Goal: Information Seeking & Learning: Find specific fact

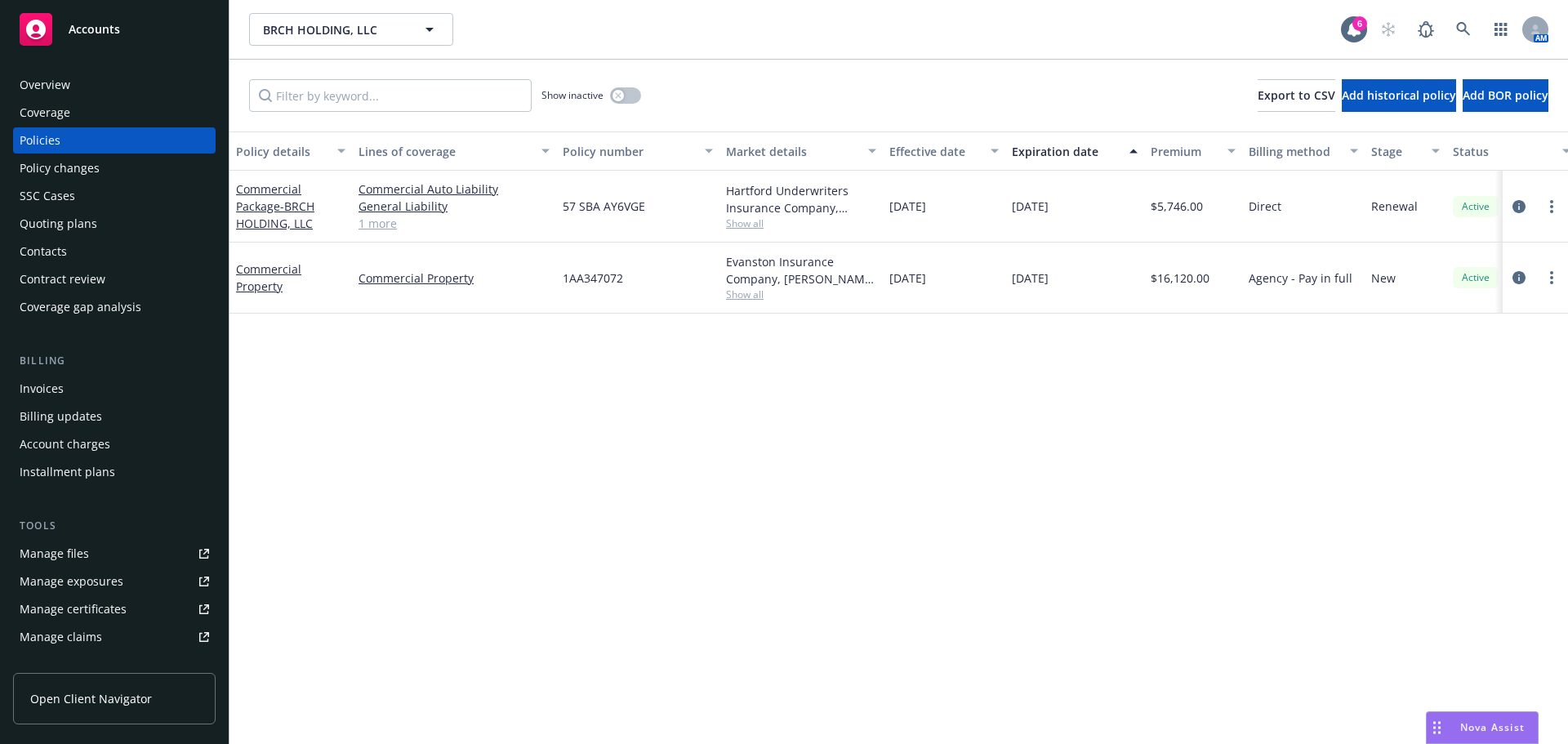
scroll to position [0, 21]
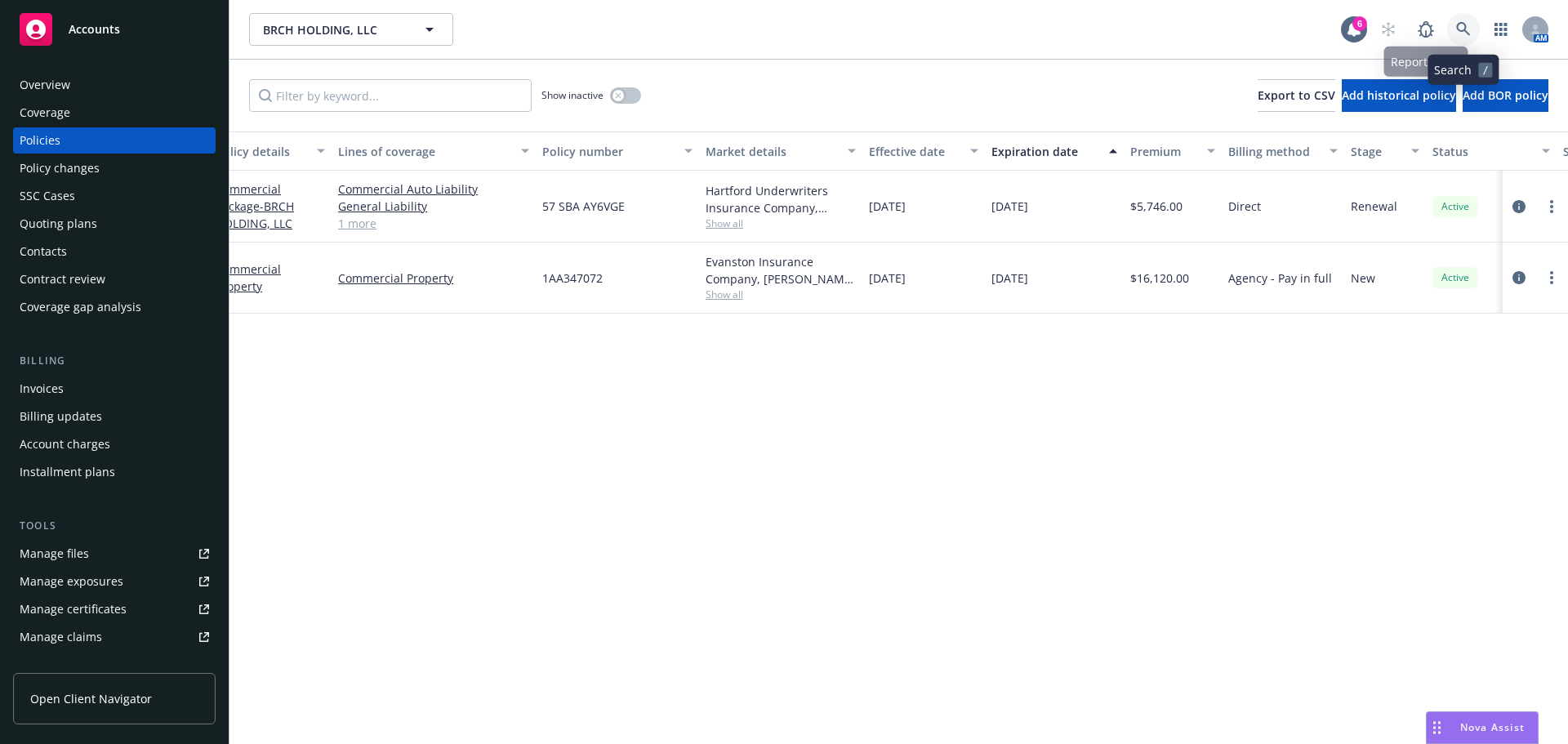
click at [1460, 17] on link at bounding box center [1463, 29] width 32 height 32
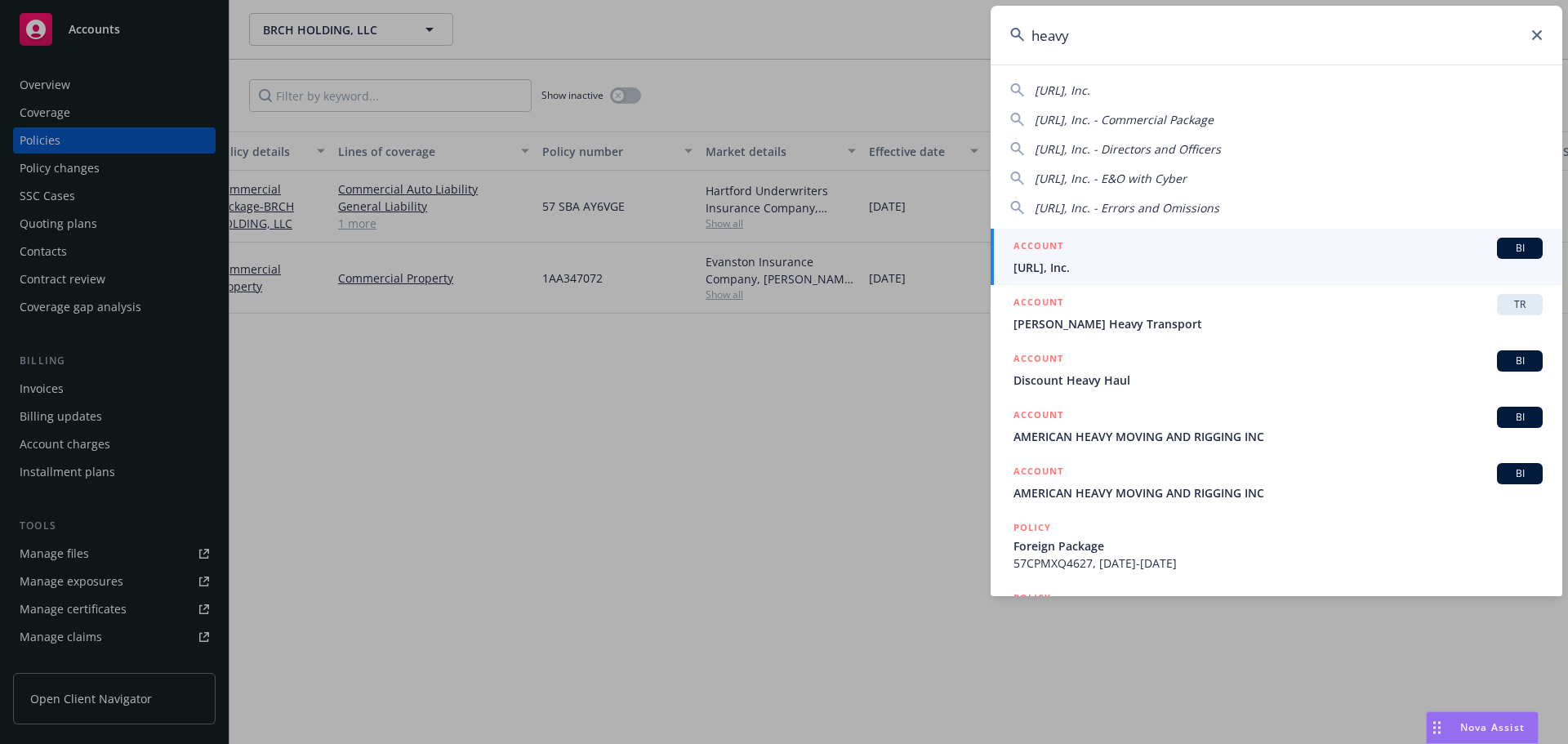
type input "heavy"
click at [1095, 271] on span "[URL], Inc." at bounding box center [1278, 267] width 529 height 17
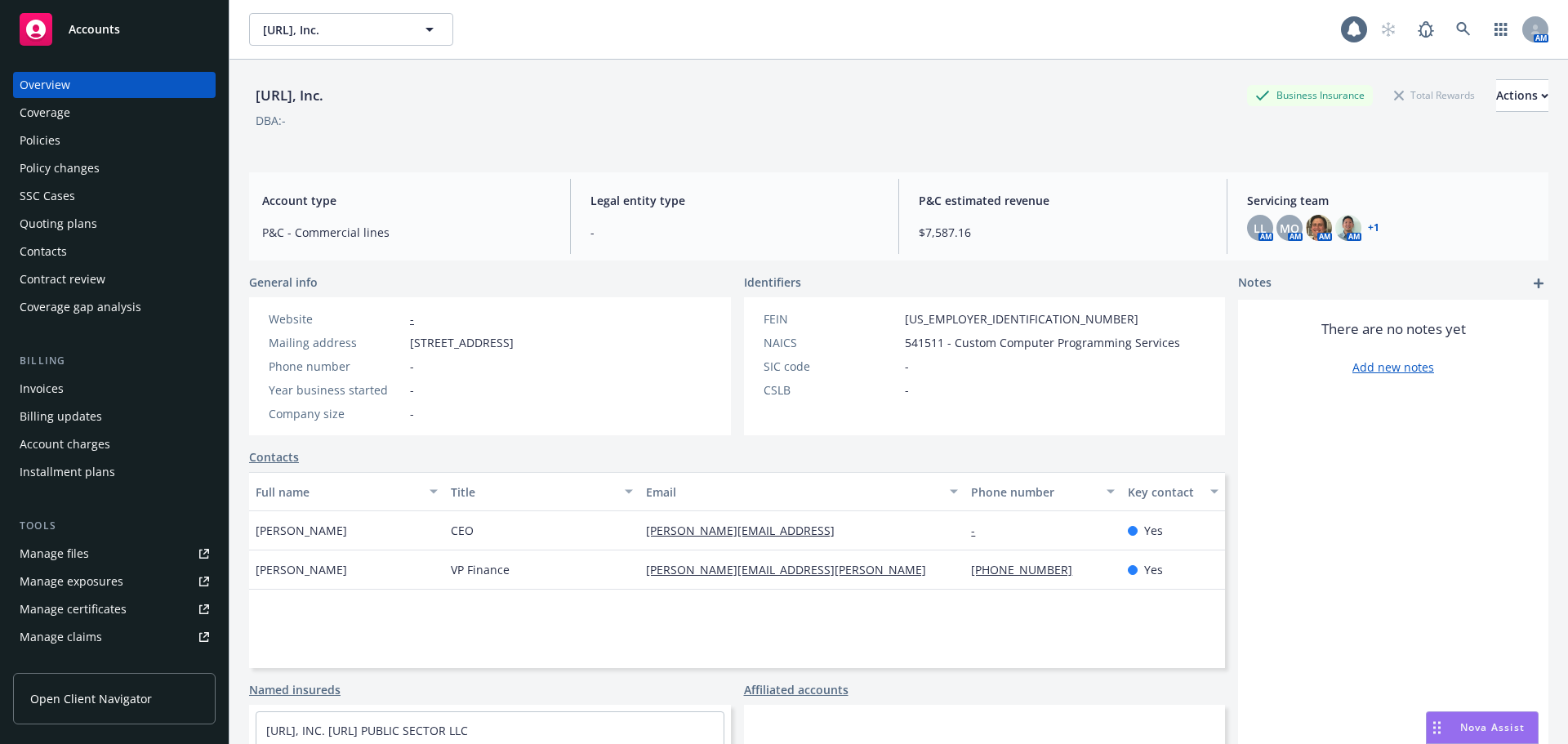
click at [122, 132] on div "Policies" at bounding box center [114, 141] width 190 height 27
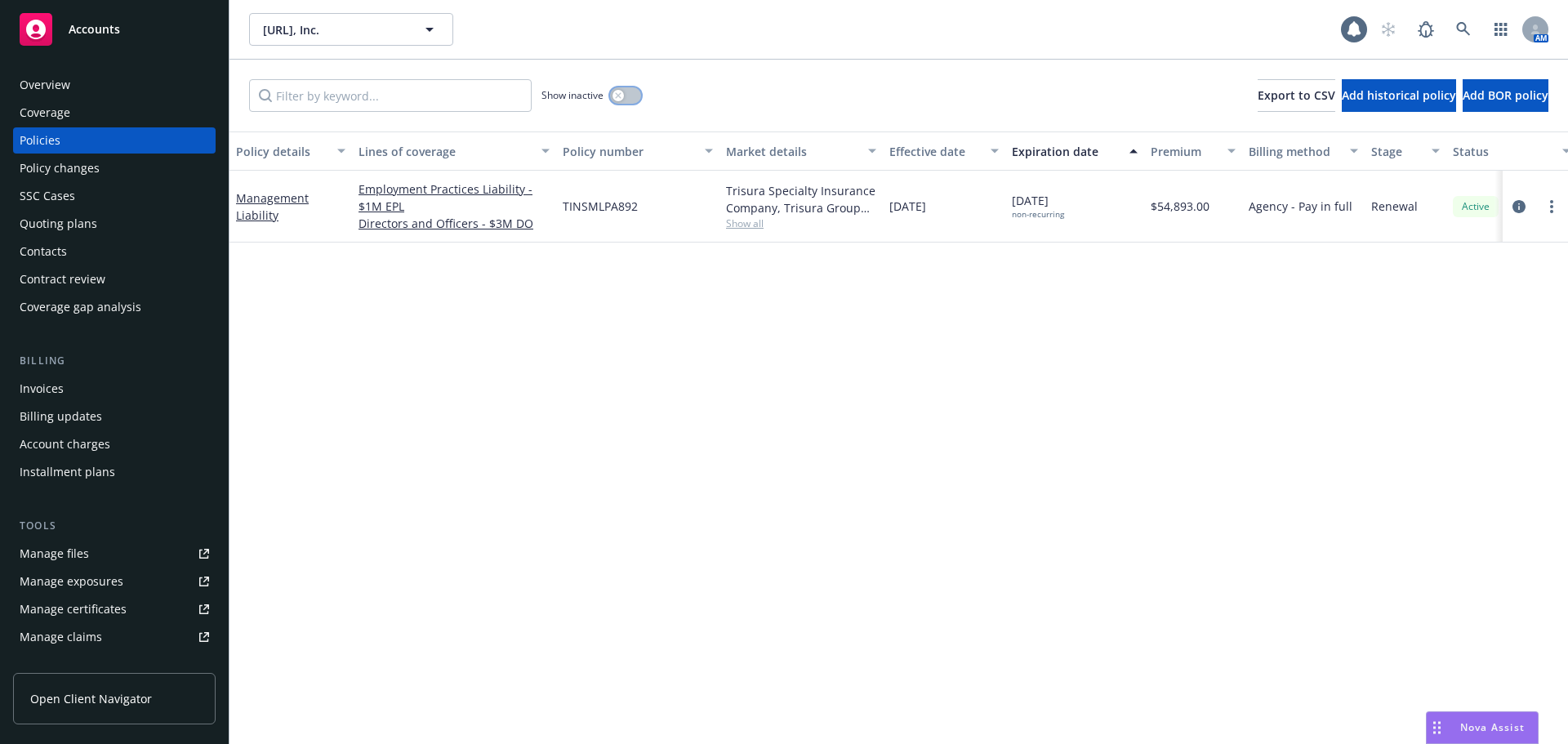
click at [619, 102] on button "button" at bounding box center [625, 95] width 31 height 17
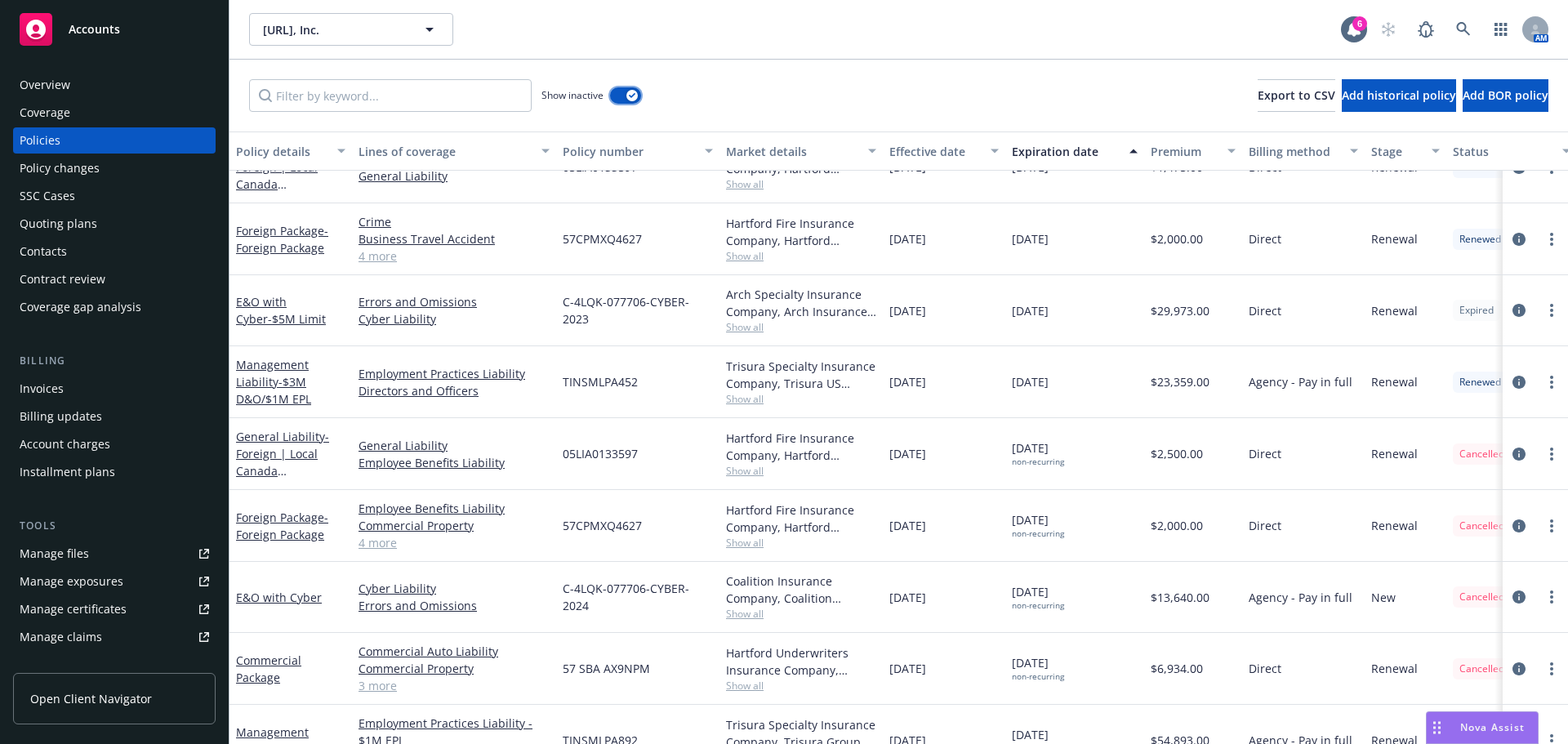
scroll to position [1456, 0]
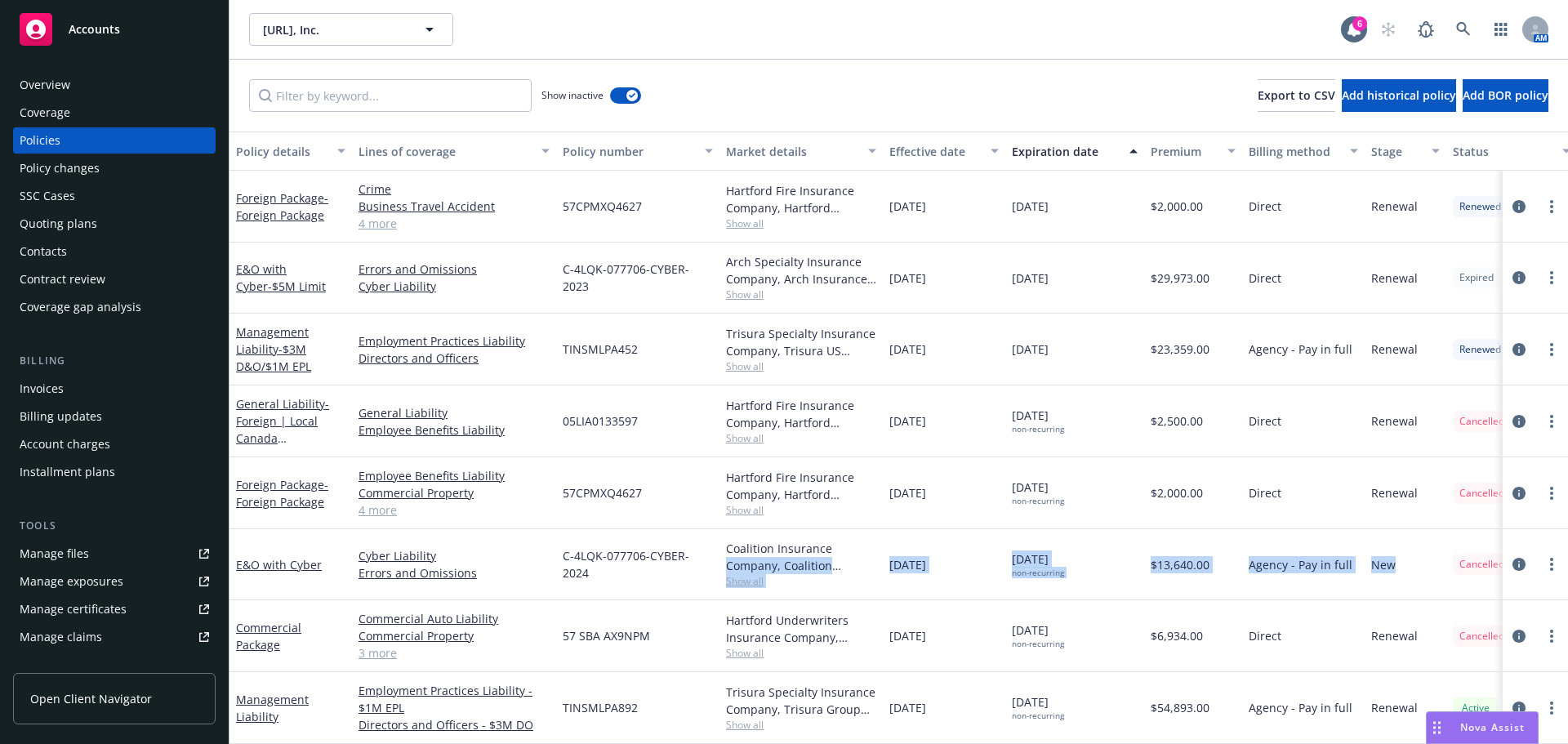
drag, startPoint x: 1230, startPoint y: 552, endPoint x: 1375, endPoint y: 635, distance: 167.1
click at [879, 541] on div "E&O with Cyber Cyber Liability Errors and Omissions C-4LQK-077706-CYBER-2024 Co…" at bounding box center [1017, 565] width 1576 height 71
click at [1472, 31] on link at bounding box center [1463, 29] width 32 height 32
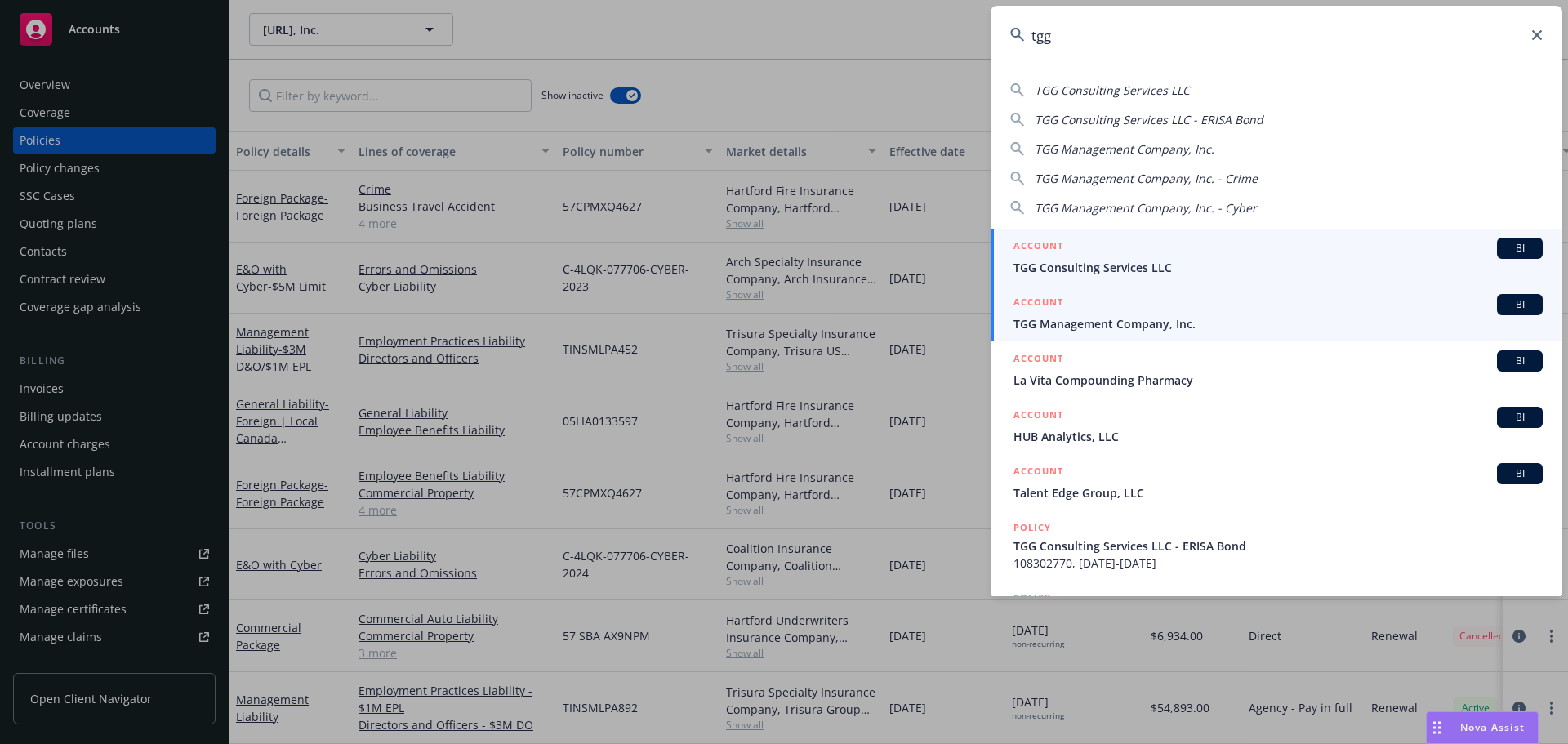
type input "tgg"
click at [1137, 319] on span "TGG Management Company, Inc." at bounding box center [1278, 323] width 529 height 17
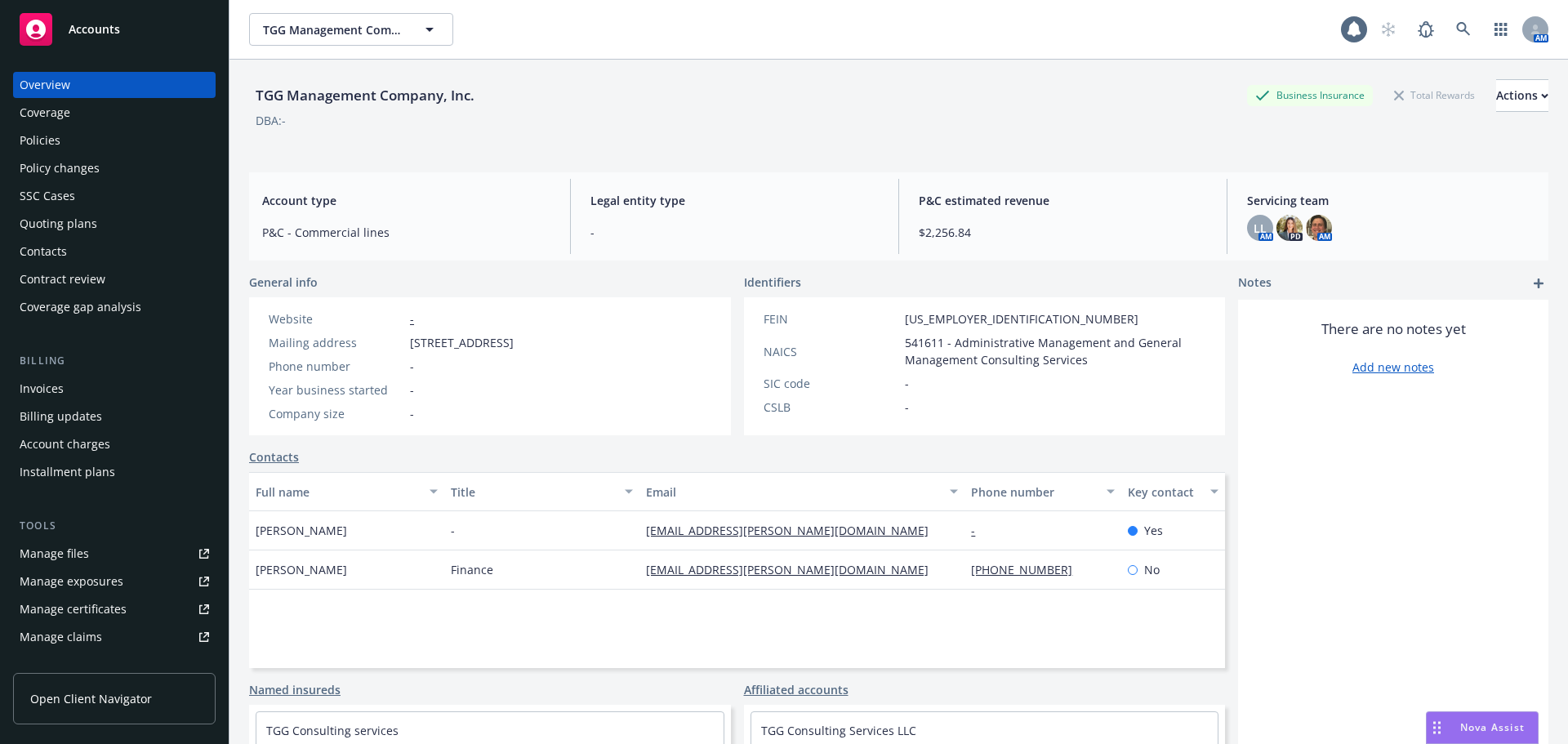
click at [57, 138] on div "Policies" at bounding box center [40, 141] width 41 height 27
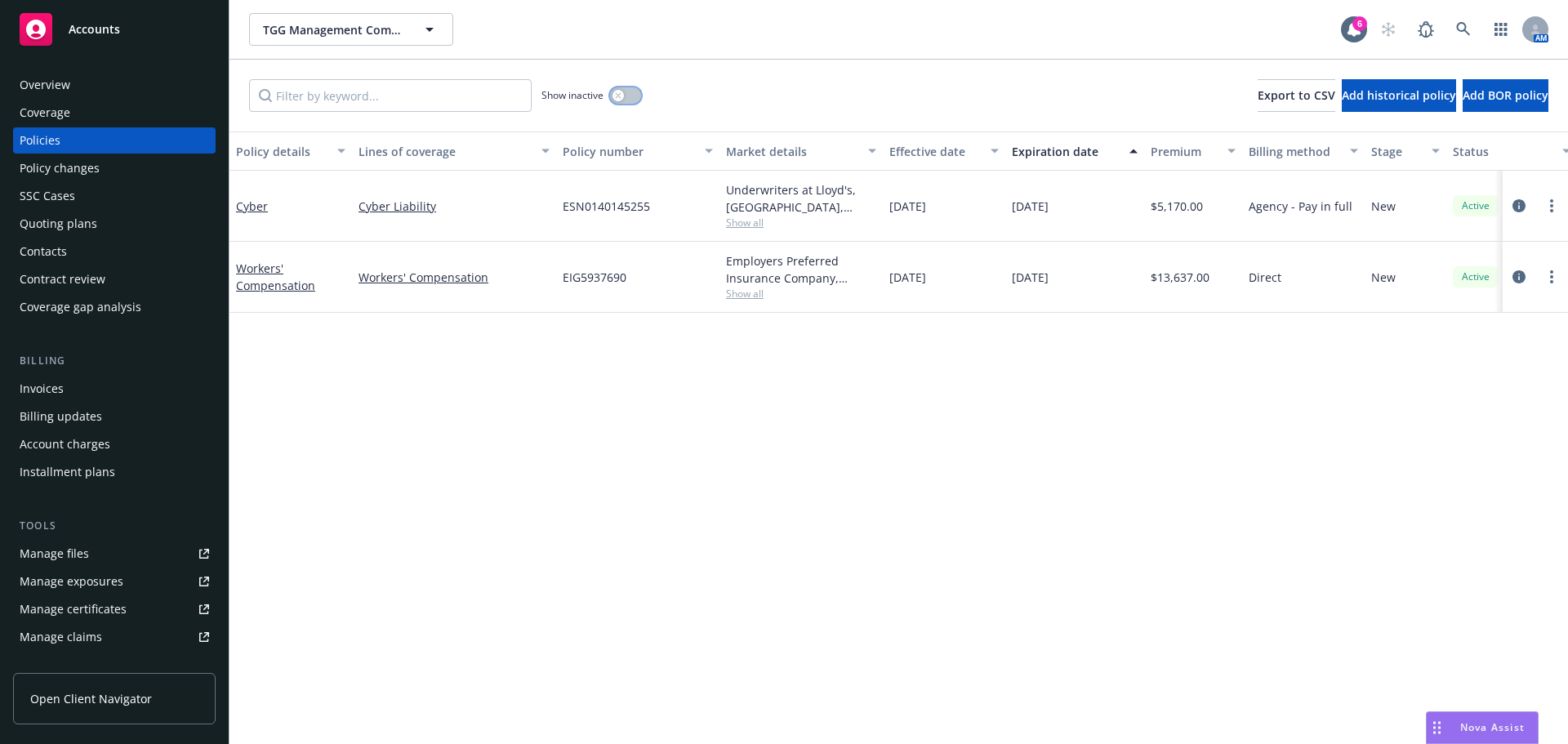
click at [622, 95] on icon "button" at bounding box center [619, 95] width 7 height 7
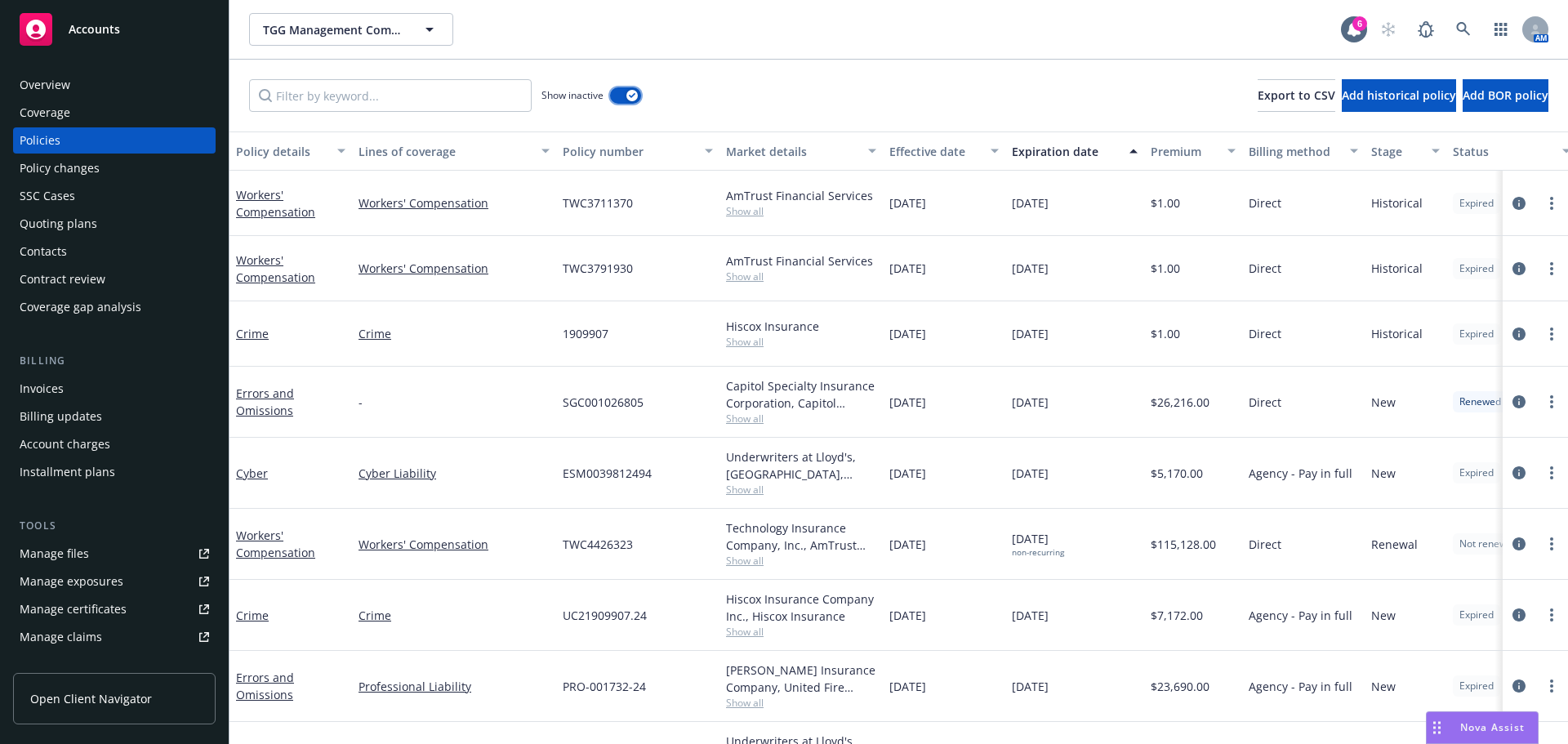
scroll to position [133, 0]
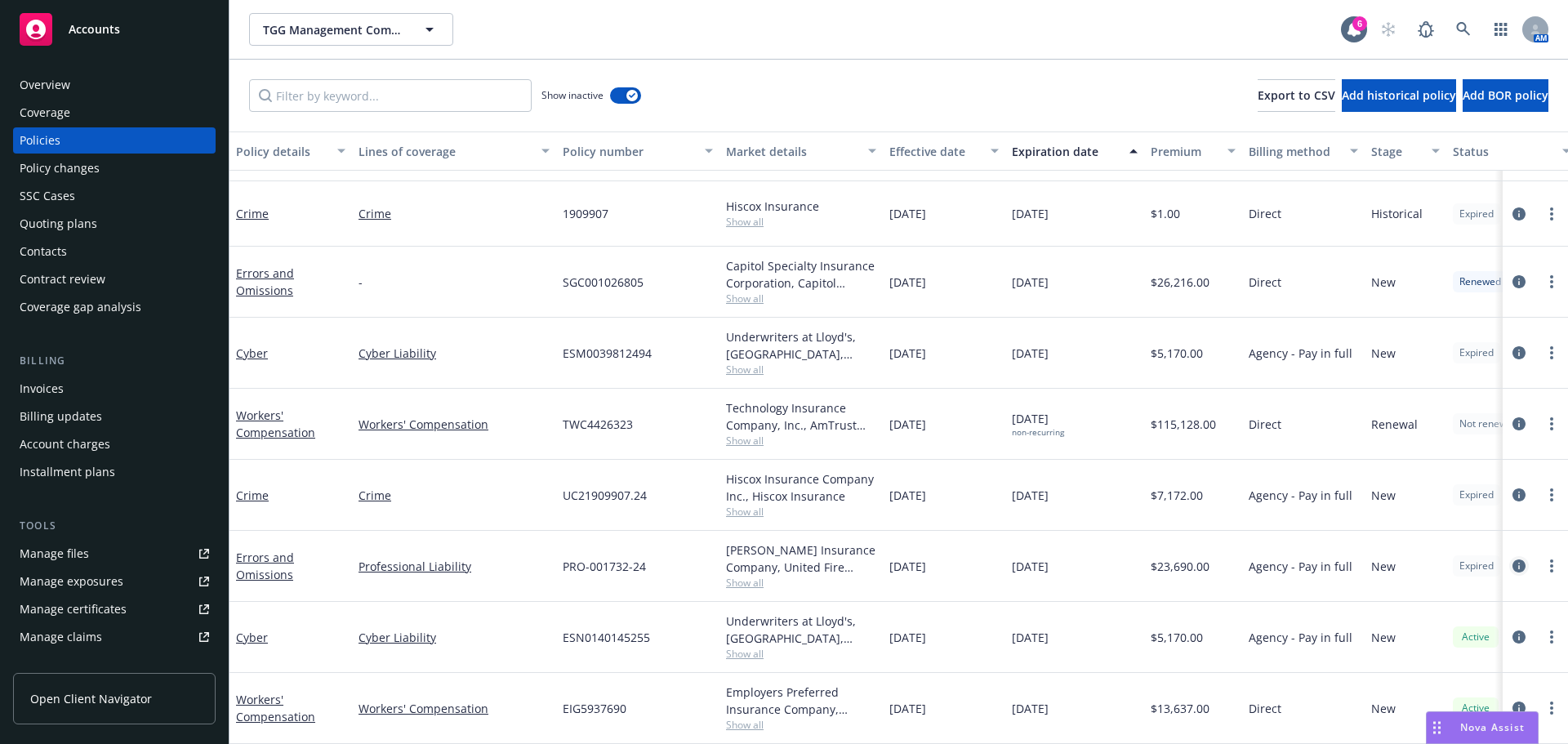
click at [1512, 560] on icon "circleInformation" at bounding box center [1519, 567] width 13 height 13
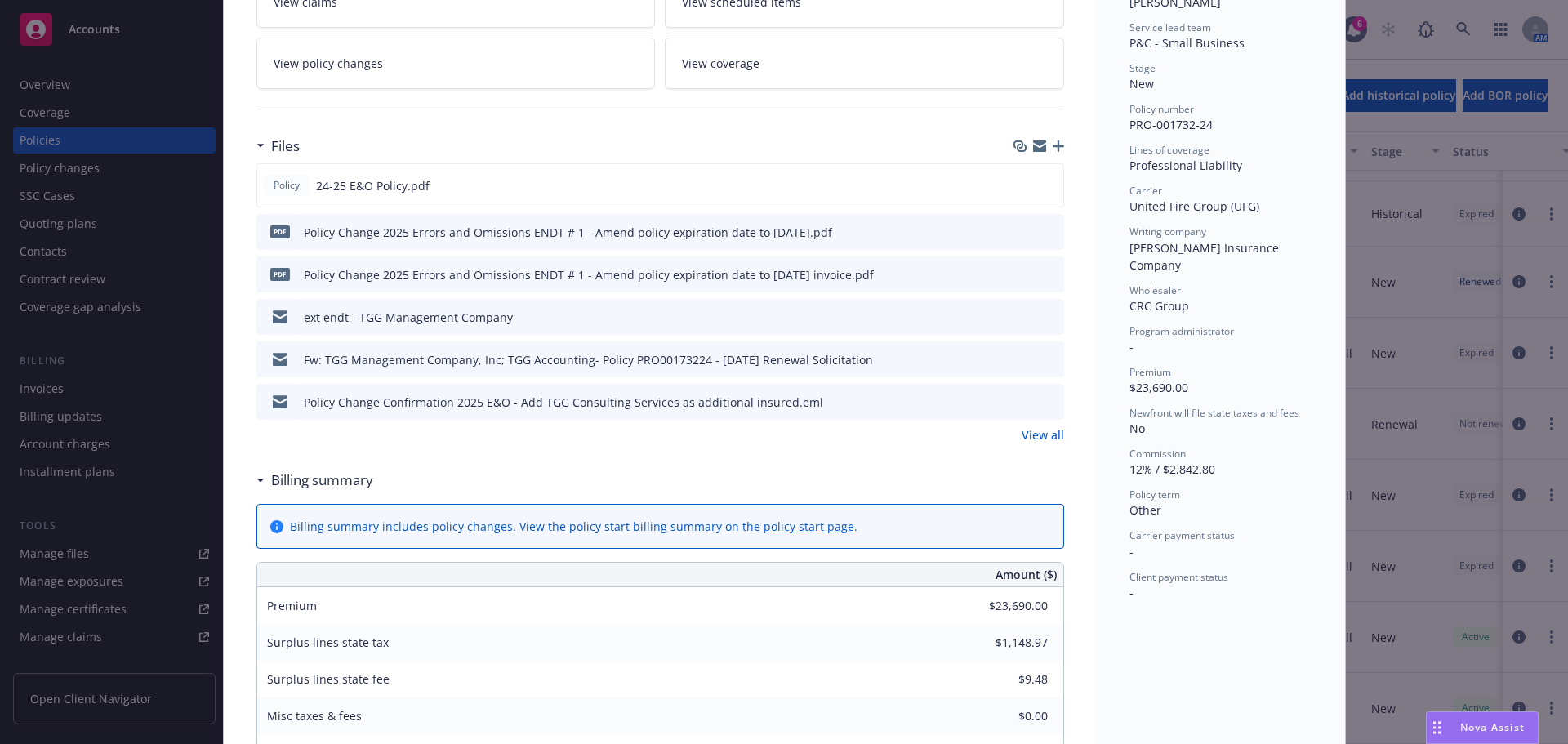
scroll to position [245, 0]
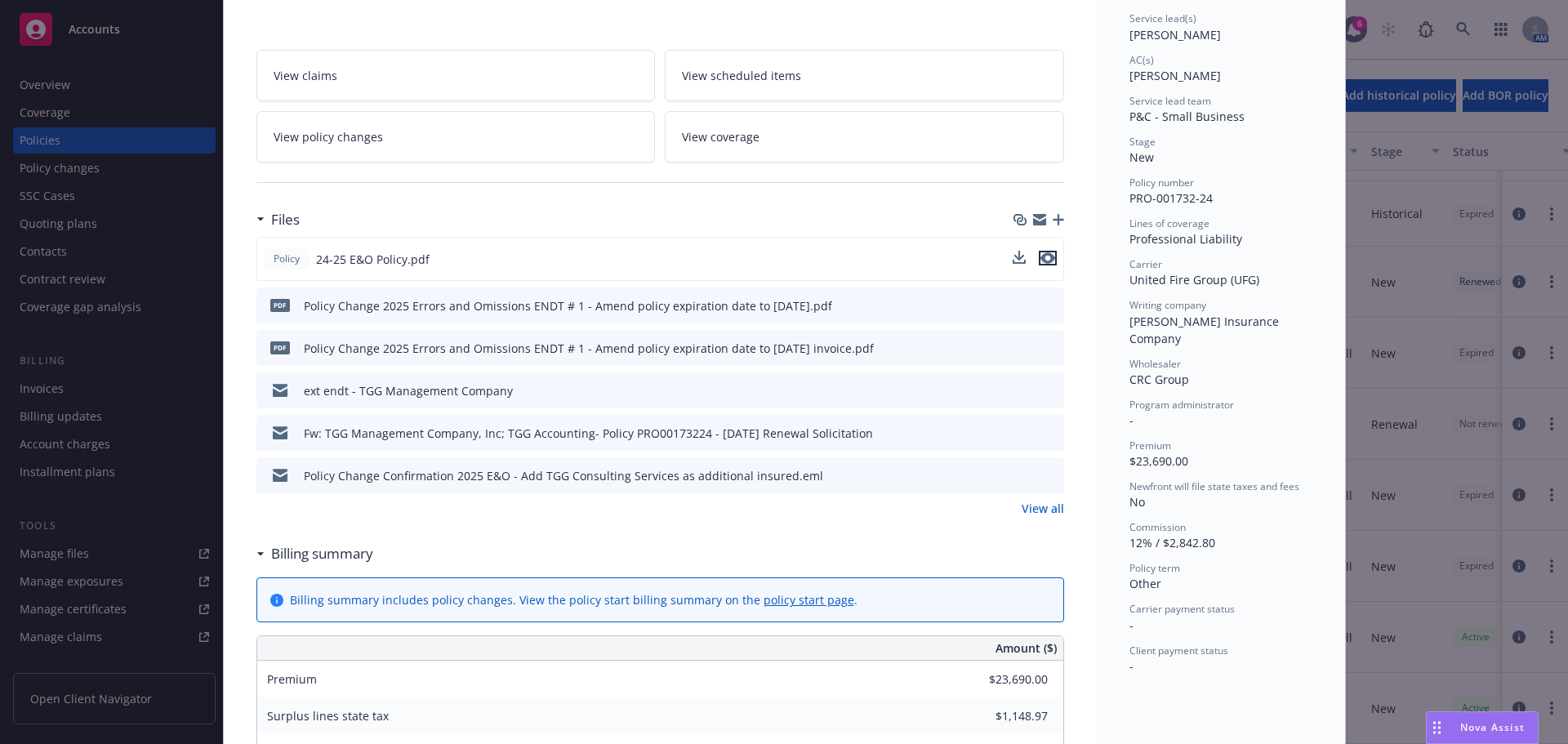
click at [1046, 260] on icon "preview file" at bounding box center [1048, 258] width 15 height 12
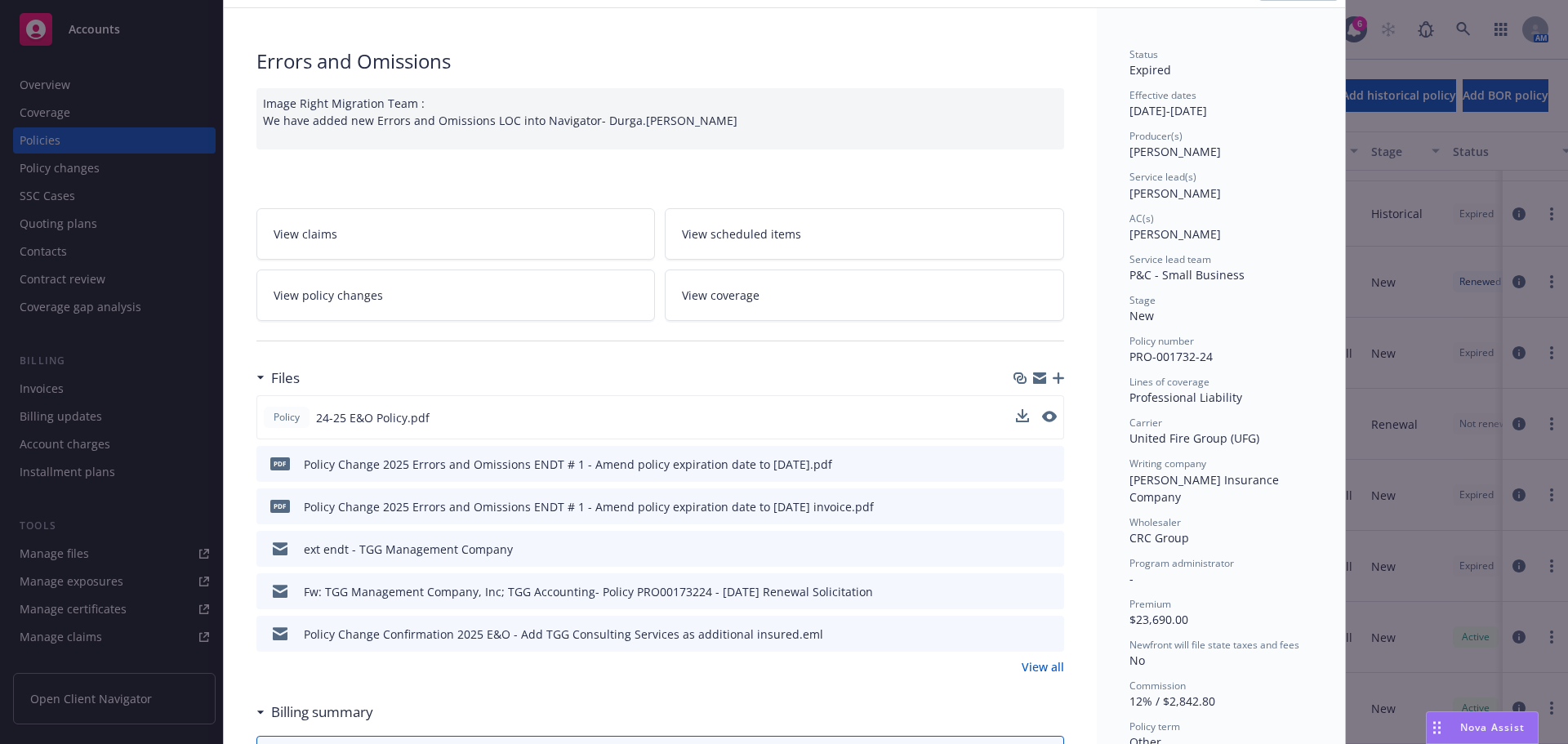
scroll to position [0, 0]
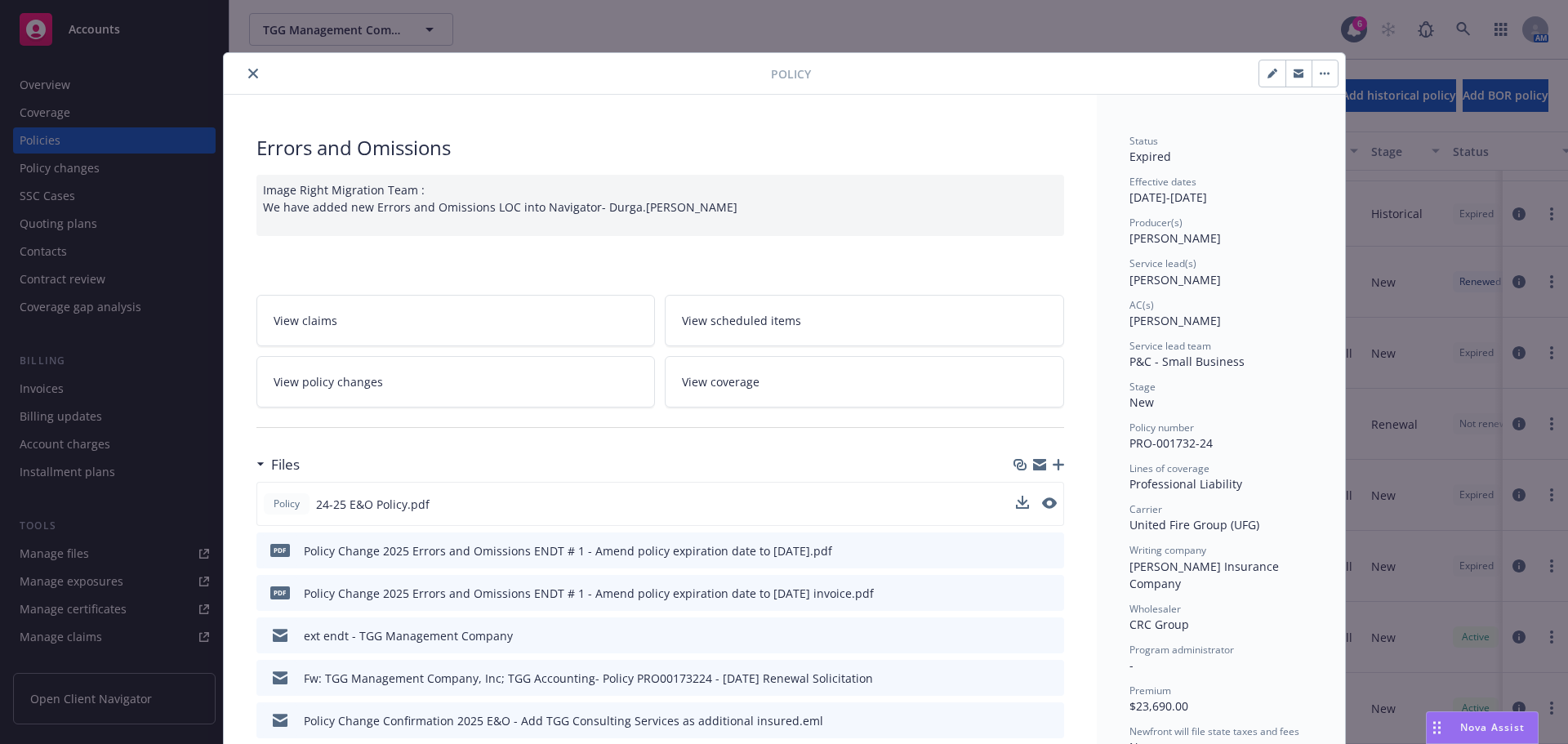
click at [251, 69] on button "close" at bounding box center [254, 74] width 20 height 20
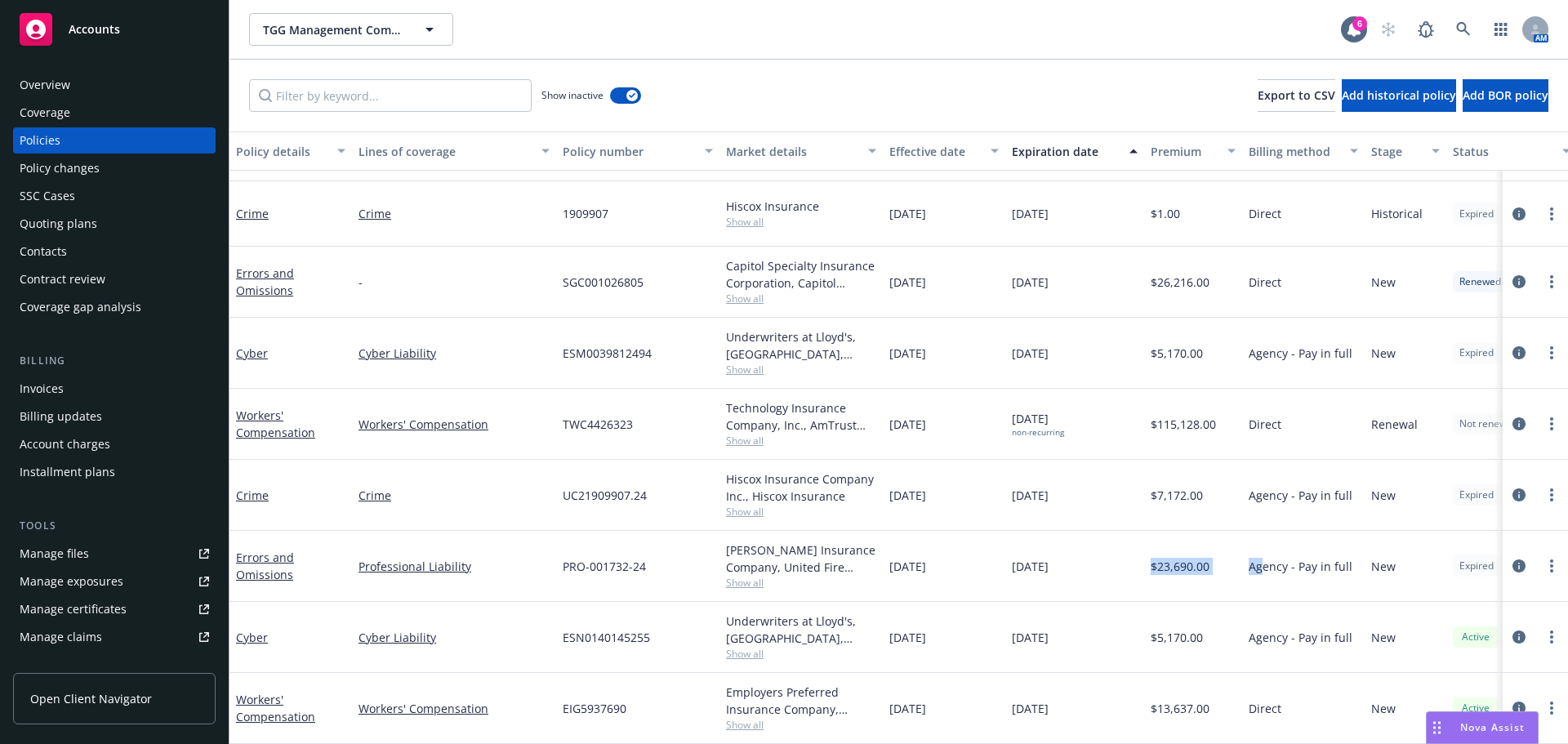
drag, startPoint x: 1221, startPoint y: 565, endPoint x: 1143, endPoint y: 563, distance: 78.0
click at [1143, 563] on div "Errors and Omissions Professional Liability PRO-001732-24 Mercer Insurance Comp…" at bounding box center [1017, 567] width 1576 height 71
click at [1161, 563] on div "$23,690.00" at bounding box center [1193, 567] width 98 height 71
drag, startPoint x: 1200, startPoint y: 566, endPoint x: 1129, endPoint y: 563, distance: 71.1
click at [1129, 563] on div "Errors and Omissions Professional Liability PRO-001732-24 Mercer Insurance Comp…" at bounding box center [1017, 567] width 1576 height 71
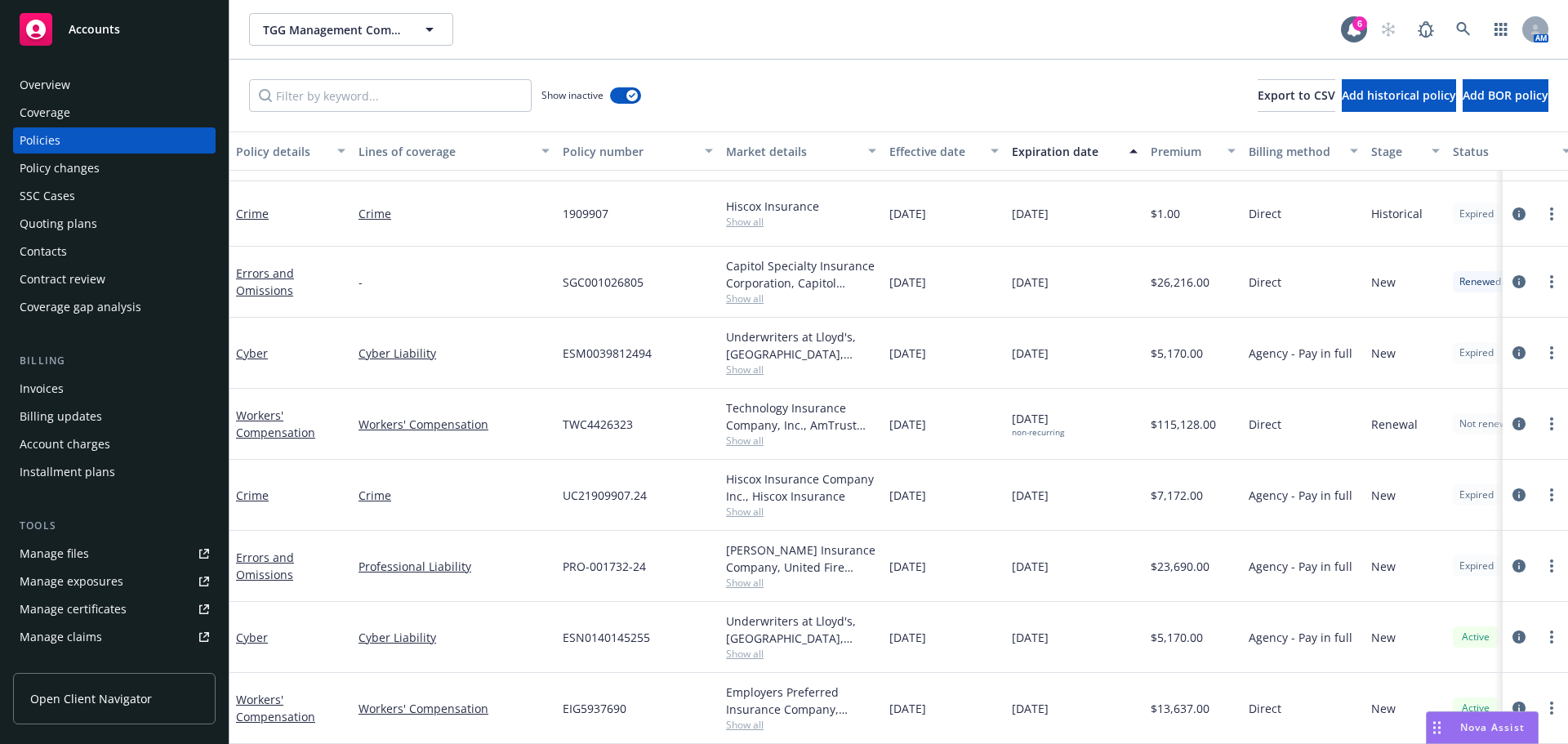
click at [1201, 566] on div "$23,690.00" at bounding box center [1193, 567] width 98 height 71
click at [1512, 560] on icon "circleInformation" at bounding box center [1519, 567] width 13 height 13
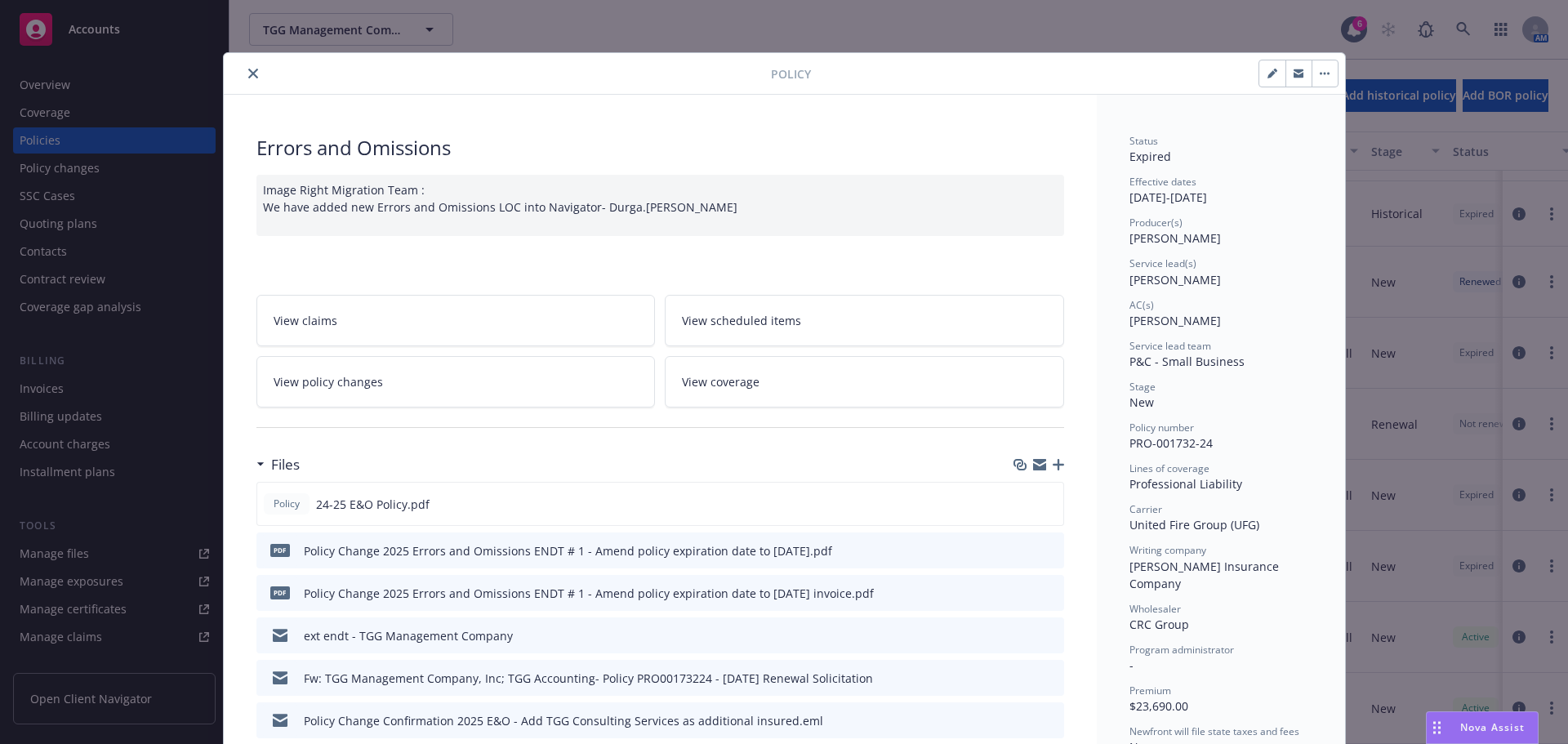
scroll to position [49, 0]
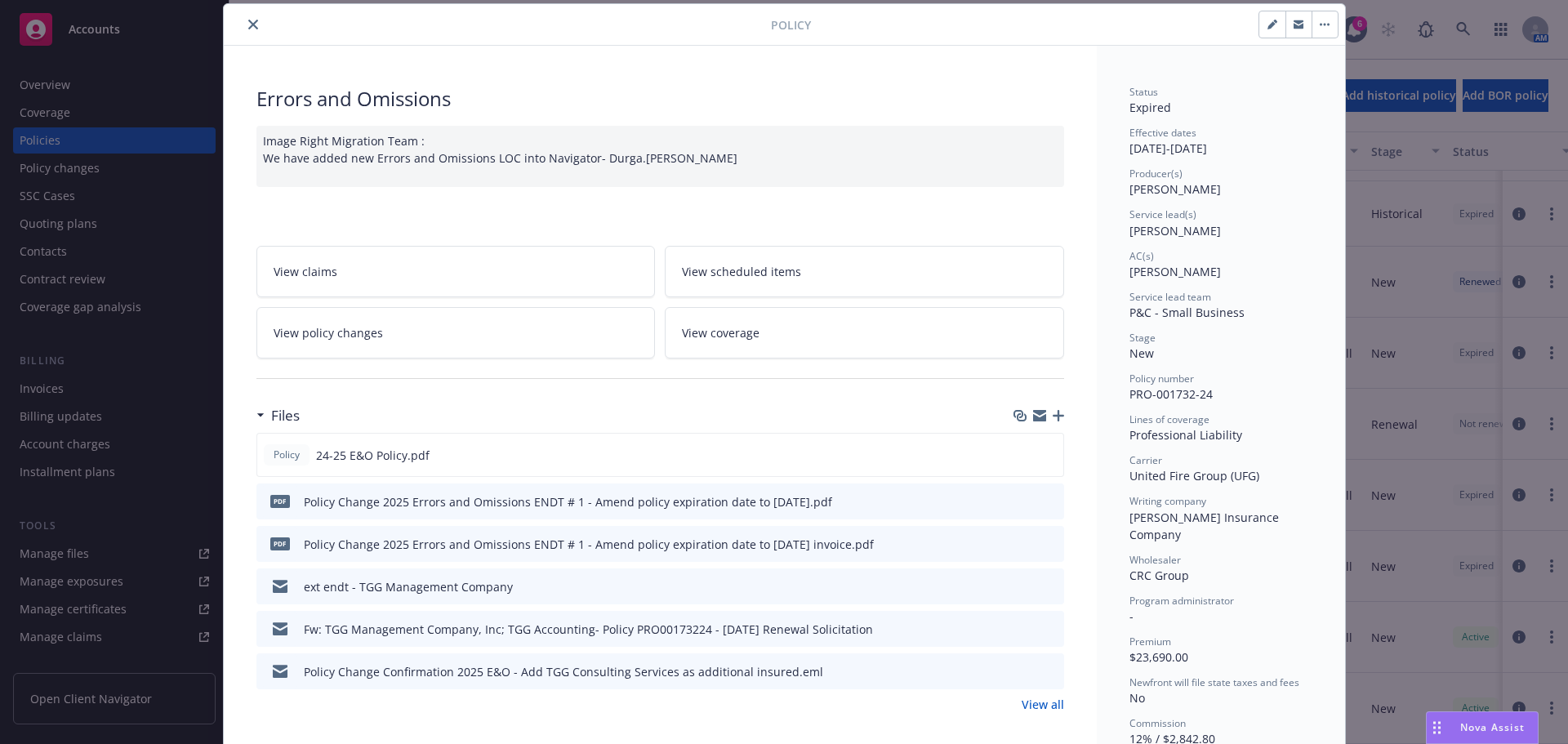
drag, startPoint x: 245, startPoint y: 27, endPoint x: 114, endPoint y: 226, distance: 238.2
click at [248, 27] on icon "close" at bounding box center [253, 25] width 10 height 10
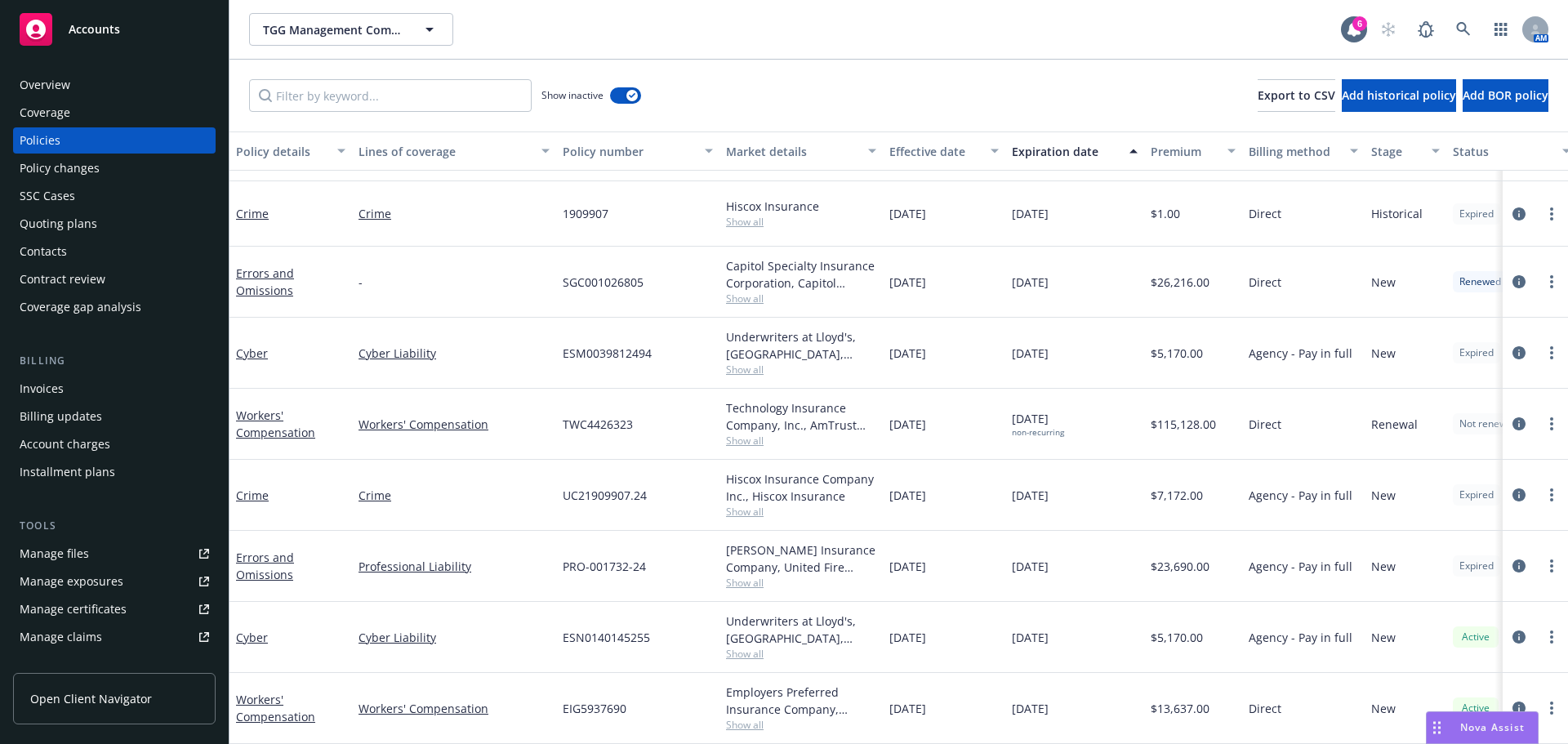
click at [34, 81] on div "Overview" at bounding box center [45, 85] width 51 height 27
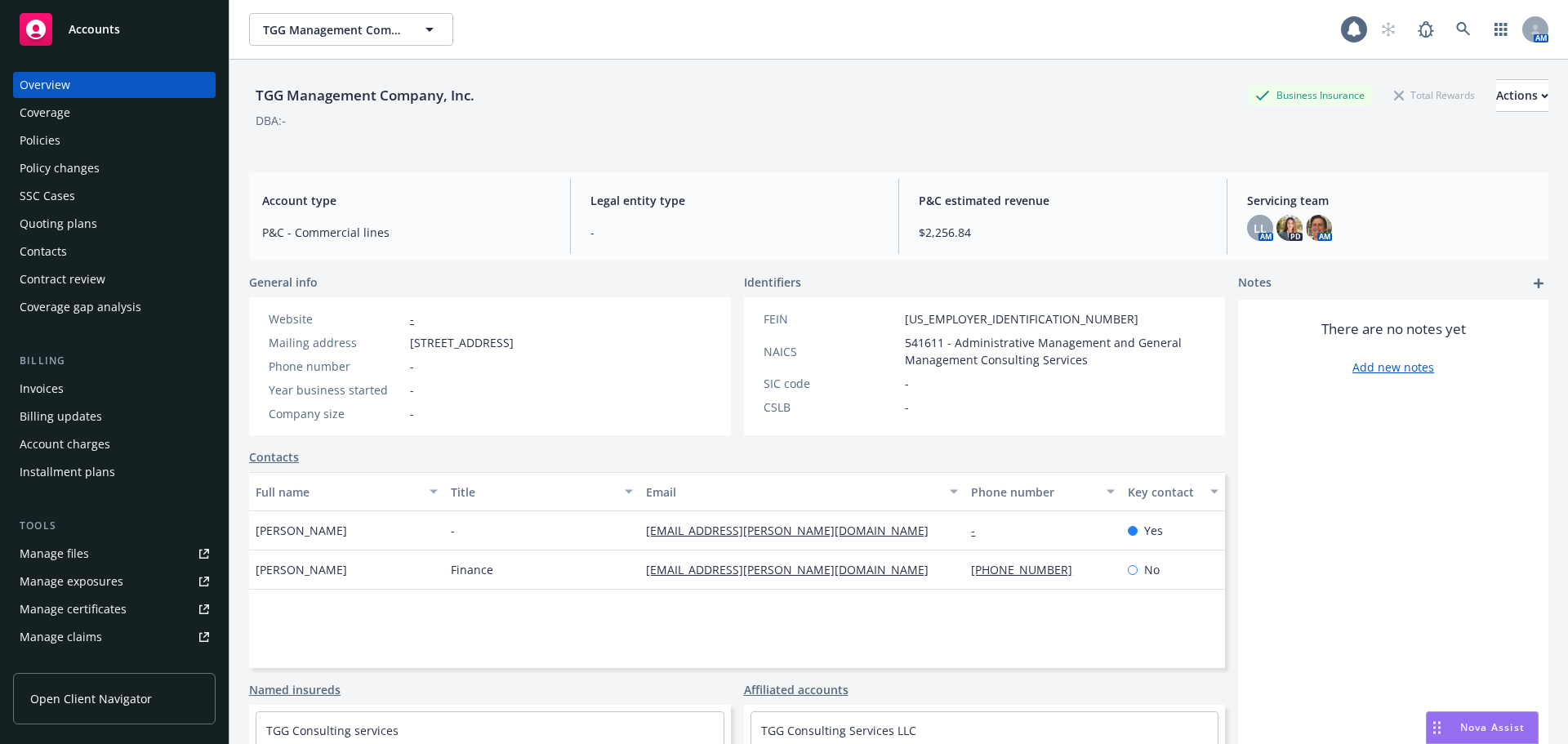
click at [52, 141] on div "Policies" at bounding box center [40, 141] width 41 height 27
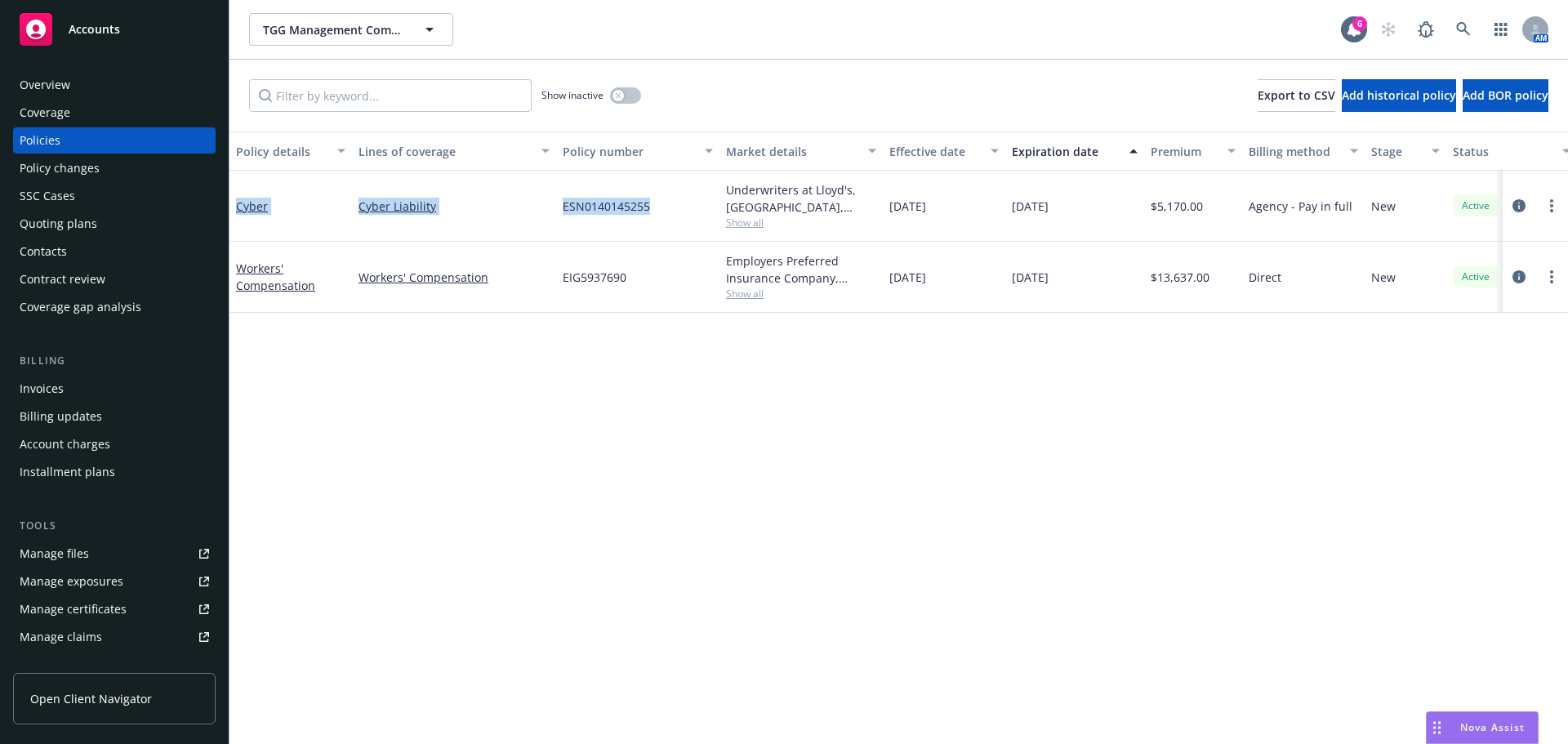
drag, startPoint x: 665, startPoint y: 208, endPoint x: 439, endPoint y: 287, distance: 239.4
click at [231, 187] on div "Cyber Cyber Liability ESN0140145255 Underwriters at Lloyd's, London, Lloyd's of…" at bounding box center [1017, 207] width 1576 height 71
drag, startPoint x: 697, startPoint y: 400, endPoint x: 692, endPoint y: 305, distance: 95.1
click at [697, 397] on div "Policy details Lines of coverage Policy number Market details Effective date Ex…" at bounding box center [899, 438] width 1338 height 613
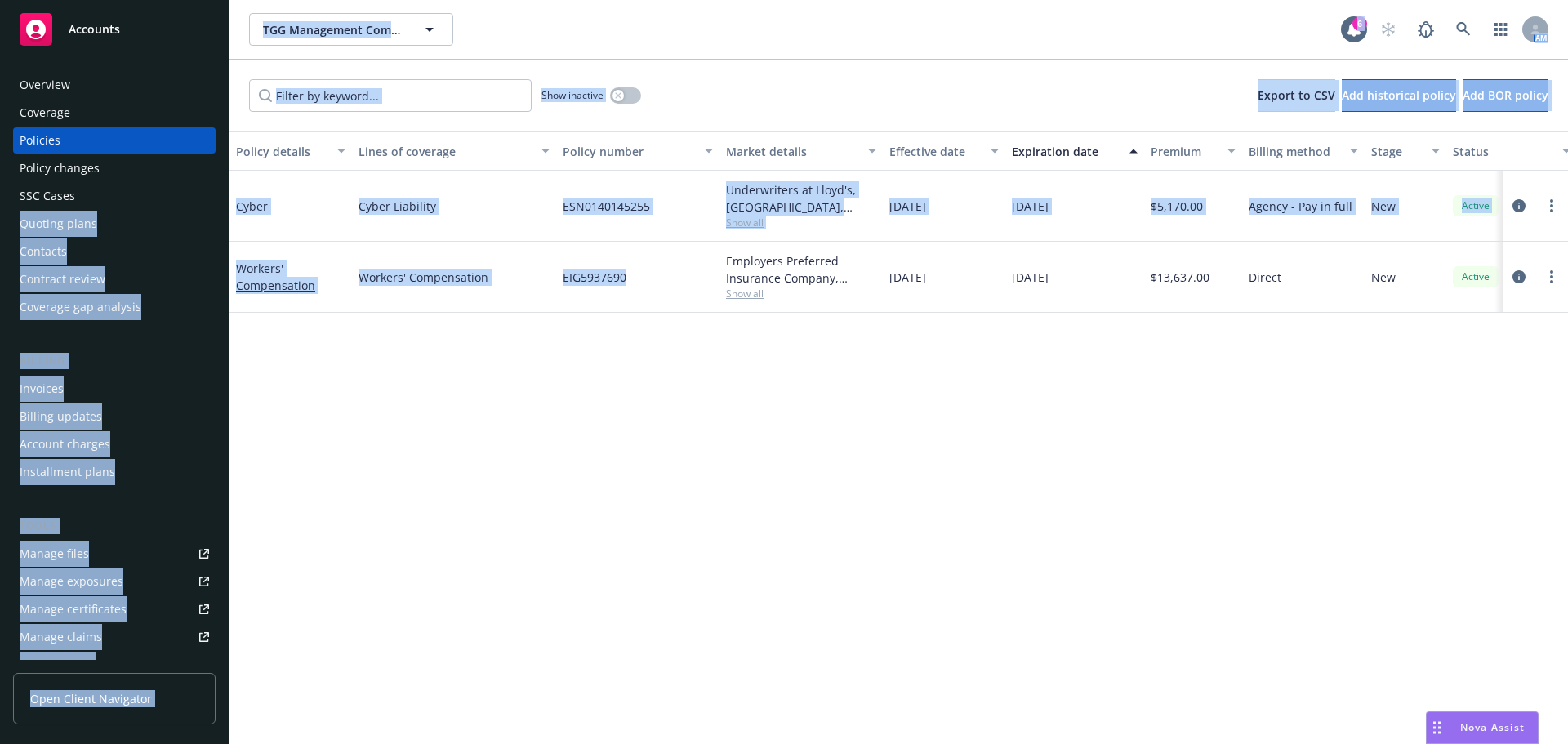
drag, startPoint x: 679, startPoint y: 292, endPoint x: 223, endPoint y: 201, distance: 465.0
click at [223, 201] on div "Accounts Overview Coverage Policies Policy changes SSC Cases Quoting plans Cont…" at bounding box center [784, 372] width 1568 height 744
click at [661, 439] on div "Policy details Lines of coverage Policy number Market details Effective date Ex…" at bounding box center [899, 438] width 1338 height 613
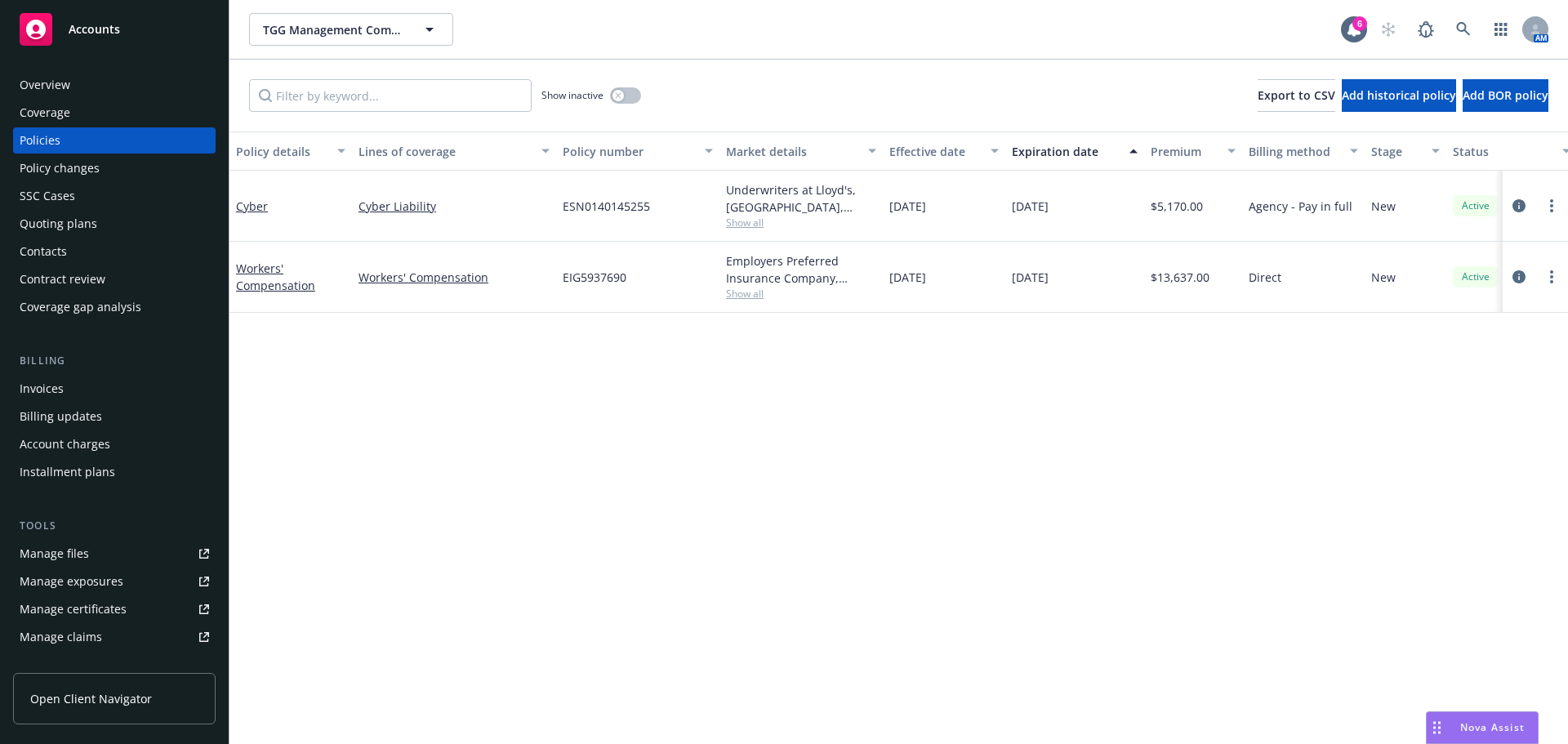
click at [929, 383] on div "Policy details Lines of coverage Policy number Market details Effective date Ex…" at bounding box center [899, 438] width 1338 height 613
drag, startPoint x: 319, startPoint y: 273, endPoint x: 649, endPoint y: 264, distance: 330.1
click at [649, 264] on div "Workers' Compensation Workers' Compensation EIG5937690 Employers Preferred Insu…" at bounding box center [1017, 278] width 1576 height 71
drag, startPoint x: 437, startPoint y: 446, endPoint x: 498, endPoint y: 256, distance: 199.6
click at [438, 445] on div "Policy details Lines of coverage Policy number Market details Effective date Ex…" at bounding box center [899, 438] width 1338 height 613
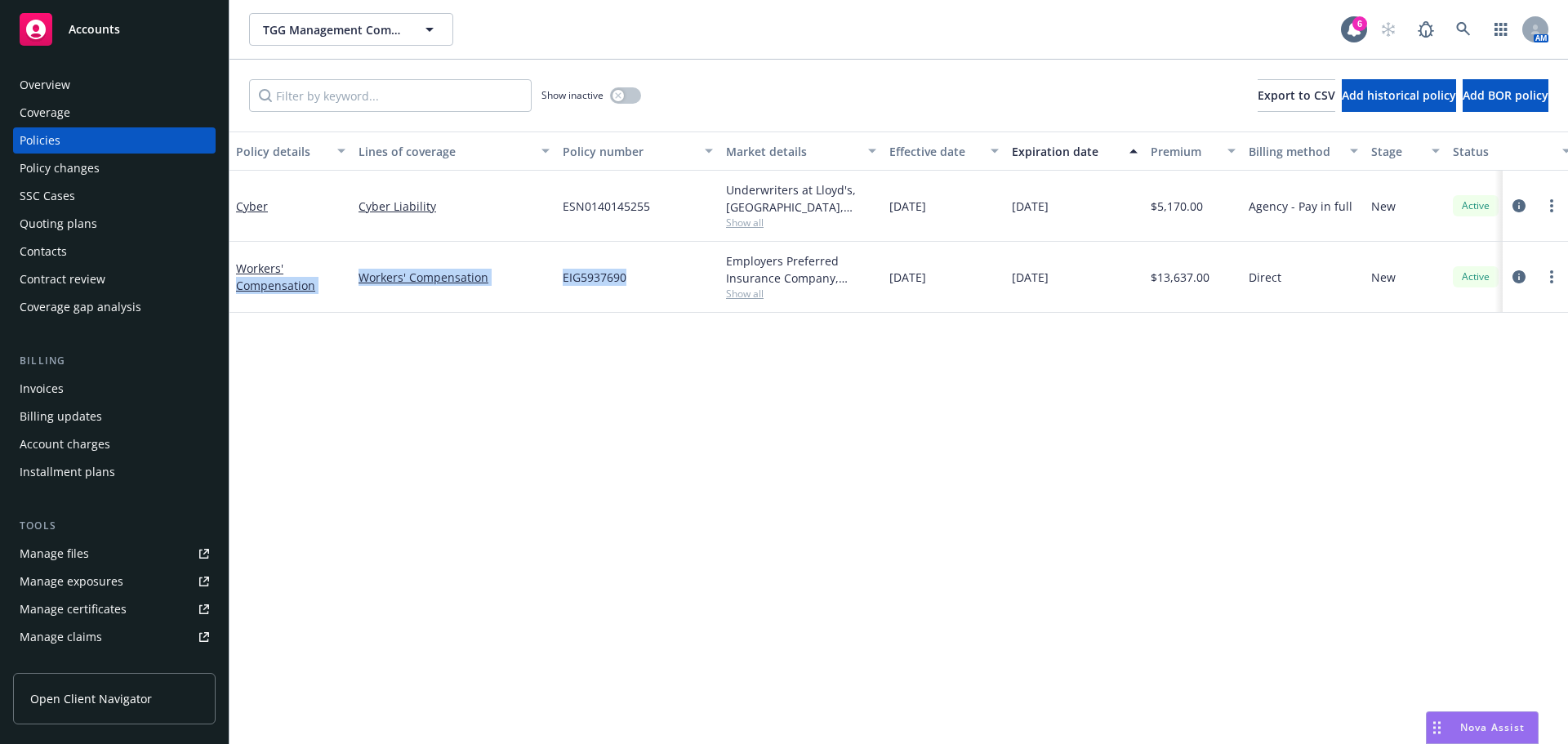
drag, startPoint x: 549, startPoint y: 204, endPoint x: 1092, endPoint y: 215, distance: 543.1
click at [1070, 202] on div "Cyber Cyber Liability ESN0140145255 Underwriters at Lloyd's, London, Lloyd's of…" at bounding box center [1017, 207] width 1576 height 71
click at [1176, 397] on div "Policy details Lines of coverage Policy number Market details Effective date Ex…" at bounding box center [899, 438] width 1338 height 613
click at [1459, 27] on icon at bounding box center [1464, 30] width 15 height 15
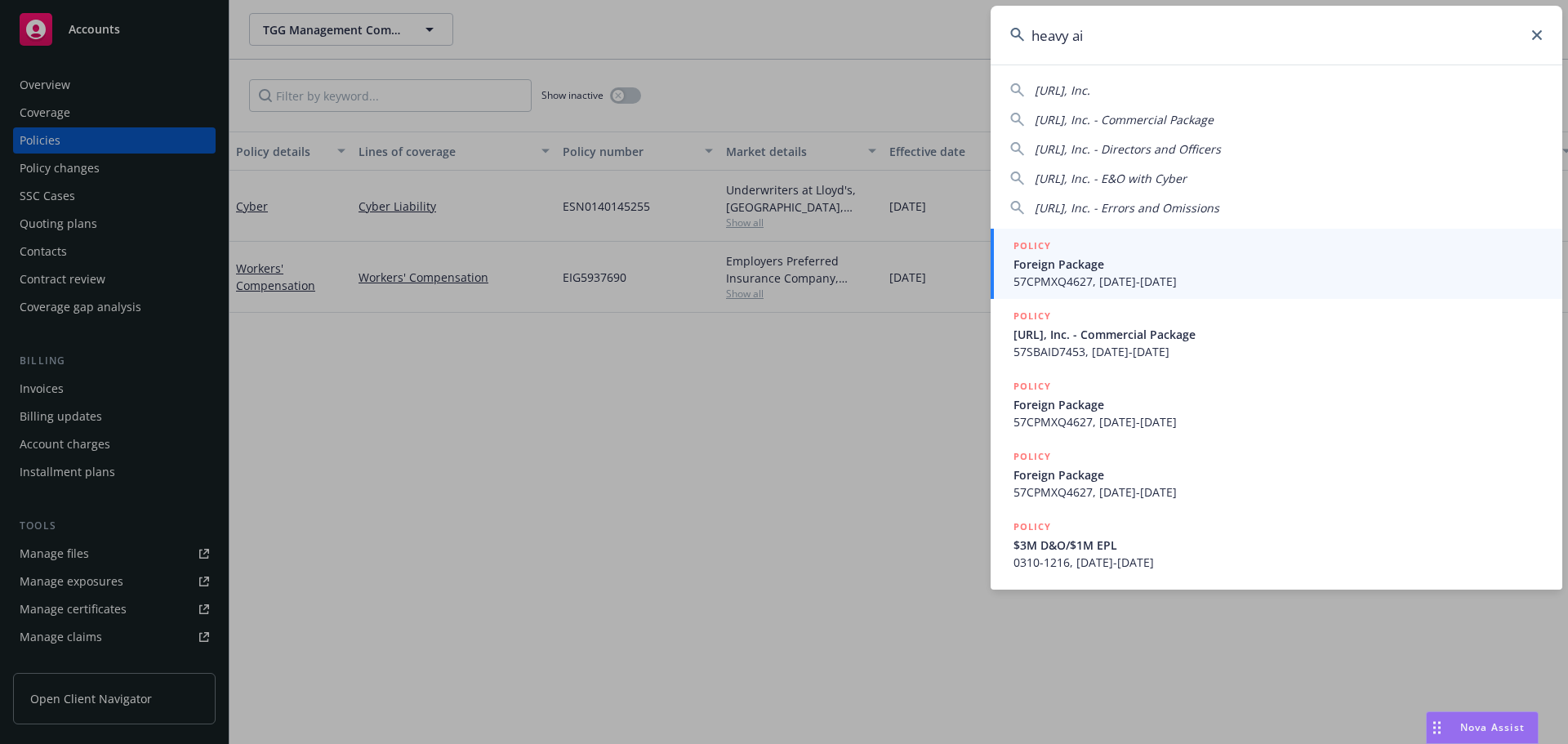
click at [1079, 92] on span "HEAVY.AI, Inc." at bounding box center [1062, 90] width 56 height 16
type input "HEAVY.AI, Inc."
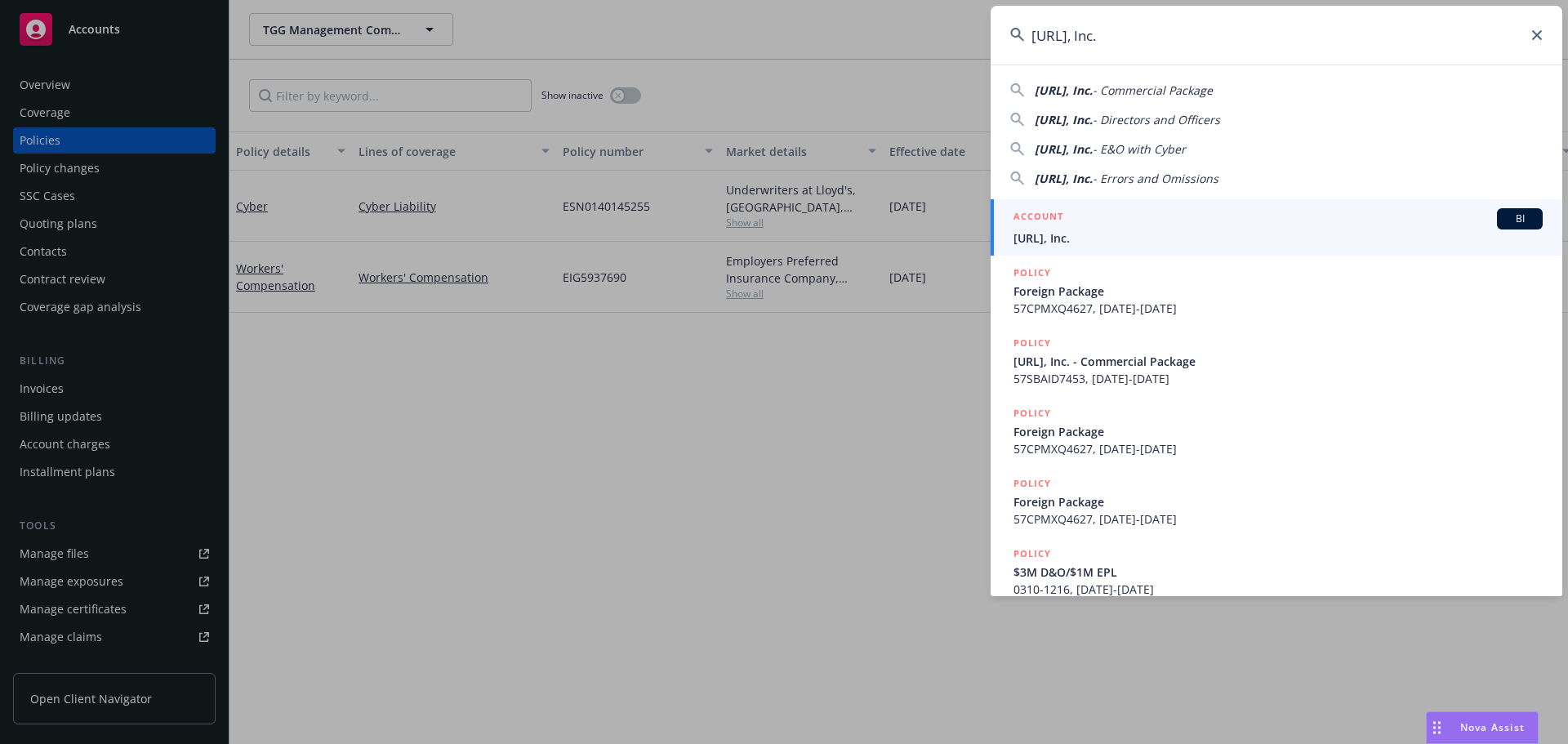
click at [1058, 226] on h5 "ACCOUNT" at bounding box center [1038, 218] width 50 height 20
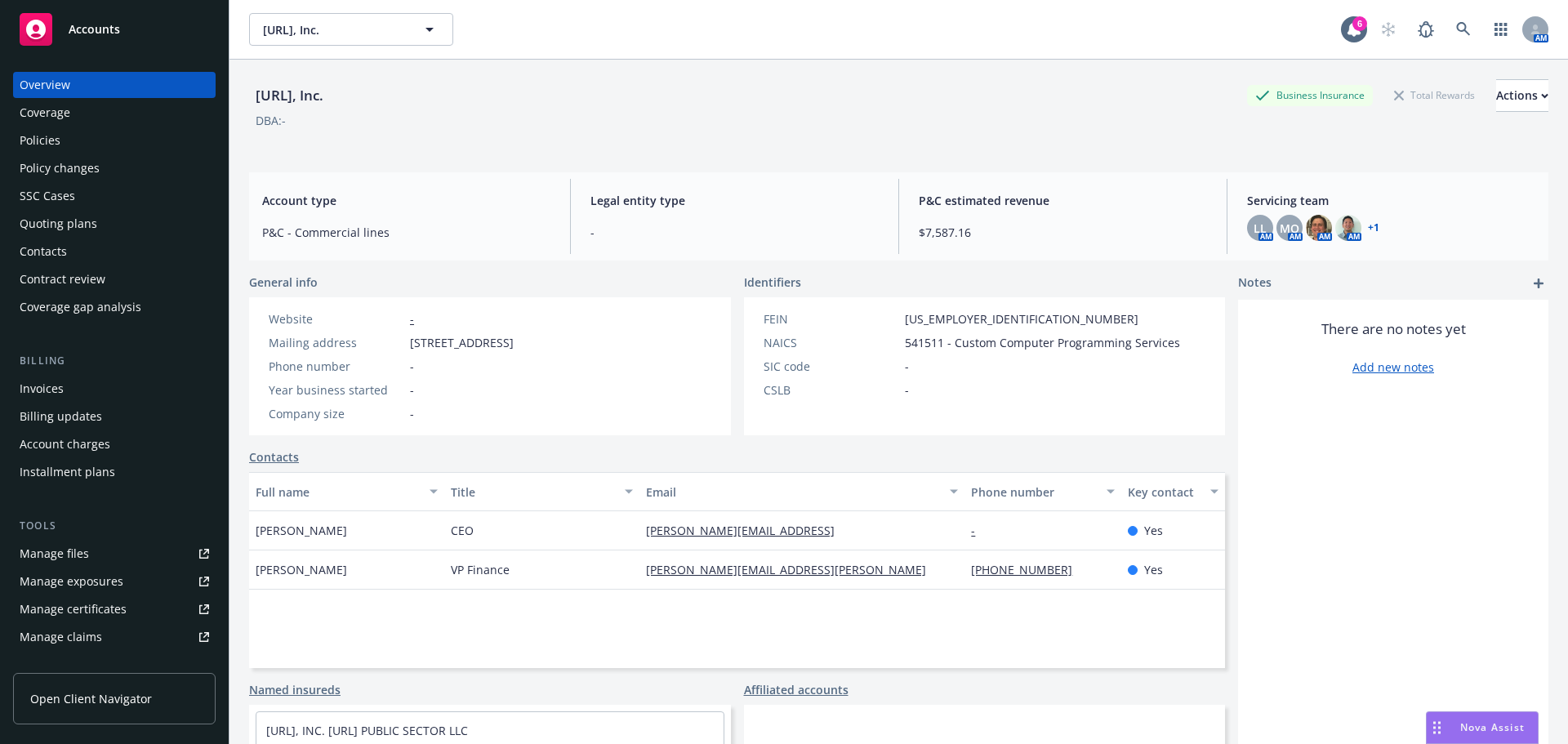
click at [43, 141] on div "Policies" at bounding box center [40, 141] width 41 height 27
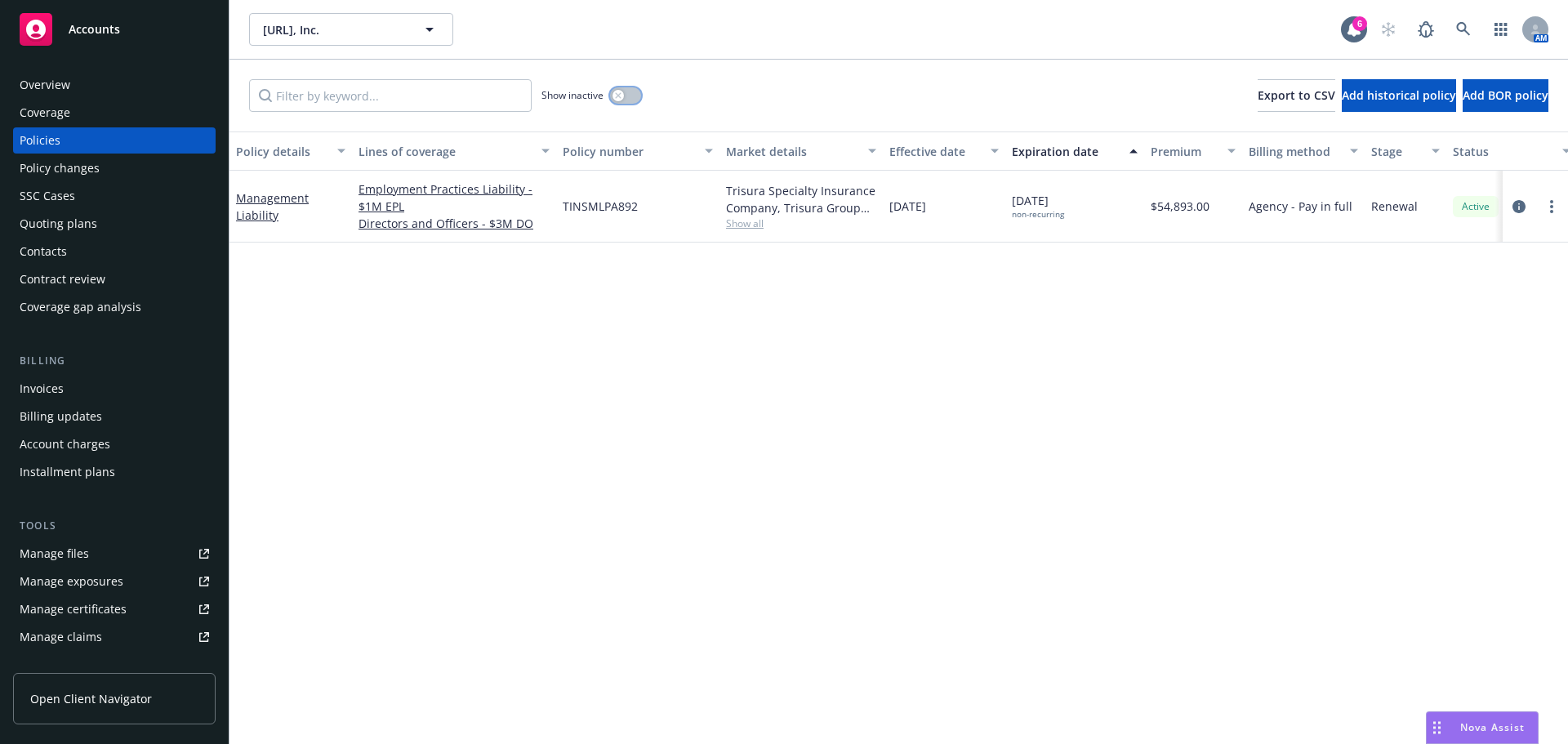
click at [624, 101] on button "button" at bounding box center [625, 95] width 31 height 17
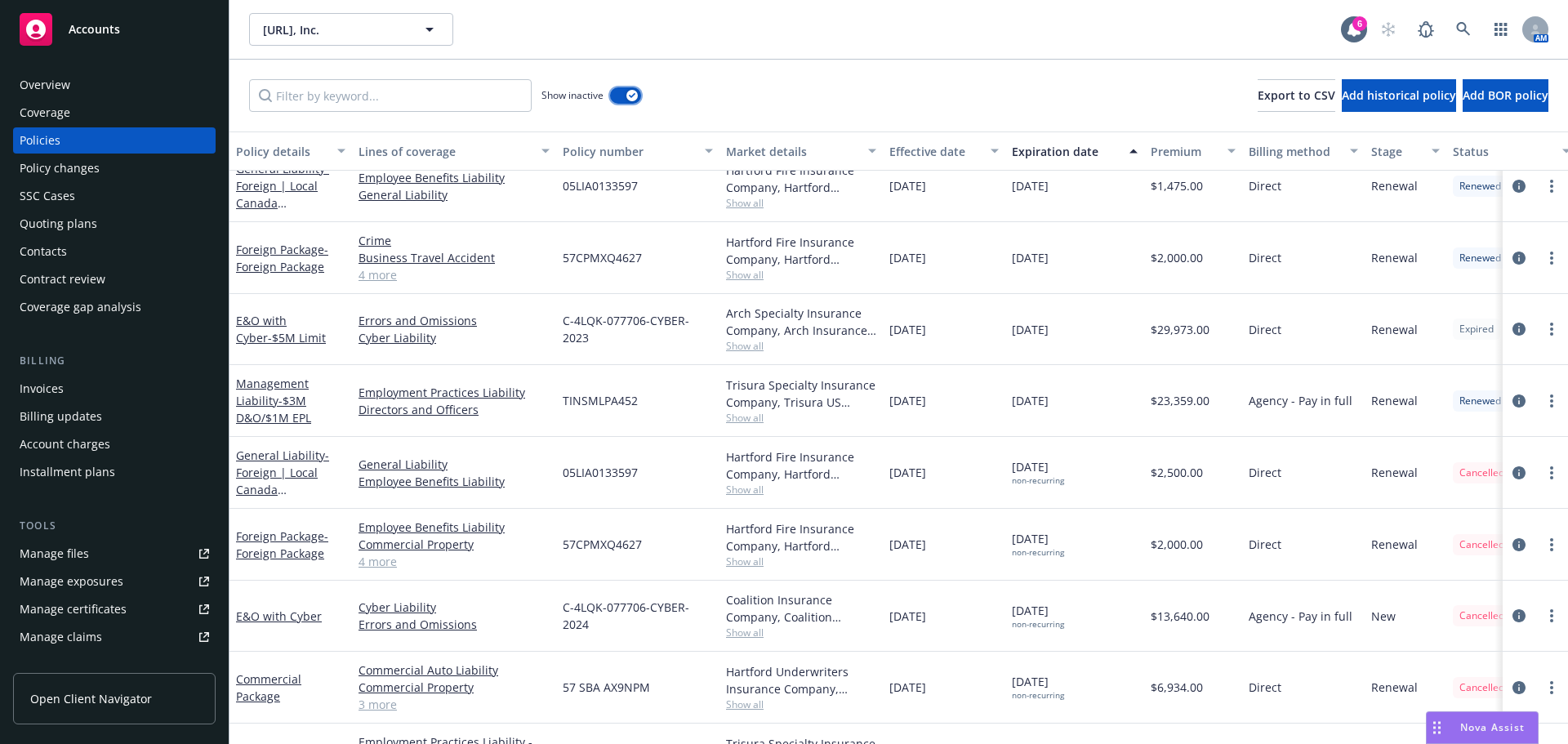
scroll to position [1456, 0]
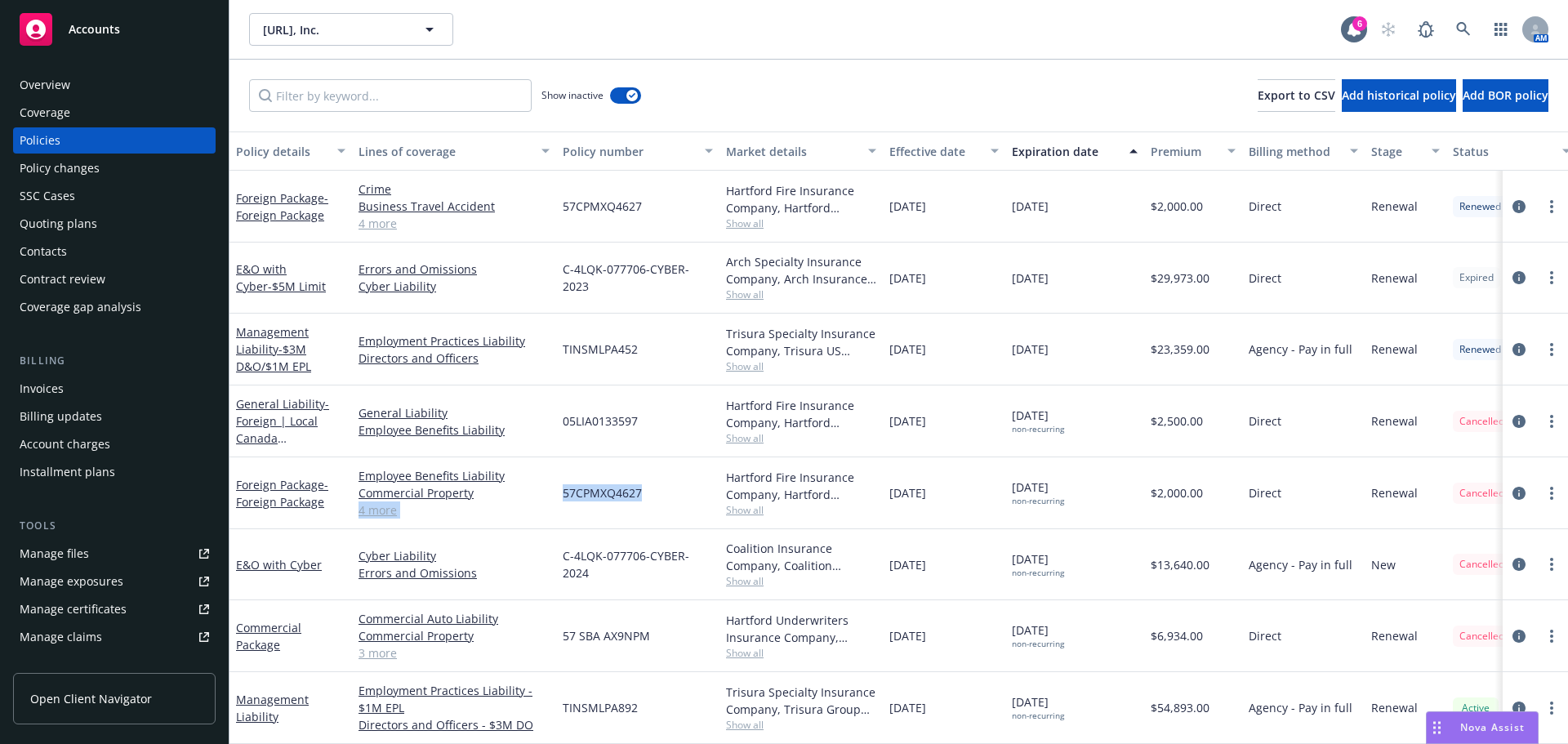
drag, startPoint x: 654, startPoint y: 489, endPoint x: 532, endPoint y: 491, distance: 122.0
click at [540, 489] on div "Foreign Package - Foreign Package Employee Benefits Liability Commercial Proper…" at bounding box center [1017, 494] width 1576 height 72
click at [390, 503] on link "4 more" at bounding box center [454, 510] width 191 height 17
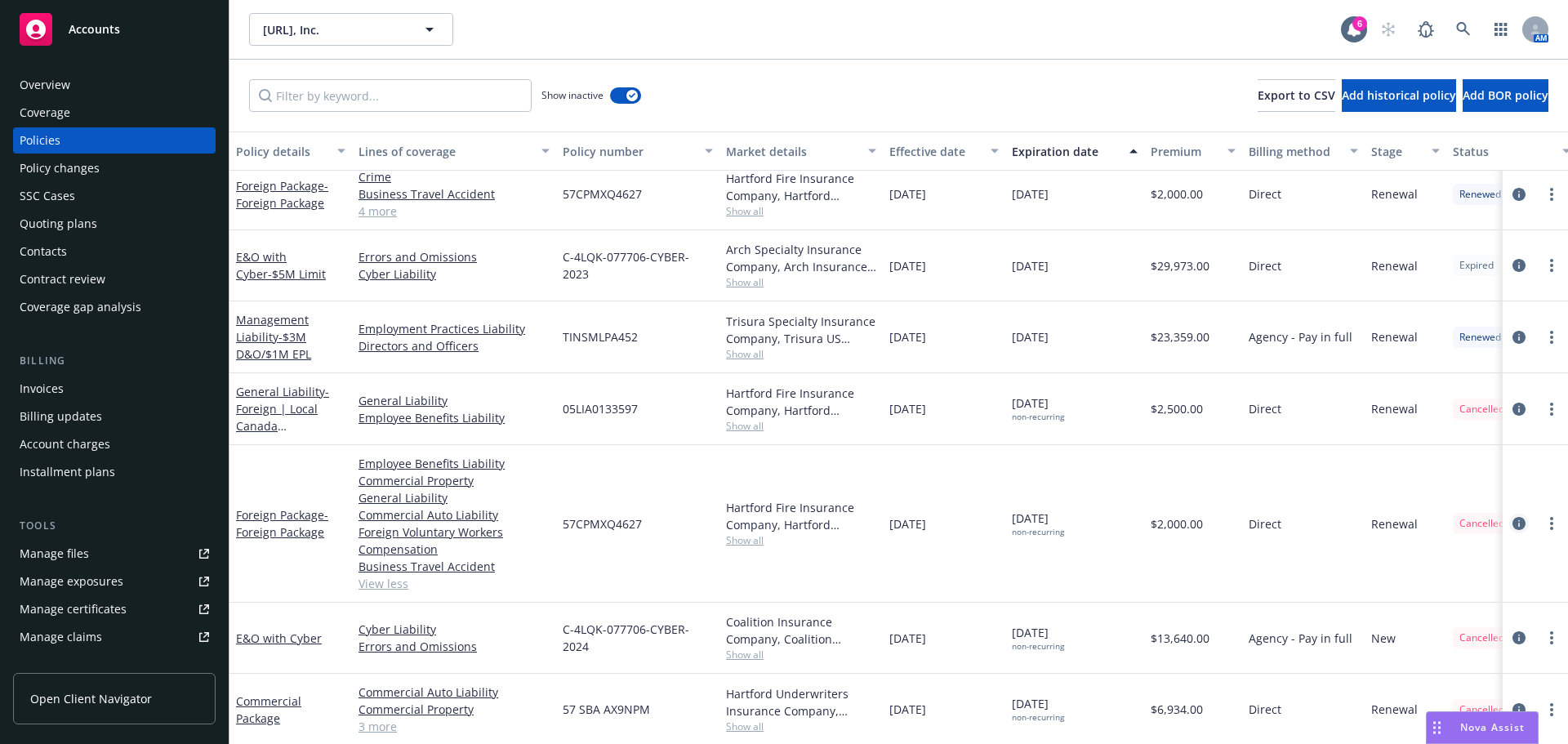
click at [1512, 520] on icon "circleInformation" at bounding box center [1519, 523] width 13 height 13
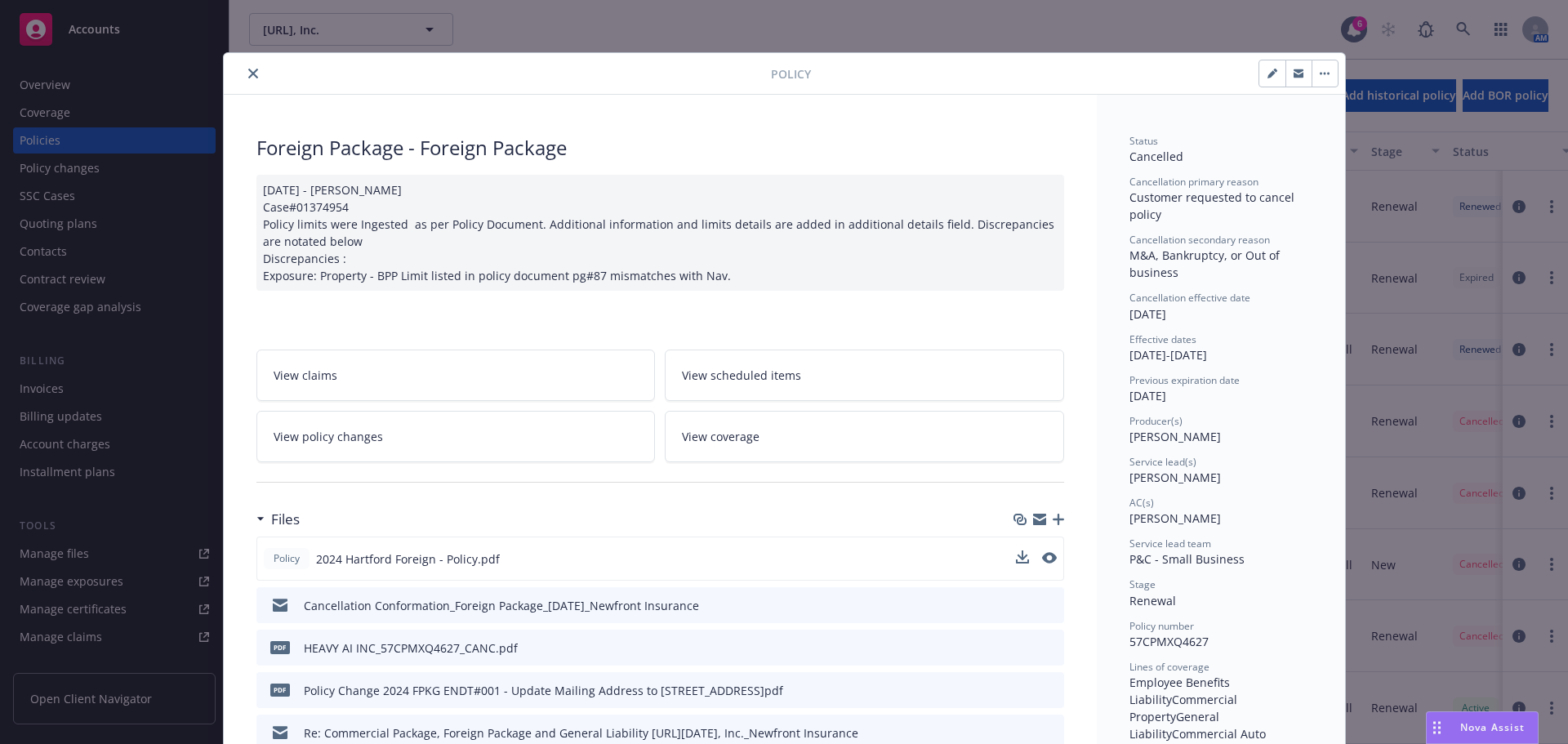
click at [1020, 565] on button at bounding box center [1022, 559] width 13 height 17
click at [1014, 560] on icon "download file" at bounding box center [1021, 558] width 13 height 13
click at [248, 71] on icon "close" at bounding box center [253, 74] width 10 height 10
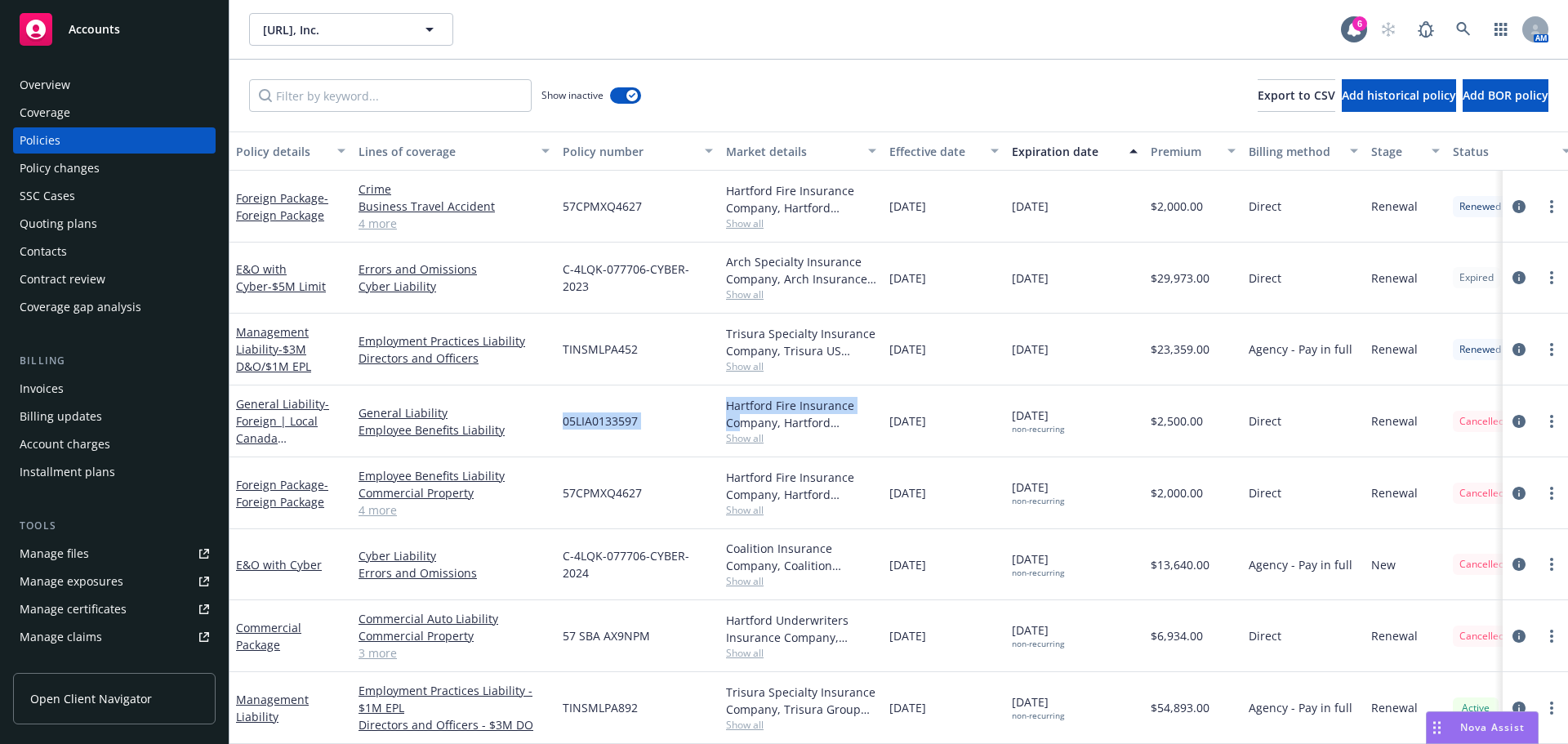
drag, startPoint x: 561, startPoint y: 406, endPoint x: 743, endPoint y: 406, distance: 182.0
click at [743, 406] on div "General Liability - Foreign | Local Canada GL/EL General Liability Employee Ben…" at bounding box center [1017, 421] width 1576 height 72
click at [1512, 415] on icon "circleInformation" at bounding box center [1519, 421] width 13 height 13
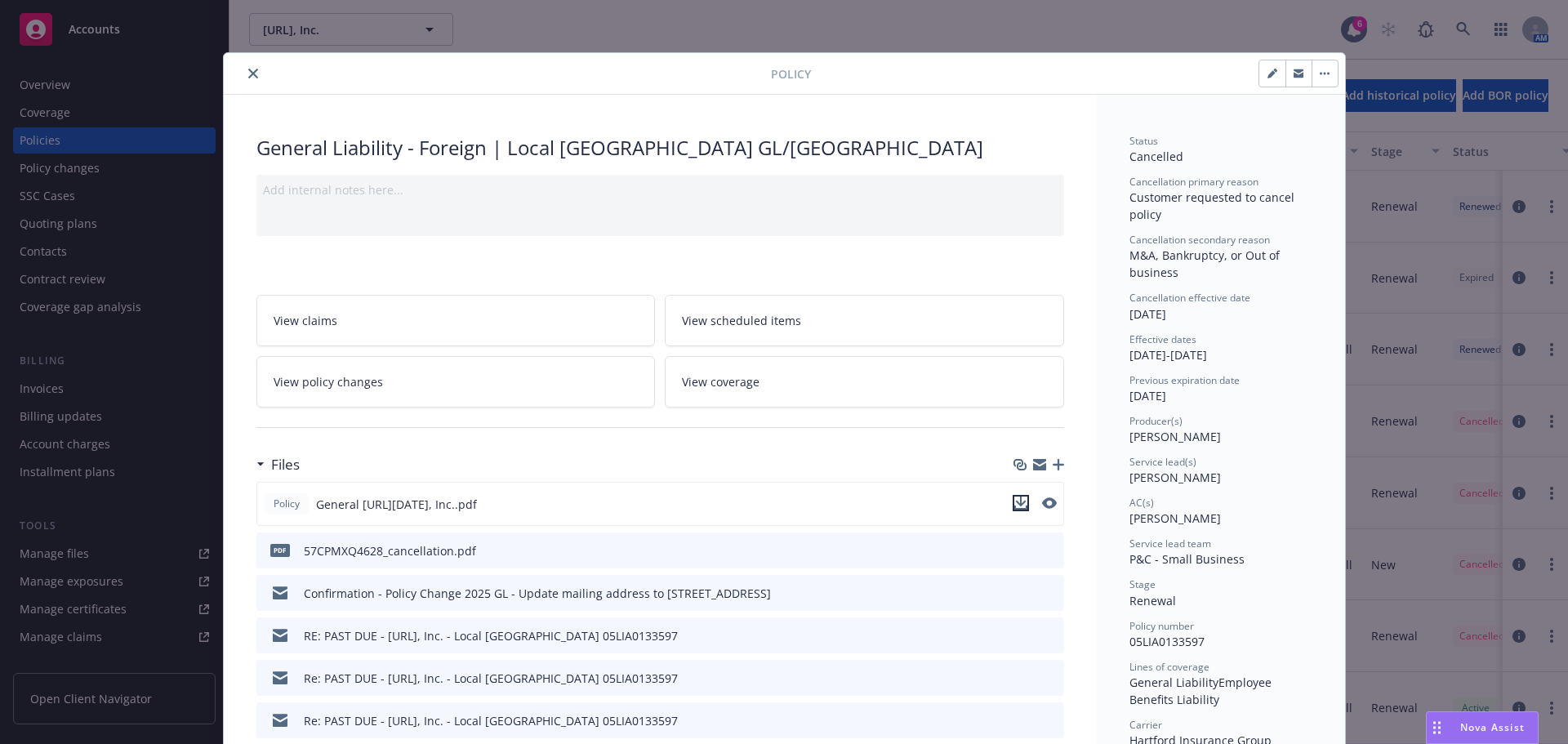
click at [1020, 502] on icon "download file" at bounding box center [1021, 503] width 13 height 13
click at [244, 78] on button "close" at bounding box center [254, 74] width 20 height 20
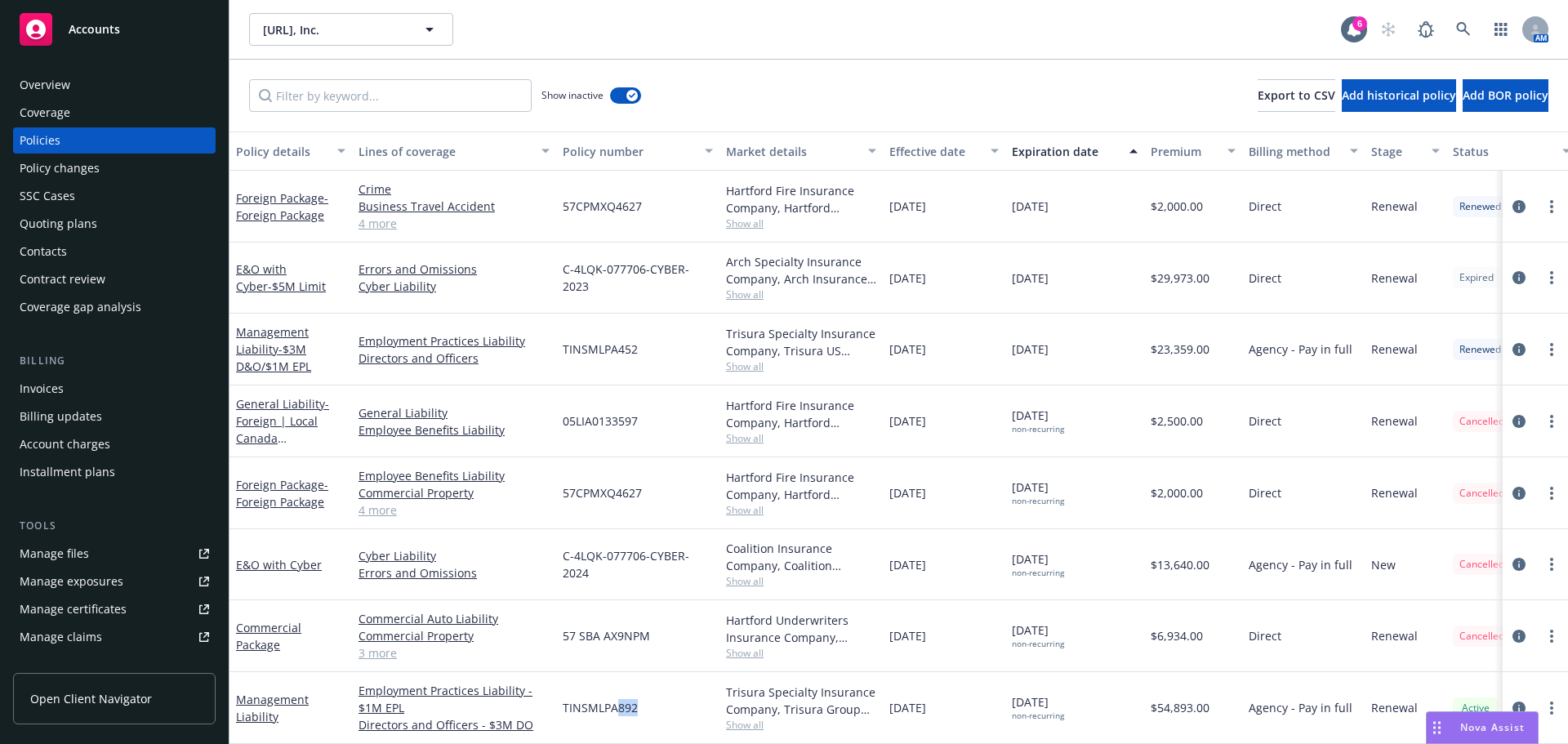
drag, startPoint x: 648, startPoint y: 702, endPoint x: 612, endPoint y: 690, distance: 37.9
click at [612, 696] on div "TINSMLPA892" at bounding box center [638, 708] width 163 height 72
drag, startPoint x: 619, startPoint y: 616, endPoint x: 593, endPoint y: 609, distance: 26.9
click at [583, 612] on div "57 SBA AX9NPM" at bounding box center [638, 636] width 163 height 72
drag, startPoint x: 699, startPoint y: 607, endPoint x: 687, endPoint y: 609, distance: 12.2
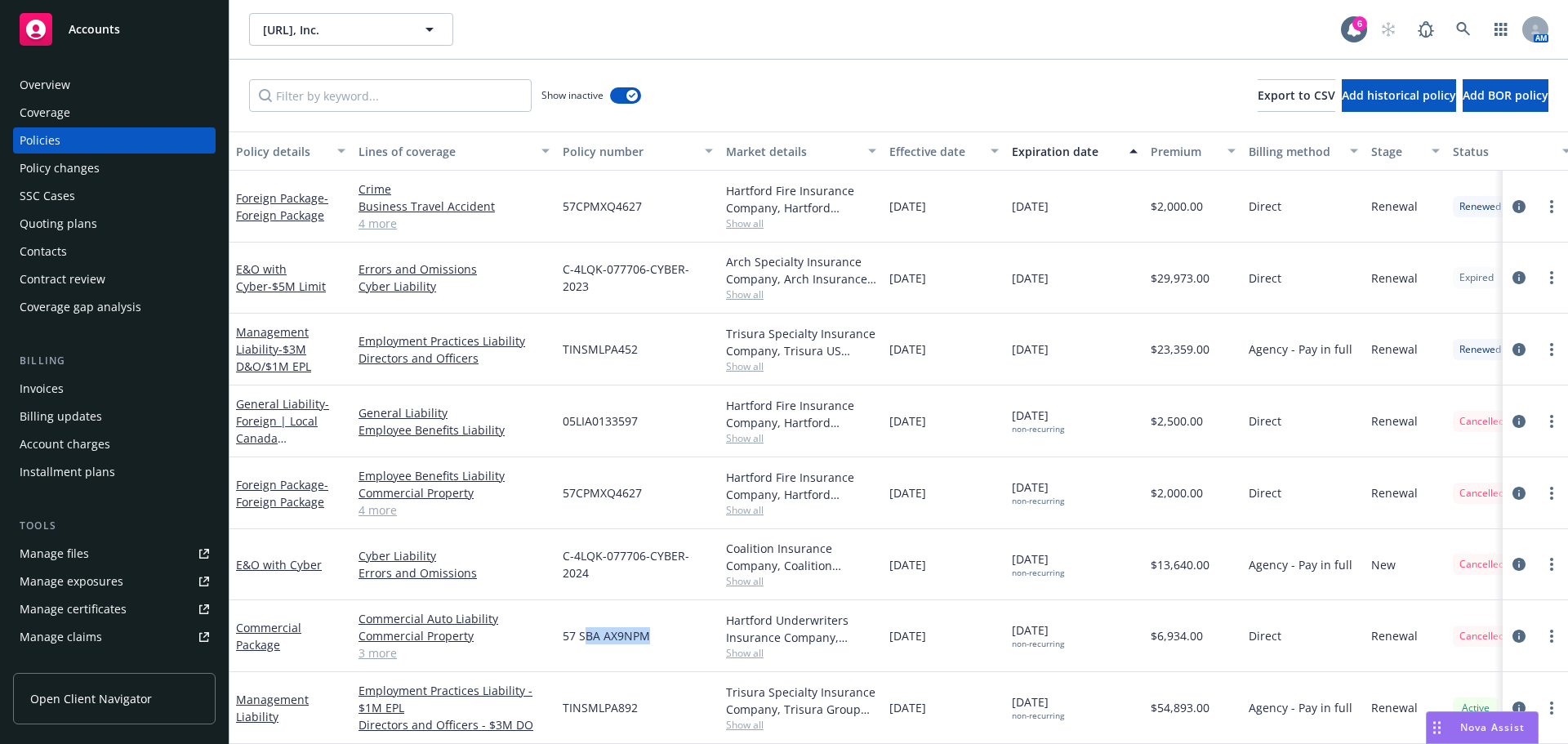
click at [699, 608] on div "57 SBA AX9NPM" at bounding box center [638, 636] width 163 height 72
drag, startPoint x: 606, startPoint y: 417, endPoint x: 561, endPoint y: 397, distance: 49.2
click at [556, 397] on div "General Liability - Foreign | Local Canada GL/EL General Liability Employee Ben…" at bounding box center [1017, 421] width 1576 height 72
click at [653, 423] on div "05LIA0133597" at bounding box center [638, 421] width 163 height 72
drag, startPoint x: 664, startPoint y: 418, endPoint x: 589, endPoint y: 435, distance: 76.9
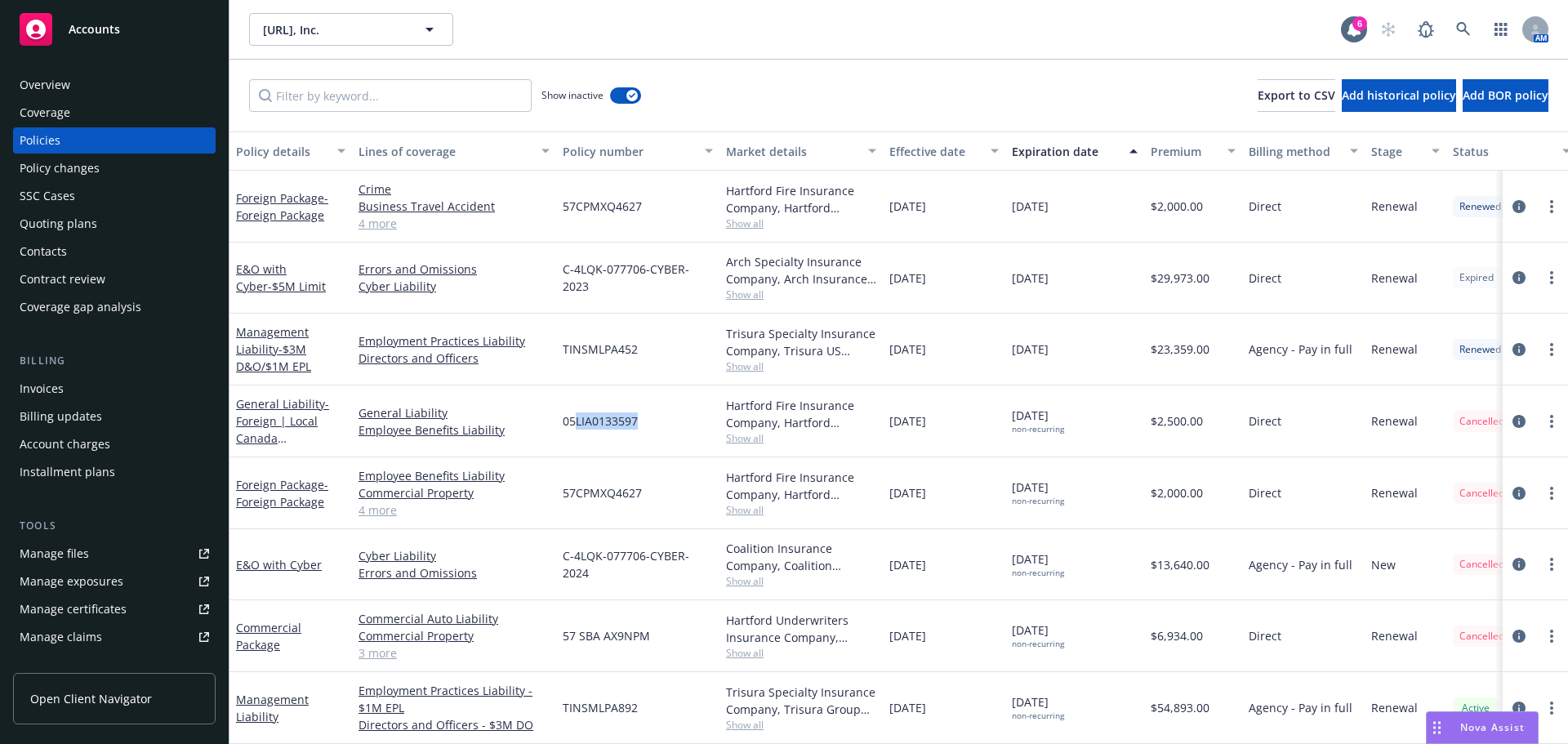
click at [575, 421] on div "05LIA0133597" at bounding box center [638, 421] width 163 height 72
click at [612, 416] on span "05LIA0133597" at bounding box center [600, 421] width 75 height 17
click at [585, 412] on span "05LIA0133597" at bounding box center [600, 421] width 75 height 17
drag, startPoint x: 559, startPoint y: 410, endPoint x: 652, endPoint y: 410, distance: 93.0
click at [651, 410] on div "05LIA0133597" at bounding box center [638, 421] width 163 height 72
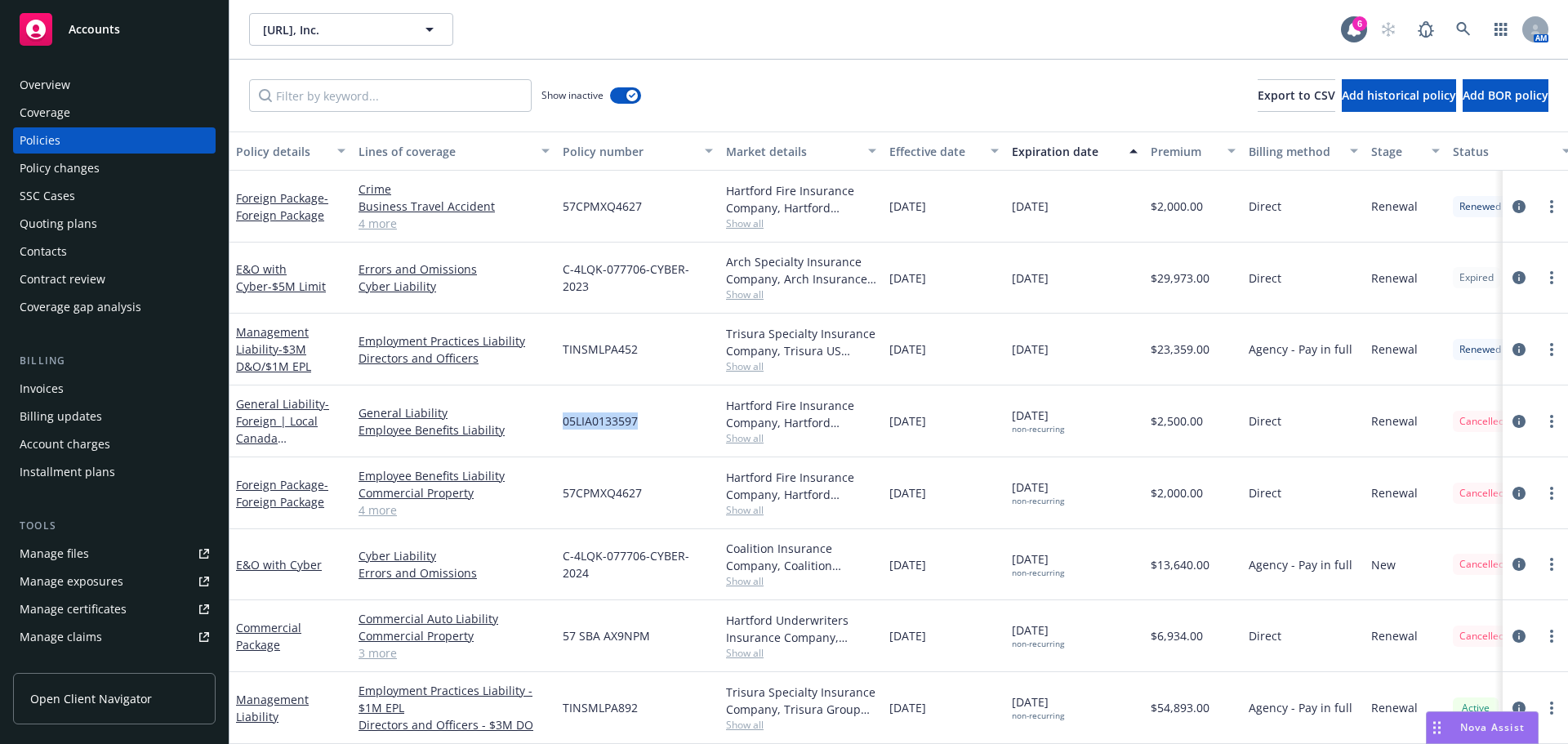
click at [652, 410] on div "05LIA0133597" at bounding box center [638, 421] width 163 height 72
drag, startPoint x: 652, startPoint y: 410, endPoint x: 556, endPoint y: 406, distance: 96.1
click at [556, 406] on div "05LIA0133597" at bounding box center [638, 421] width 163 height 72
click at [571, 412] on span "05LIA0133597" at bounding box center [600, 421] width 75 height 17
drag, startPoint x: 584, startPoint y: 412, endPoint x: 645, endPoint y: 409, distance: 61.1
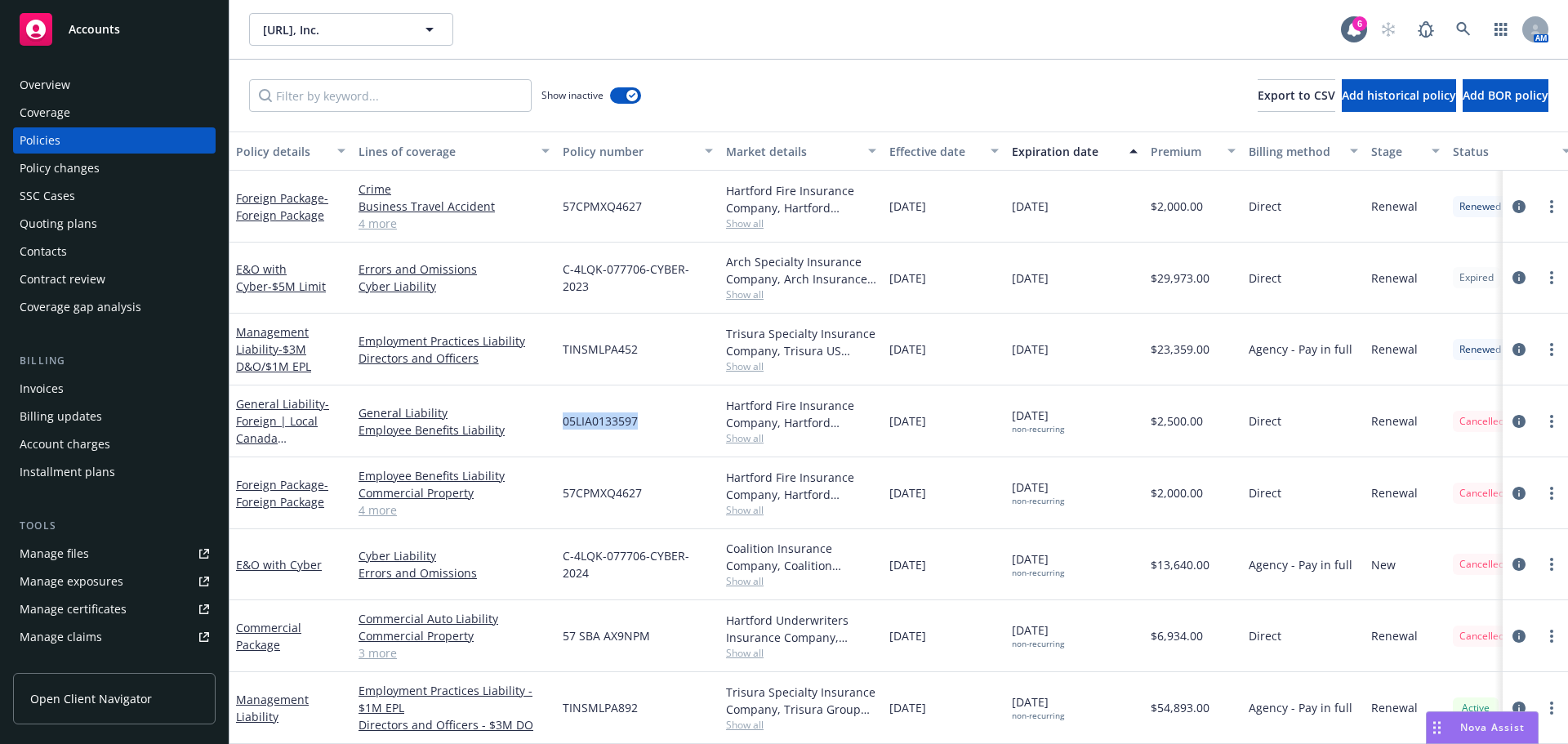
click at [645, 409] on div "05LIA0133597" at bounding box center [638, 421] width 163 height 72
click at [647, 421] on div "05LIA0133597" at bounding box center [638, 421] width 163 height 72
drag, startPoint x: 624, startPoint y: 412, endPoint x: 1493, endPoint y: 404, distance: 869.0
click at [572, 413] on div "05LIA0133597" at bounding box center [638, 421] width 163 height 72
click at [1512, 415] on icon "circleInformation" at bounding box center [1519, 421] width 13 height 13
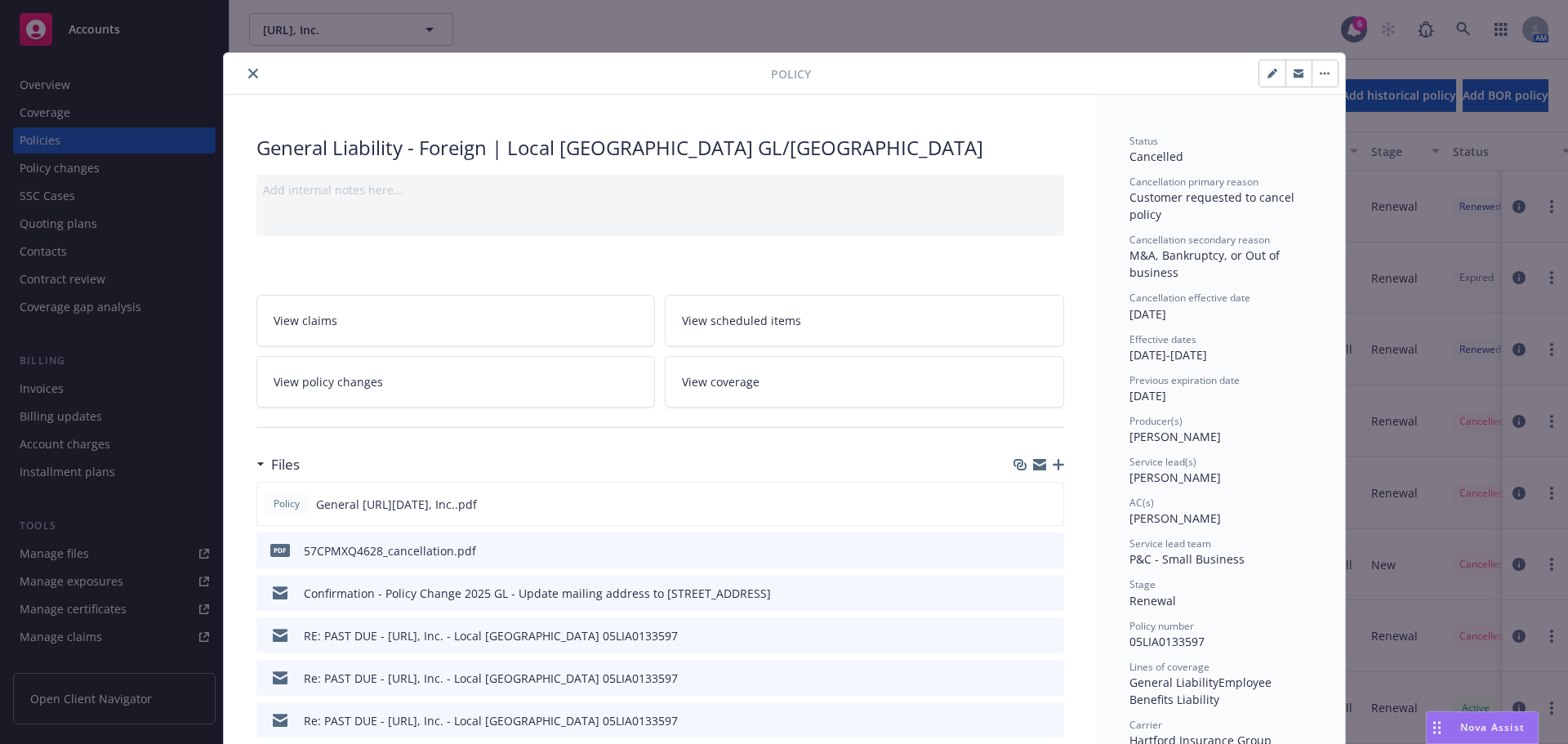
click at [248, 71] on icon "close" at bounding box center [253, 74] width 10 height 10
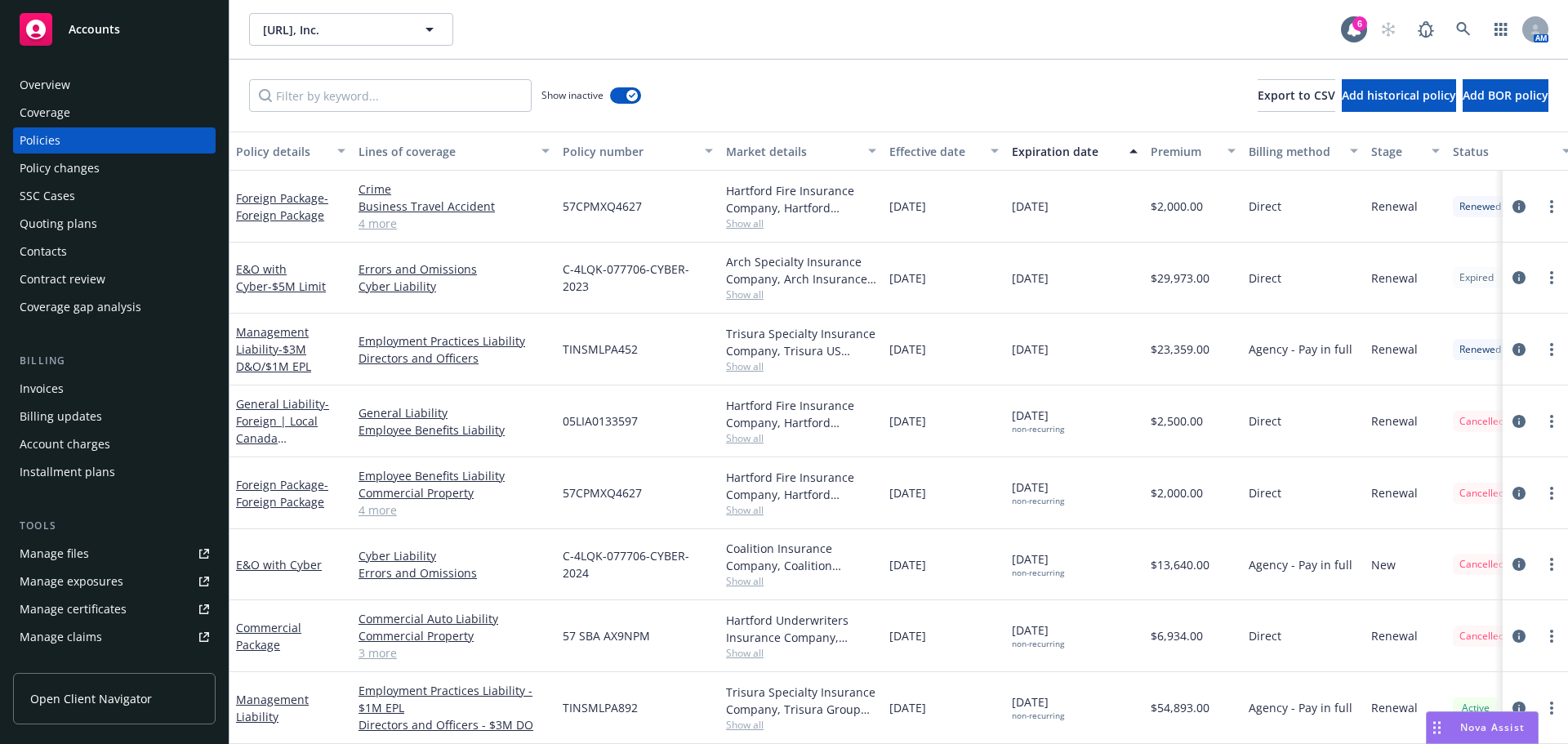
scroll to position [1375, 0]
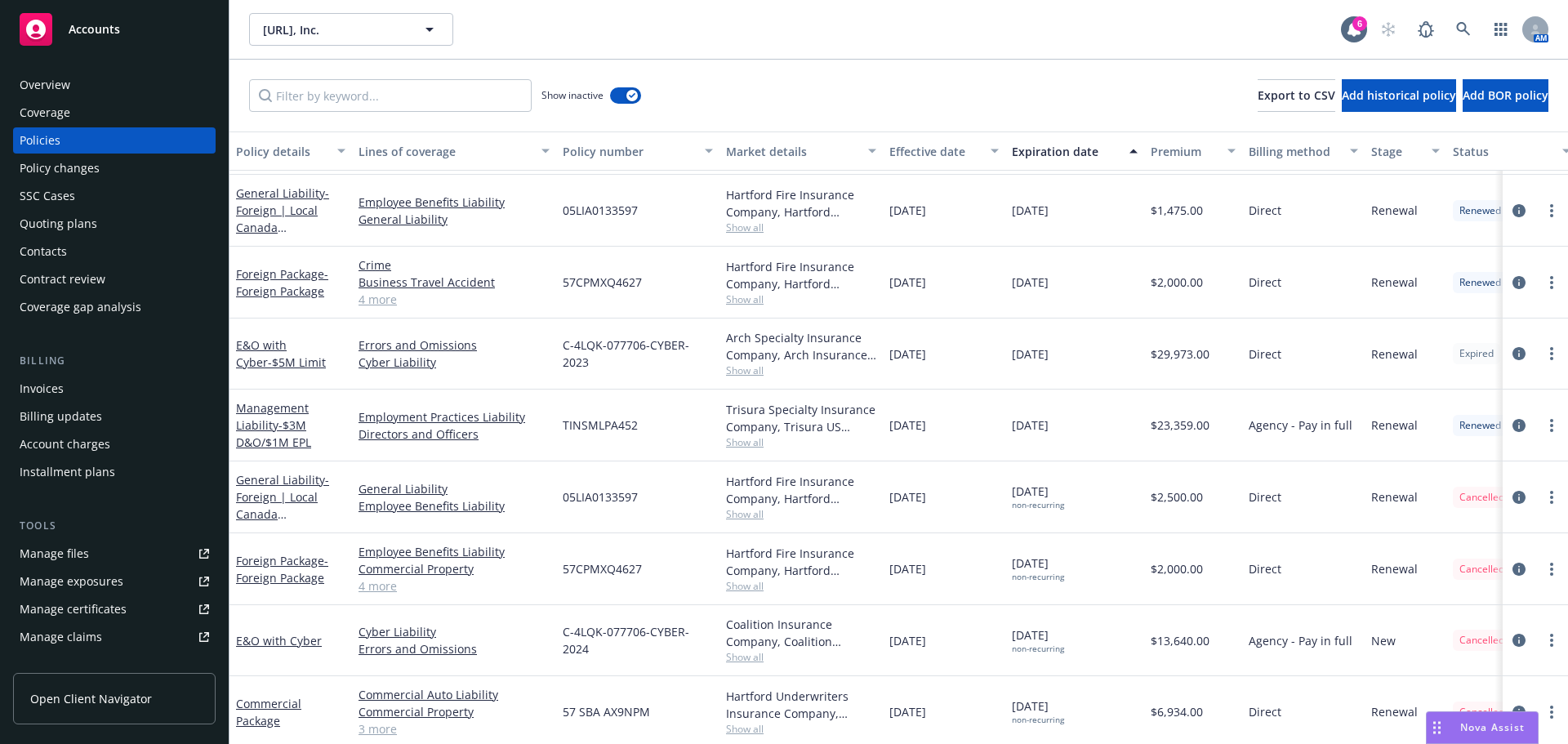
click at [99, 80] on div "Overview" at bounding box center [114, 85] width 190 height 27
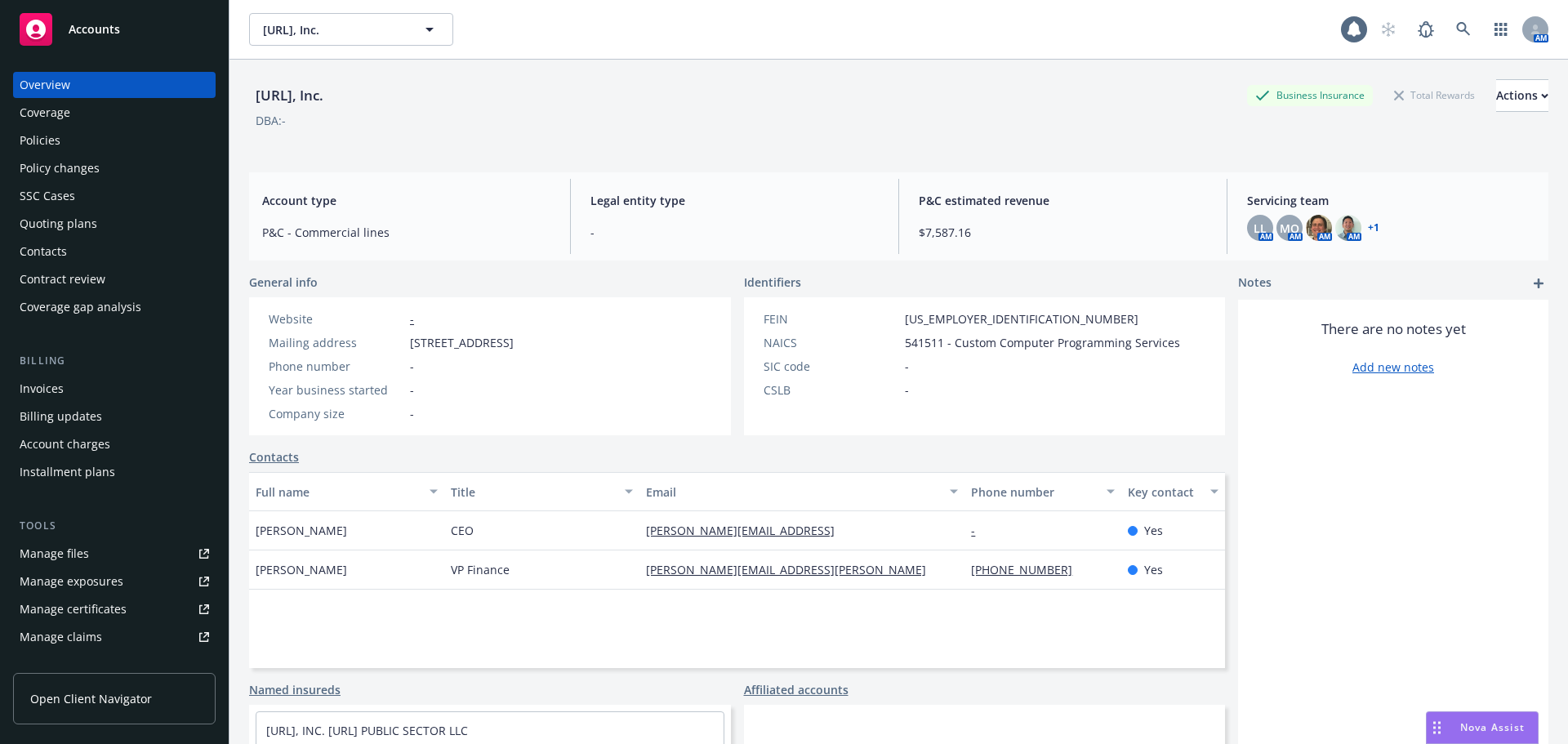
drag, startPoint x: 411, startPoint y: 335, endPoint x: 697, endPoint y: 343, distance: 286.1
click at [533, 343] on div "Website - Mailing address 95 Third Street, 2nd Floor, San Francisco, CA, 94103 …" at bounding box center [391, 367] width 284 height 138
click at [80, 121] on div "Coverage" at bounding box center [114, 113] width 190 height 27
click at [73, 140] on div "Policies" at bounding box center [114, 141] width 190 height 27
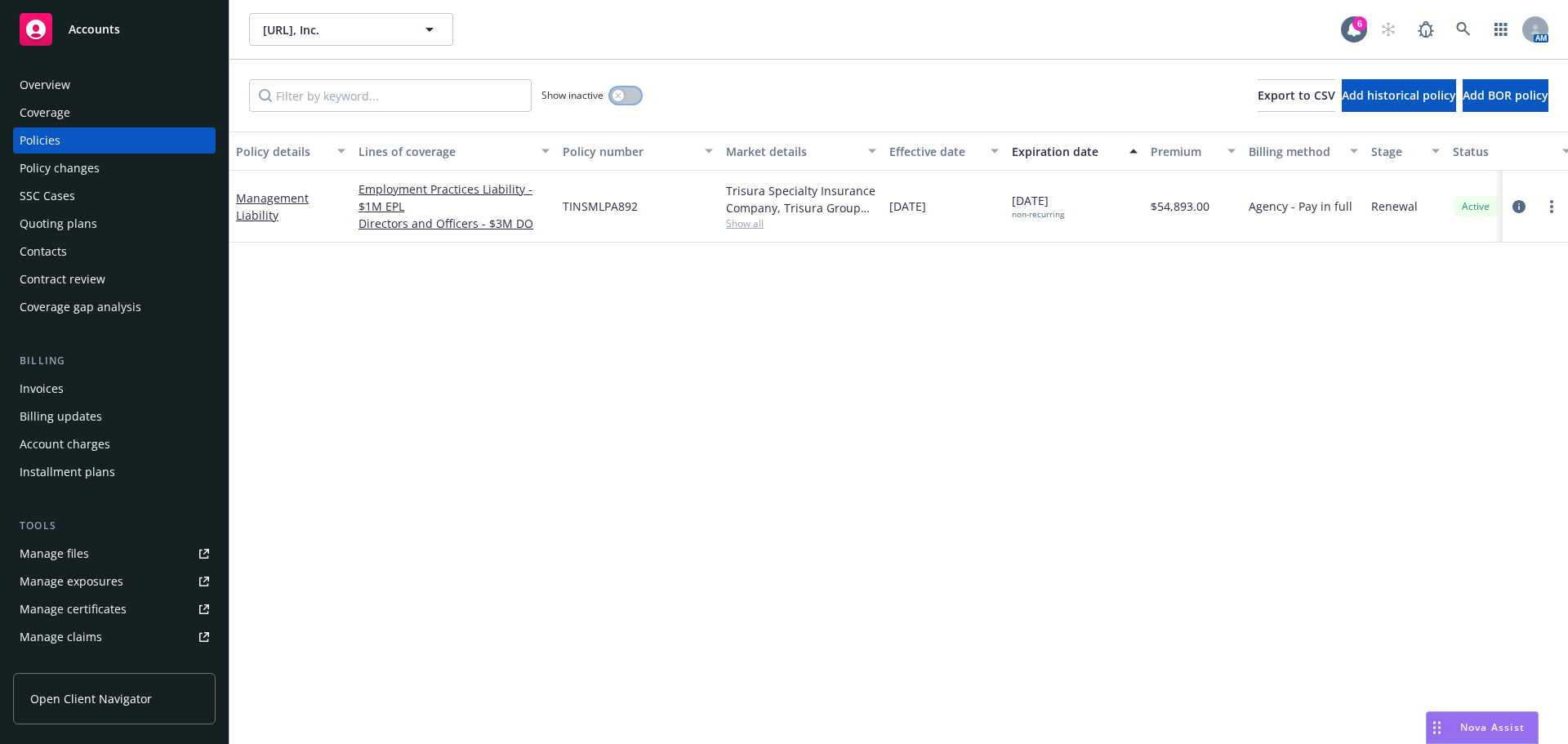
click at [634, 94] on button "button" at bounding box center [625, 95] width 31 height 17
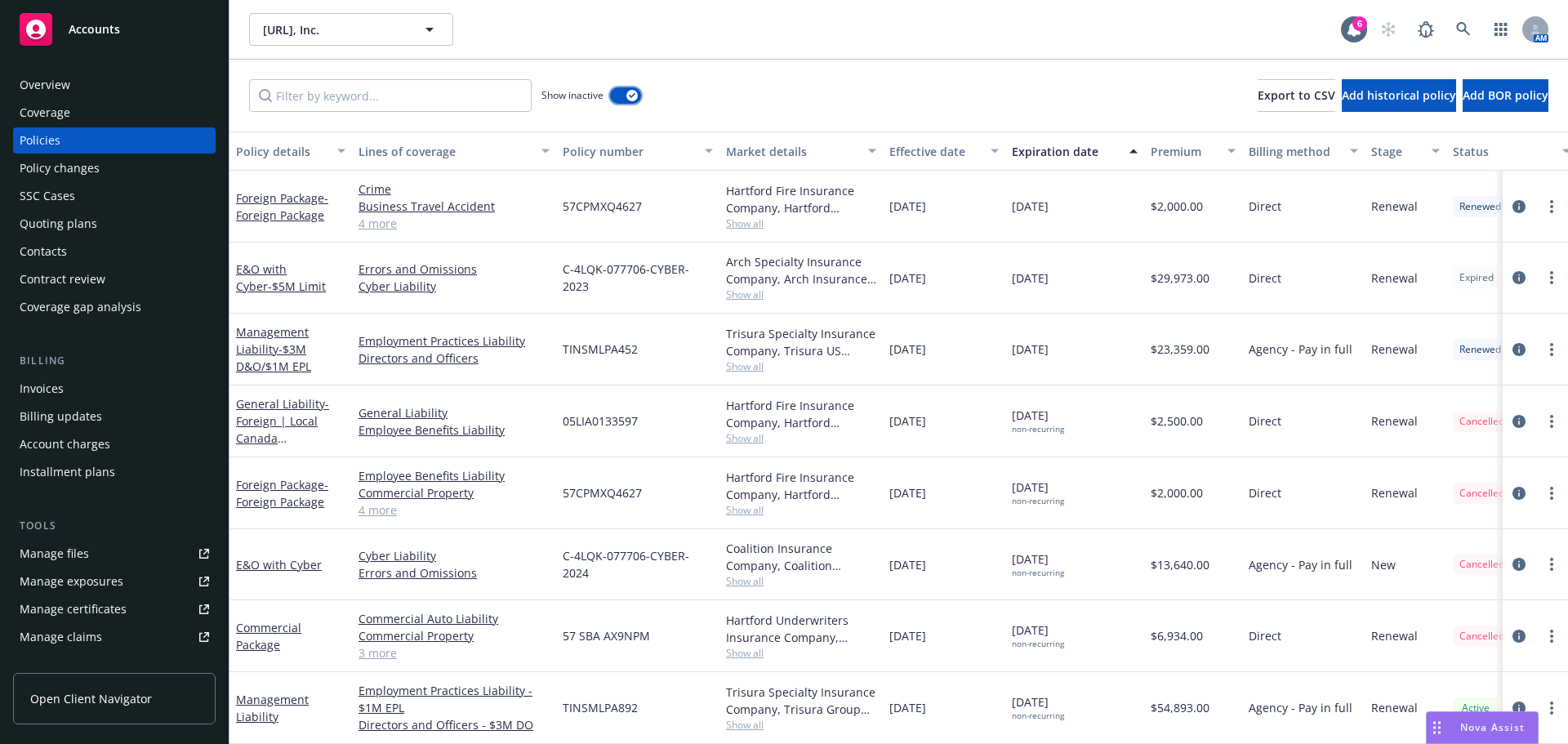
scroll to position [1456, 0]
drag, startPoint x: 616, startPoint y: 622, endPoint x: 490, endPoint y: 640, distance: 127.3
click at [306, 619] on div "Commercial Package Commercial Auto Liability Commercial Property General Liabil…" at bounding box center [1017, 636] width 1576 height 72
click at [690, 625] on div "57 SBA AX9NPM" at bounding box center [638, 636] width 163 height 72
drag, startPoint x: 685, startPoint y: 629, endPoint x: 231, endPoint y: 621, distance: 454.1
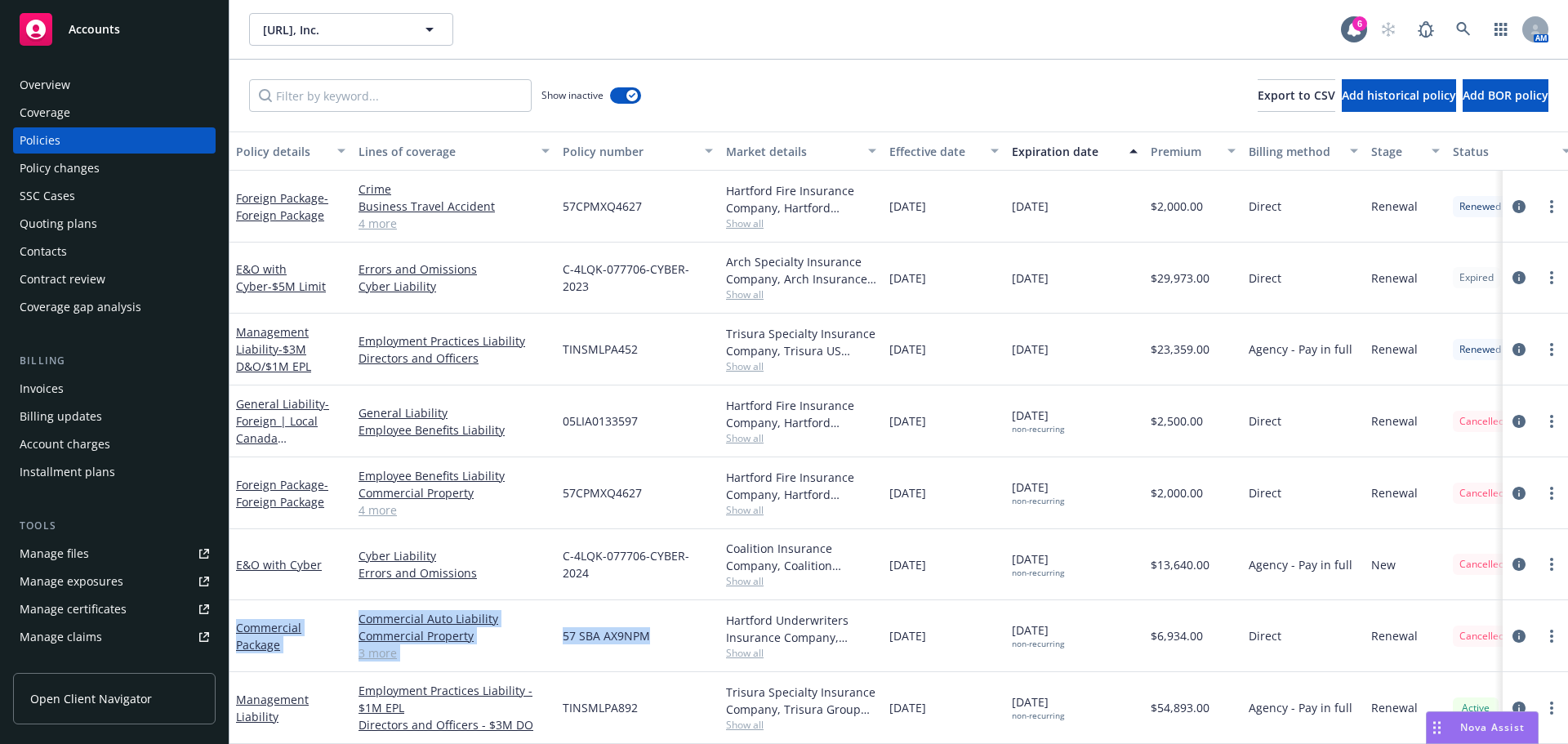
click at [231, 621] on div "Commercial Package Commercial Auto Liability Commercial Property General Liabil…" at bounding box center [1017, 636] width 1576 height 72
click at [640, 627] on span "57 SBA AX9NPM" at bounding box center [606, 635] width 87 height 17
click at [549, 628] on div "Commercial Package Commercial Auto Liability Commercial Property General Liabil…" at bounding box center [1017, 636] width 1576 height 72
click at [680, 620] on div "57 SBA AX9NPM" at bounding box center [638, 636] width 163 height 72
drag, startPoint x: 677, startPoint y: 620, endPoint x: 551, endPoint y: 635, distance: 126.9
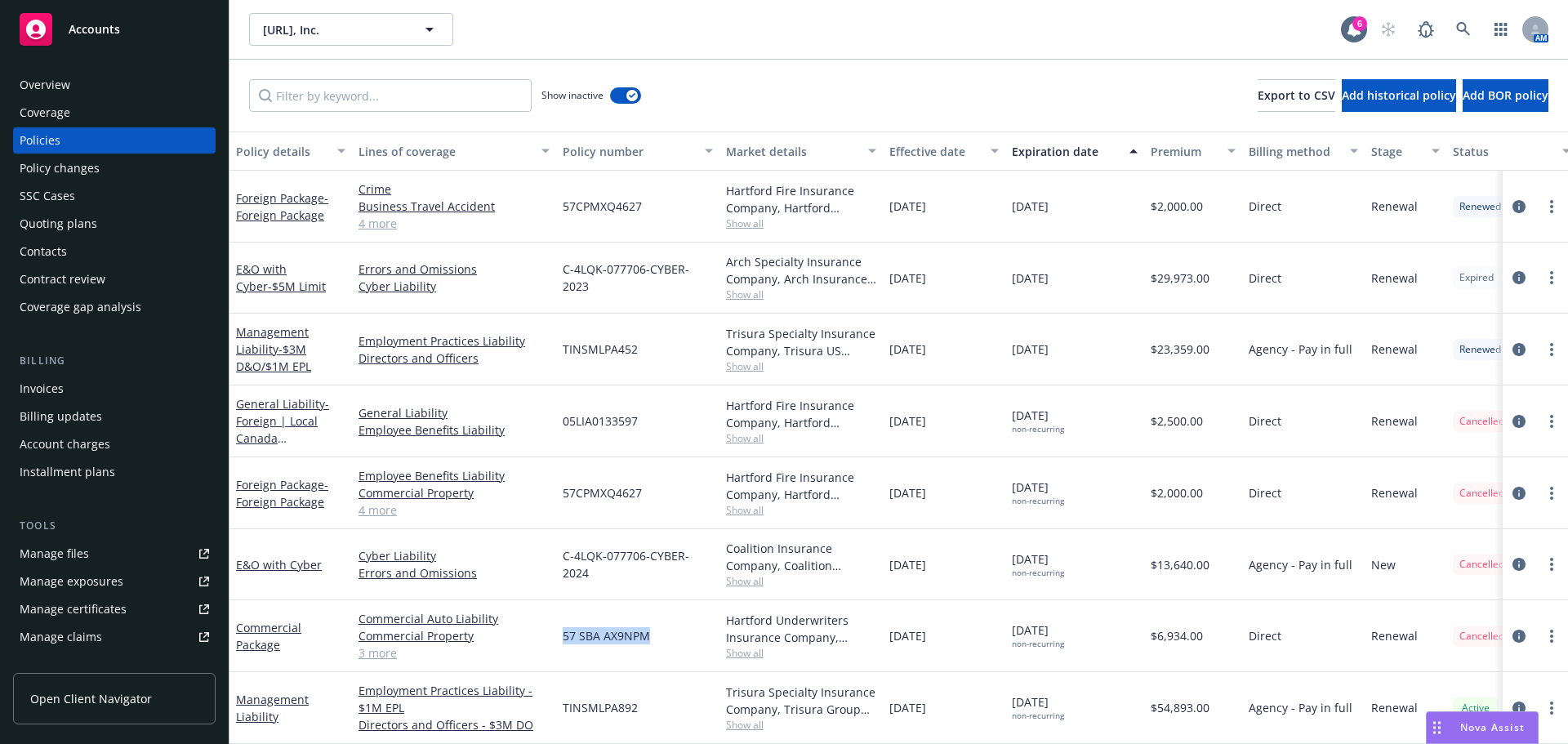
click at [551, 635] on div "Commercial Package Commercial Auto Liability Commercial Property General Liabil…" at bounding box center [1017, 636] width 1576 height 72
click at [662, 635] on div "57 SBA AX9NPM" at bounding box center [638, 636] width 163 height 72
drag, startPoint x: 669, startPoint y: 632, endPoint x: 578, endPoint y: 620, distance: 91.8
click at [563, 620] on div "57 SBA AX9NPM" at bounding box center [638, 636] width 163 height 72
click at [669, 619] on div "57 SBA AX9NPM" at bounding box center [638, 636] width 163 height 72
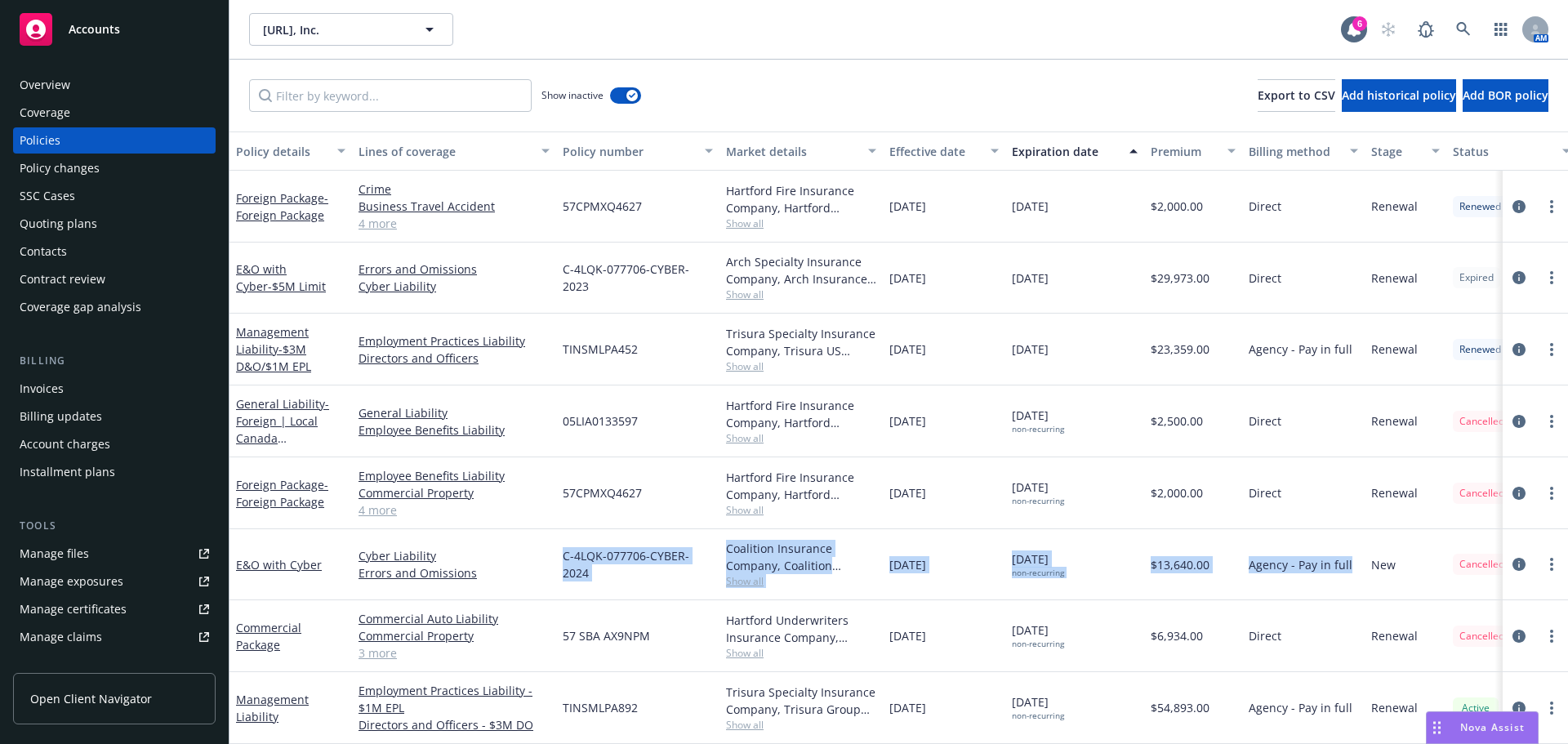
drag, startPoint x: 1017, startPoint y: 527, endPoint x: 643, endPoint y: 231, distance: 477.0
click at [556, 561] on div "E&O with Cyber Cyber Liability Errors and Omissions C-4LQK-077706-CYBER-2024 Co…" at bounding box center [1017, 565] width 1576 height 71
click at [1512, 702] on icon "circleInformation" at bounding box center [1519, 708] width 13 height 13
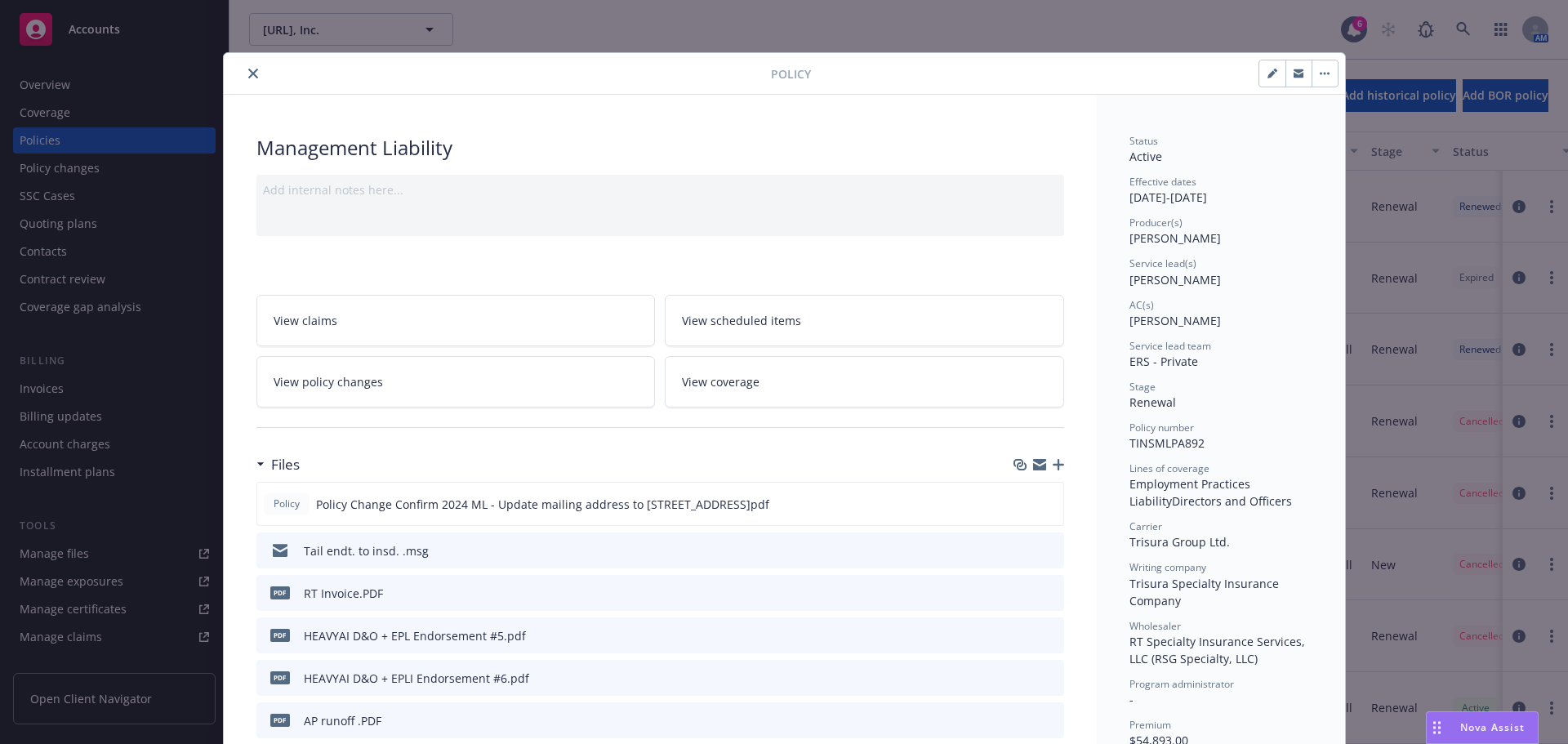
drag, startPoint x: 245, startPoint y: 73, endPoint x: 395, endPoint y: 73, distance: 150.0
click at [248, 73] on icon "close" at bounding box center [253, 74] width 10 height 10
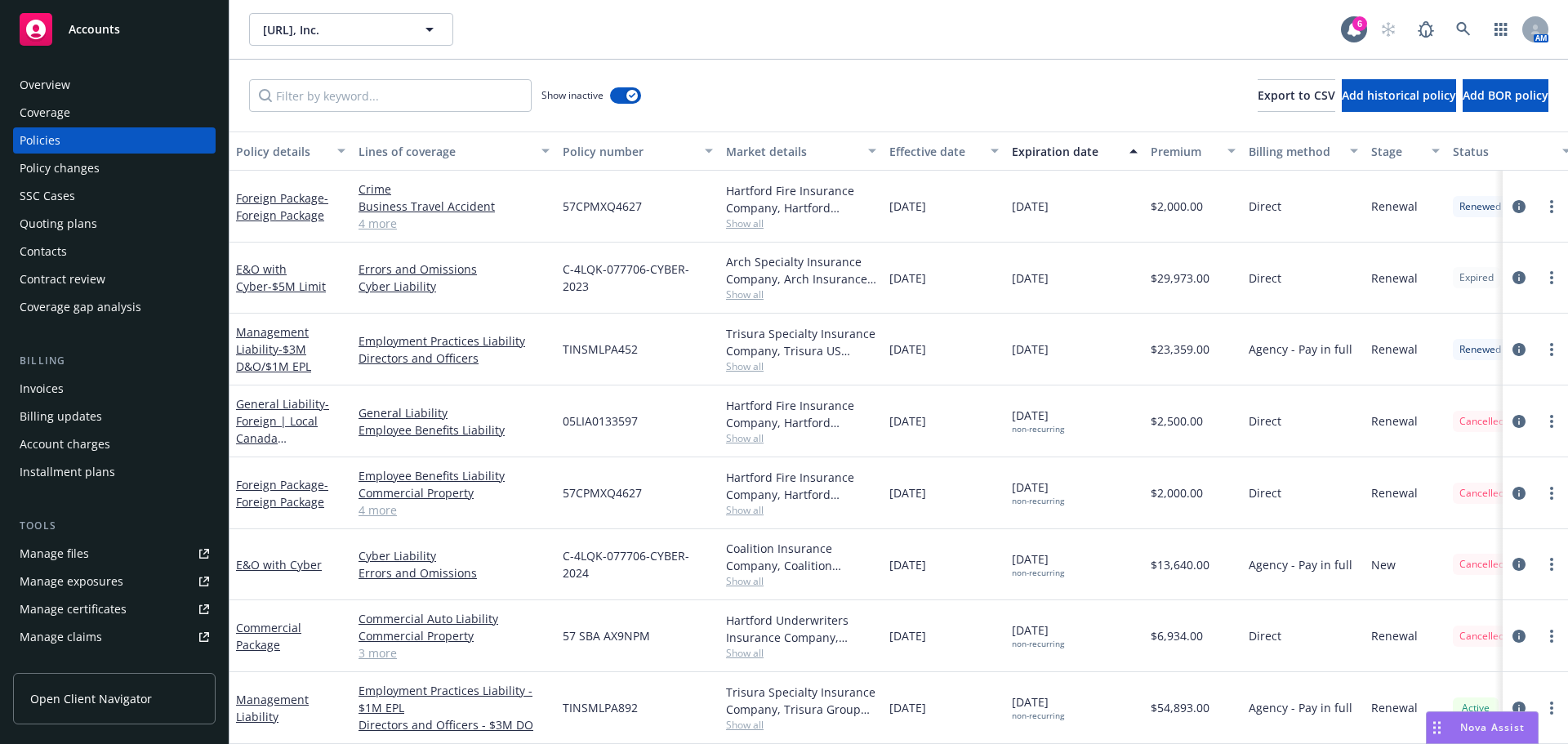
click at [1108, 691] on div "06/30/2031 non-recurring" at bounding box center [1074, 708] width 138 height 72
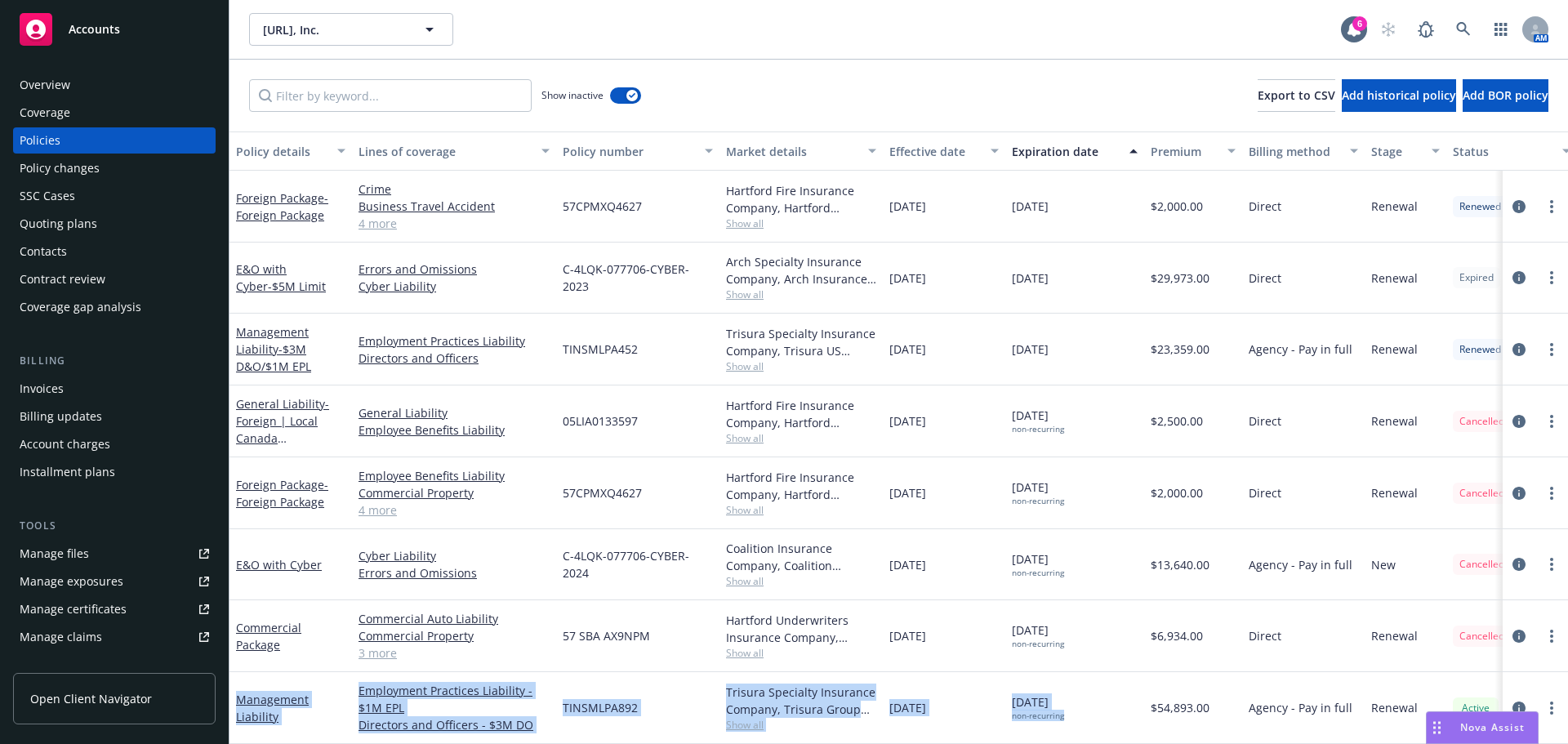
drag, startPoint x: 1117, startPoint y: 705, endPoint x: 1226, endPoint y: 500, distance: 232.2
click at [239, 691] on div "Management Liability Employment Practices Liability - $1M EPL Directors and Off…" at bounding box center [1017, 708] width 1576 height 72
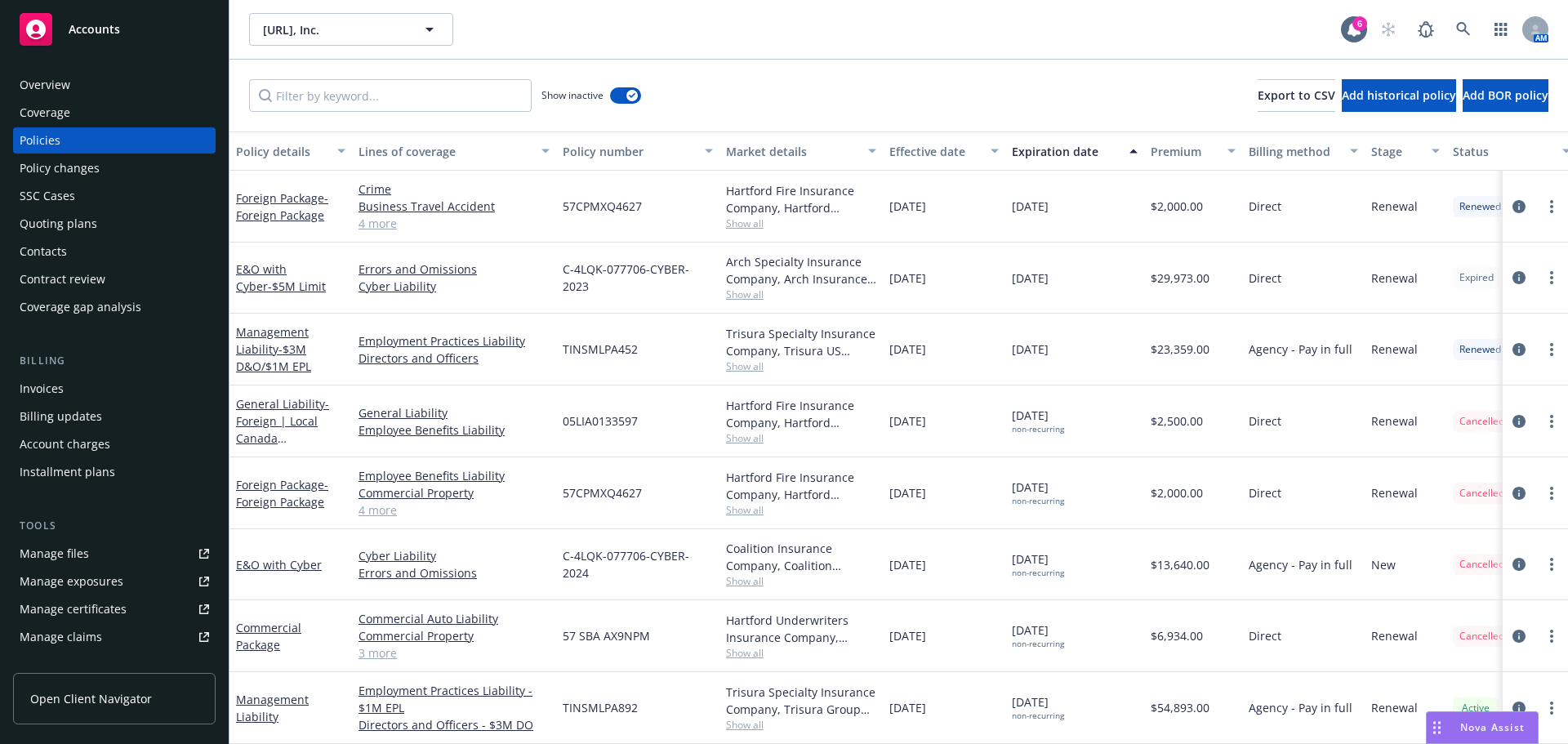
click at [684, 635] on div "57 SBA AX9NPM" at bounding box center [638, 636] width 163 height 72
drag, startPoint x: 544, startPoint y: 559, endPoint x: 1231, endPoint y: 546, distance: 687.1
click at [1231, 546] on div "E&O with Cyber Cyber Liability Errors and Omissions C-4LQK-077706-CYBER-2024 Co…" at bounding box center [1017, 565] width 1576 height 71
click at [1229, 549] on div "$13,640.00" at bounding box center [1193, 565] width 98 height 71
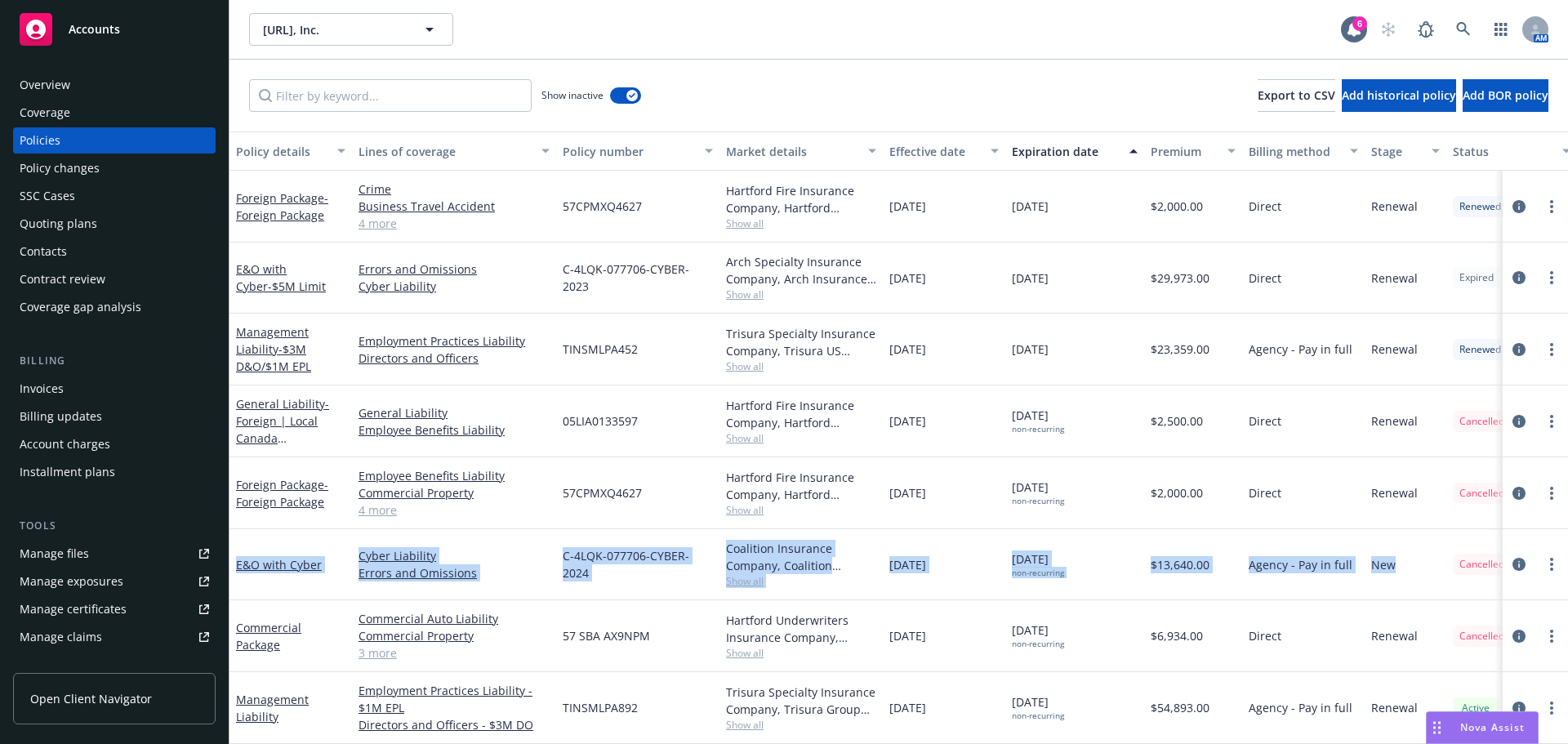
drag, startPoint x: 1396, startPoint y: 553, endPoint x: 657, endPoint y: 565, distance: 739.1
click at [232, 548] on div "E&O with Cyber Cyber Liability Errors and Omissions C-4LQK-077706-CYBER-2024 Co…" at bounding box center [1017, 565] width 1576 height 71
click at [767, 81] on div "Show inactive Export to CSV Add historical policy Add BOR policy" at bounding box center [899, 95] width 1338 height 72
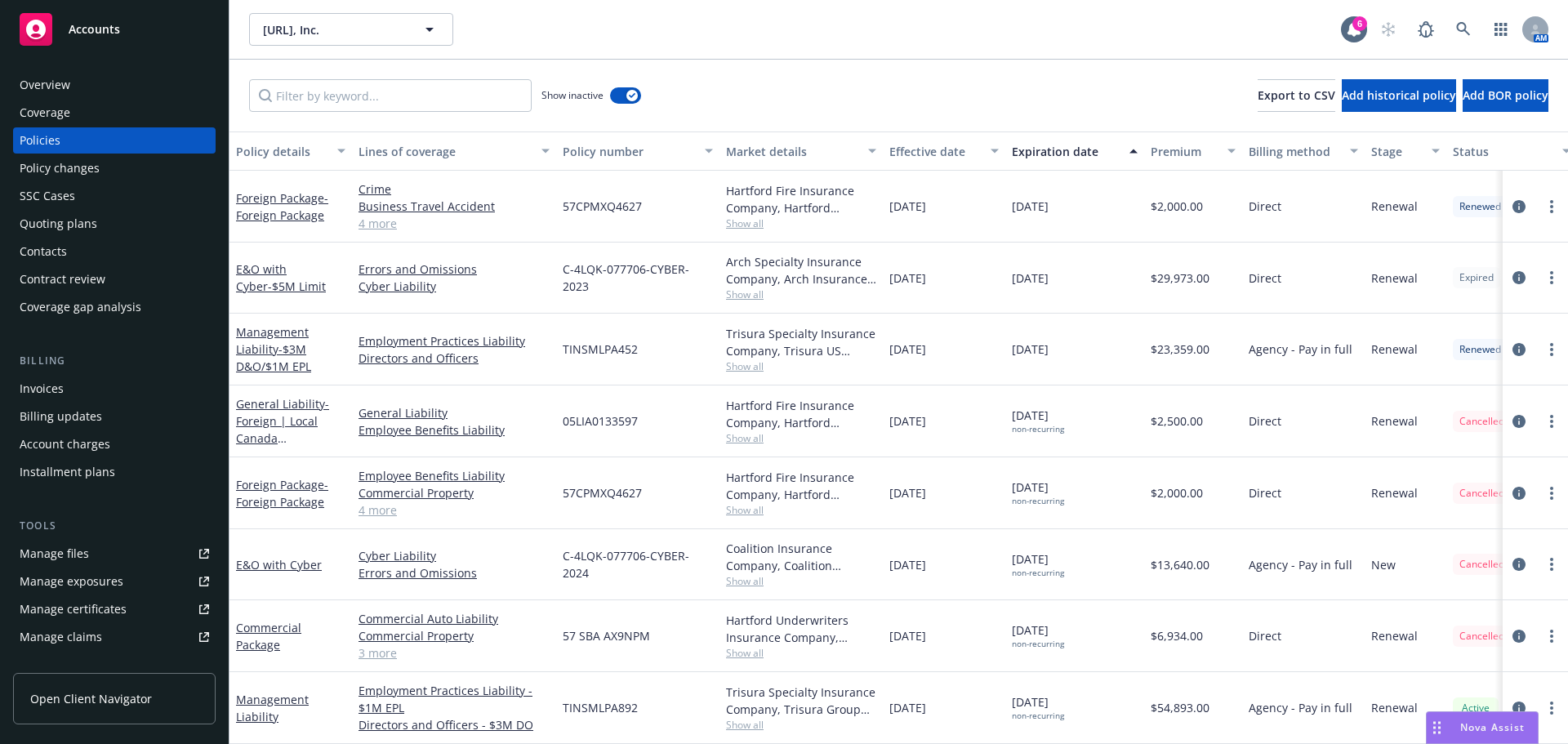
click at [52, 260] on div "Contacts" at bounding box center [43, 252] width 47 height 27
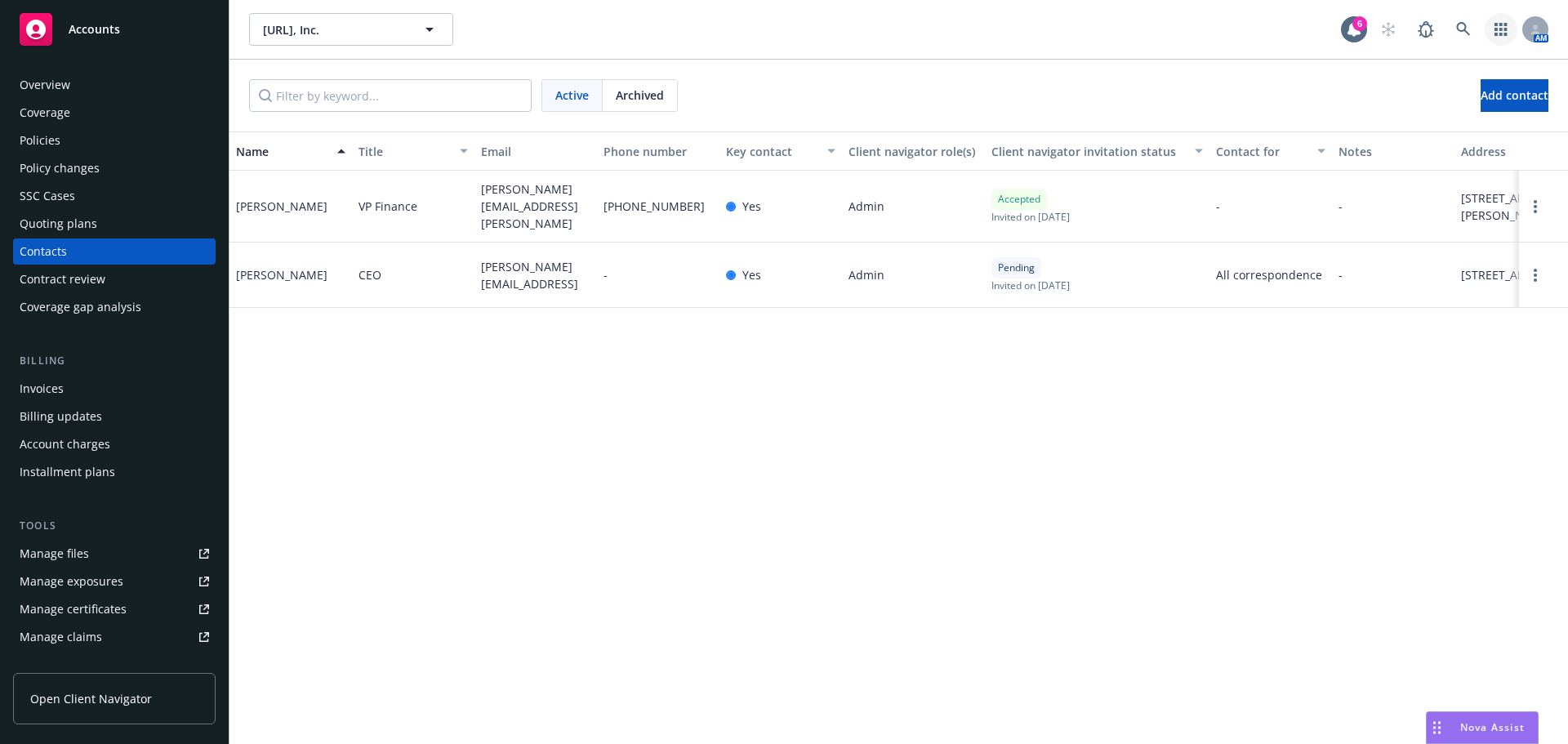
click at [1486, 30] on link "button" at bounding box center [1501, 29] width 32 height 32
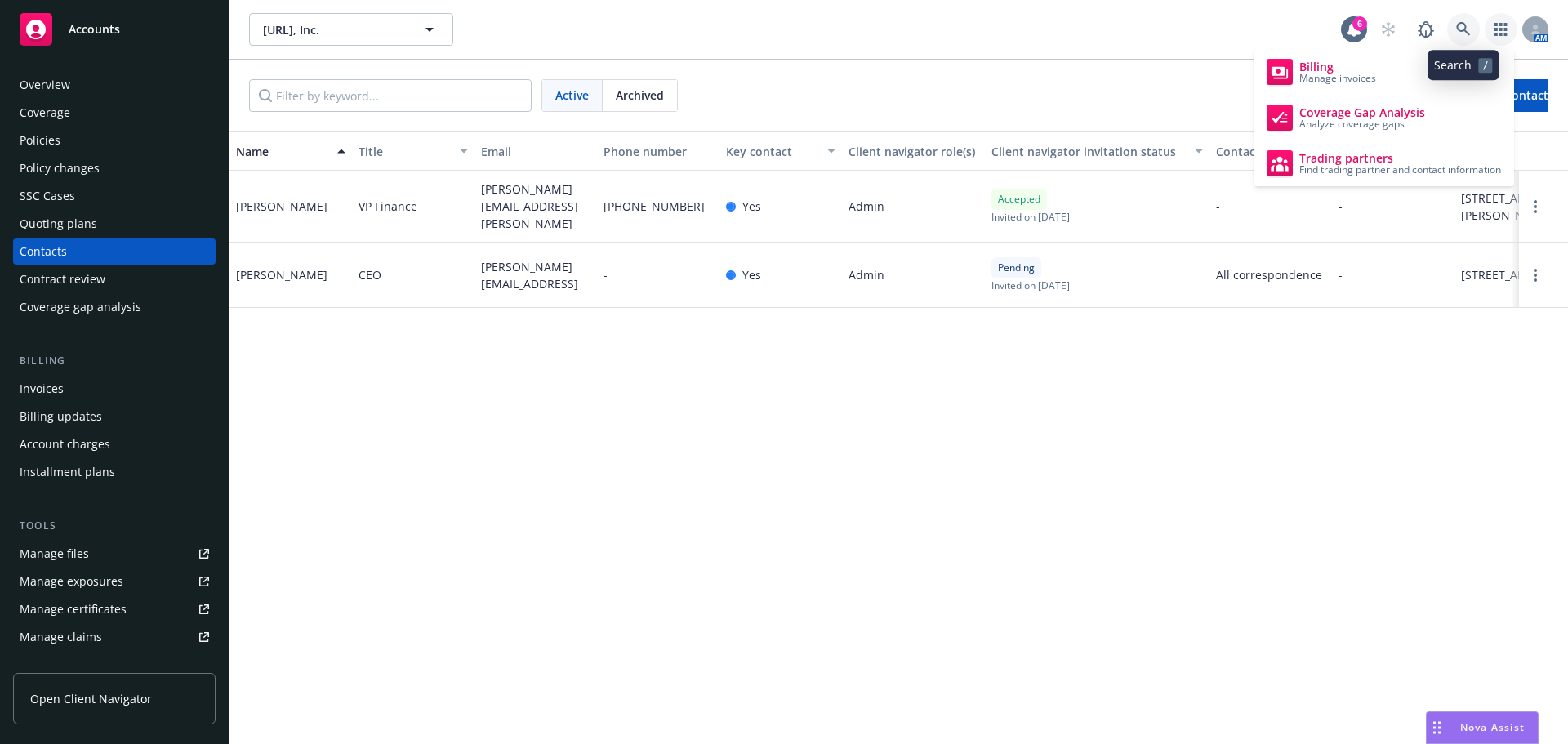
click at [1464, 30] on icon at bounding box center [1463, 29] width 14 height 14
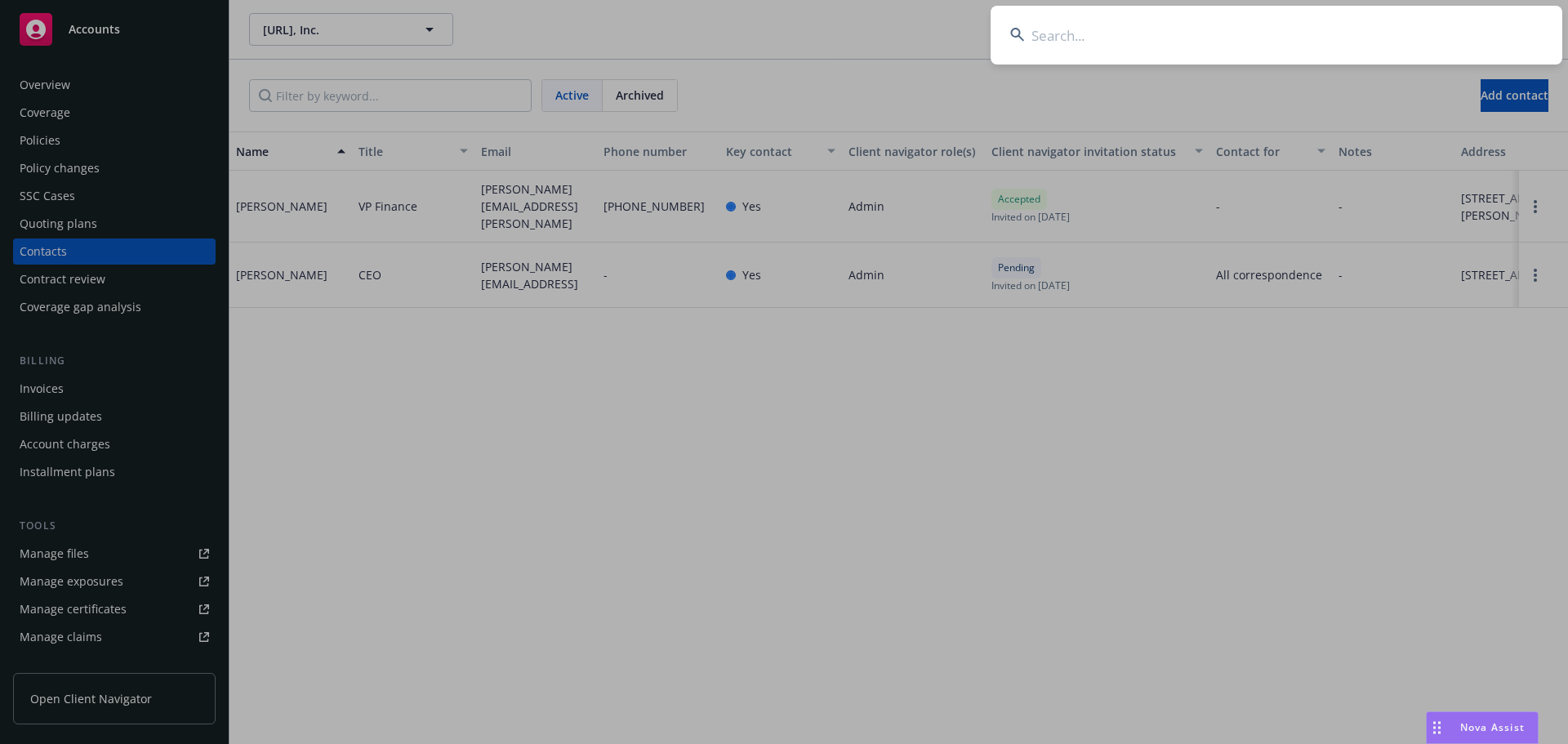
click at [1208, 49] on input at bounding box center [1276, 35] width 571 height 59
paste input "Monarch Pipelines"
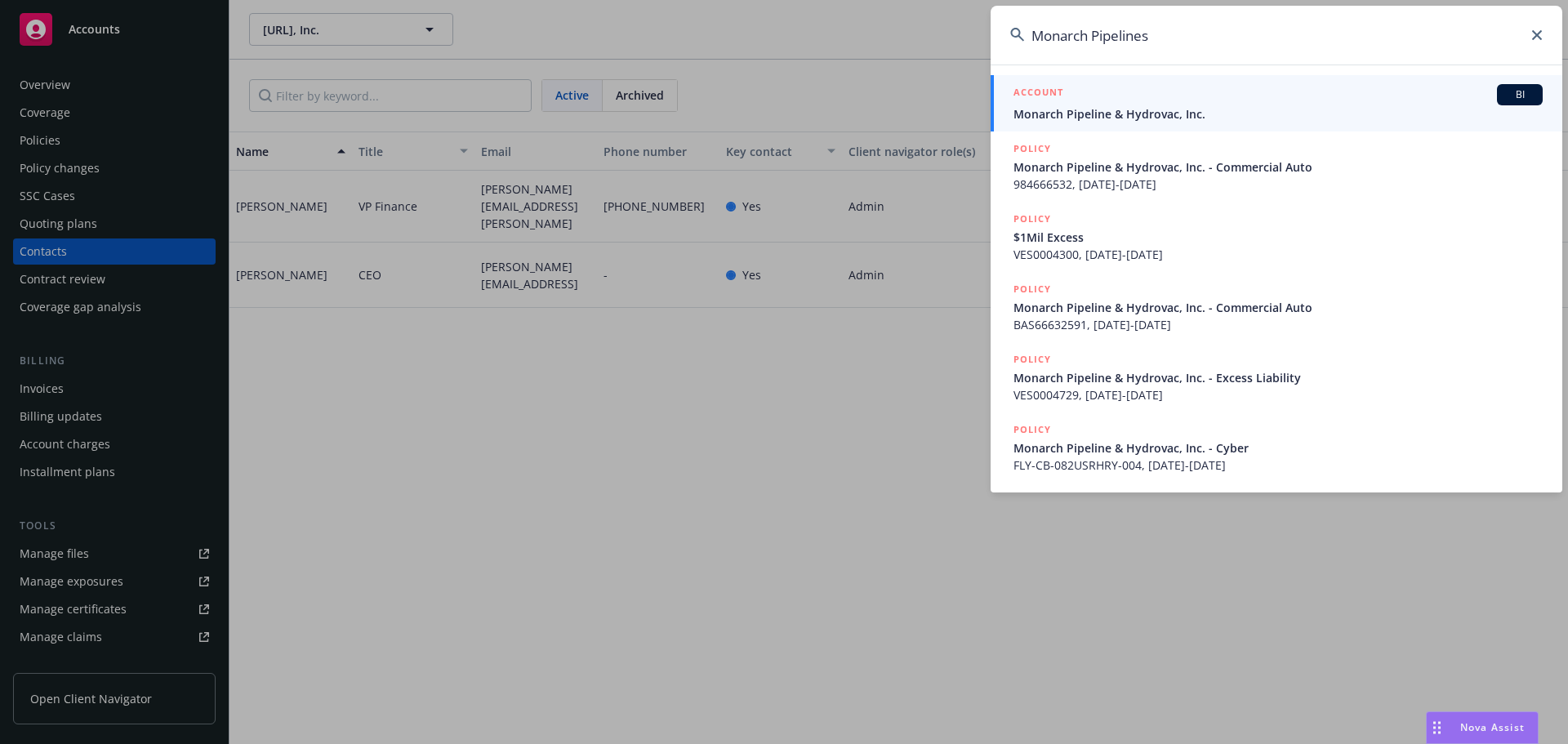
type input "Monarch Pipelines"
click at [1089, 113] on span "Monarch Pipeline & Hydrovac, Inc." at bounding box center [1278, 114] width 529 height 17
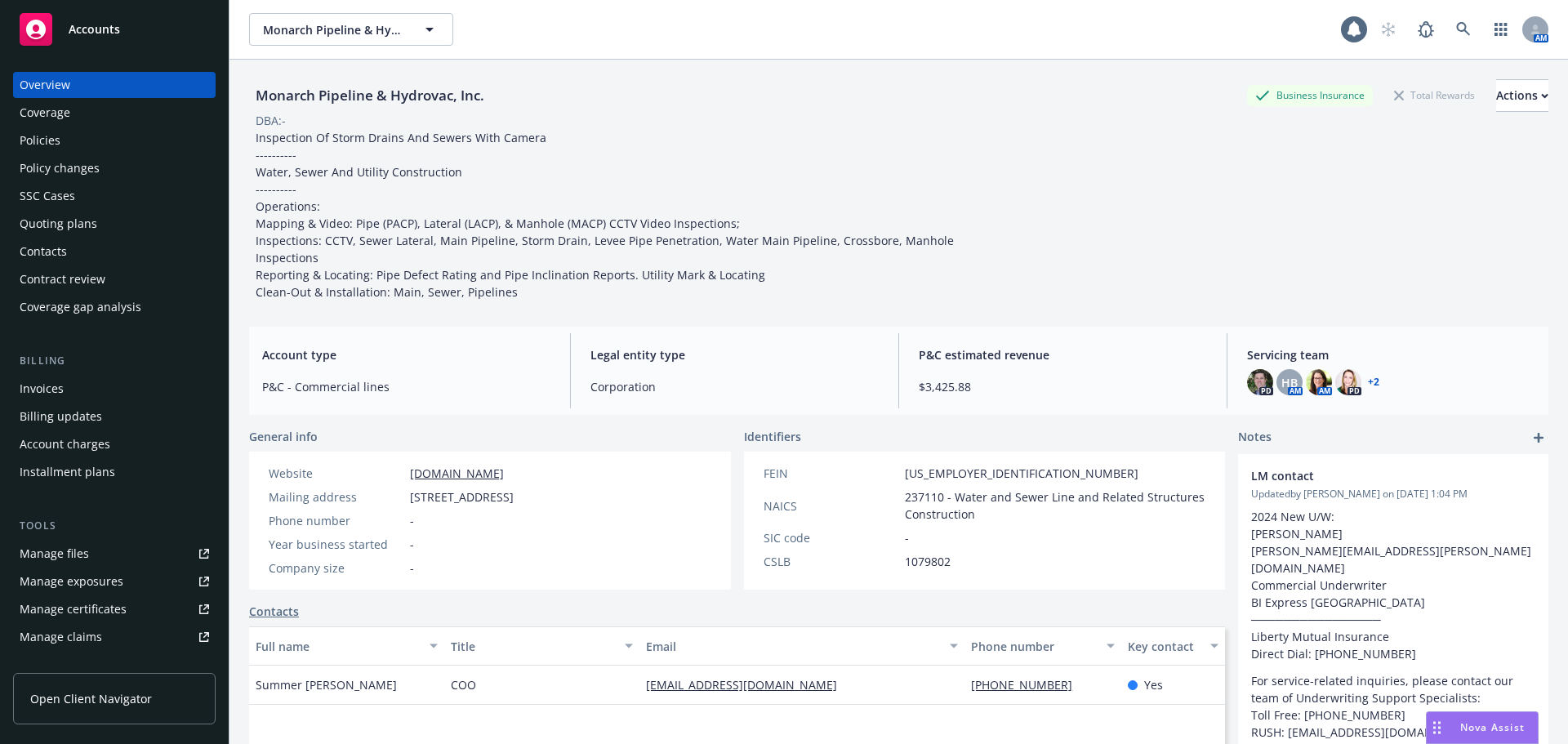
click at [50, 143] on div "Policies" at bounding box center [40, 141] width 41 height 27
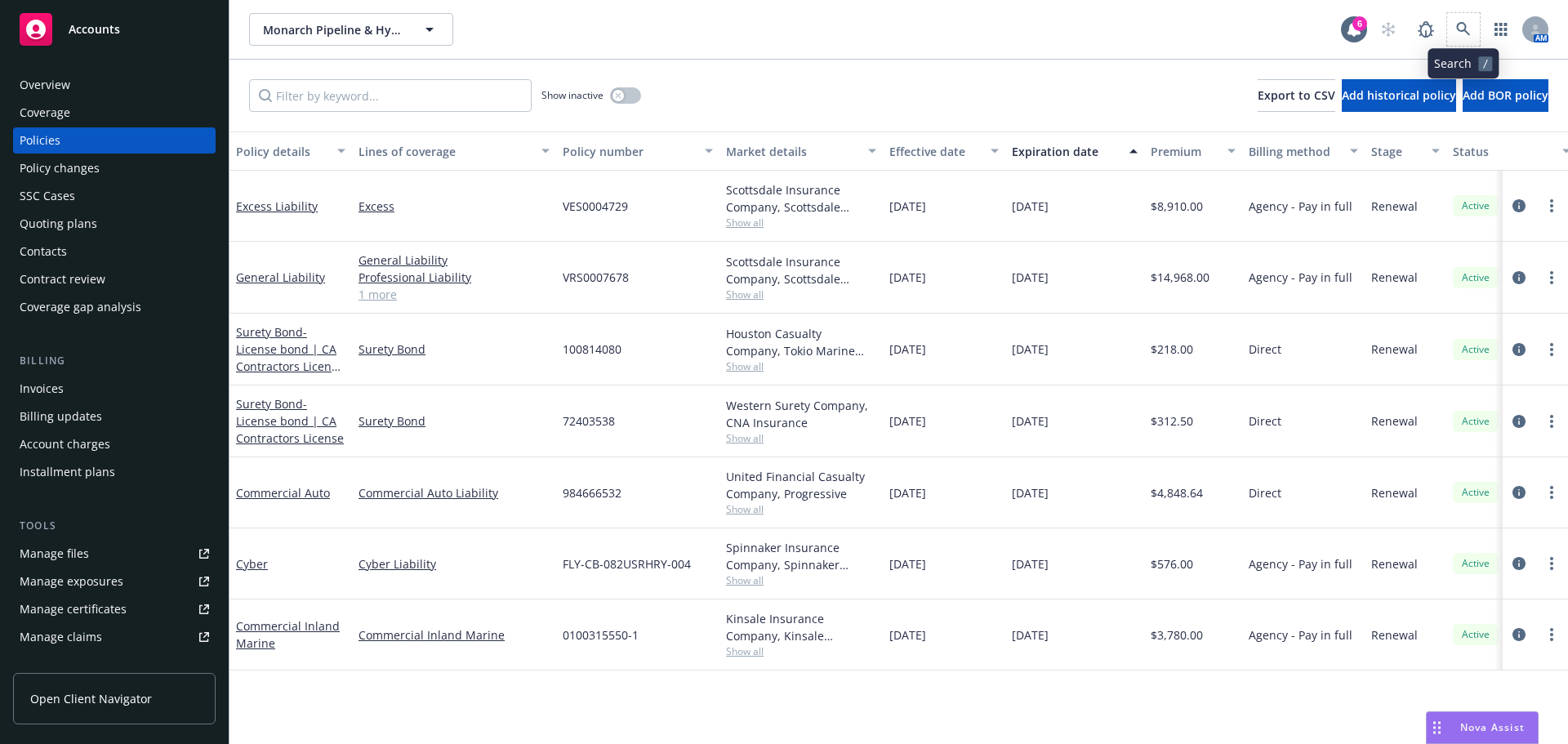
click at [1479, 22] on span at bounding box center [1463, 29] width 32 height 32
drag, startPoint x: 1478, startPoint y: 22, endPoint x: 1470, endPoint y: 31, distance: 12.0
click at [1470, 31] on link at bounding box center [1463, 29] width 32 height 32
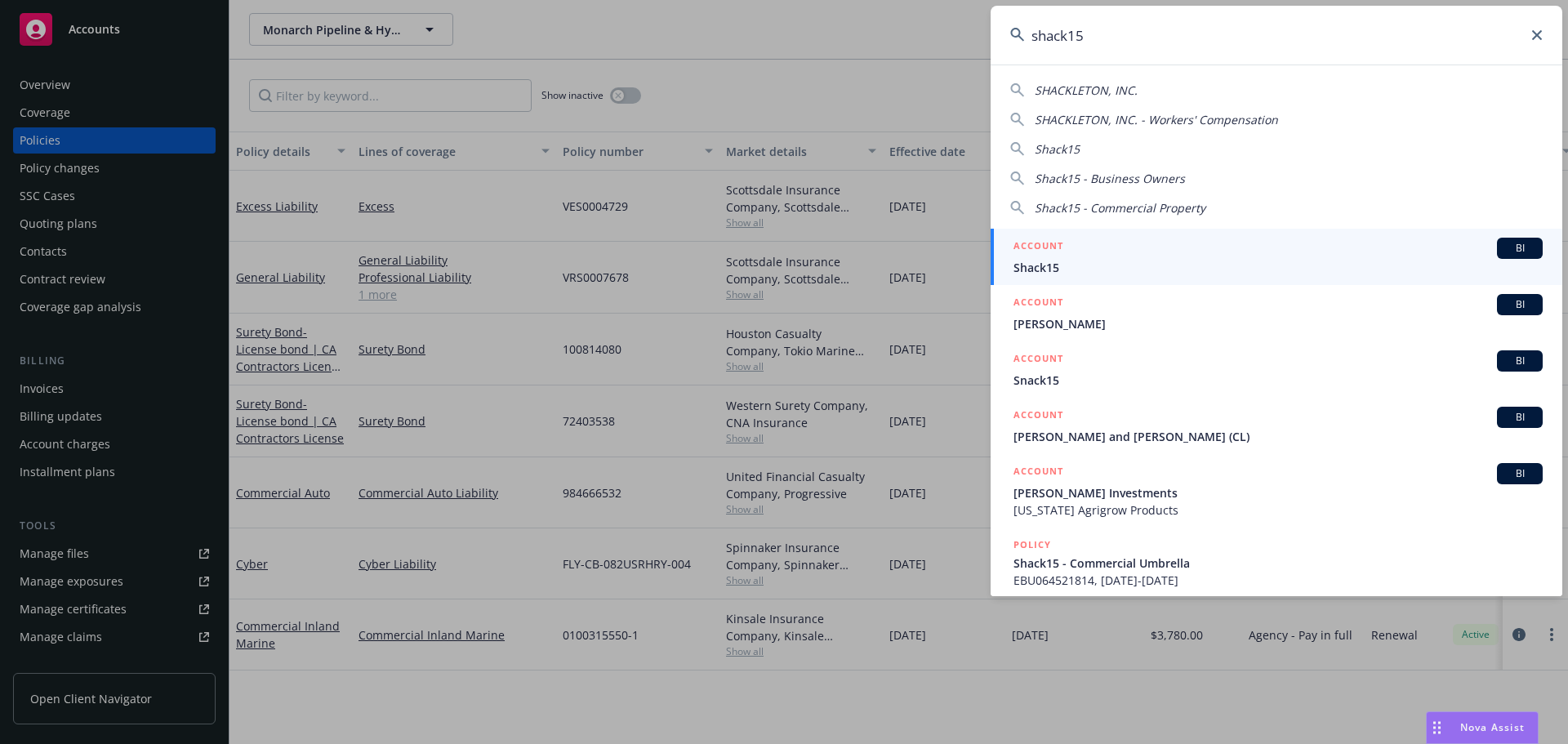
type input "shack15"
click at [1119, 265] on span "Shack15" at bounding box center [1278, 267] width 529 height 17
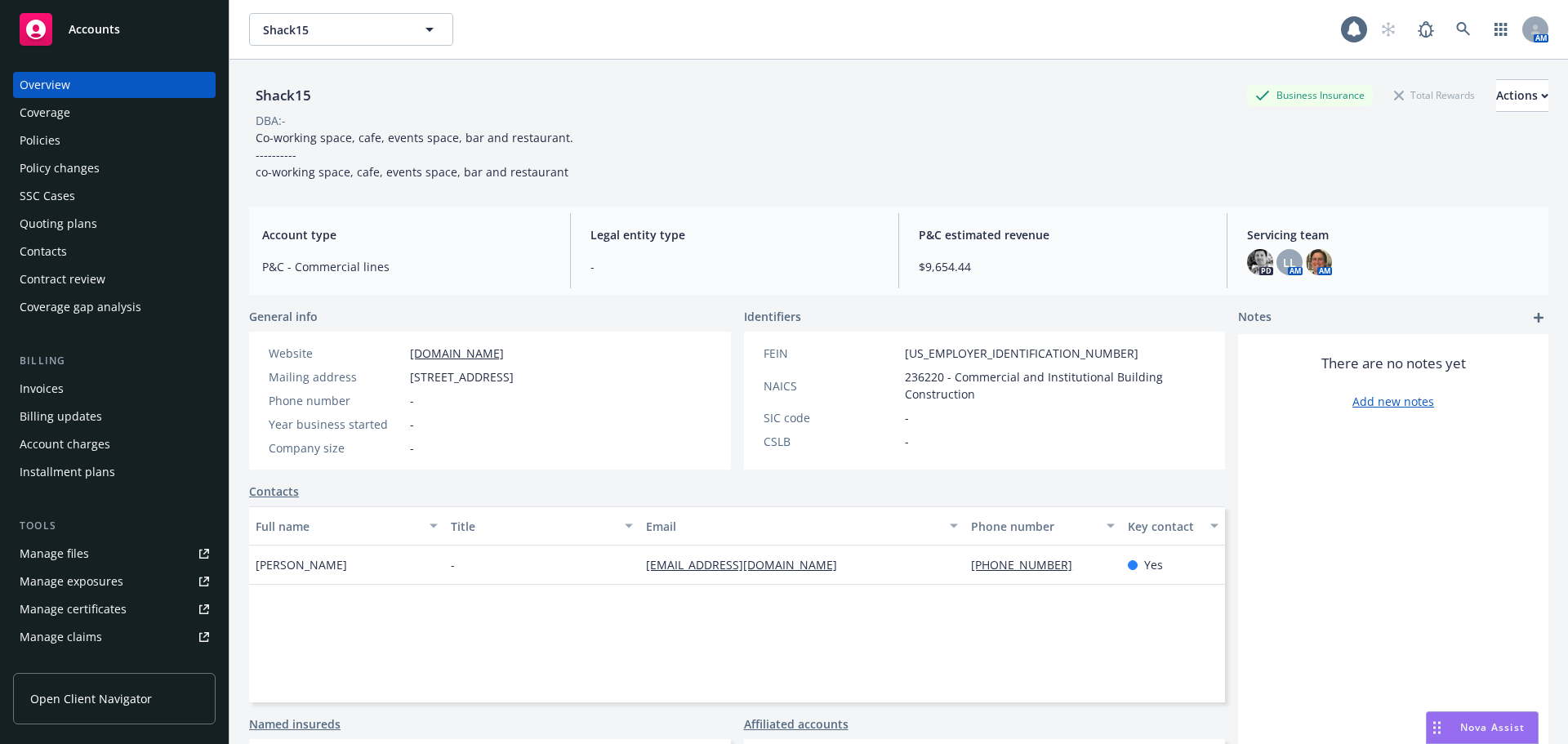
click at [102, 139] on div "Policies" at bounding box center [114, 141] width 190 height 27
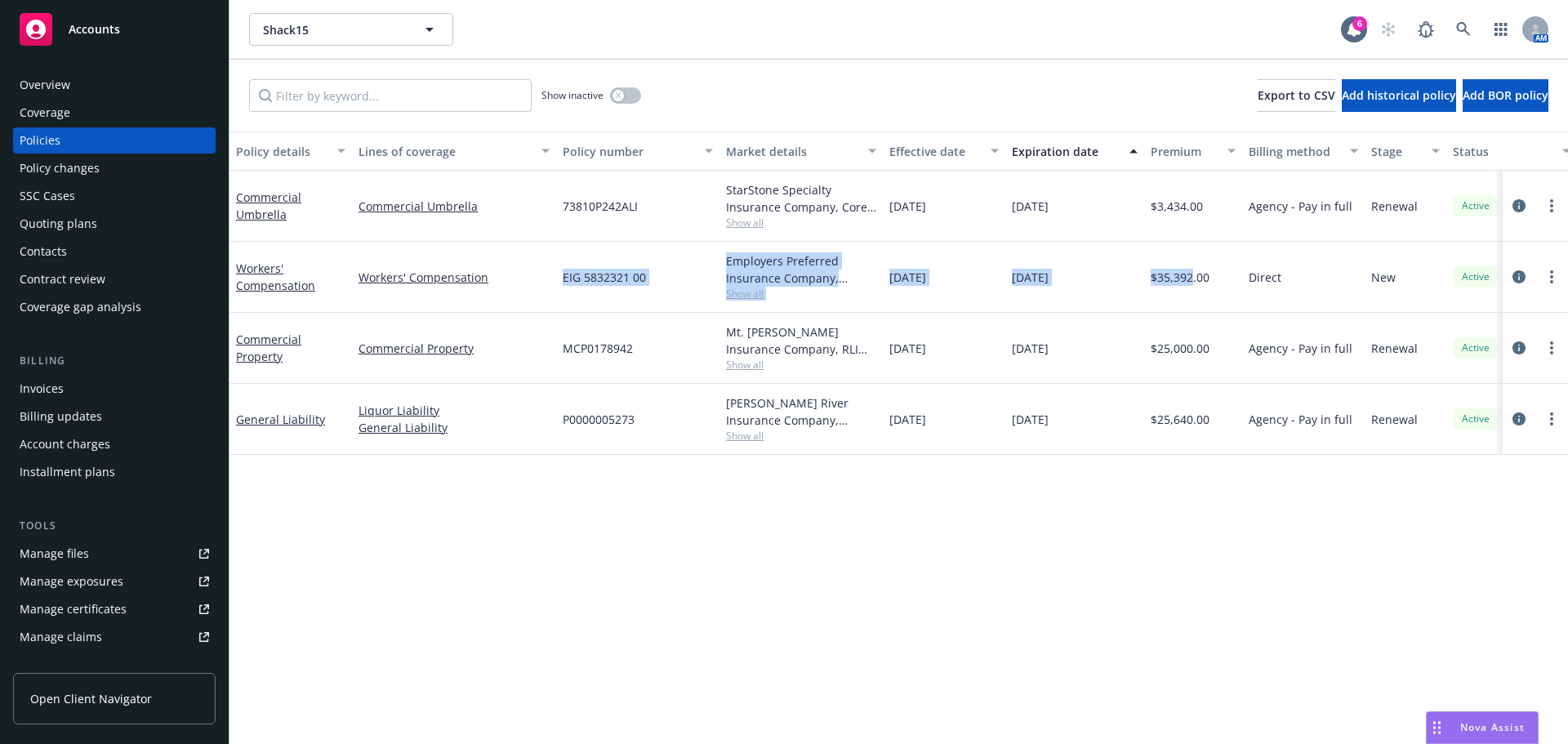
drag, startPoint x: 562, startPoint y: 277, endPoint x: 1075, endPoint y: 424, distance: 533.6
click at [1190, 304] on div "Workers' Compensation Workers' Compensation EIG 5832321 00 Employers Preferred …" at bounding box center [1017, 278] width 1576 height 71
click at [974, 600] on div "Policy details Lines of coverage Policy number Market details Effective date Ex…" at bounding box center [899, 438] width 1338 height 613
drag, startPoint x: 740, startPoint y: 276, endPoint x: 1392, endPoint y: 288, distance: 652.1
click at [1392, 288] on div "Workers' Compensation Workers' Compensation EIG 5832321 00 Employers Preferred …" at bounding box center [1017, 278] width 1576 height 71
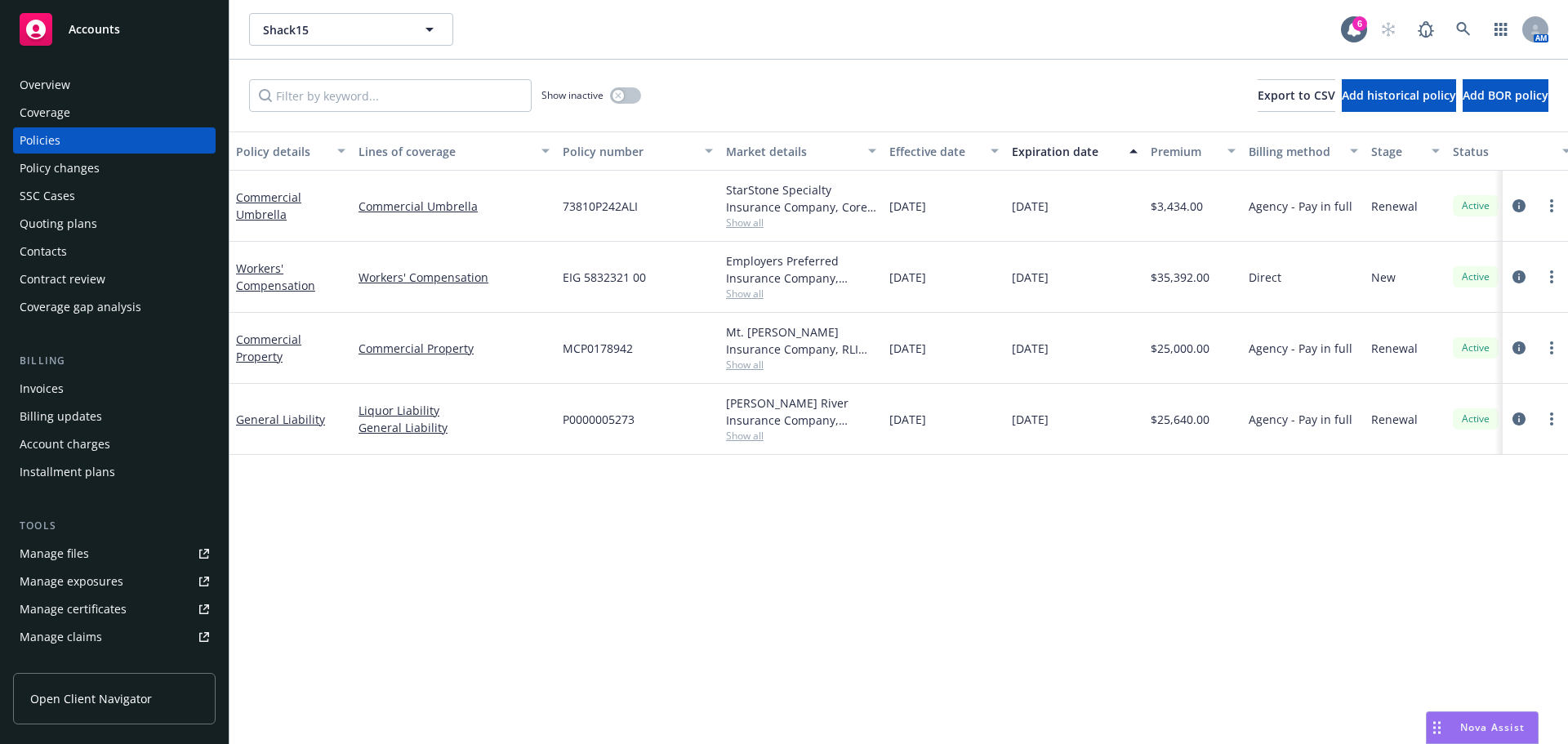
drag, startPoint x: 1353, startPoint y: 617, endPoint x: 1457, endPoint y: 571, distance: 113.7
click at [1366, 605] on div "Policy details Lines of coverage Policy number Market details Effective date Ex…" at bounding box center [899, 438] width 1338 height 613
click at [631, 96] on button "button" at bounding box center [625, 95] width 31 height 17
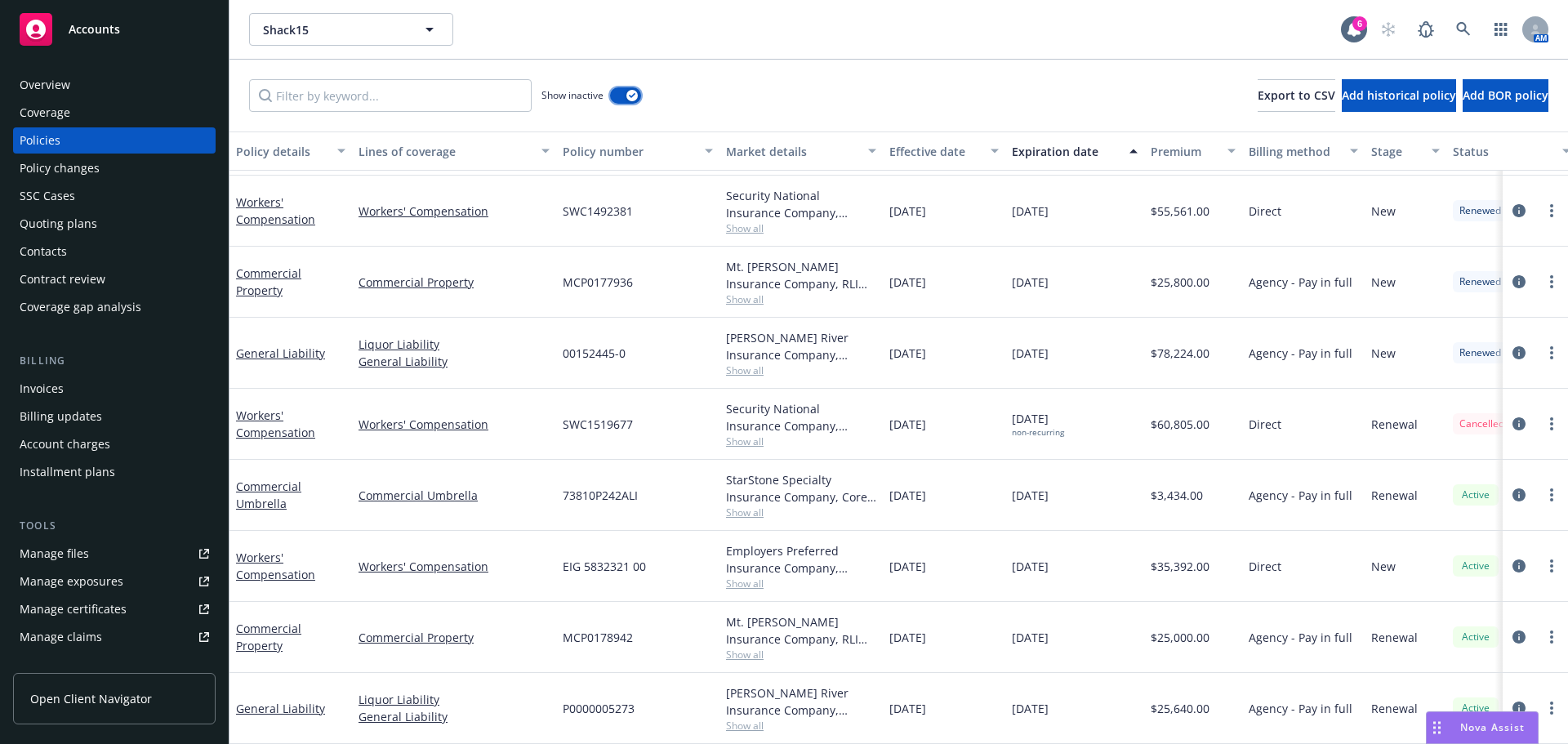
scroll to position [762, 0]
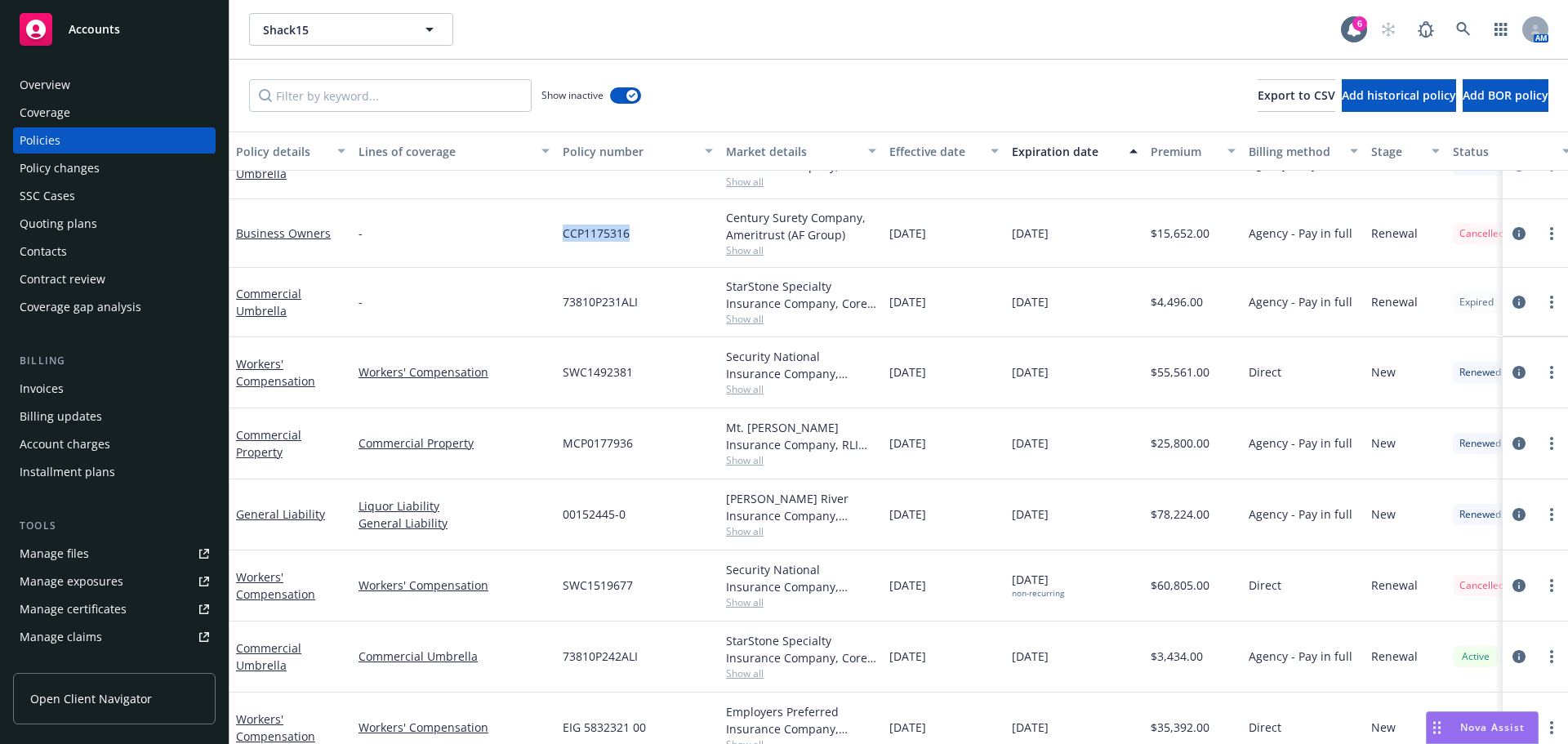
drag, startPoint x: 649, startPoint y: 230, endPoint x: 538, endPoint y: 235, distance: 111.1
click at [538, 235] on div "Business Owners - CCP1175316 Century Surety Company, Ameritrust (AF Group) Show…" at bounding box center [1017, 233] width 1576 height 69
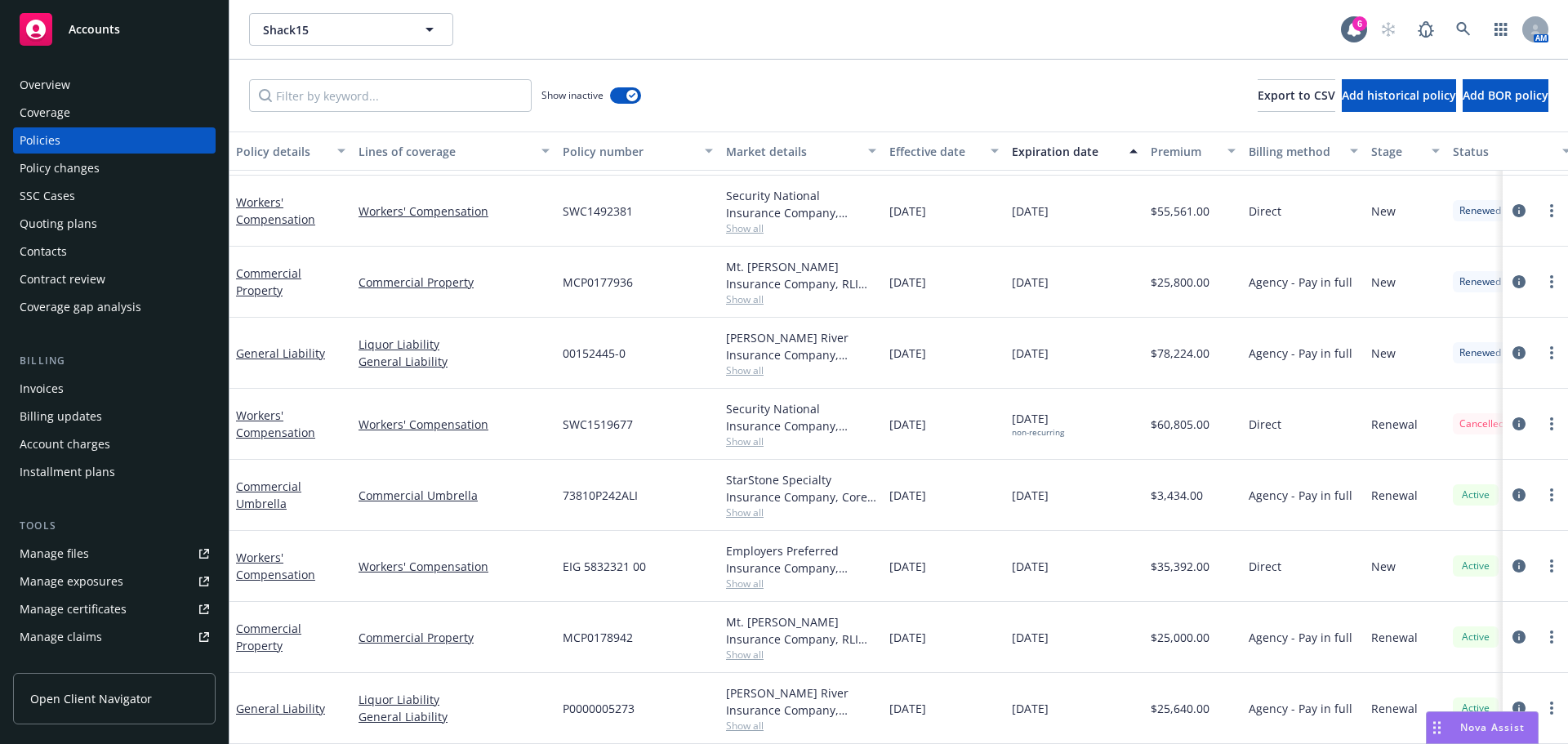
drag, startPoint x: 683, startPoint y: 408, endPoint x: 473, endPoint y: 398, distance: 210.2
click at [473, 398] on div "Workers' Compensation Workers' Compensation SWC1519677 Security National Insura…" at bounding box center [1017, 425] width 1576 height 71
click at [655, 419] on div "SWC1519677" at bounding box center [638, 425] width 163 height 71
click at [1473, 28] on link at bounding box center [1463, 29] width 32 height 32
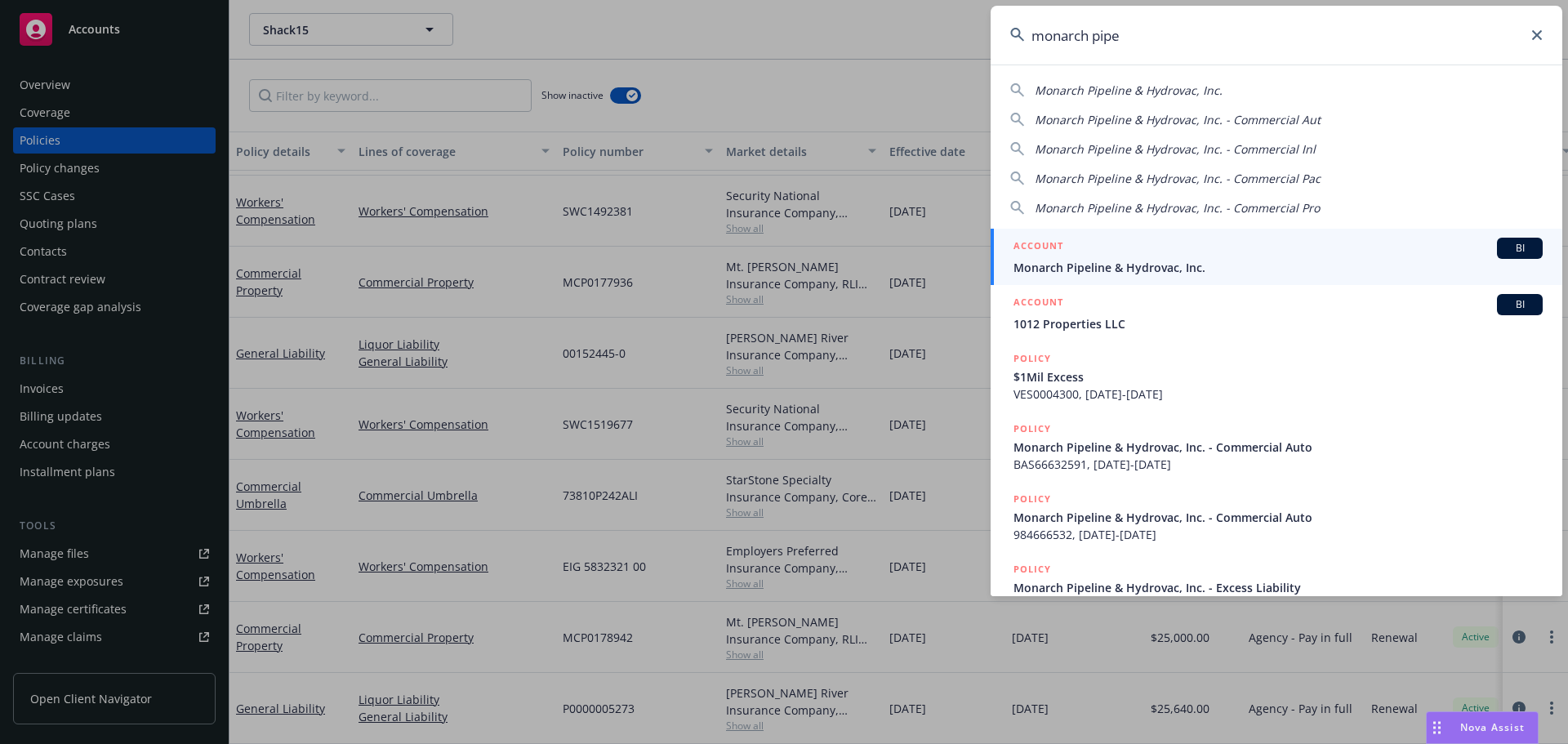
type input "monarch pipe"
click at [1164, 277] on link "ACCOUNT BI Monarch Pipeline & Hydrovac, Inc." at bounding box center [1276, 257] width 571 height 56
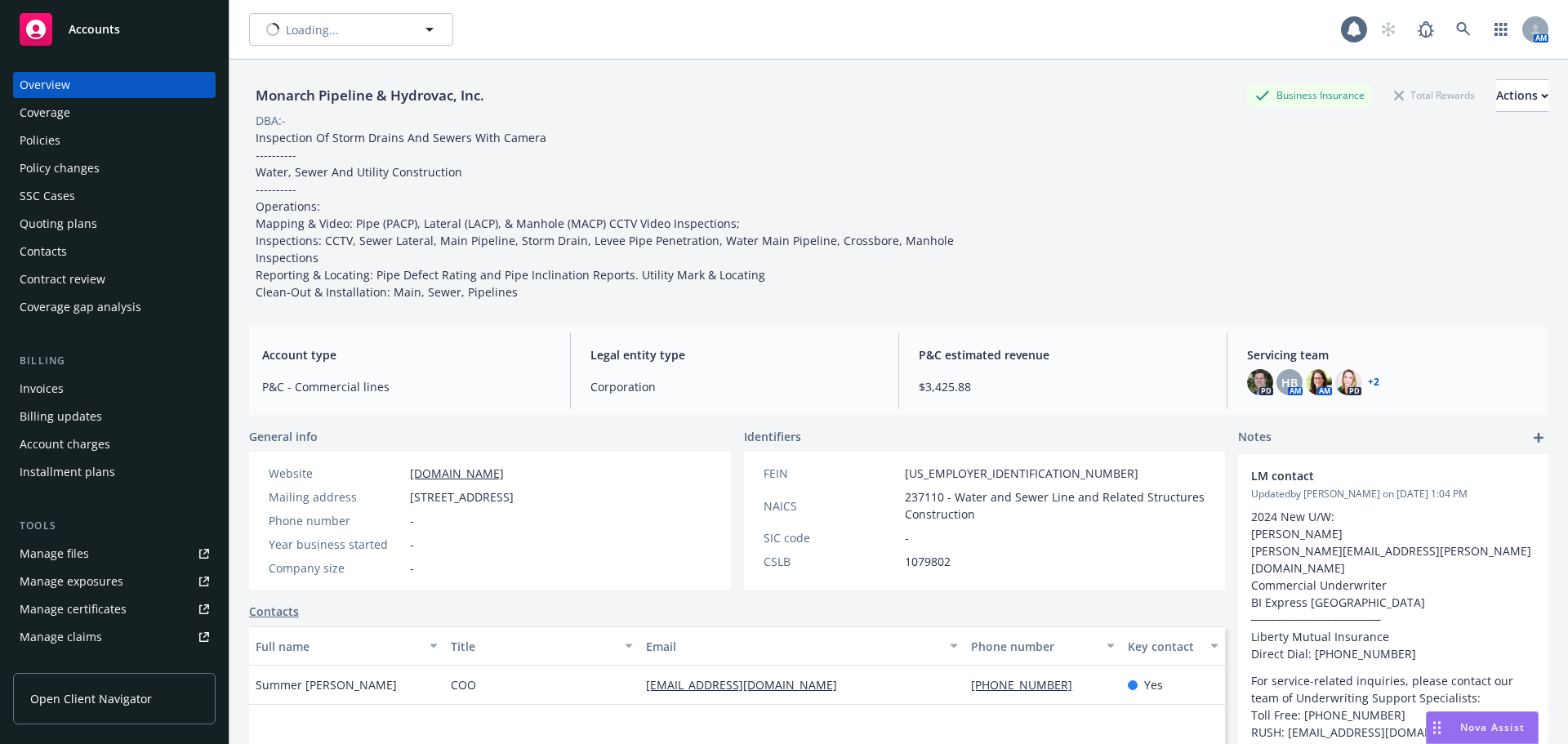
click at [69, 148] on div "Policies" at bounding box center [114, 141] width 190 height 27
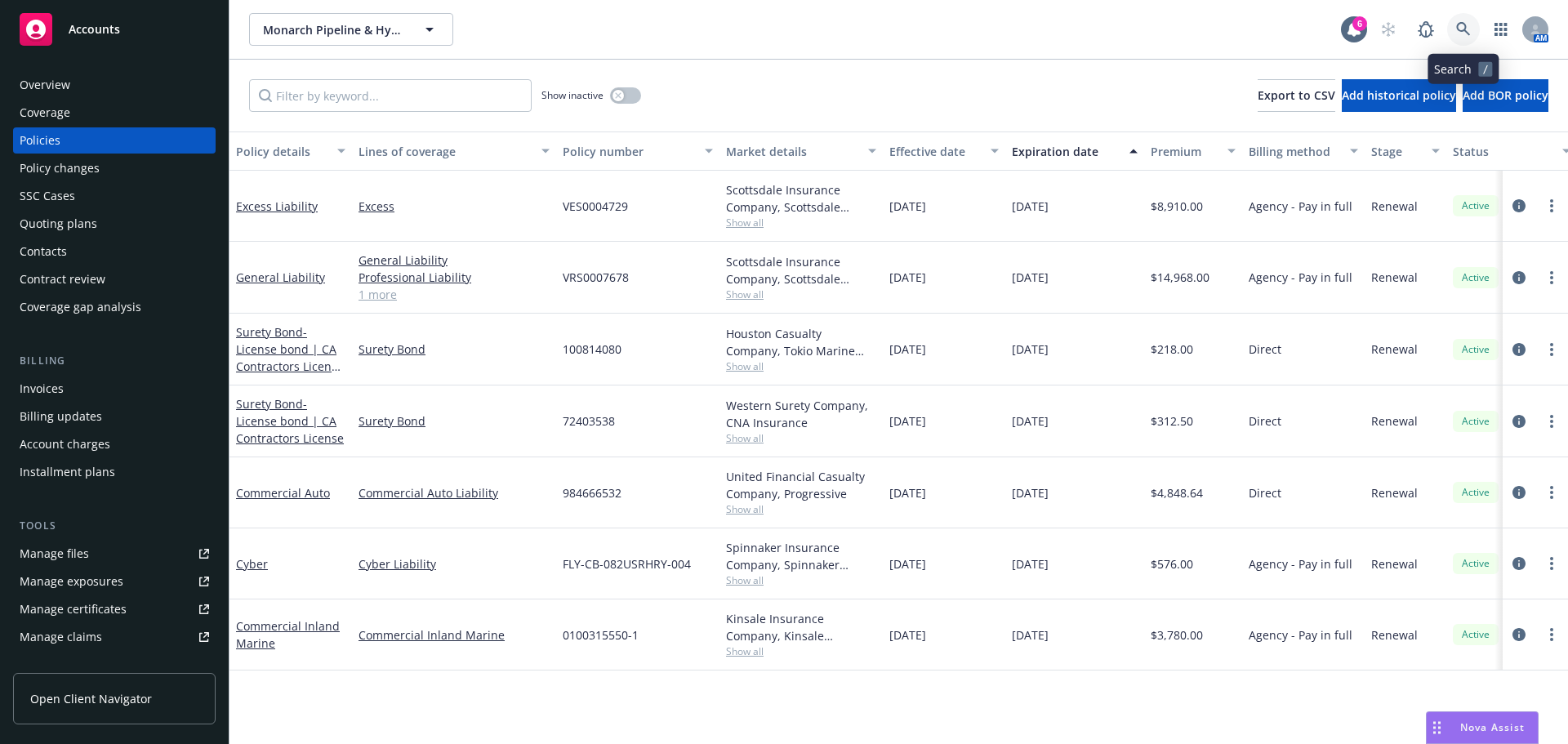
click at [1457, 34] on icon at bounding box center [1464, 30] width 15 height 15
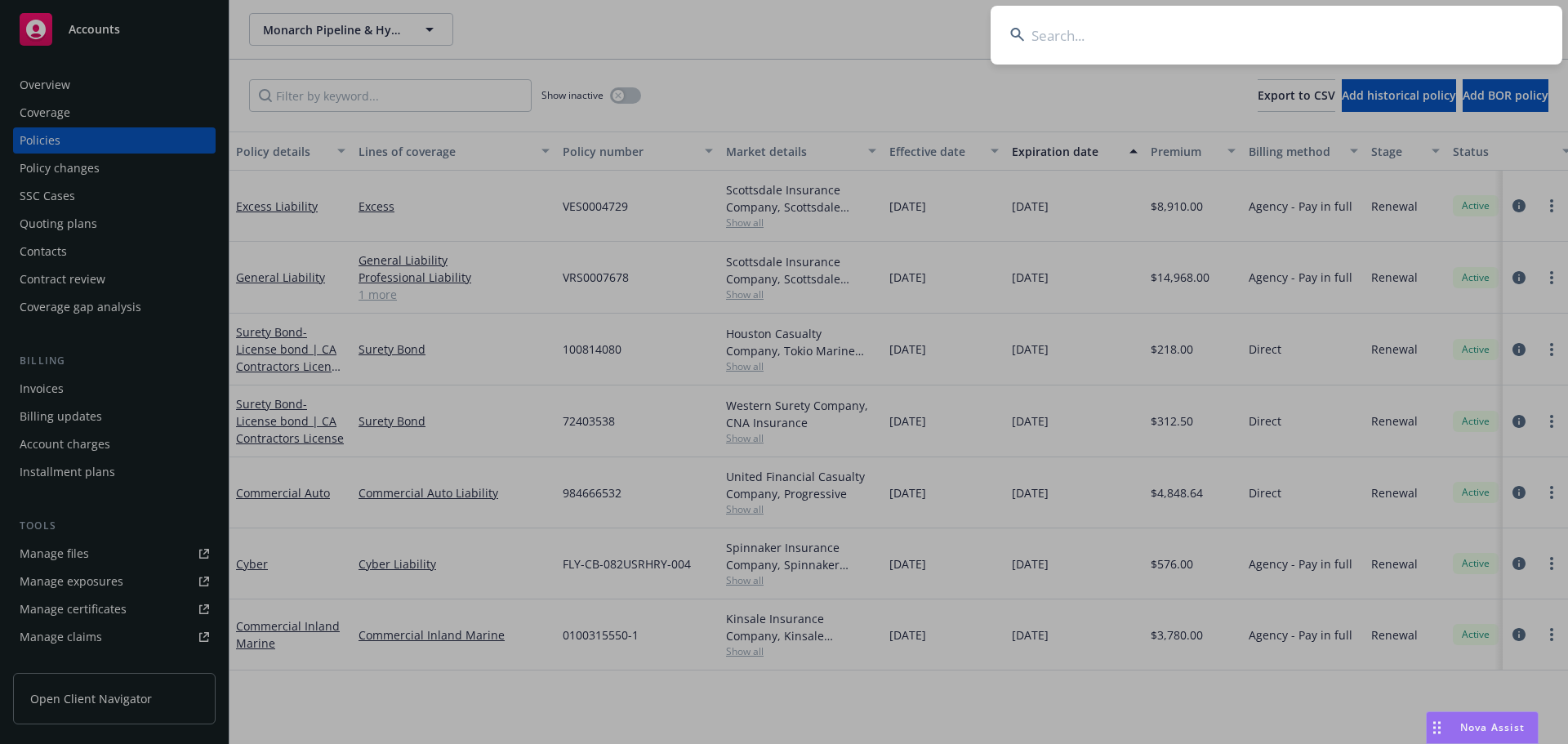
type input "l"
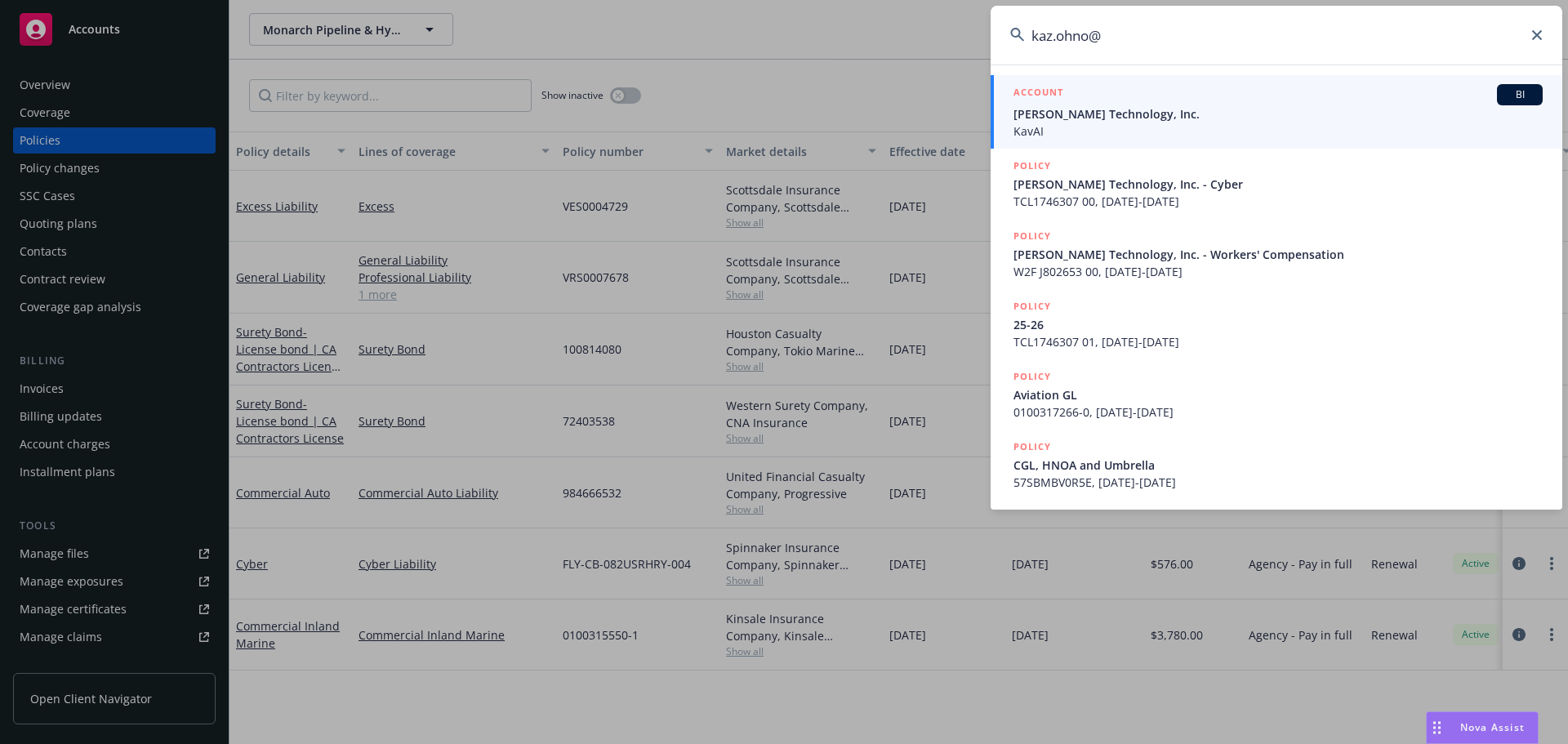
type input "kaz.ohno@"
click at [1076, 126] on span "KavAI" at bounding box center [1278, 131] width 529 height 17
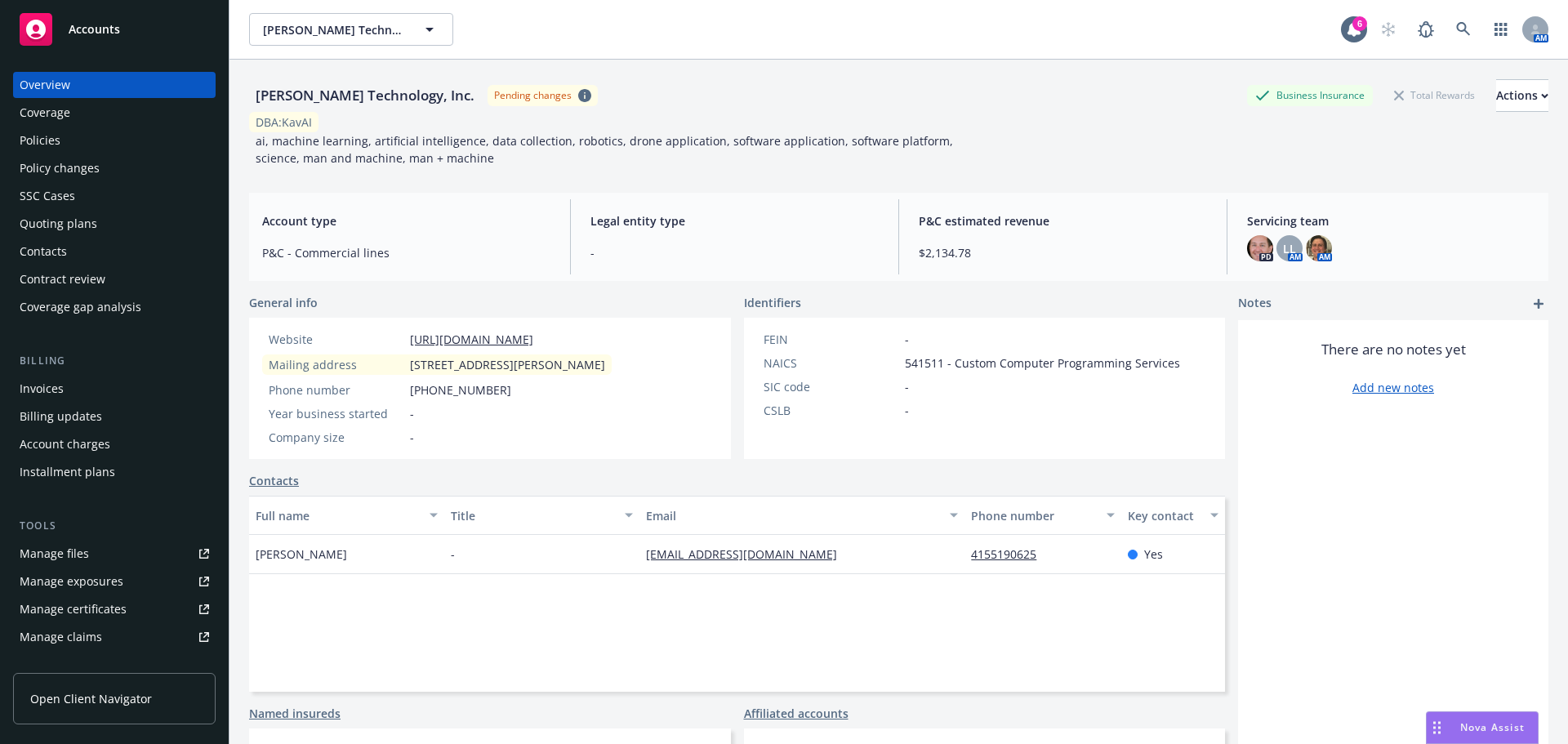
click at [92, 128] on div "Policies" at bounding box center [114, 141] width 190 height 27
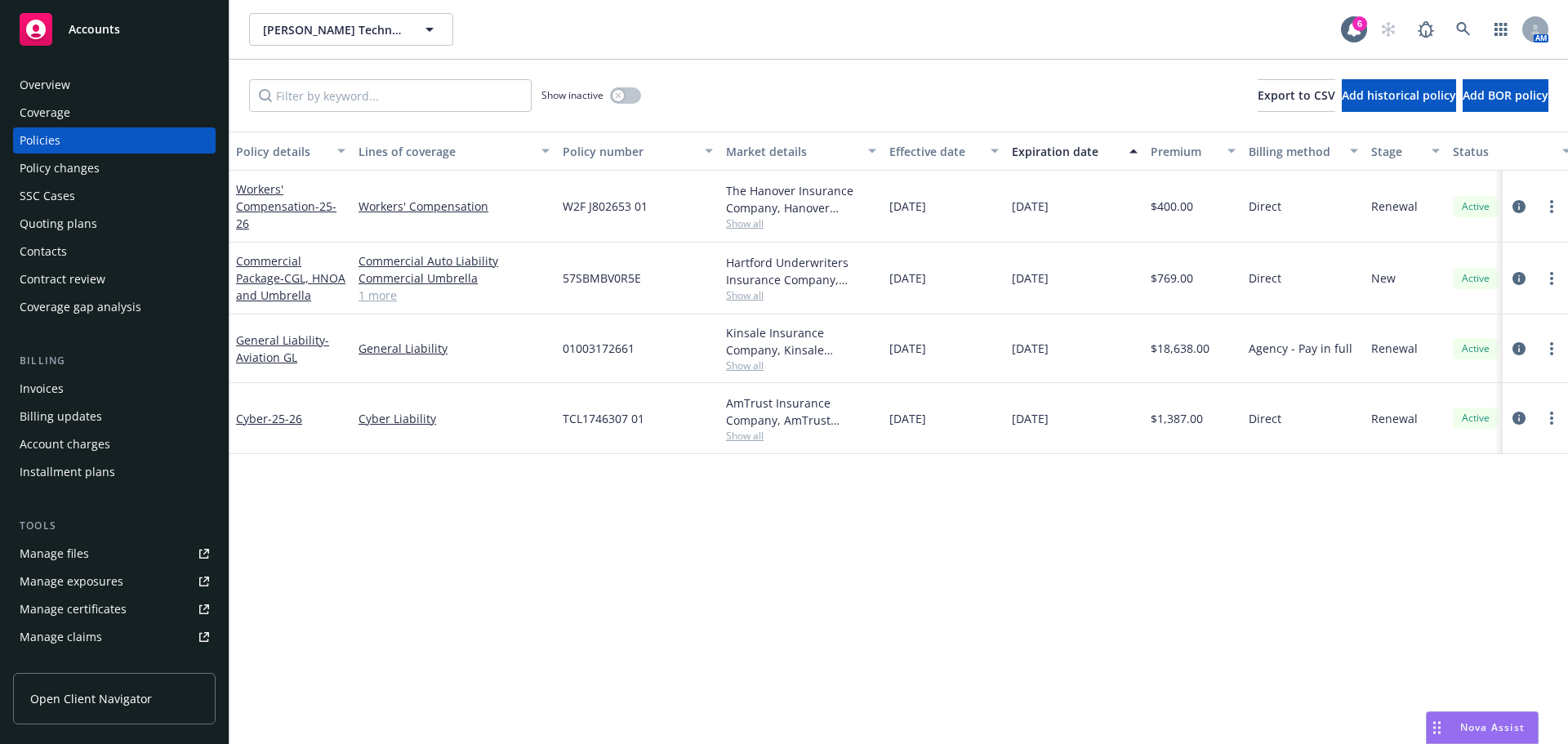
click at [114, 90] on div "Overview" at bounding box center [114, 85] width 190 height 27
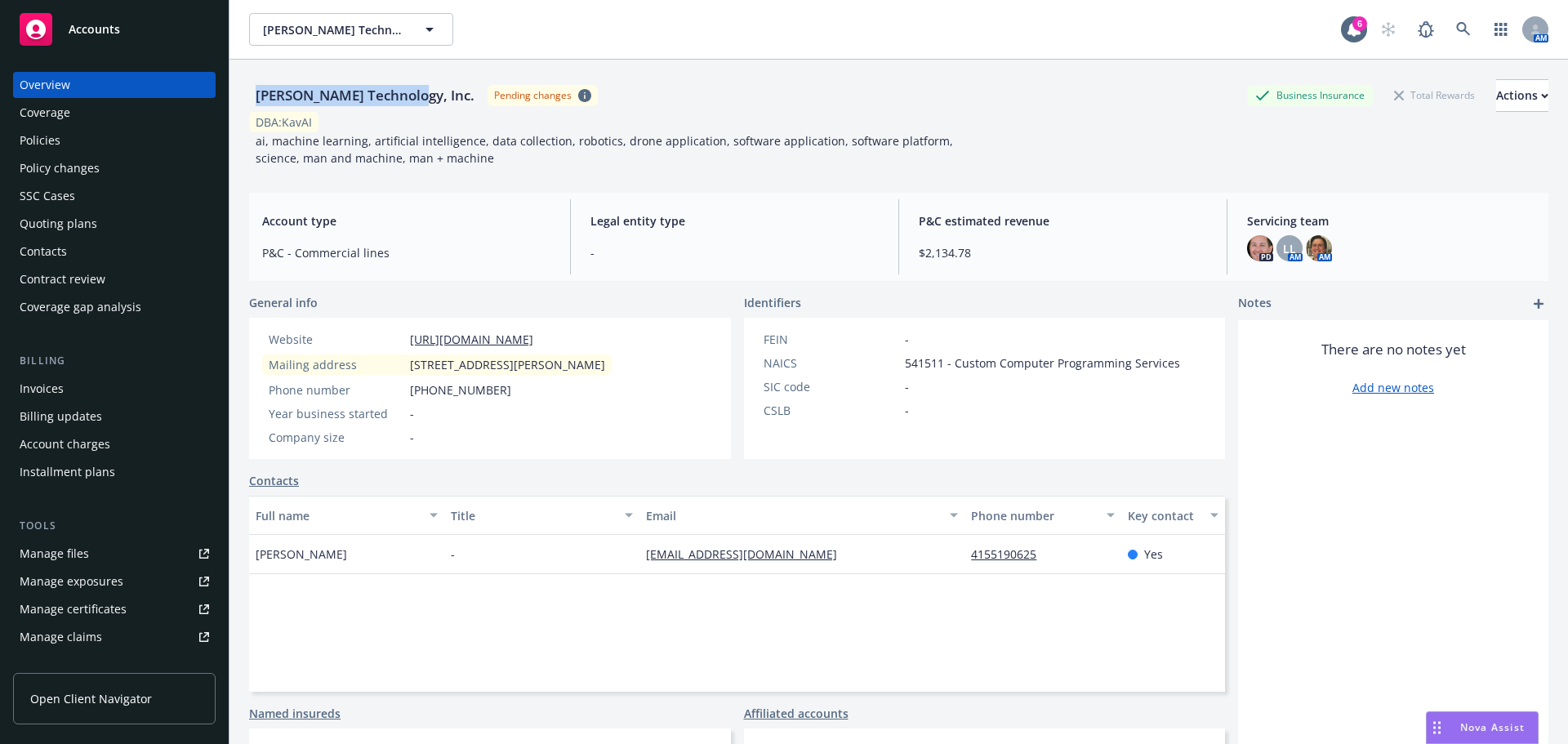
drag, startPoint x: 254, startPoint y: 94, endPoint x: 401, endPoint y: 100, distance: 147.1
click at [401, 100] on div "Soter Technology, Inc." at bounding box center [365, 95] width 232 height 22
copy div "Soter Technology, Inc."
click at [1455, 19] on link at bounding box center [1463, 29] width 32 height 32
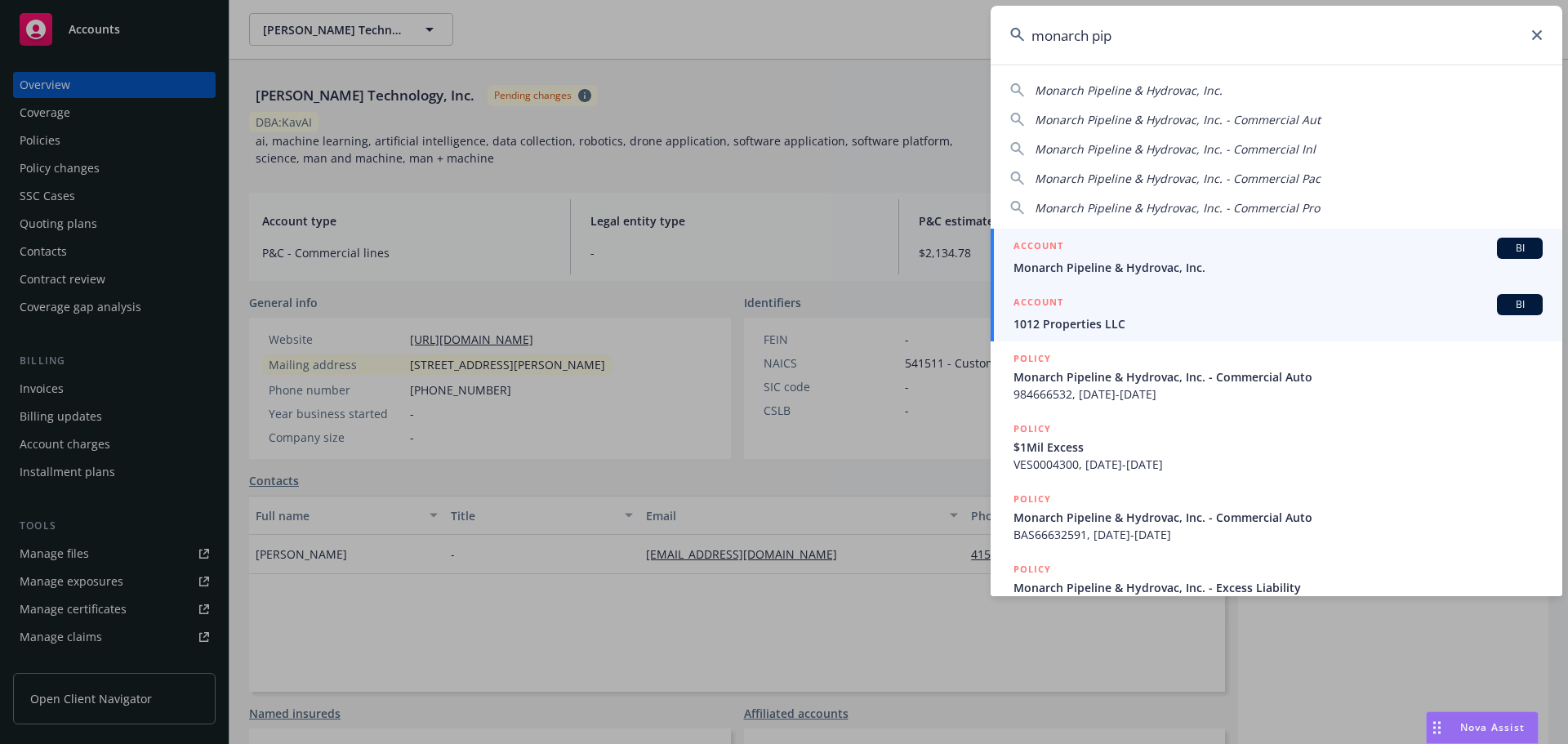
type input "monarch pip"
click at [1114, 270] on span "Monarch Pipeline & Hydrovac, Inc." at bounding box center [1278, 267] width 529 height 17
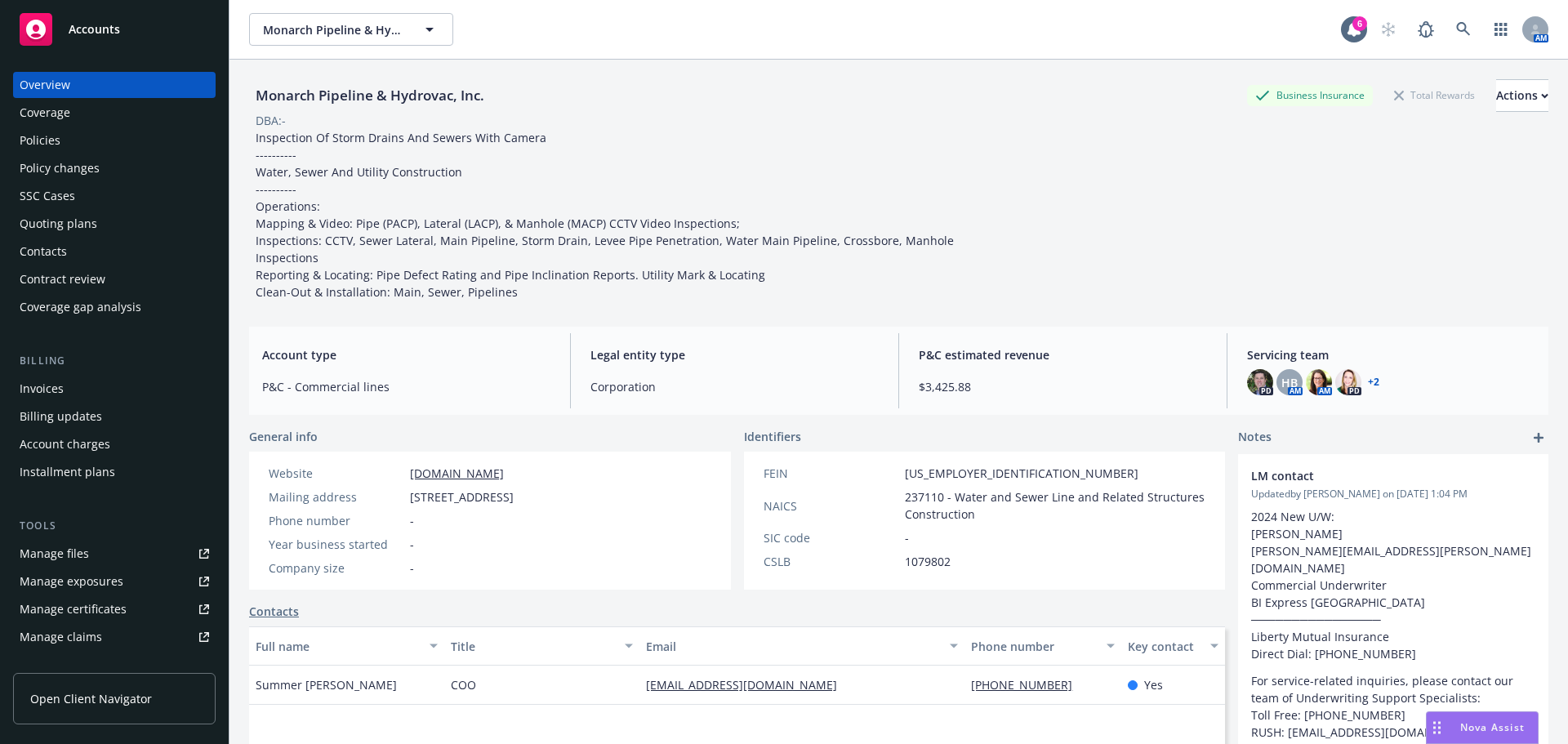
click at [50, 140] on div "Policies" at bounding box center [40, 141] width 41 height 27
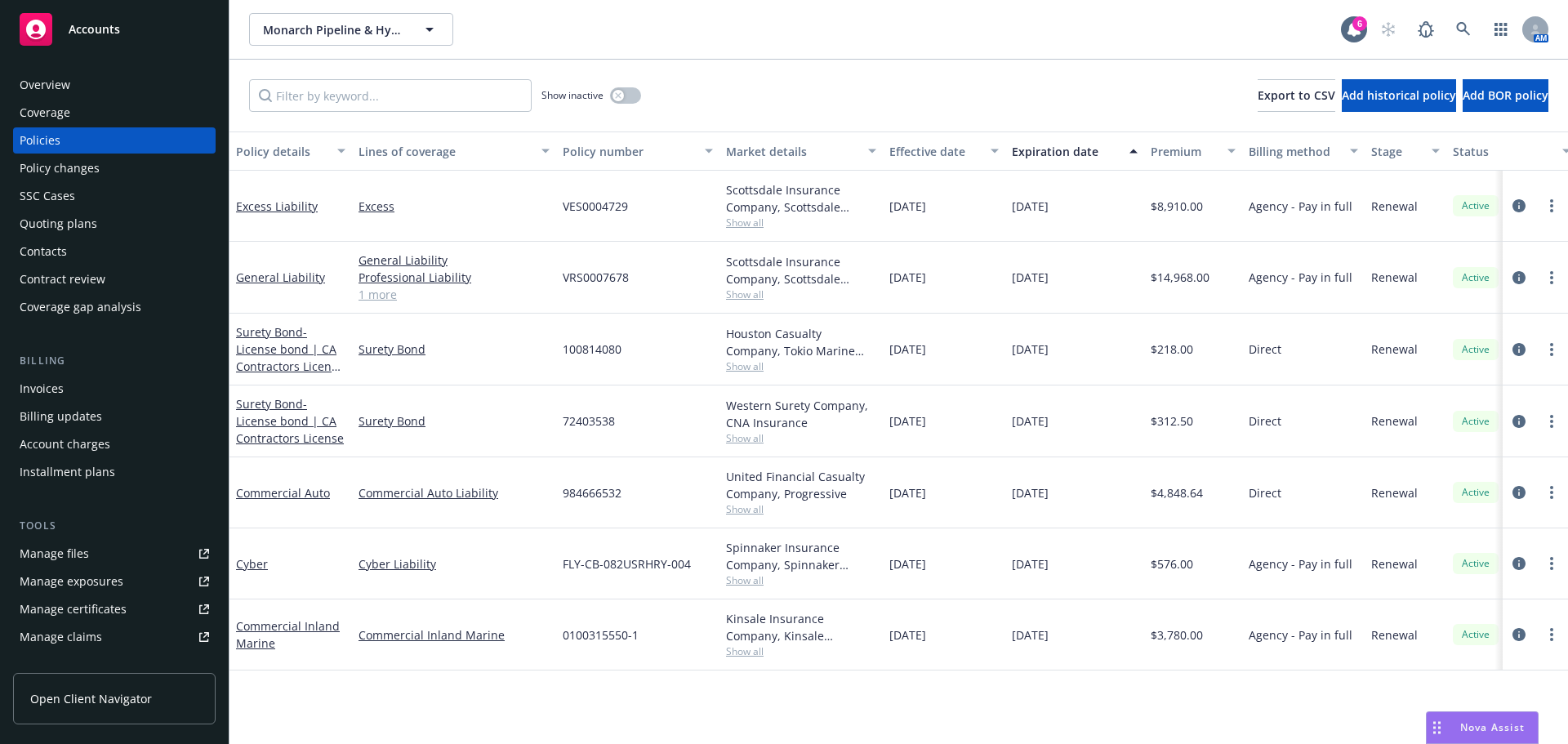
click at [638, 105] on div "Show inactive" at bounding box center [591, 95] width 100 height 32
click at [630, 97] on button "button" at bounding box center [625, 95] width 31 height 17
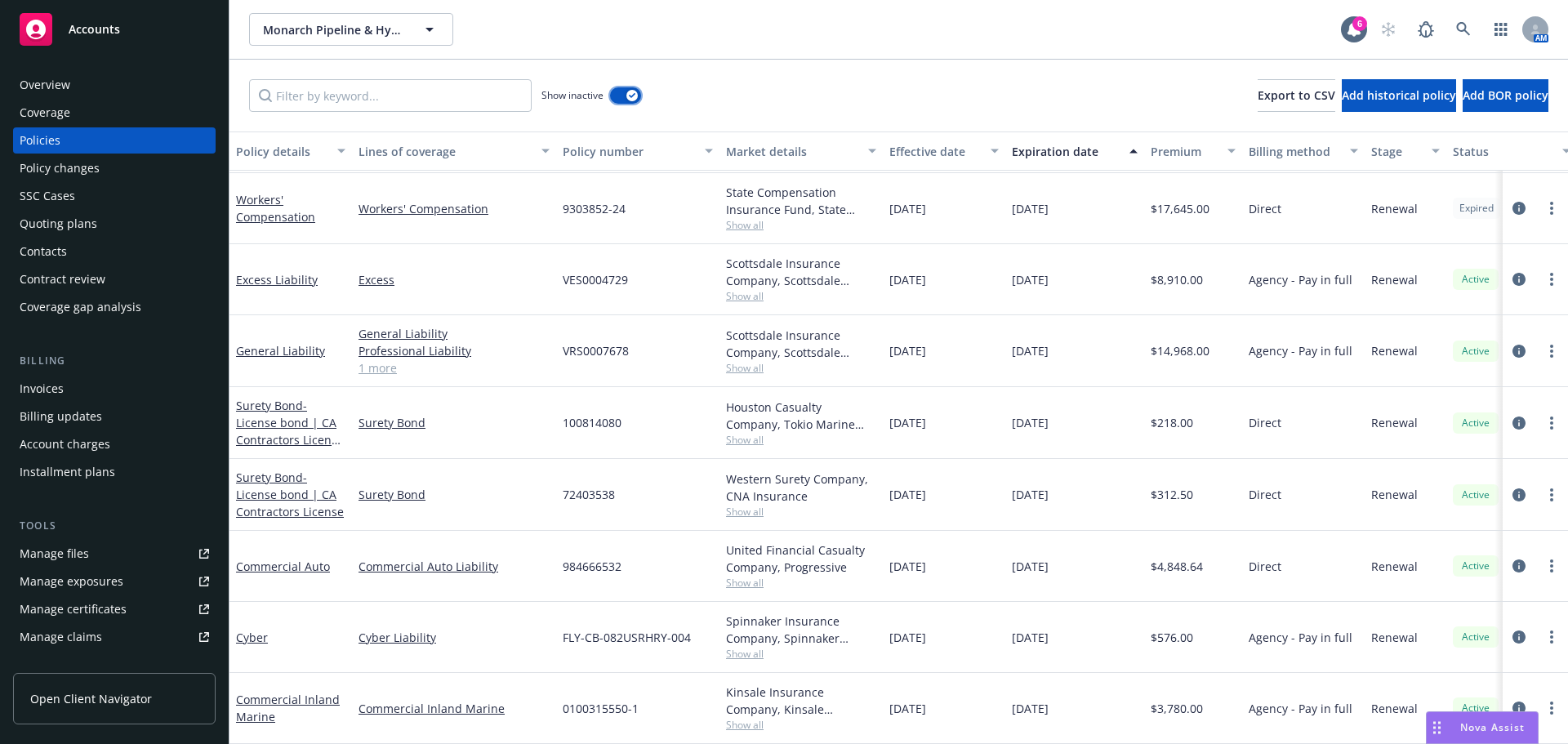
scroll to position [1208, 0]
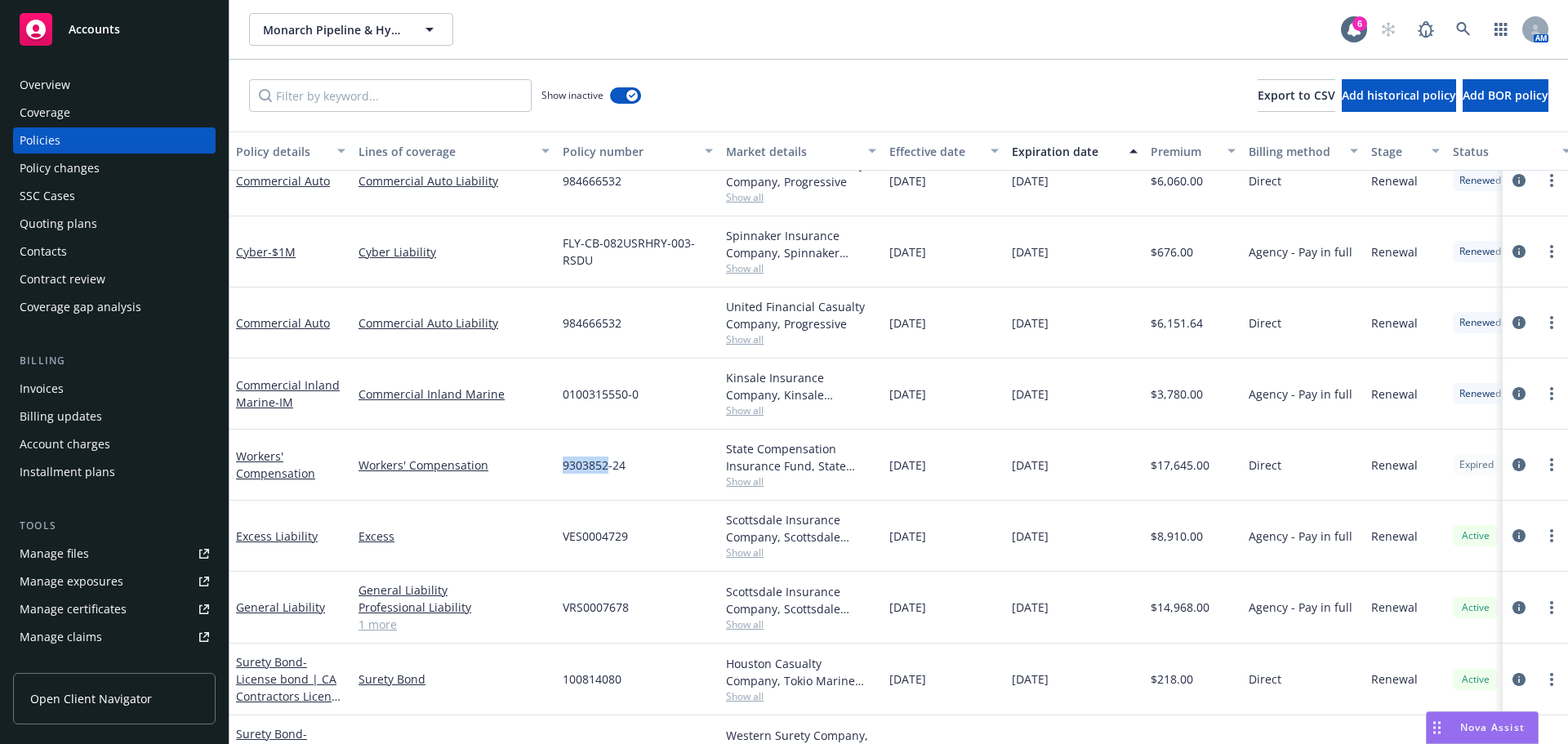
drag, startPoint x: 565, startPoint y: 465, endPoint x: 606, endPoint y: 467, distance: 41.0
click at [606, 467] on span "9303852-24" at bounding box center [595, 465] width 63 height 17
copy span "9303852"
click at [1460, 27] on icon at bounding box center [1464, 30] width 15 height 15
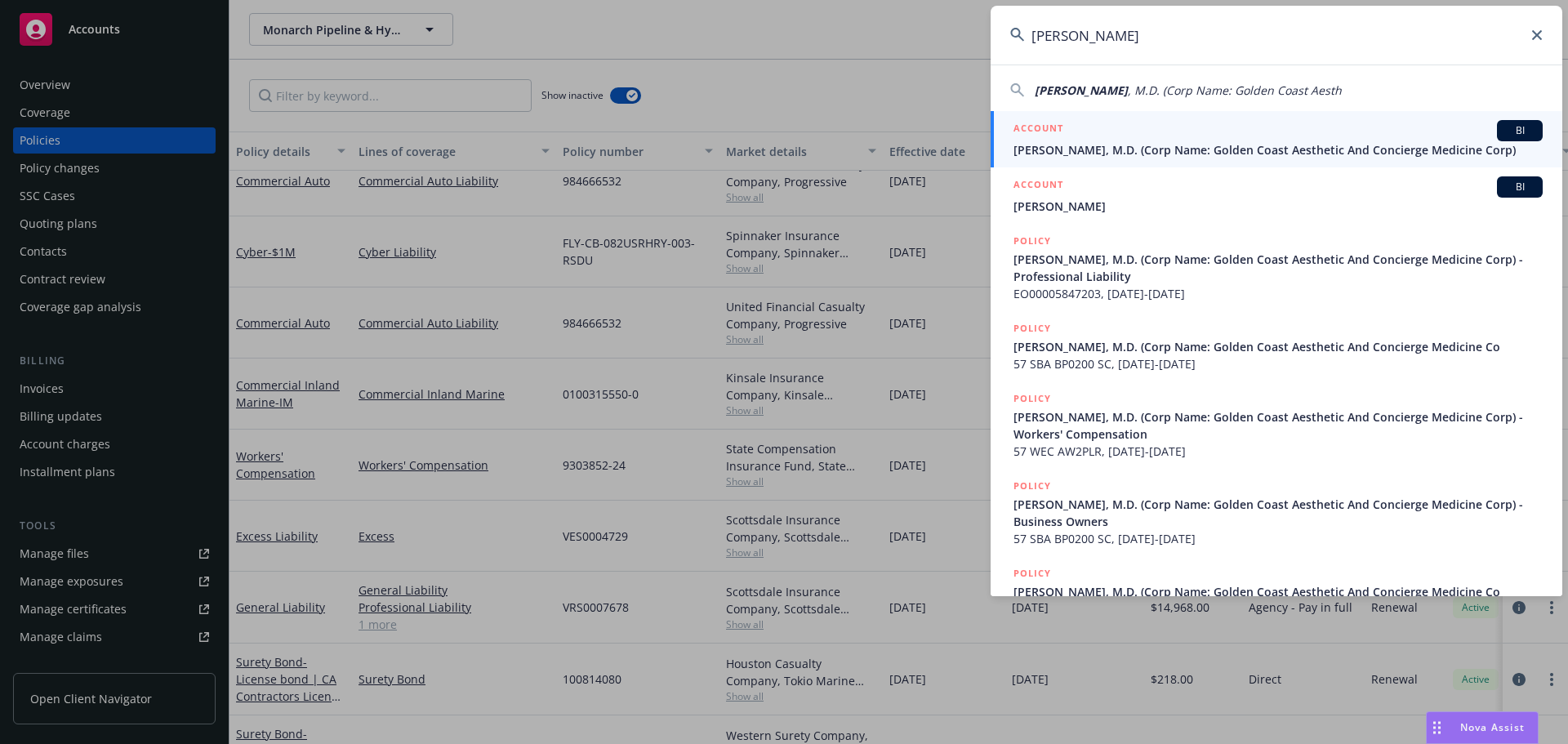
type input "Ghalib Wahidi"
click at [1182, 149] on span "Ghalib Wahidi, M.D. (Corp Name: Golden Coast Aesthetic And Concierge Medicine C…" at bounding box center [1278, 149] width 529 height 17
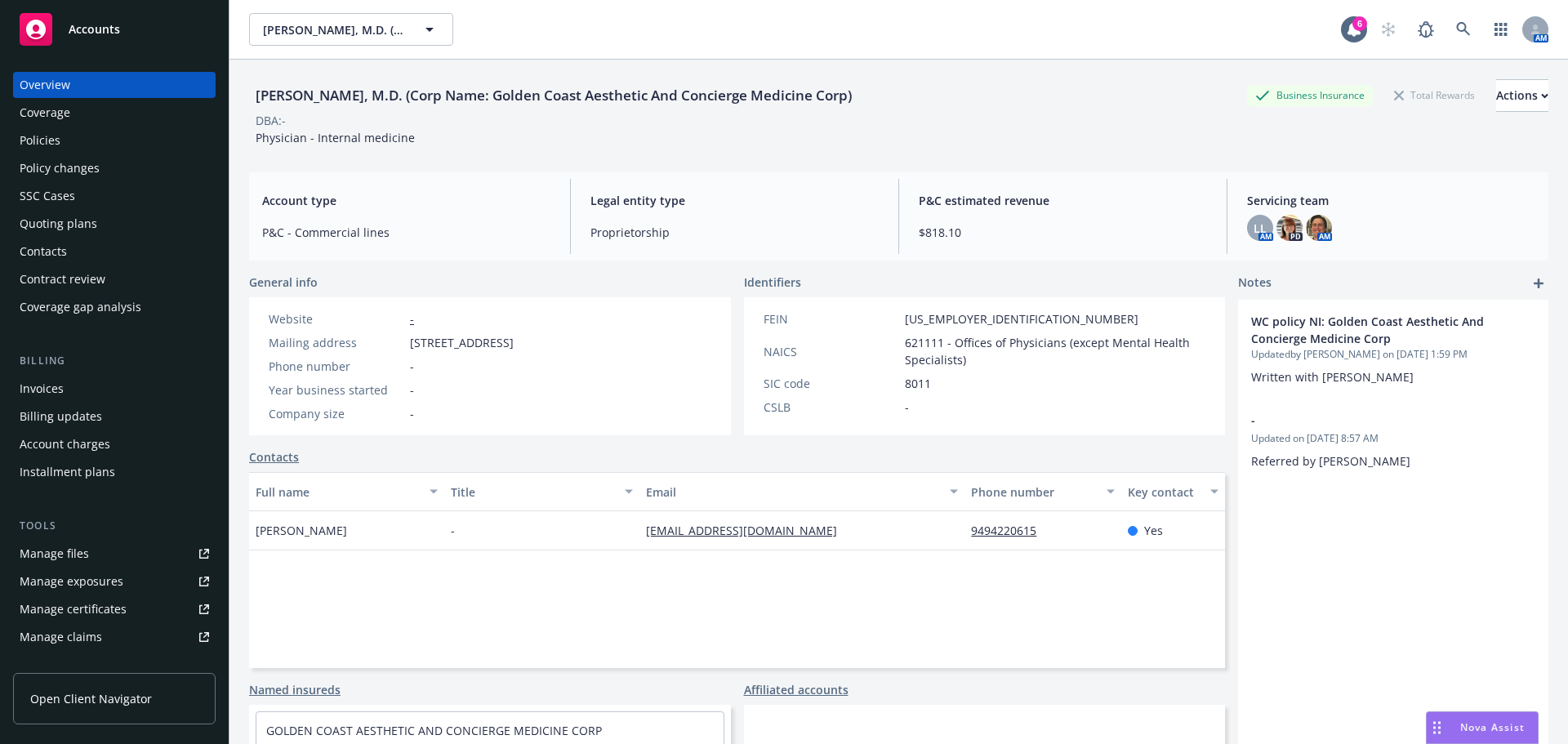
click at [46, 136] on div "Policies" at bounding box center [40, 141] width 41 height 27
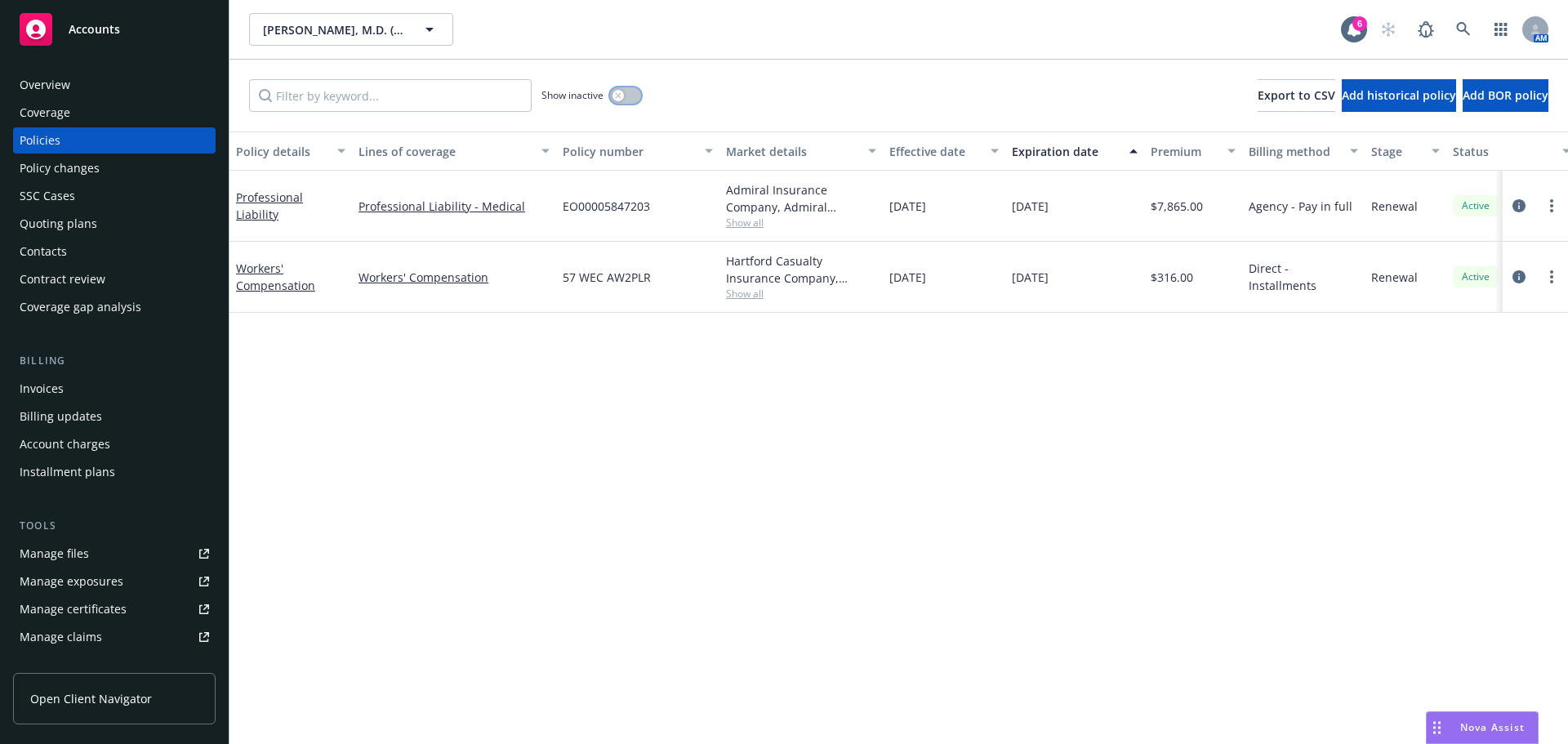
click at [618, 94] on icon "button" at bounding box center [618, 95] width 6 height 6
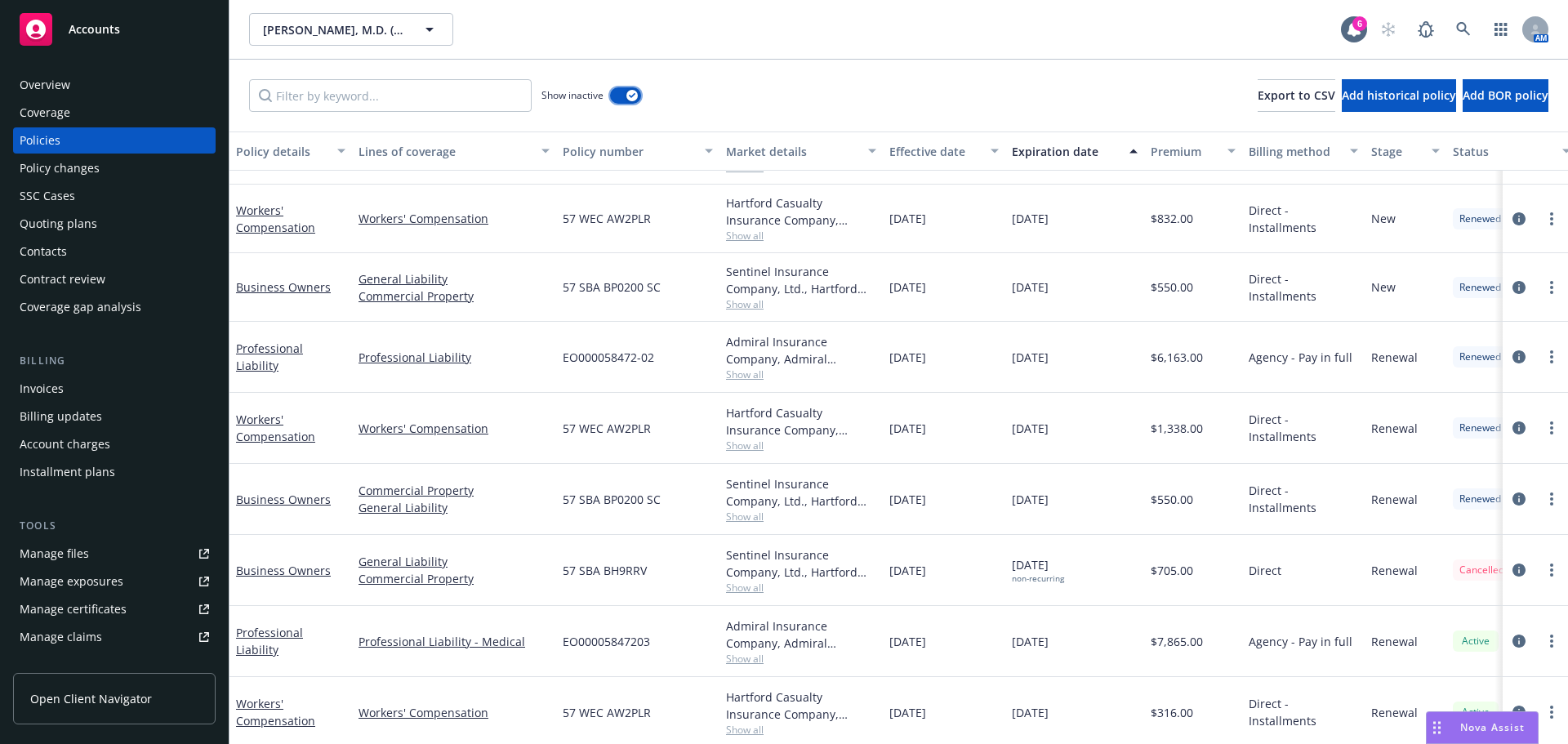
scroll to position [71, 0]
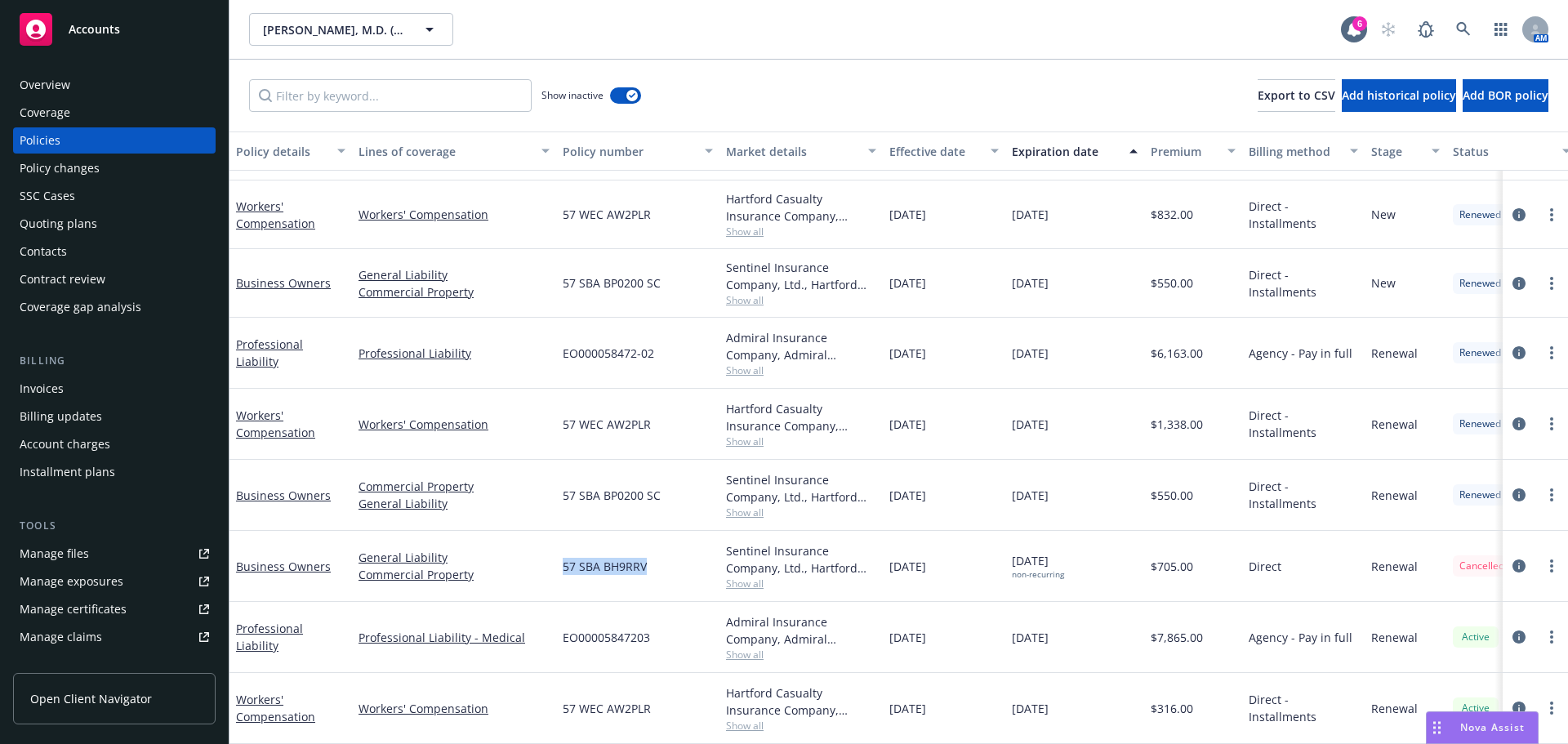
drag, startPoint x: 571, startPoint y: 557, endPoint x: 656, endPoint y: 554, distance: 85.1
click at [656, 554] on div "57 SBA BH9RRV" at bounding box center [638, 567] width 163 height 71
copy span "57 SBA BH9RRV"
drag, startPoint x: 558, startPoint y: 693, endPoint x: 663, endPoint y: 697, distance: 105.1
click at [663, 697] on div "57 WEC AW2PLR" at bounding box center [638, 709] width 163 height 71
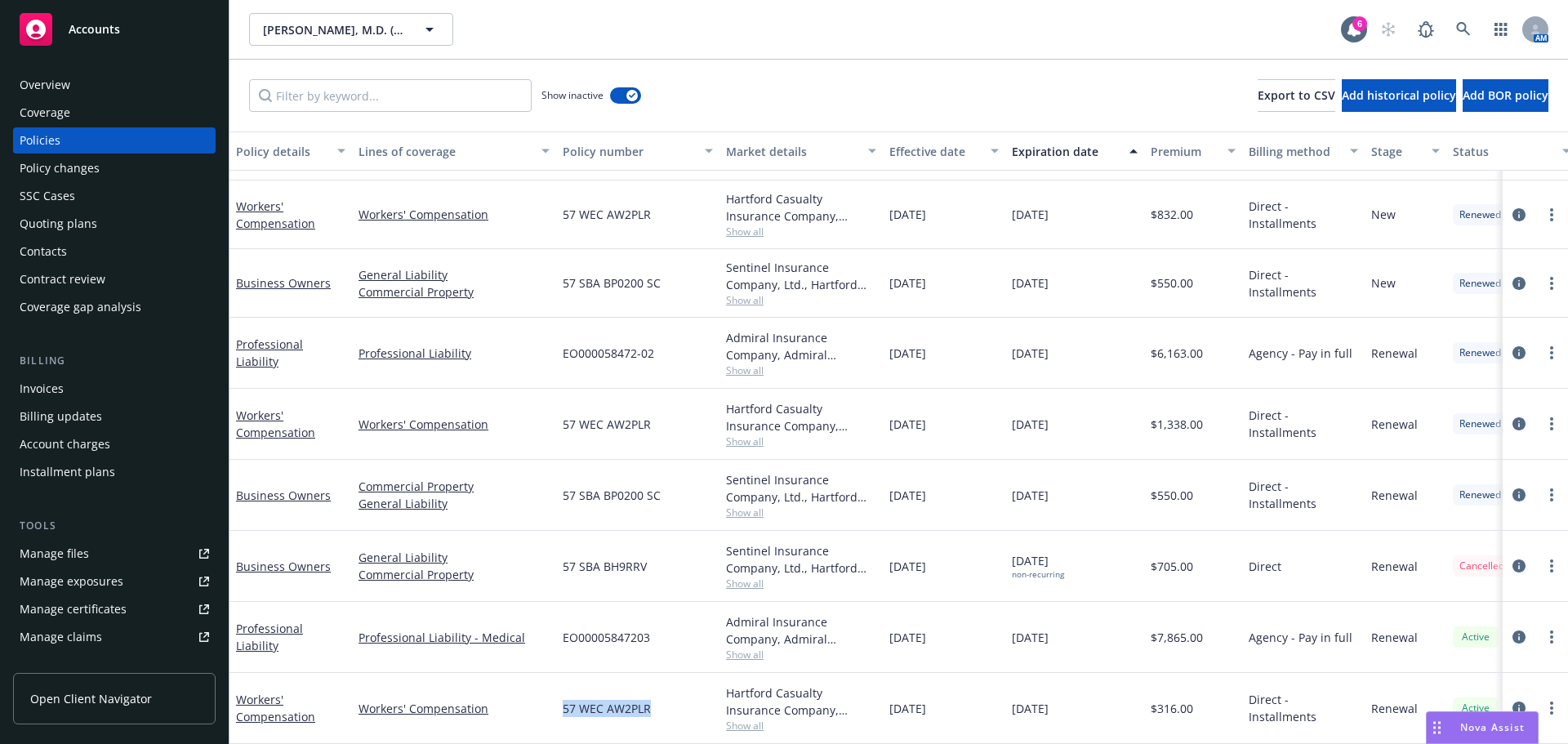
copy span "57 WEC AW2PLR"
click at [1548, 698] on link "more" at bounding box center [1552, 708] width 20 height 20
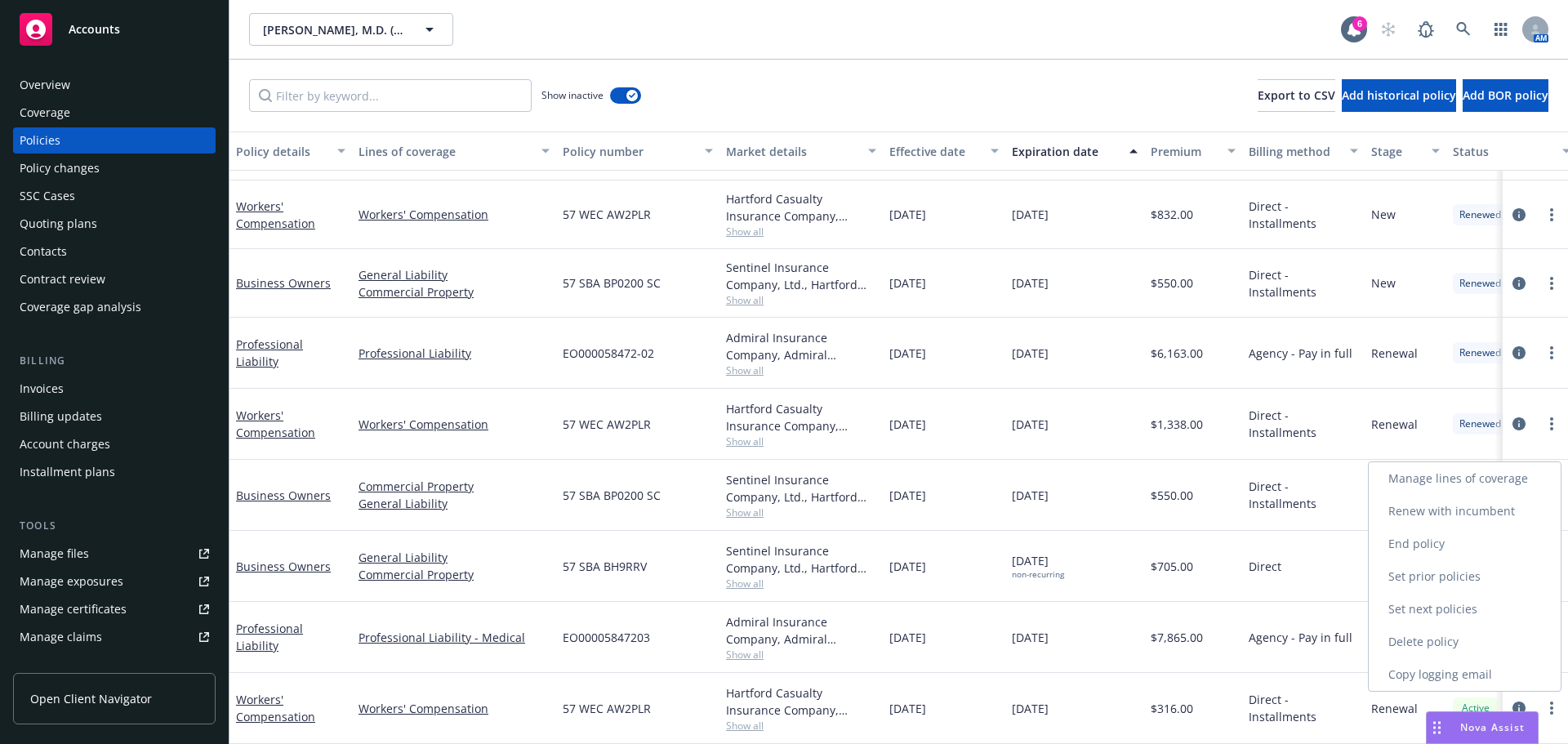
click at [1459, 537] on link "End policy" at bounding box center [1464, 543] width 192 height 32
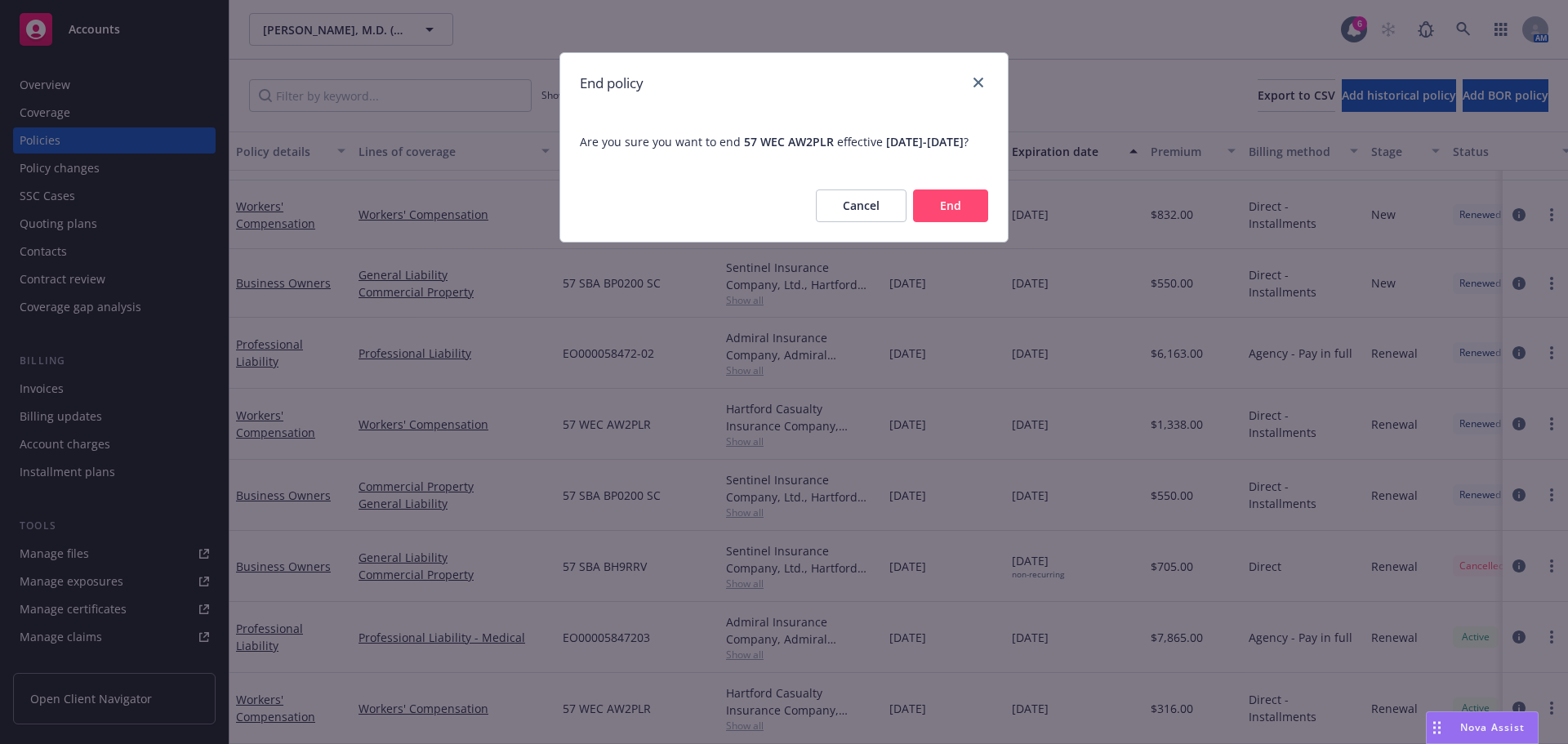
click at [944, 222] on button "End" at bounding box center [950, 206] width 75 height 32
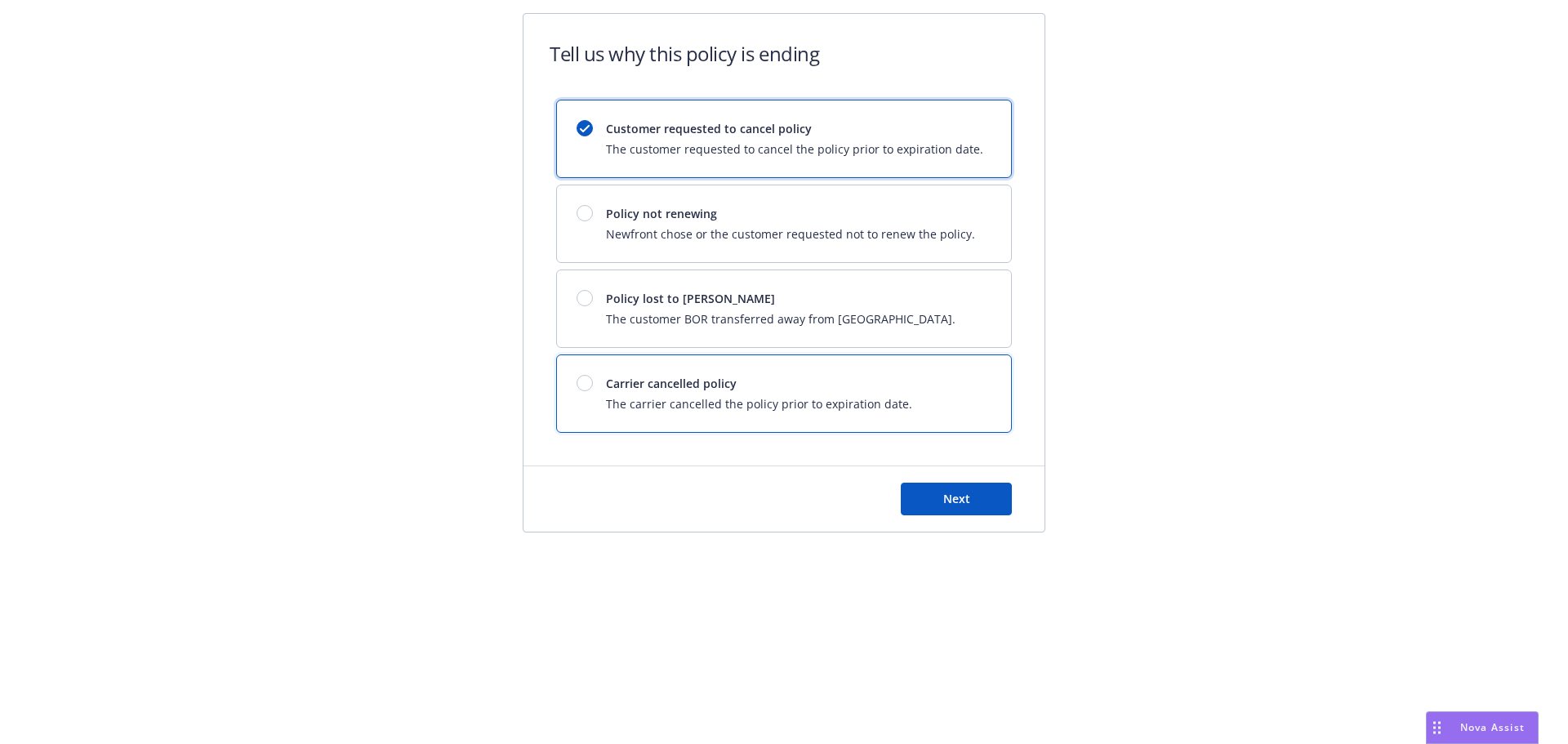
drag, startPoint x: 644, startPoint y: 398, endPoint x: 920, endPoint y: 516, distance: 300.2
click at [644, 396] on span "The carrier cancelled the policy prior to expiration date." at bounding box center [759, 404] width 306 height 17
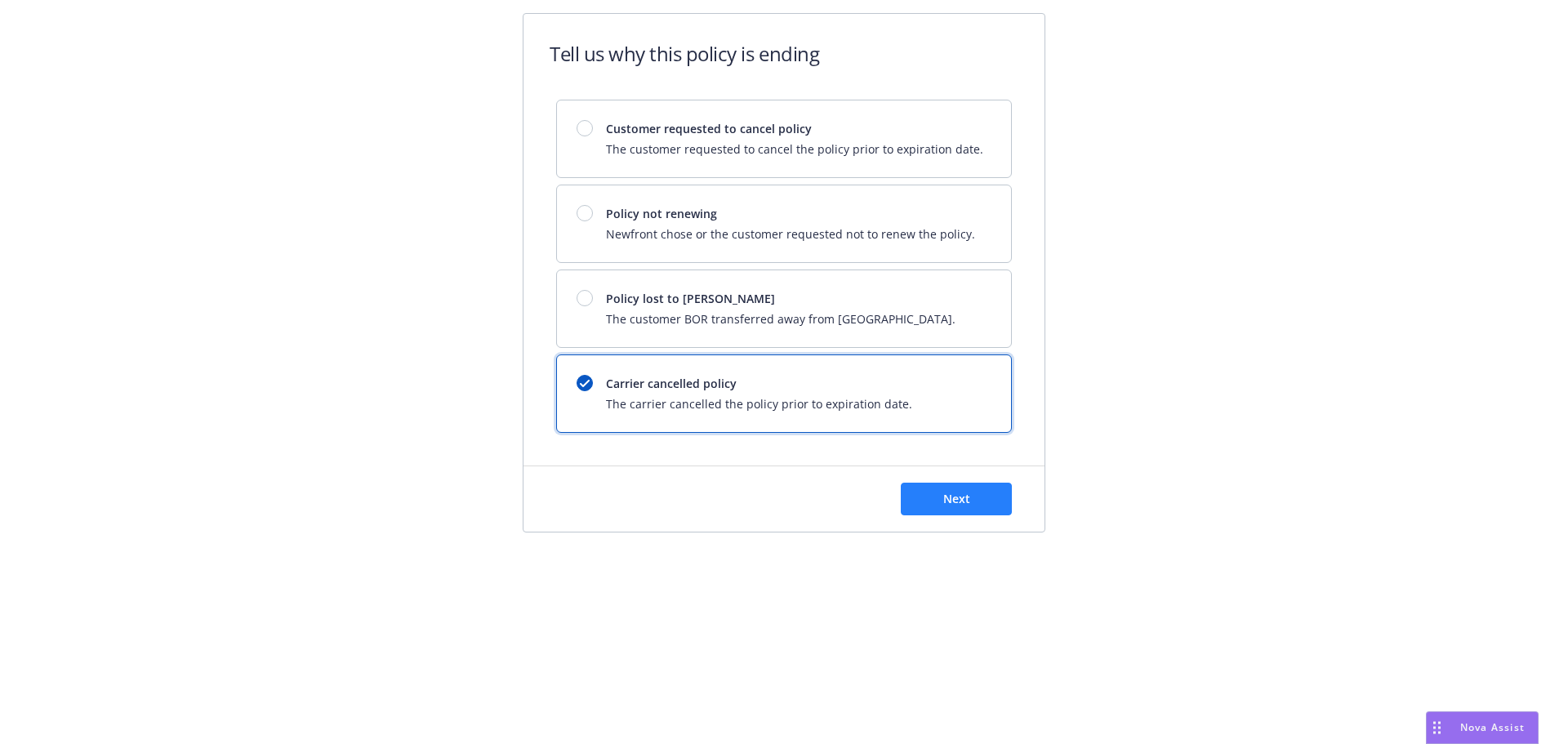
click at [959, 516] on div "Next" at bounding box center [784, 498] width 521 height 66
click at [962, 508] on button "Next" at bounding box center [956, 498] width 111 height 32
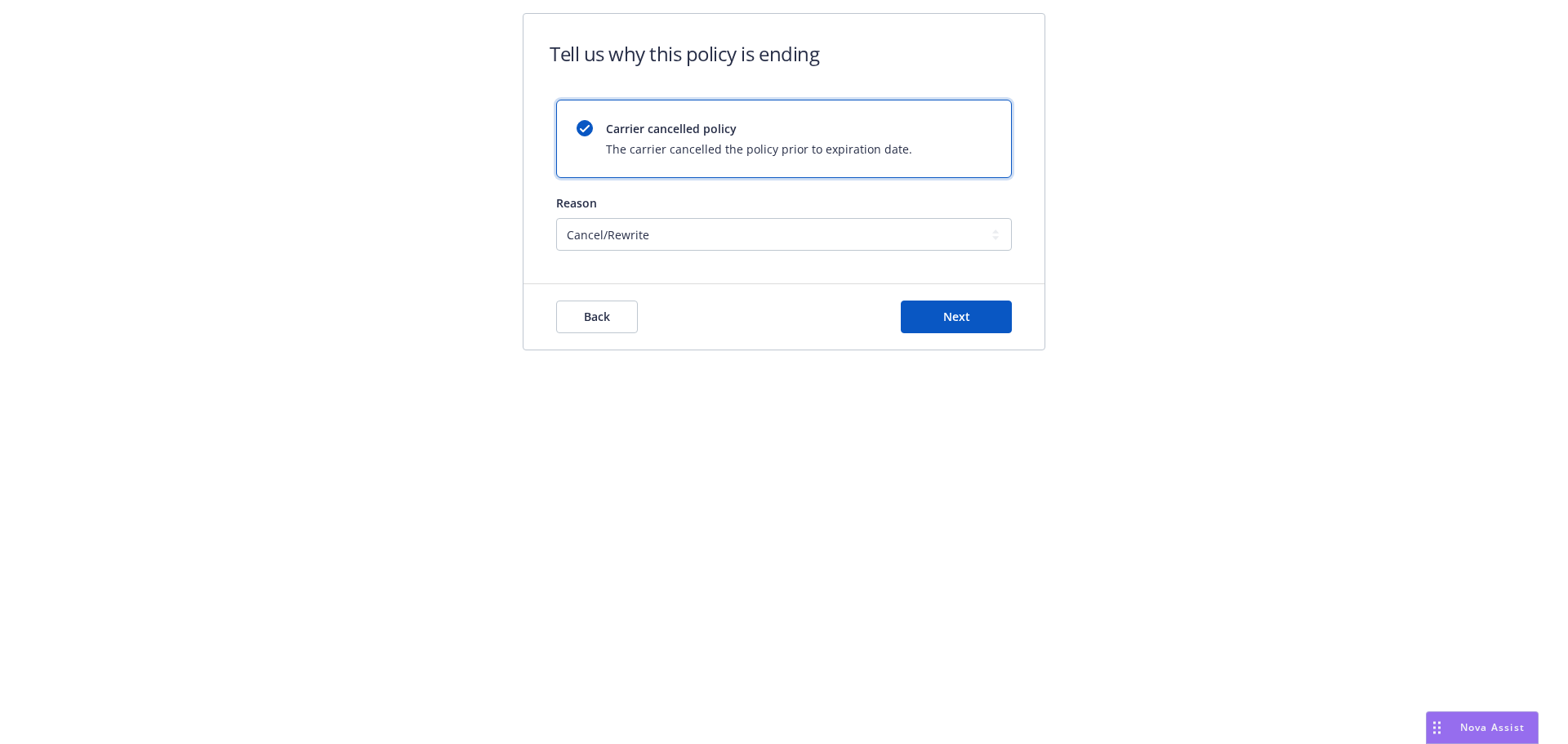
click at [686, 250] on form "Tell us why this policy is ending Carrier cancelled policy The carrier cancelle…" at bounding box center [784, 182] width 521 height 336
click at [688, 245] on select "Cancel/Rewrite Lost carrier appointment Compliance/Non-payment Lost on BOR" at bounding box center [784, 234] width 456 height 32
select select "Compliance/Non-payment"
click at [556, 218] on select "Cancel/Rewrite Lost carrier appointment Compliance/Non-payment Lost on BOR" at bounding box center [784, 234] width 456 height 32
click at [944, 308] on button "Next" at bounding box center [956, 316] width 111 height 32
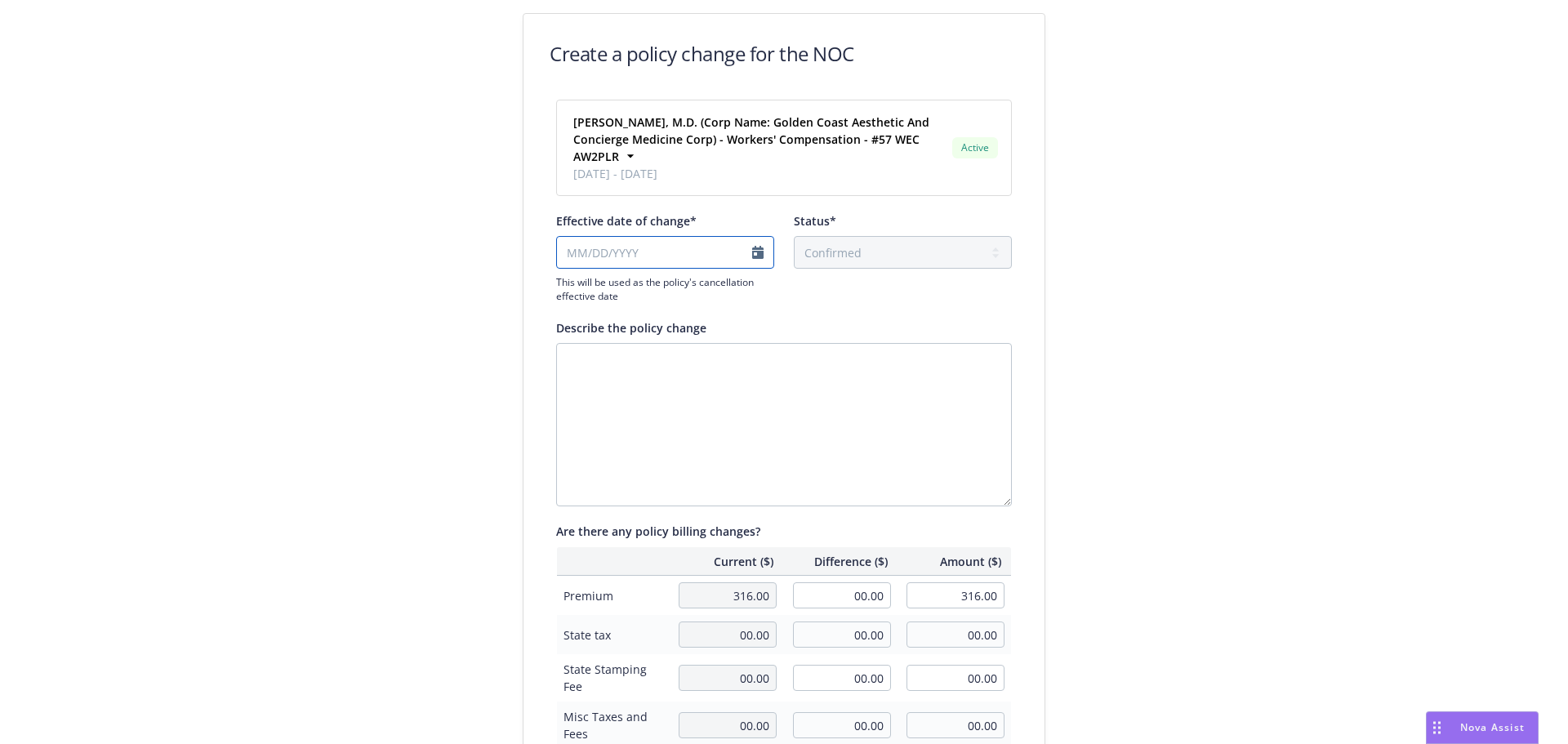
click at [730, 255] on input "Effective date of change*" at bounding box center [665, 252] width 218 height 32
select select "August"
select select "2025"
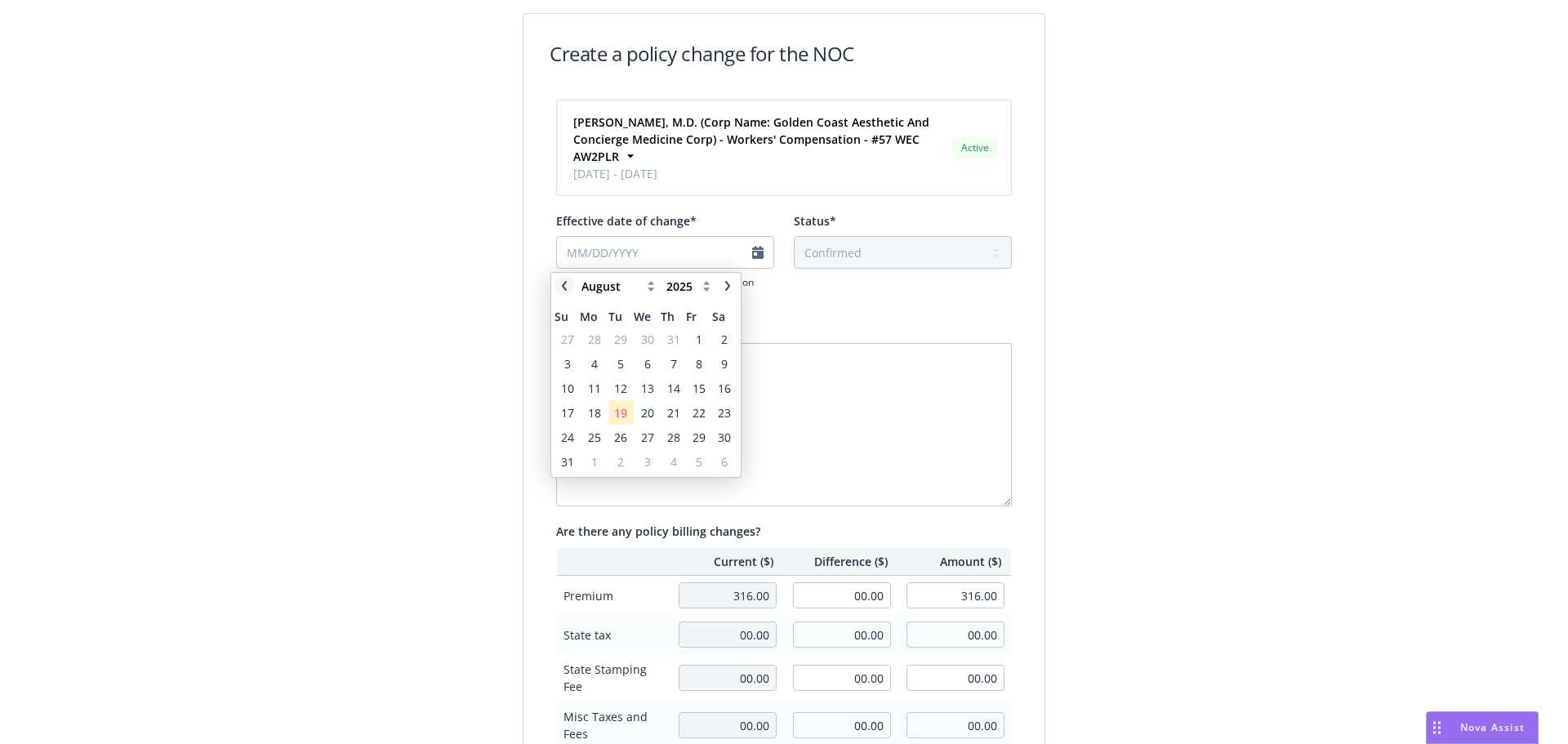
click at [561, 286] on icon "chevronLeft" at bounding box center [565, 286] width 10 height 10
select select "May"
click at [724, 441] on span "31" at bounding box center [725, 437] width 13 height 17
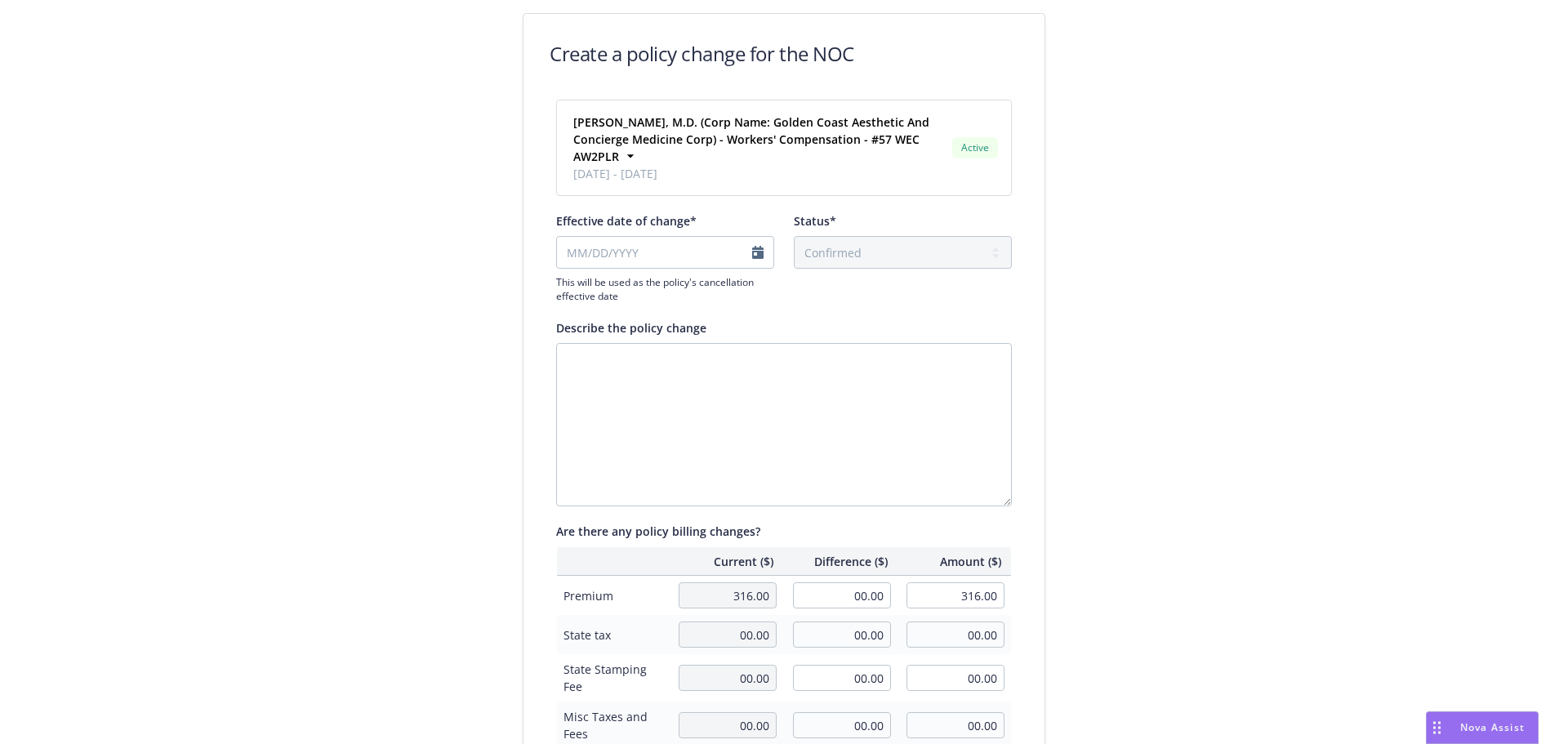
type input "05/31/2025"
click at [803, 375] on textarea "Describe the policy change" at bounding box center [784, 425] width 456 height 163
type textarea "o"
click at [964, 387] on textarea "non pay cancellation - audit completed return" at bounding box center [784, 425] width 456 height 163
drag, startPoint x: 819, startPoint y: 594, endPoint x: 829, endPoint y: 596, distance: 10.2
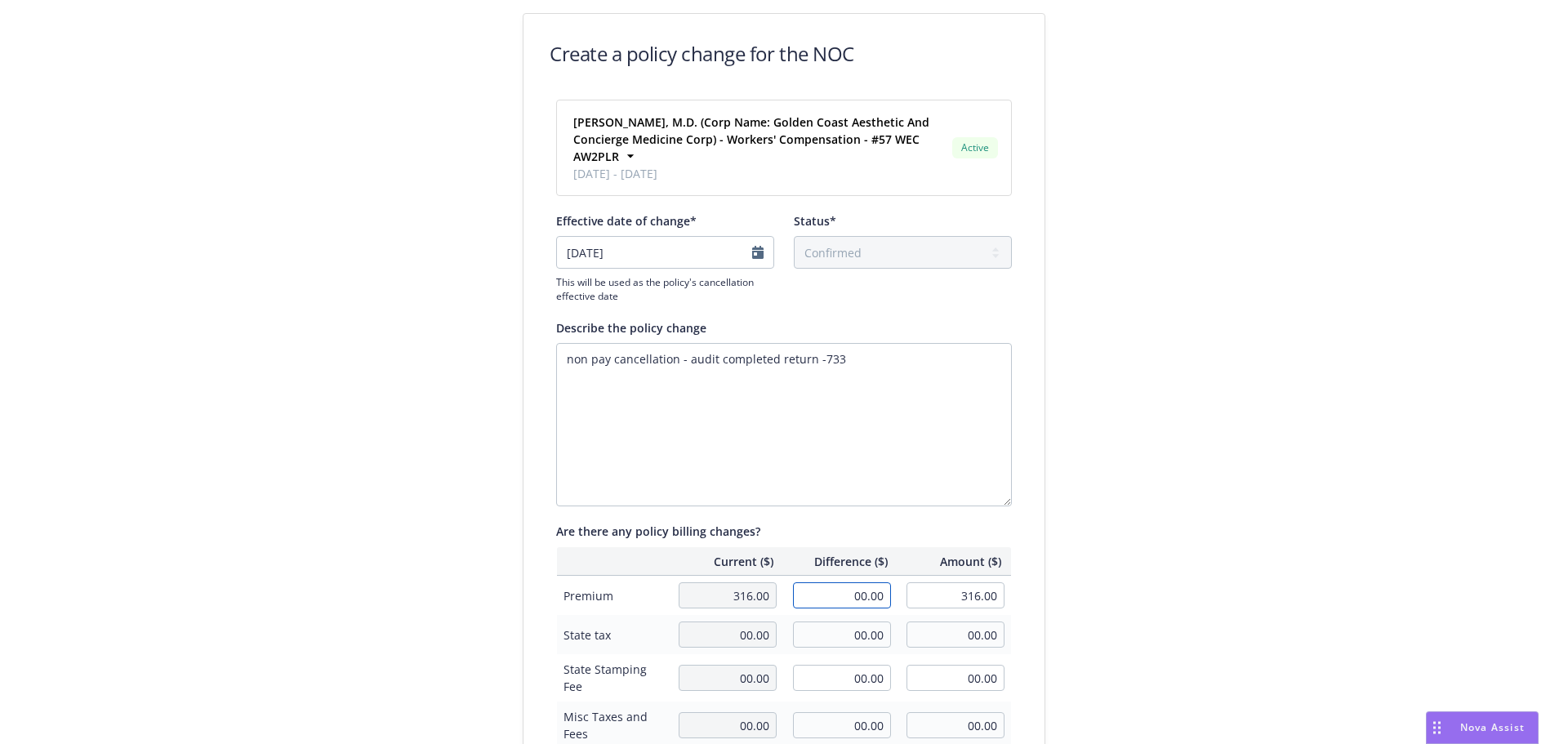
click at [829, 596] on input "00.00" at bounding box center [842, 596] width 98 height 27
drag, startPoint x: 1168, startPoint y: 350, endPoint x: 1171, endPoint y: 369, distance: 19.2
click at [1168, 349] on div "Create a policy change for the NOC Ghalib Wahidi, M.D. (Corp Name: Golden Coast…" at bounding box center [784, 577] width 1568 height 1155
click at [899, 376] on textarea "non pay cancellation - audit completed return -733" at bounding box center [784, 425] width 456 height 163
drag, startPoint x: 850, startPoint y: 373, endPoint x: 492, endPoint y: 341, distance: 359.4
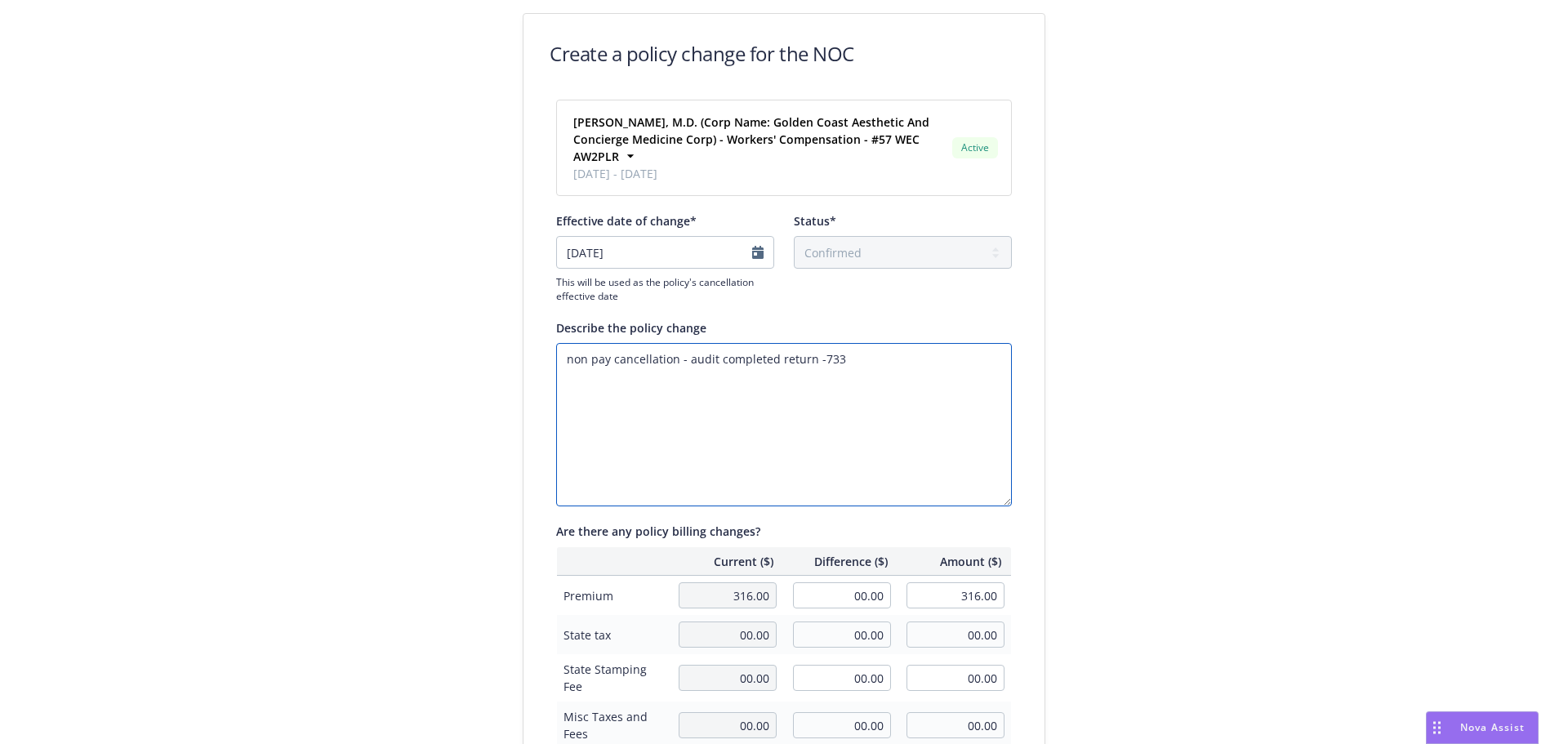
click at [395, 341] on div "Create a policy change for the NOC Ghalib Wahidi, M.D. (Corp Name: Golden Coast…" at bounding box center [784, 577] width 1568 height 1155
click at [755, 382] on textarea "non pay cancellation - audit completed return -733" at bounding box center [784, 425] width 456 height 163
drag, startPoint x: 670, startPoint y: 363, endPoint x: 920, endPoint y: 380, distance: 250.6
click at [920, 380] on textarea "non pay cancellation - audit completed return -733" at bounding box center [784, 425] width 456 height 163
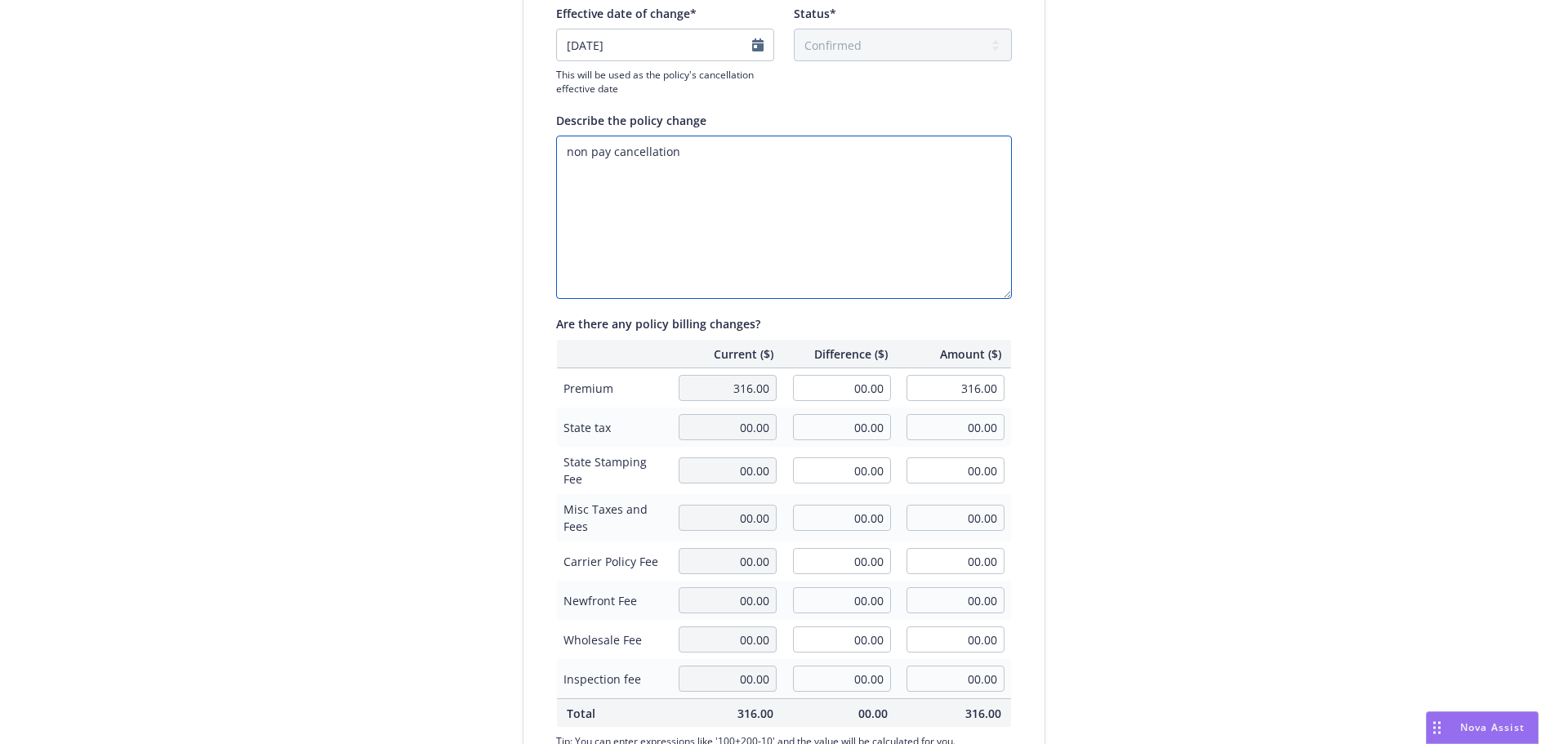
scroll to position [411, 0]
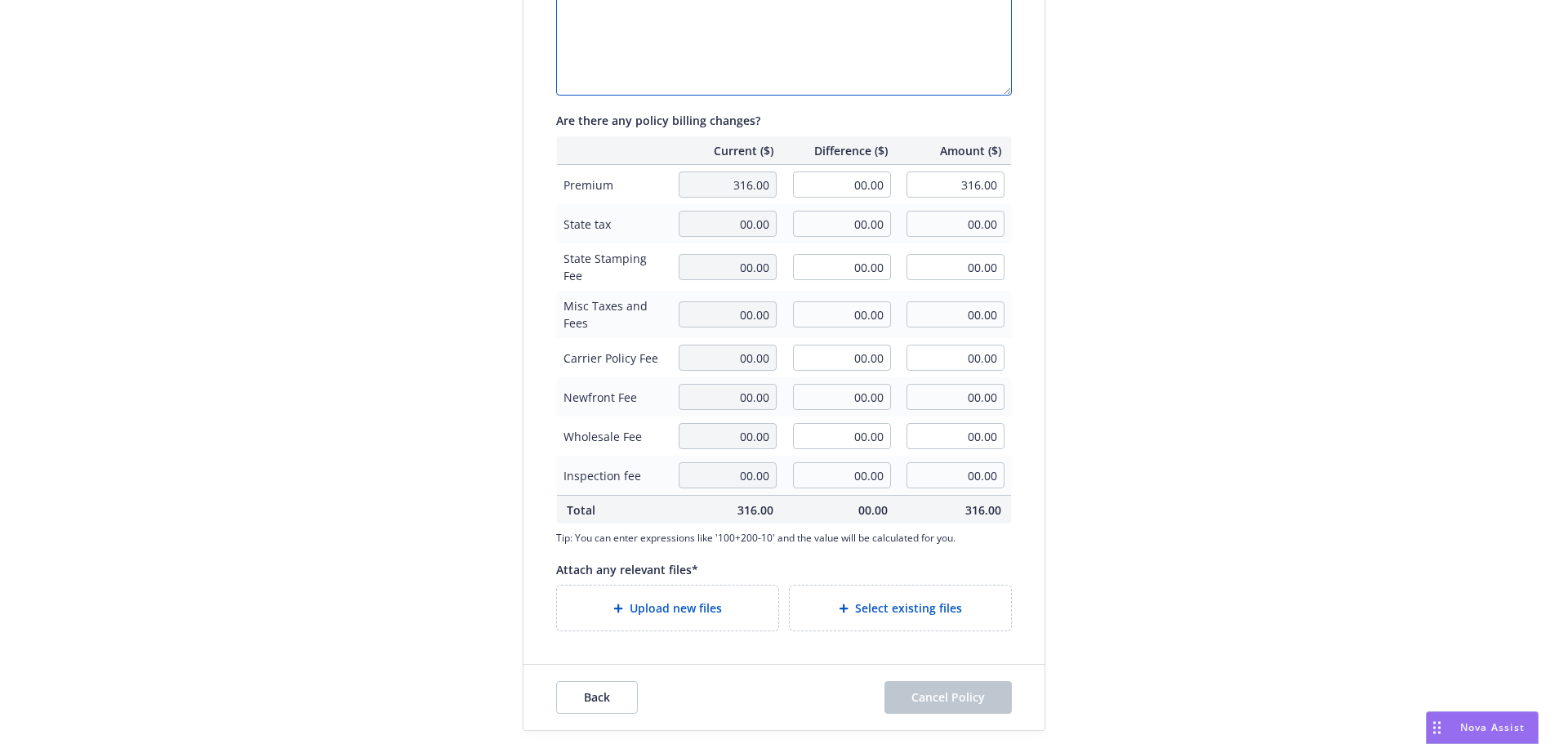
type textarea "non pay cancellation"
click at [649, 598] on div "Upload new files" at bounding box center [667, 608] width 221 height 45
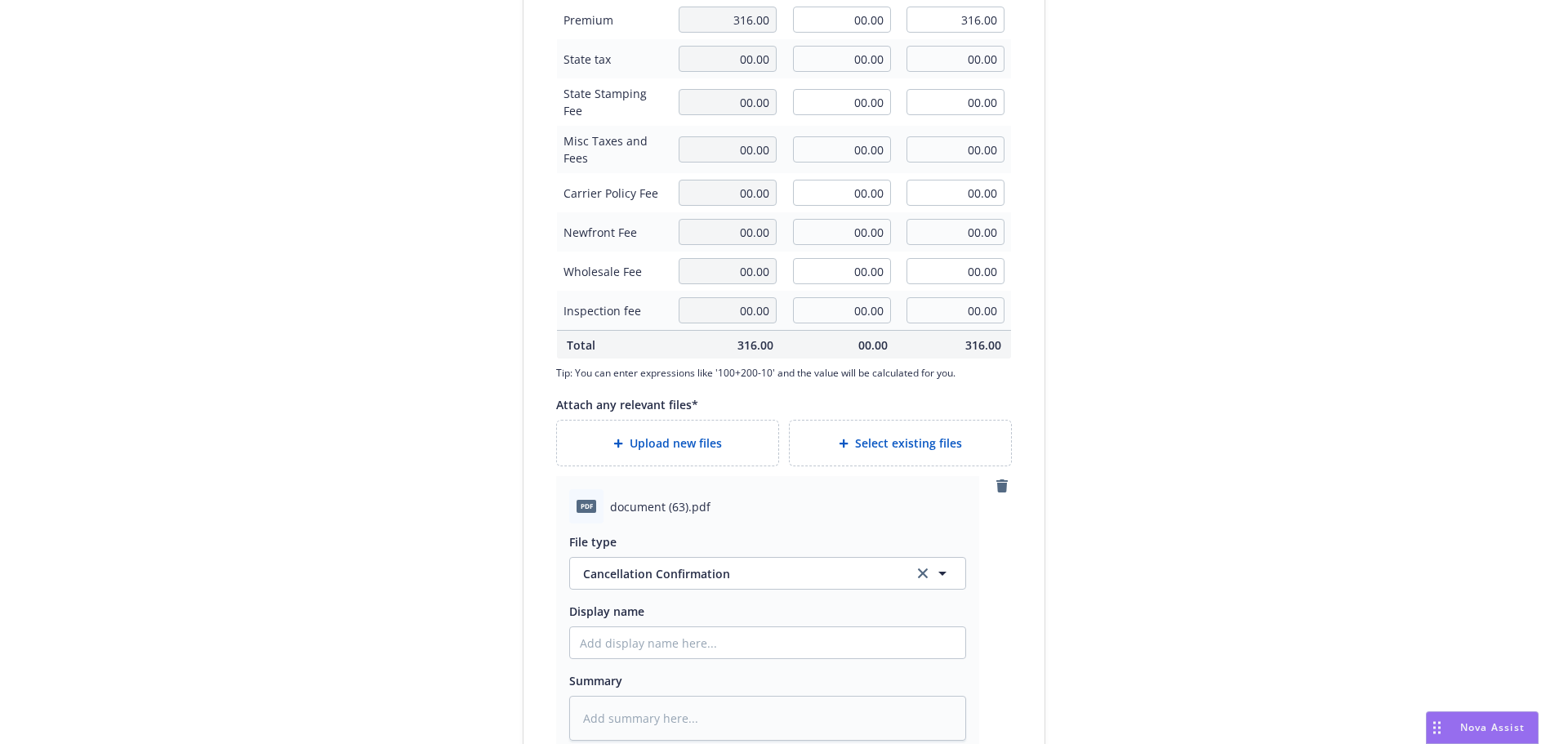
scroll to position [698, 0]
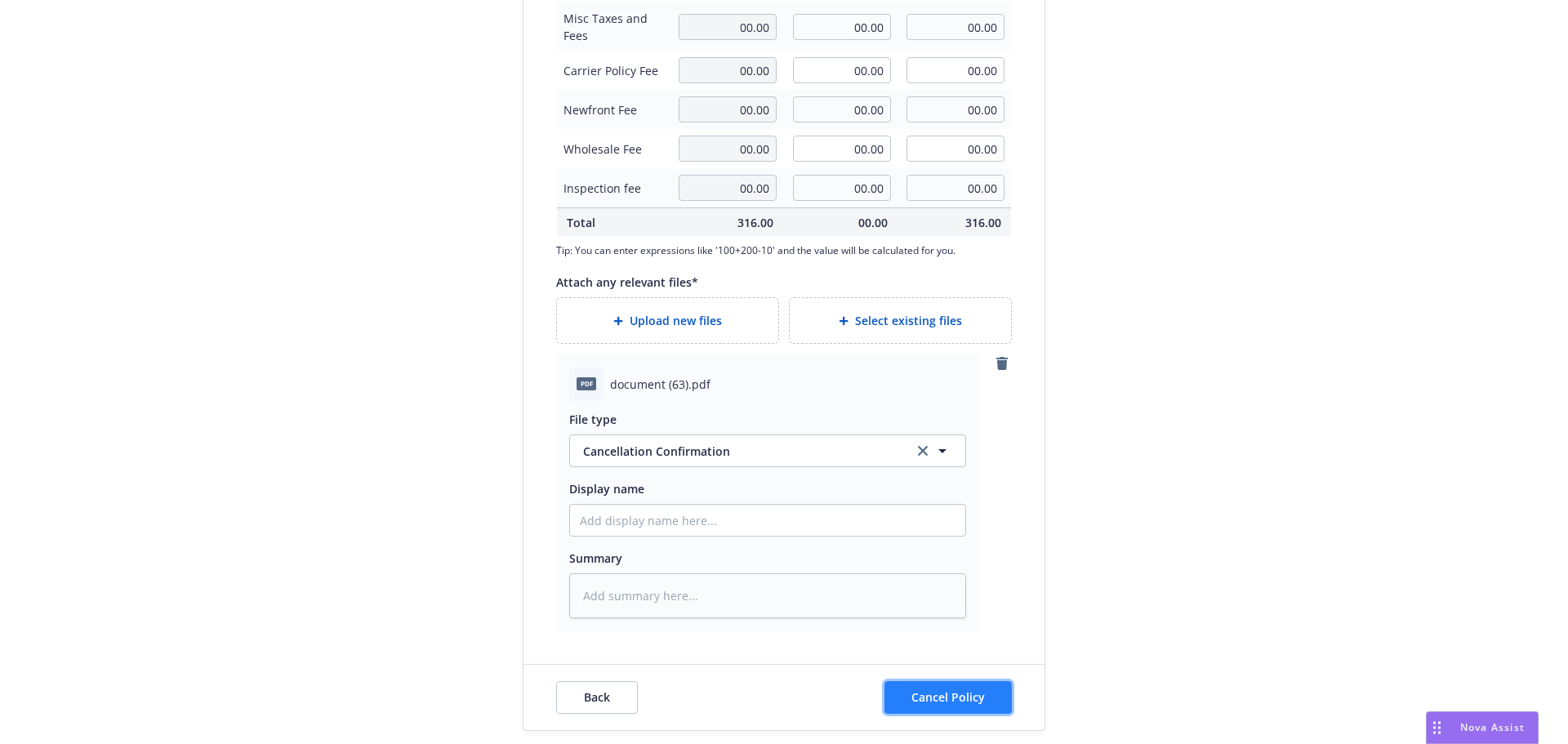
click at [978, 698] on span "Cancel Policy" at bounding box center [948, 697] width 74 height 16
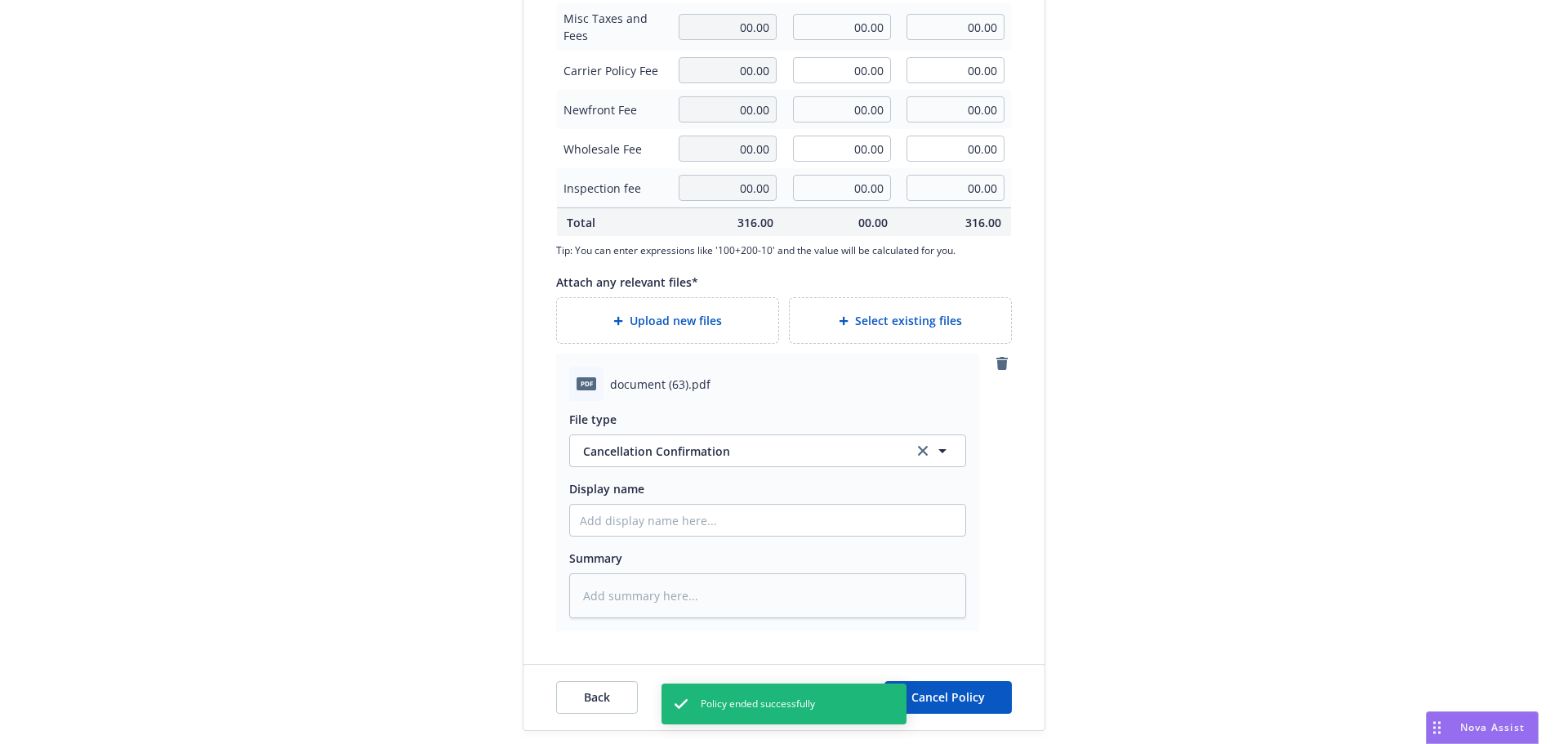
type textarea "x"
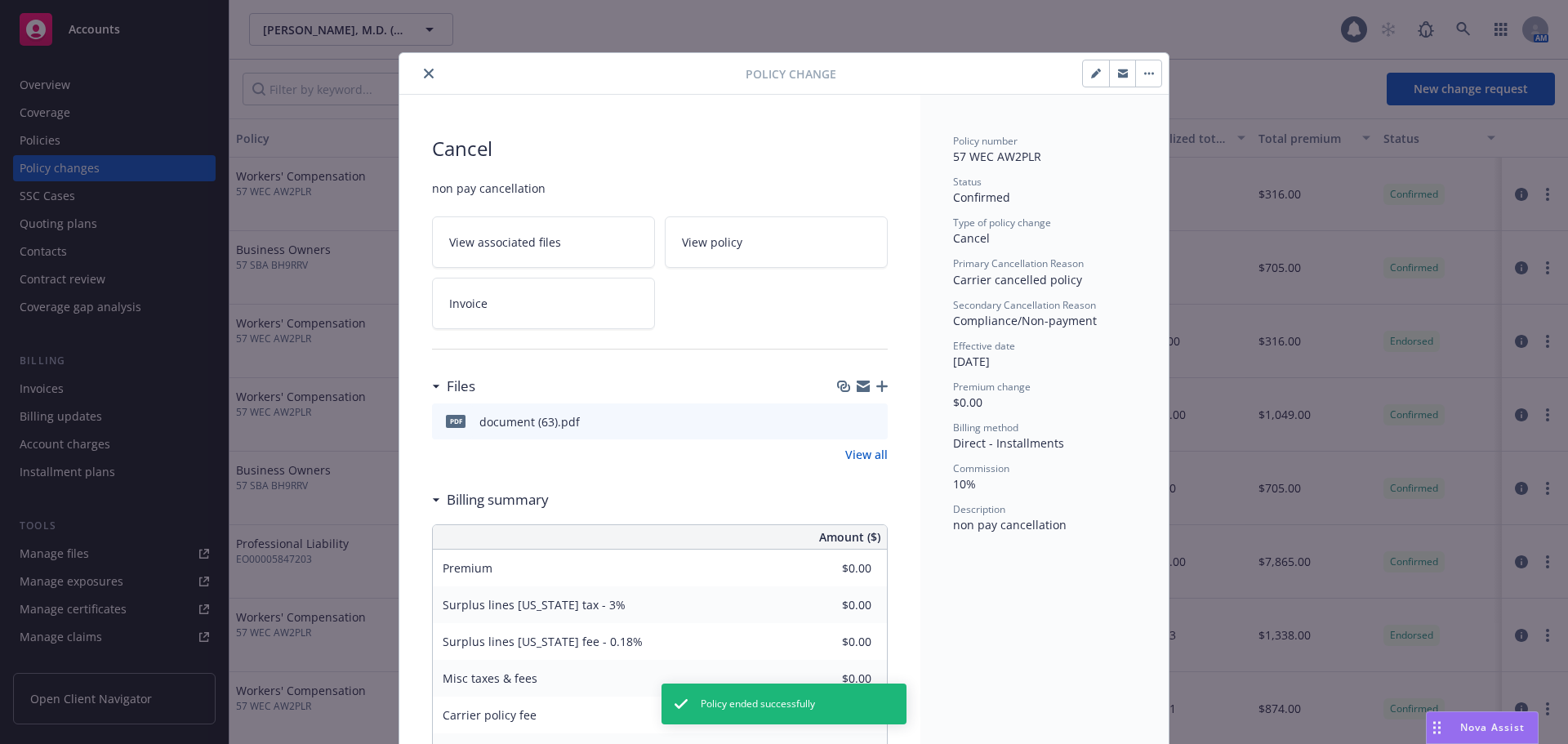
scroll to position [49, 0]
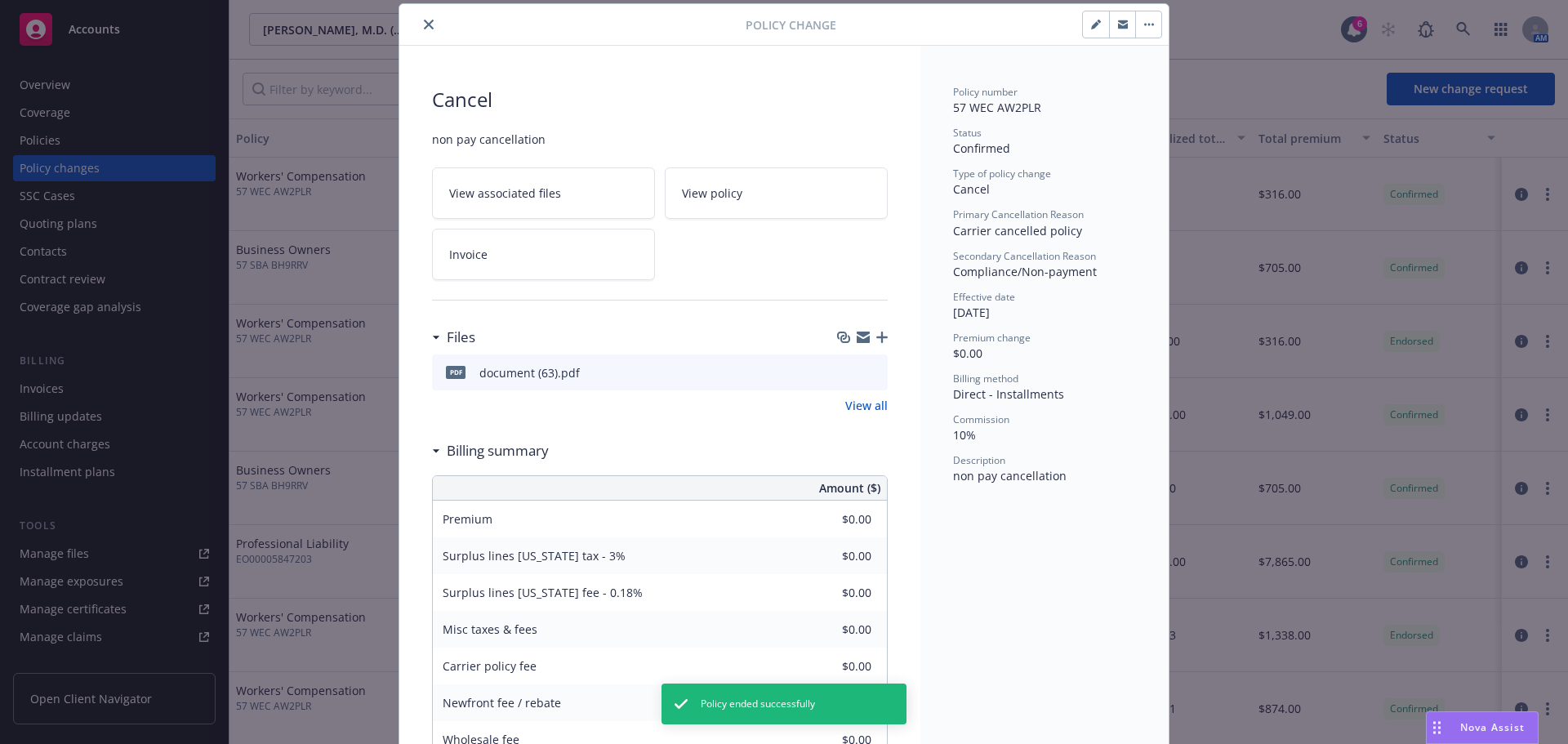
click at [430, 23] on button "close" at bounding box center [429, 25] width 20 height 20
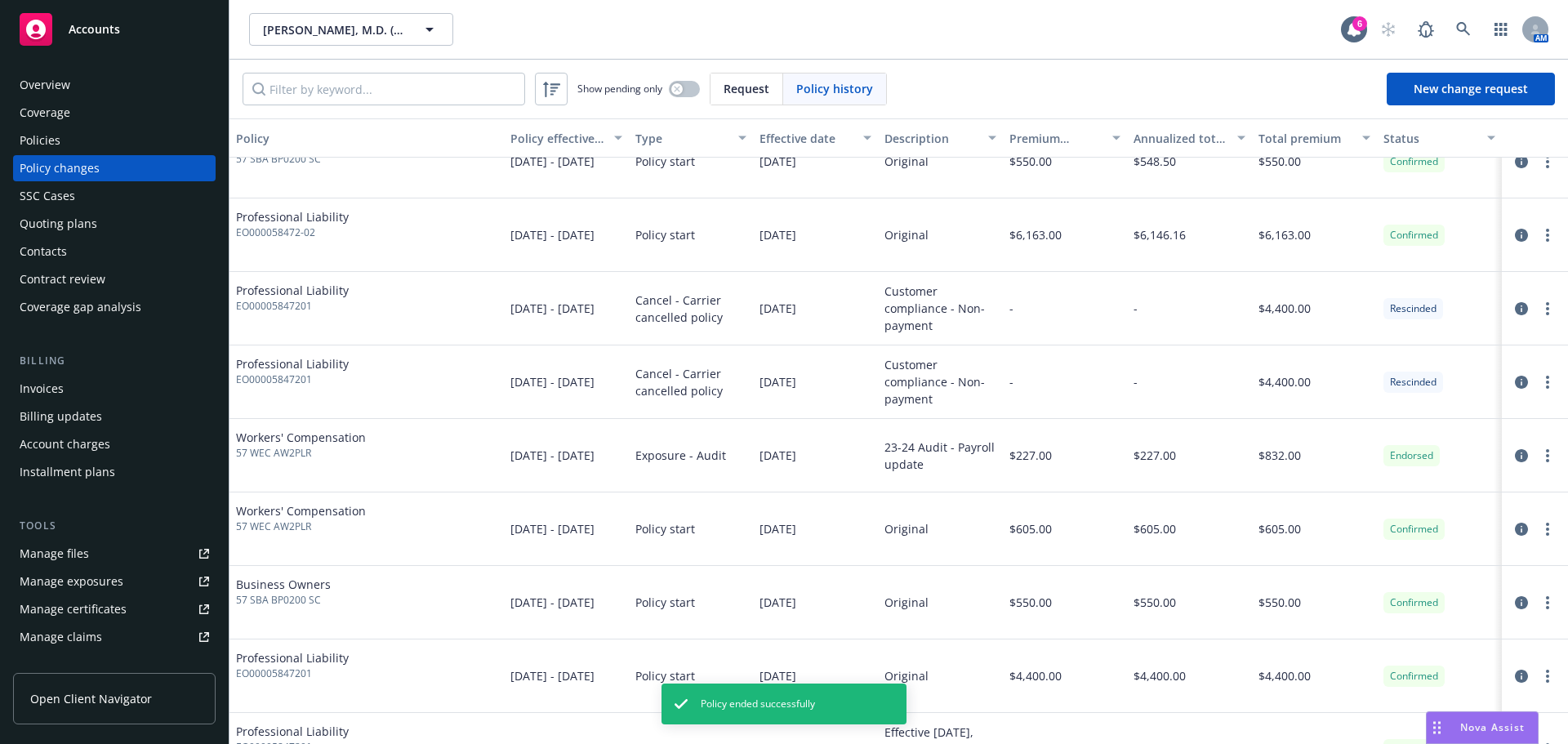
scroll to position [664, 0]
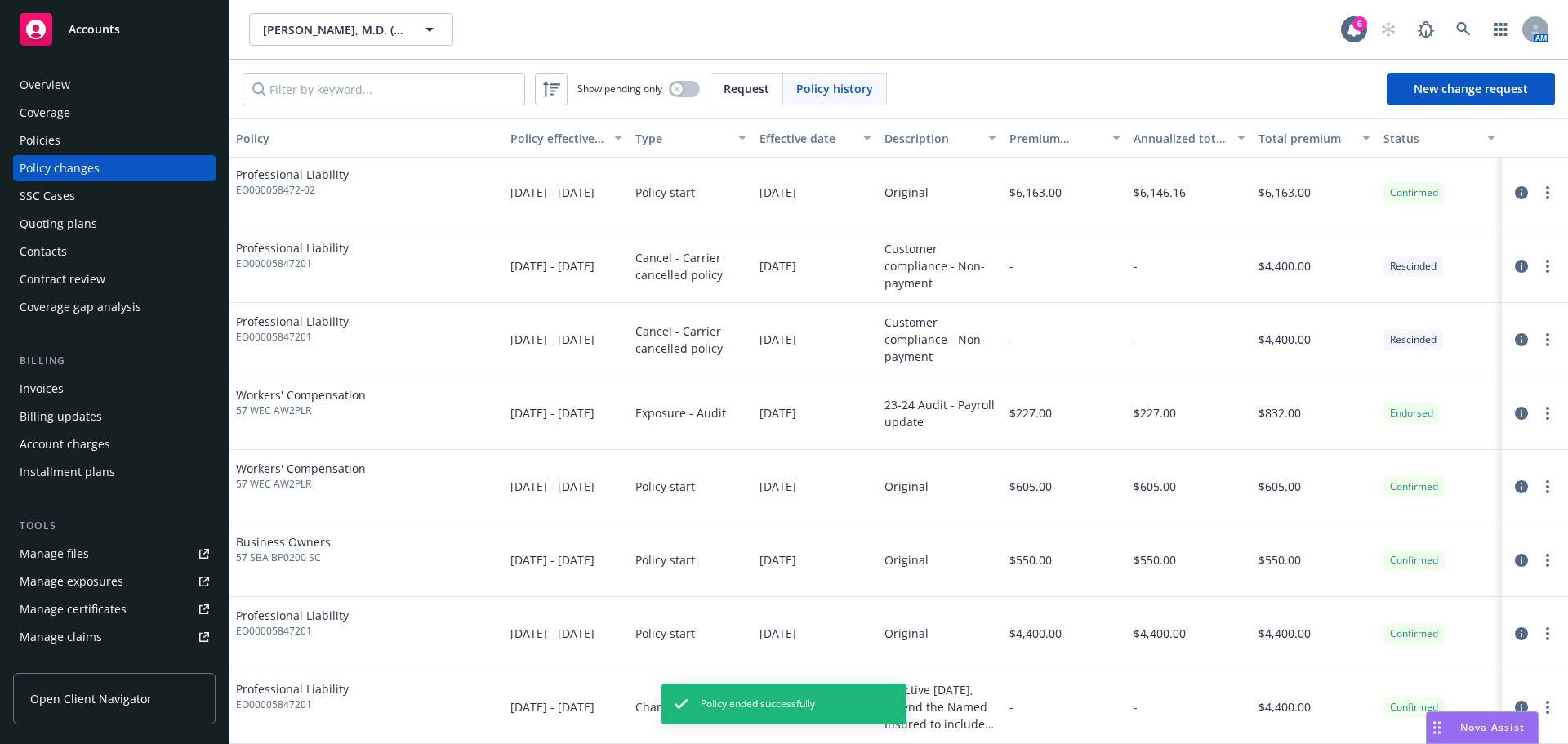
click at [36, 145] on div "Policies" at bounding box center [40, 141] width 41 height 27
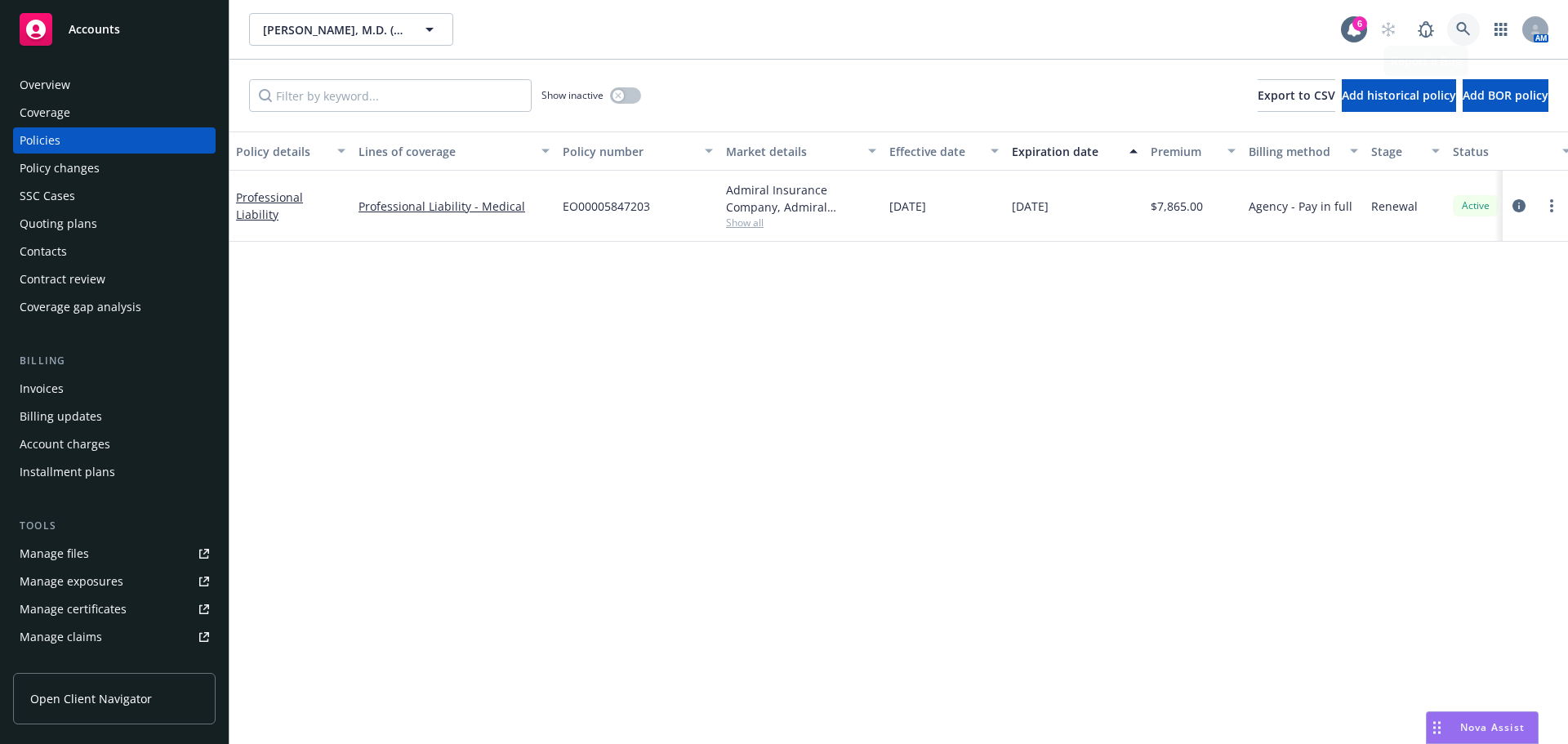
click at [1453, 27] on link at bounding box center [1463, 29] width 32 height 32
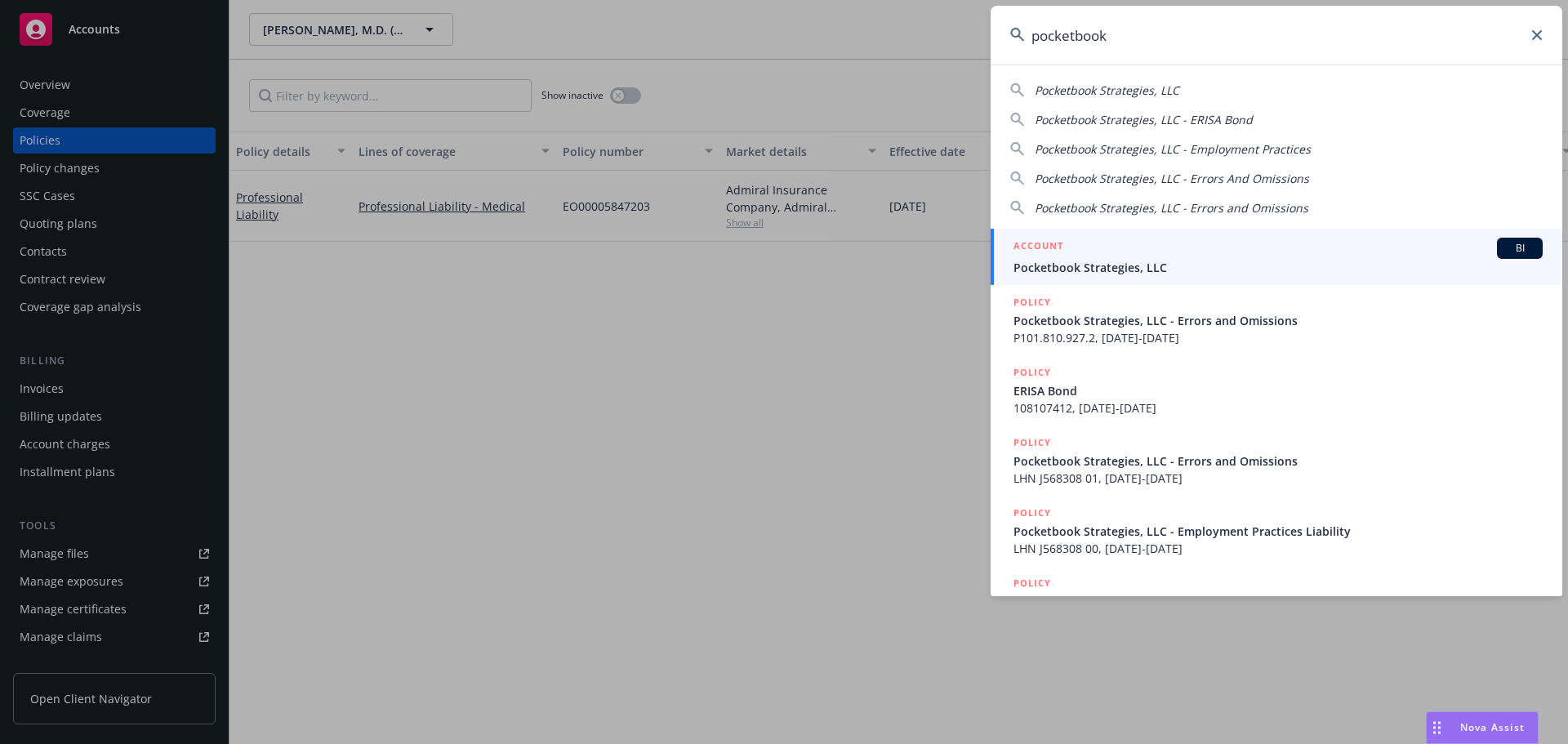
type input "pocketbook"
click at [1042, 264] on span "Pocketbook Strategies, LLC" at bounding box center [1278, 267] width 529 height 17
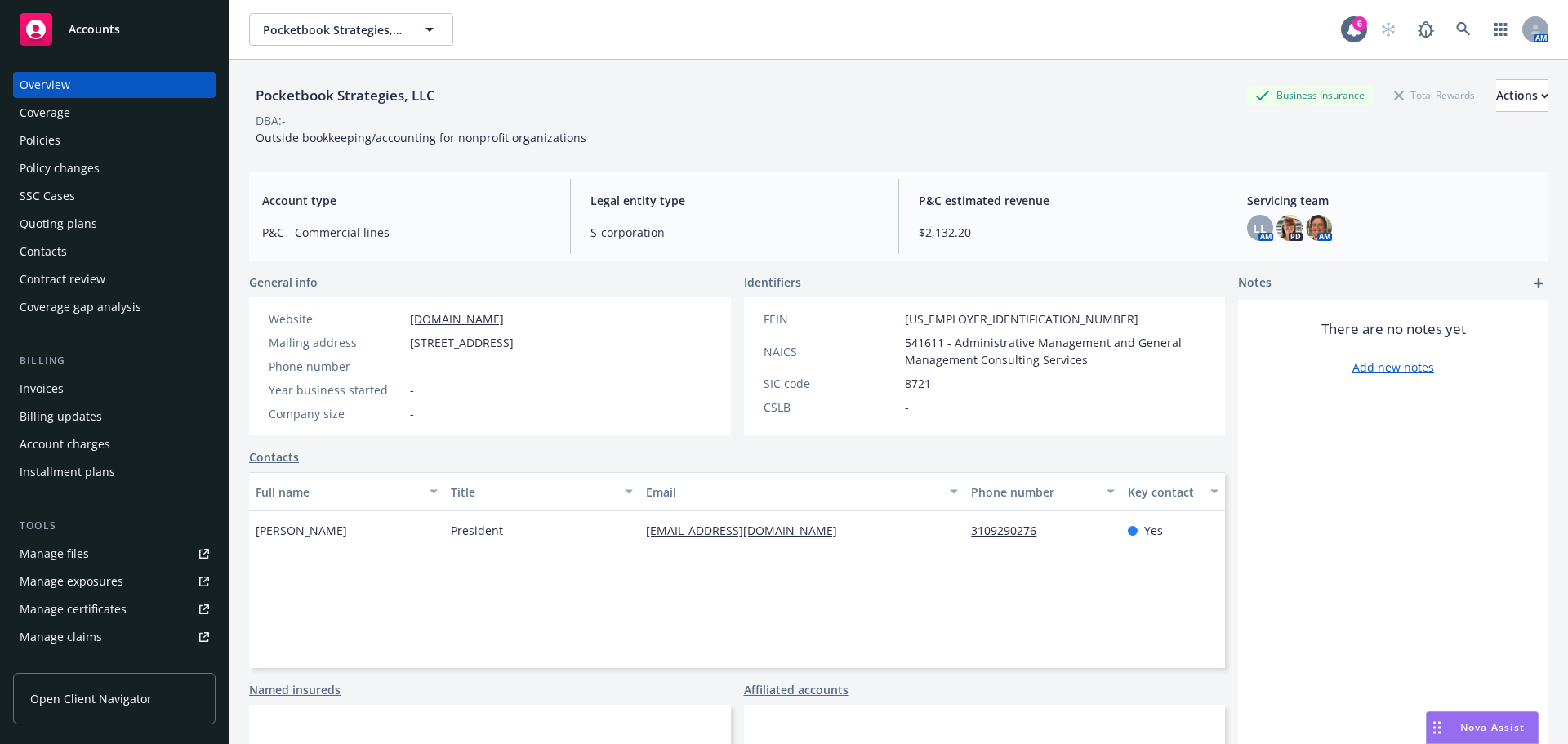
click at [59, 137] on div "Policies" at bounding box center [114, 141] width 190 height 27
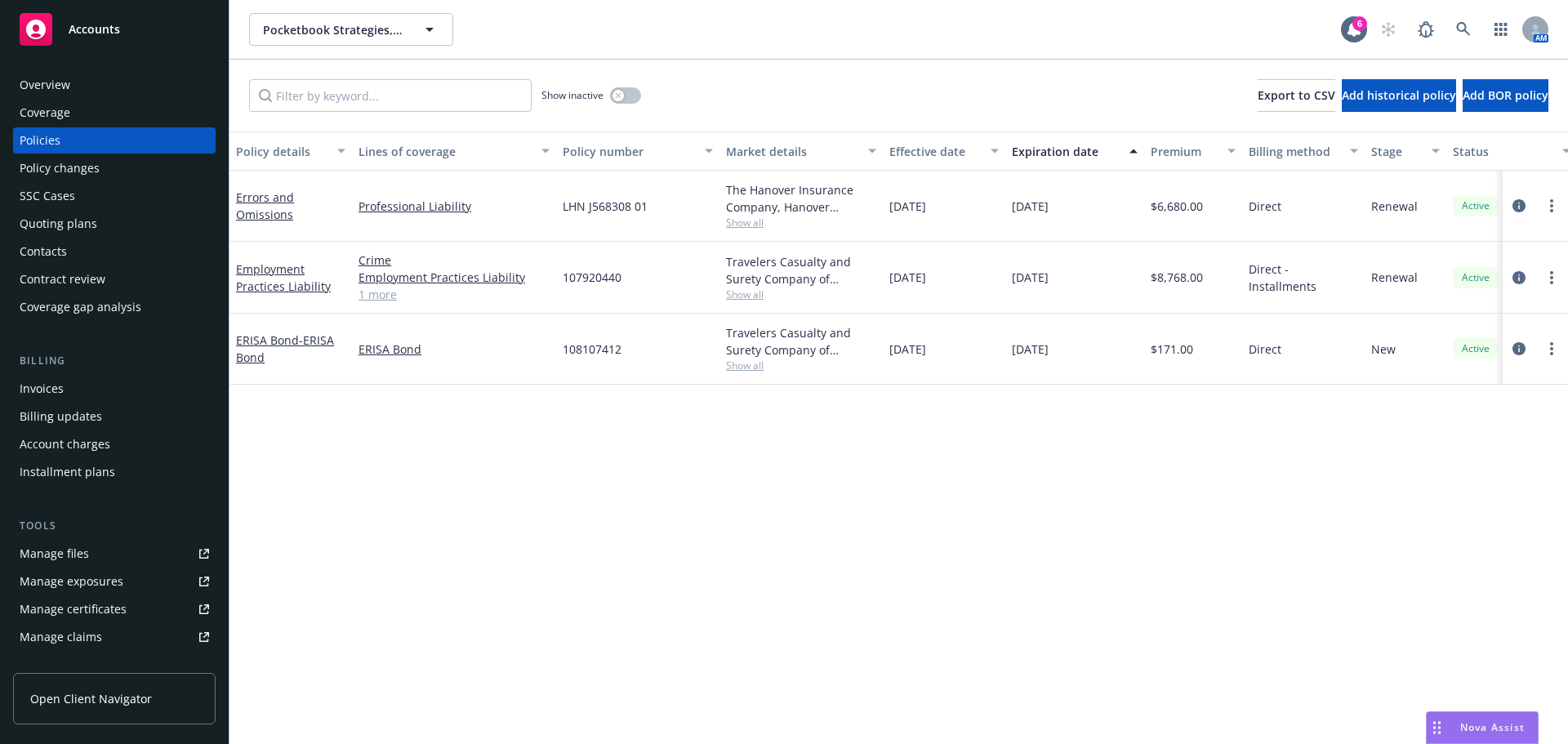
click at [753, 297] on span "Show all" at bounding box center [801, 294] width 150 height 14
click at [758, 225] on span "Show all" at bounding box center [801, 222] width 150 height 14
click at [985, 400] on div "Policy details Lines of coverage Policy number Market details Effective date Ex…" at bounding box center [899, 438] width 1338 height 613
click at [757, 362] on span "Show all" at bounding box center [801, 365] width 150 height 14
click at [1069, 508] on div "Policy details Lines of coverage Policy number Market details Effective date Ex…" at bounding box center [899, 438] width 1338 height 613
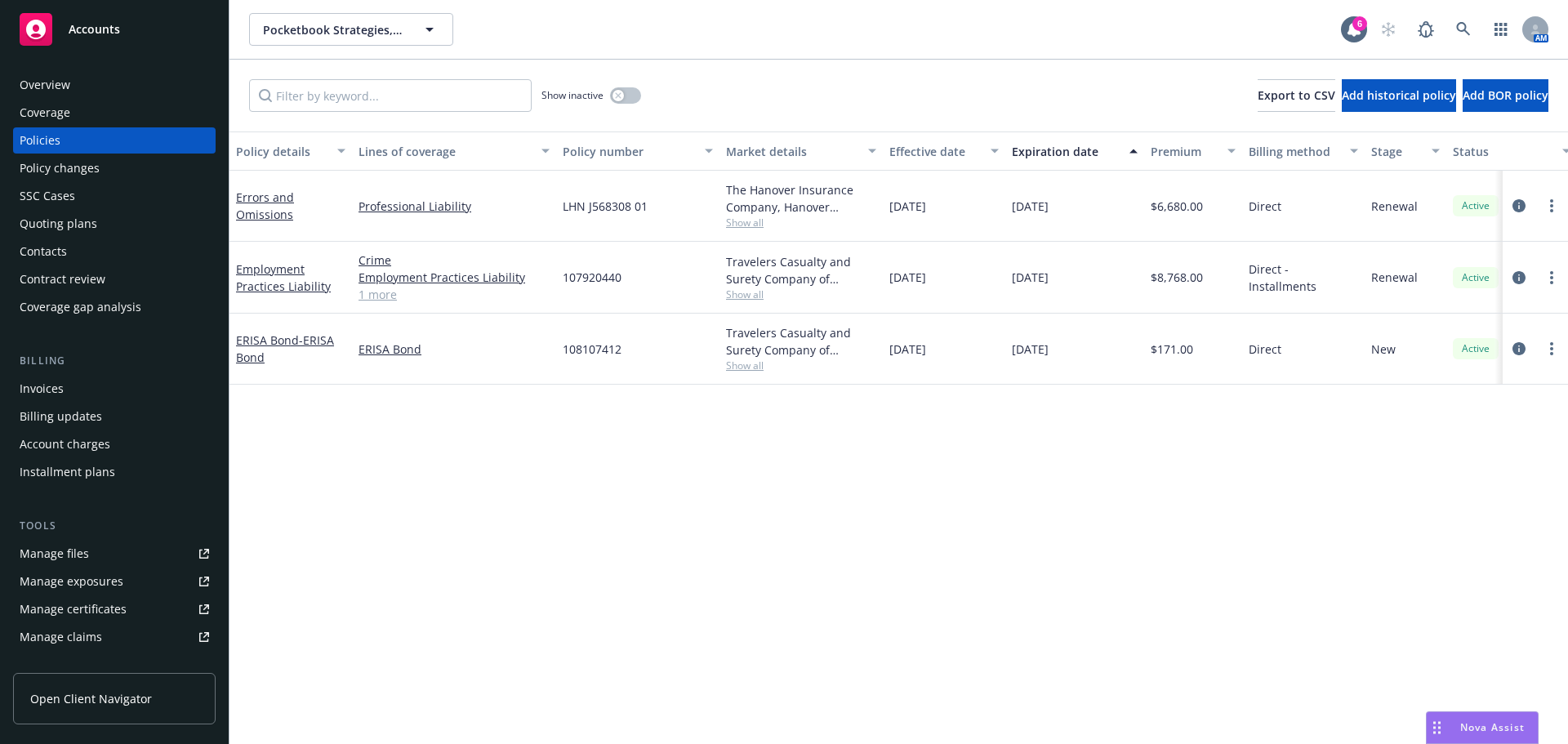
click at [746, 221] on span "Show all" at bounding box center [801, 222] width 150 height 14
drag, startPoint x: 1230, startPoint y: 537, endPoint x: 1243, endPoint y: 520, distance: 21.4
click at [1237, 526] on div "Policy details Lines of coverage Policy number Market details Effective date Ex…" at bounding box center [899, 438] width 1338 height 613
click at [1521, 207] on icon "circleInformation" at bounding box center [1519, 206] width 13 height 13
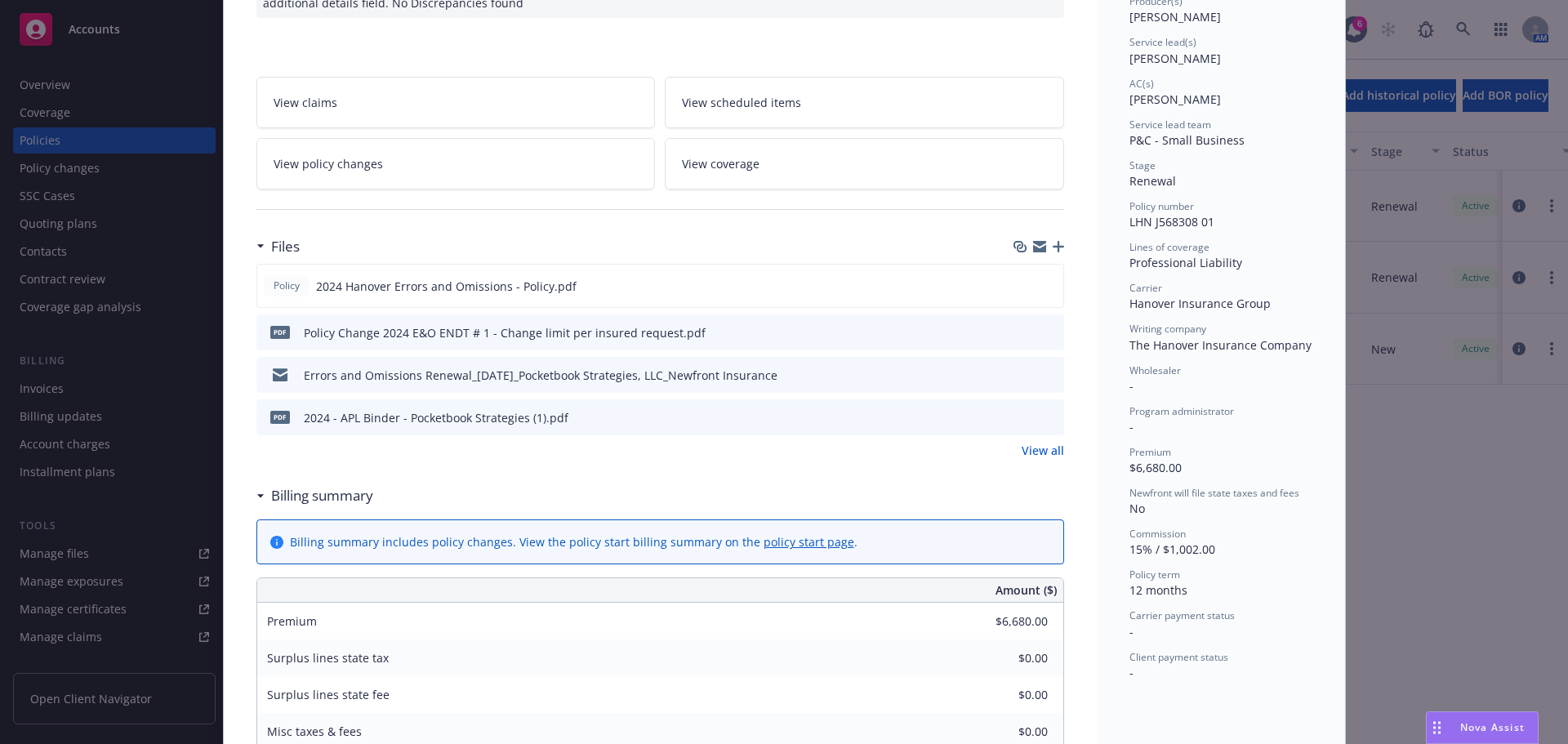
scroll to position [327, 0]
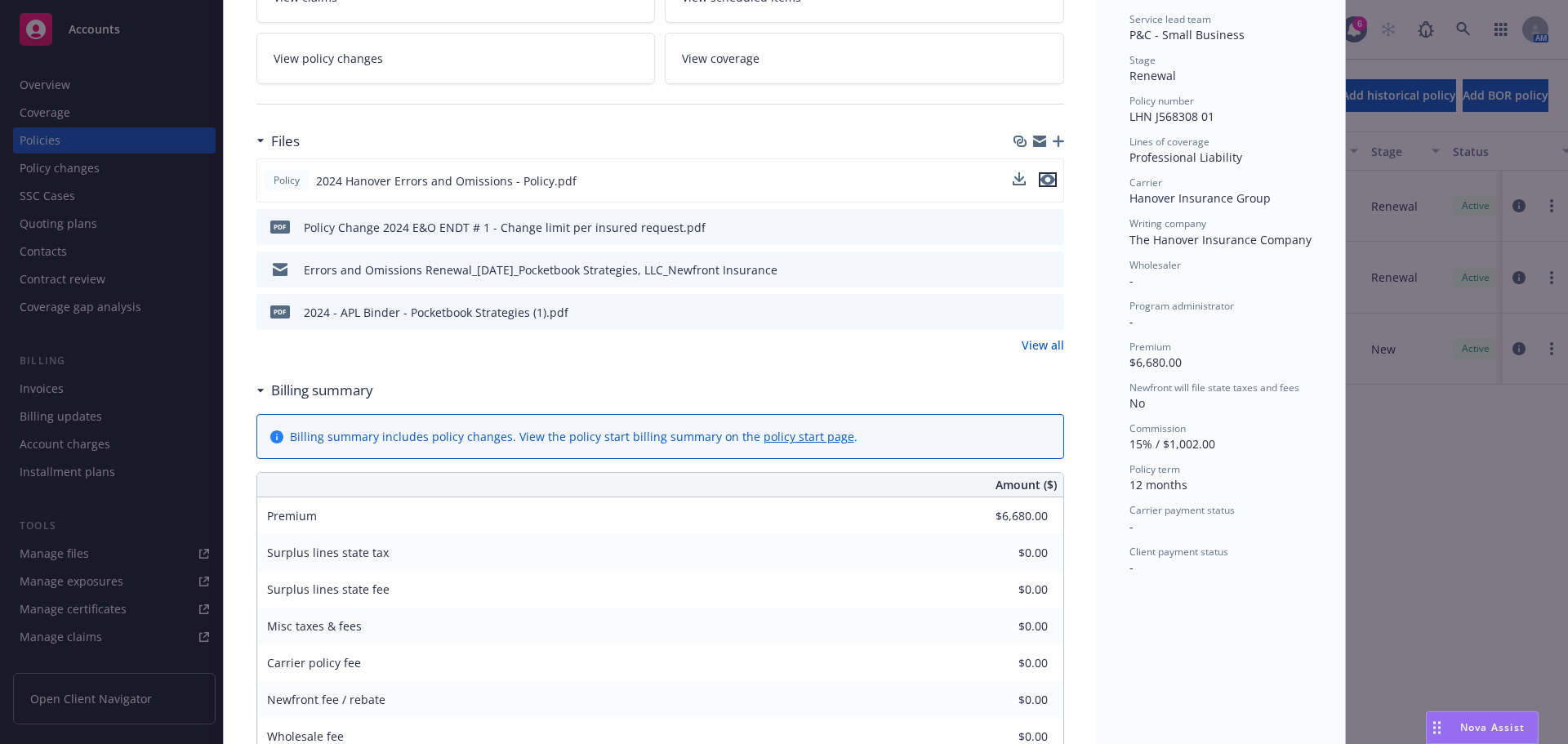
click at [1043, 175] on icon "preview file" at bounding box center [1048, 180] width 15 height 12
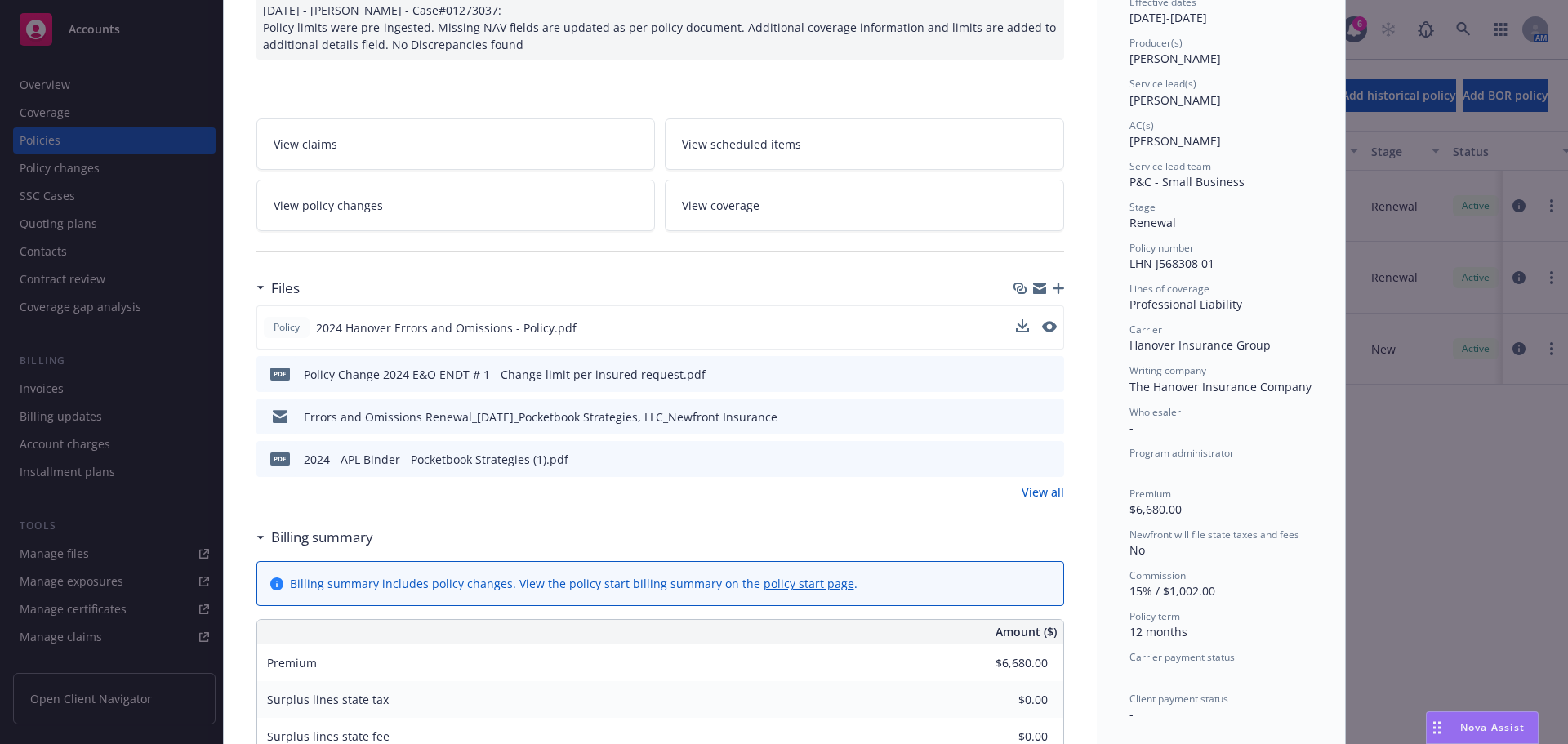
scroll to position [0, 0]
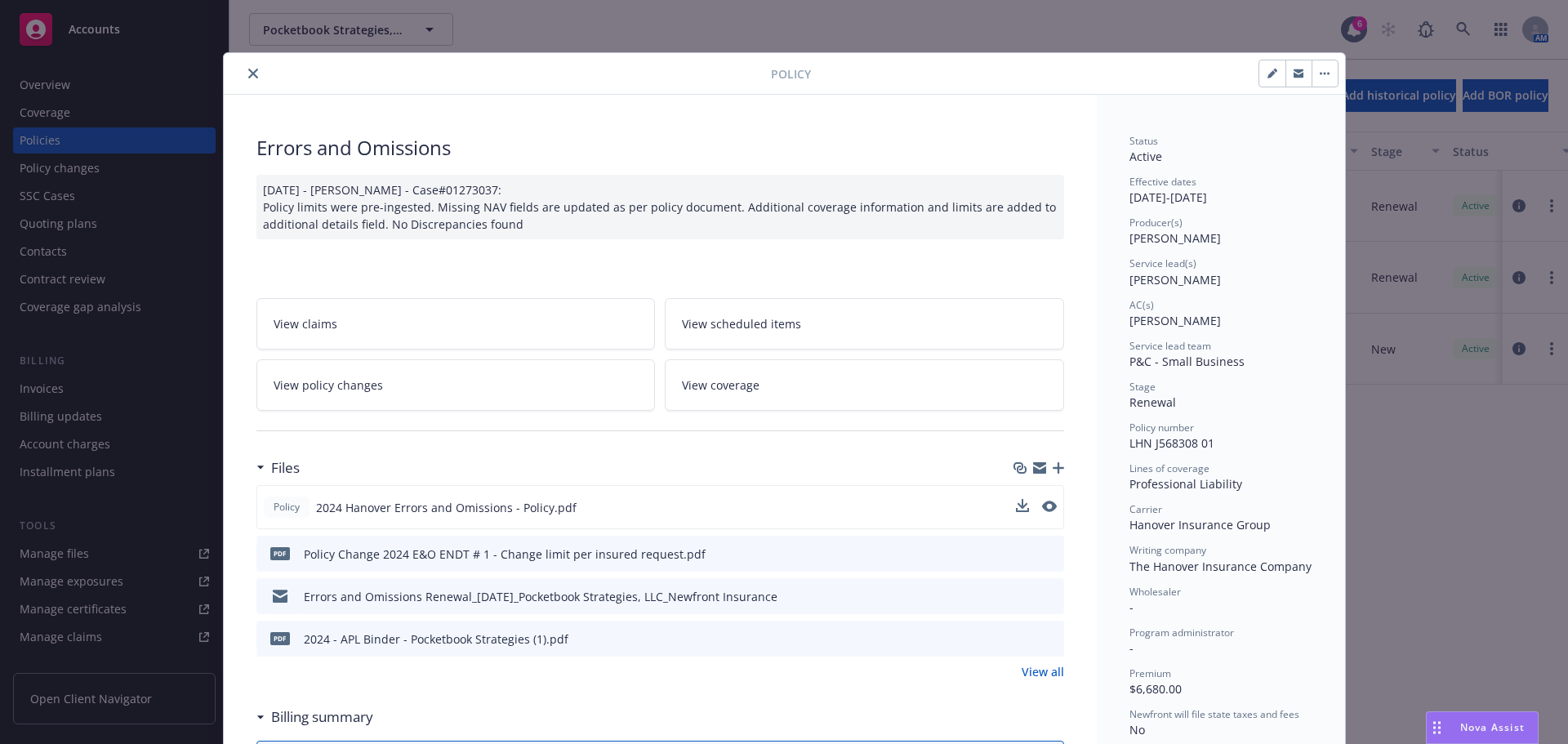
click at [1260, 68] on button "button" at bounding box center [1273, 74] width 27 height 27
select select "RENEWAL"
select select "12"
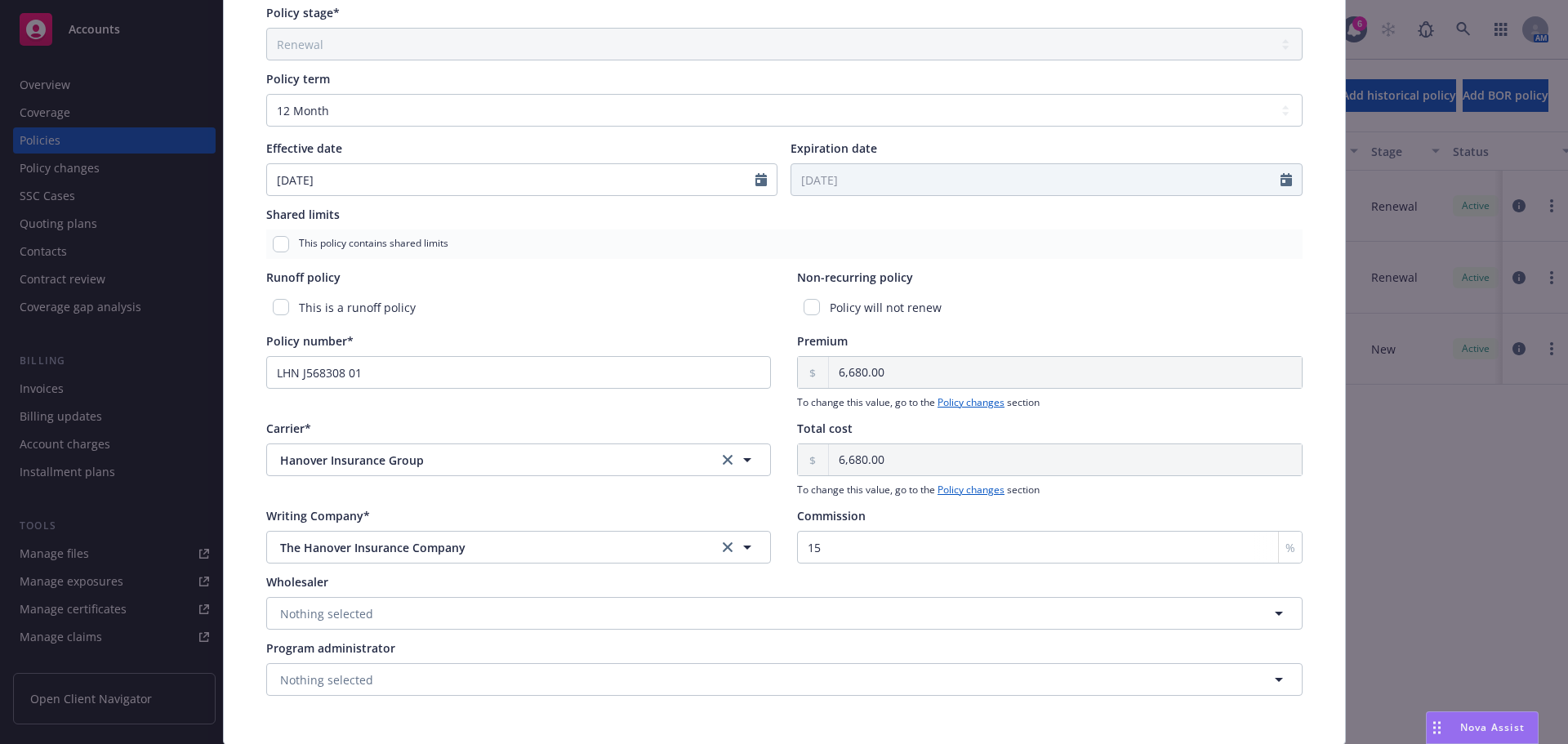
scroll to position [594, 0]
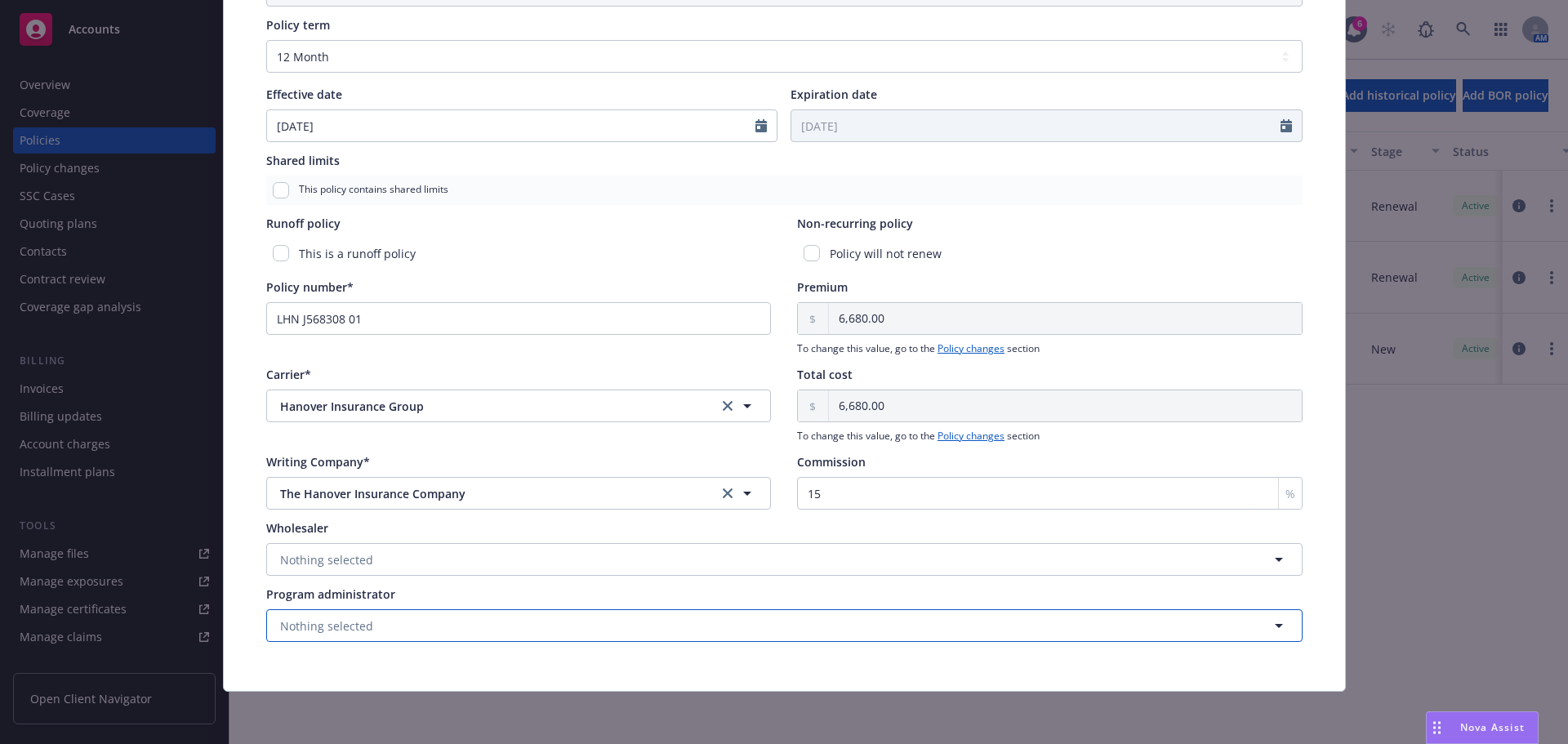
click at [414, 620] on button "Nothing selected" at bounding box center [784, 625] width 1036 height 32
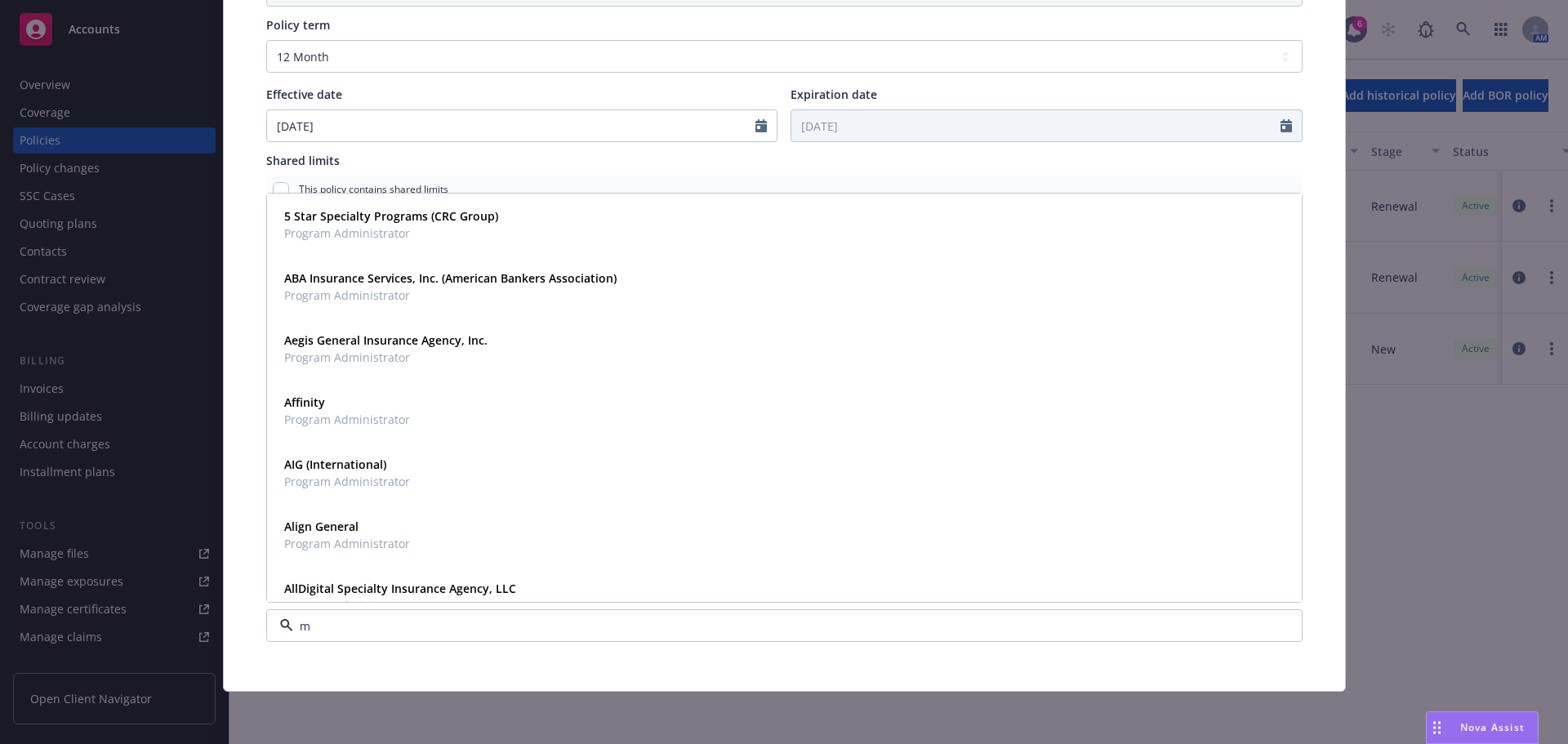
type input "mc"
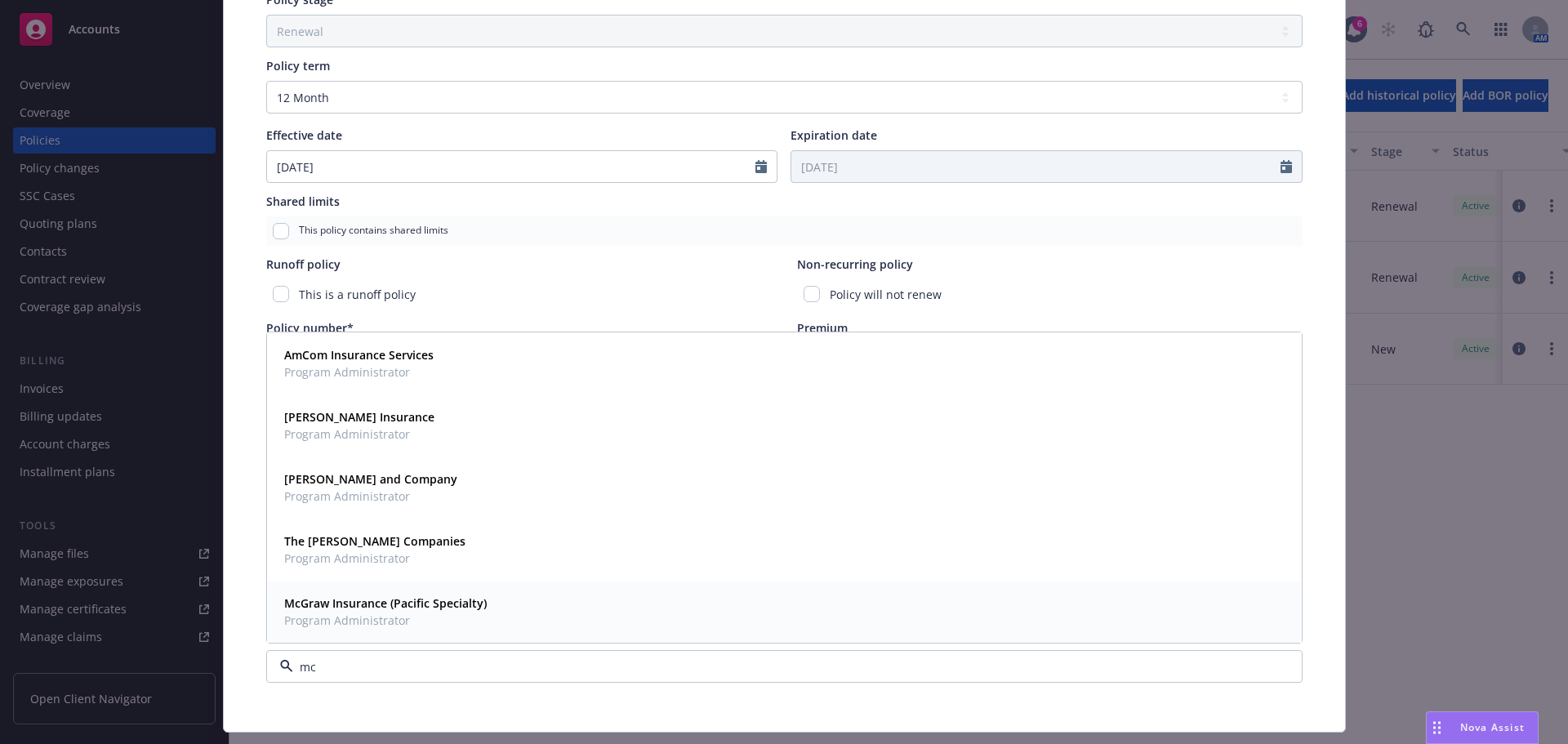
scroll to position [513, 0]
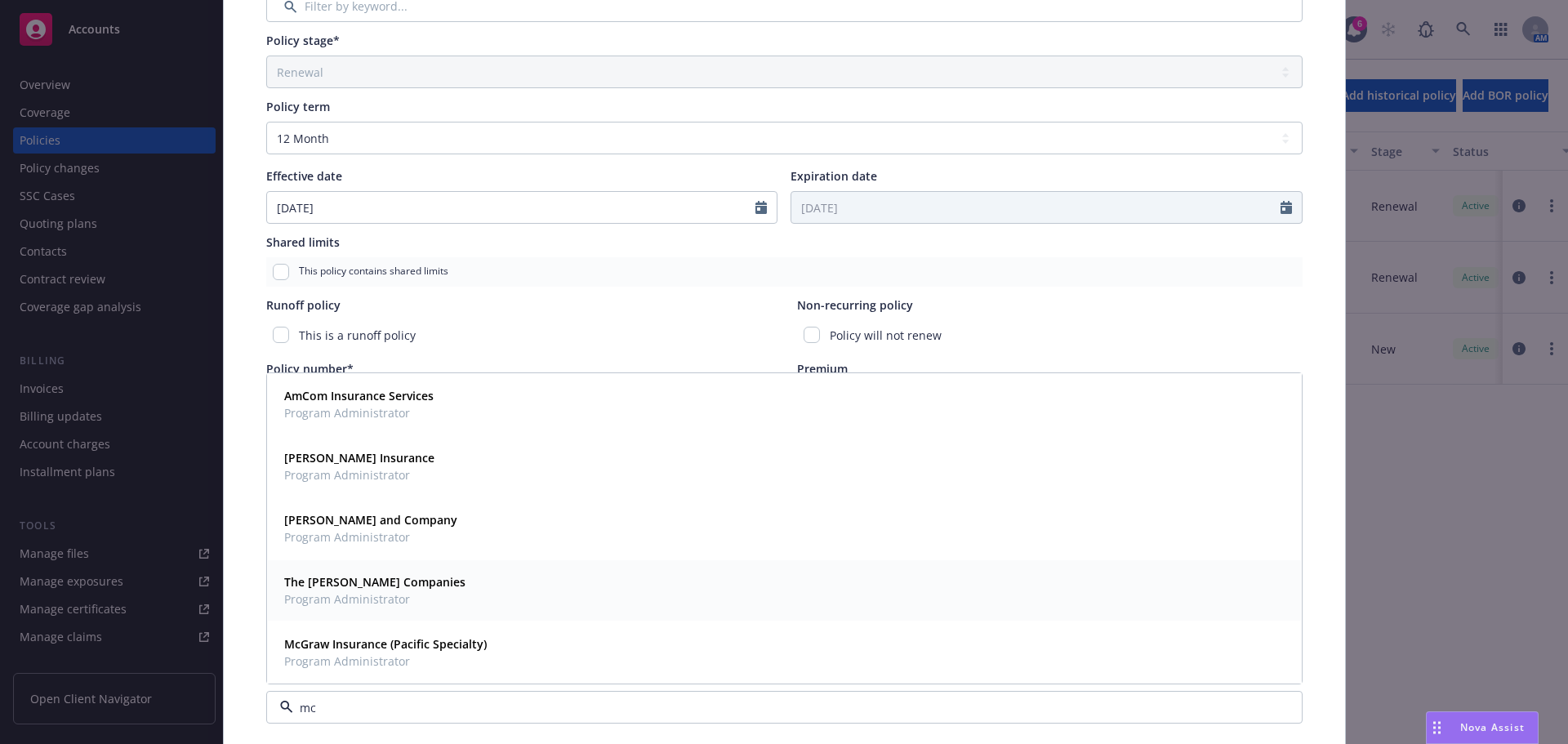
click at [388, 601] on span "Program Administrator" at bounding box center [375, 599] width 182 height 17
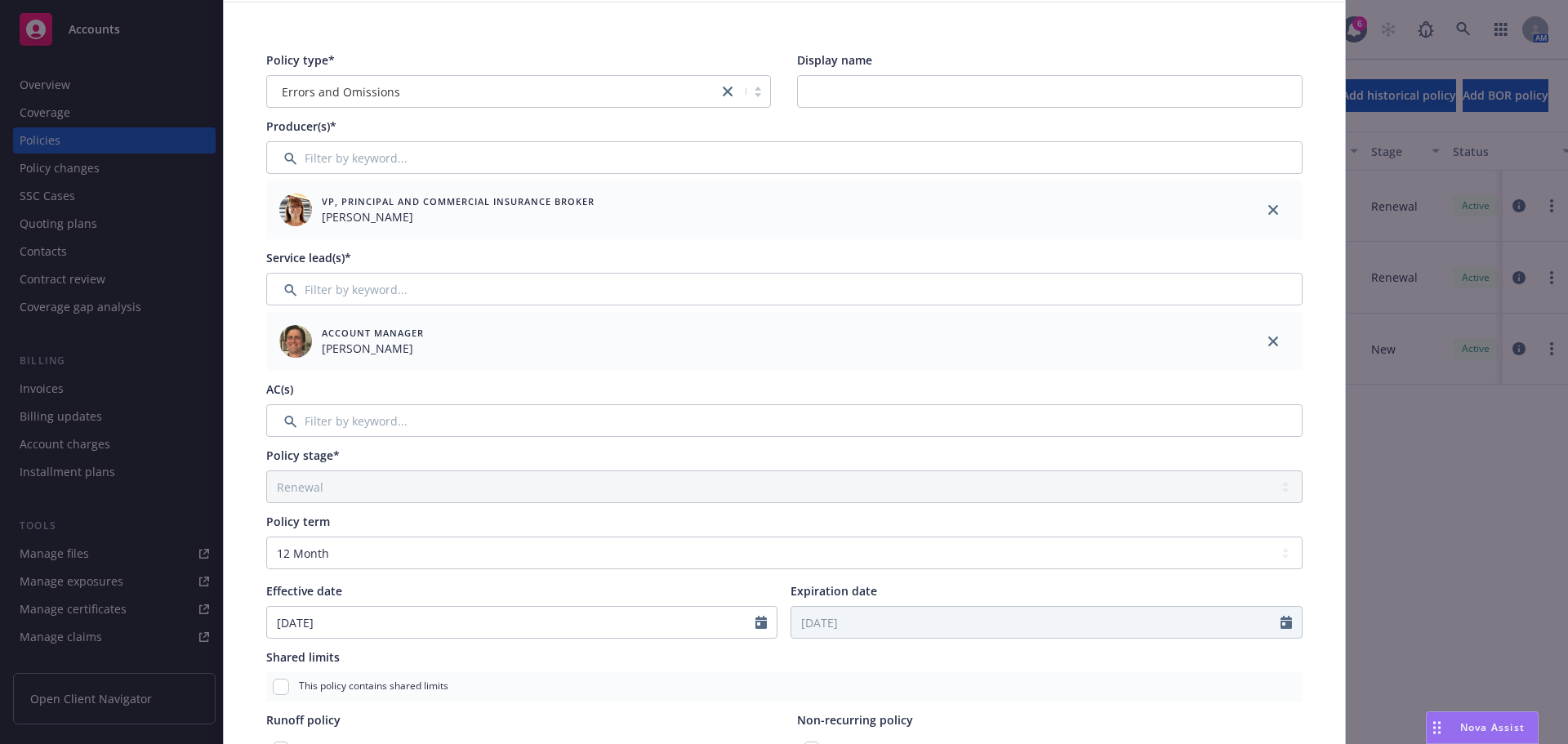
scroll to position [0, 0]
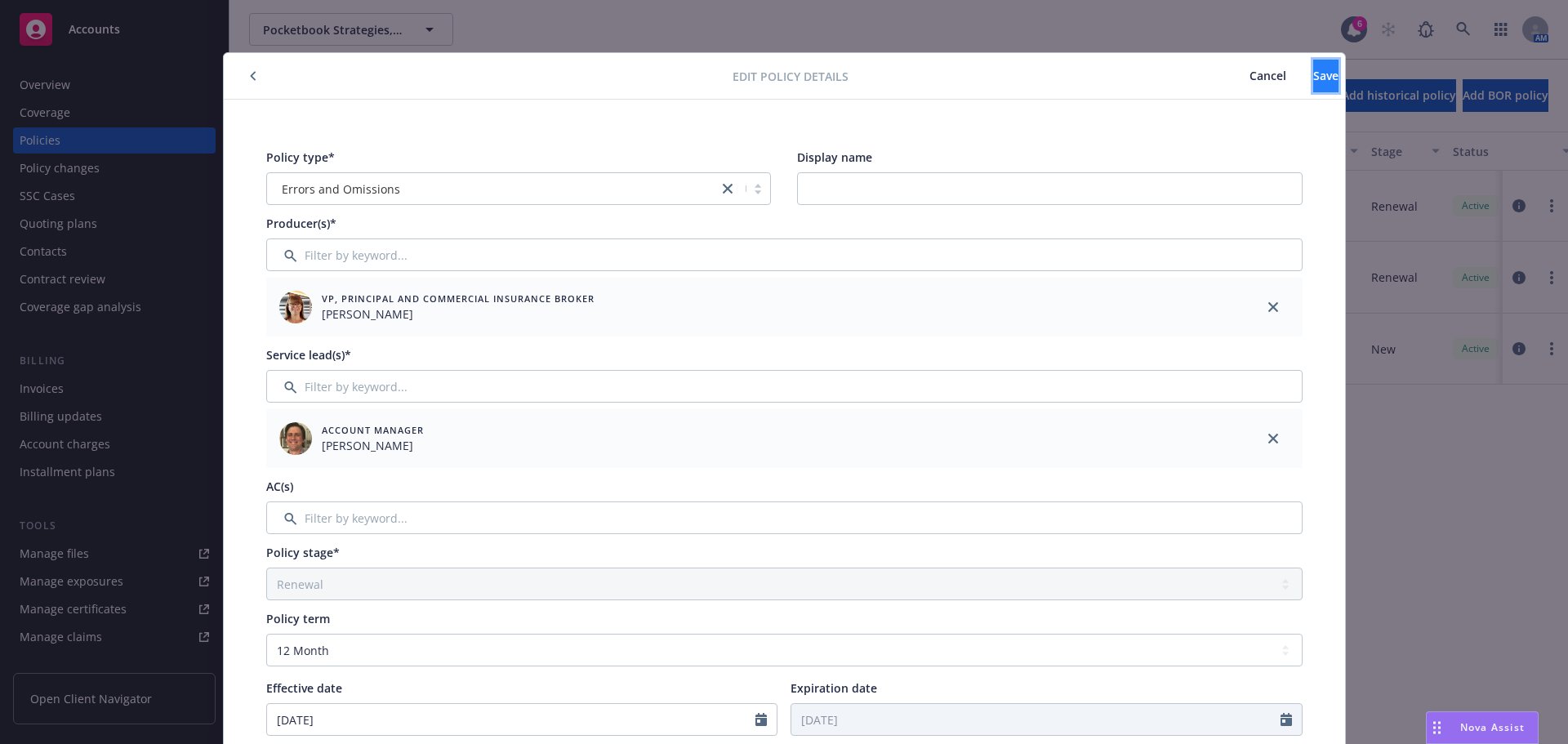
click at [1313, 69] on span "Save" at bounding box center [1326, 75] width 26 height 16
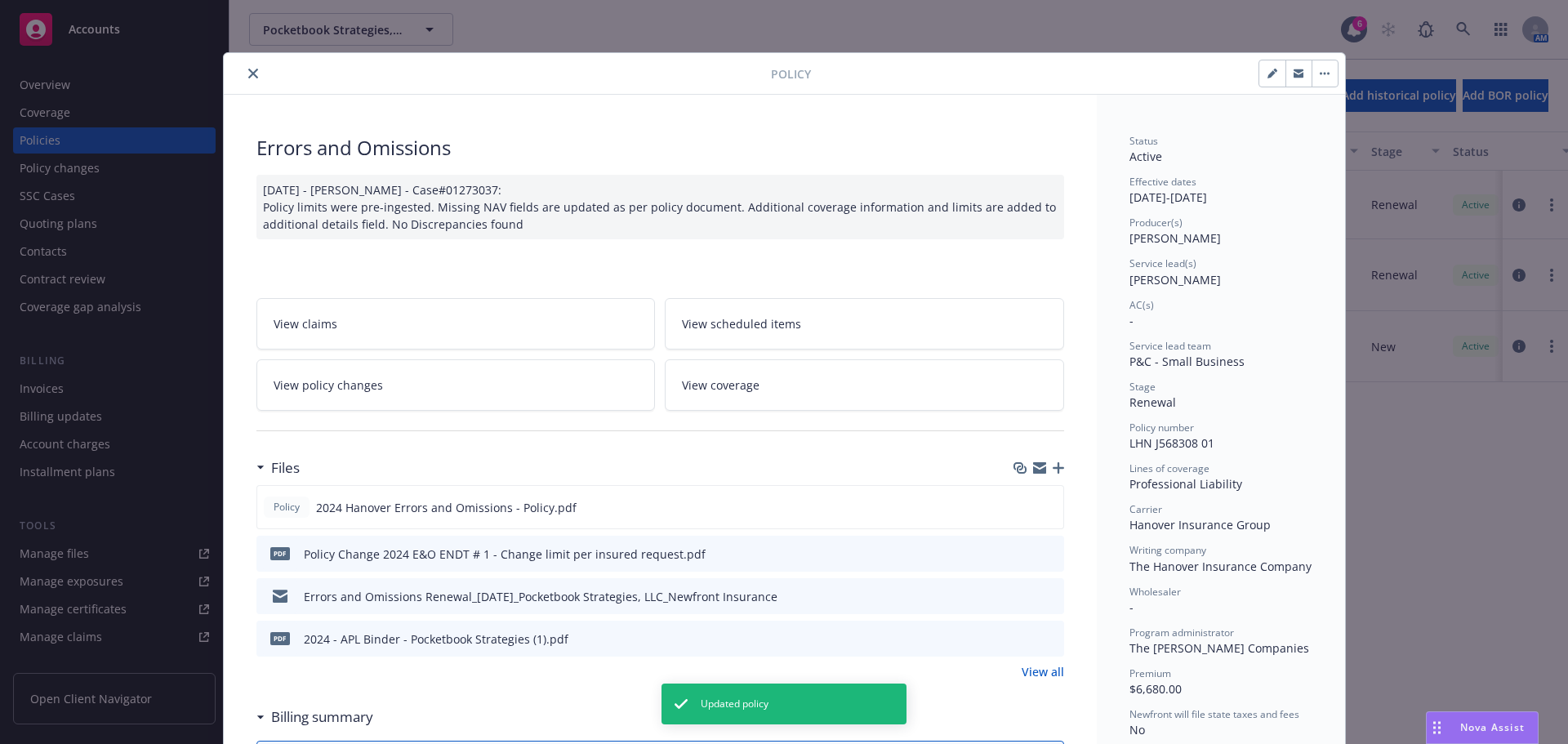
click at [254, 78] on button "close" at bounding box center [254, 74] width 20 height 20
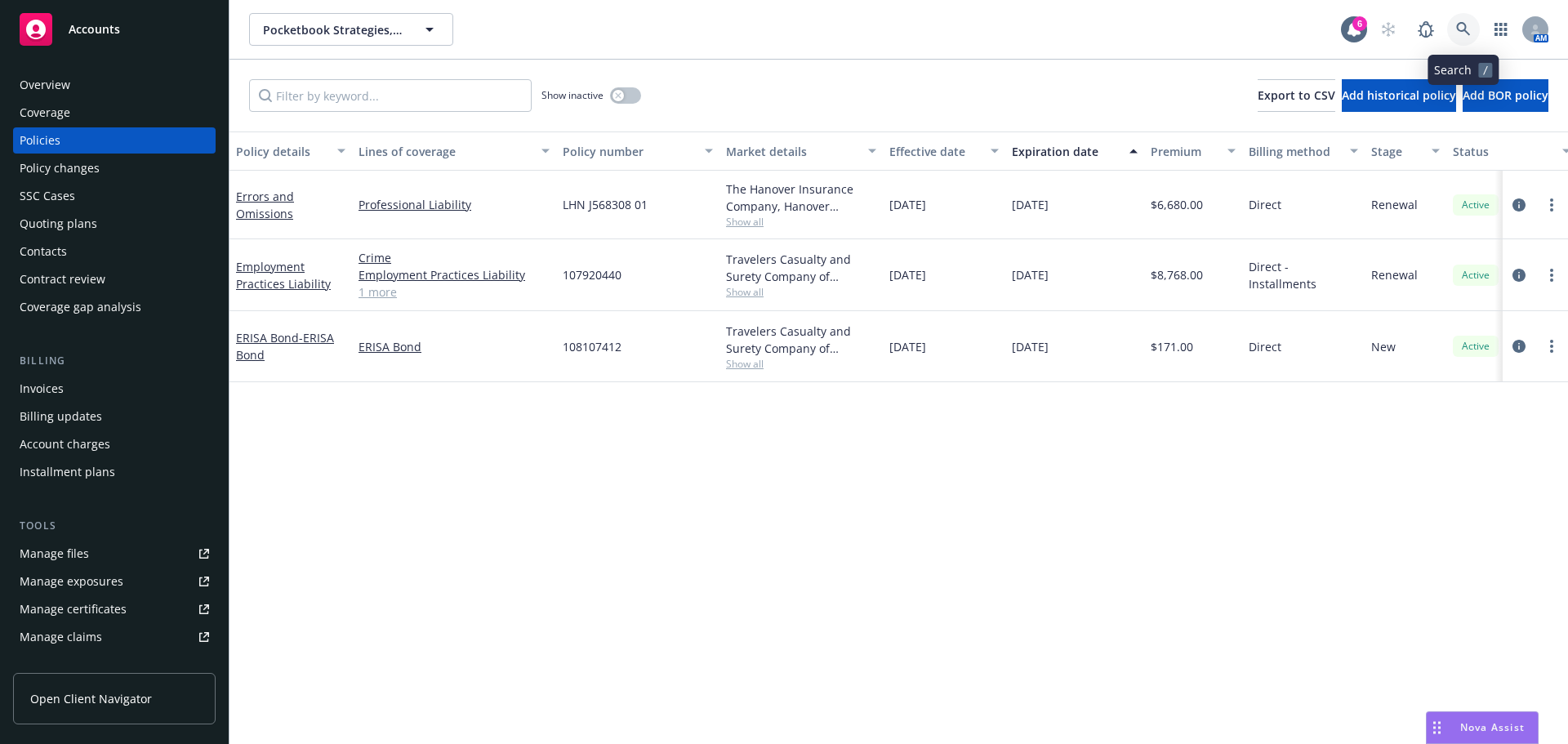
click at [1457, 36] on link at bounding box center [1463, 29] width 32 height 32
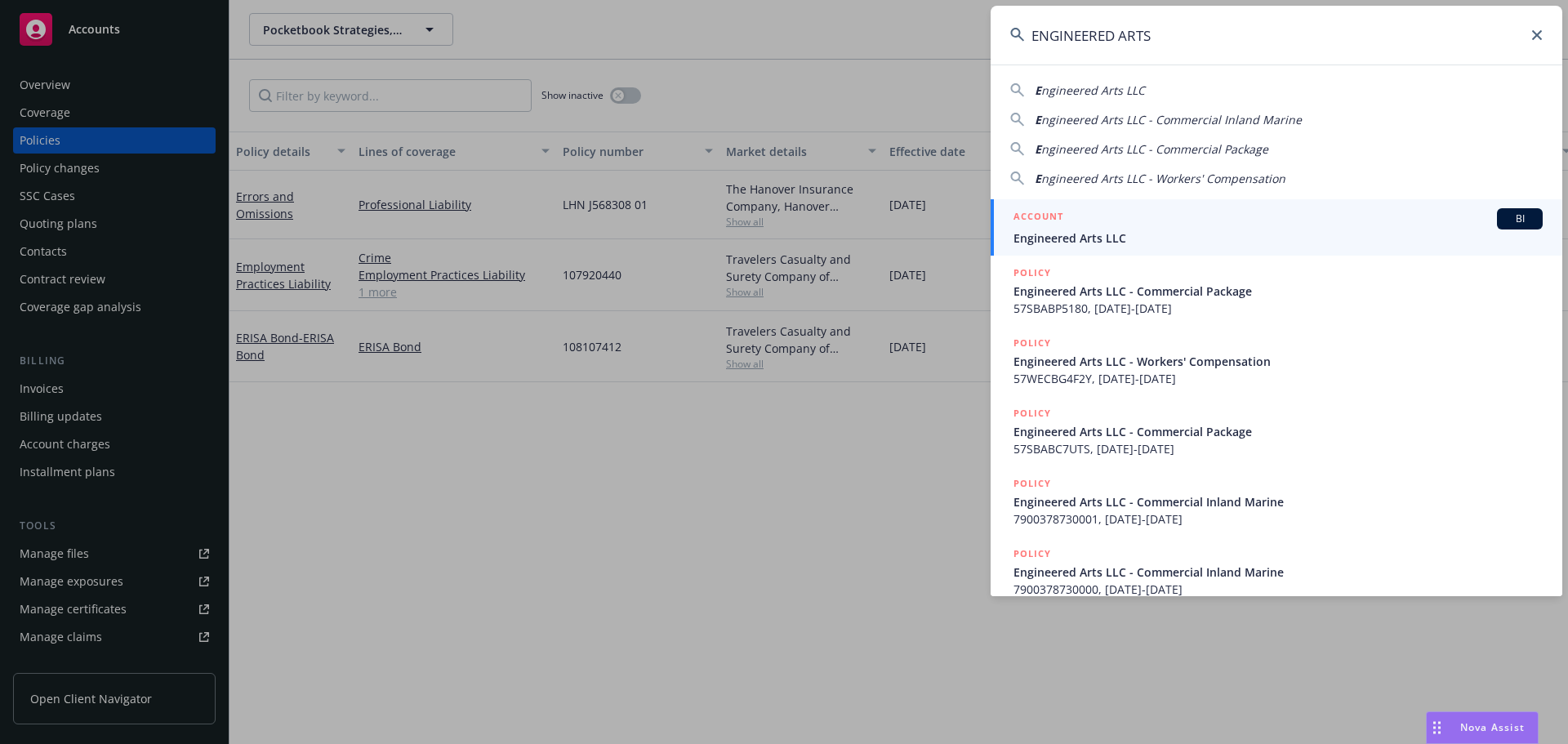
type input "ENGINEERED ARTS"
click at [1103, 231] on span "Engineered Arts LLC" at bounding box center [1278, 238] width 529 height 17
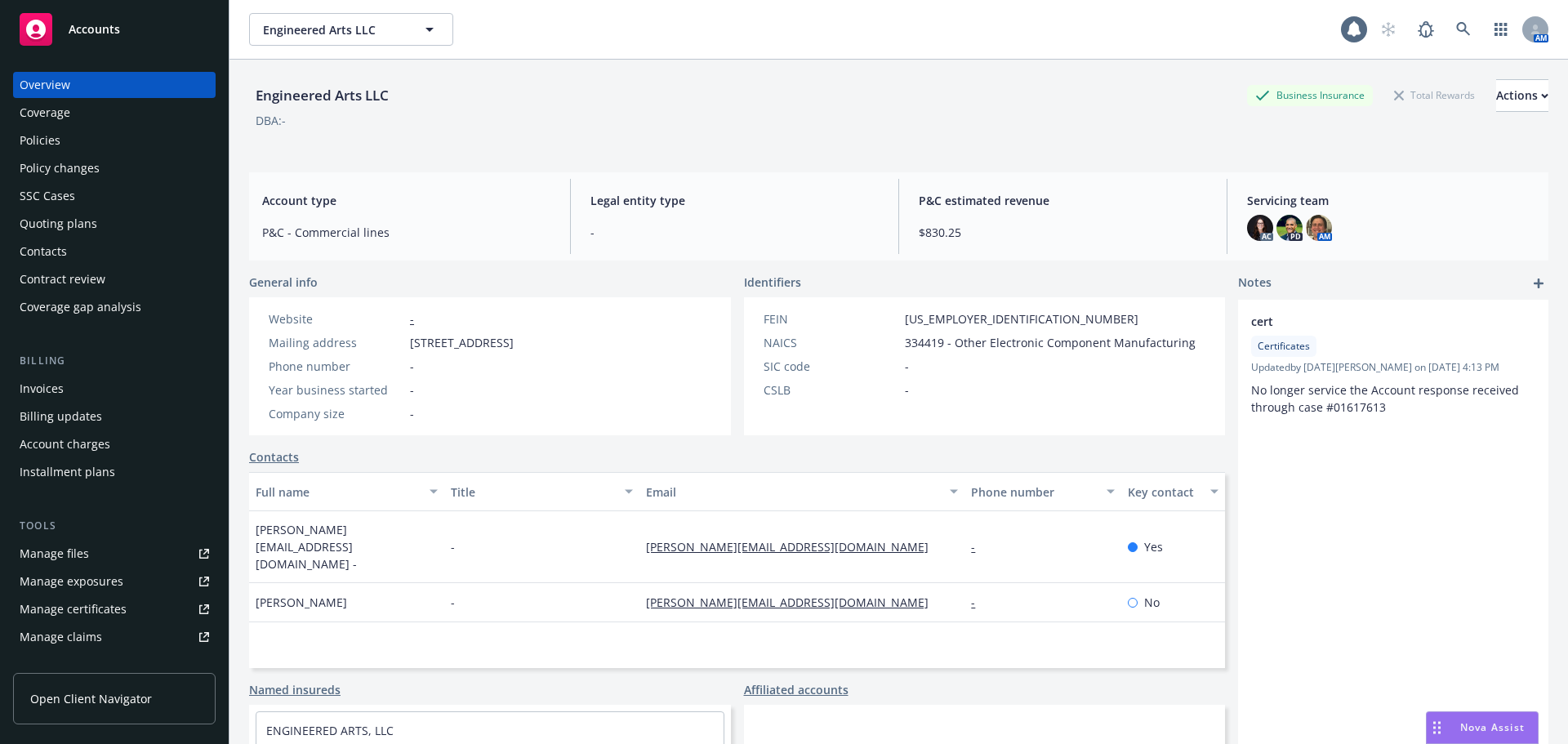
click at [69, 138] on div "Policies" at bounding box center [114, 141] width 190 height 27
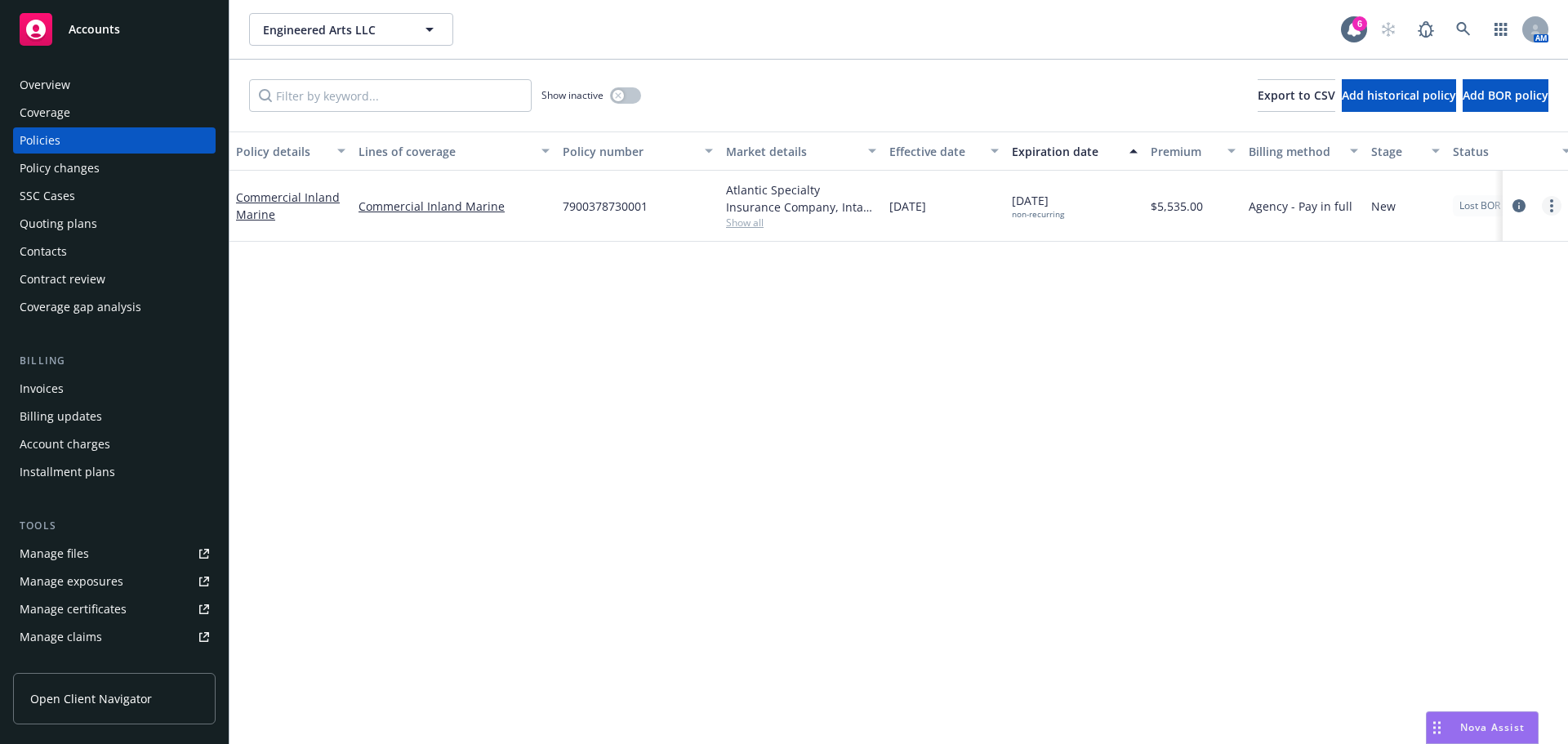
click at [1553, 207] on link "more" at bounding box center [1552, 206] width 20 height 20
click at [1421, 440] on link "Copy logging email" at bounding box center [1464, 435] width 192 height 32
click at [1459, 33] on icon at bounding box center [1464, 30] width 15 height 15
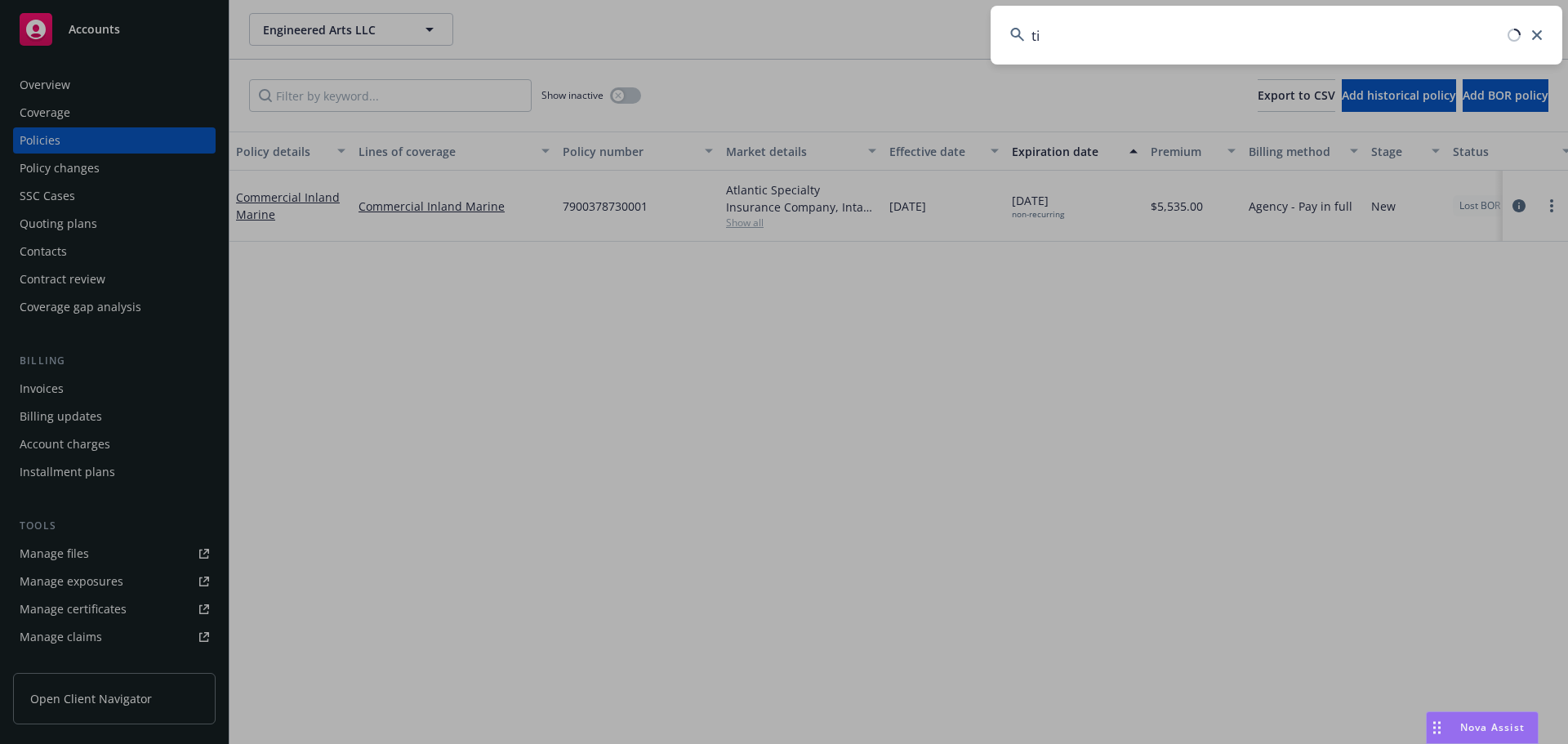
type input "t"
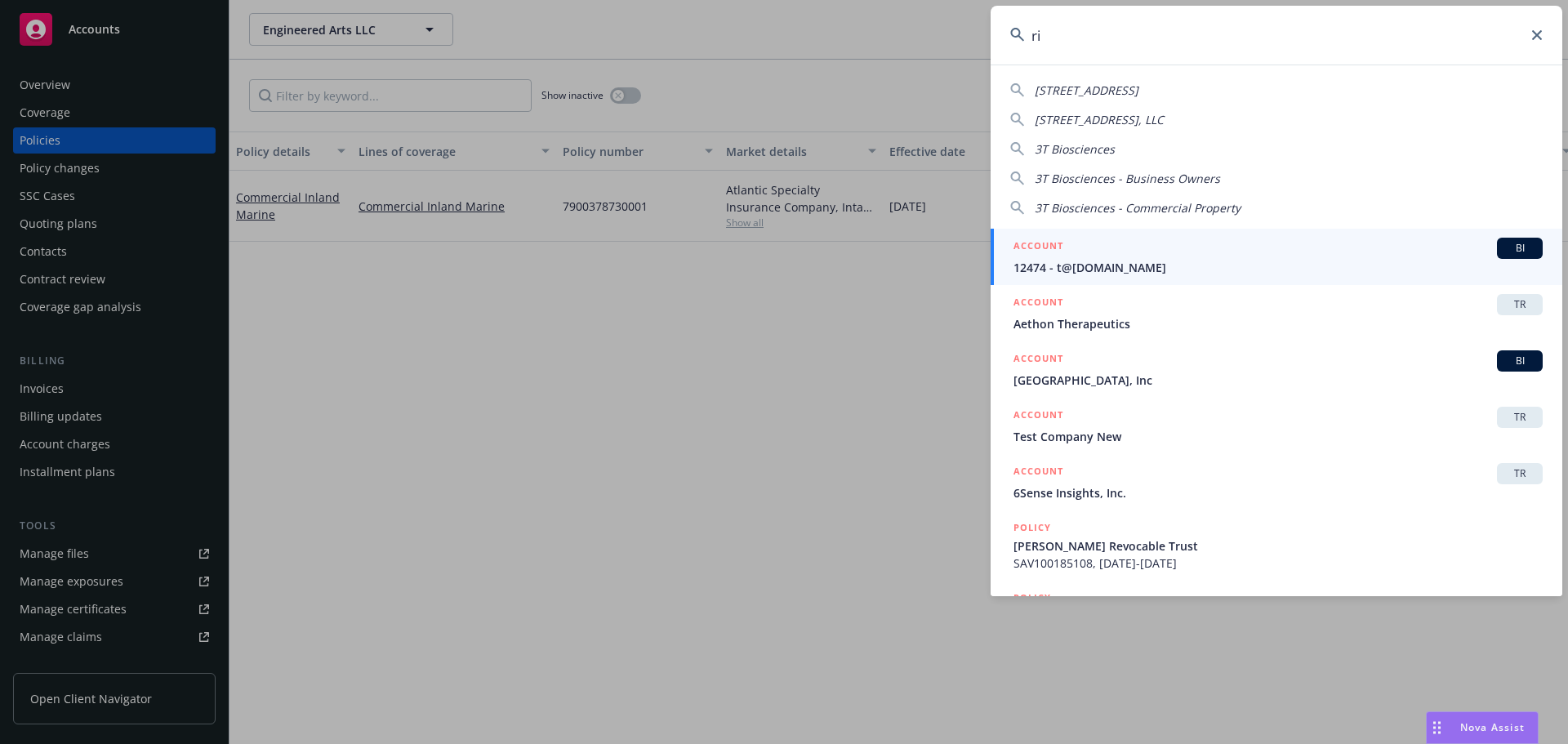
type input "r"
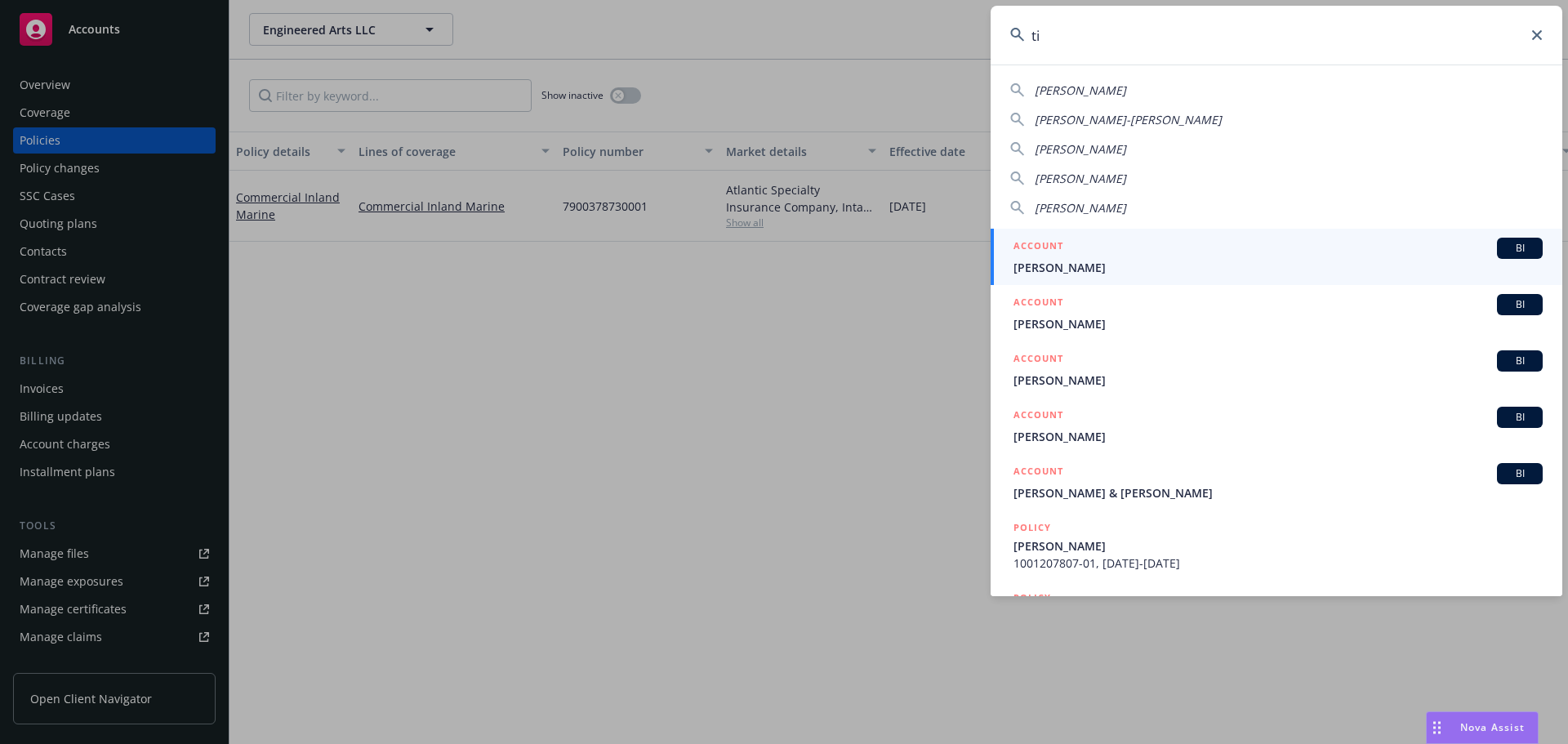
type input "t"
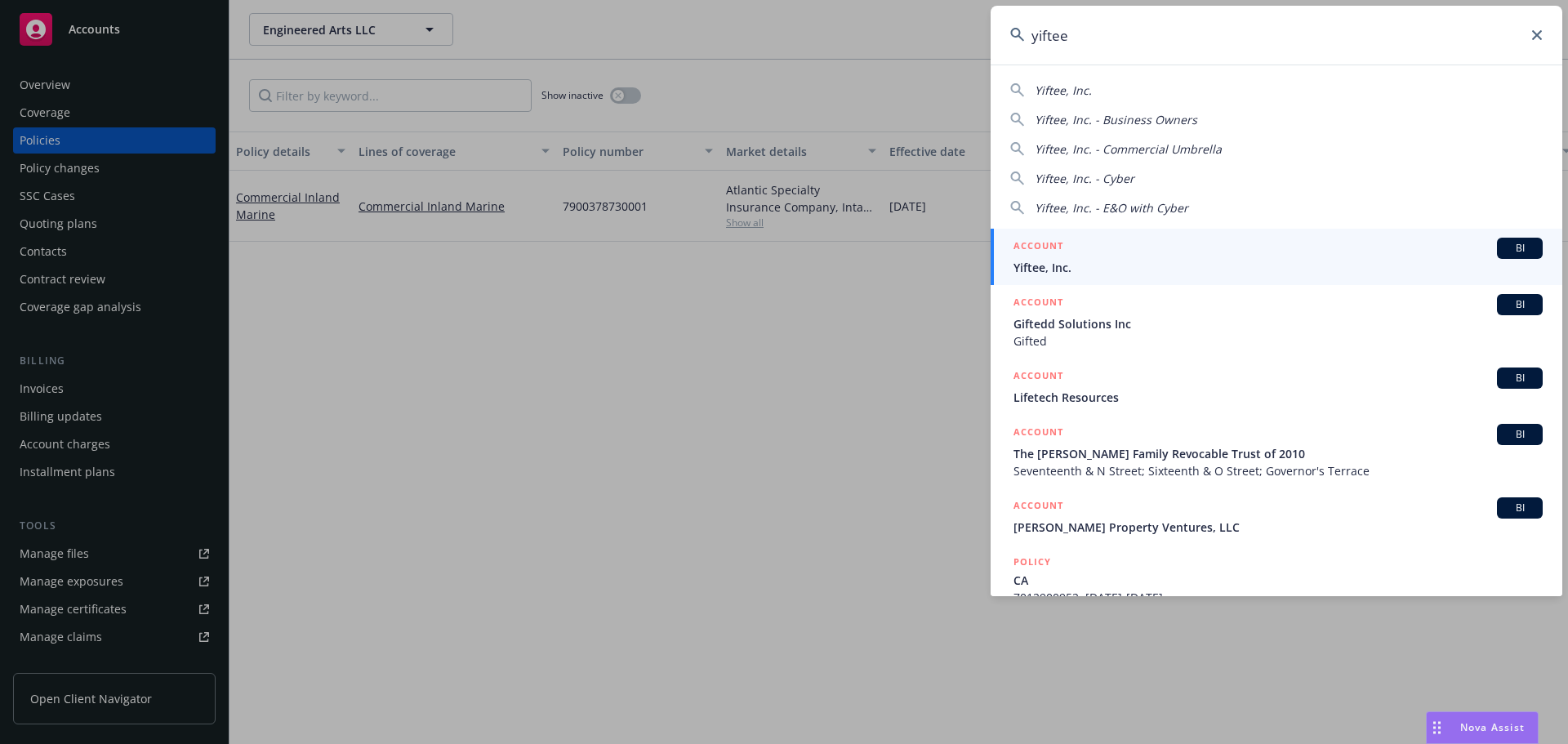
type input "yiftee"
drag, startPoint x: 1058, startPoint y: 251, endPoint x: 1182, endPoint y: 291, distance: 130.3
click at [1058, 251] on h5 "ACCOUNT" at bounding box center [1038, 248] width 50 height 20
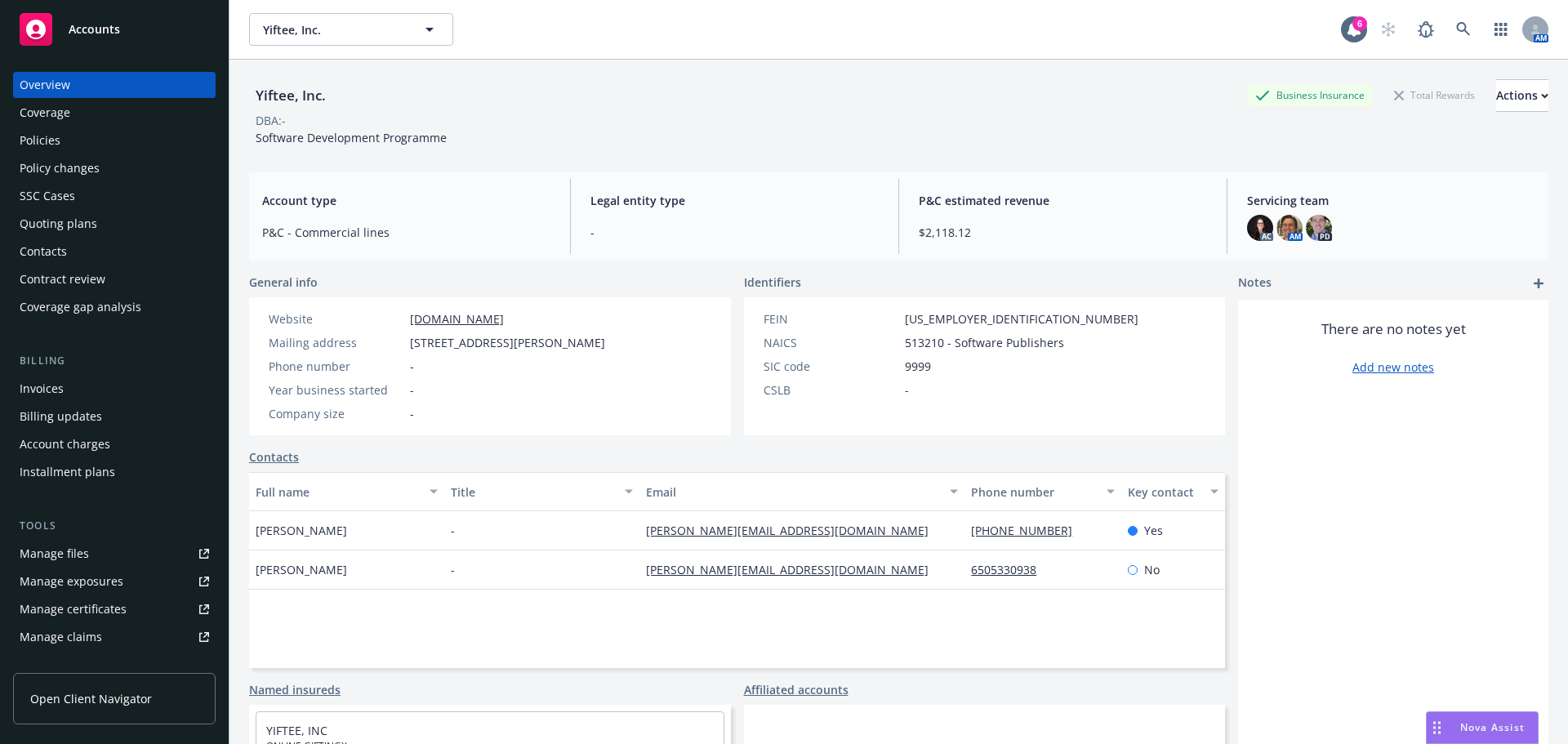
click at [70, 143] on div "Policies" at bounding box center [114, 141] width 190 height 27
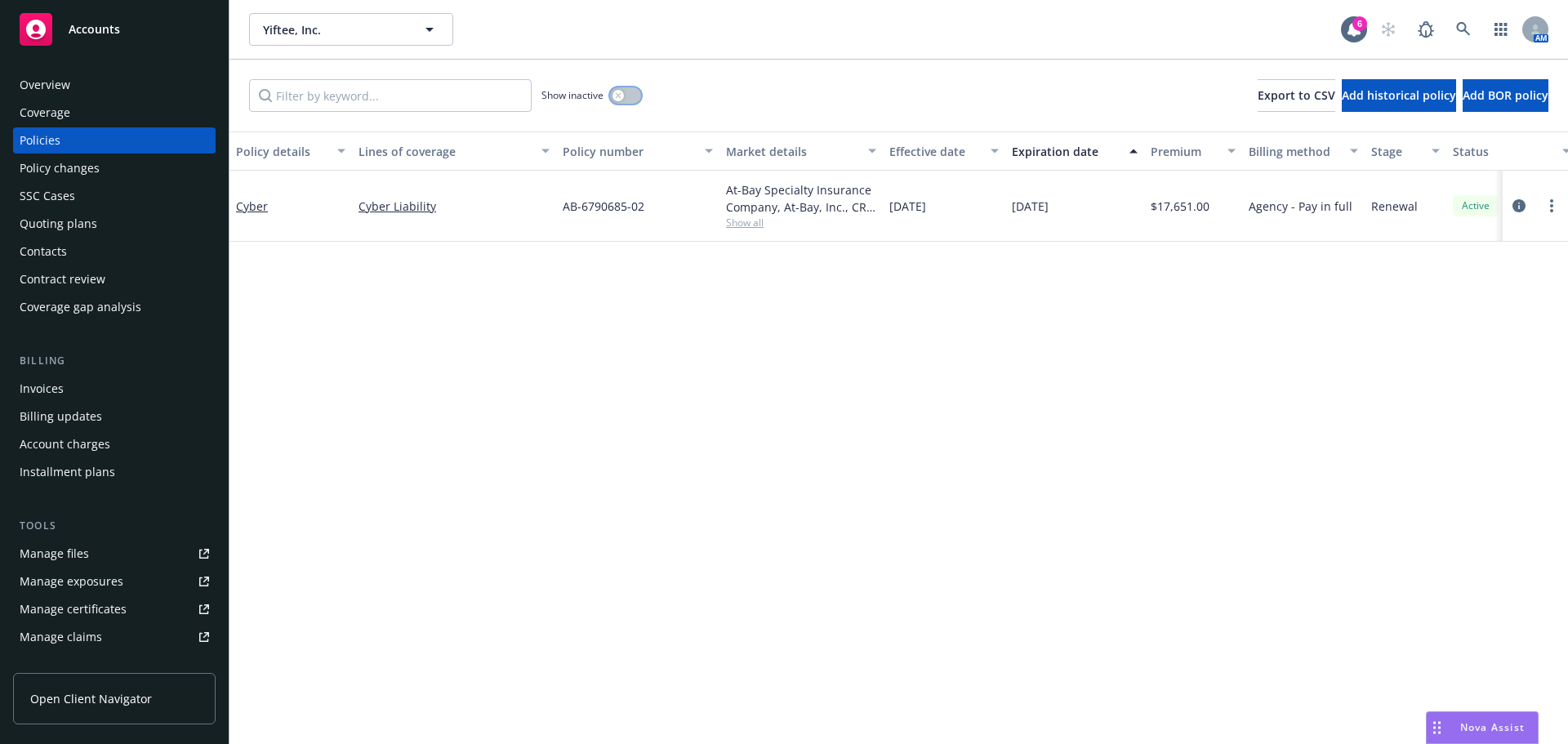
click at [619, 98] on icon "button" at bounding box center [619, 95] width 7 height 7
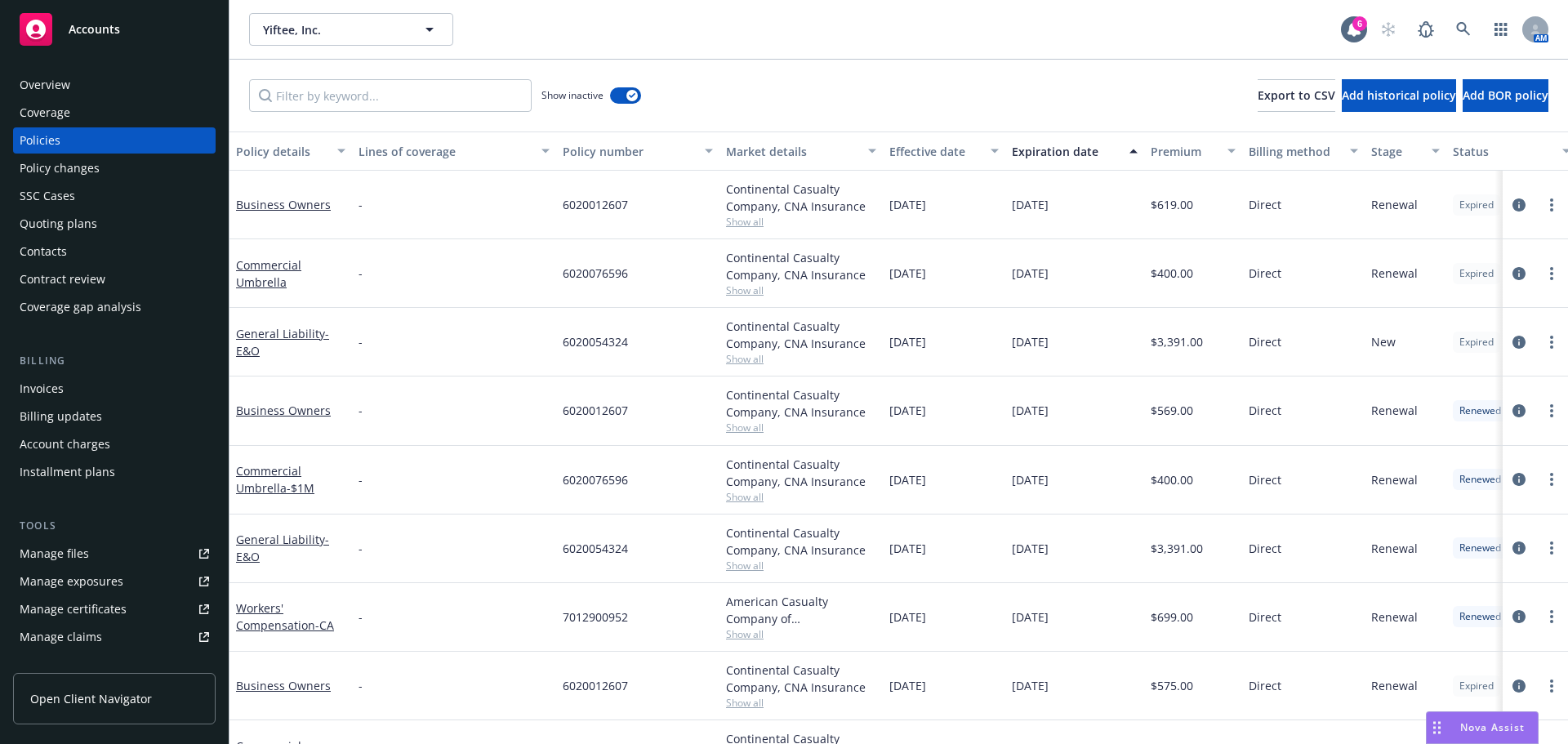
click at [96, 216] on div "Quoting plans" at bounding box center [114, 224] width 190 height 27
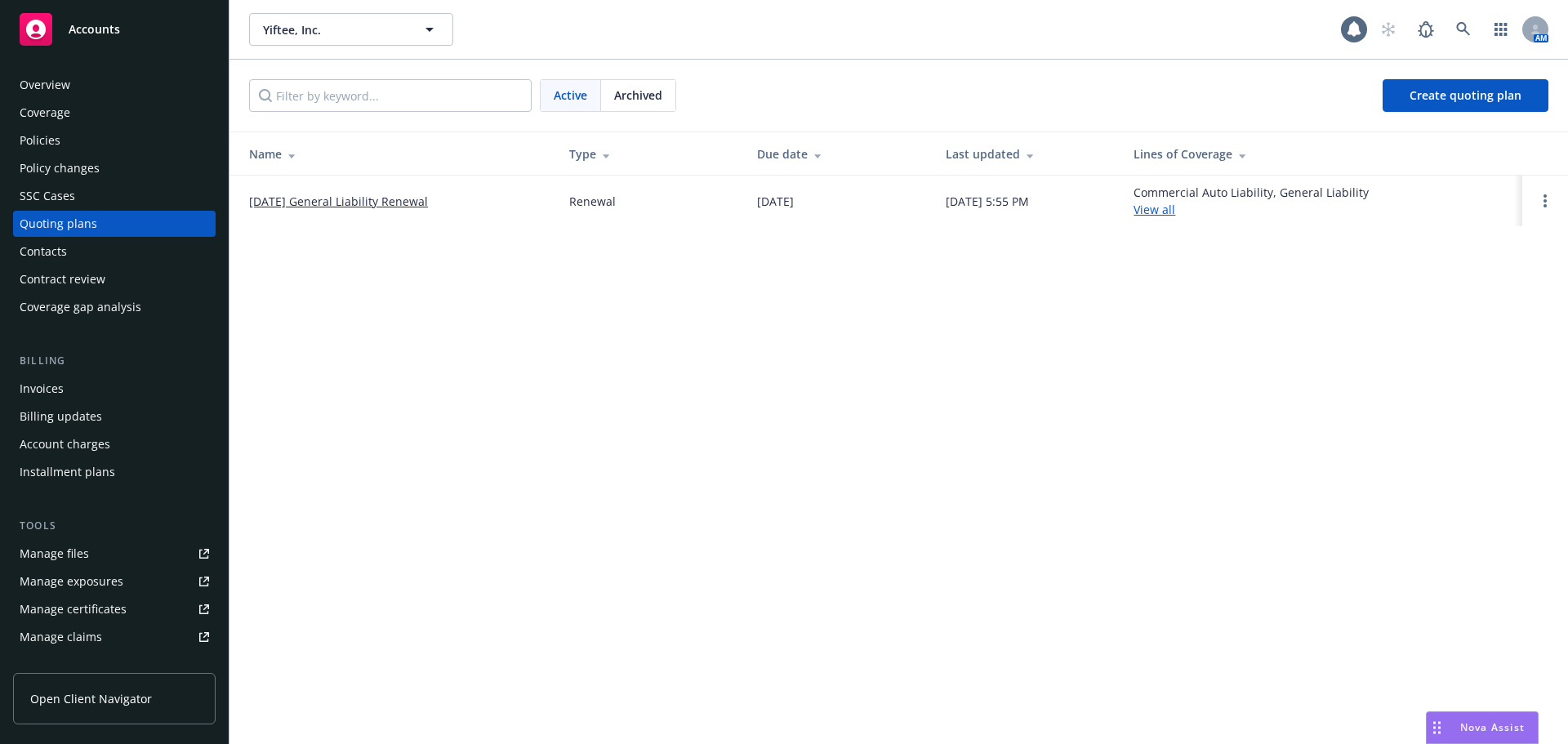
click at [407, 201] on link "08/07/25 General Liability Renewal" at bounding box center [338, 201] width 179 height 17
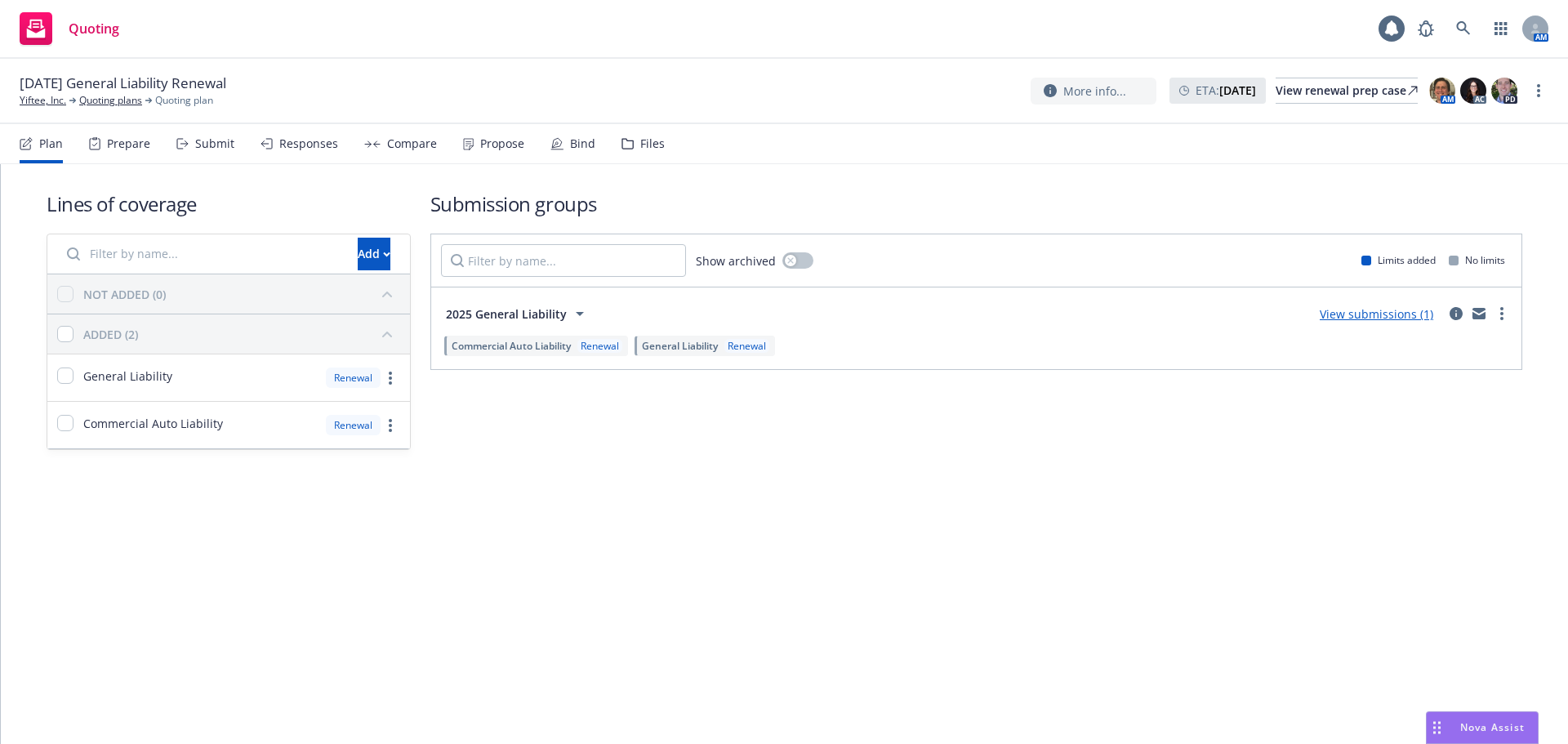
click at [499, 132] on div "Propose" at bounding box center [493, 143] width 61 height 39
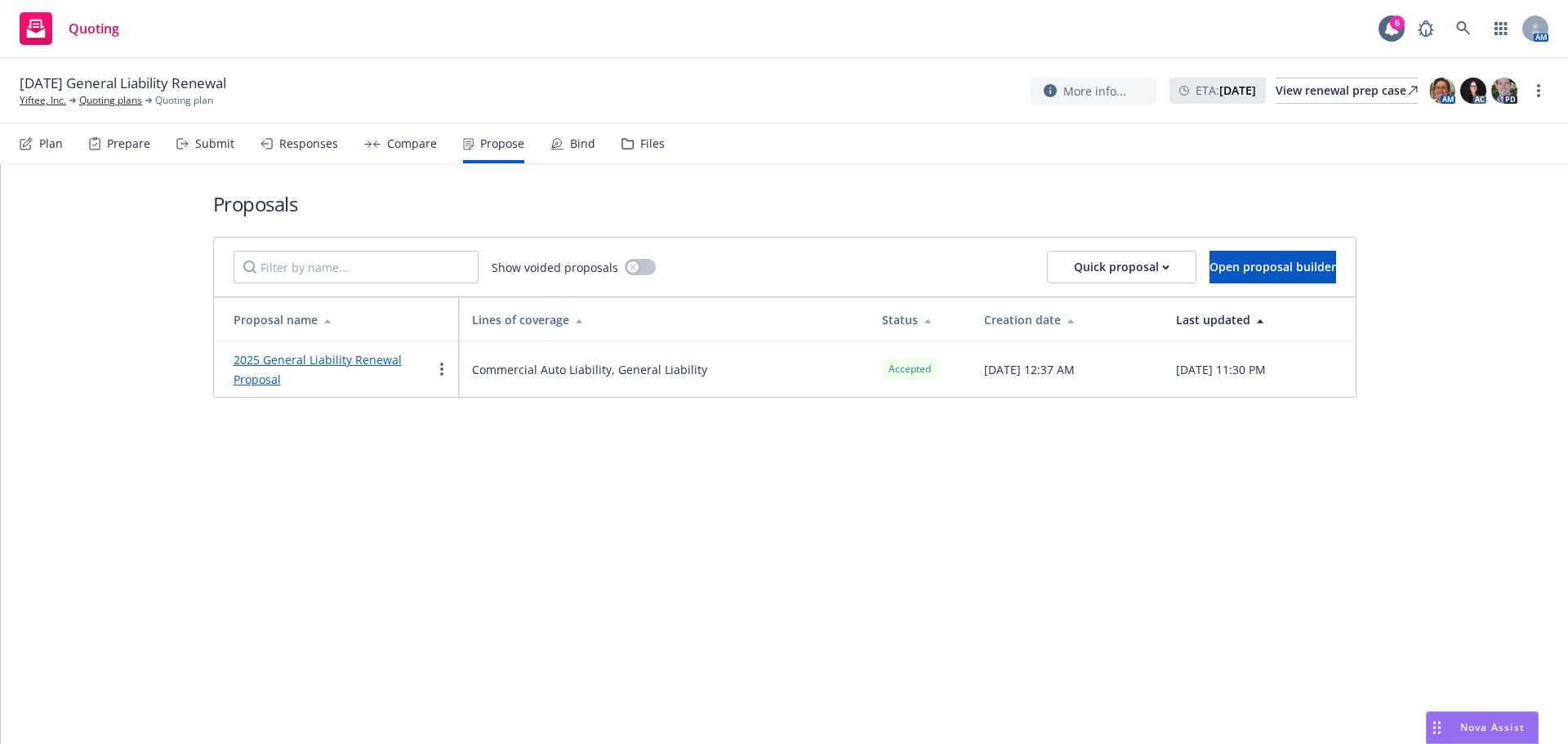
drag, startPoint x: 1053, startPoint y: 367, endPoint x: 865, endPoint y: 367, distance: 188.0
click at [971, 367] on td "[DATE] 12:37 AM" at bounding box center [1066, 369] width 192 height 56
click at [959, 474] on div "Proposals Show voided proposals Quick proposal Open proposal builder Proposal n…" at bounding box center [784, 454] width 1567 height 580
click at [1465, 34] on icon at bounding box center [1464, 29] width 15 height 15
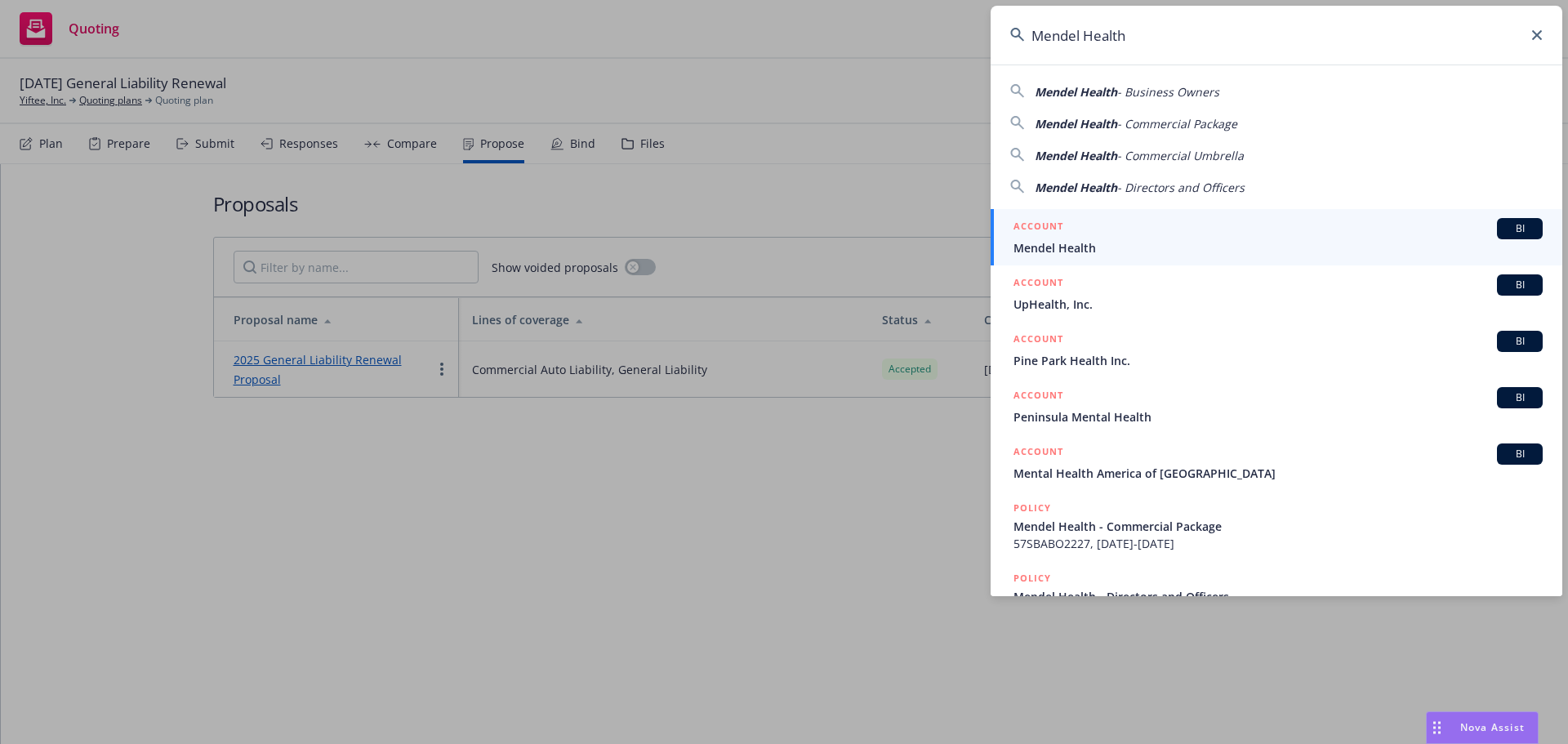
type input "Mendel Health"
click at [1098, 238] on div "ACCOUNT BI" at bounding box center [1278, 229] width 529 height 22
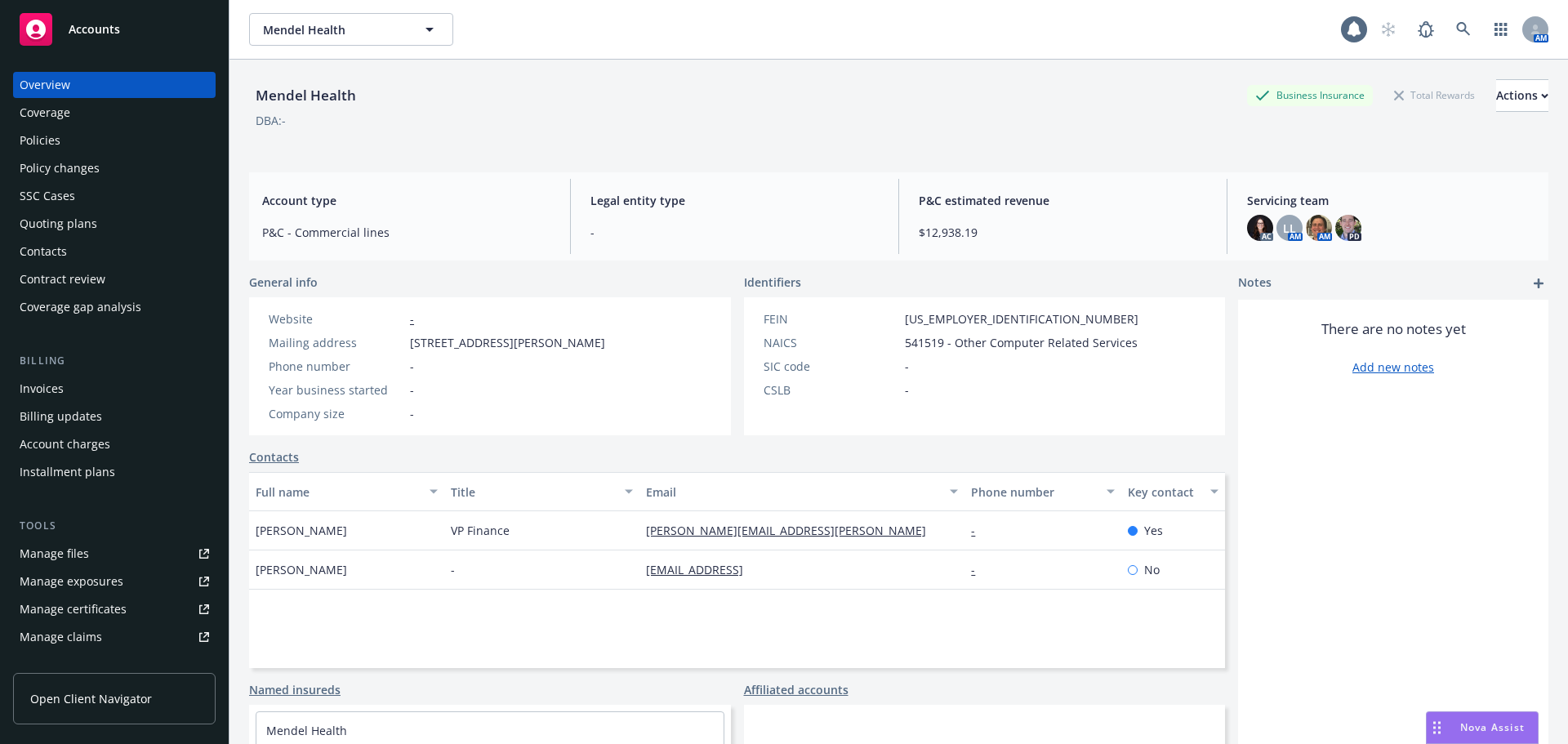
click at [61, 143] on div "Policies" at bounding box center [114, 141] width 190 height 27
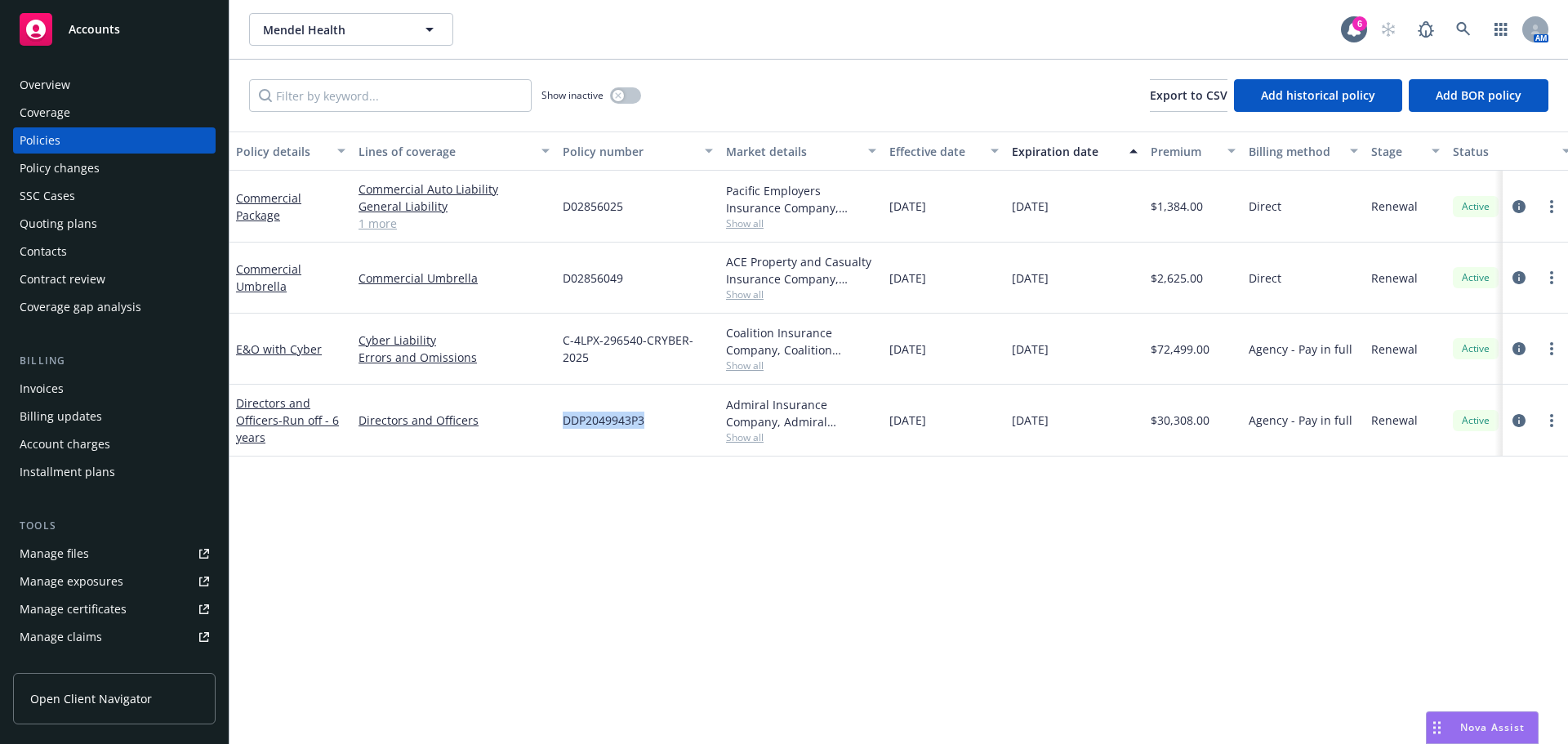
drag, startPoint x: 578, startPoint y: 421, endPoint x: 738, endPoint y: 434, distance: 160.5
click at [738, 434] on div "Directors and Officers - Run off - 6 years Directors and Officers DDP2049943P3 …" at bounding box center [1017, 421] width 1576 height 72
click at [745, 442] on div "Admiral Insurance Company, Admiral Insurance Group ([PERSON_NAME] Corporation),…" at bounding box center [801, 421] width 163 height 72
click at [747, 437] on span "Show all" at bounding box center [801, 437] width 150 height 14
drag, startPoint x: 1054, startPoint y: 518, endPoint x: 189, endPoint y: 428, distance: 869.7
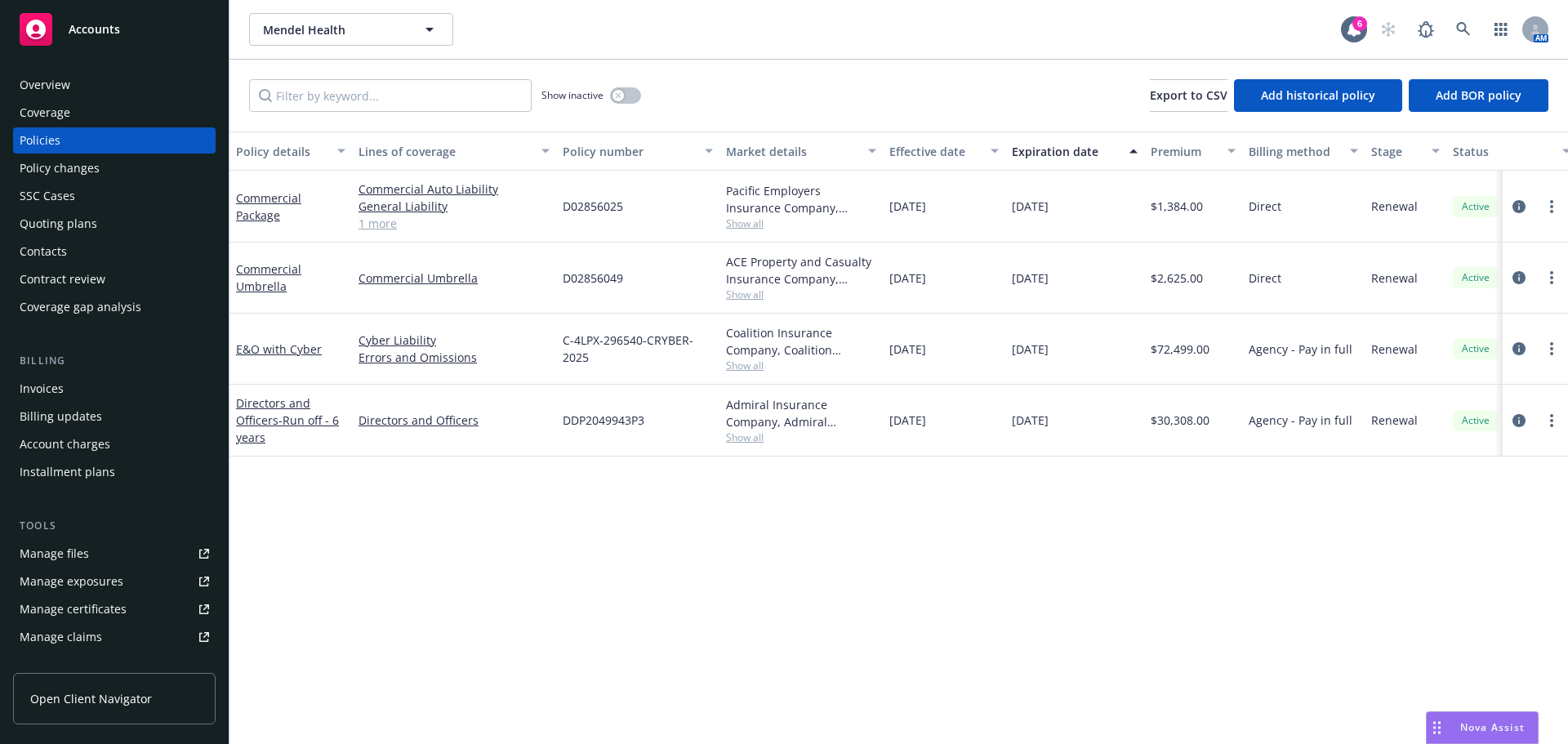
click at [1022, 517] on div "Policy details Lines of coverage Policy number Market details Effective date Ex…" at bounding box center [899, 438] width 1338 height 613
click at [41, 391] on div "Invoices" at bounding box center [41, 389] width 44 height 27
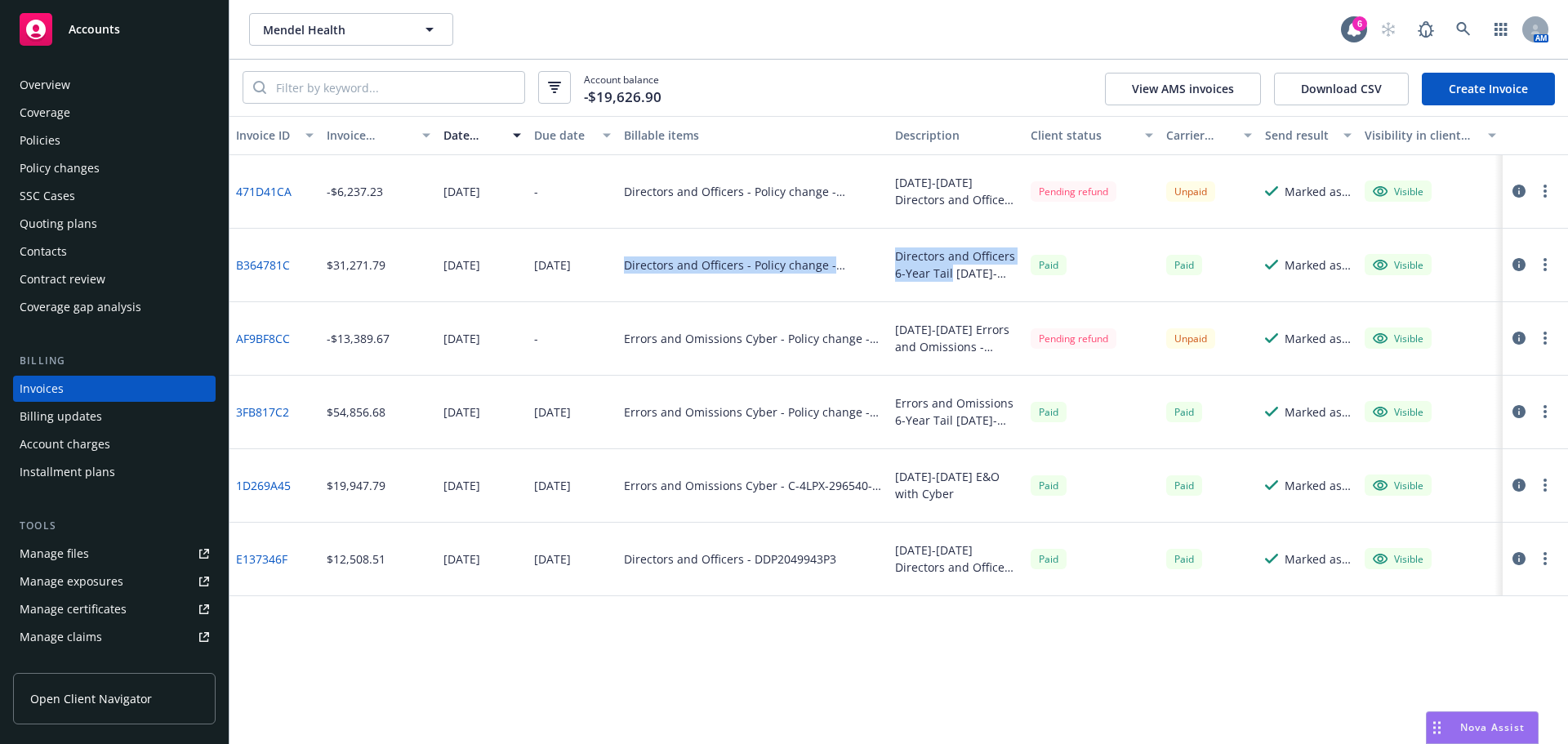
drag, startPoint x: 628, startPoint y: 268, endPoint x: 1022, endPoint y: 267, distance: 394.0
click at [1022, 267] on div "B364781C $31,271.79 [DATE] [DATE] Directors and Officers - Policy change - DDP2…" at bounding box center [899, 265] width 1338 height 74
click at [971, 284] on div "Directors and Officers 6-Year Tail [DATE]-[DATE]" at bounding box center [957, 265] width 136 height 74
click at [49, 119] on div "Coverage" at bounding box center [45, 113] width 51 height 27
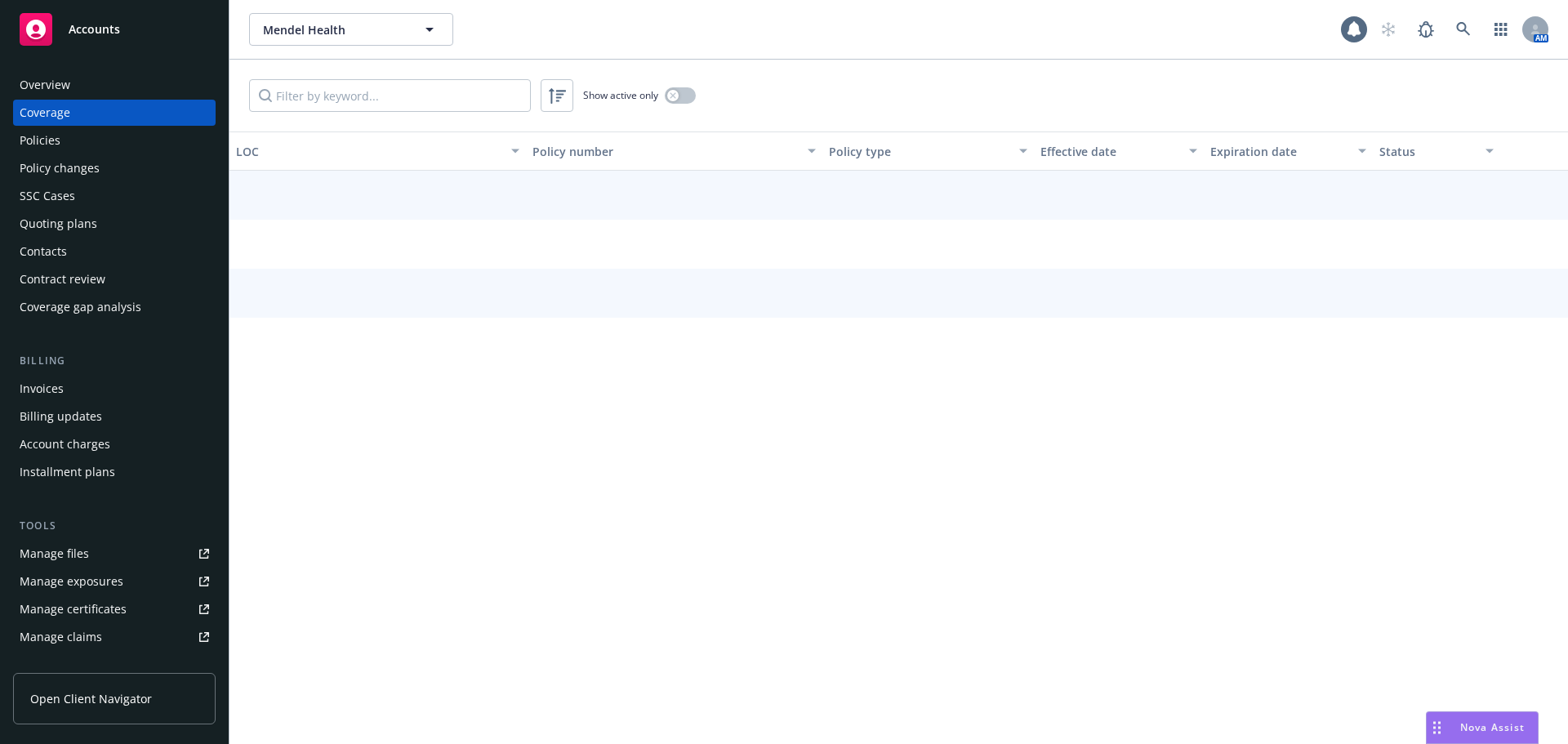
click at [42, 135] on div "Policies" at bounding box center [40, 141] width 41 height 27
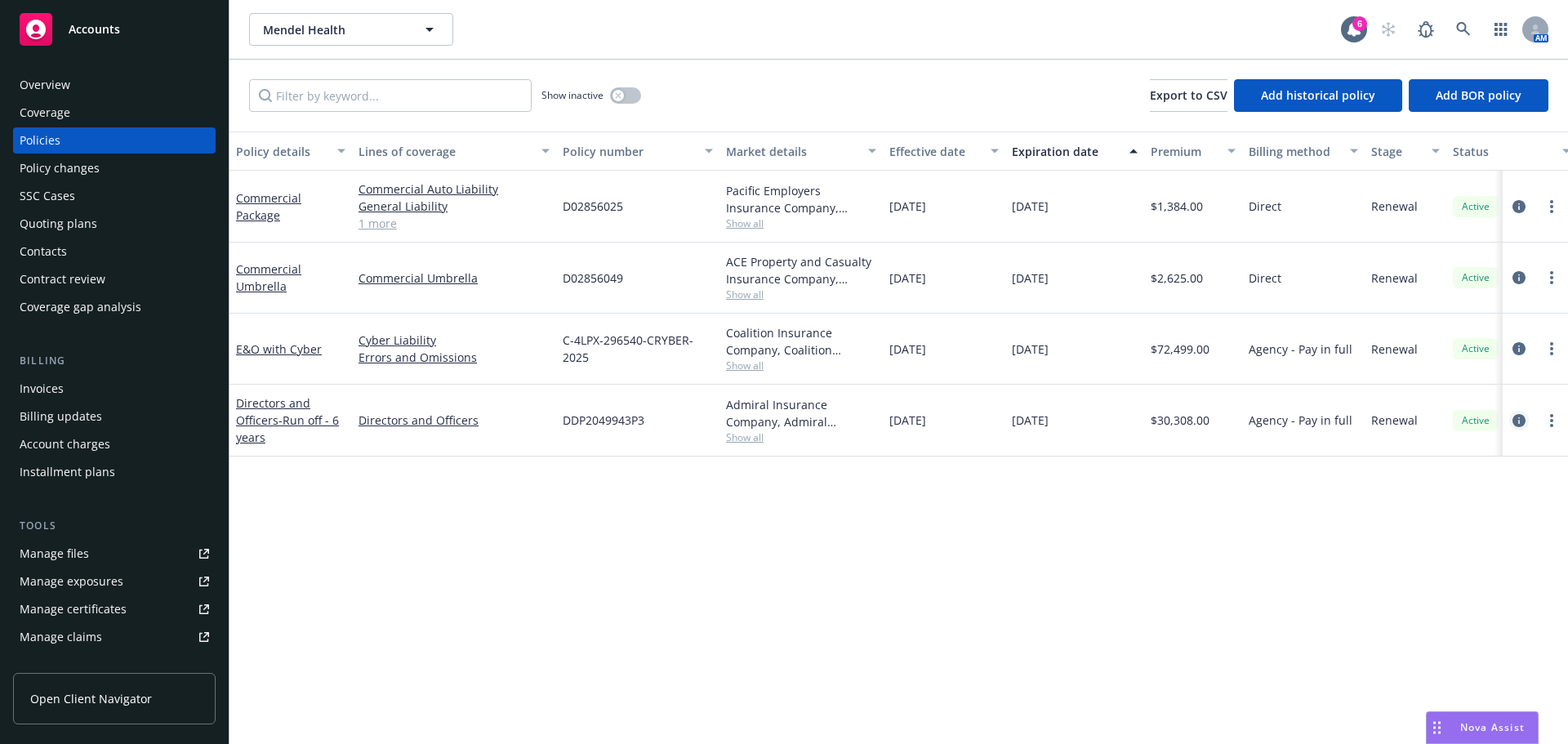
click at [1518, 414] on icon "circleInformation" at bounding box center [1519, 421] width 13 height 13
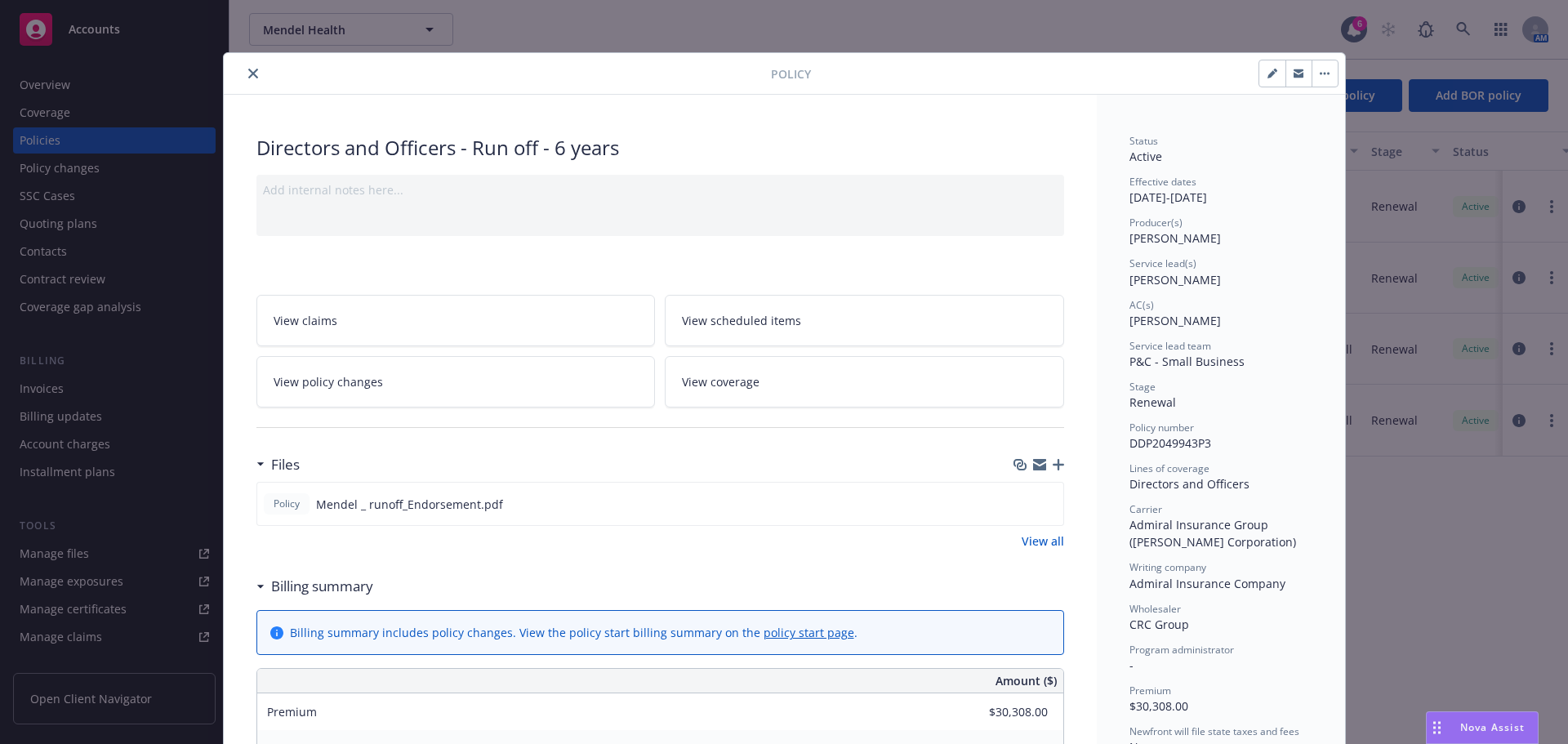
click at [248, 73] on icon "close" at bounding box center [253, 74] width 10 height 10
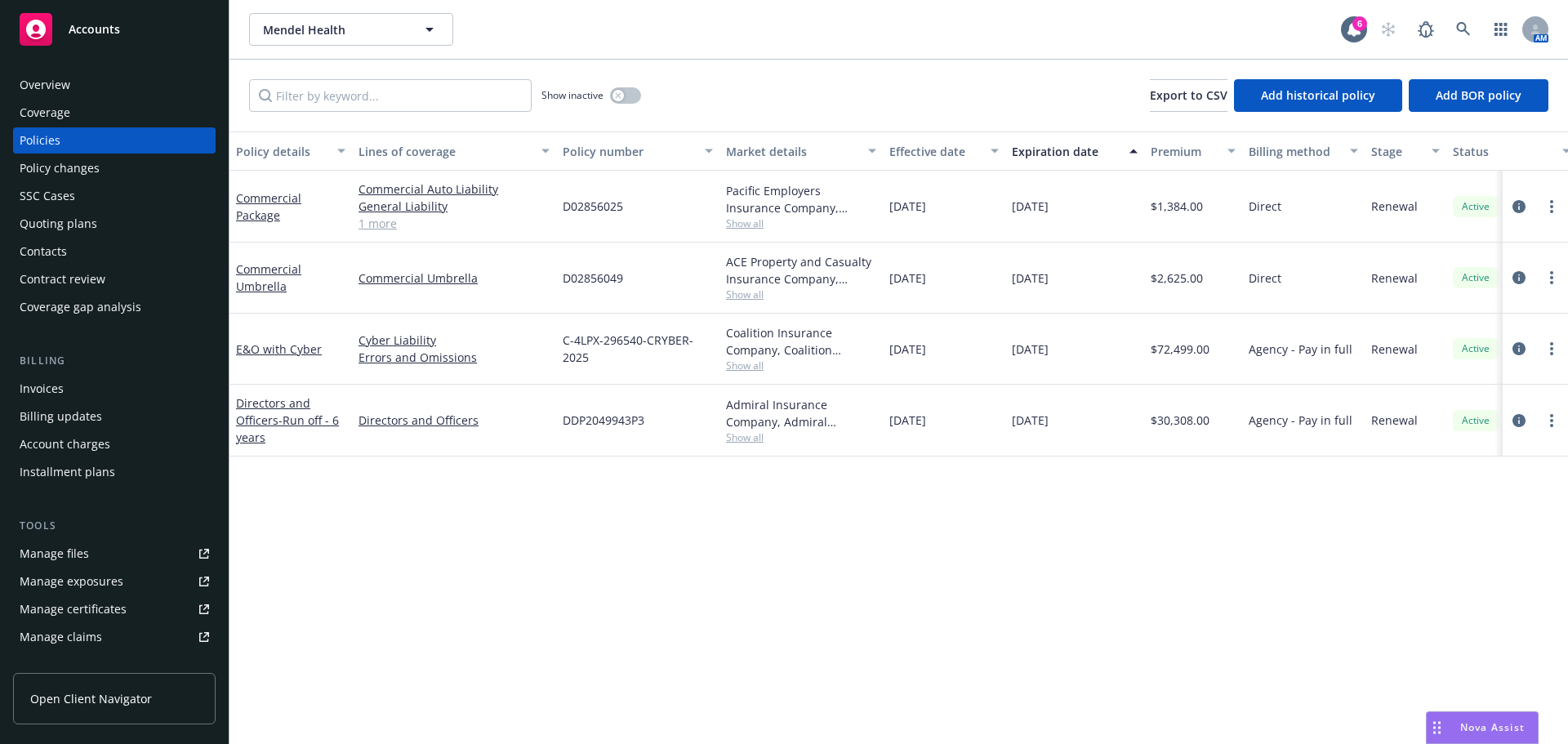
click at [51, 82] on div "Overview" at bounding box center [45, 85] width 51 height 27
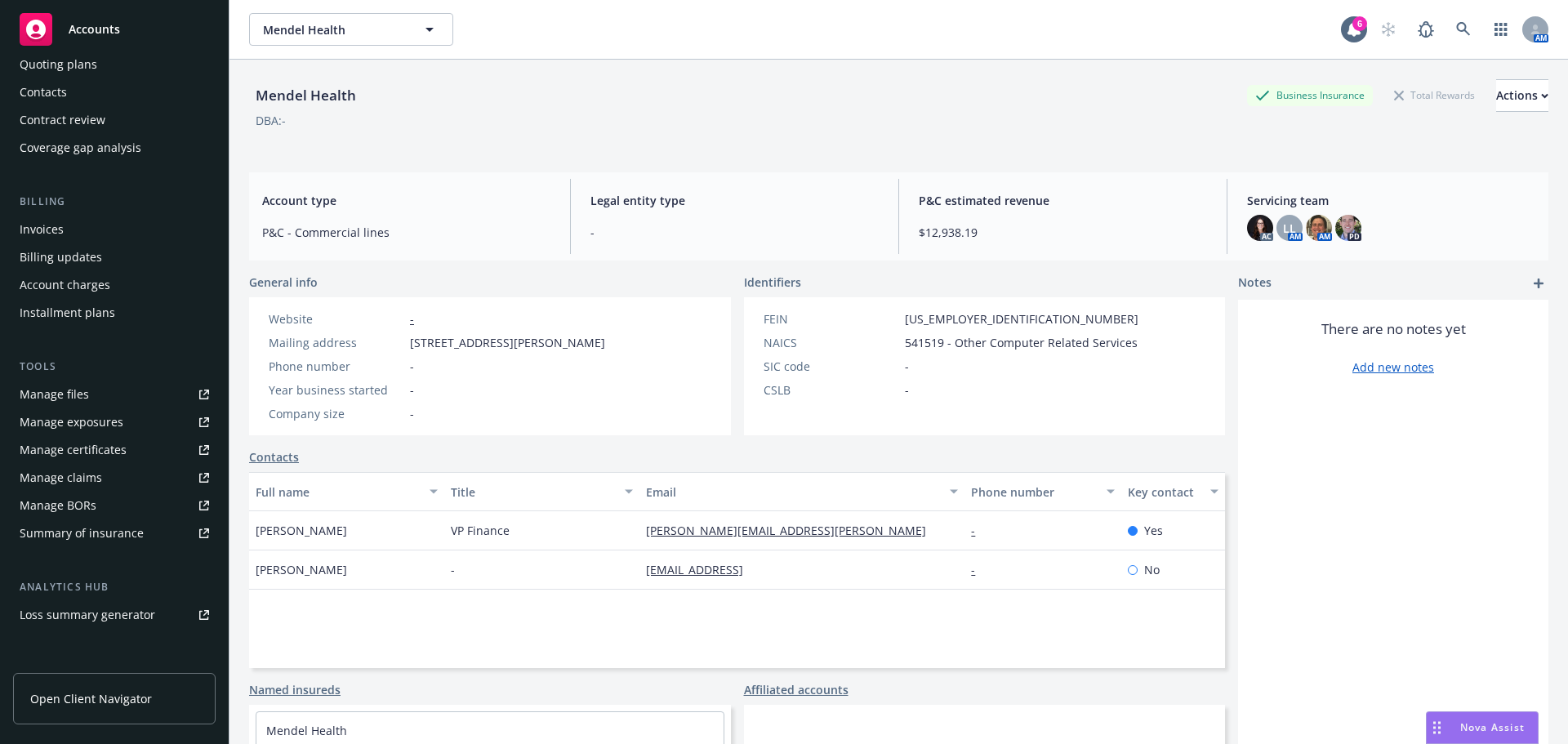
scroll to position [320, 0]
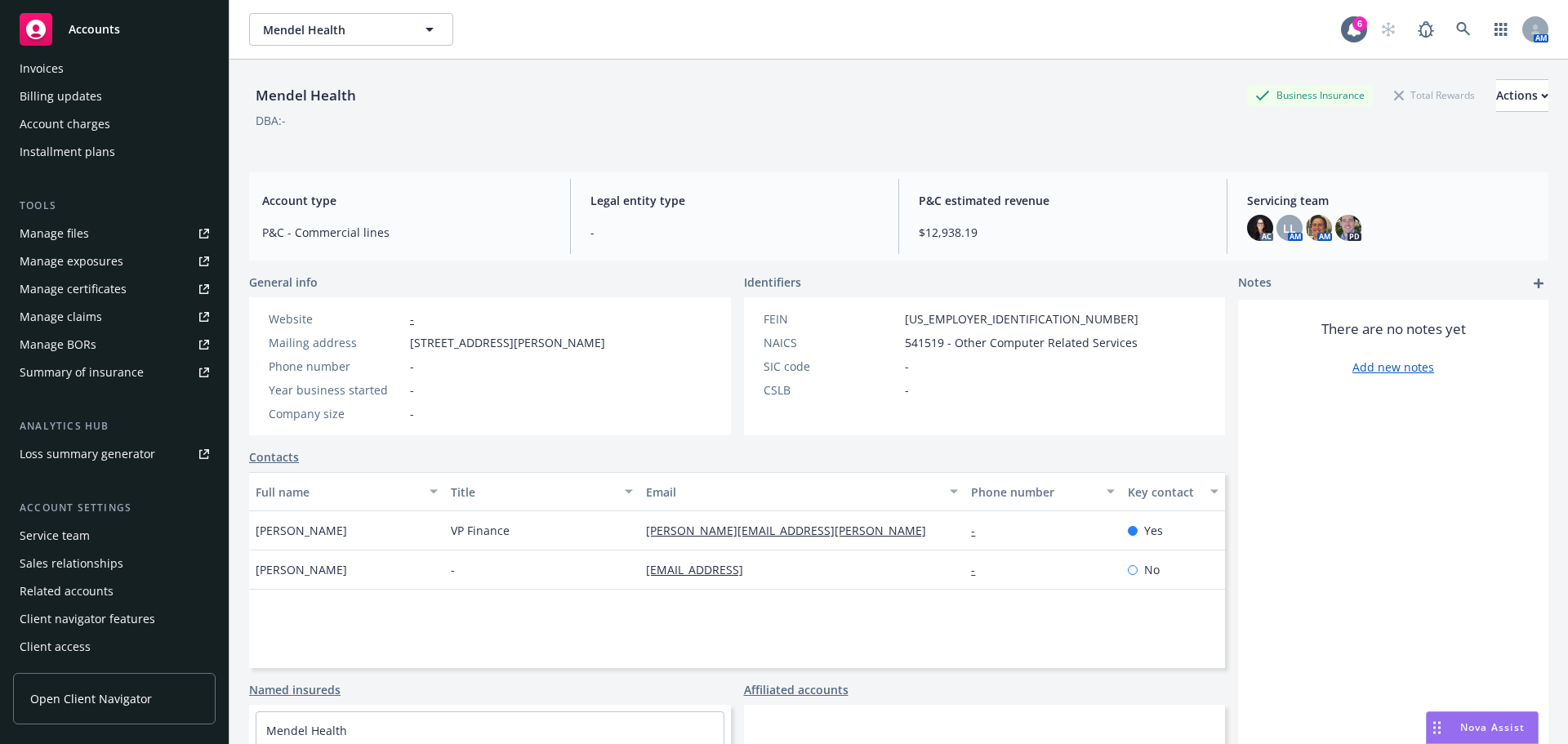
click at [84, 531] on div "Service team" at bounding box center [55, 536] width 70 height 27
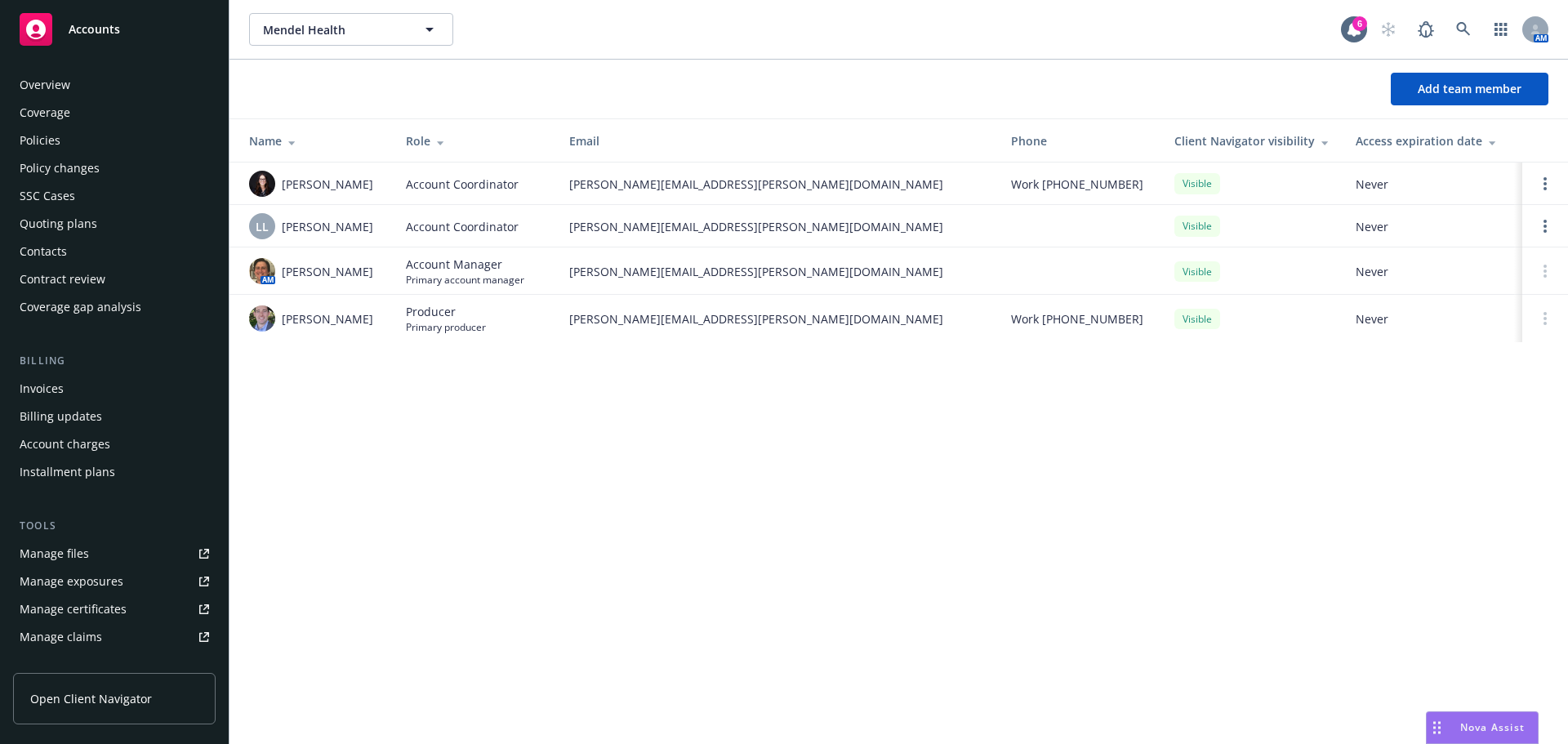
click at [1562, 226] on td at bounding box center [1545, 226] width 46 height 42
click at [1550, 229] on link "Open options" at bounding box center [1546, 226] width 20 height 20
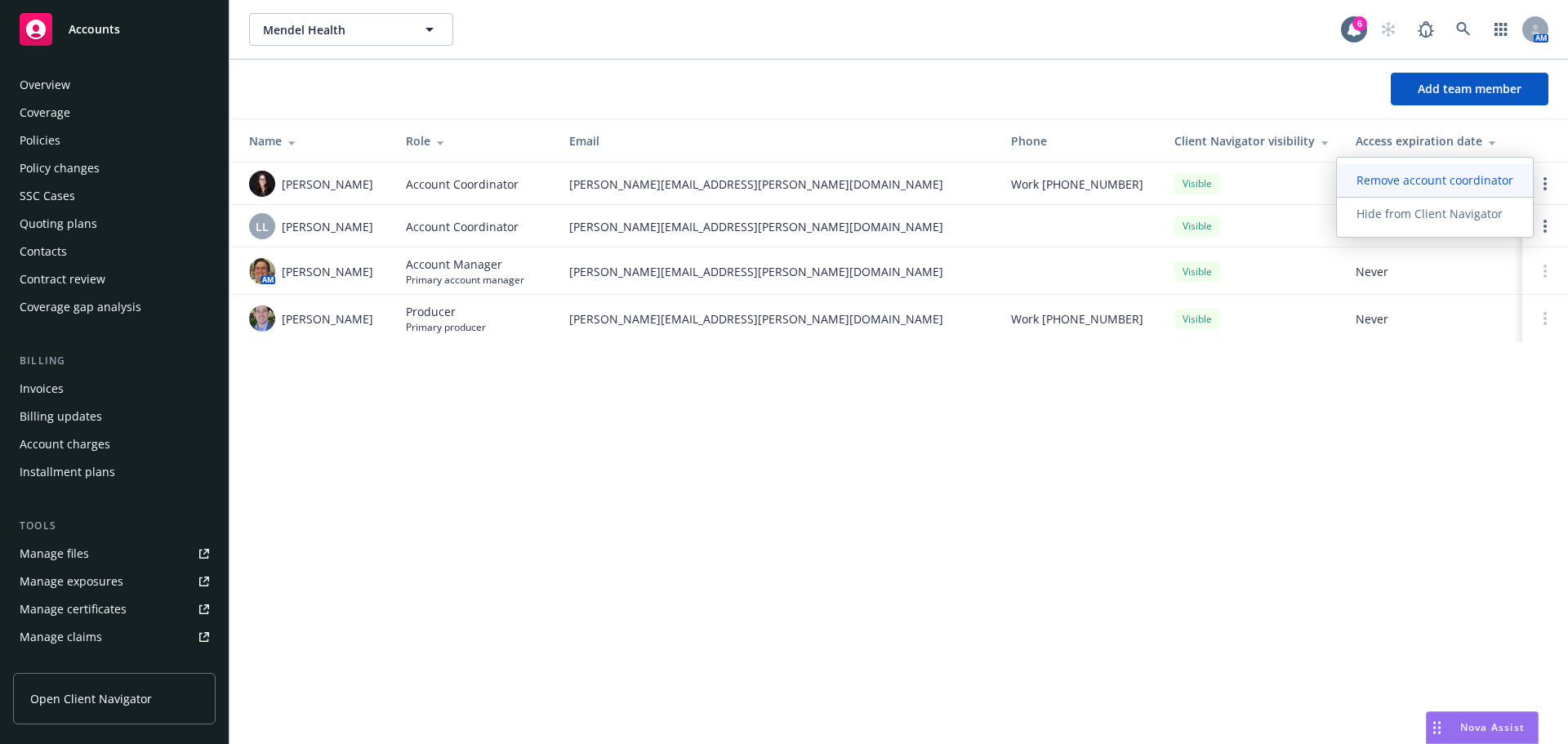
click at [1417, 189] on link "Remove account coordinator" at bounding box center [1435, 180] width 196 height 32
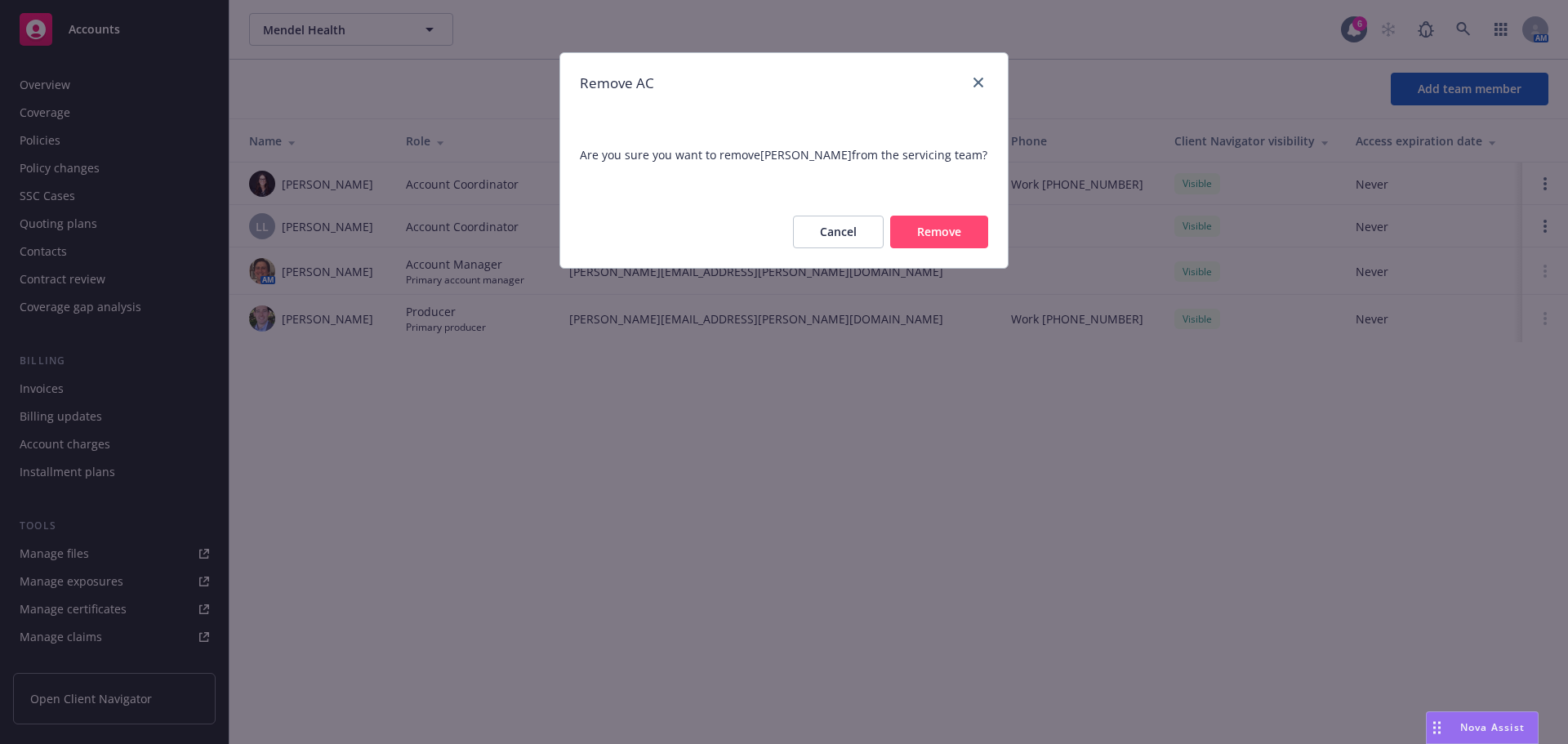
click at [918, 232] on button "Remove" at bounding box center [939, 231] width 98 height 32
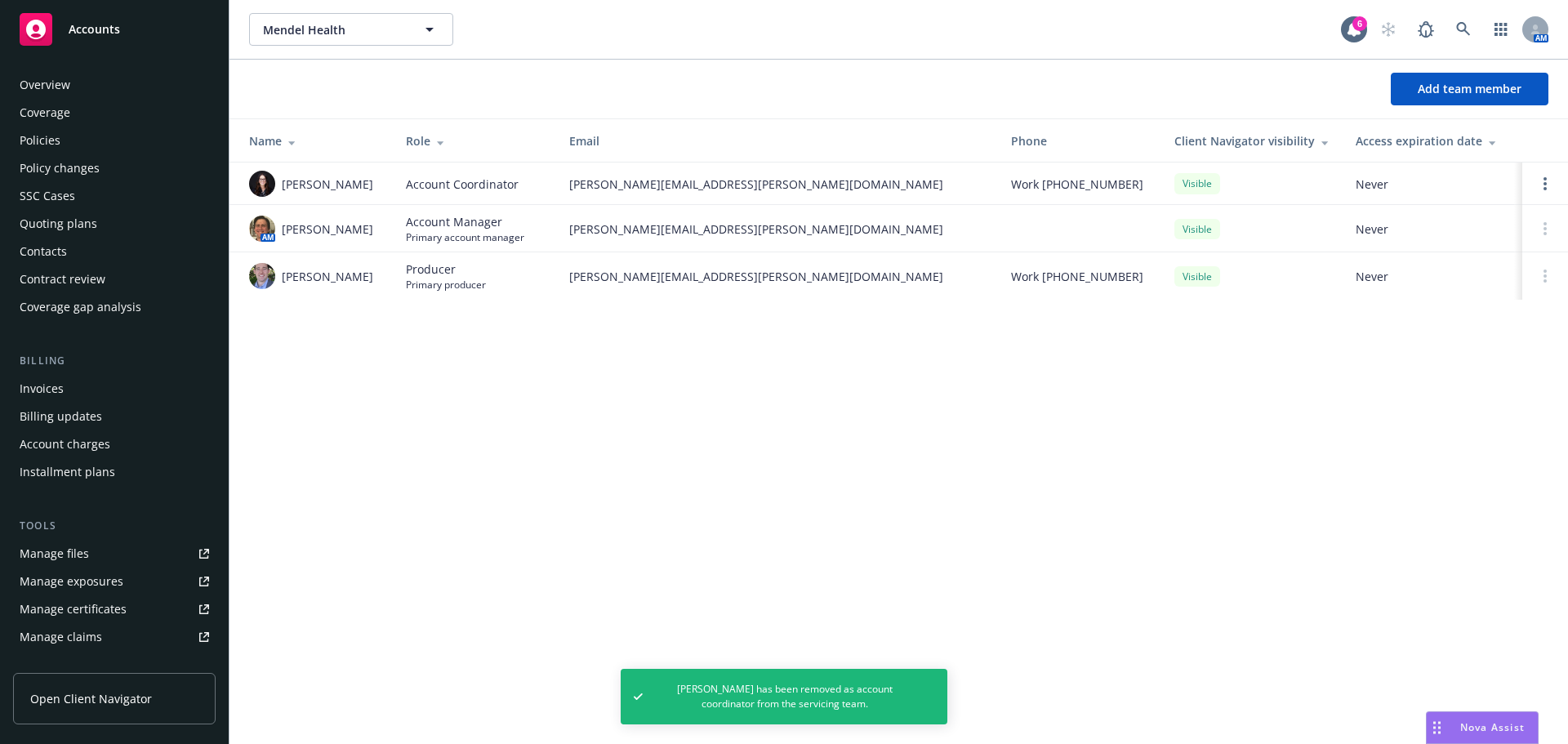
click at [67, 142] on div "Policies" at bounding box center [114, 141] width 190 height 27
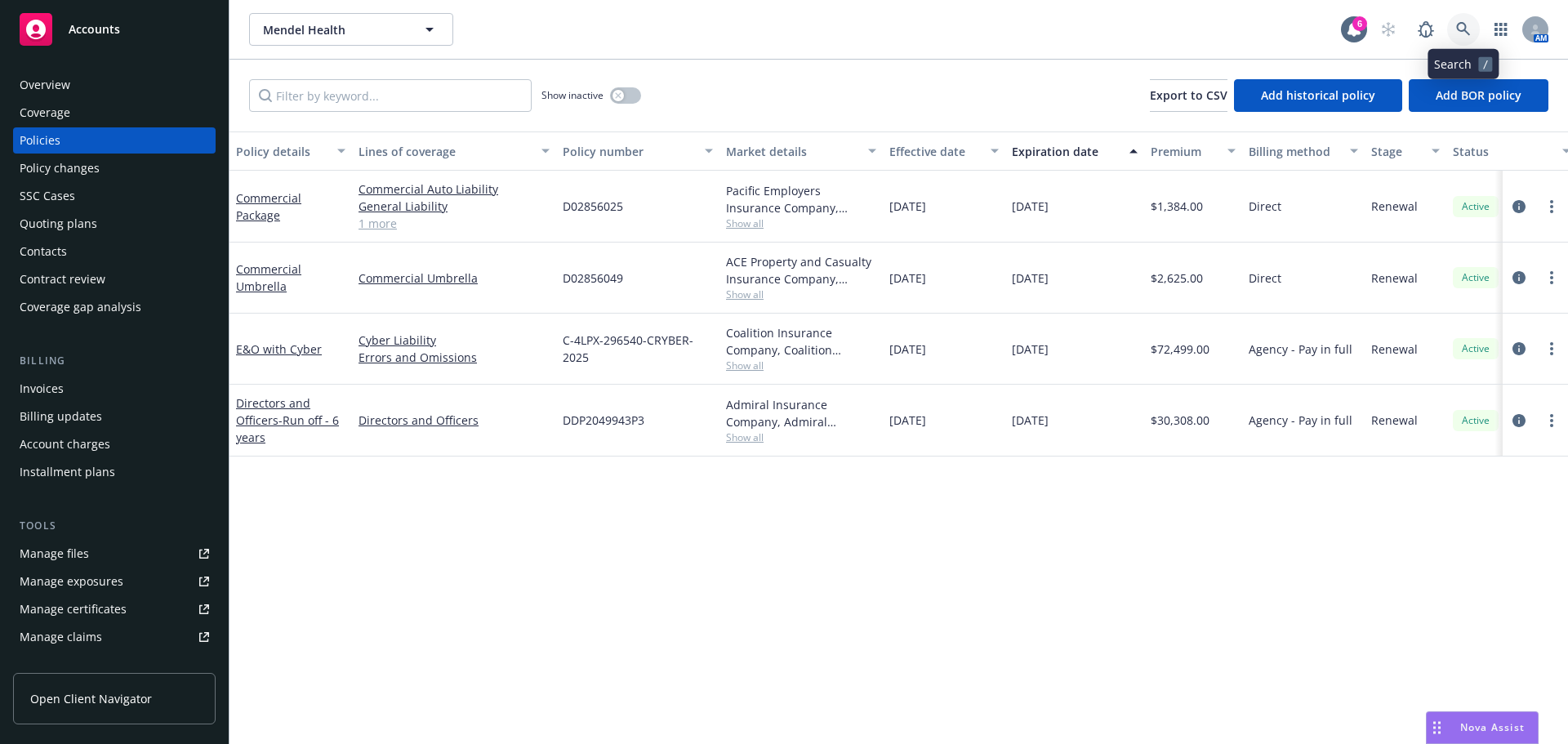
click at [1468, 33] on icon at bounding box center [1463, 29] width 14 height 14
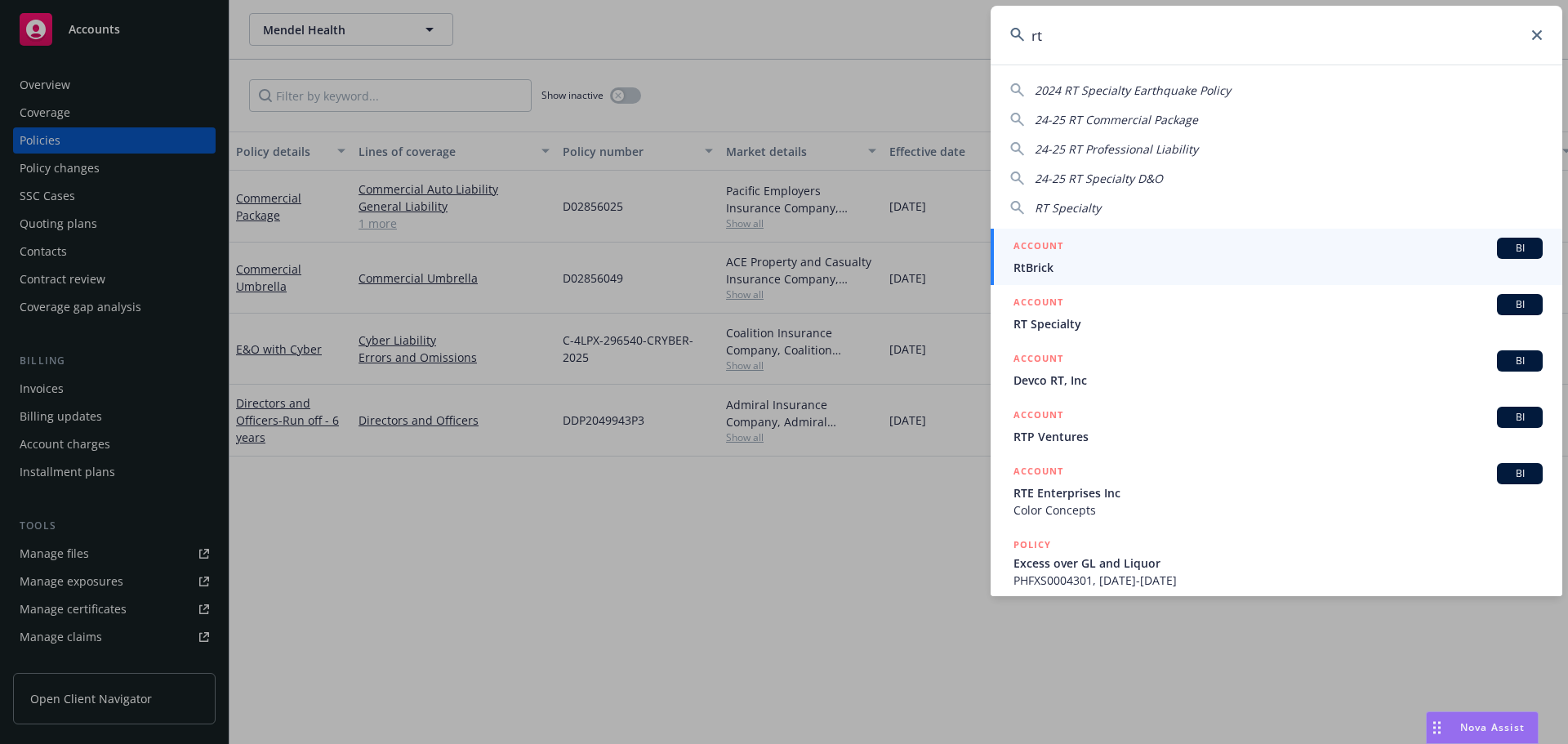
type input "r"
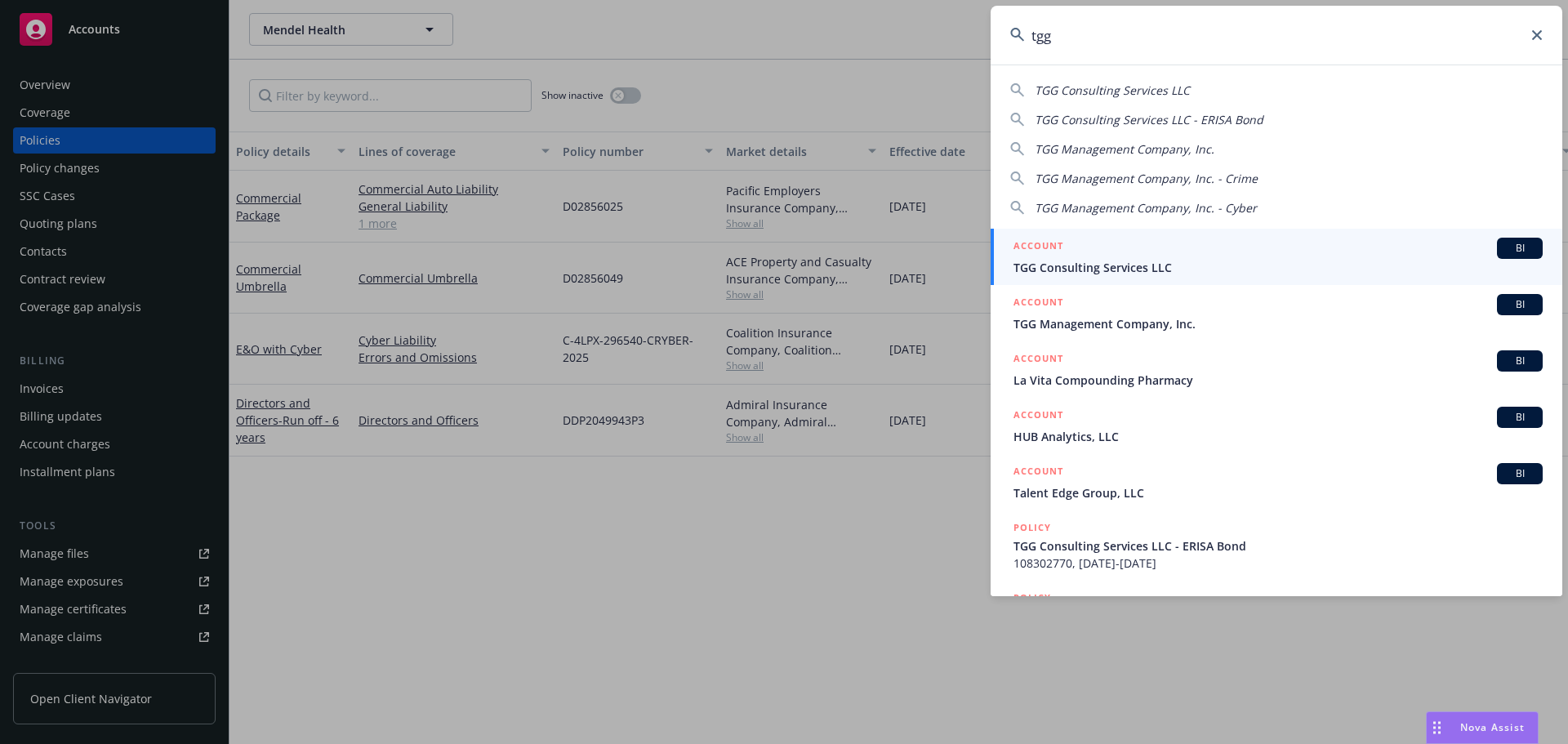
type input "tgg"
click at [1140, 328] on span "TGG Management Company, Inc." at bounding box center [1278, 323] width 529 height 17
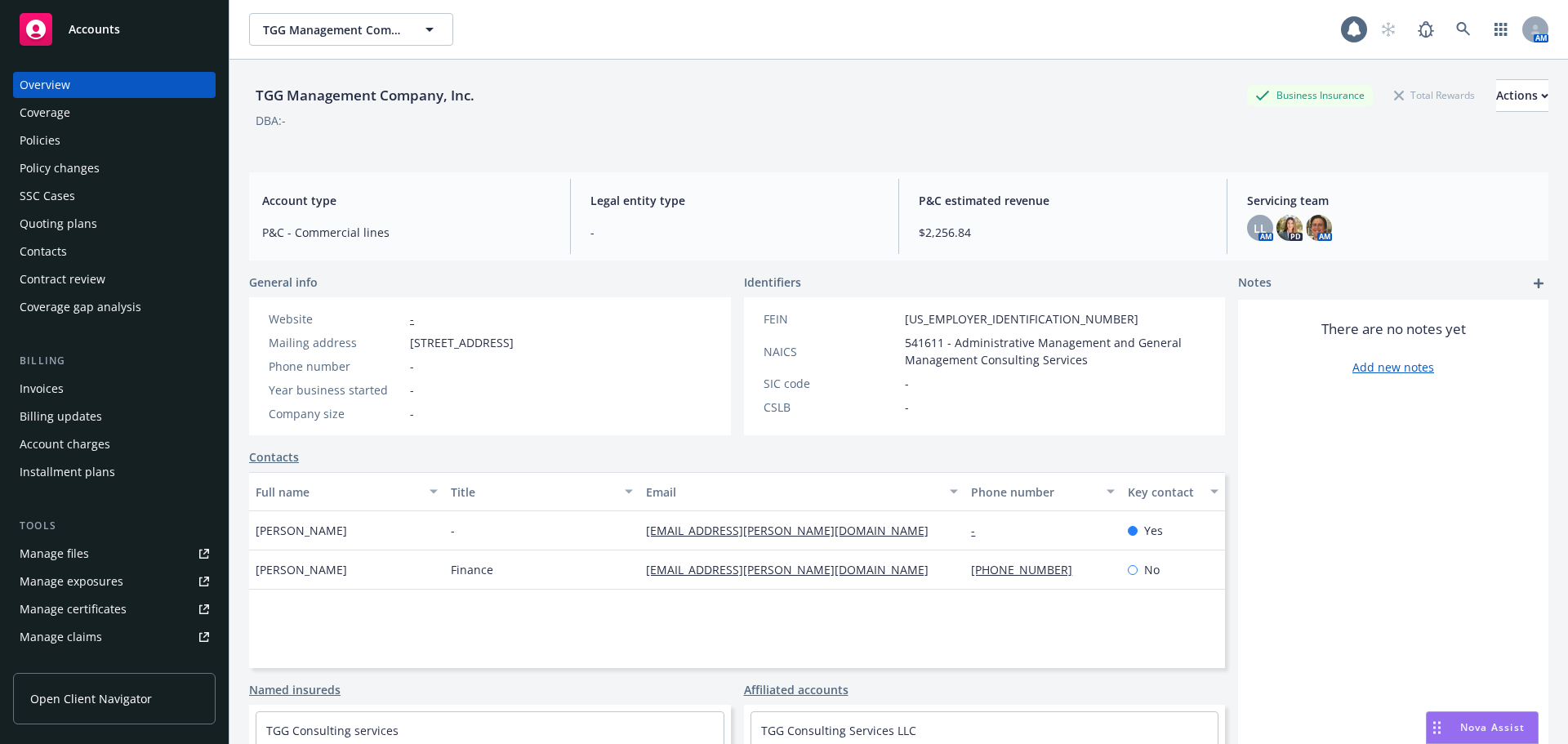
click at [78, 151] on div "Policies" at bounding box center [114, 141] width 190 height 27
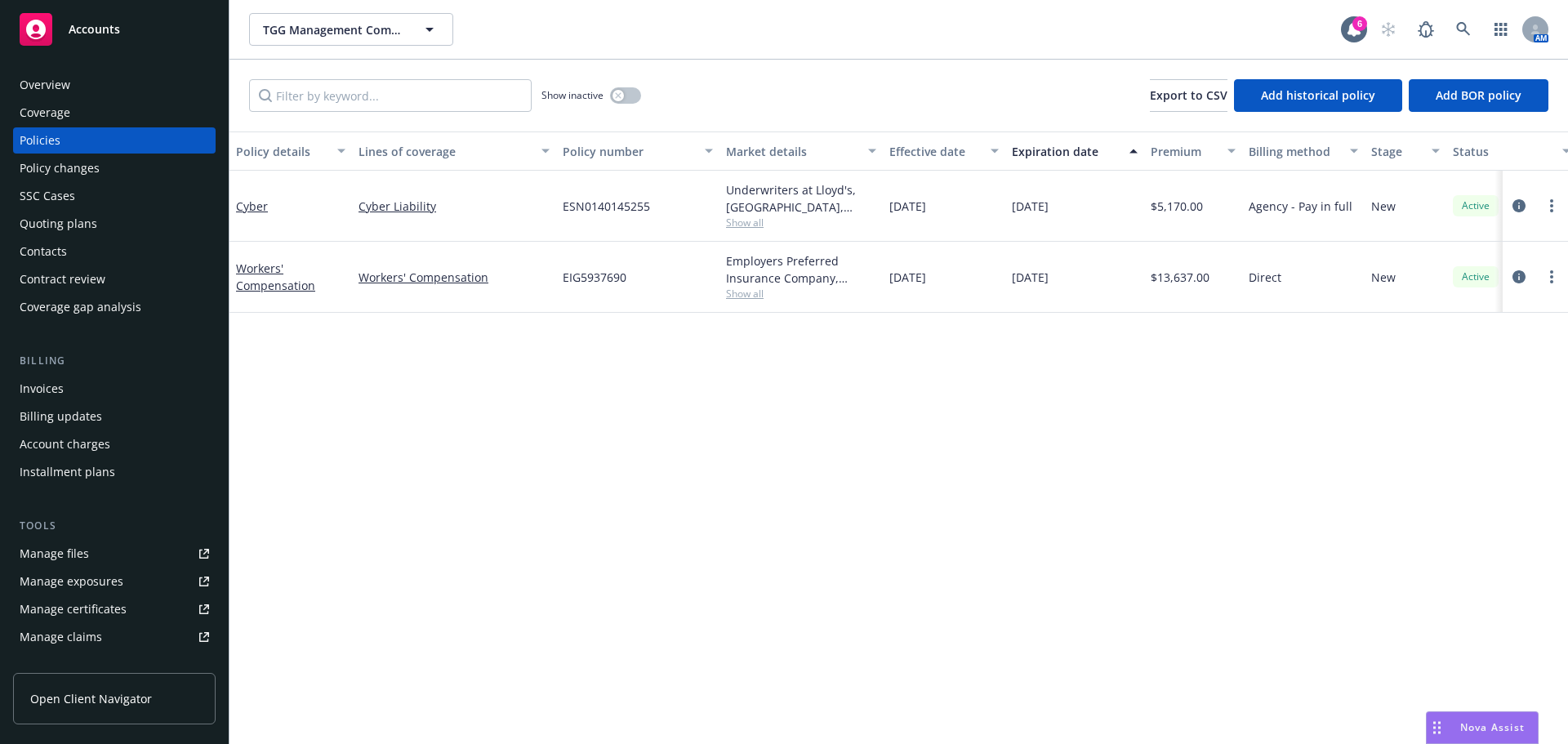
click at [49, 71] on div "Overview Coverage Policies Policy changes SSC Cases Quoting plans Contacts Cont…" at bounding box center [114, 398] width 229 height 692
click at [48, 79] on div "Overview" at bounding box center [45, 85] width 51 height 27
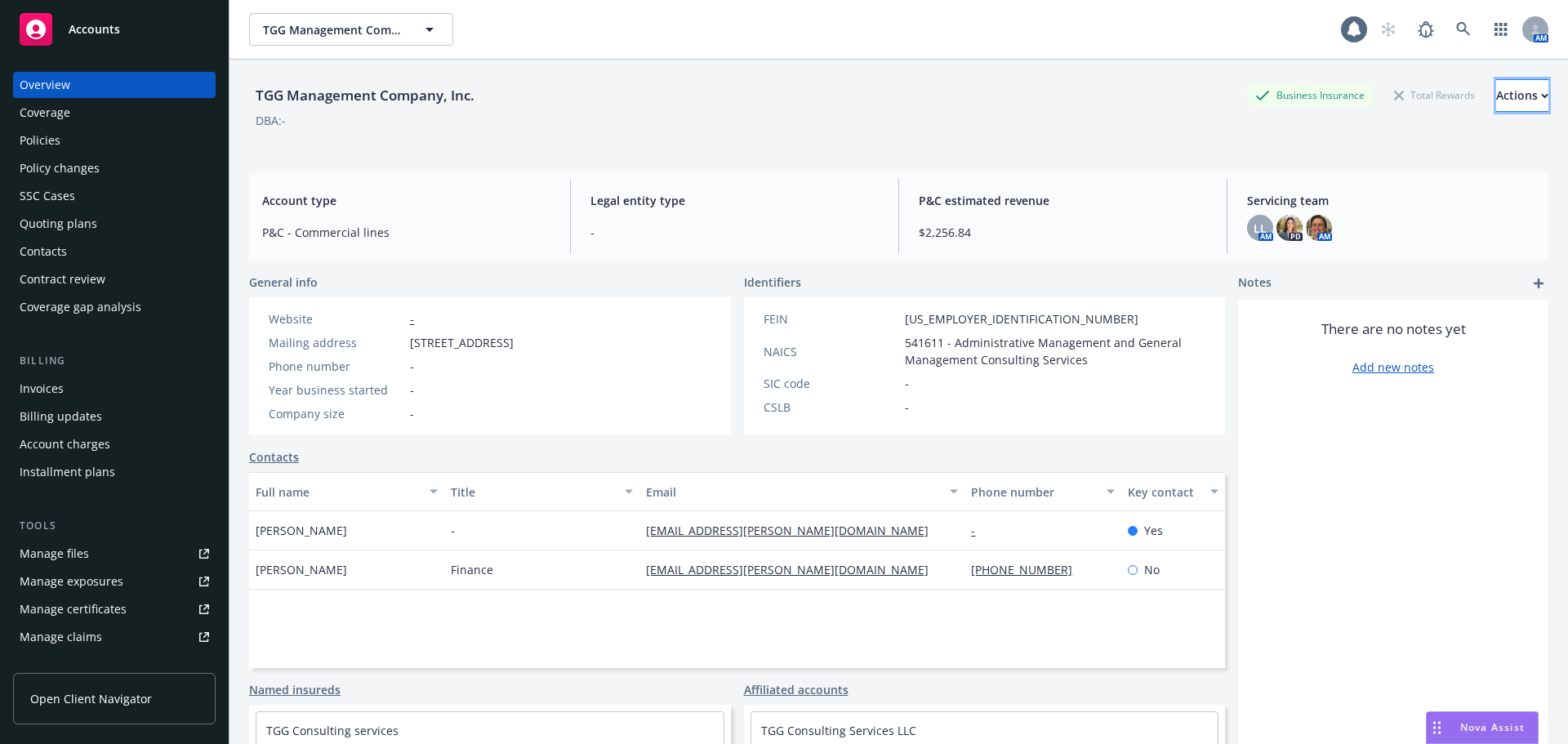
click at [1496, 96] on div "Actions" at bounding box center [1522, 95] width 52 height 31
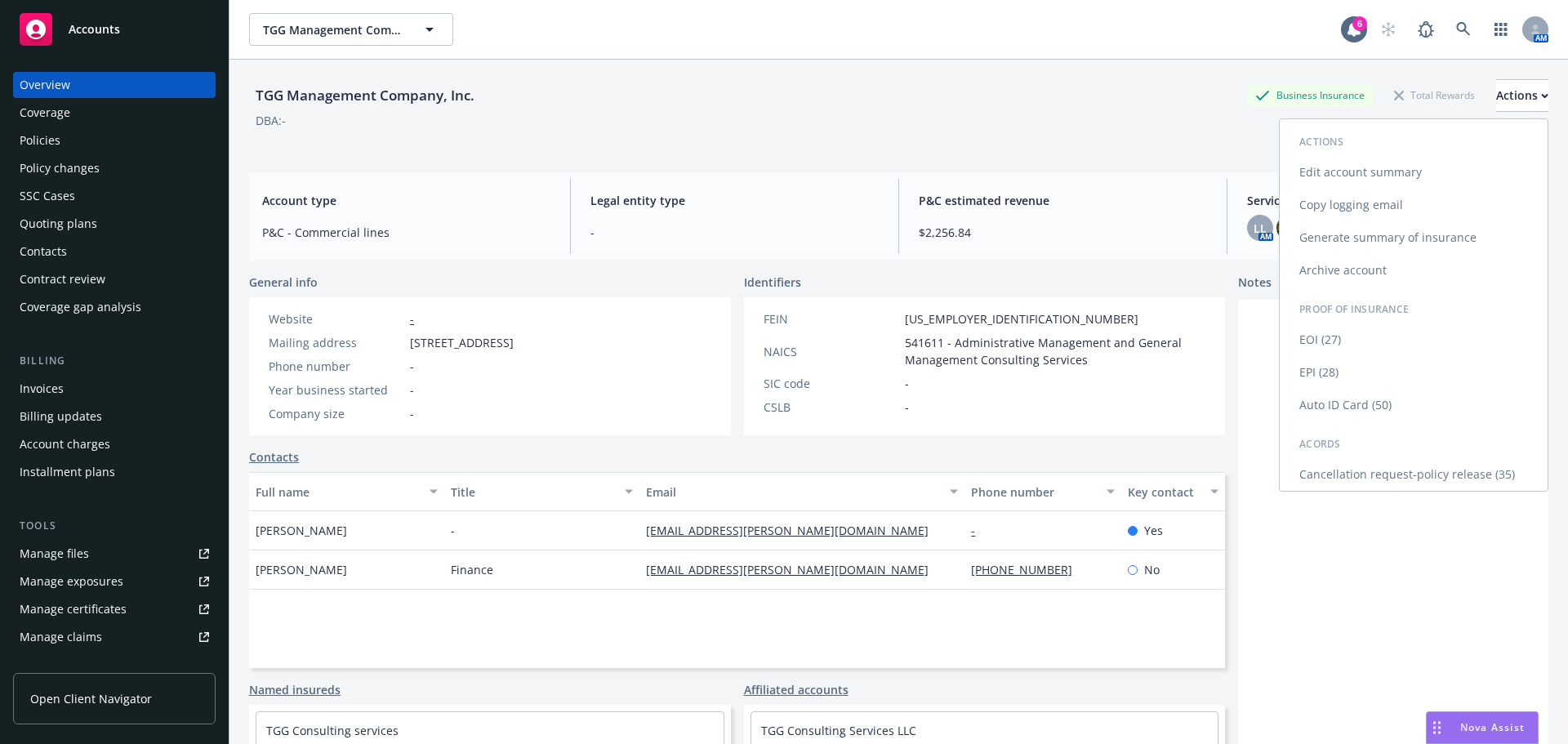
click at [1381, 214] on link "Copy logging email" at bounding box center [1413, 205] width 268 height 32
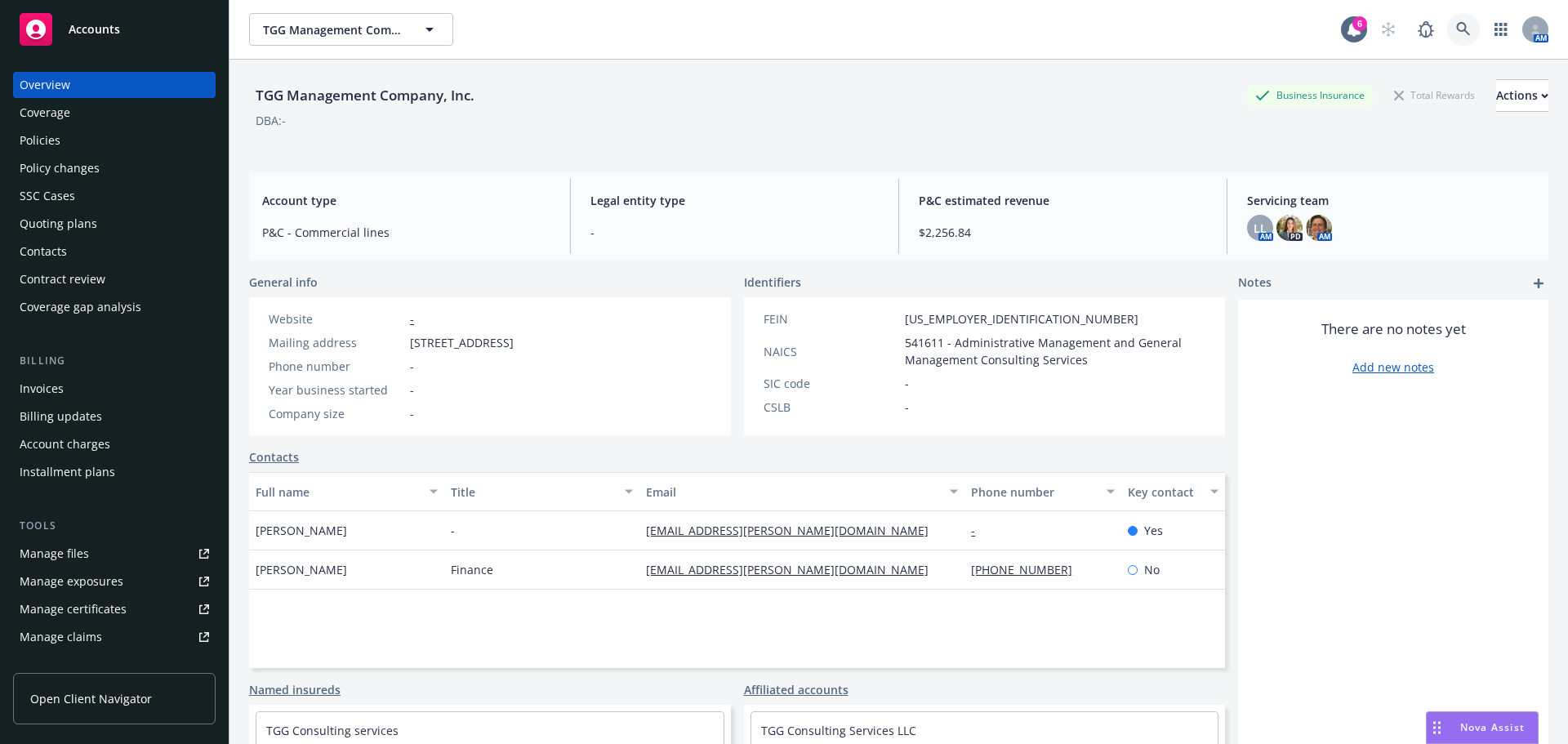
click at [1456, 29] on icon at bounding box center [1464, 30] width 15 height 15
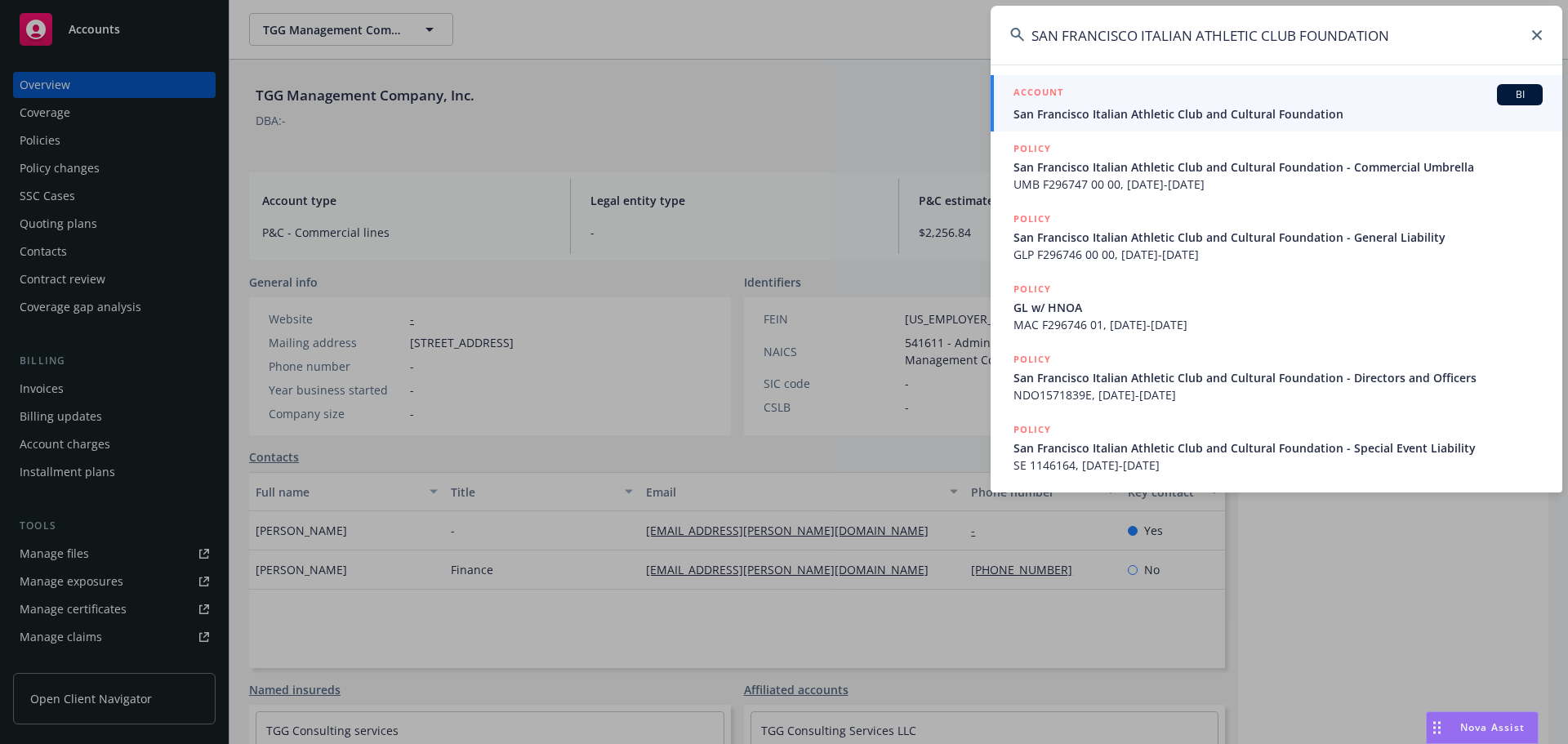
type input "SAN FRANCISCO ITALIAN ATHLETIC CLUB FOUNDATION"
click at [1112, 119] on span "San Francisco Italian Athletic Club and Cultural Foundation" at bounding box center [1278, 114] width 529 height 17
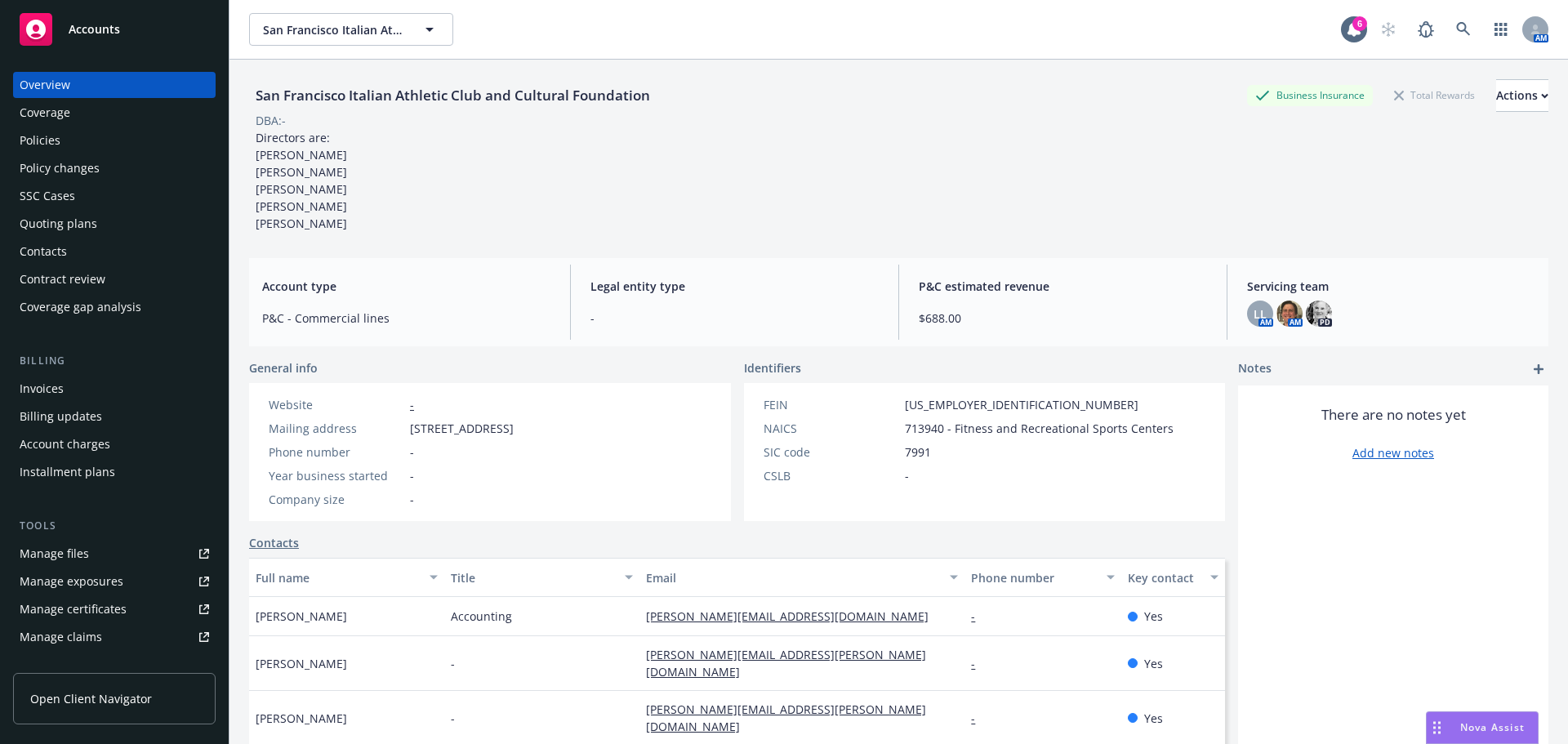
click at [72, 148] on div "Policies" at bounding box center [114, 141] width 190 height 27
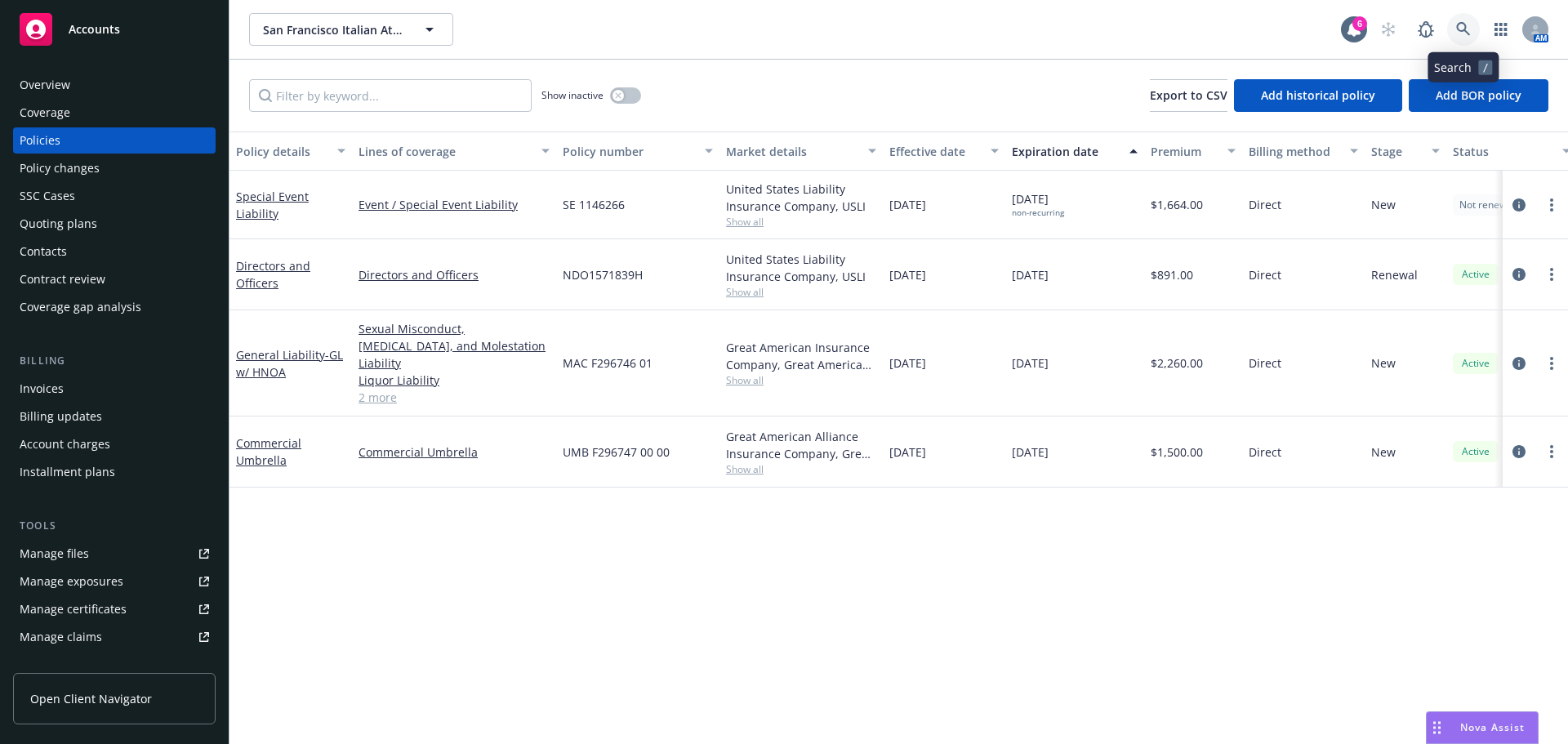
click at [1465, 27] on icon at bounding box center [1463, 29] width 14 height 14
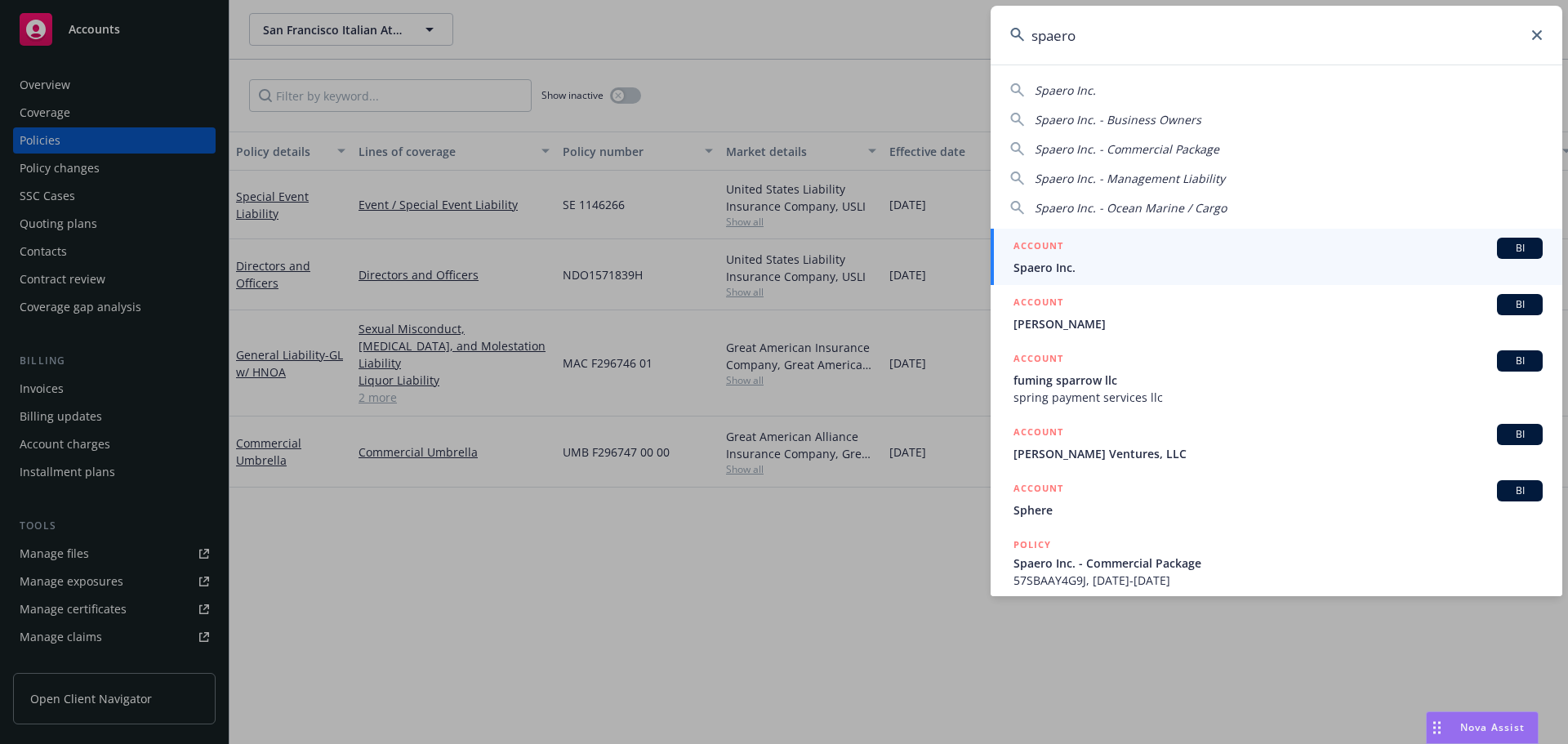
type input "spaero"
click at [1114, 270] on span "Spaero Inc." at bounding box center [1278, 267] width 529 height 17
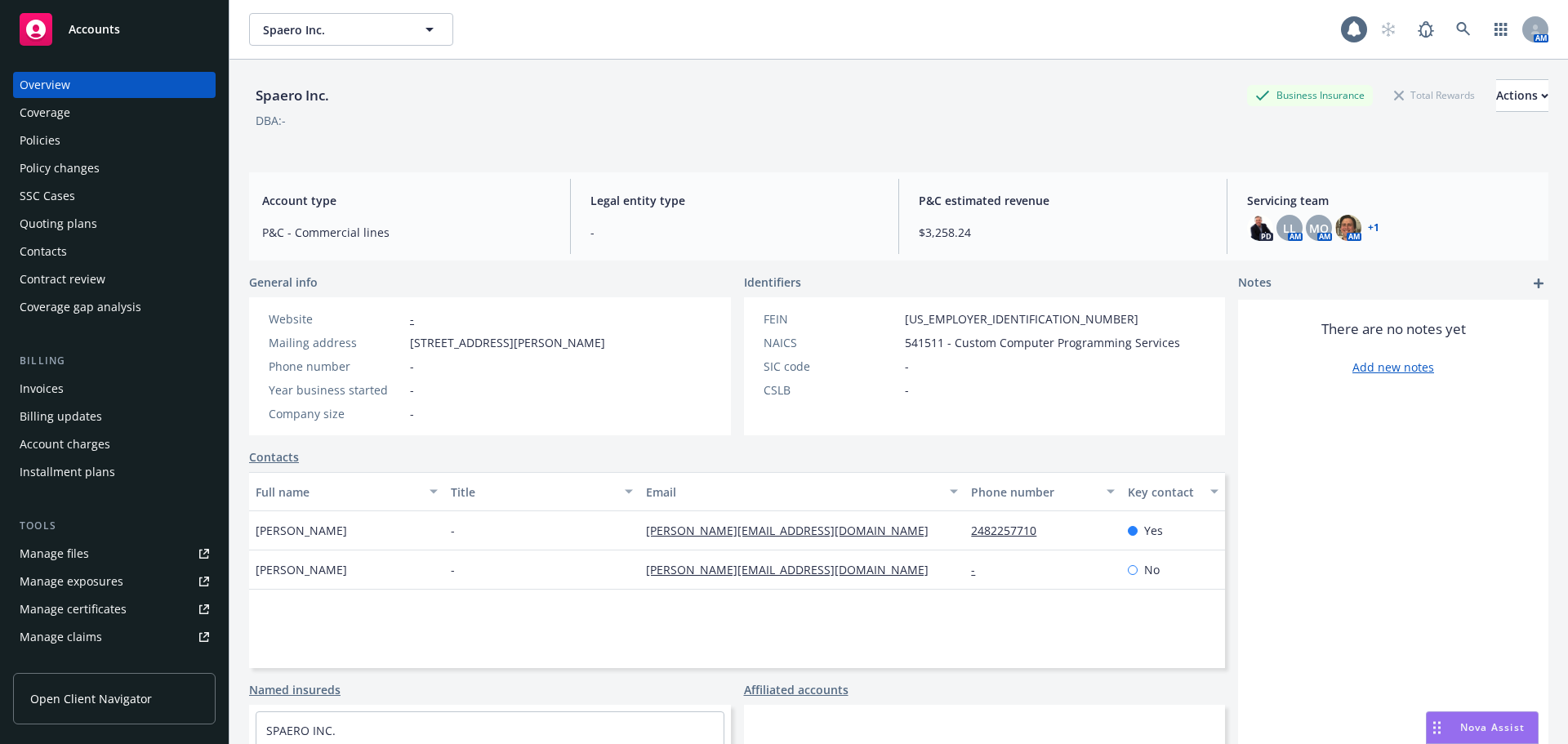
click at [41, 142] on div "Policies" at bounding box center [40, 141] width 41 height 27
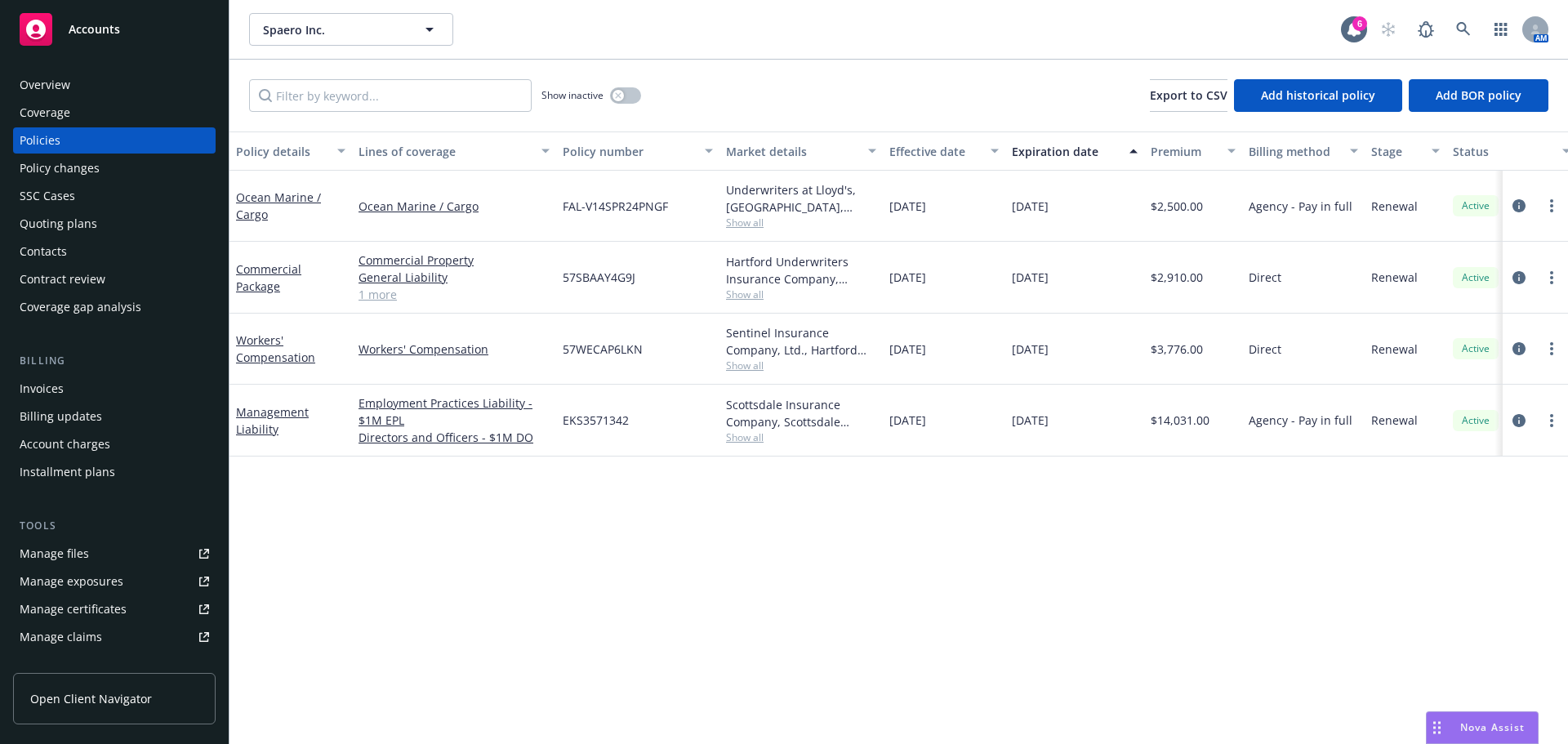
click at [912, 552] on div "Policy details Lines of coverage Policy number Market details Effective date Ex…" at bounding box center [899, 438] width 1338 height 613
click at [1520, 421] on icon "circleInformation" at bounding box center [1519, 421] width 13 height 13
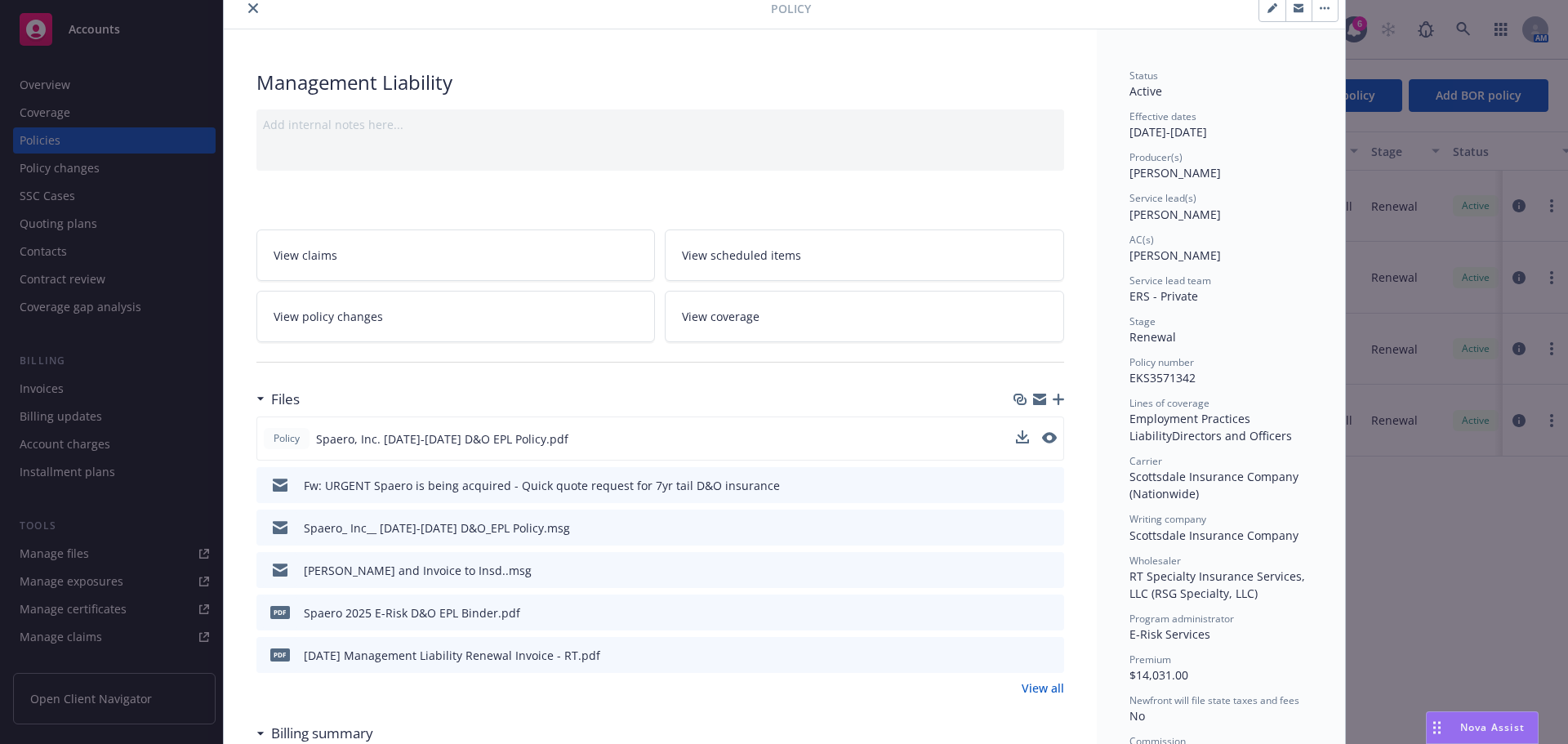
scroll to position [163, 0]
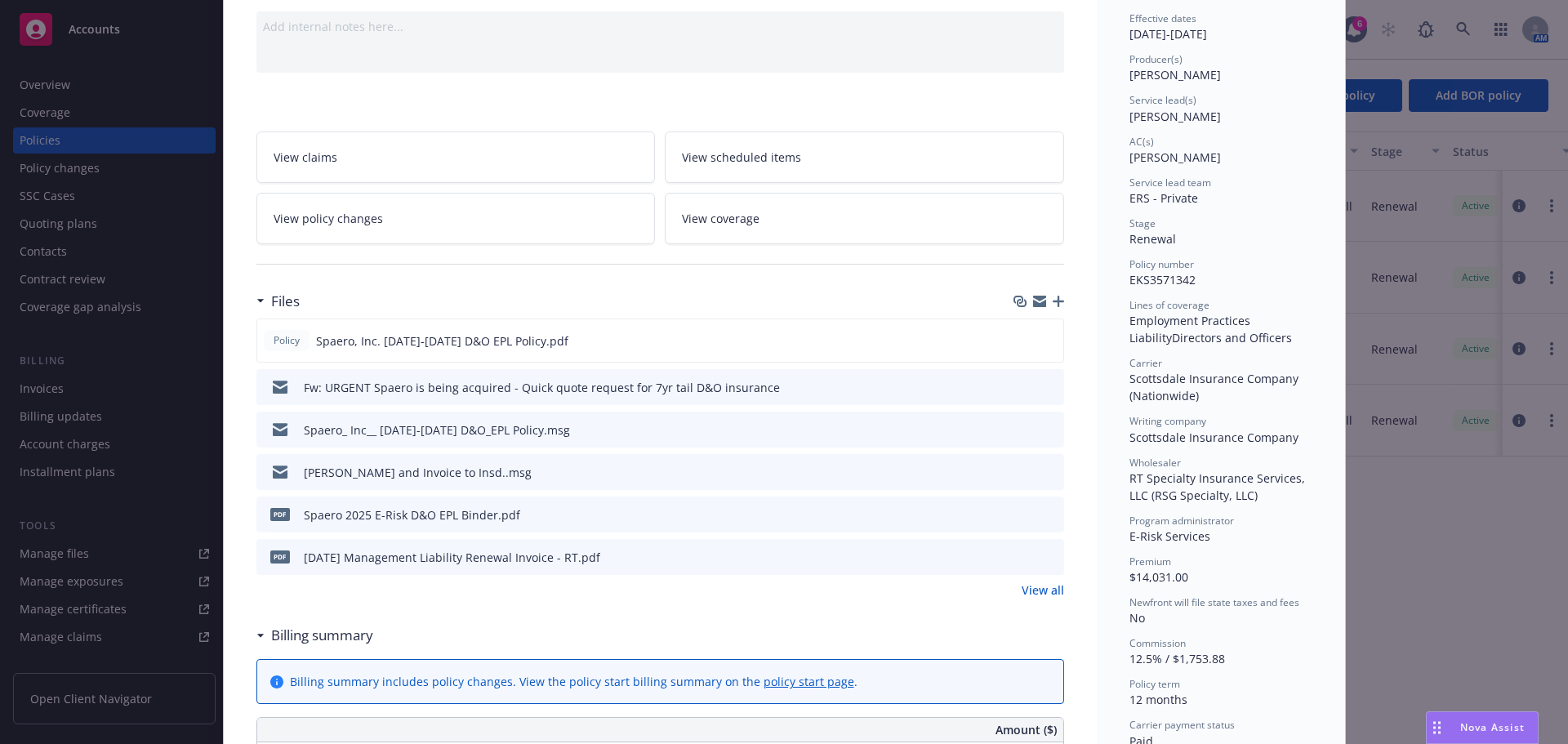
click at [1041, 382] on icon "preview file" at bounding box center [1049, 387] width 15 height 12
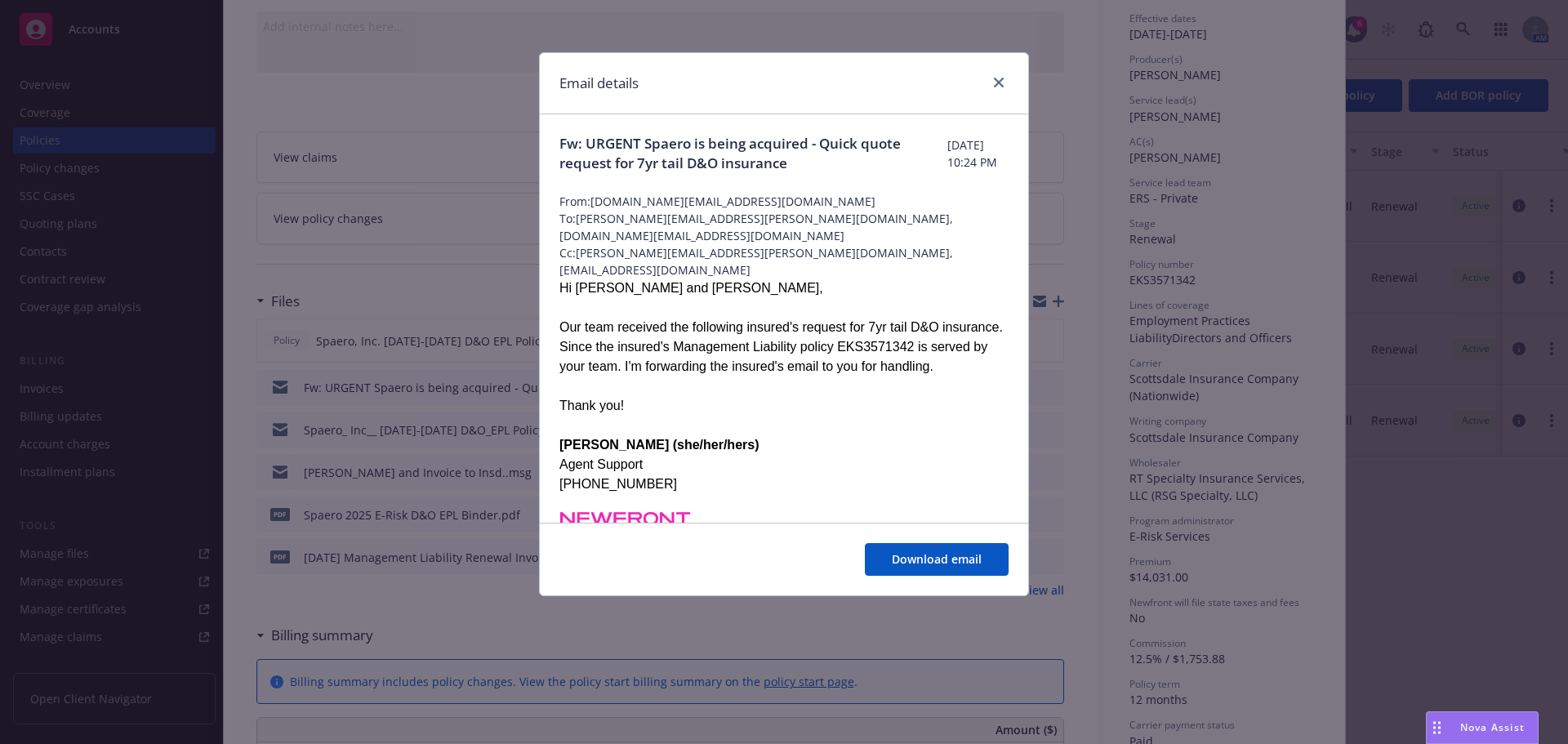
click at [451, 289] on div "Email details Fw: URGENT Spaero is being acquired - Quick quote request for 7yr…" at bounding box center [784, 372] width 1568 height 744
click at [991, 80] on link "close" at bounding box center [999, 83] width 20 height 20
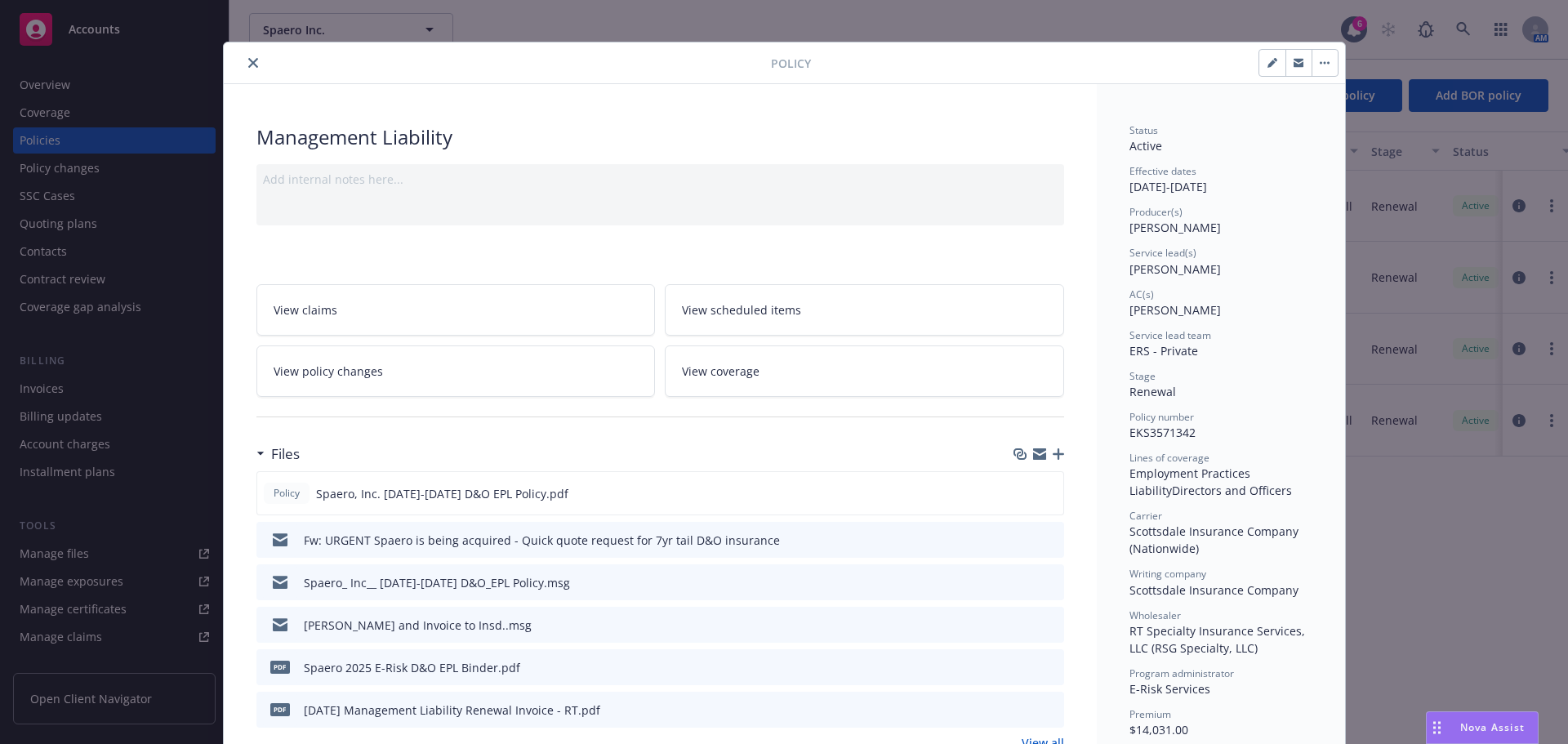
scroll to position [0, 0]
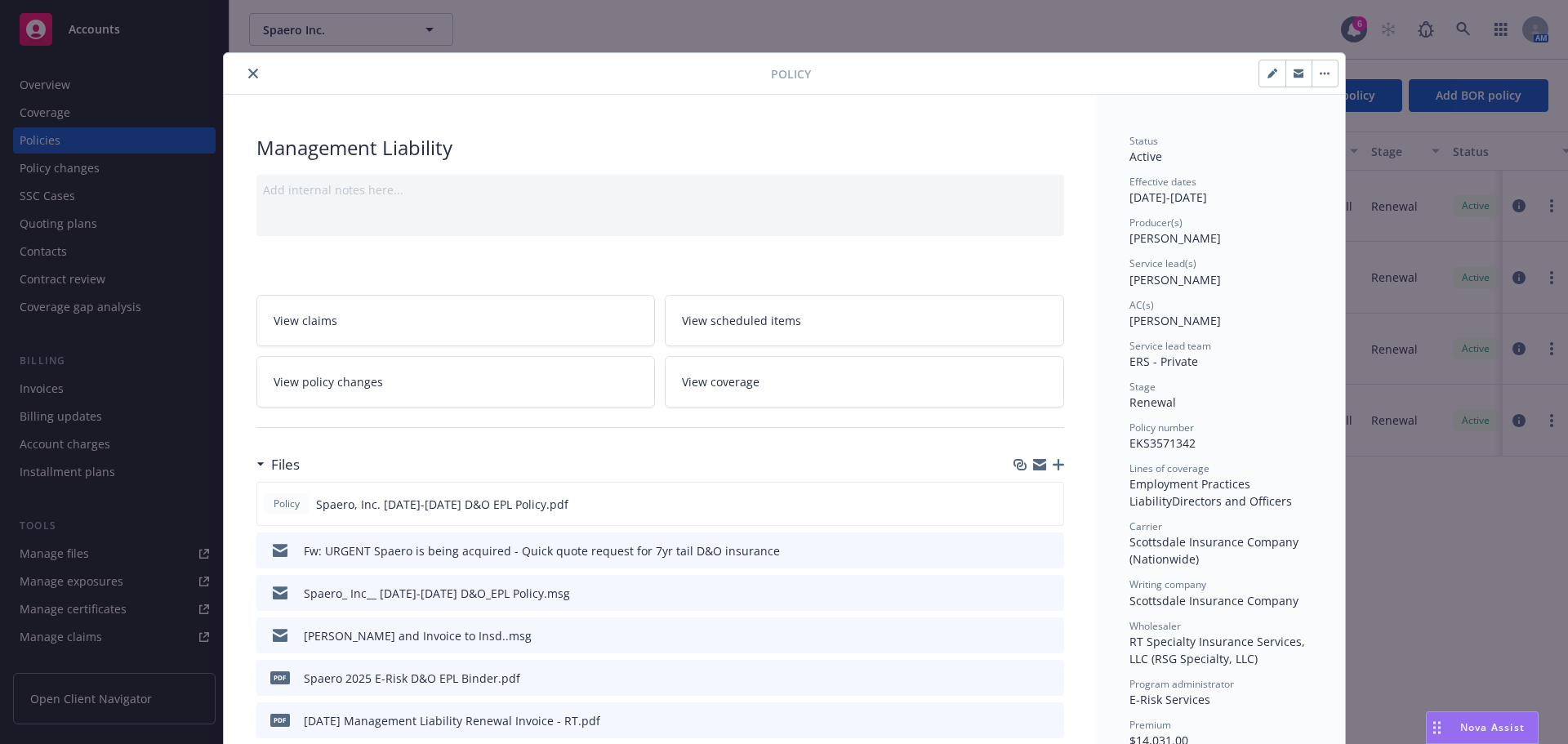
click at [250, 66] on button "close" at bounding box center [254, 74] width 20 height 20
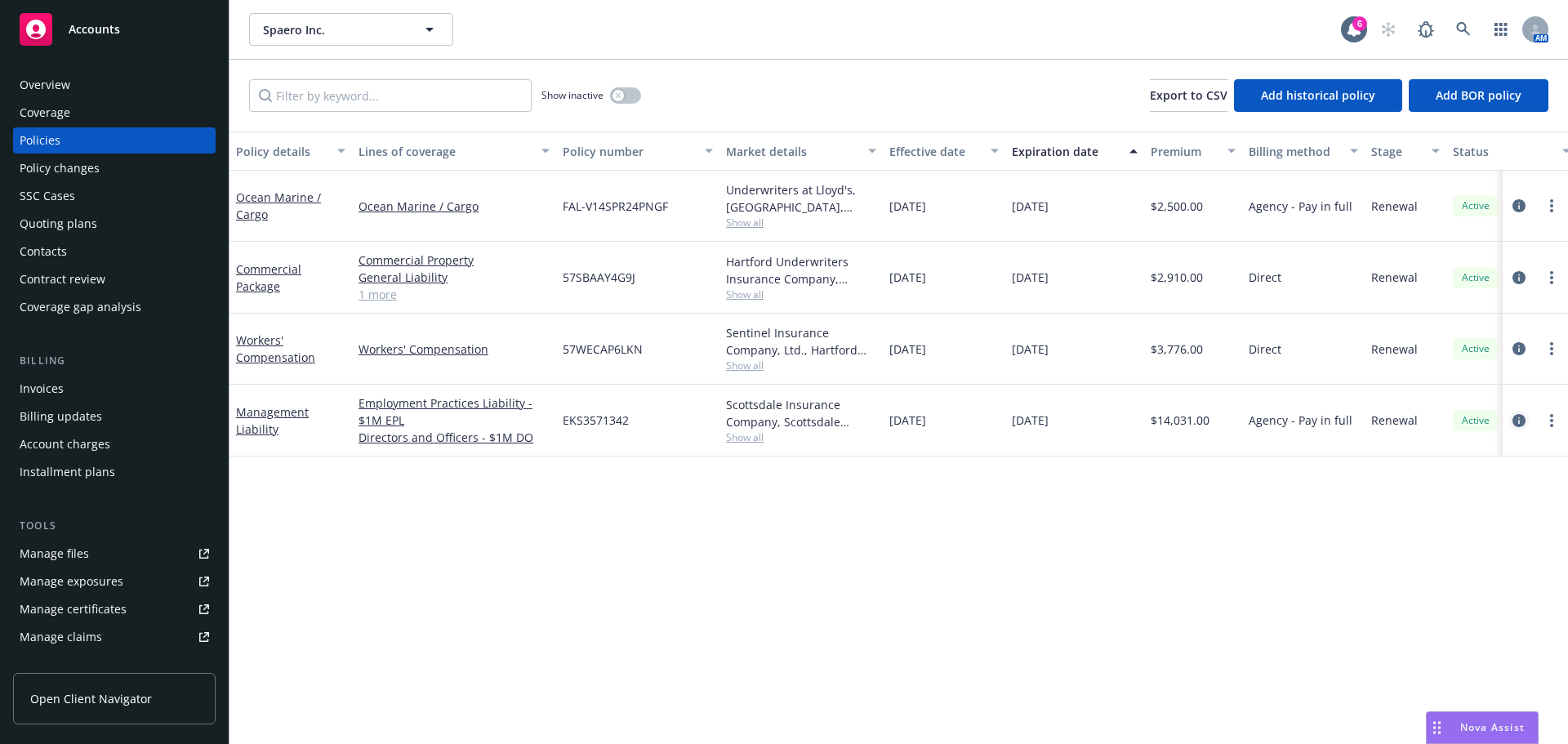
click at [1519, 424] on icon "circleInformation" at bounding box center [1519, 421] width 13 height 13
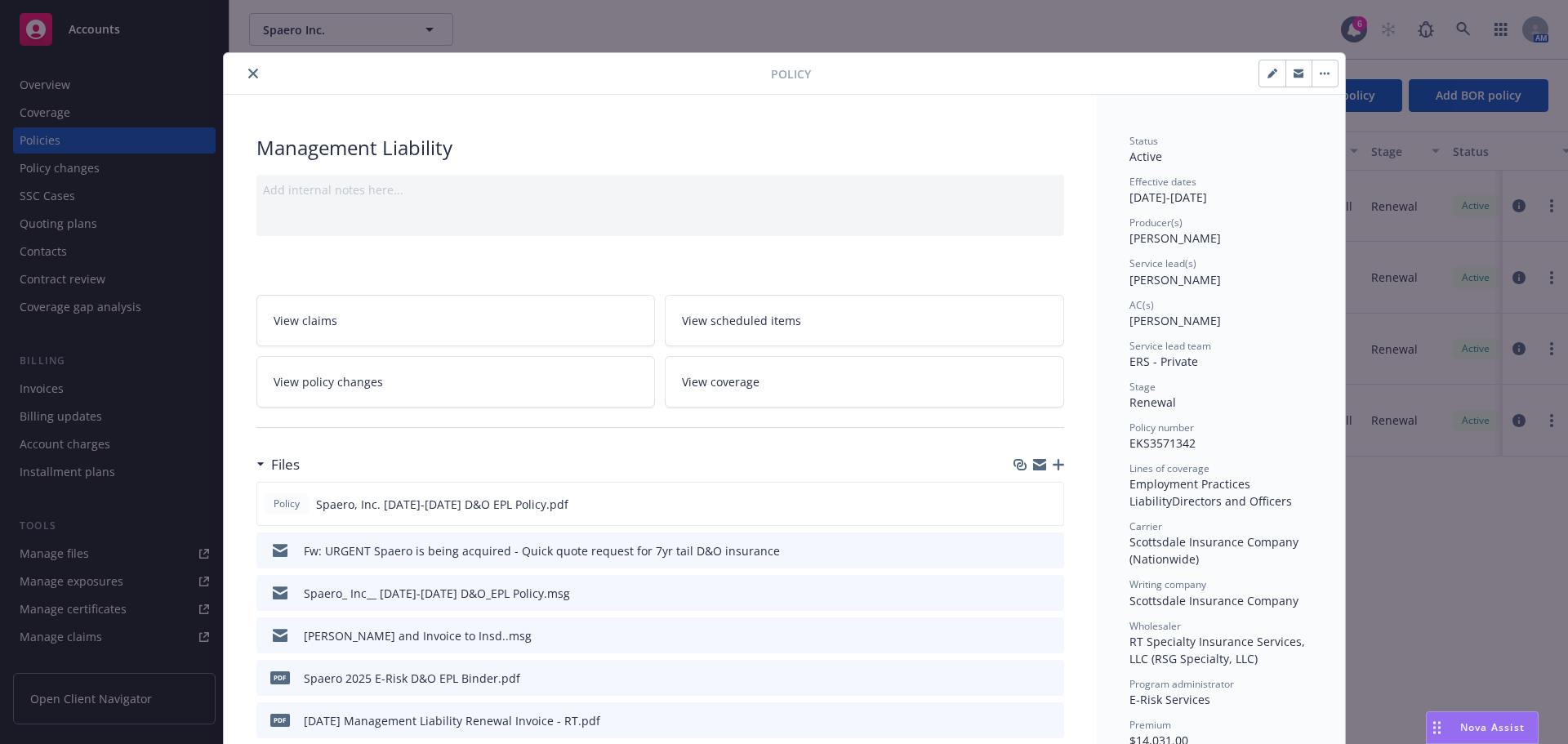
scroll to position [49, 0]
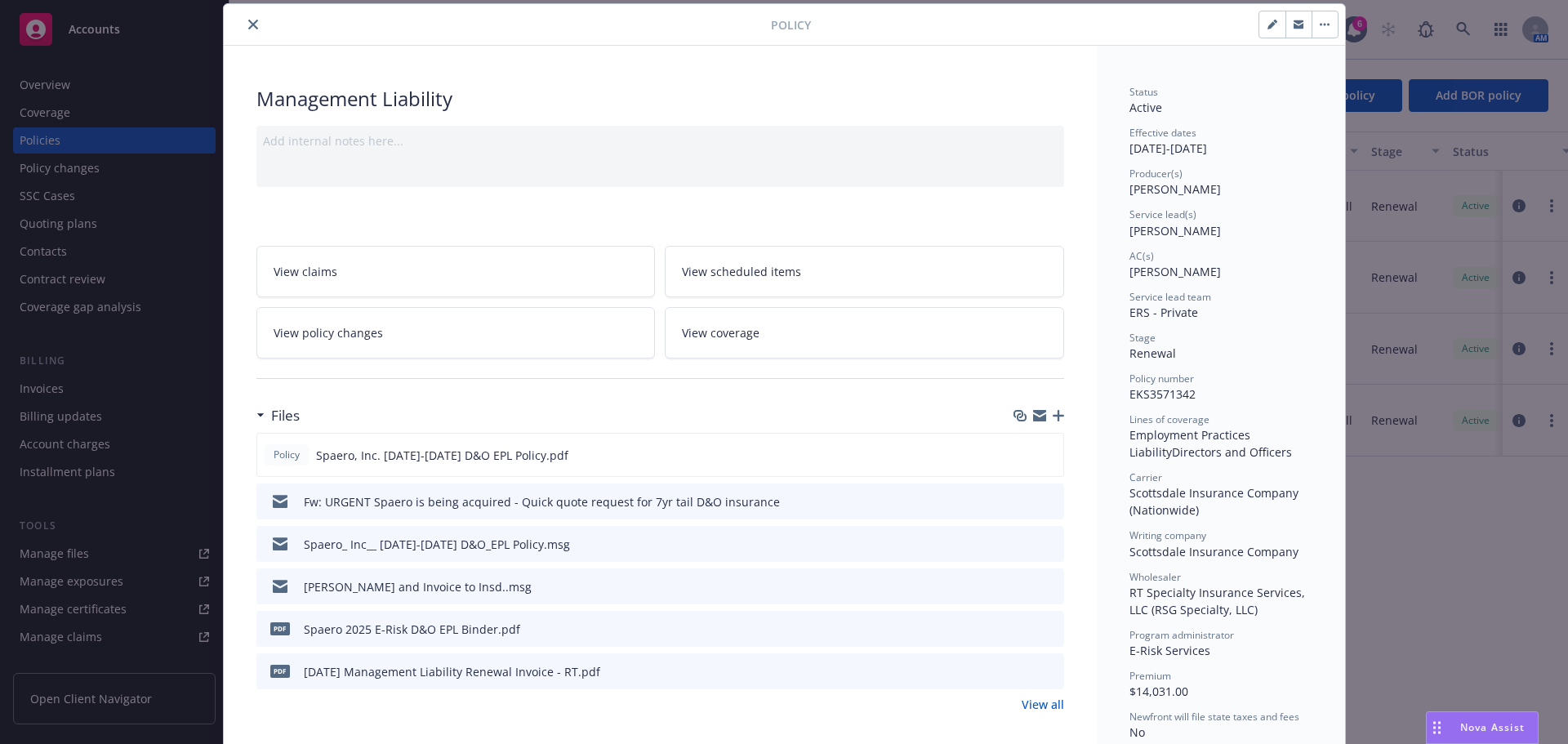
drag, startPoint x: 1158, startPoint y: 231, endPoint x: 1121, endPoint y: 231, distance: 37.0
click at [1203, 265] on span "[PERSON_NAME]" at bounding box center [1175, 271] width 91 height 16
drag, startPoint x: 1132, startPoint y: 236, endPoint x: 1123, endPoint y: 229, distance: 11.4
click at [1129, 229] on div "Status Active Effective dates [DATE] - [DATE] Producer(s) [PERSON_NAME] Service…" at bounding box center [1221, 494] width 183 height 820
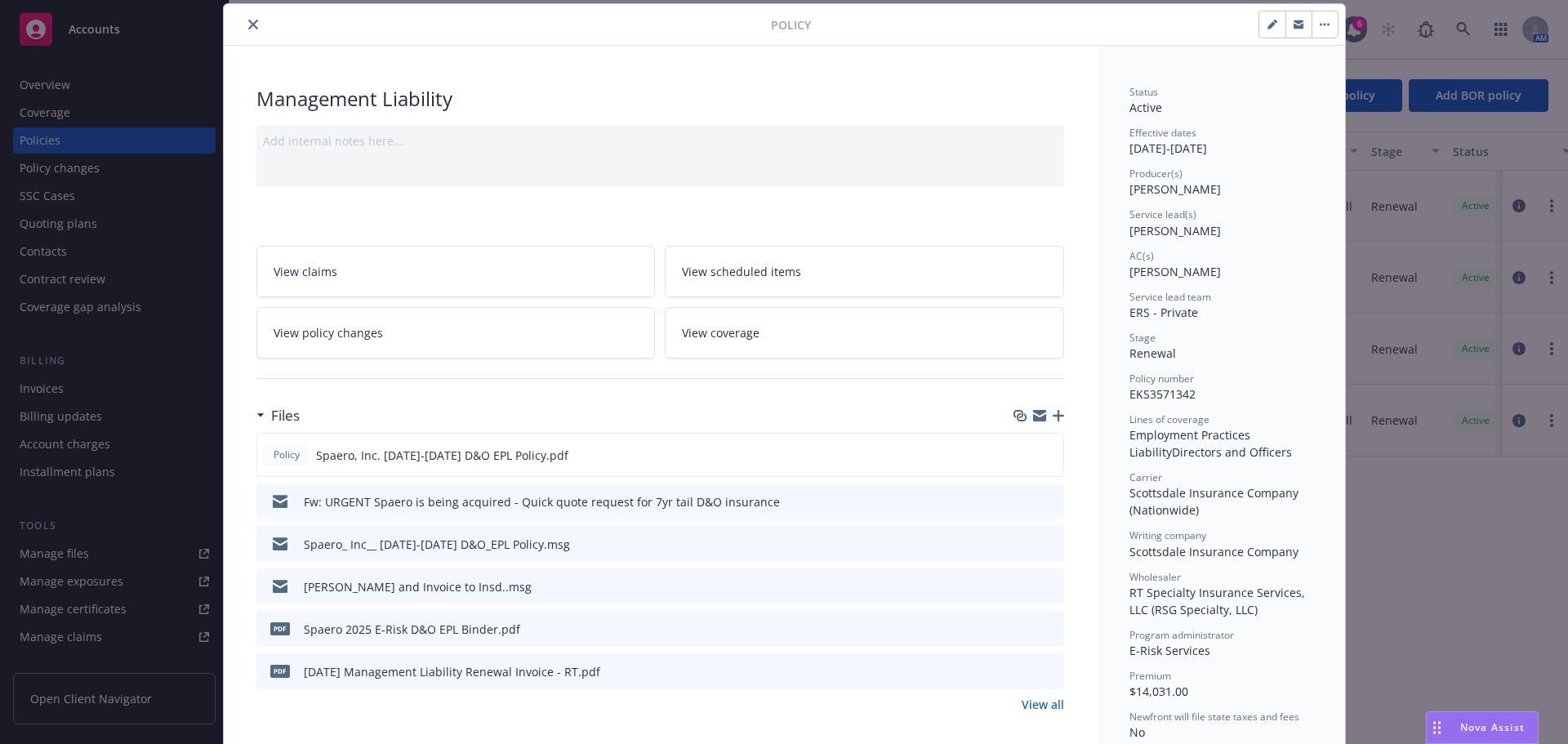
click at [248, 29] on button "close" at bounding box center [254, 25] width 20 height 20
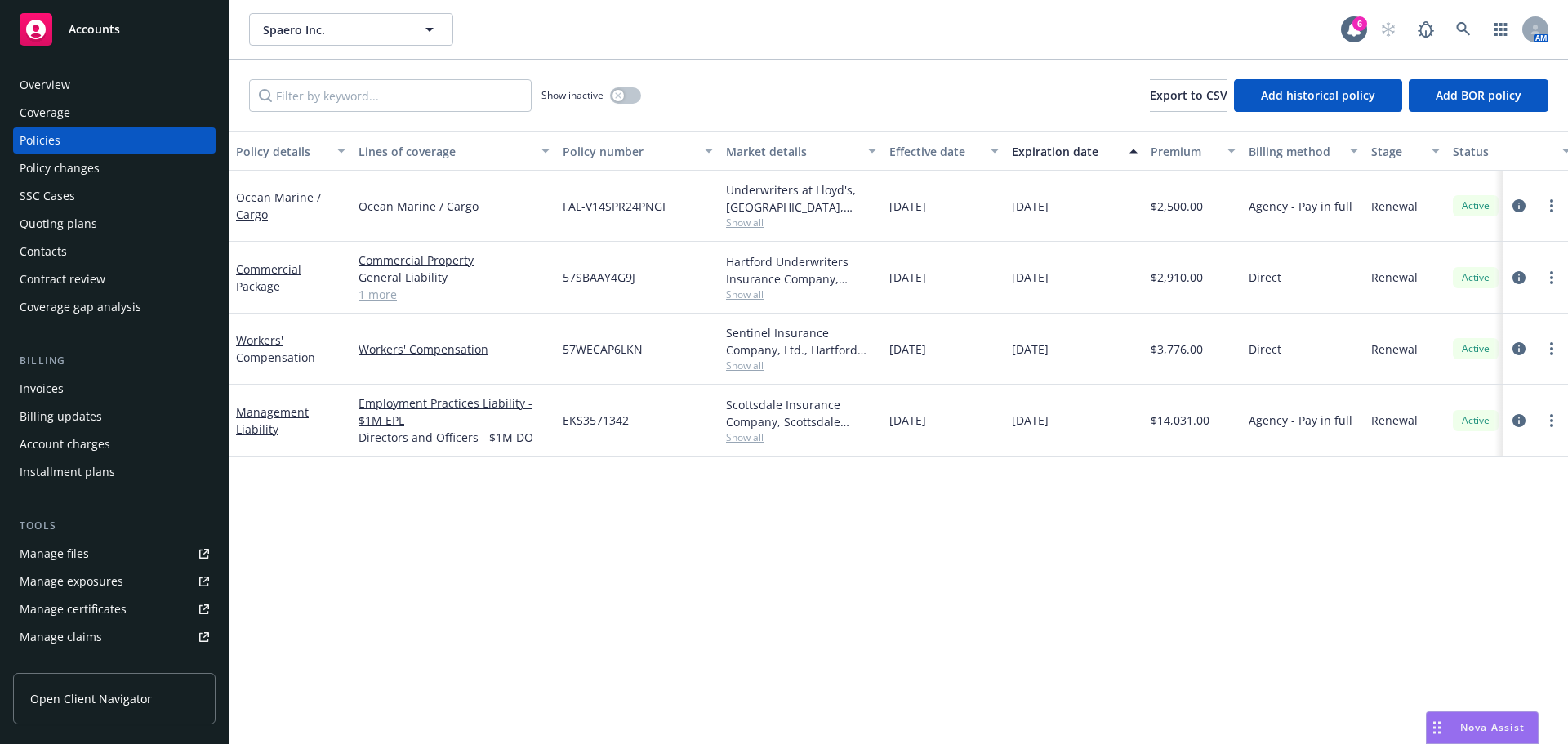
click at [44, 248] on div "Contacts" at bounding box center [43, 252] width 47 height 27
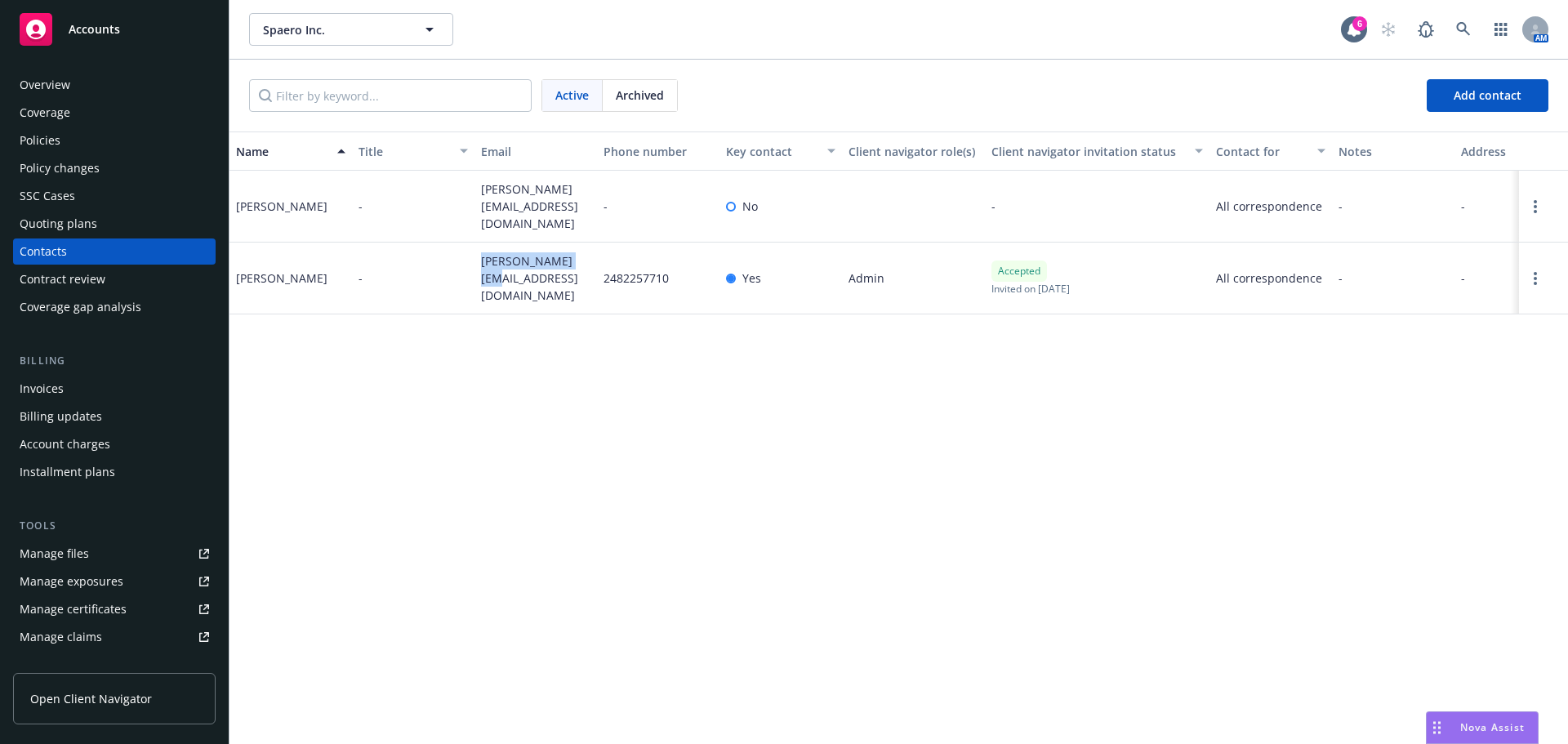
drag, startPoint x: 483, startPoint y: 270, endPoint x: 576, endPoint y: 260, distance: 93.5
click at [576, 260] on span "[PERSON_NAME][EMAIL_ADDRESS][DOMAIN_NAME]" at bounding box center [536, 278] width 109 height 51
copy span "[PERSON_NAME][EMAIL_ADDRESS][DOMAIN_NAME]"
click at [53, 139] on div "Policies" at bounding box center [40, 141] width 41 height 27
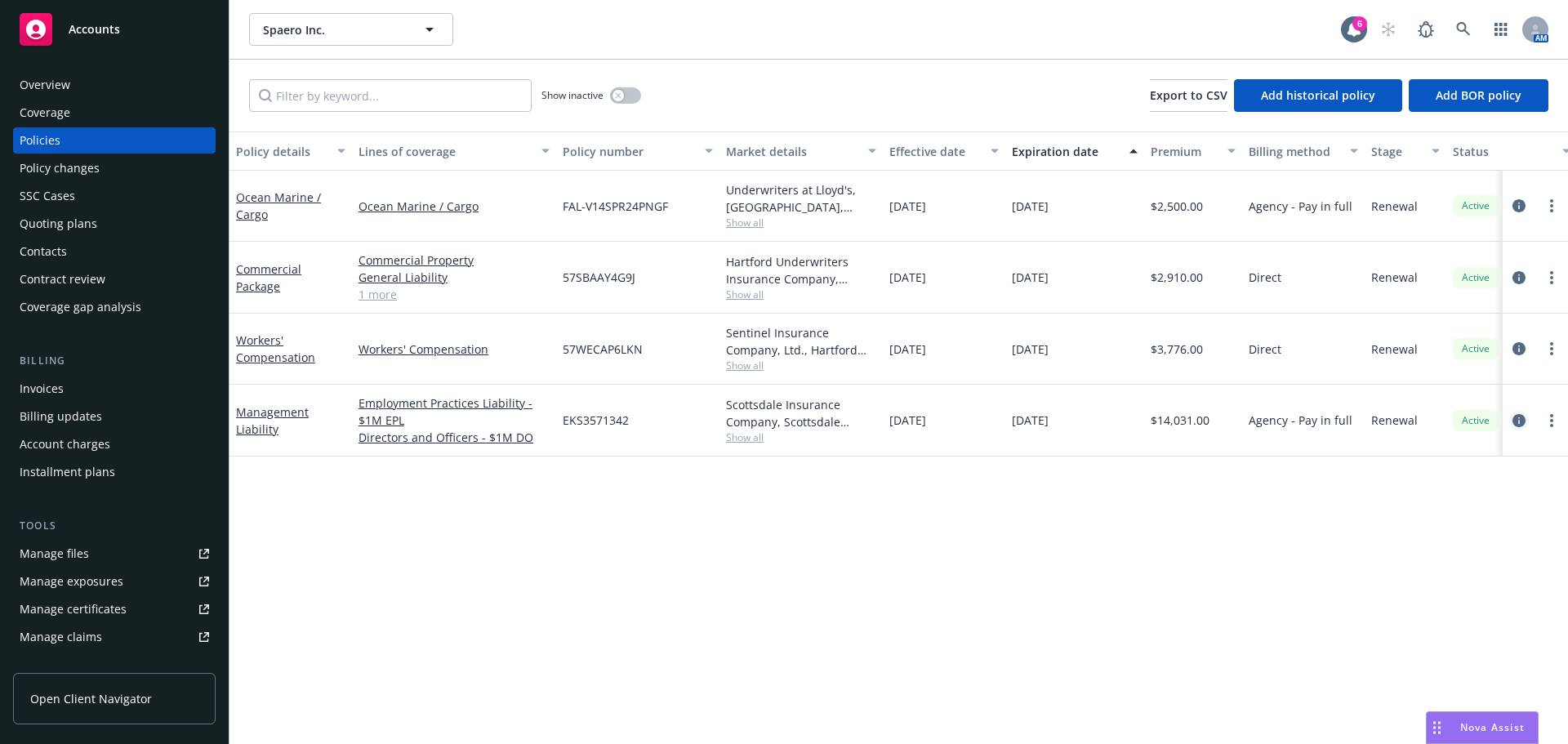
click at [1517, 418] on icon "circleInformation" at bounding box center [1519, 421] width 13 height 13
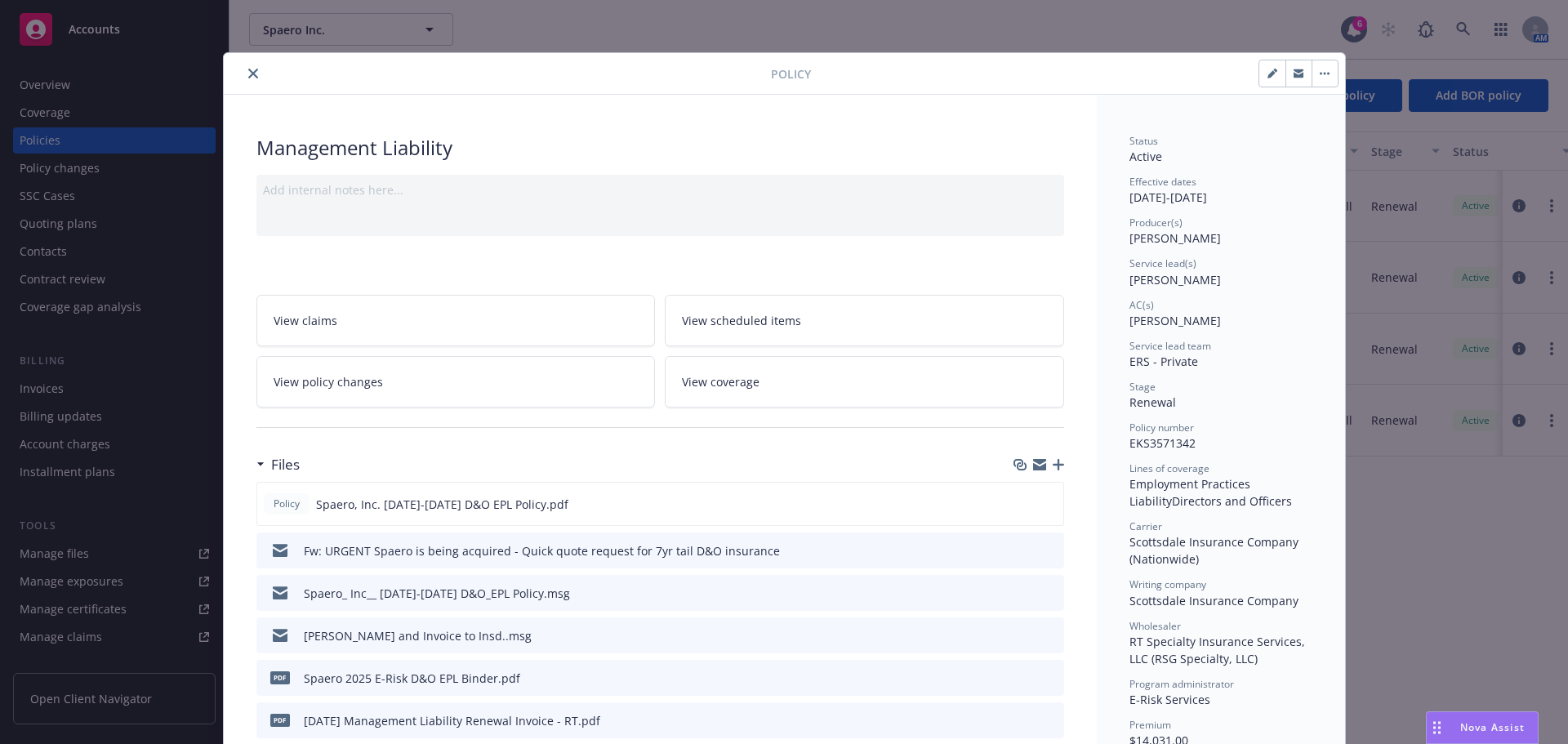
scroll to position [49, 0]
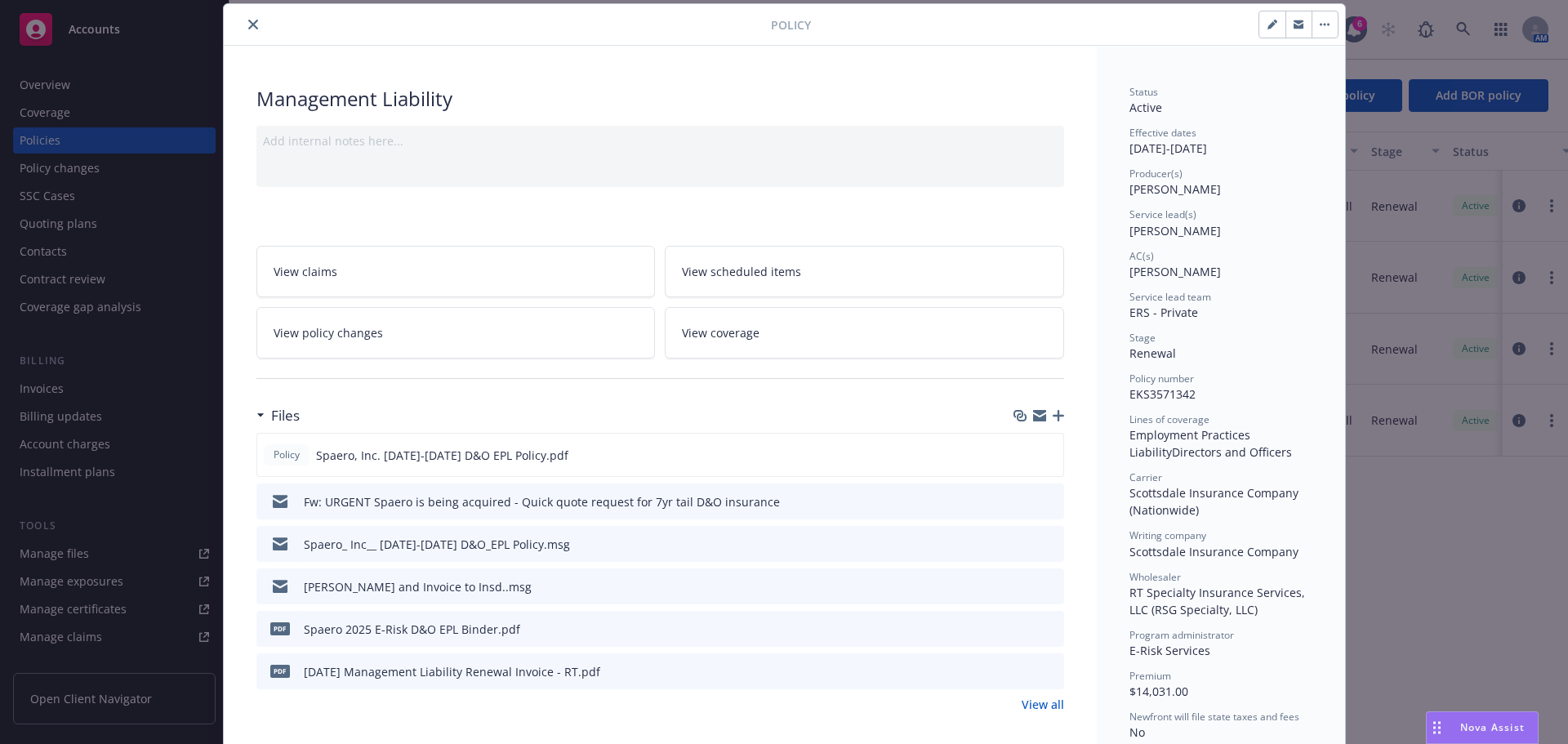
click at [248, 28] on icon "close" at bounding box center [253, 25] width 10 height 10
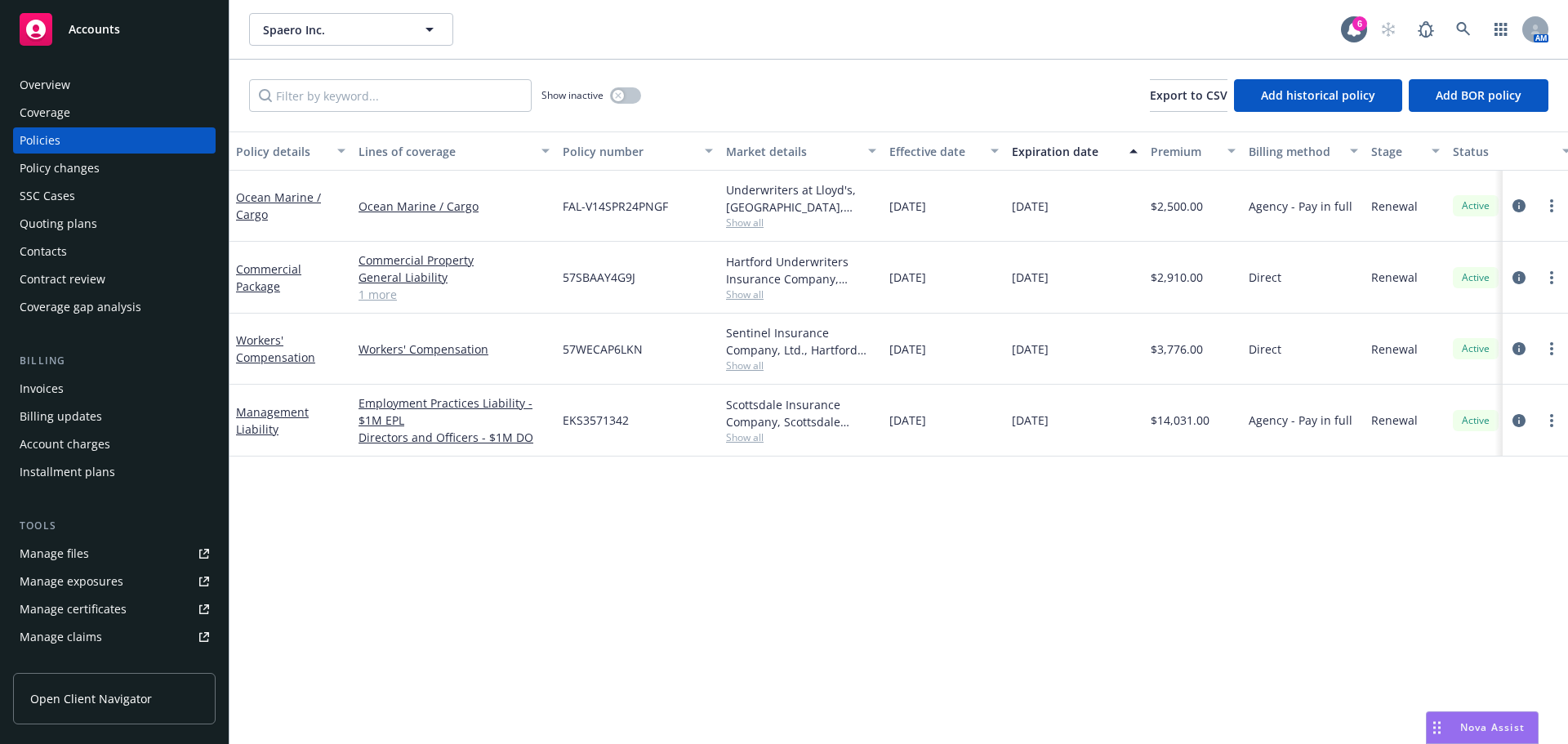
click at [771, 597] on div "Policy details Lines of coverage Policy number Market details Effective date Ex…" at bounding box center [899, 438] width 1338 height 613
drag, startPoint x: 1435, startPoint y: 587, endPoint x: 1436, endPoint y: 578, distance: 9.1
click at [1436, 578] on div "Policy details Lines of coverage Policy number Market details Effective date Ex…" at bounding box center [899, 438] width 1338 height 613
click at [1517, 416] on icon "circleInformation" at bounding box center [1519, 421] width 13 height 13
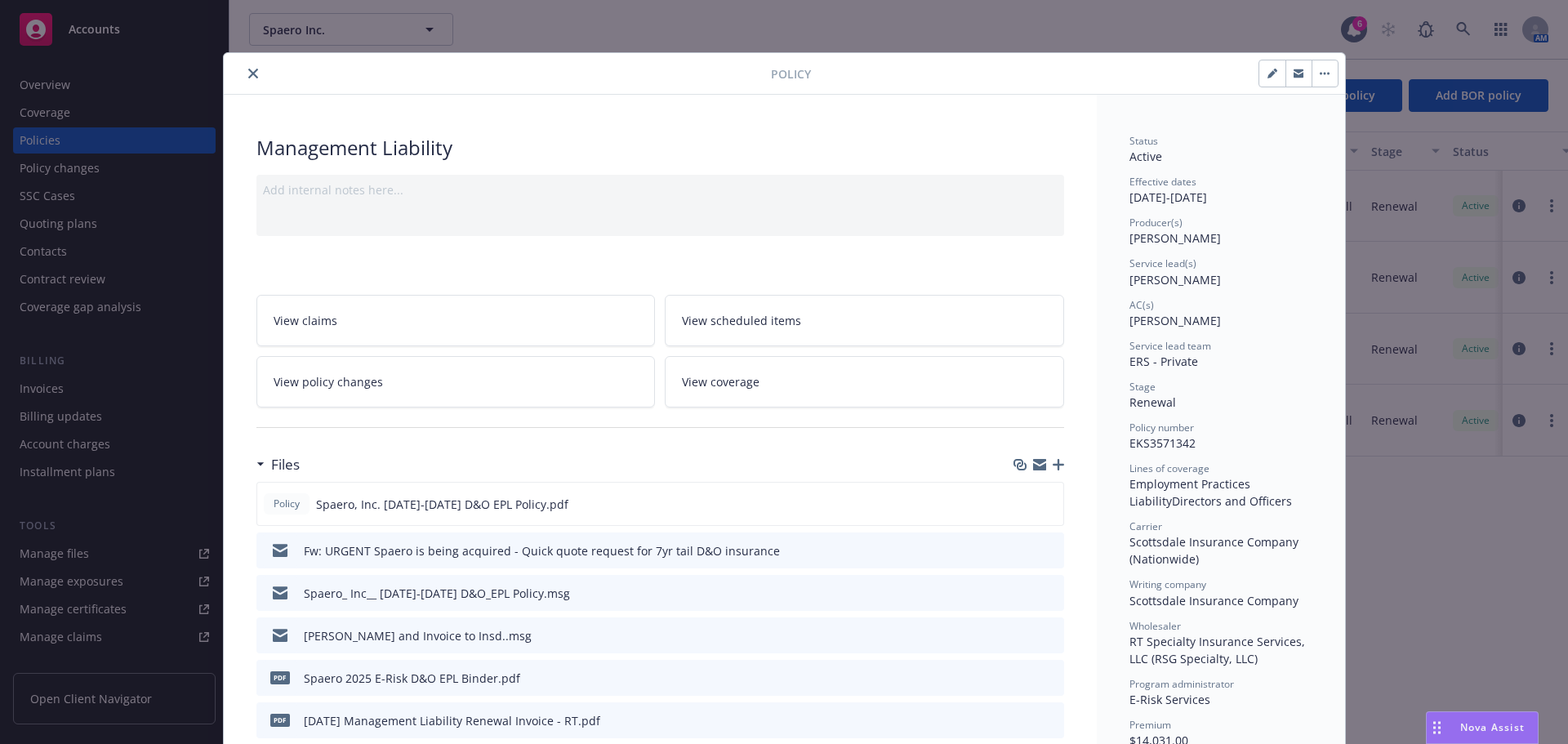
scroll to position [49, 0]
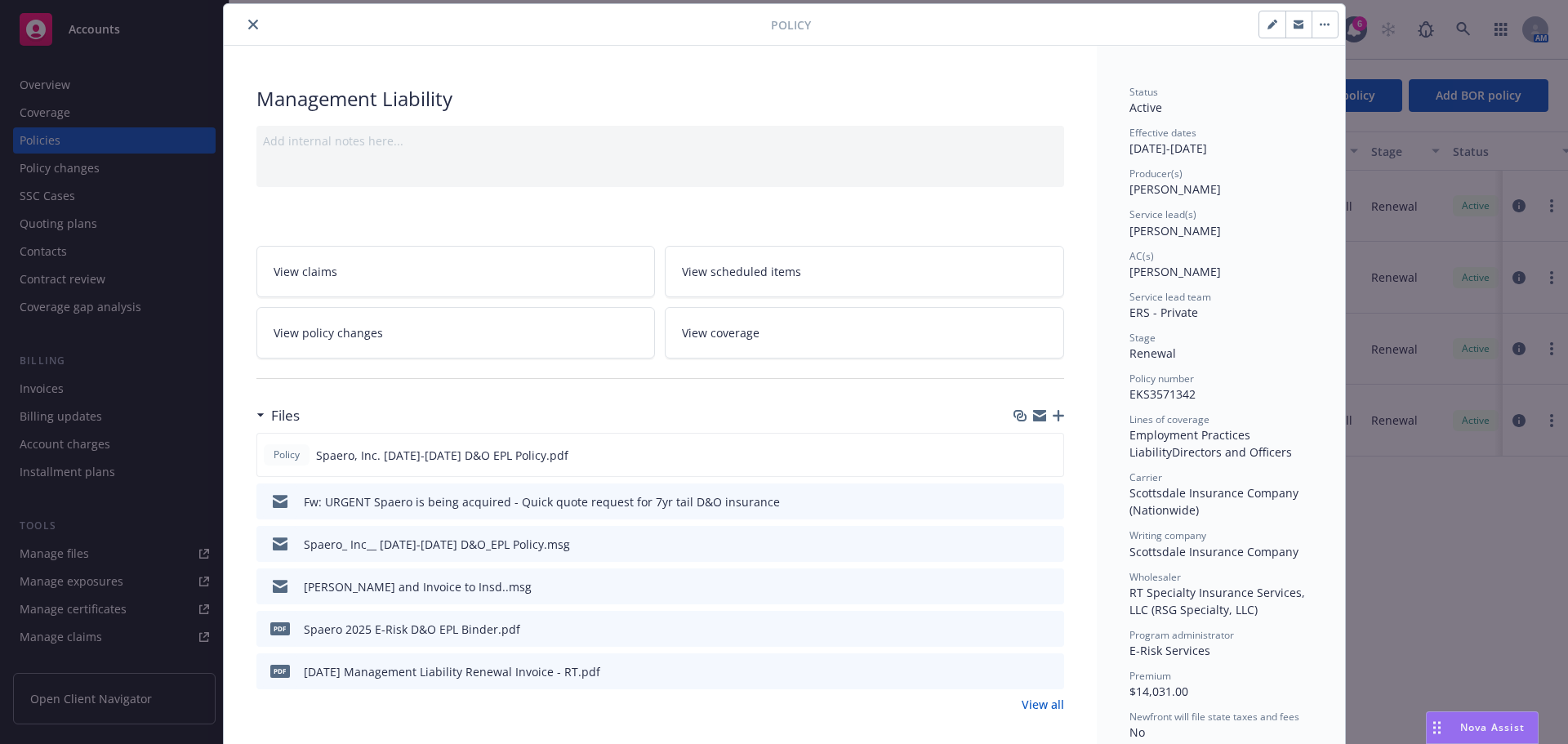
click at [249, 22] on icon "close" at bounding box center [253, 25] width 10 height 10
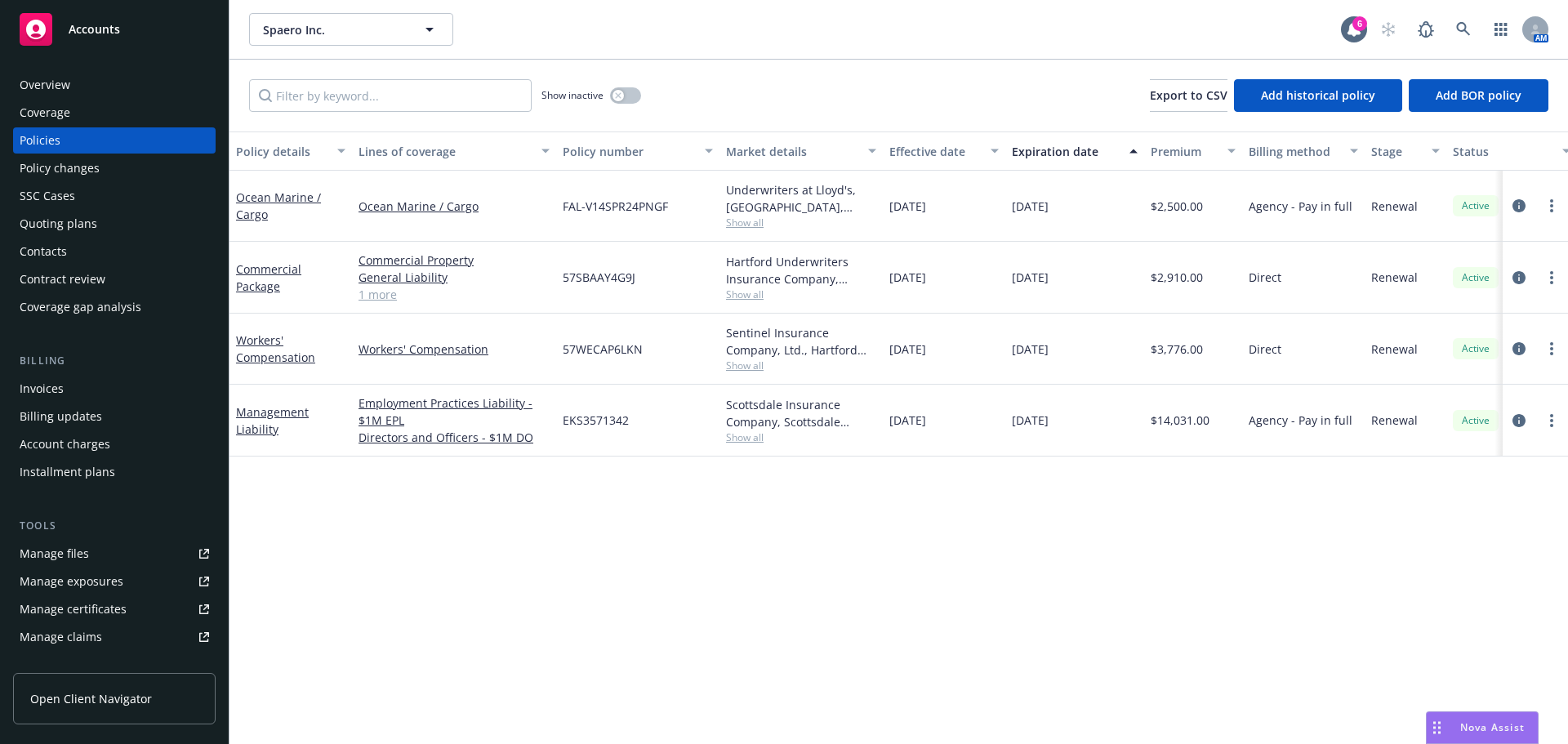
drag, startPoint x: 1085, startPoint y: 355, endPoint x: 624, endPoint y: 212, distance: 482.7
click at [627, 208] on div "Ocean Marine / Cargo Ocean Marine / Cargo FAL-V14SPR24PNGF Underwriters at Lloy…" at bounding box center [1017, 301] width 1576 height 261
click at [740, 555] on div "Policy details Lines of coverage Policy number Market details Effective date Ex…" at bounding box center [899, 438] width 1338 height 613
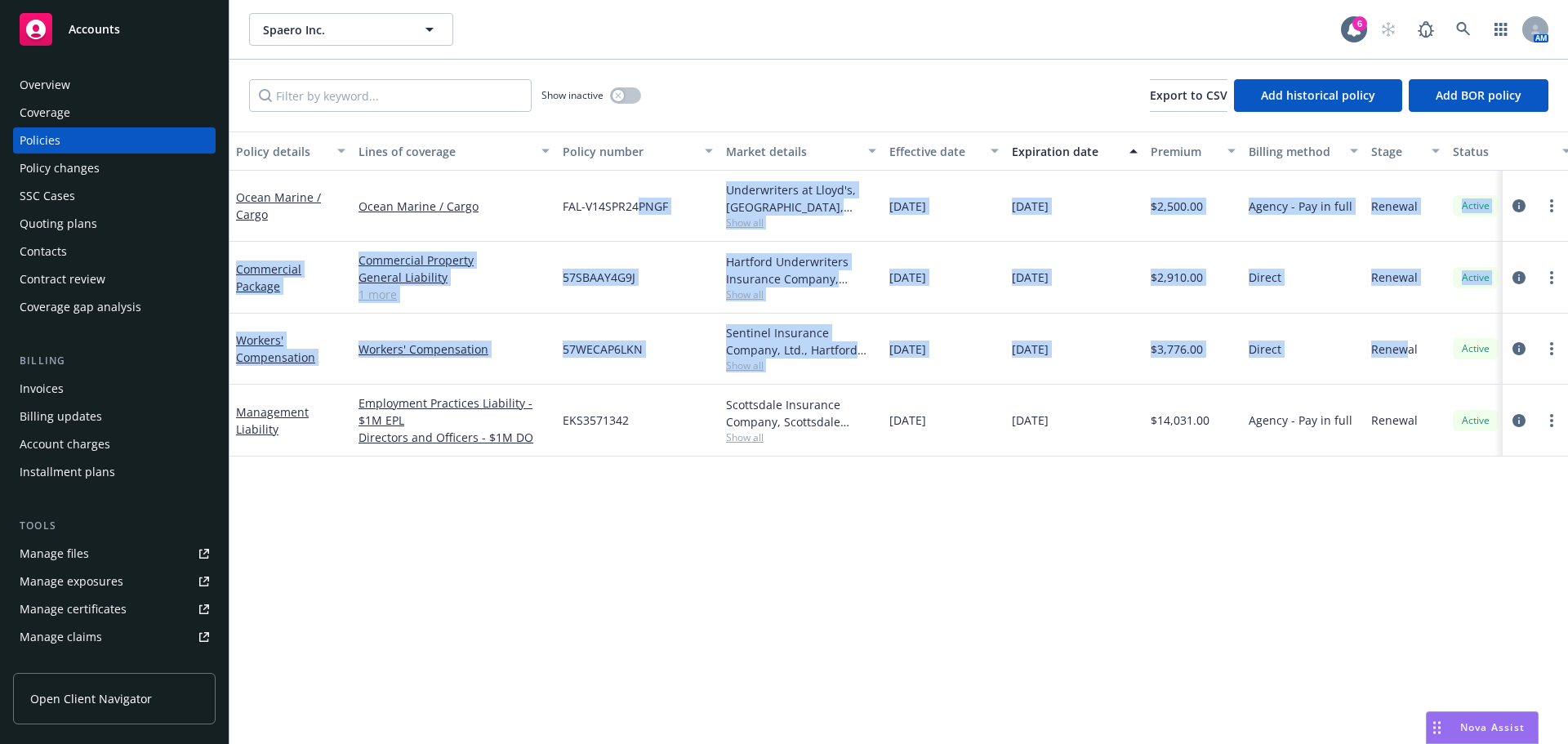
drag, startPoint x: 1376, startPoint y: 347, endPoint x: 608, endPoint y: 177, distance: 786.6
click at [624, 166] on div "Policy details Lines of coverage Policy number Market details Effective date Ex…" at bounding box center [899, 438] width 1338 height 613
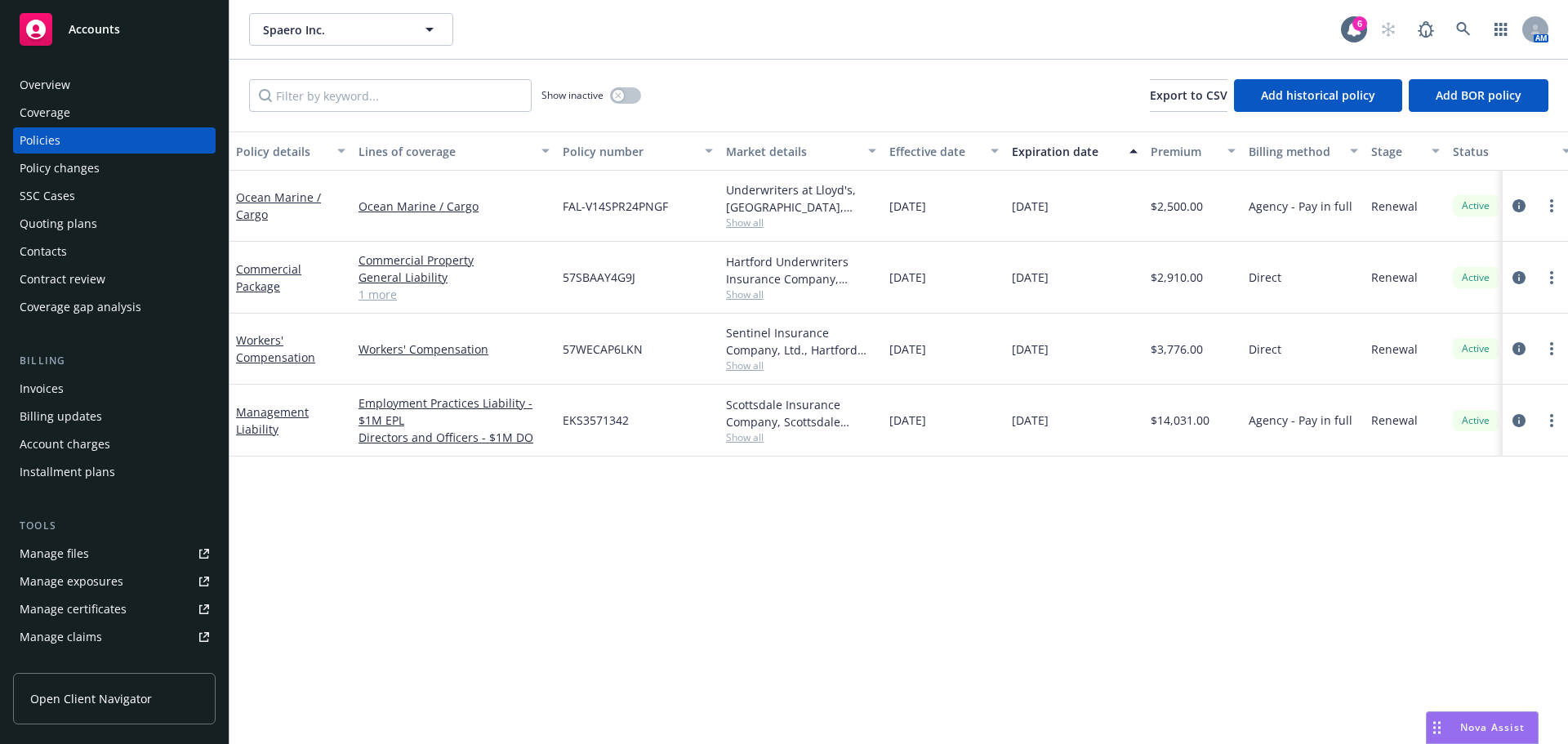
click at [694, 596] on div "Policy details Lines of coverage Policy number Market details Effective date Ex…" at bounding box center [899, 438] width 1338 height 613
drag, startPoint x: 659, startPoint y: 599, endPoint x: 748, endPoint y: 299, distance: 312.9
click at [660, 599] on div "Policy details Lines of coverage Policy number Market details Effective date Ex…" at bounding box center [899, 438] width 1338 height 613
click at [1522, 419] on icon "circleInformation" at bounding box center [1519, 421] width 13 height 13
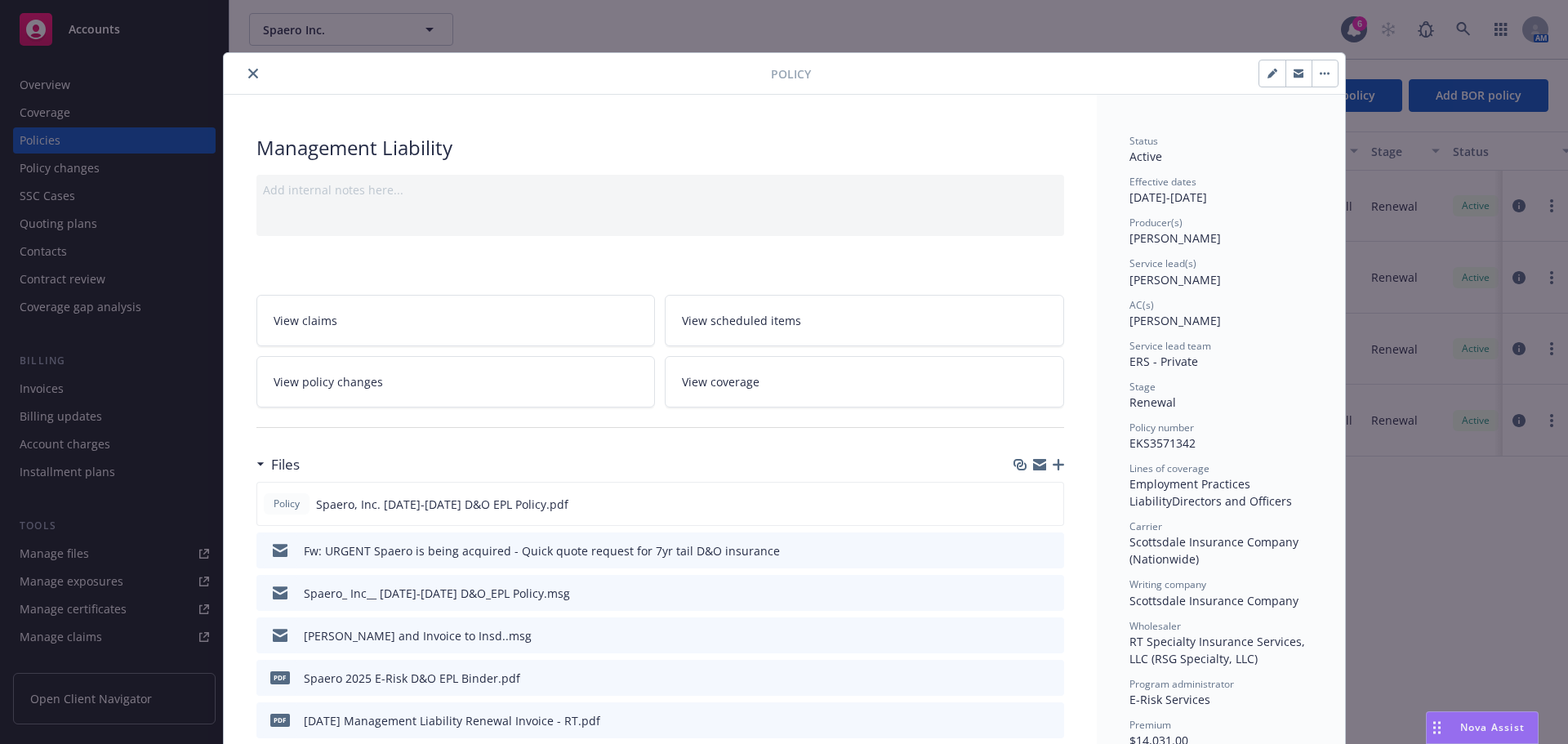
scroll to position [49, 0]
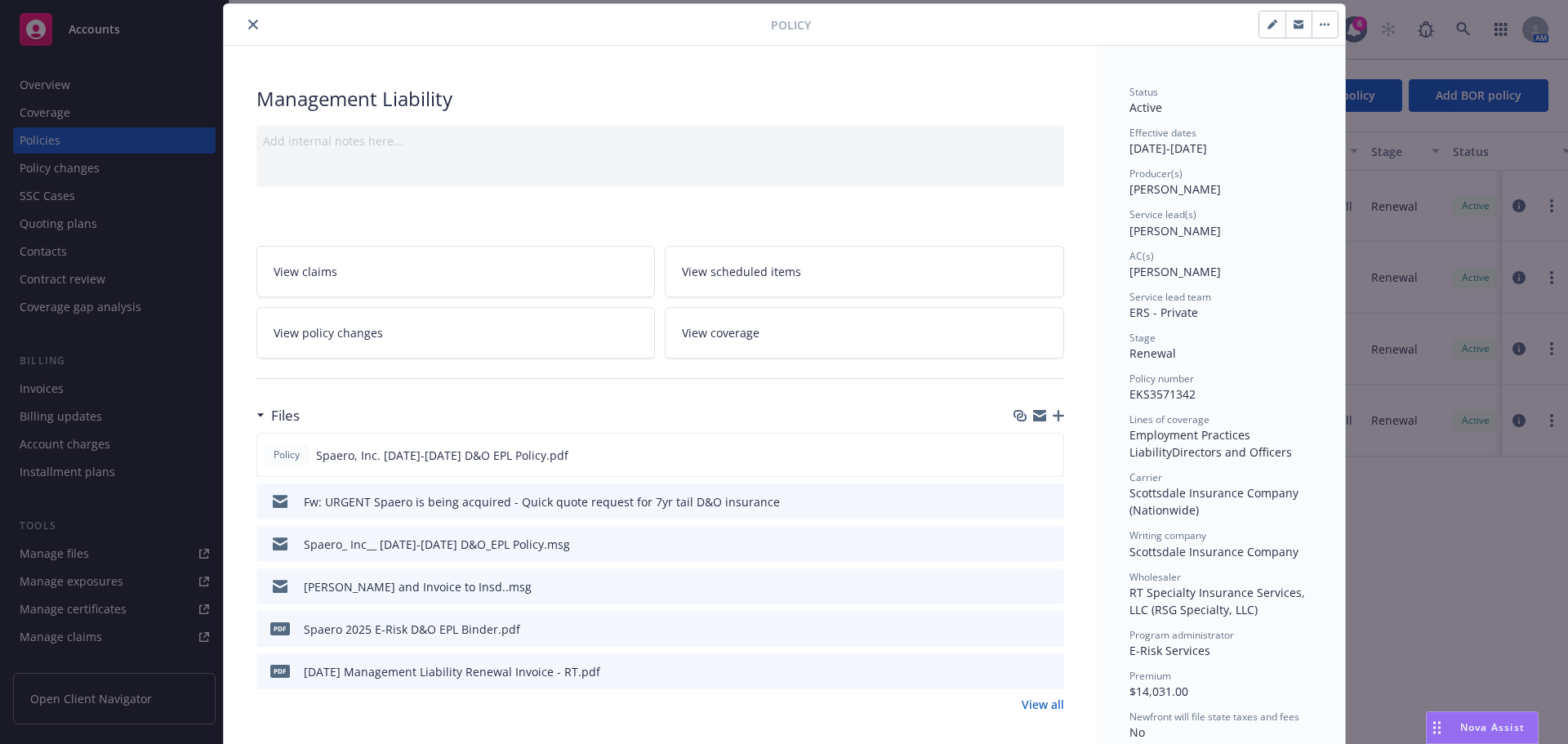
click at [248, 21] on icon "close" at bounding box center [253, 25] width 10 height 10
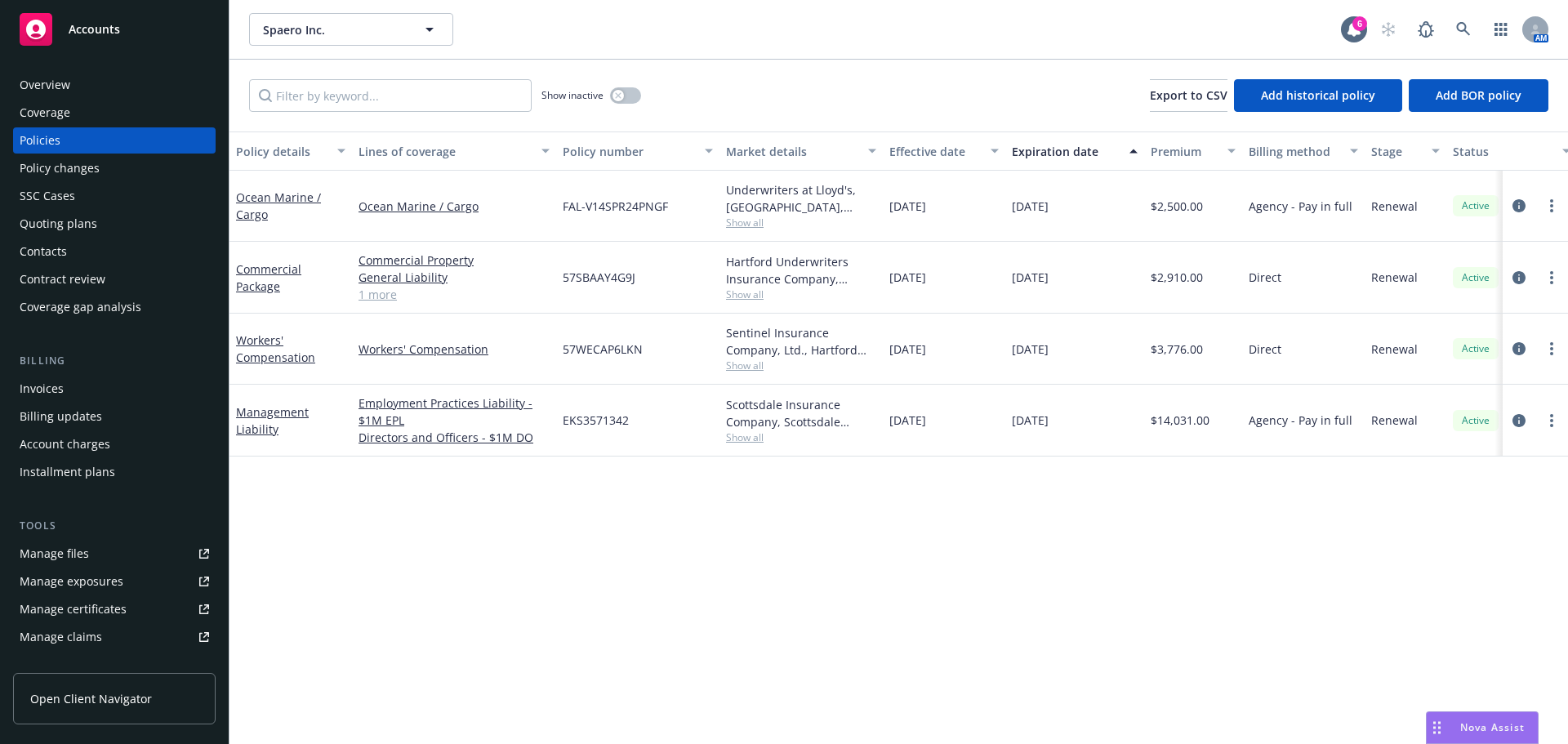
click at [85, 85] on div "Overview" at bounding box center [114, 85] width 190 height 27
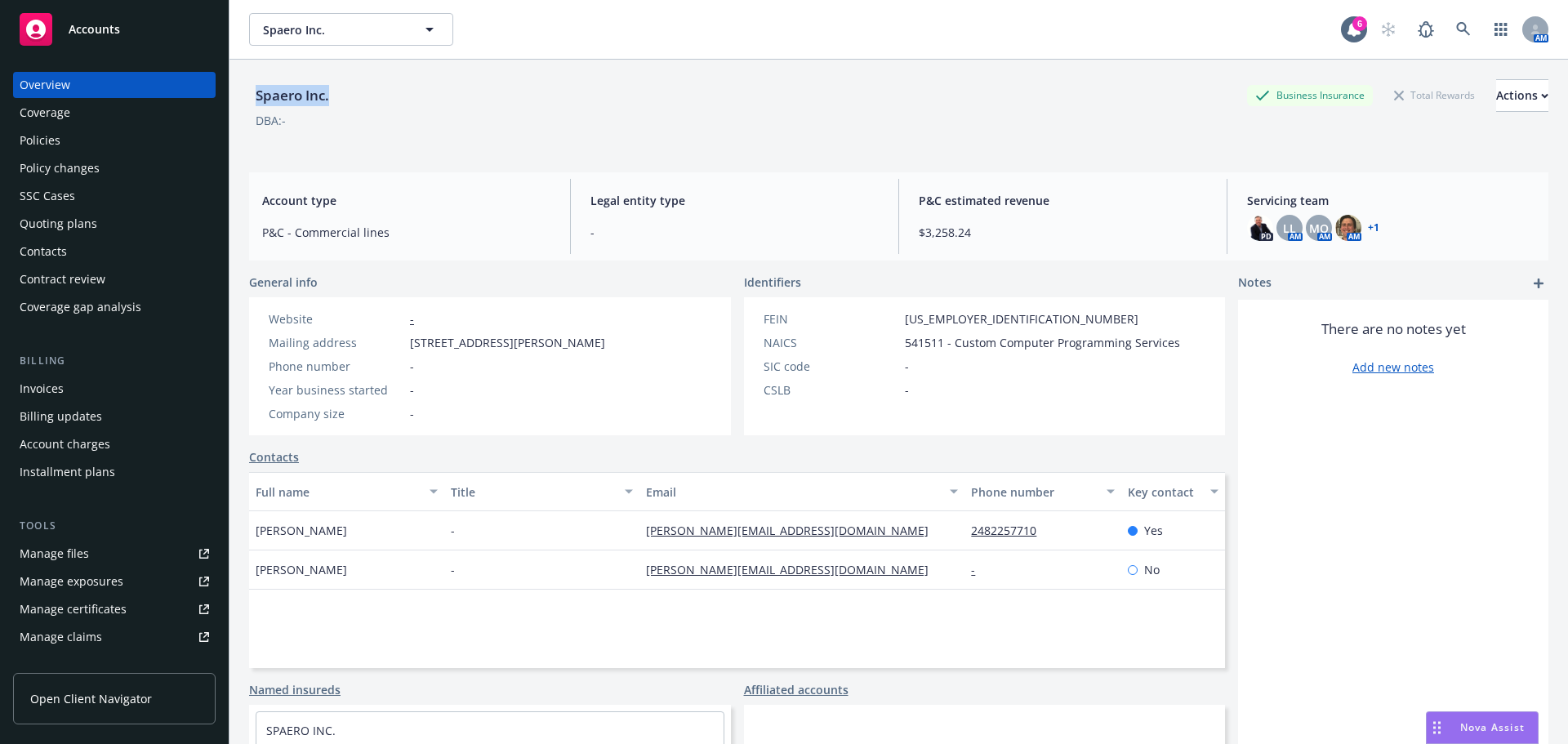
drag, startPoint x: 357, startPoint y: 106, endPoint x: 1448, endPoint y: 196, distance: 1094.7
click at [256, 101] on div "Spaero Inc. Business Insurance Total Rewards Actions" at bounding box center [898, 95] width 1299 height 32
copy div "Spaero Inc."
click at [36, 146] on div "Policies" at bounding box center [40, 141] width 41 height 27
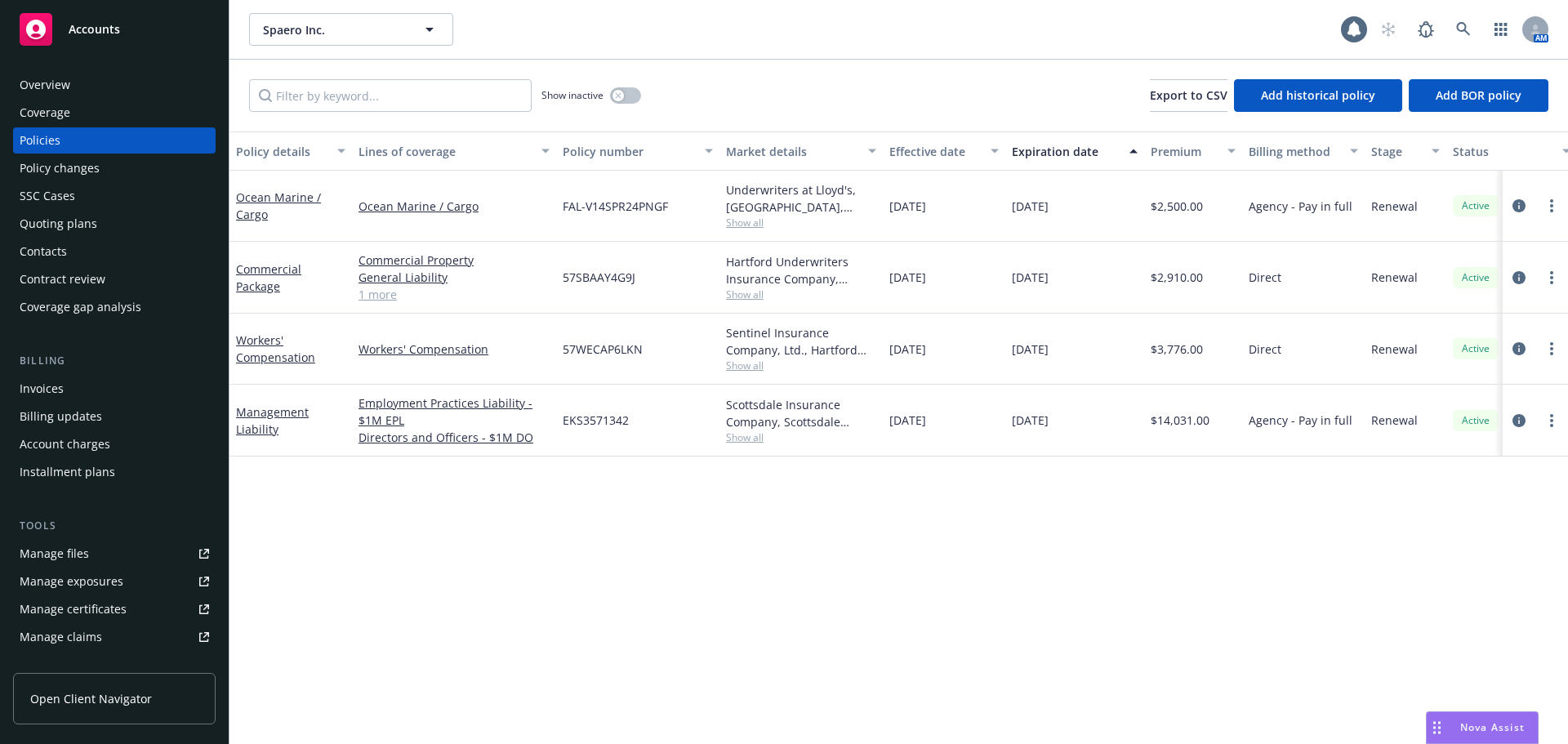
click at [43, 257] on div "Contacts" at bounding box center [43, 252] width 47 height 27
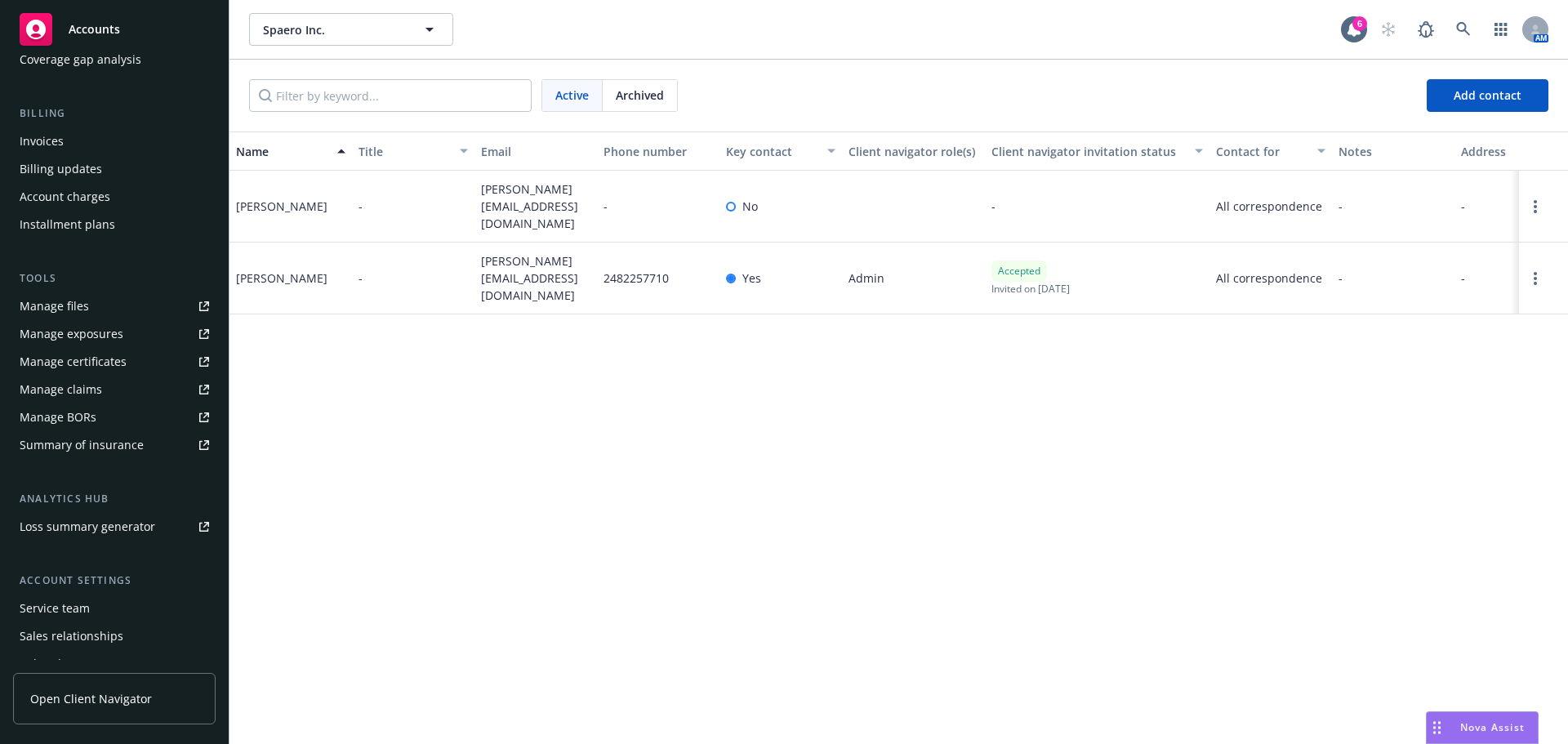
scroll to position [320, 0]
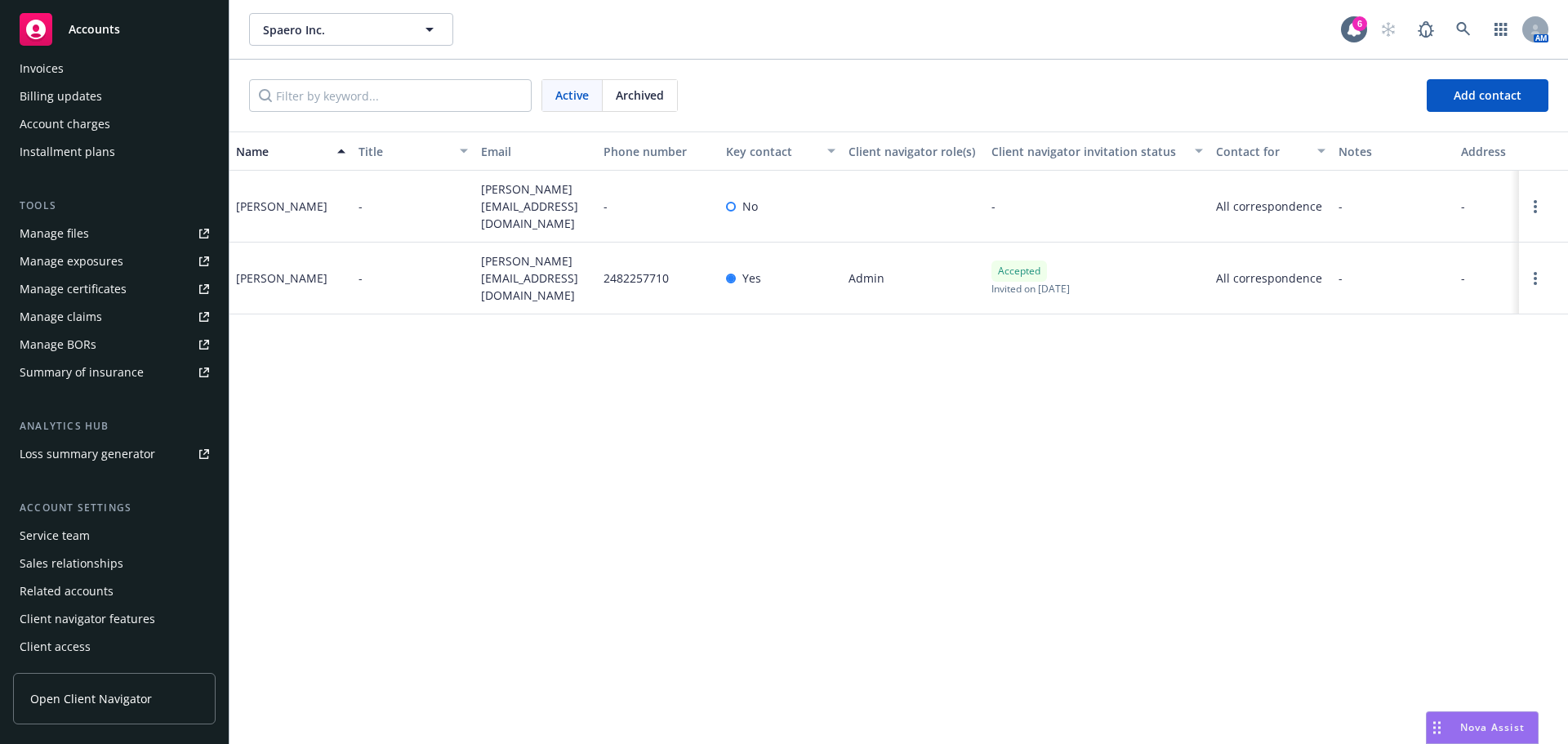
click at [91, 541] on div "Service team" at bounding box center [114, 536] width 190 height 27
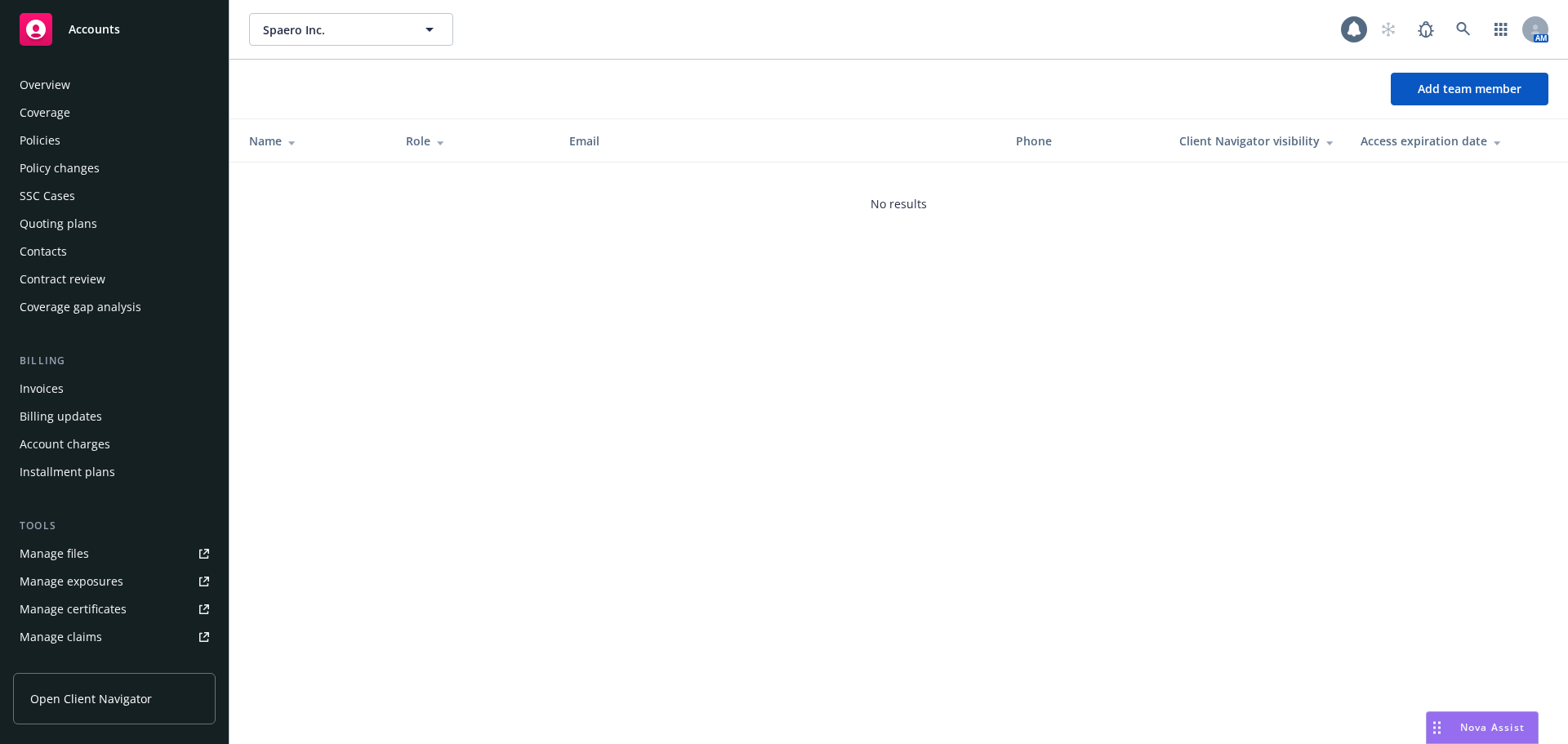
scroll to position [320, 0]
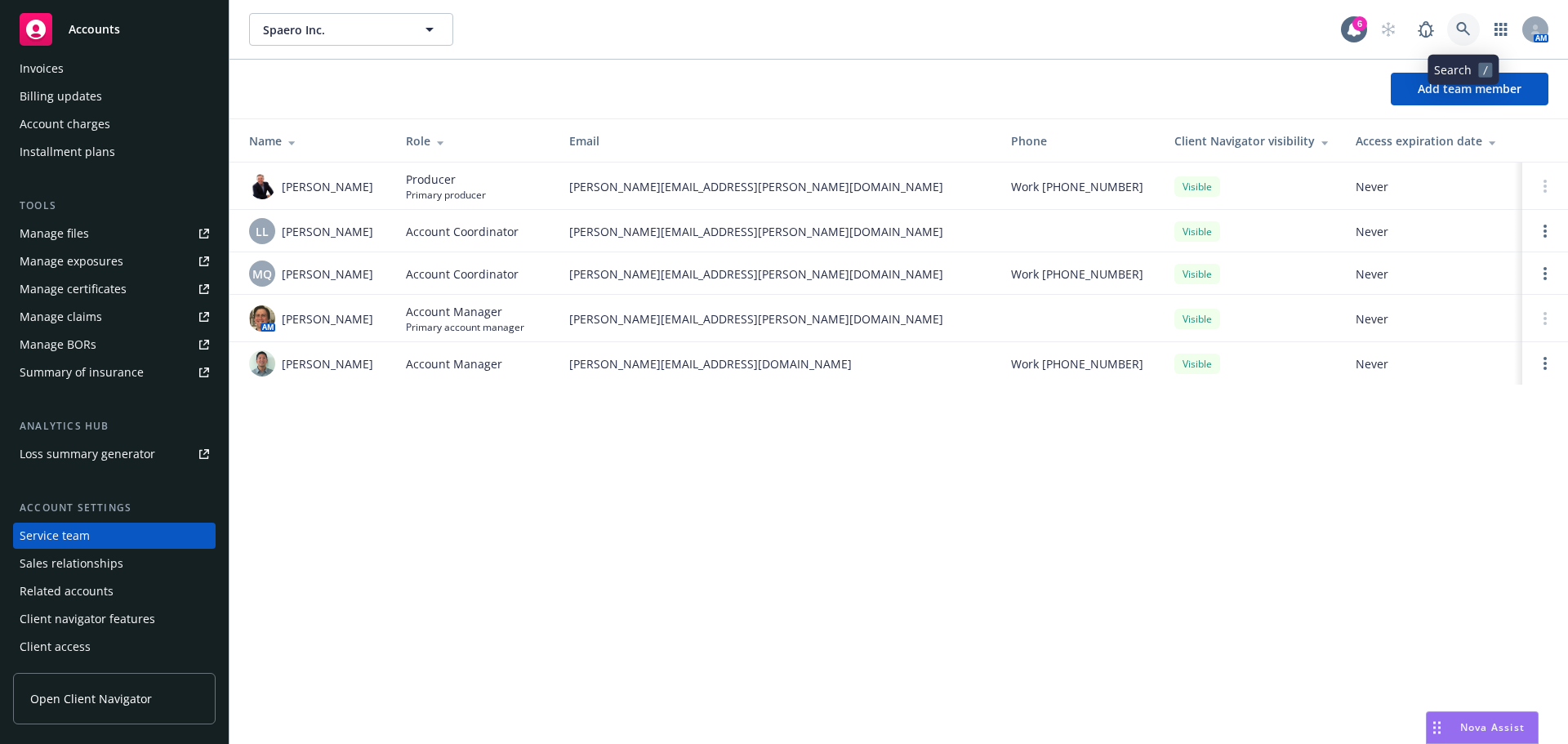
click at [1467, 23] on link at bounding box center [1463, 29] width 32 height 32
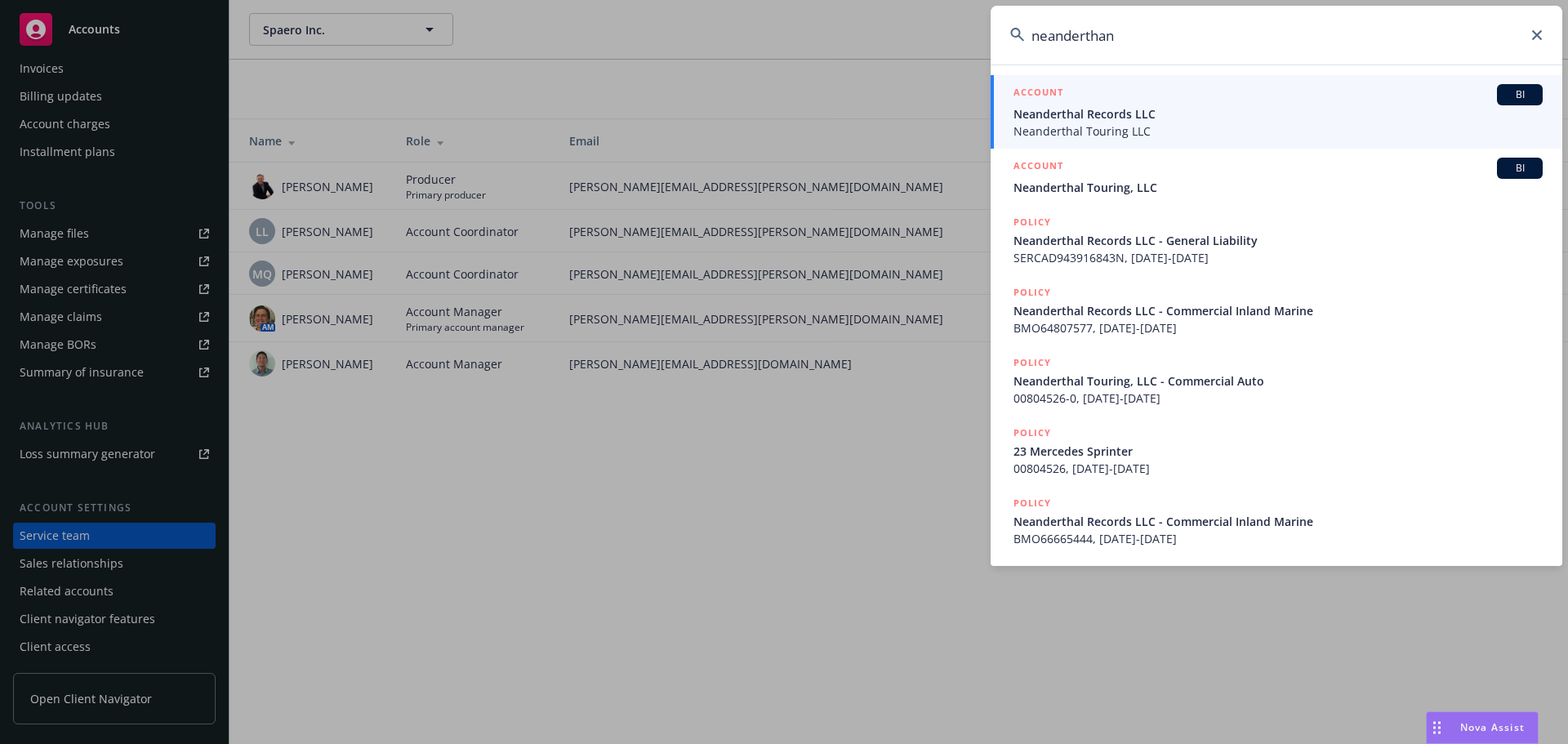
type input "neanderthan"
click at [1143, 110] on span "Neanderthal Records LLC" at bounding box center [1278, 114] width 529 height 17
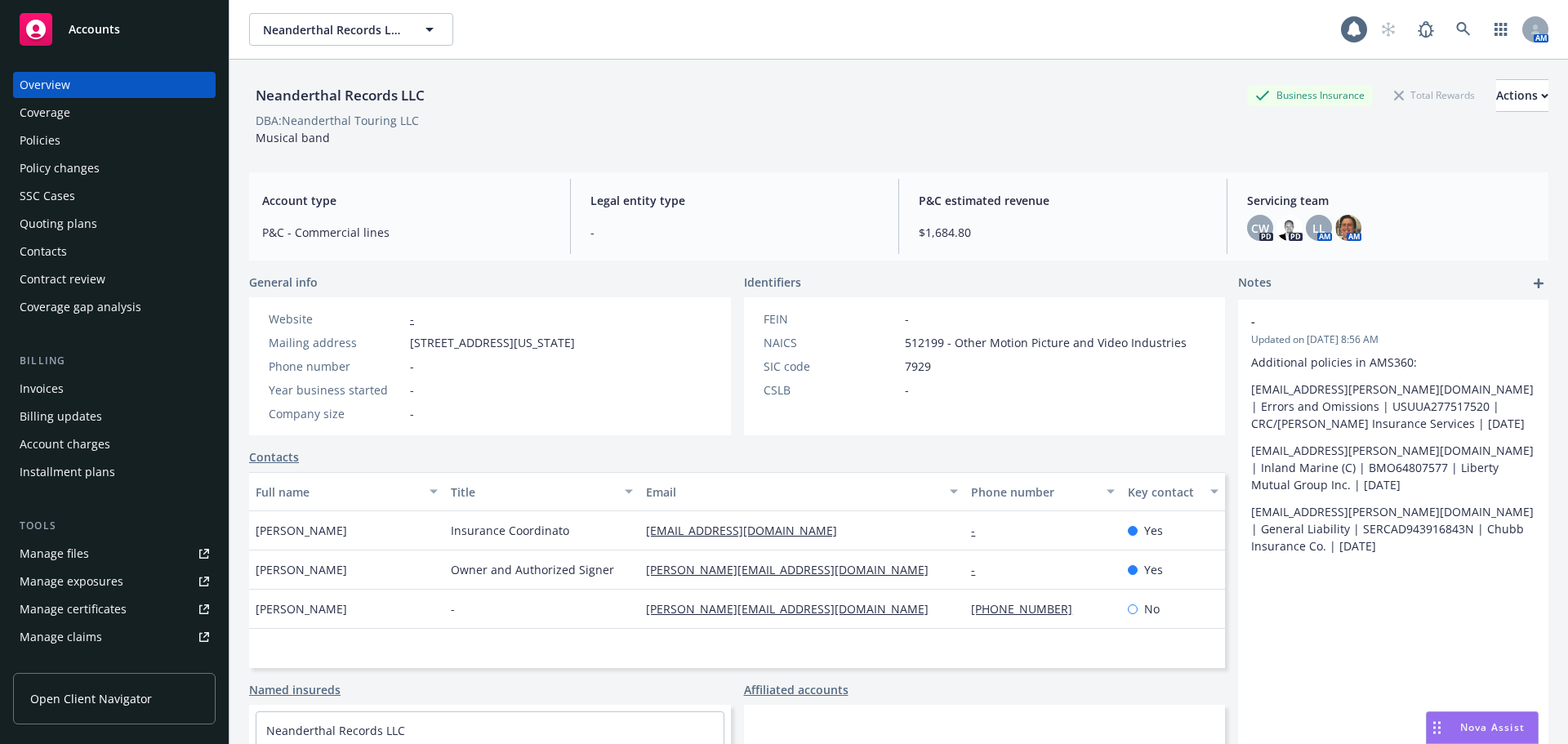
click at [56, 128] on div "Overview Coverage Policies Policy changes SSC Cases Quoting plans Contacts Cont…" at bounding box center [114, 196] width 202 height 248
click at [57, 138] on div "Policies" at bounding box center [40, 141] width 41 height 27
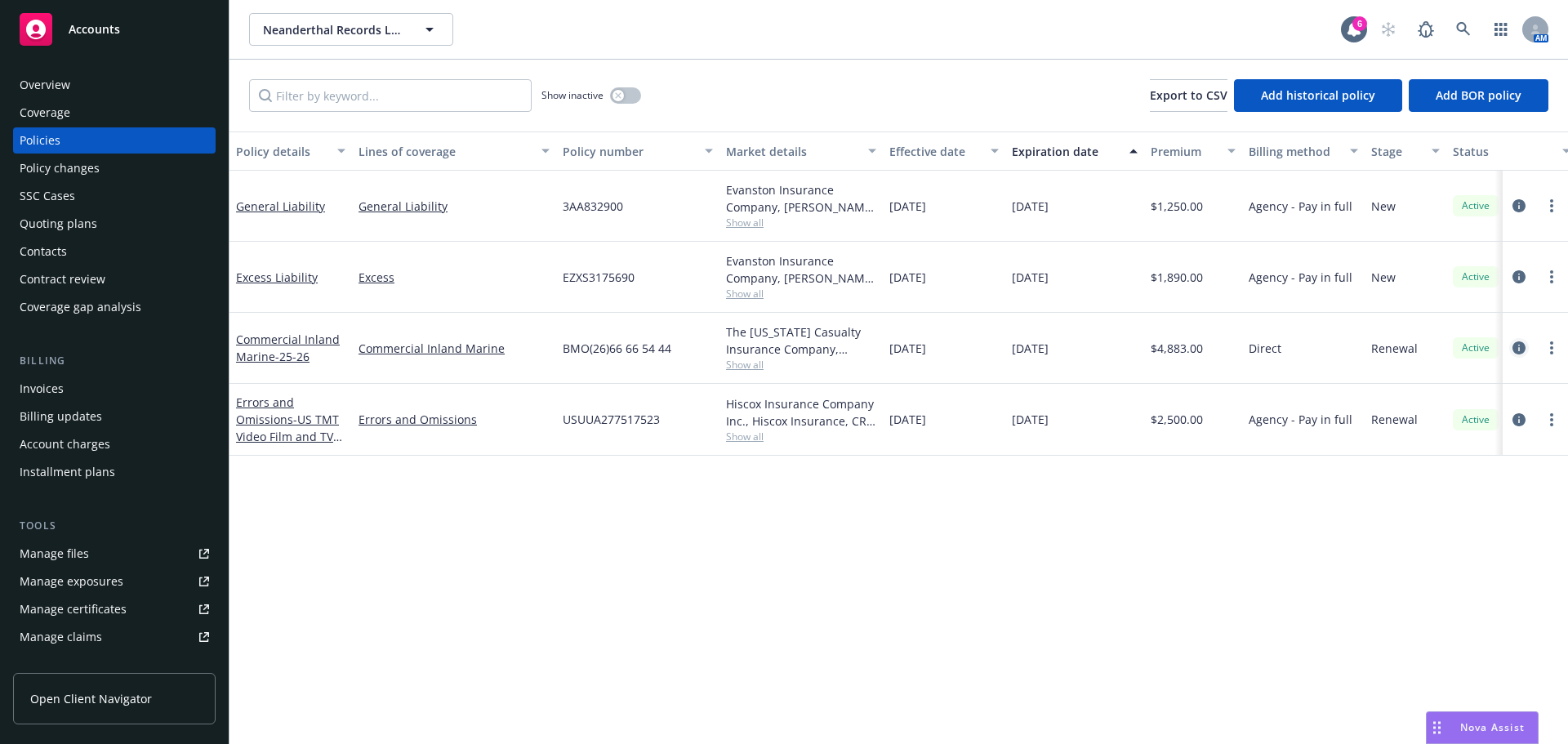
click at [1522, 353] on icon "circleInformation" at bounding box center [1519, 348] width 13 height 13
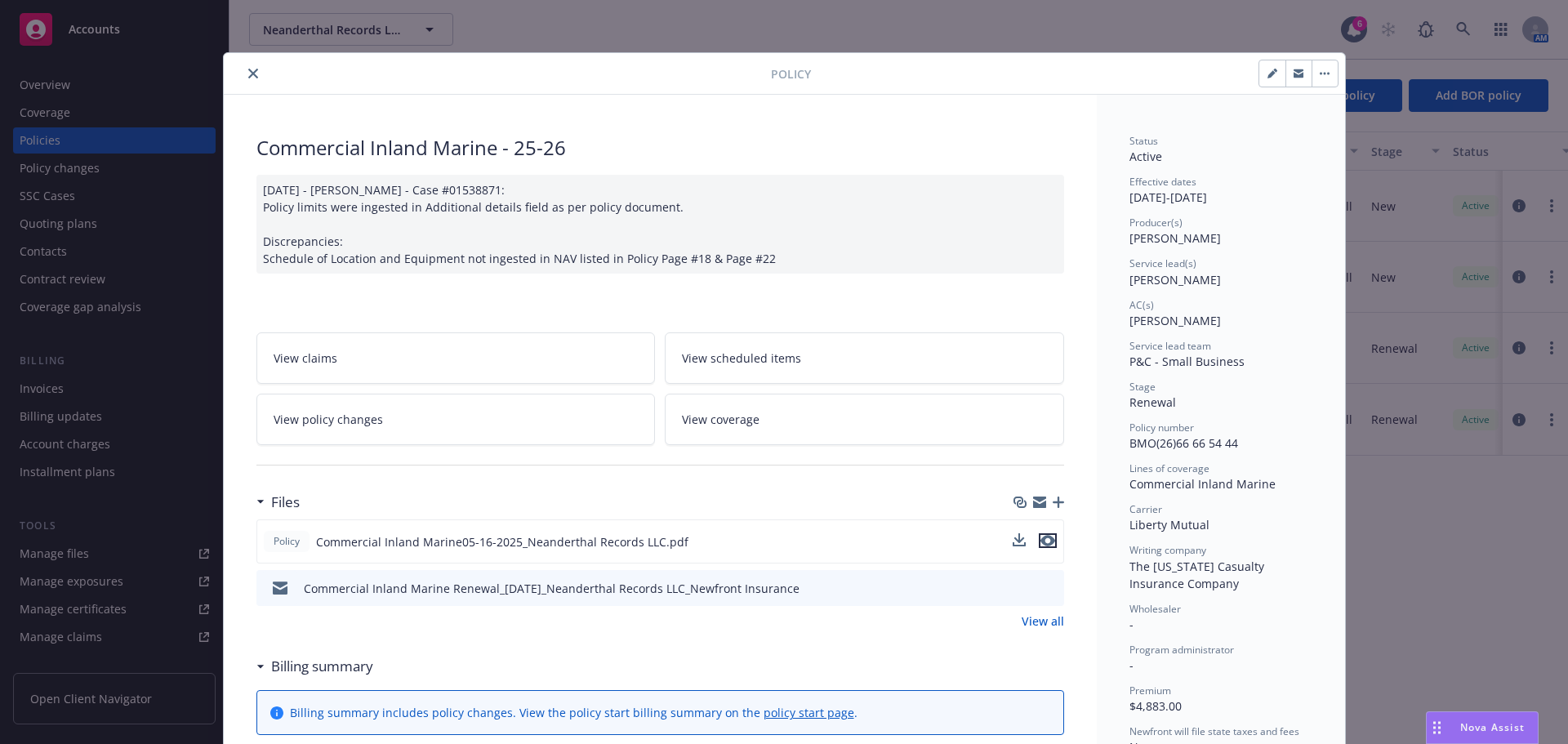
click at [1049, 536] on button "preview file" at bounding box center [1048, 541] width 18 height 15
drag, startPoint x: 1505, startPoint y: 722, endPoint x: 1512, endPoint y: 697, distance: 26.0
click at [1505, 722] on span "Nova Assist" at bounding box center [1493, 727] width 65 height 14
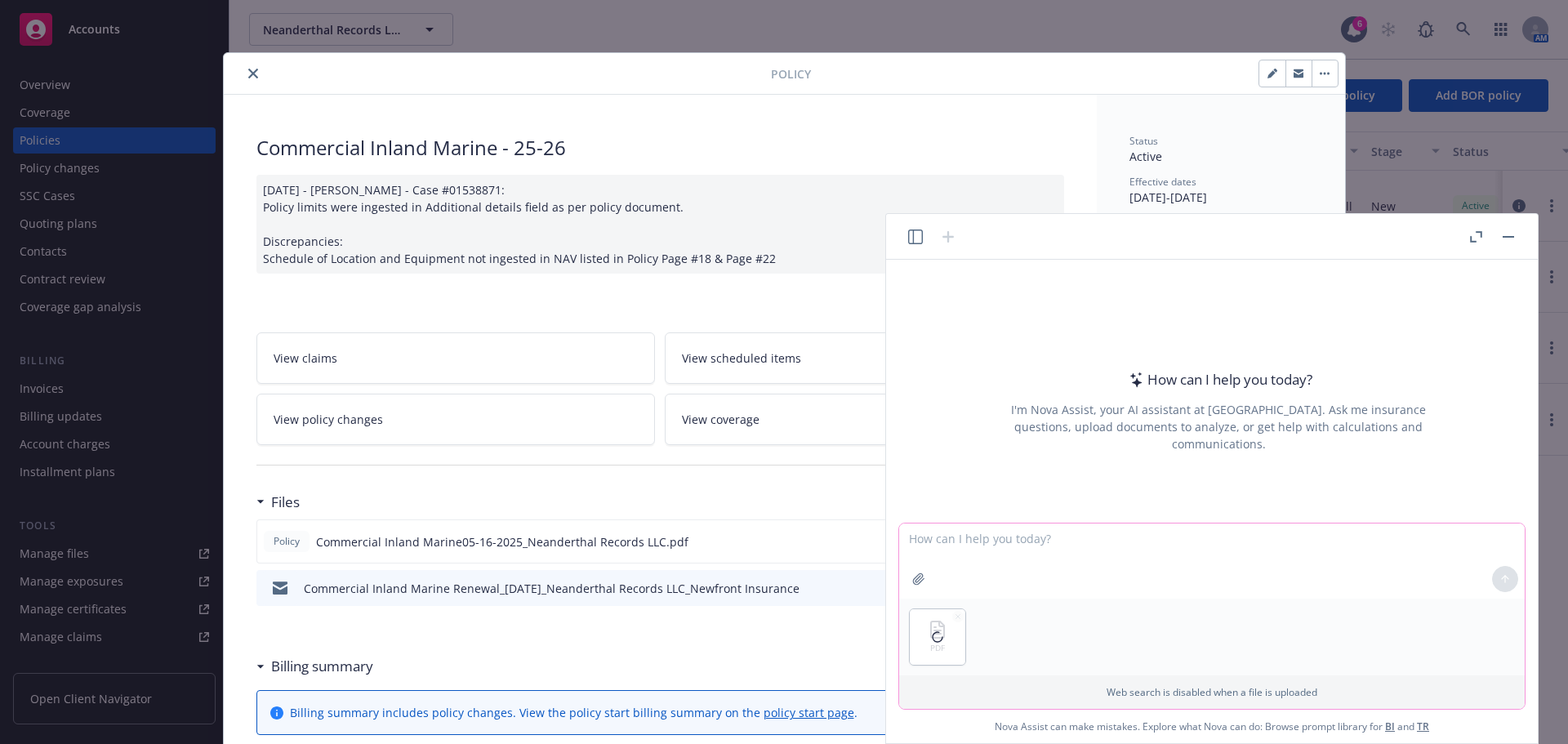
click at [1124, 539] on textarea at bounding box center [1211, 561] width 625 height 75
type textarea "am I covered for $30,000 of rented equipment"
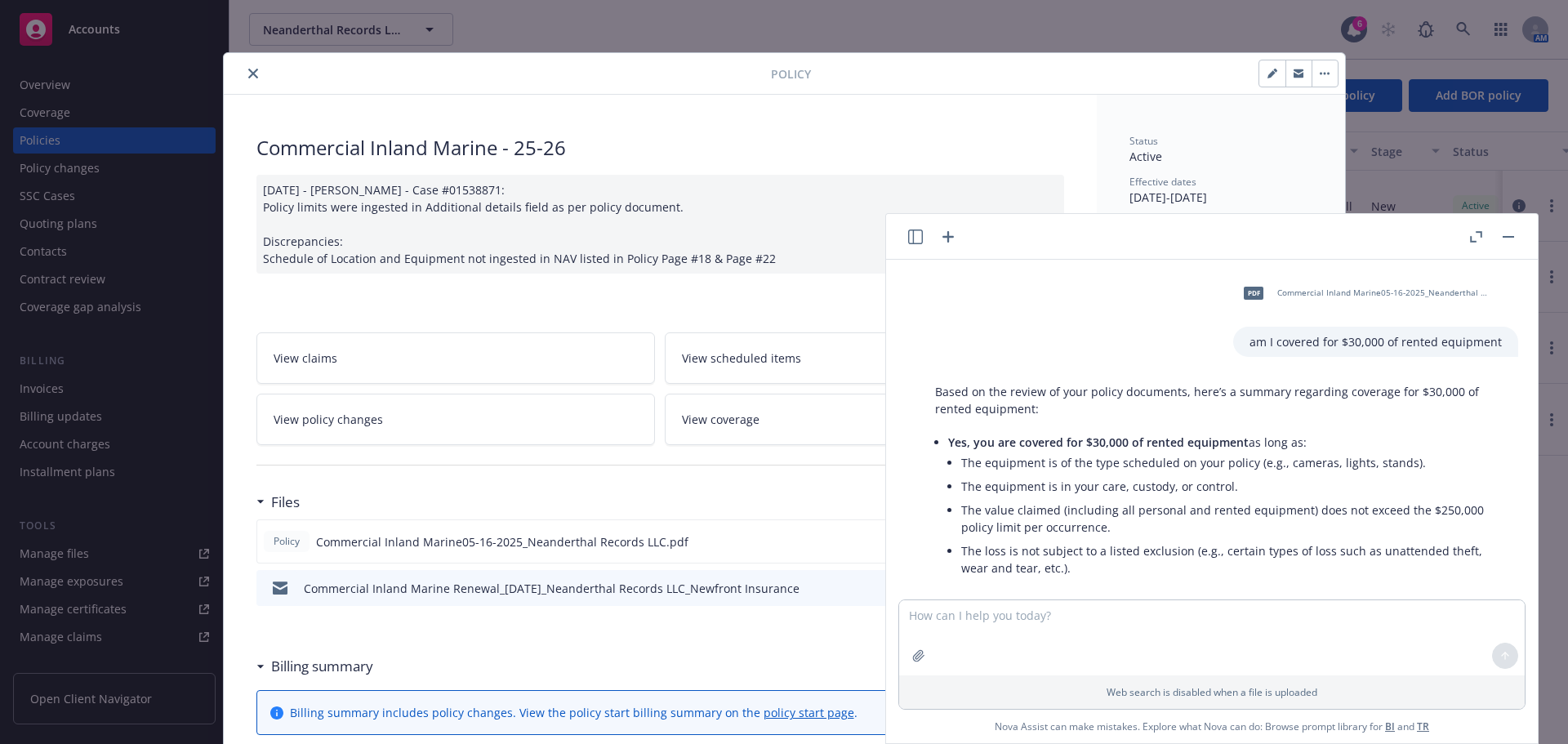
click at [251, 76] on button "close" at bounding box center [254, 74] width 20 height 20
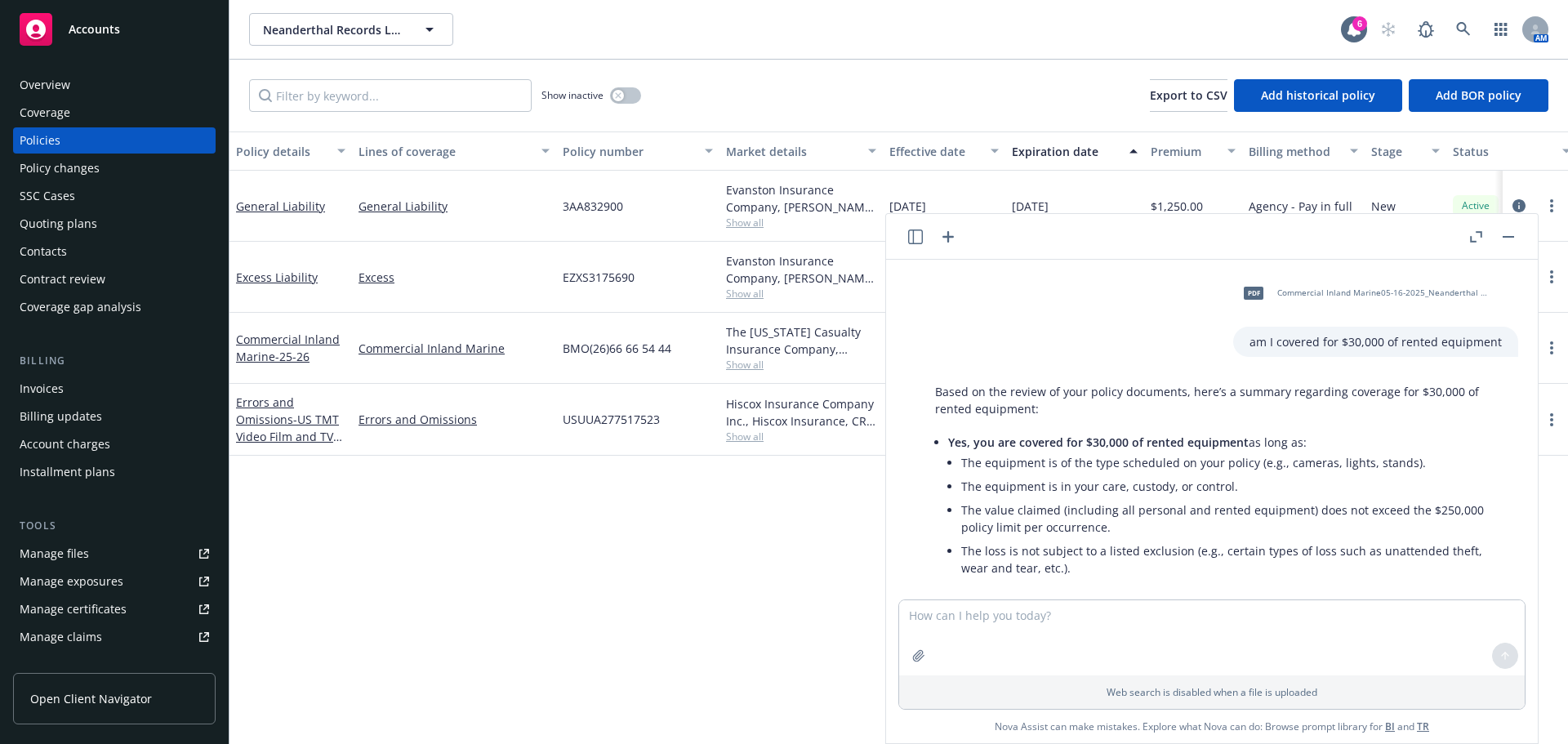
drag, startPoint x: 1517, startPoint y: 244, endPoint x: 1480, endPoint y: 227, distance: 40.7
click at [1517, 243] on div at bounding box center [1492, 237] width 52 height 20
click at [1460, 25] on icon at bounding box center [1464, 30] width 15 height 15
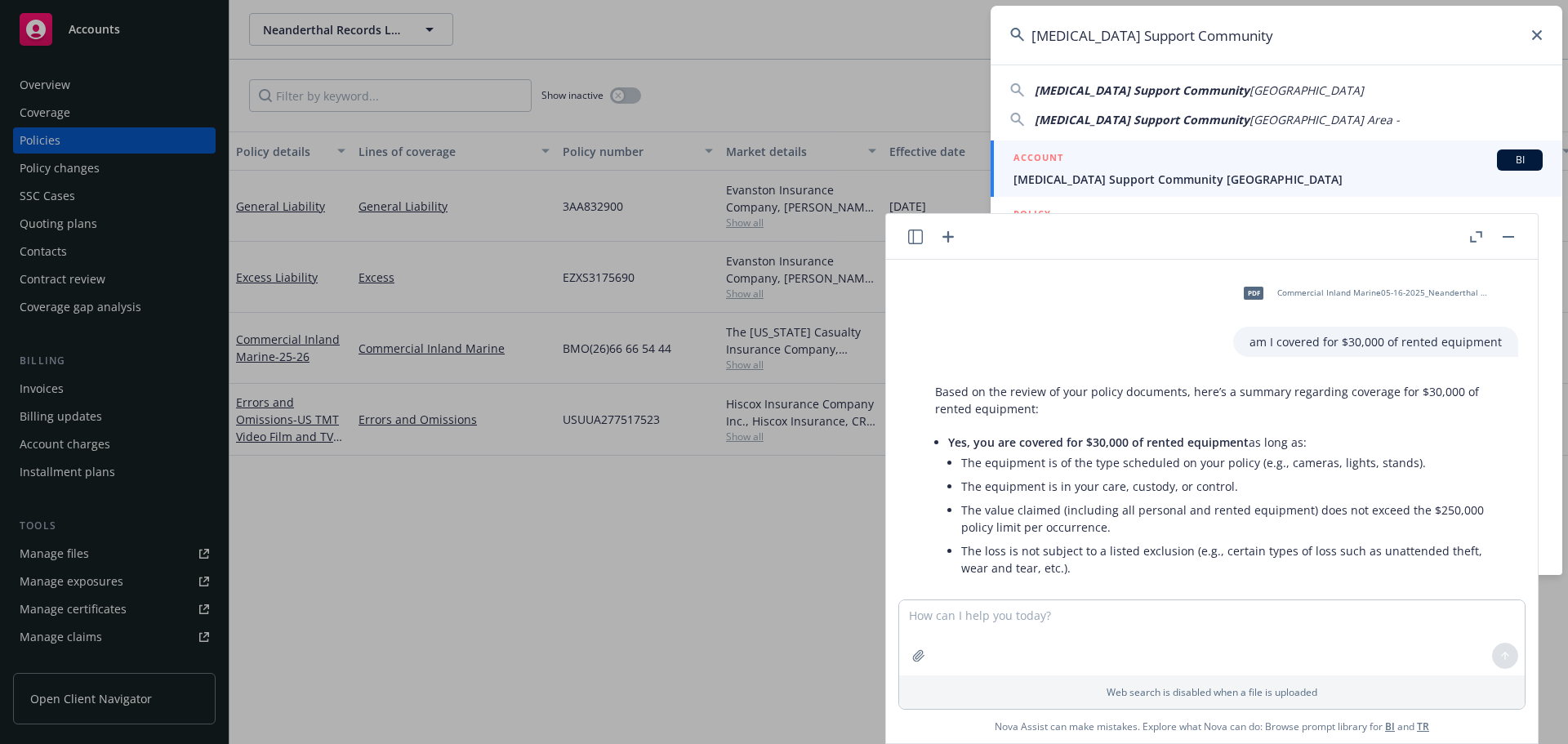
click at [1511, 239] on button "button" at bounding box center [1508, 237] width 20 height 20
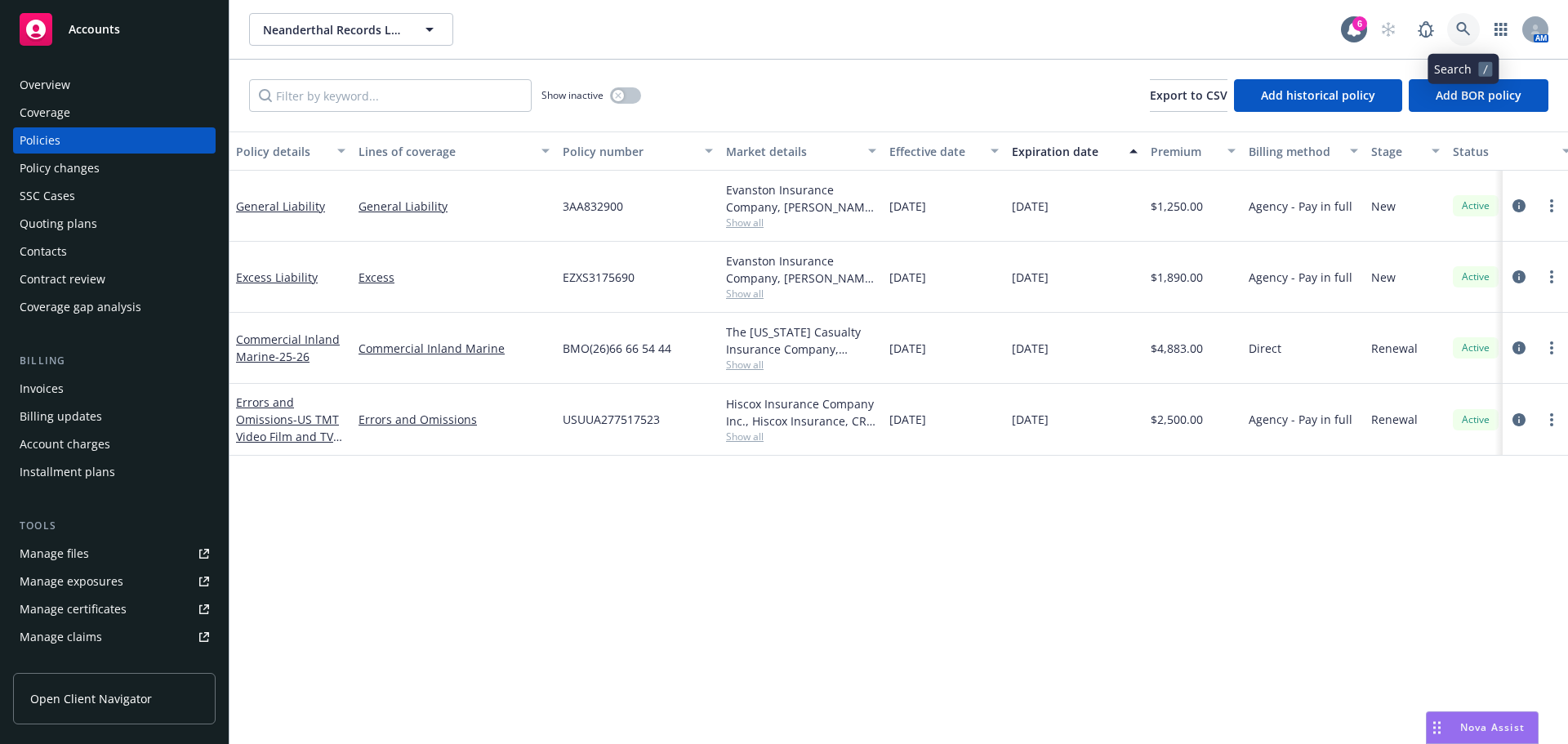
click at [1462, 36] on icon at bounding box center [1464, 30] width 15 height 15
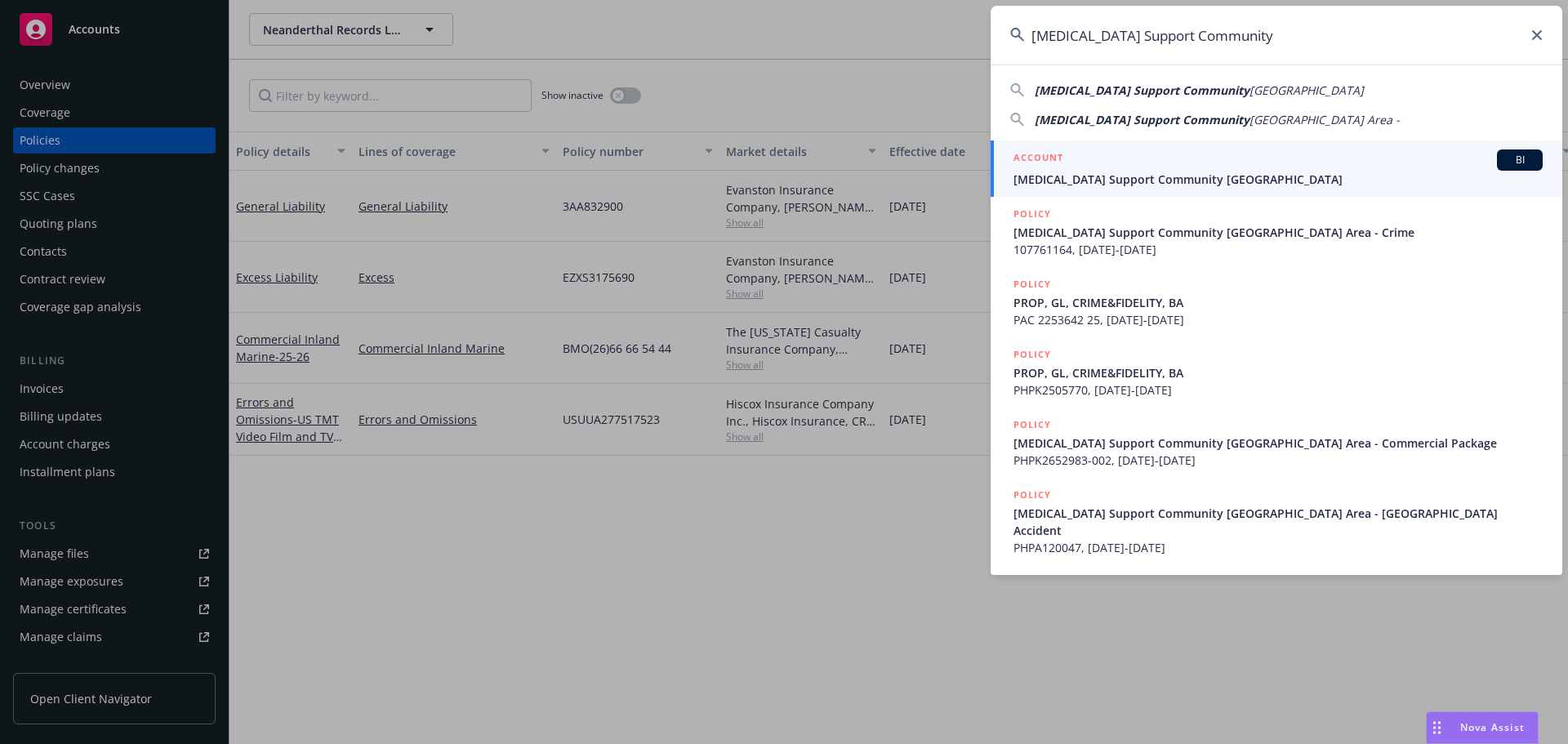
type input "[MEDICAL_DATA] Support Community"
click at [1163, 180] on span "[MEDICAL_DATA] Support Community [GEOGRAPHIC_DATA]" at bounding box center [1278, 179] width 529 height 17
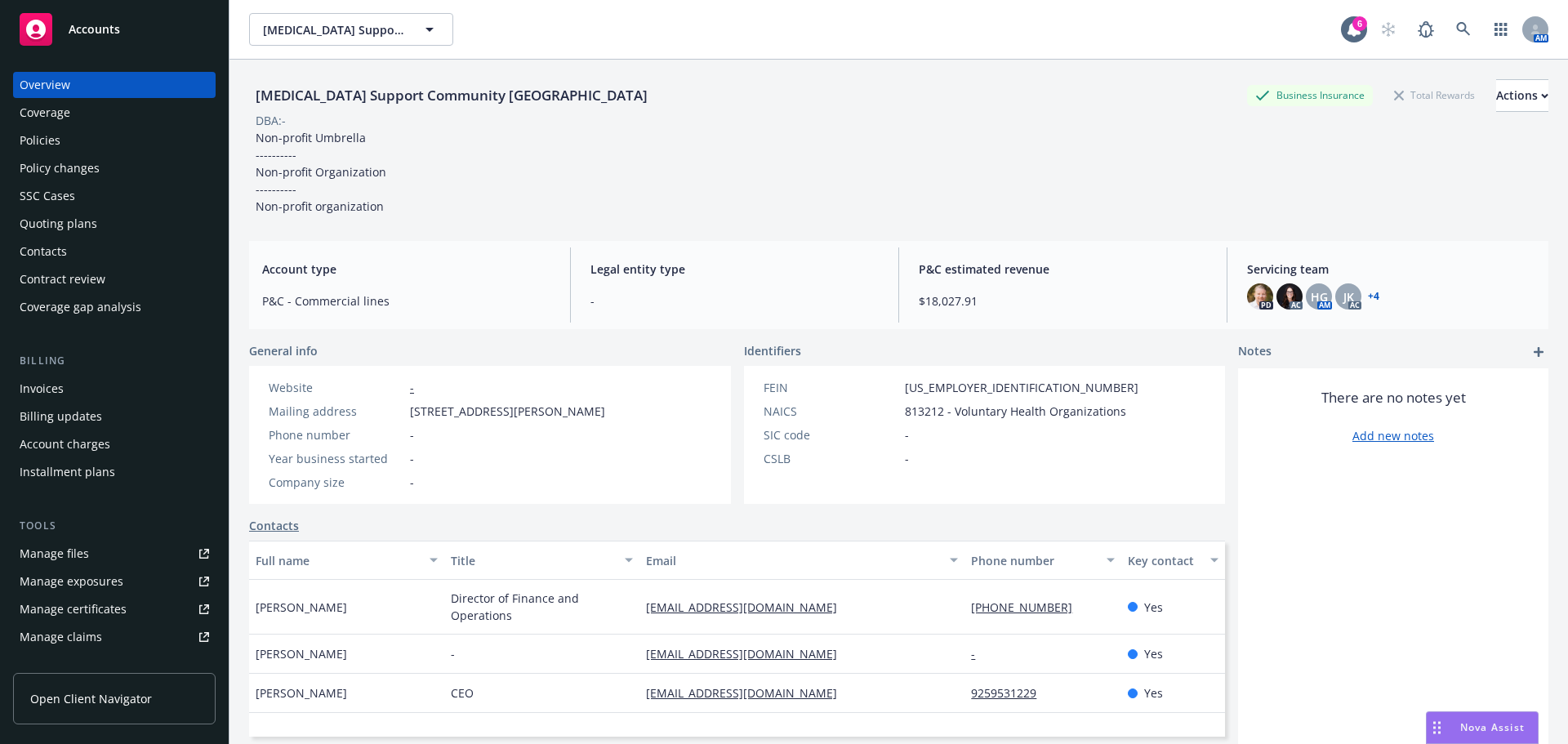
click at [84, 142] on div "Policies" at bounding box center [114, 141] width 190 height 27
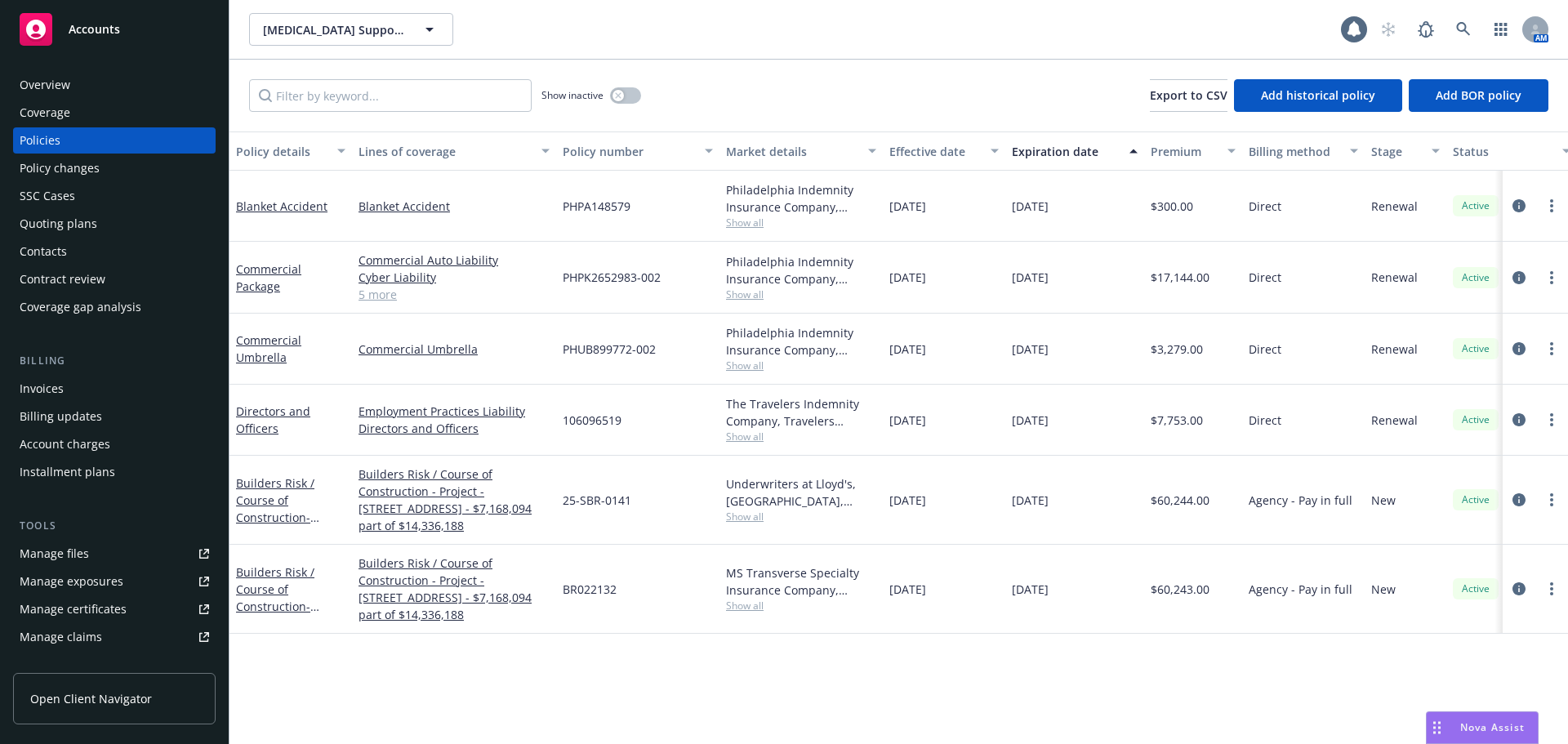
click at [74, 260] on div "Contacts" at bounding box center [114, 252] width 190 height 27
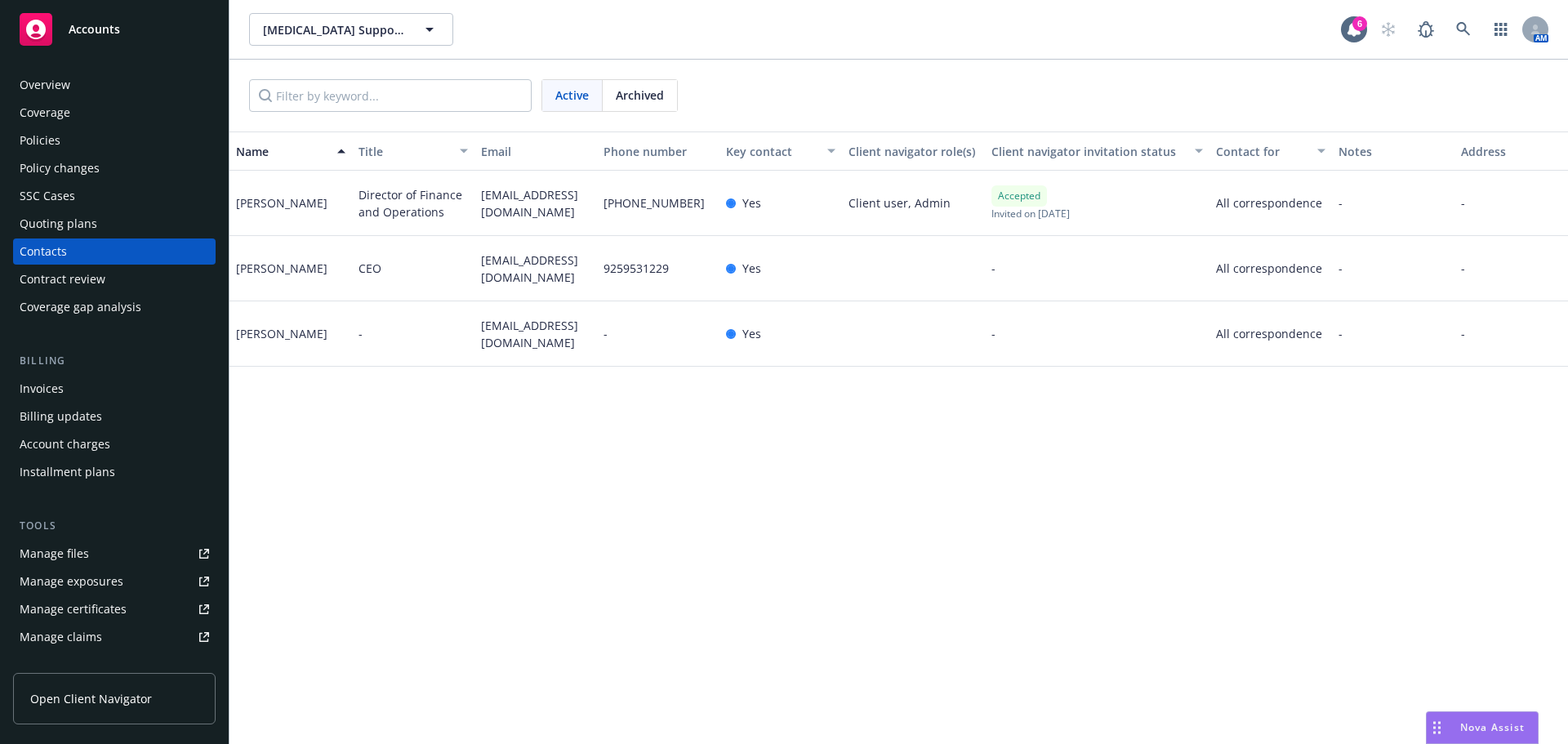
click at [26, 148] on div "Policies" at bounding box center [40, 141] width 41 height 27
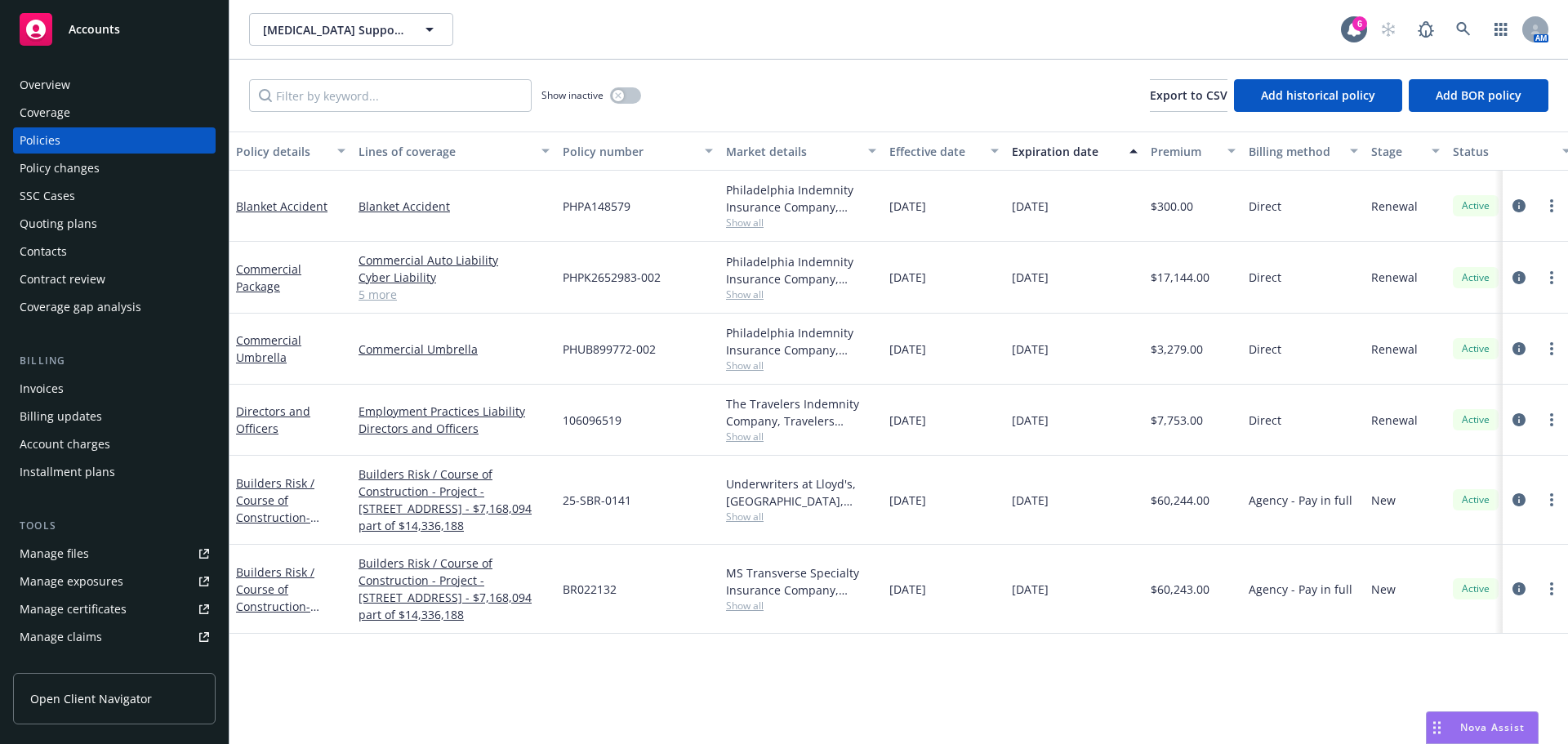
click at [1480, 27] on div "AM" at bounding box center [1460, 29] width 177 height 32
click at [1473, 27] on link at bounding box center [1463, 29] width 32 height 32
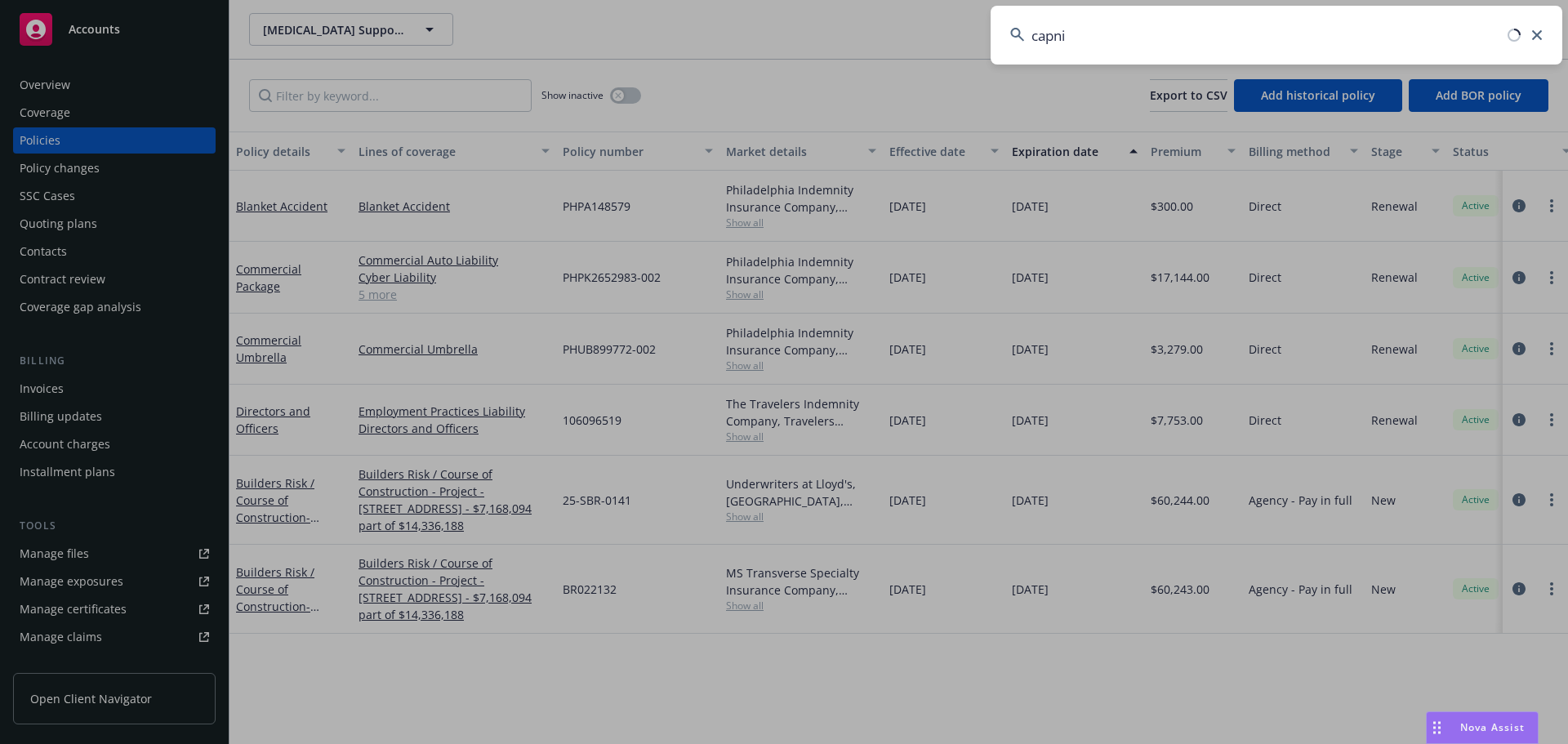
type input "capnia"
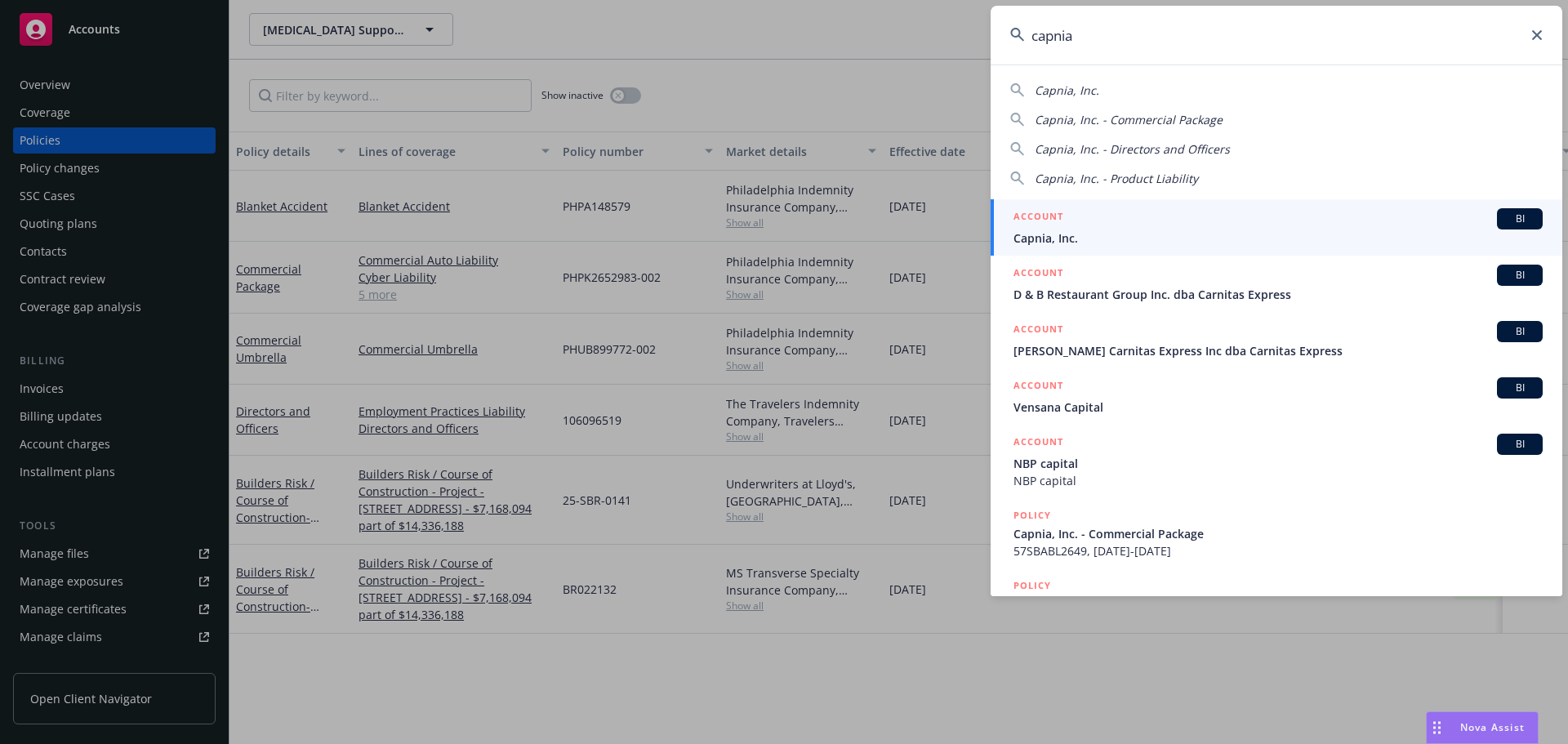
click at [1051, 226] on h5 "ACCOUNT" at bounding box center [1038, 218] width 50 height 20
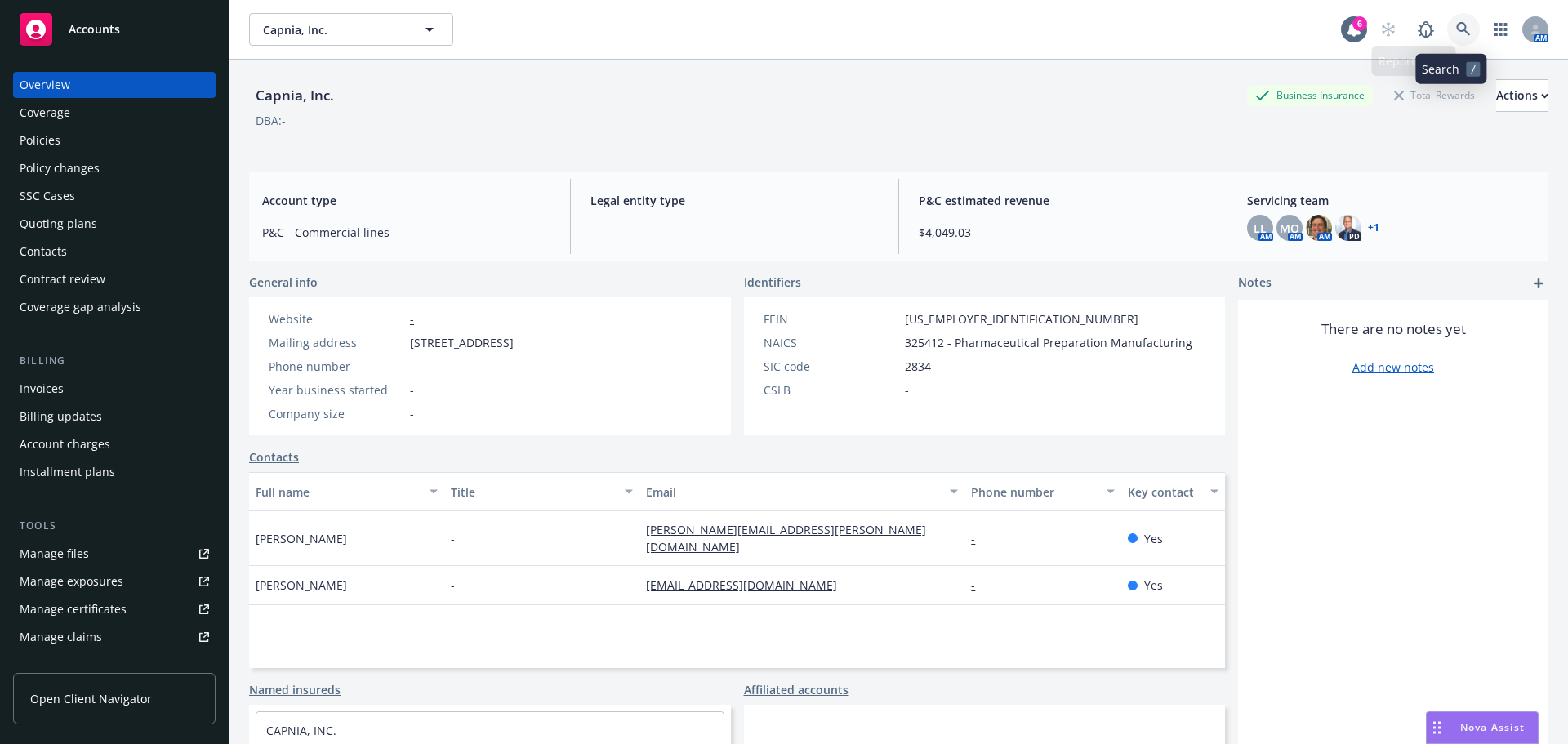
click at [1456, 28] on icon at bounding box center [1464, 30] width 15 height 15
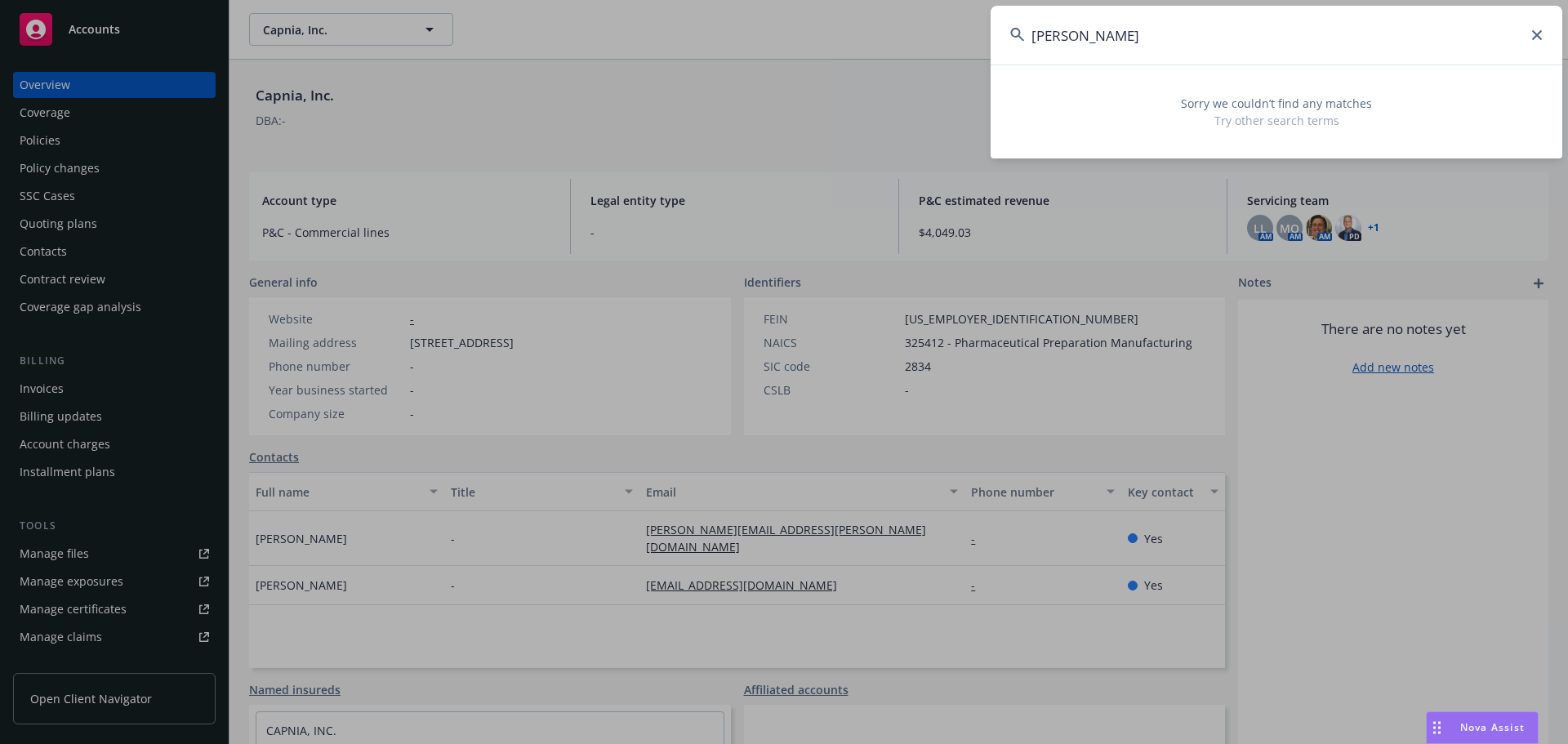
click at [1031, 36] on input "[PERSON_NAME]" at bounding box center [1276, 35] width 571 height 59
type input "[PERSON_NAME]"
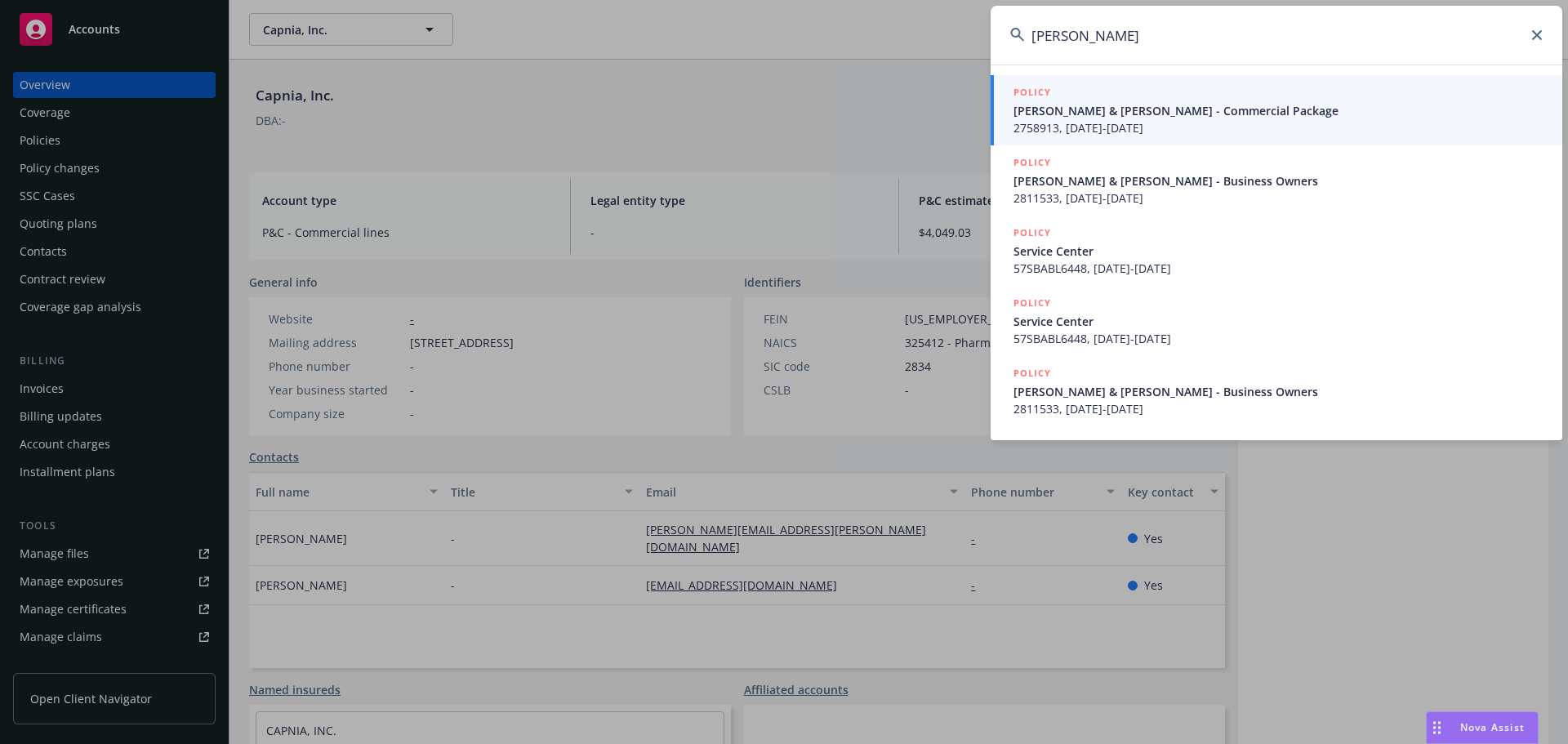
click at [1125, 94] on div "POLICY" at bounding box center [1278, 93] width 529 height 18
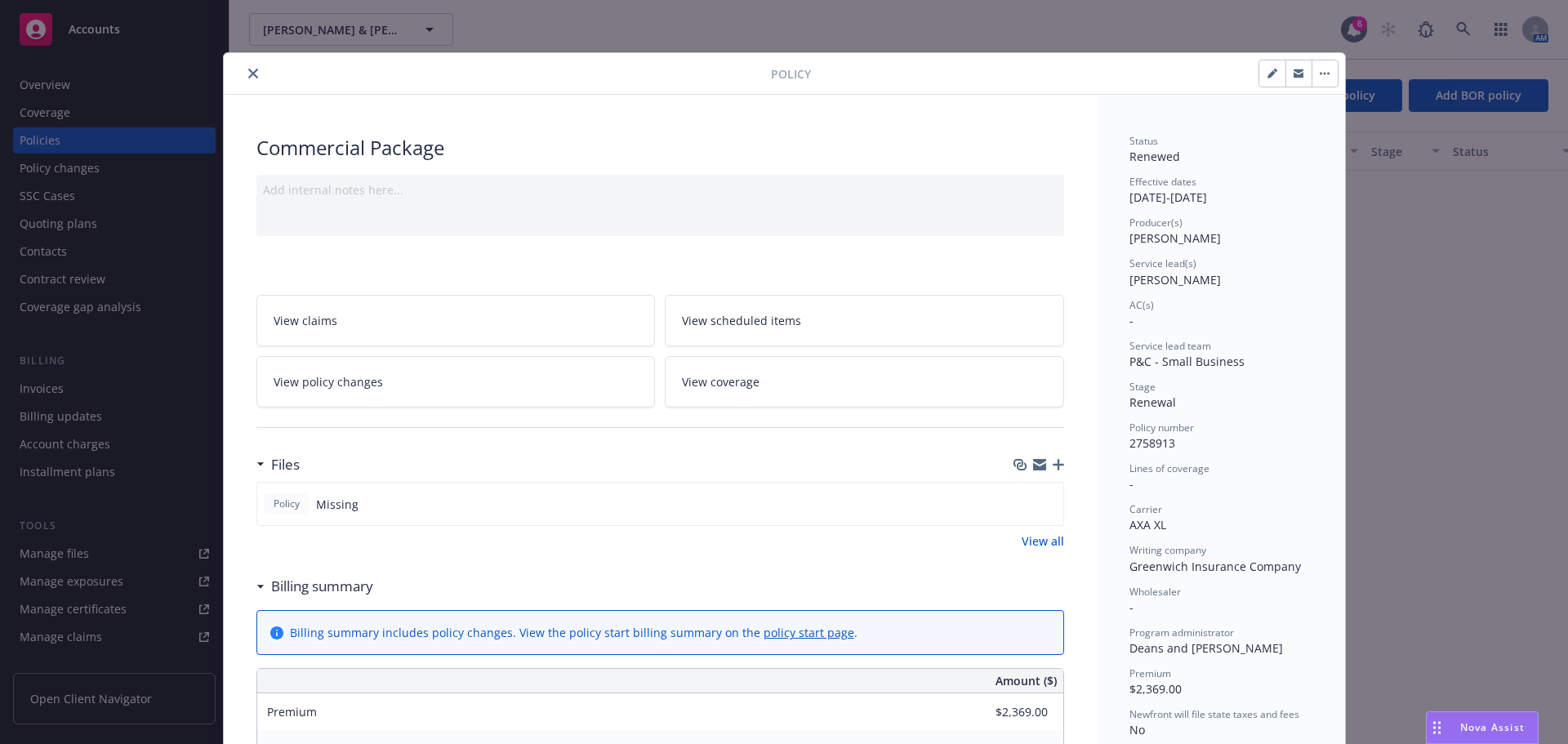
click at [251, 70] on button "close" at bounding box center [254, 74] width 20 height 20
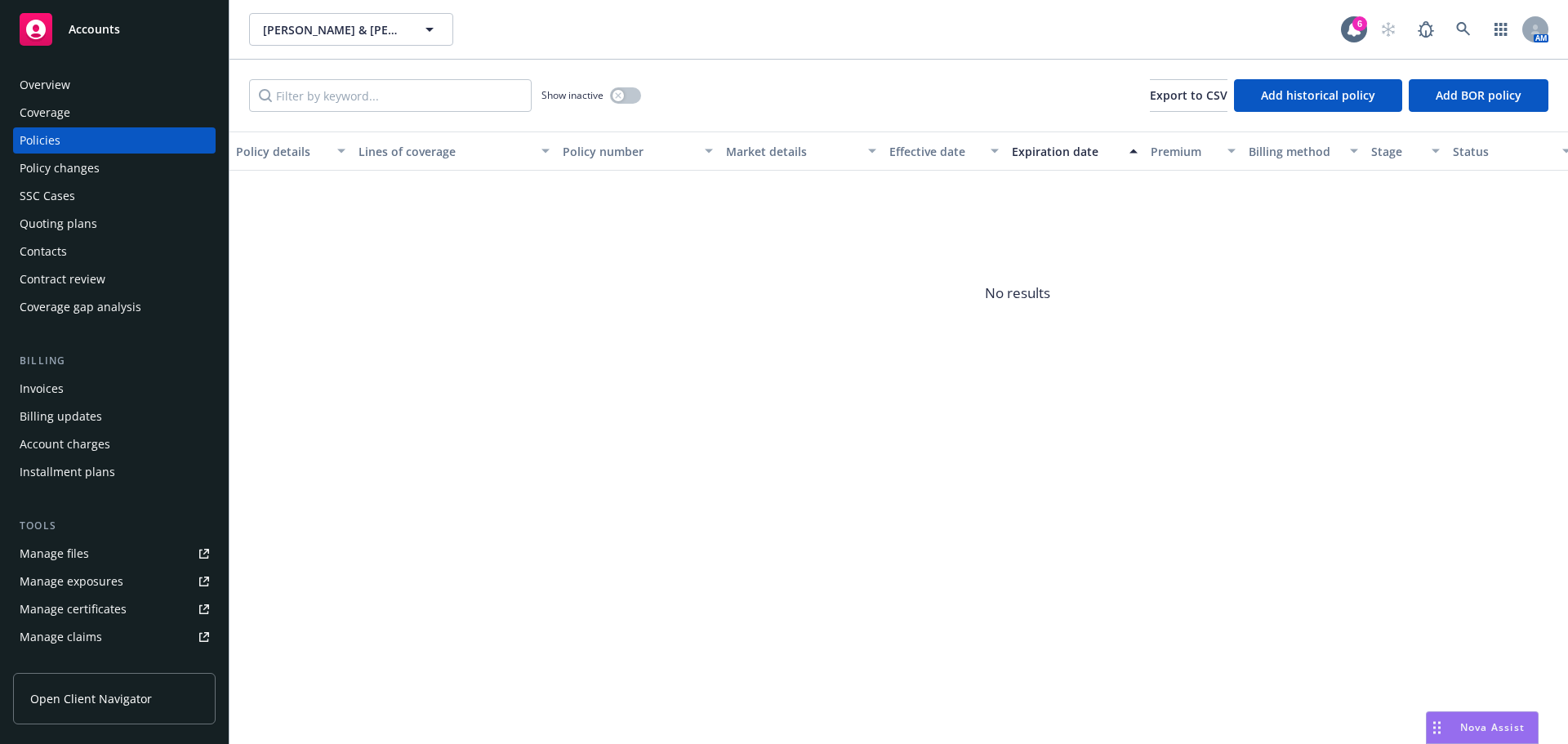
click at [65, 85] on div "Overview" at bounding box center [45, 85] width 51 height 27
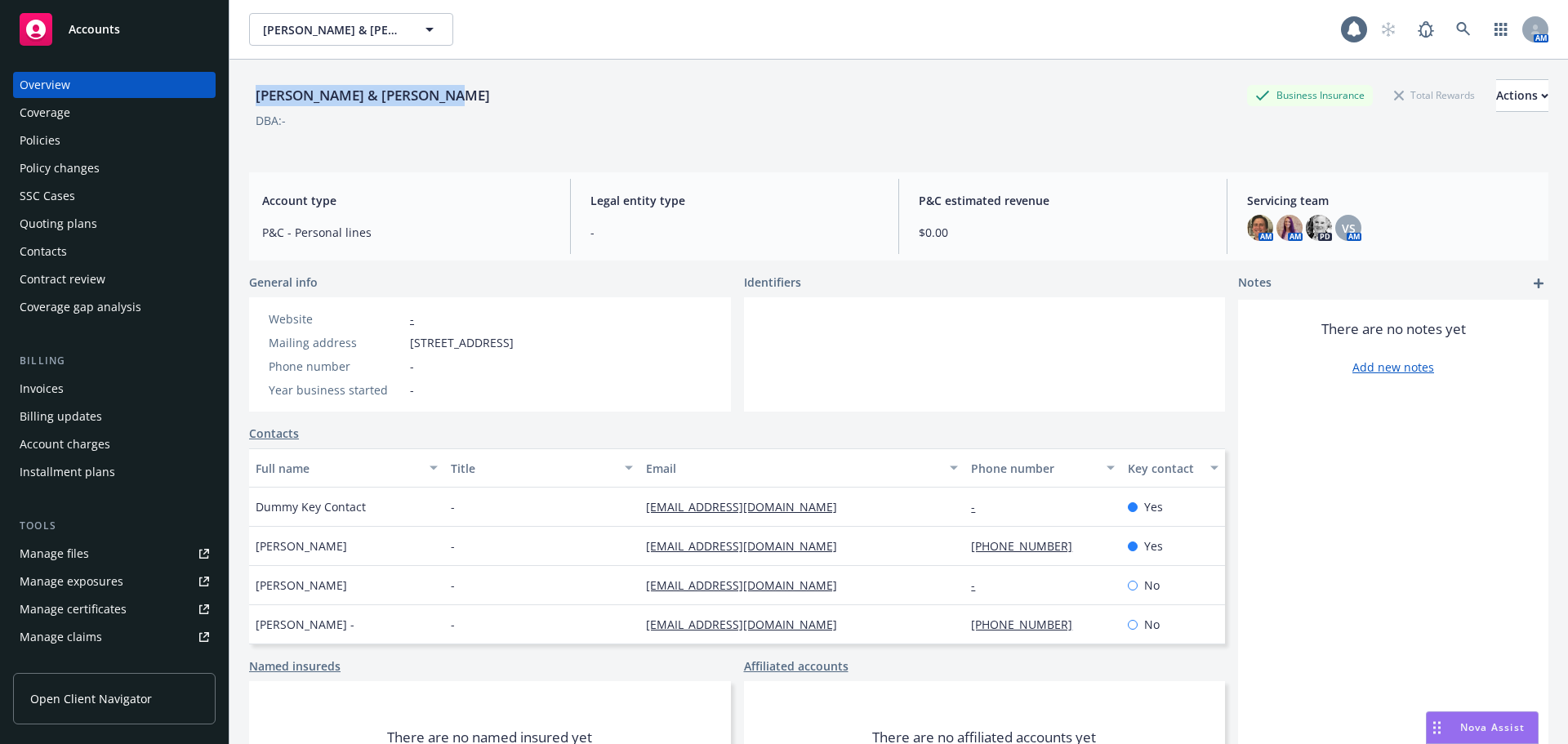
drag, startPoint x: 475, startPoint y: 95, endPoint x: 243, endPoint y: 98, distance: 232.0
click at [243, 98] on div "[PERSON_NAME] & [PERSON_NAME] Business Insurance Total Rewards Actions DBA: - A…" at bounding box center [899, 431] width 1338 height 744
copy div "[PERSON_NAME] & [PERSON_NAME]"
click at [1456, 27] on icon at bounding box center [1464, 30] width 15 height 15
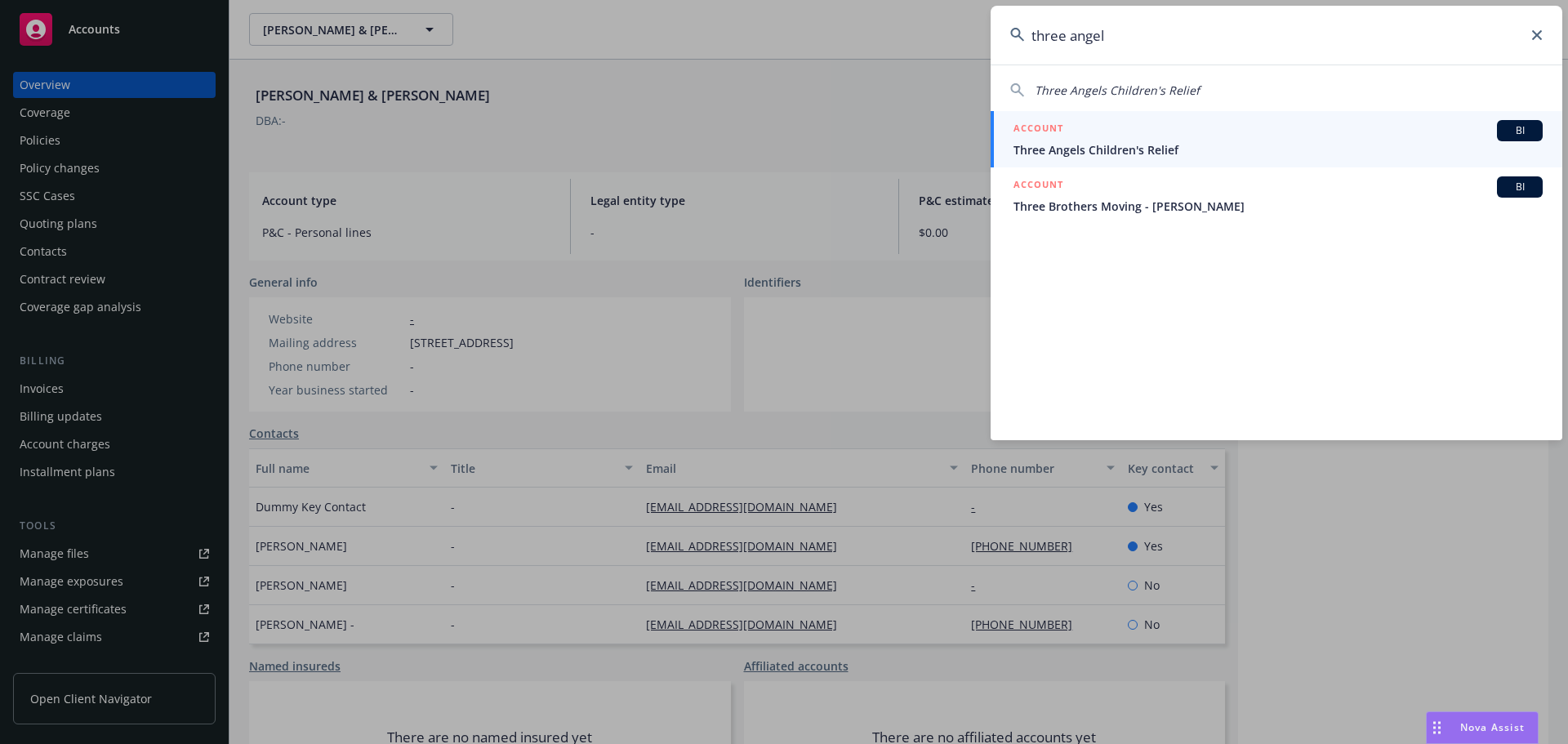
type input "three angel"
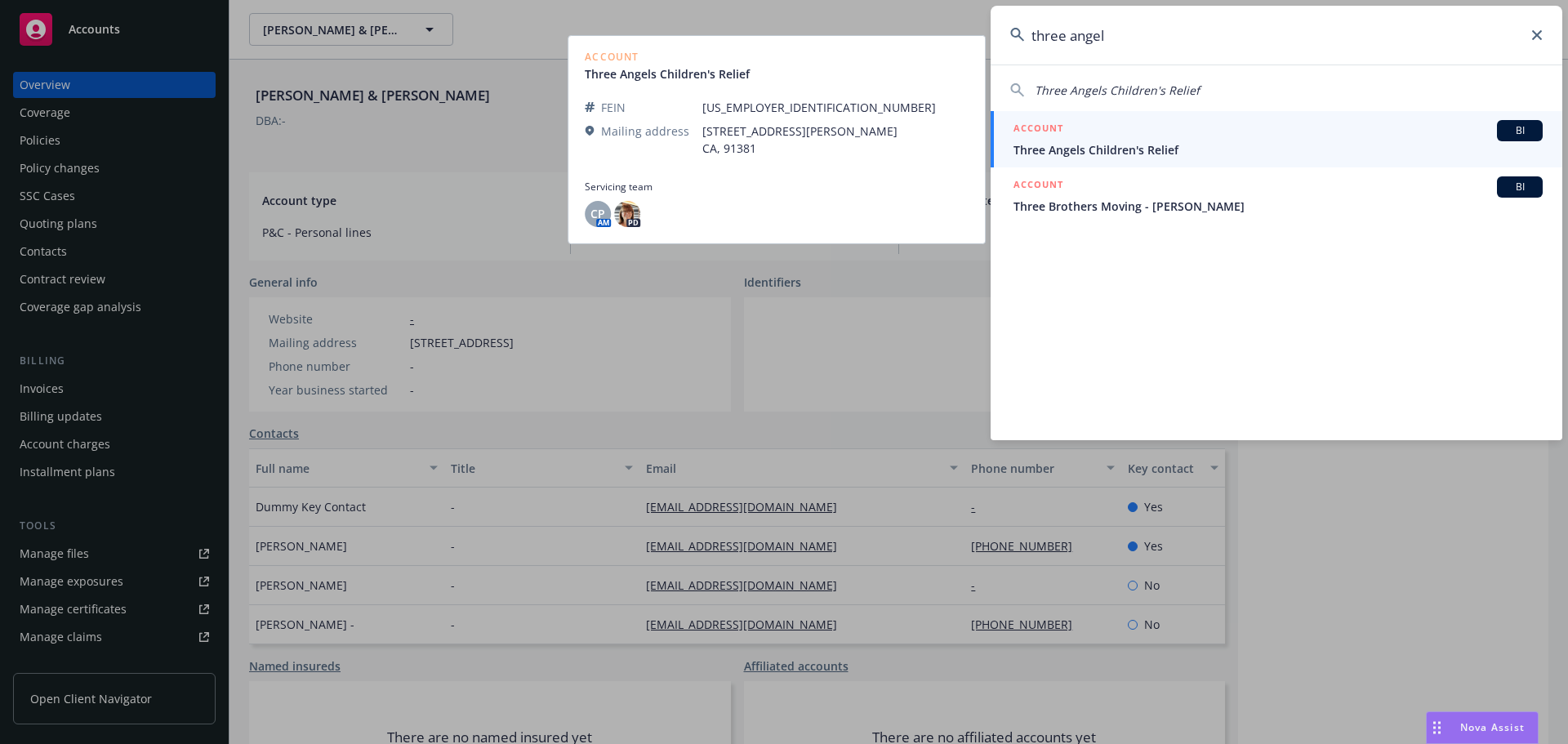
click at [1103, 134] on div "ACCOUNT BI" at bounding box center [1278, 131] width 529 height 22
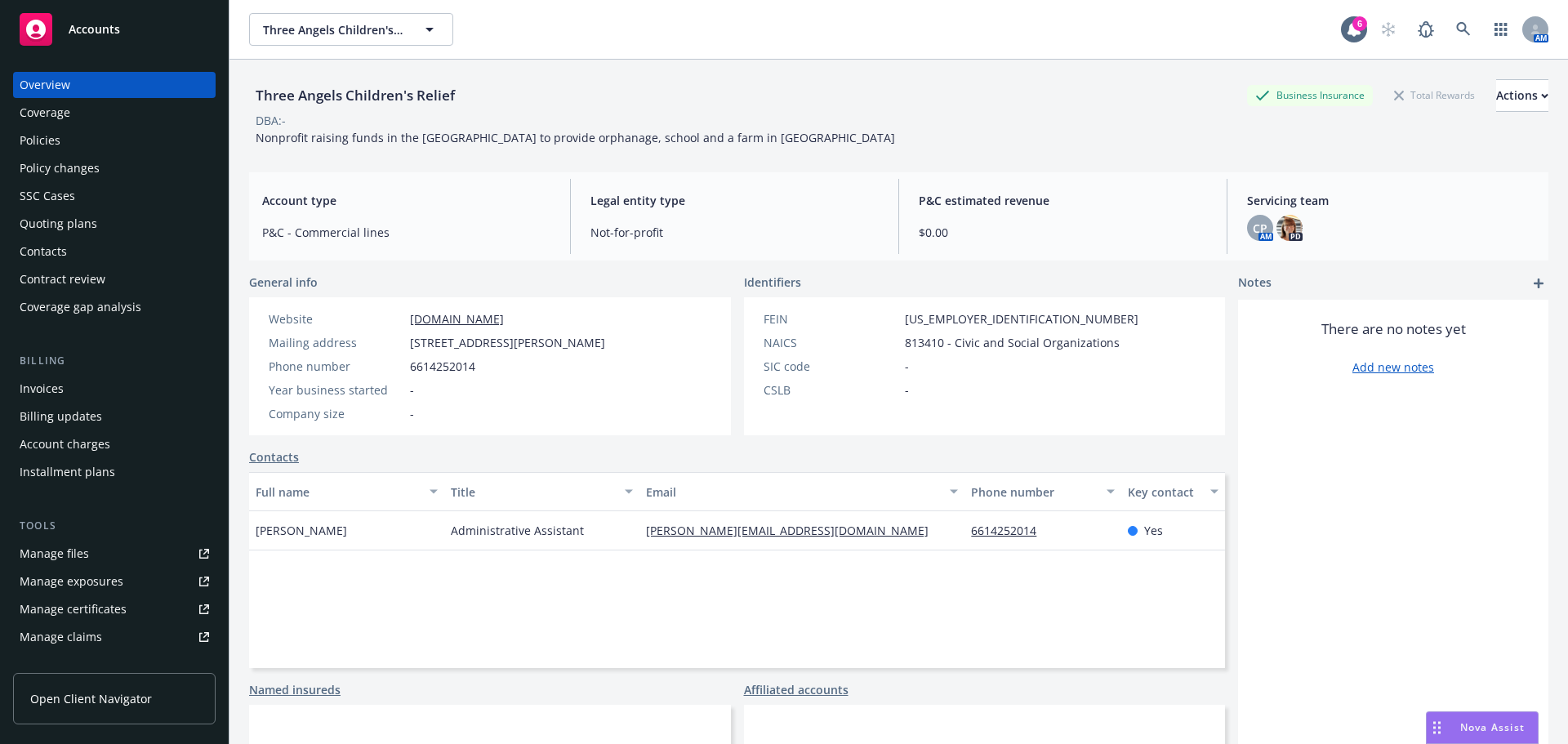
click at [102, 136] on div "Policies" at bounding box center [114, 141] width 190 height 27
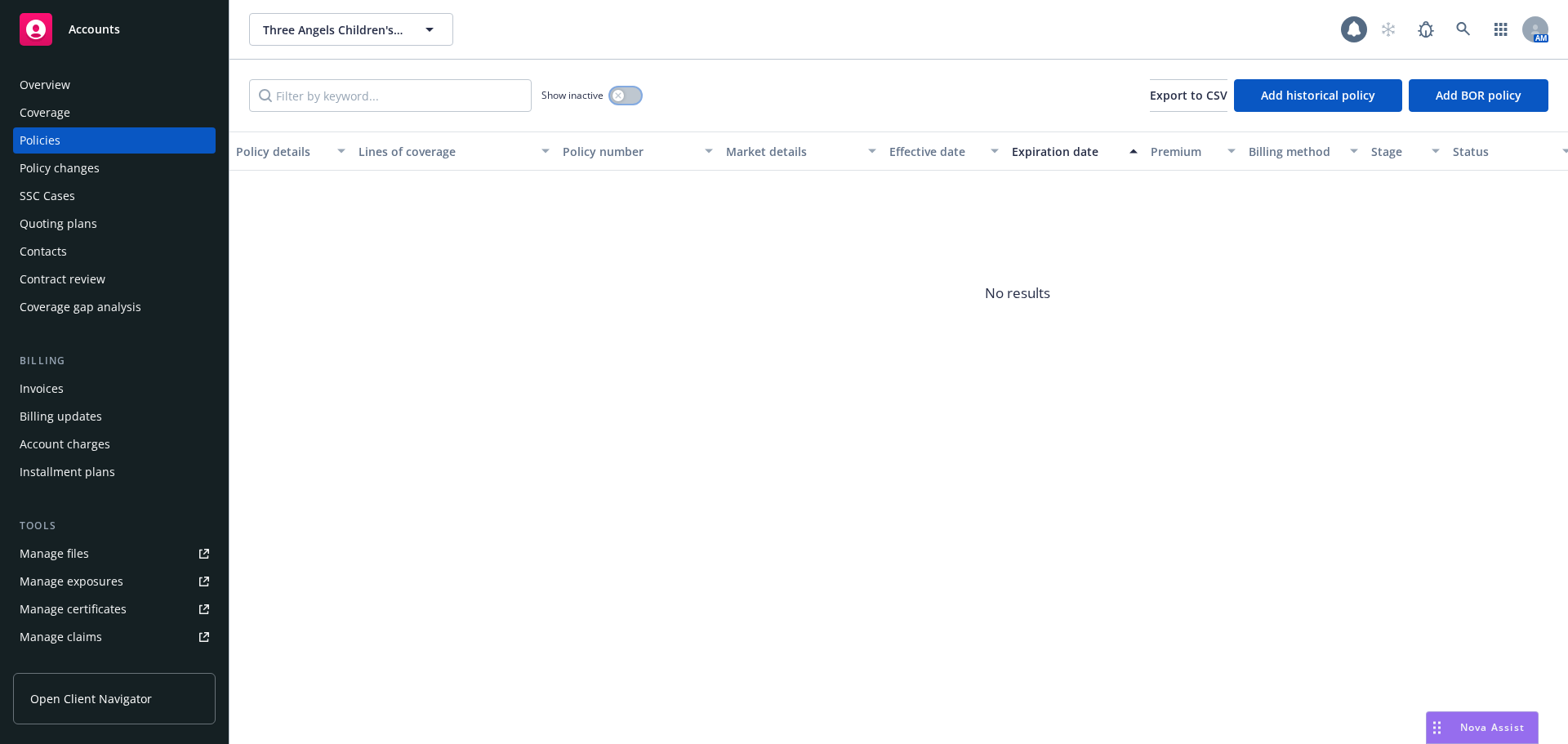
click at [619, 95] on icon "button" at bounding box center [618, 95] width 6 height 6
click at [65, 78] on div "Overview" at bounding box center [45, 85] width 51 height 27
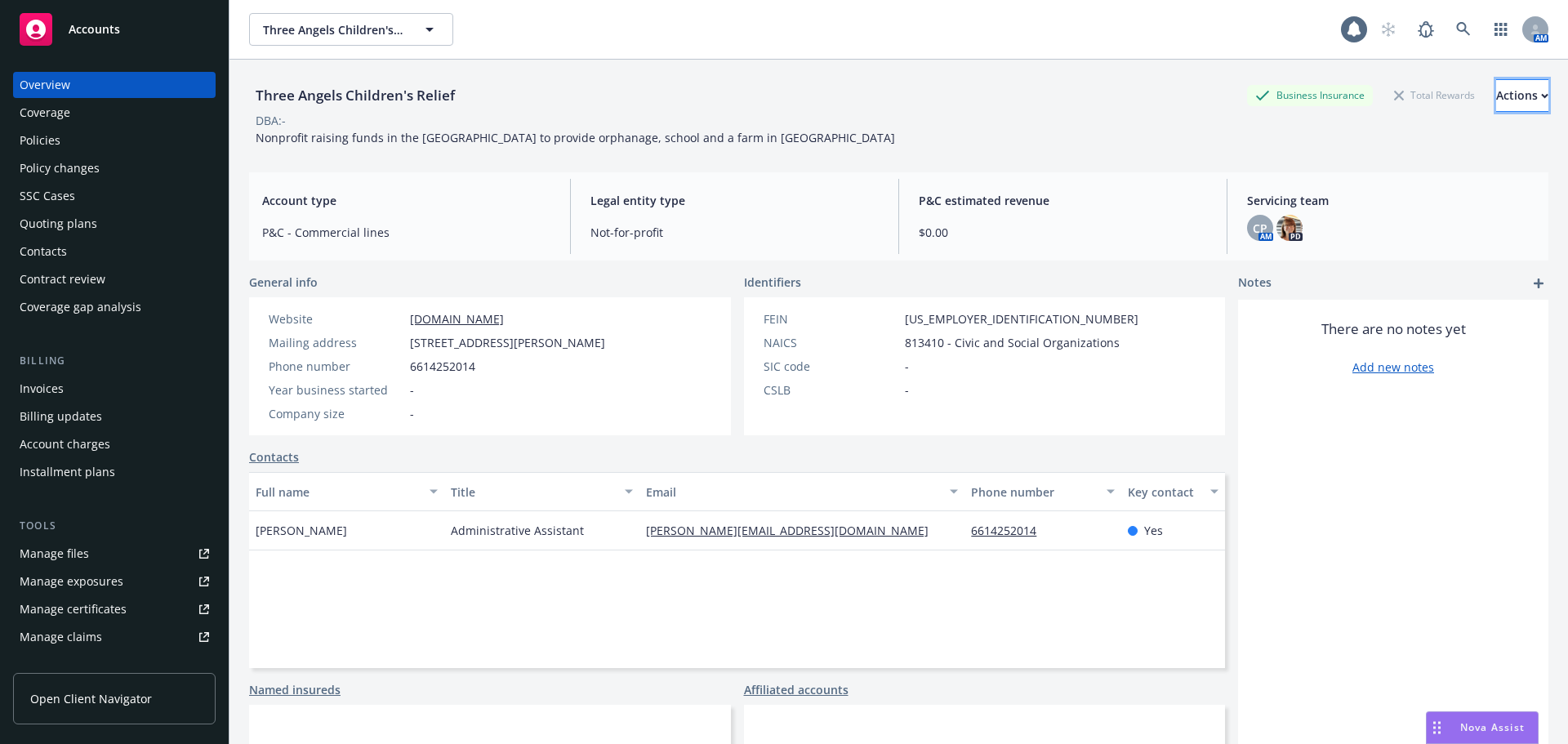
click at [1496, 88] on div "Actions" at bounding box center [1522, 95] width 52 height 31
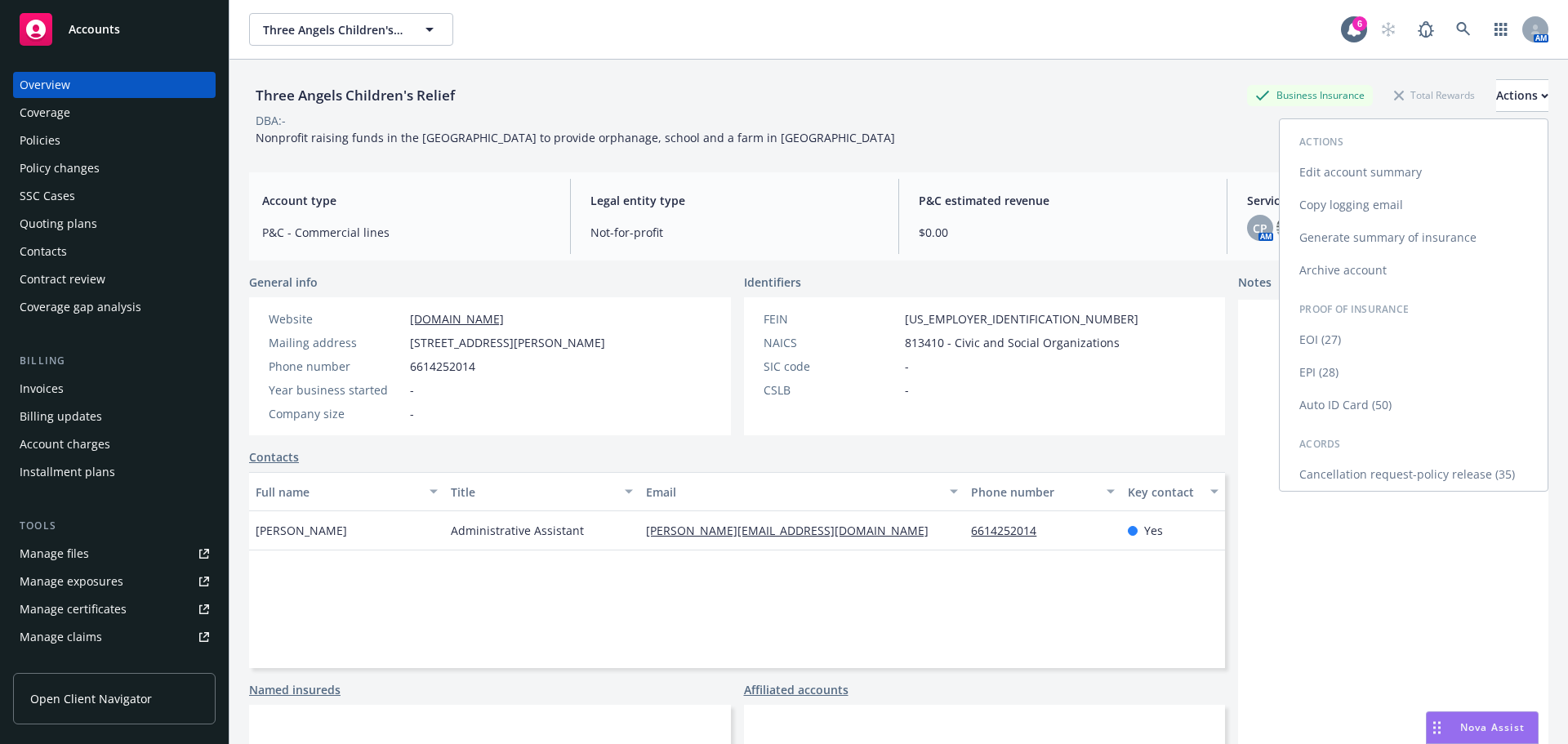
click at [1383, 216] on link "Copy logging email" at bounding box center [1413, 205] width 268 height 32
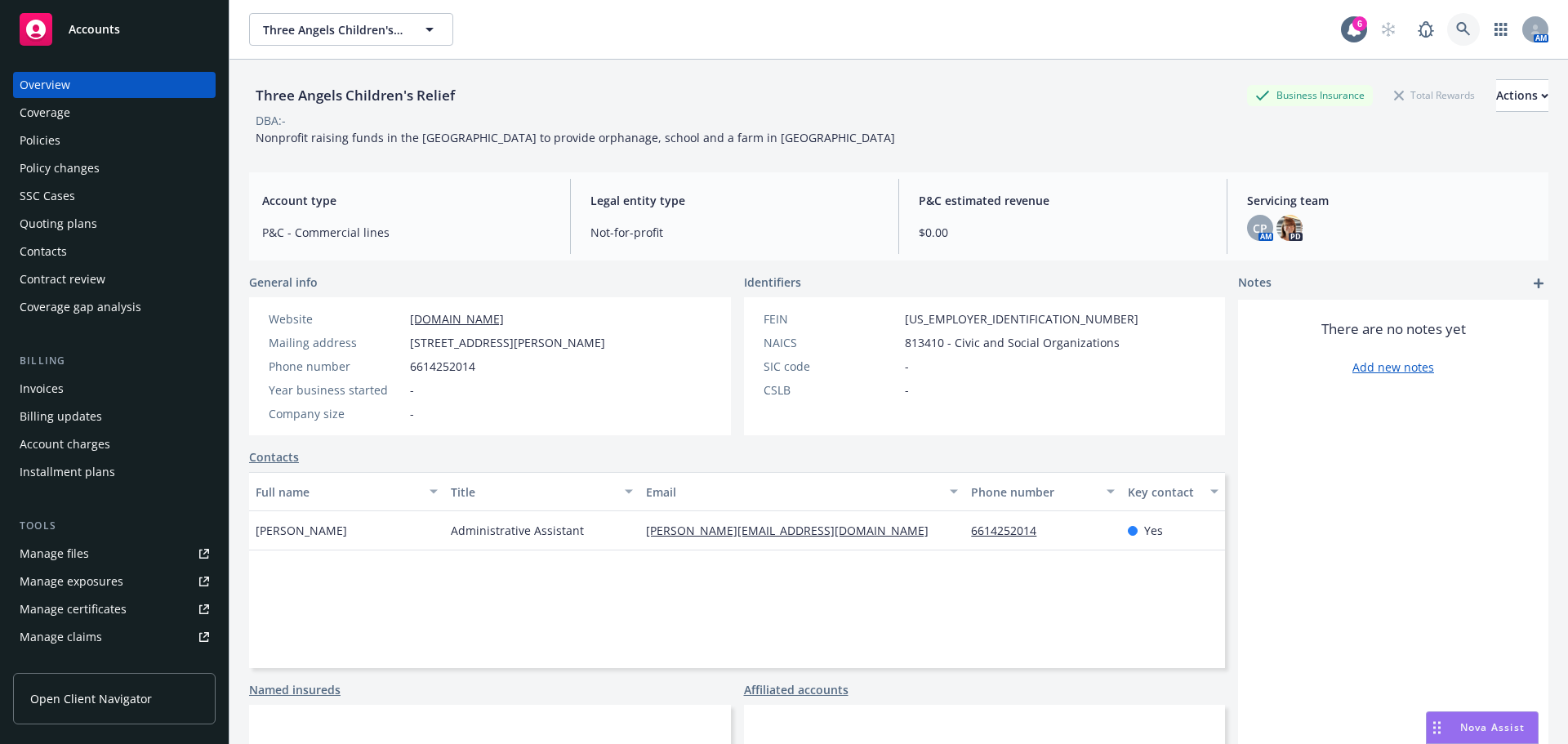
click at [1447, 40] on link at bounding box center [1463, 29] width 32 height 32
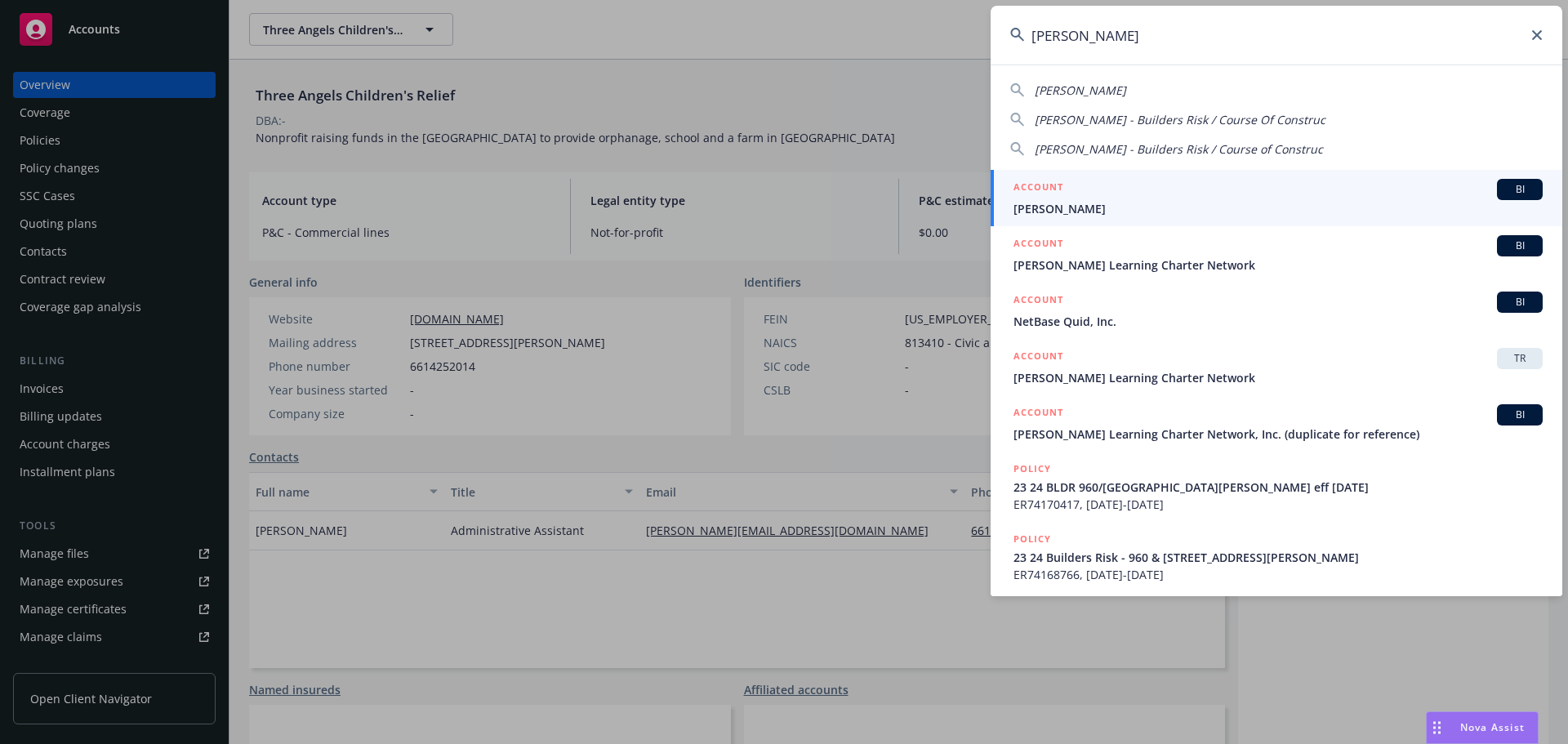
type input "[PERSON_NAME]"
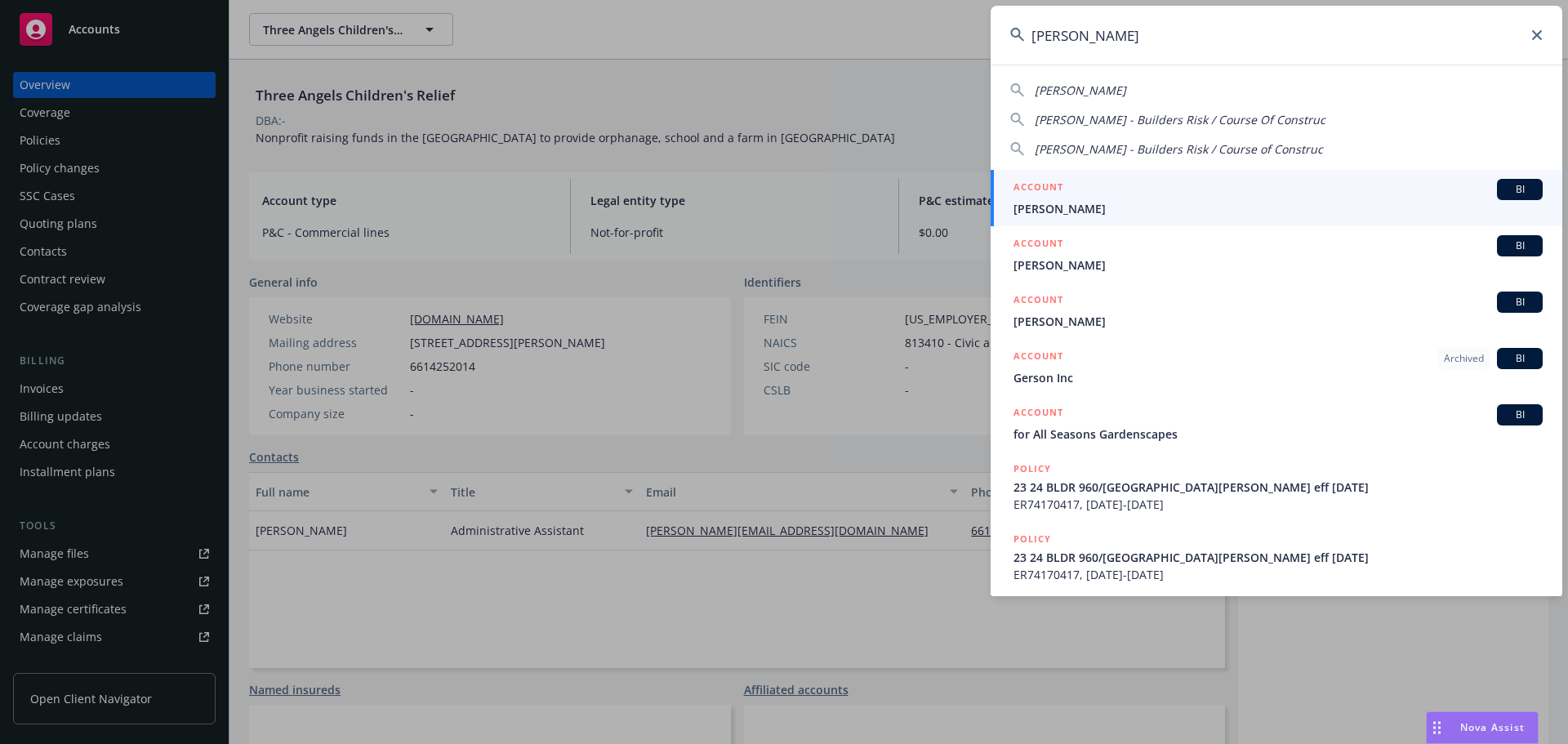
click at [1126, 191] on div "ACCOUNT BI" at bounding box center [1278, 190] width 529 height 22
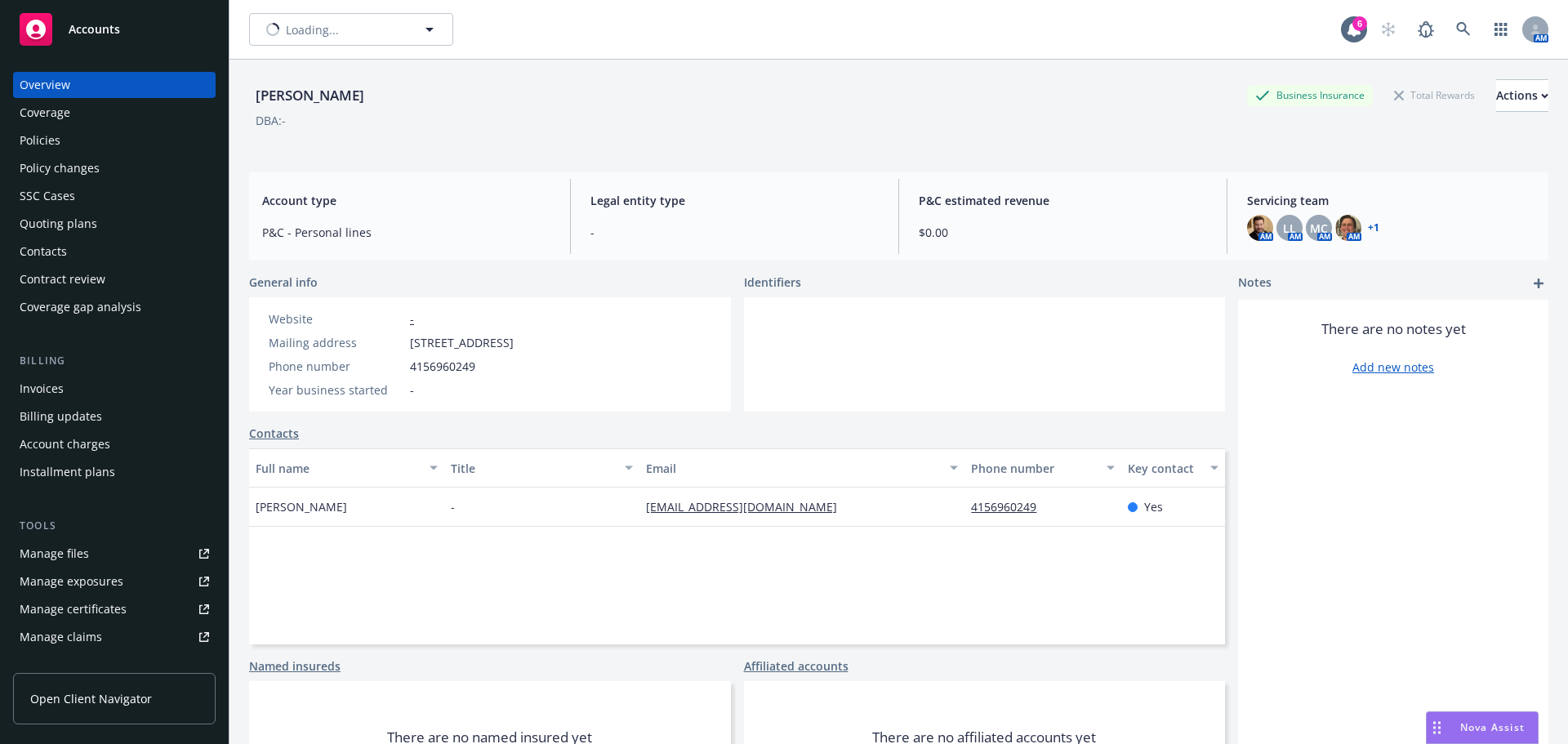
click at [70, 138] on div "Policies" at bounding box center [114, 141] width 190 height 27
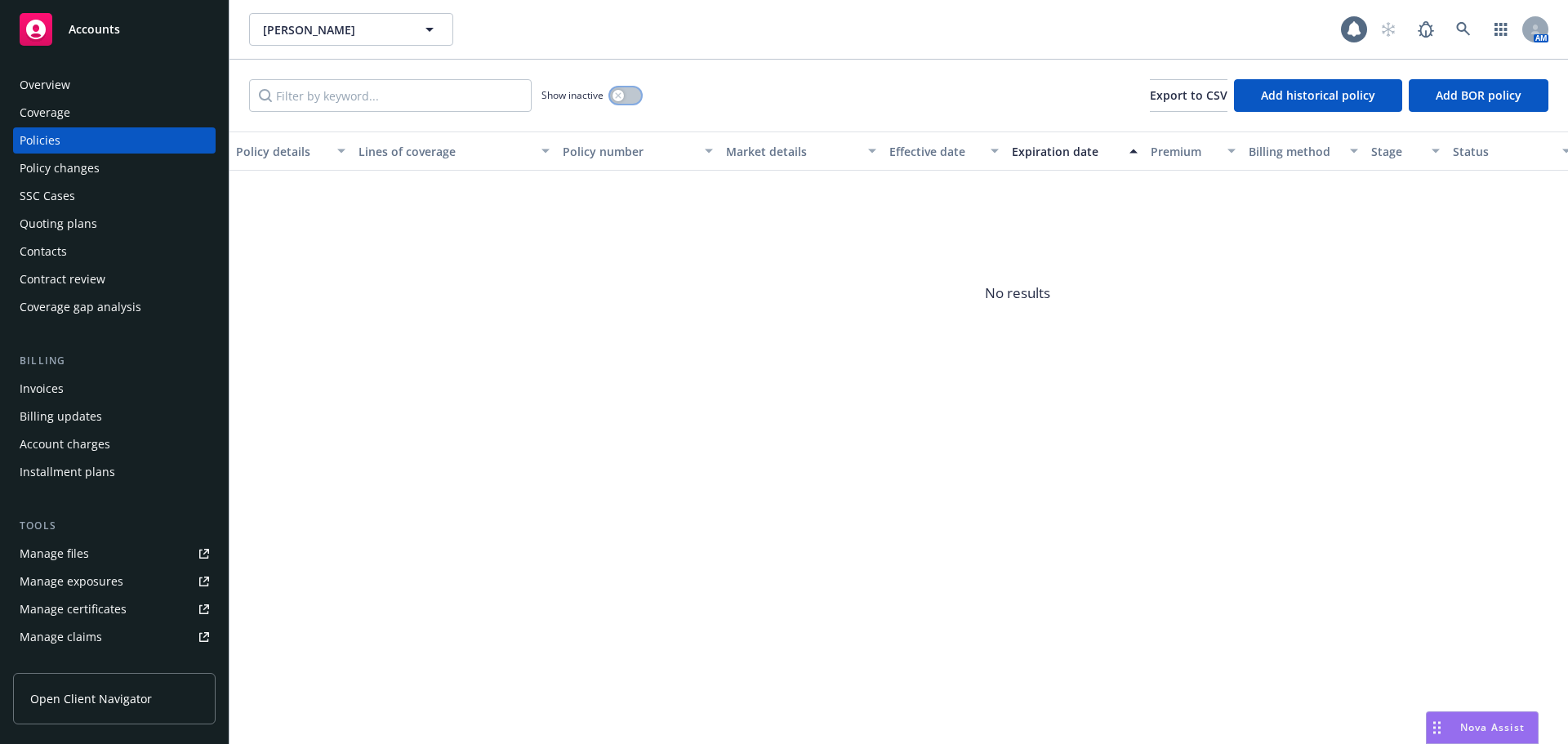
click at [613, 97] on button "button" at bounding box center [625, 95] width 31 height 17
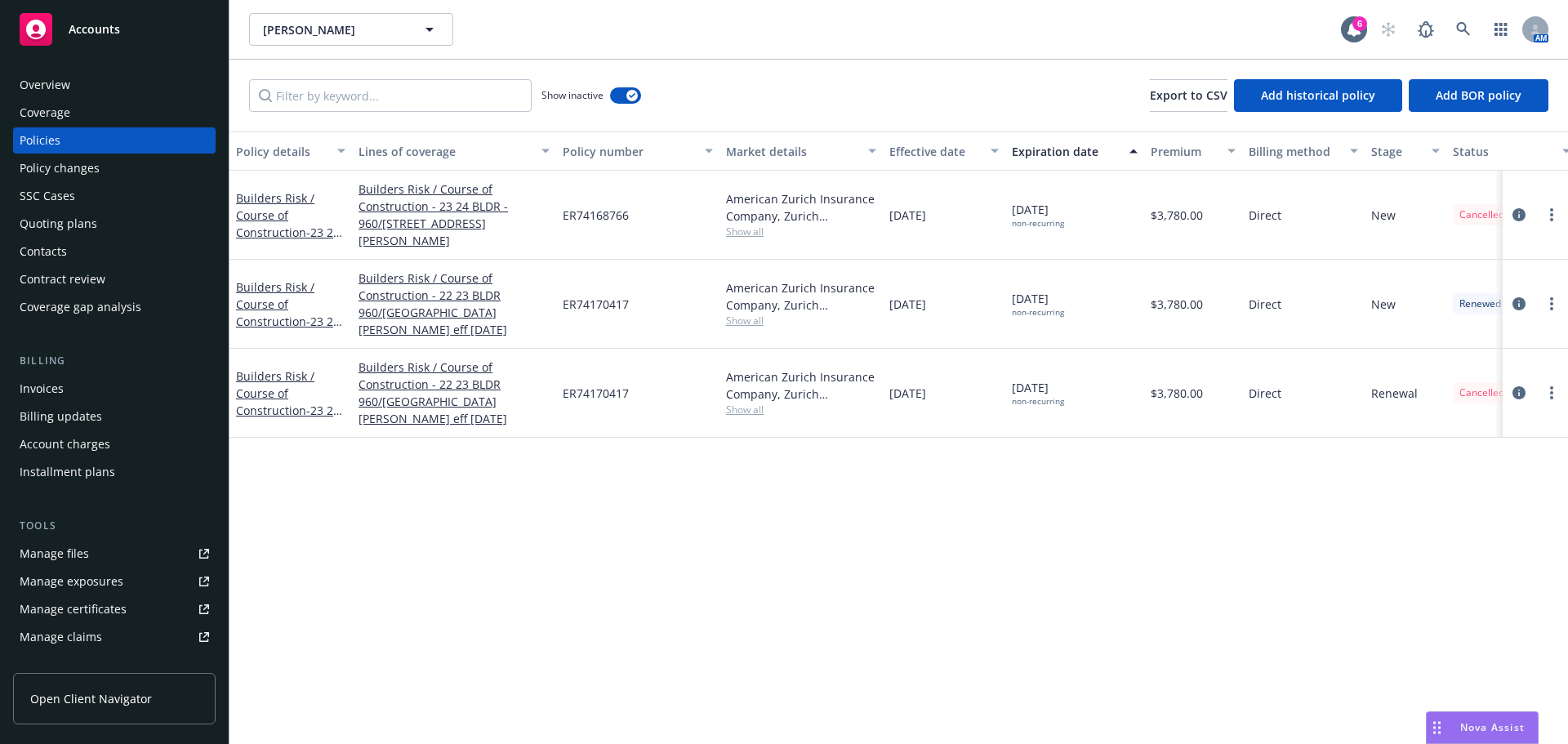
drag, startPoint x: 1472, startPoint y: 359, endPoint x: 977, endPoint y: 358, distance: 495.0
click at [977, 358] on div "Builders Risk / Course of Construction - 23 24 BLDR 960/[GEOGRAPHIC_DATA][PERSO…" at bounding box center [1017, 393] width 1576 height 89
click at [1100, 460] on div "Policy details Lines of coverage Policy number Market details Effective date Ex…" at bounding box center [899, 438] width 1338 height 613
click at [741, 403] on span "Show all" at bounding box center [801, 410] width 150 height 14
drag, startPoint x: 1051, startPoint y: 492, endPoint x: 1548, endPoint y: 429, distance: 501.0
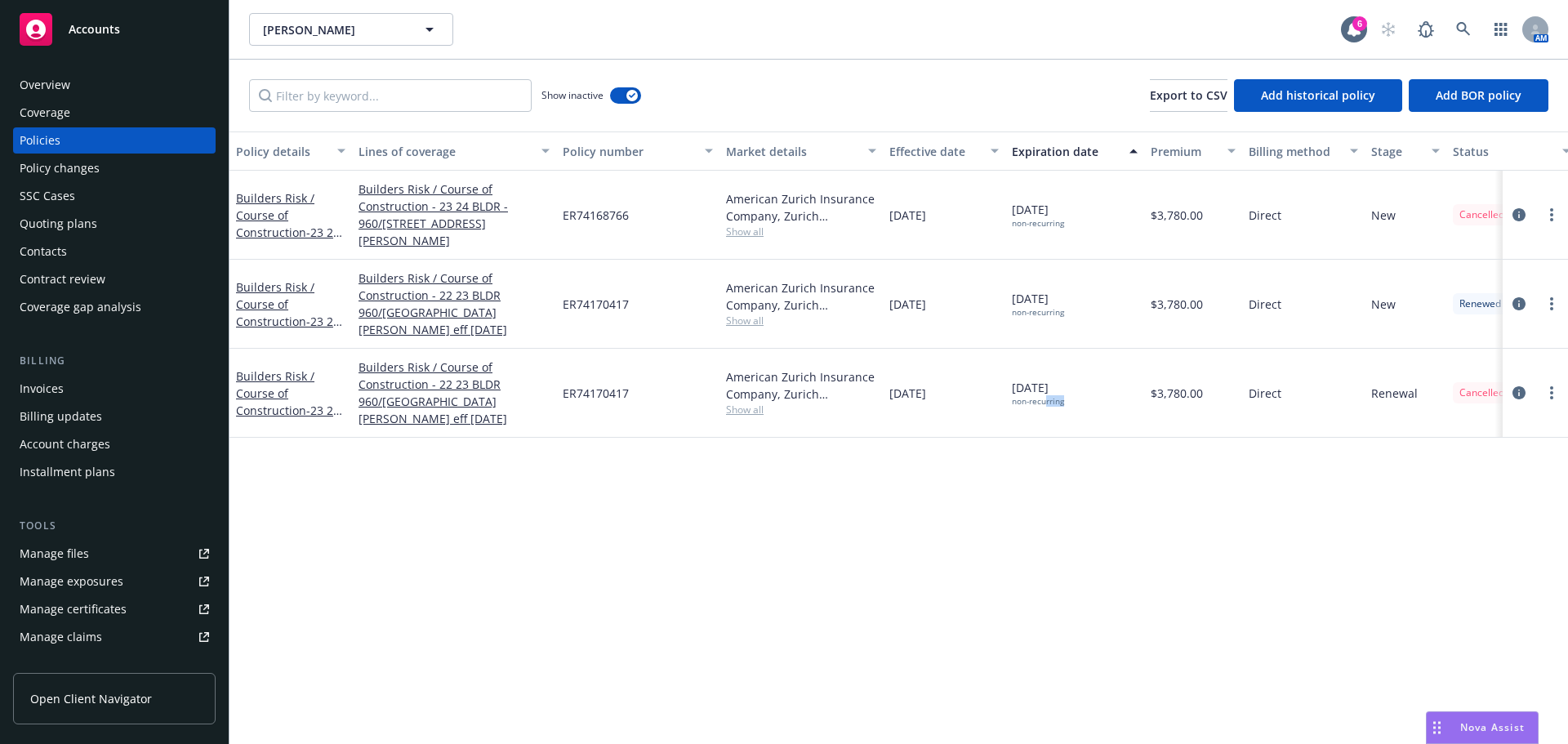
click at [1113, 482] on div "Policy details Lines of coverage Policy number Market details Effective date Ex…" at bounding box center [899, 438] width 1338 height 613
click at [1459, 22] on link at bounding box center [1463, 29] width 32 height 32
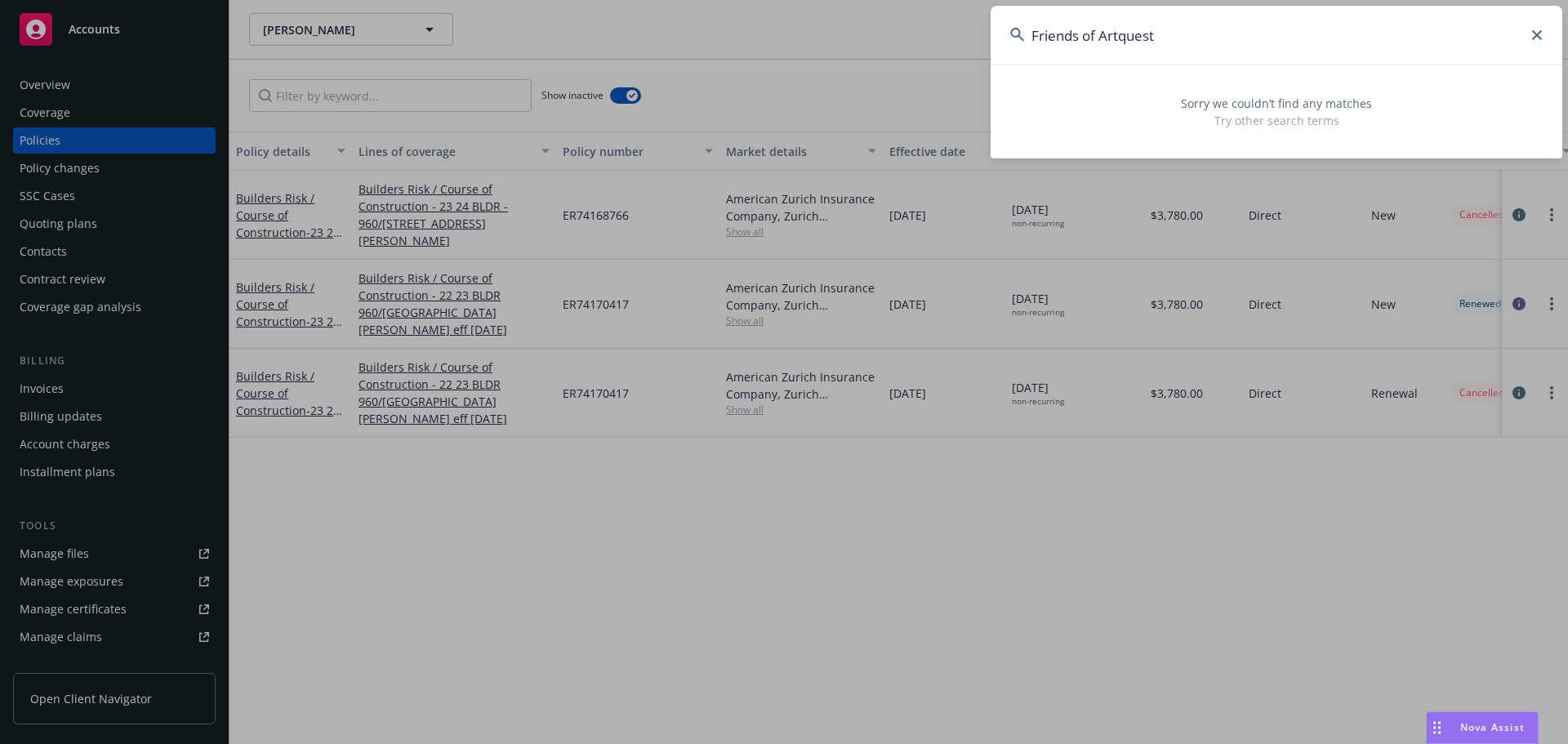
drag, startPoint x: 1102, startPoint y: 36, endPoint x: 984, endPoint y: 35, distance: 118.0
click at [955, 32] on div "Friends of Artquest Sorry we couldn’t find any matches Try other search terms" at bounding box center [784, 372] width 1568 height 744
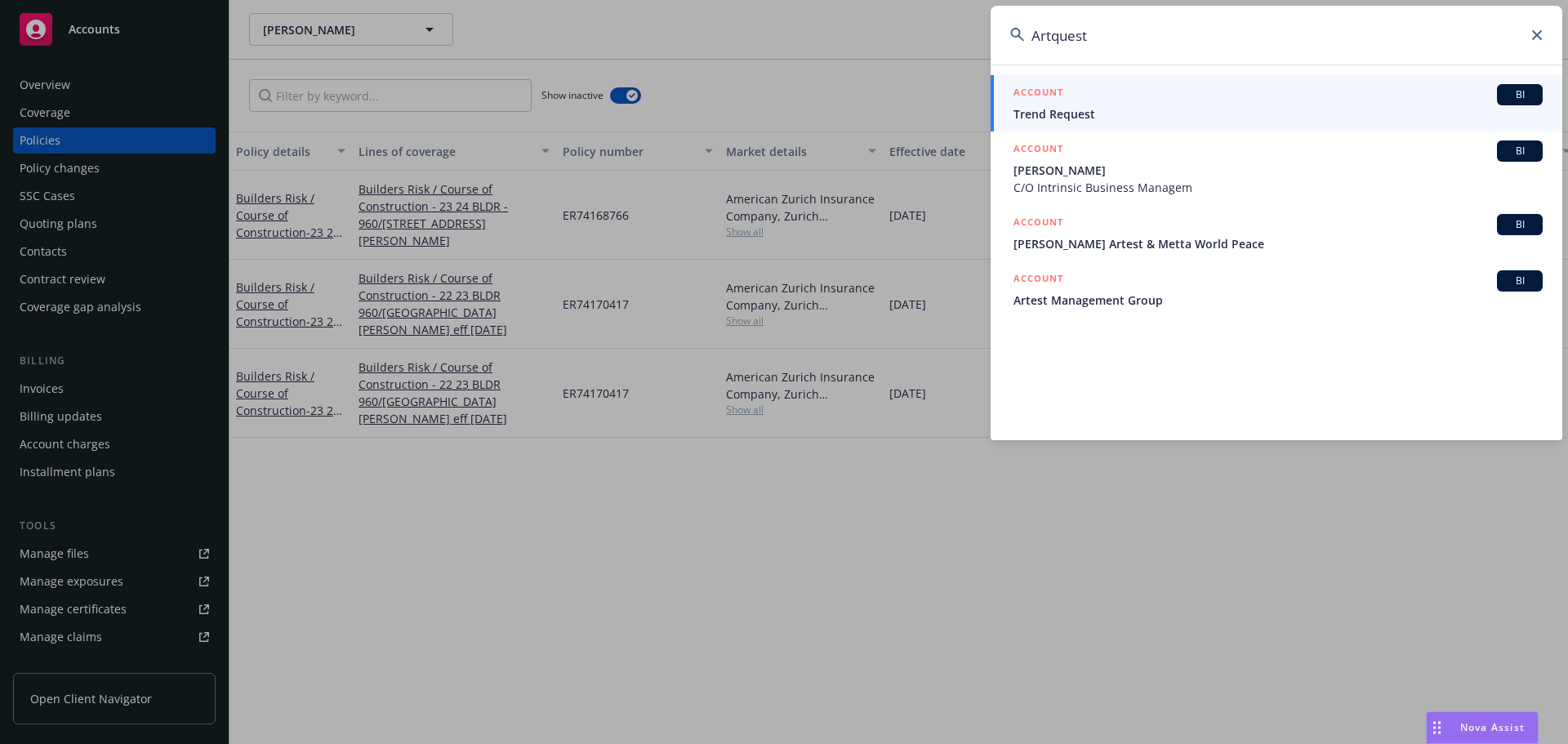
type input "Artquest"
click at [1531, 30] on input "Artquest" at bounding box center [1276, 35] width 571 height 59
click at [1537, 37] on icon at bounding box center [1537, 35] width 10 height 10
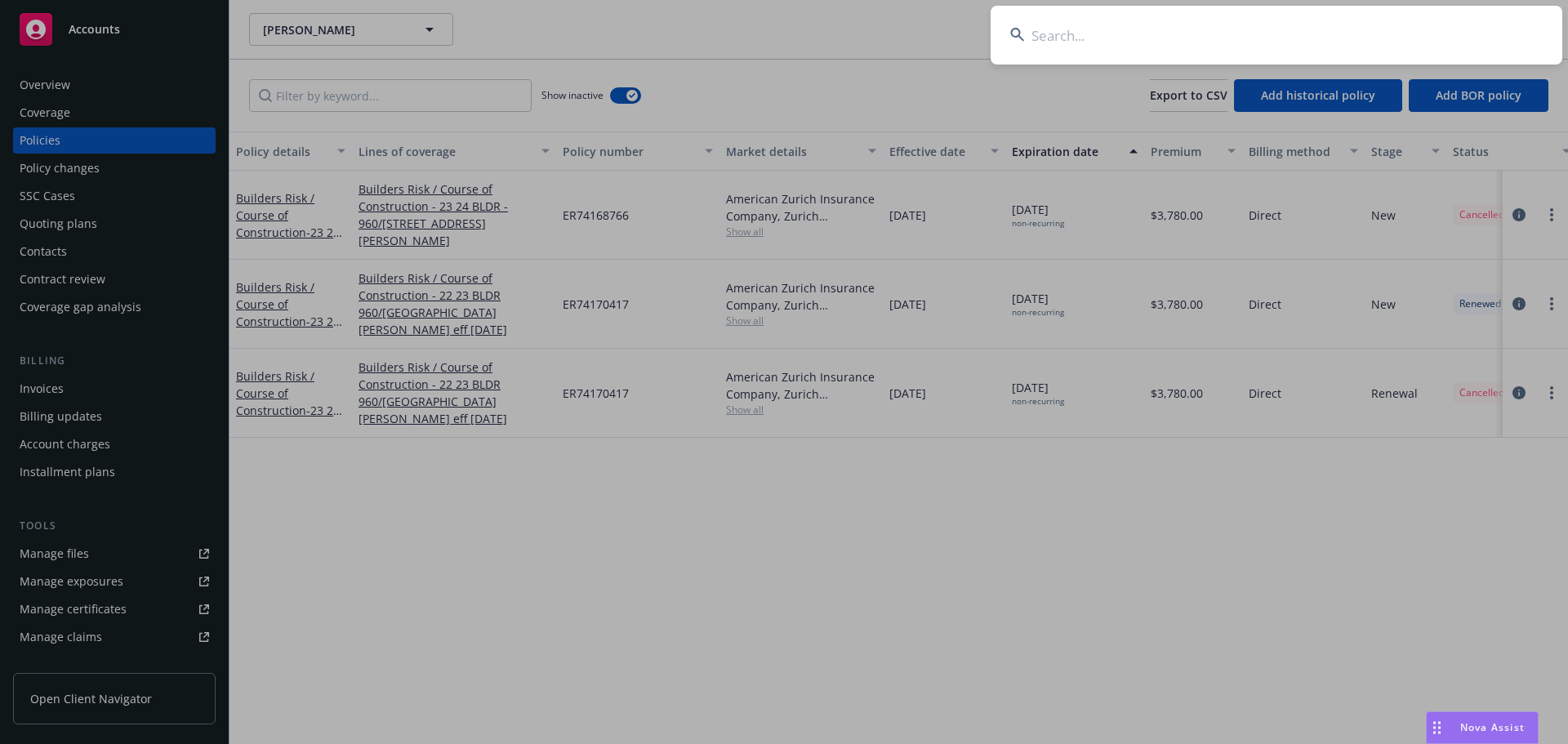
click at [1224, 28] on input at bounding box center [1276, 35] width 571 height 59
paste input "[PERSON_NAME] Land and Holdings"
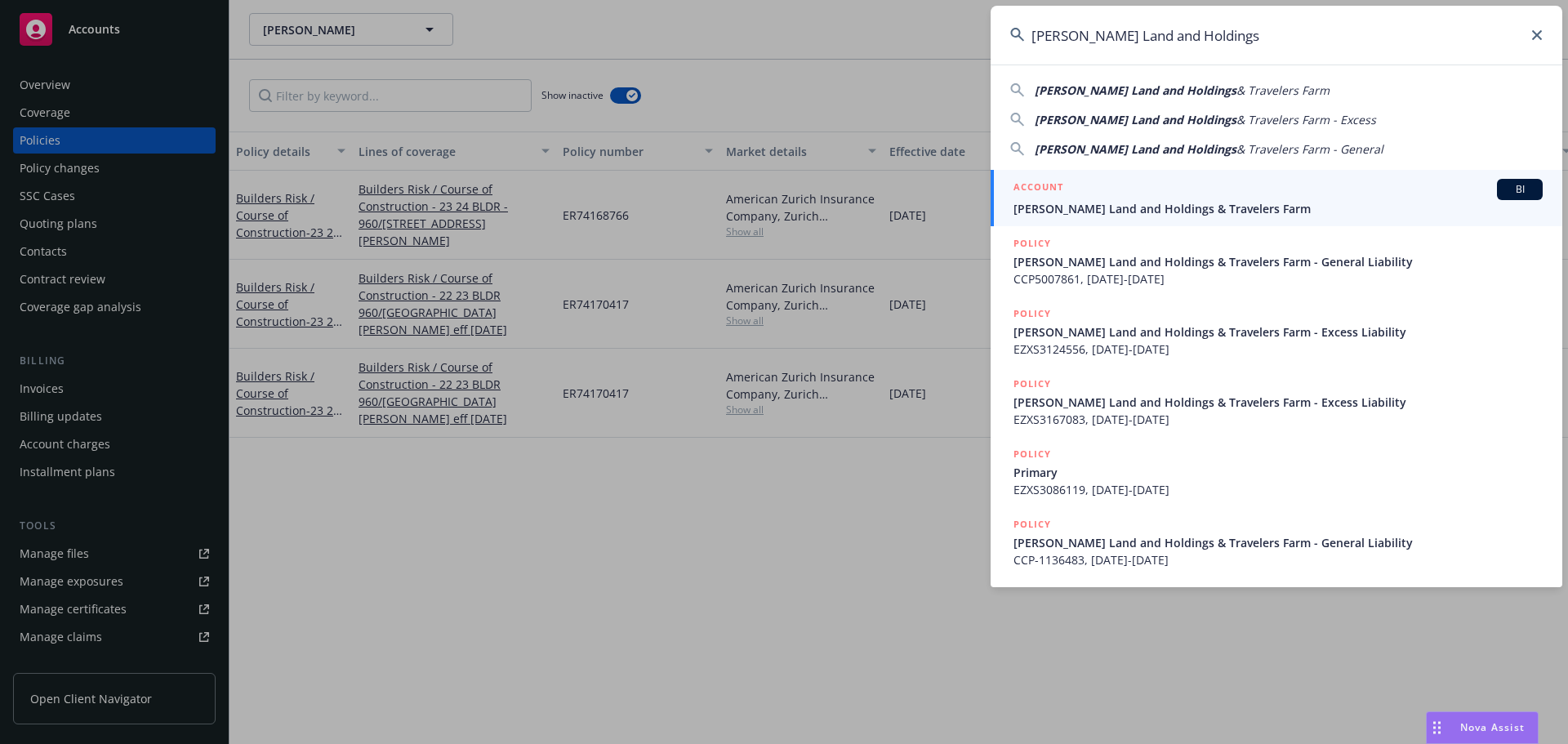
type input "[PERSON_NAME] Land and Holdings"
click at [1092, 197] on div "ACCOUNT BI" at bounding box center [1278, 190] width 529 height 22
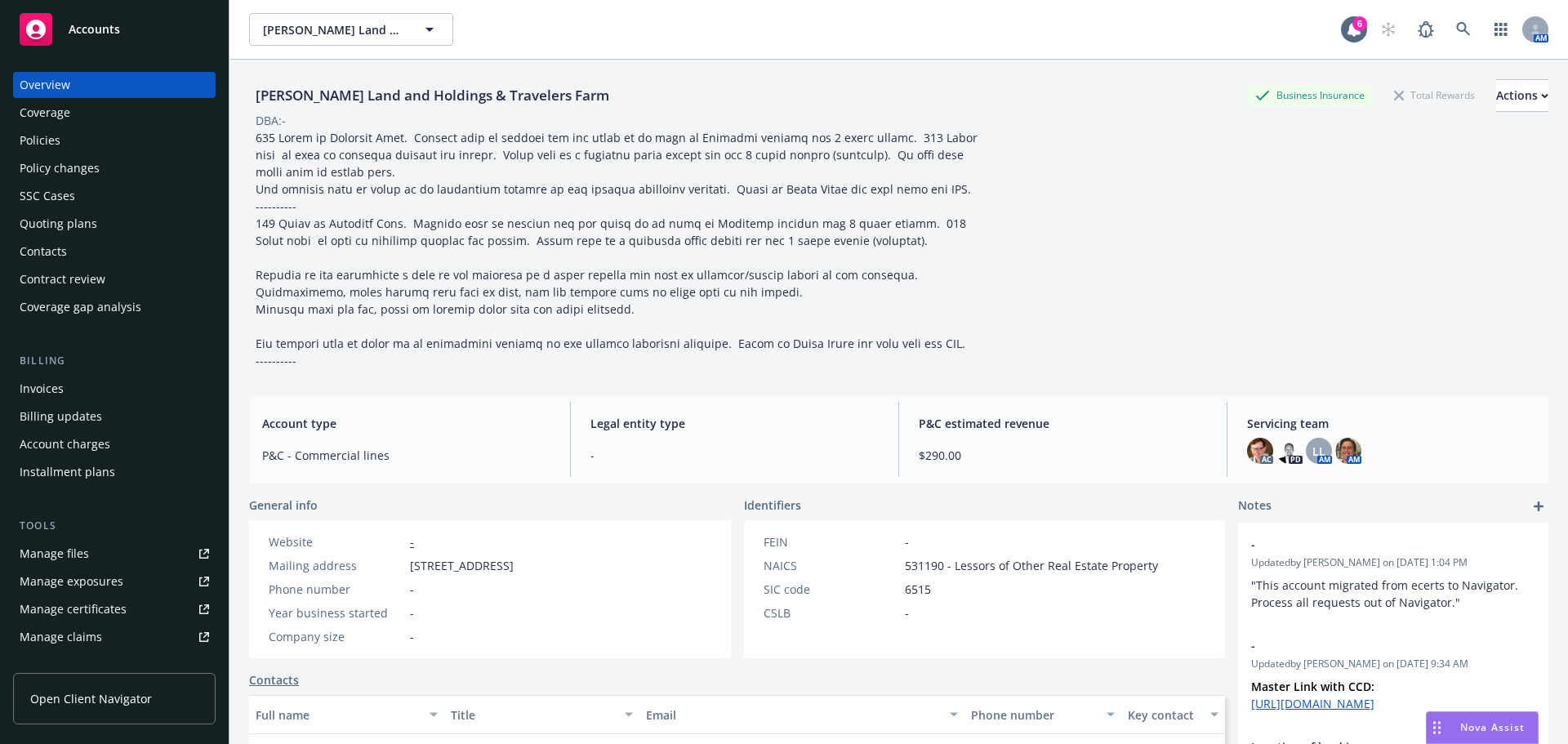
click at [55, 395] on div "Invoices" at bounding box center [41, 389] width 44 height 27
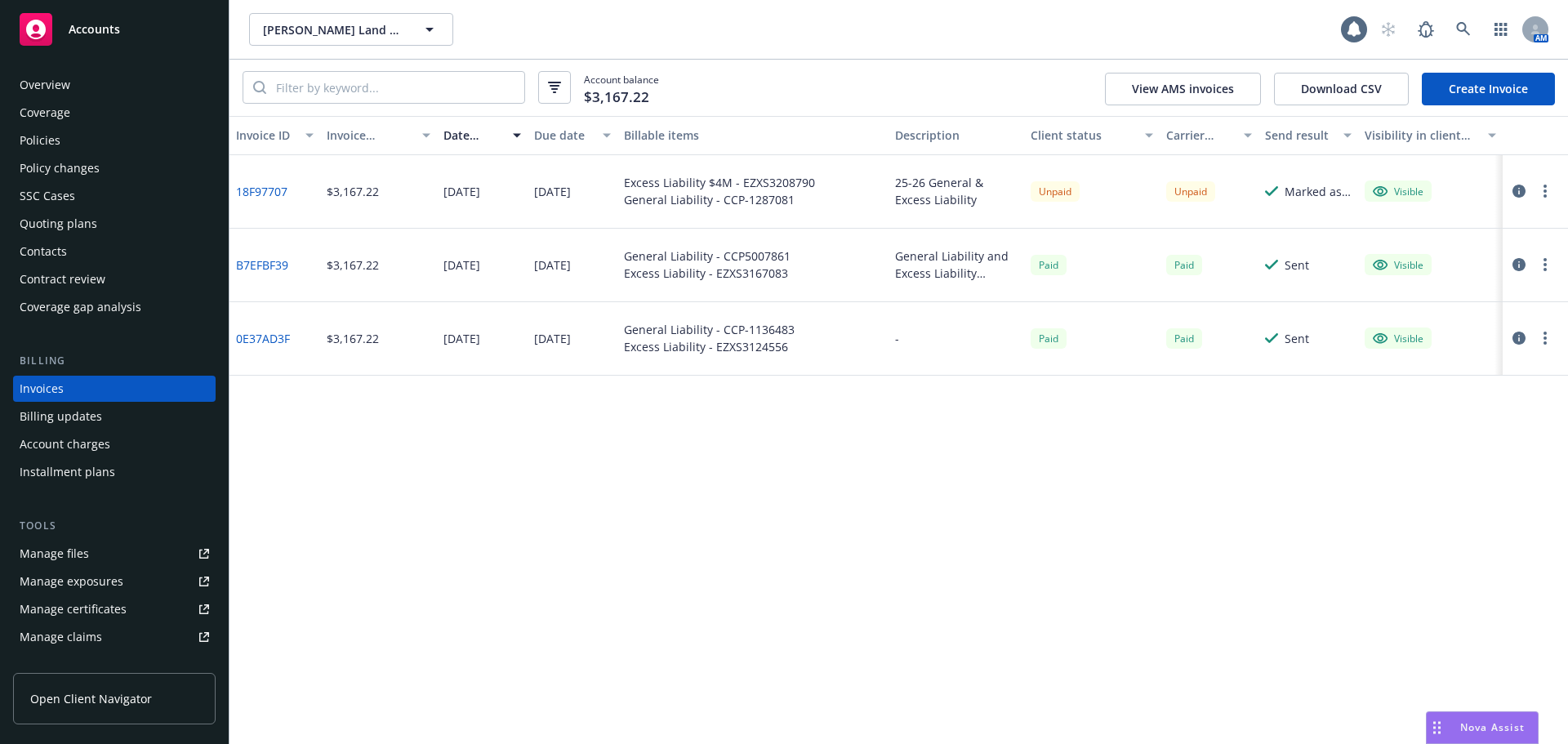
click at [1548, 190] on button "button" at bounding box center [1546, 192] width 20 height 20
click at [1420, 389] on link "Download invoice PDF" at bounding box center [1449, 387] width 208 height 32
click at [1469, 30] on icon at bounding box center [1464, 30] width 15 height 15
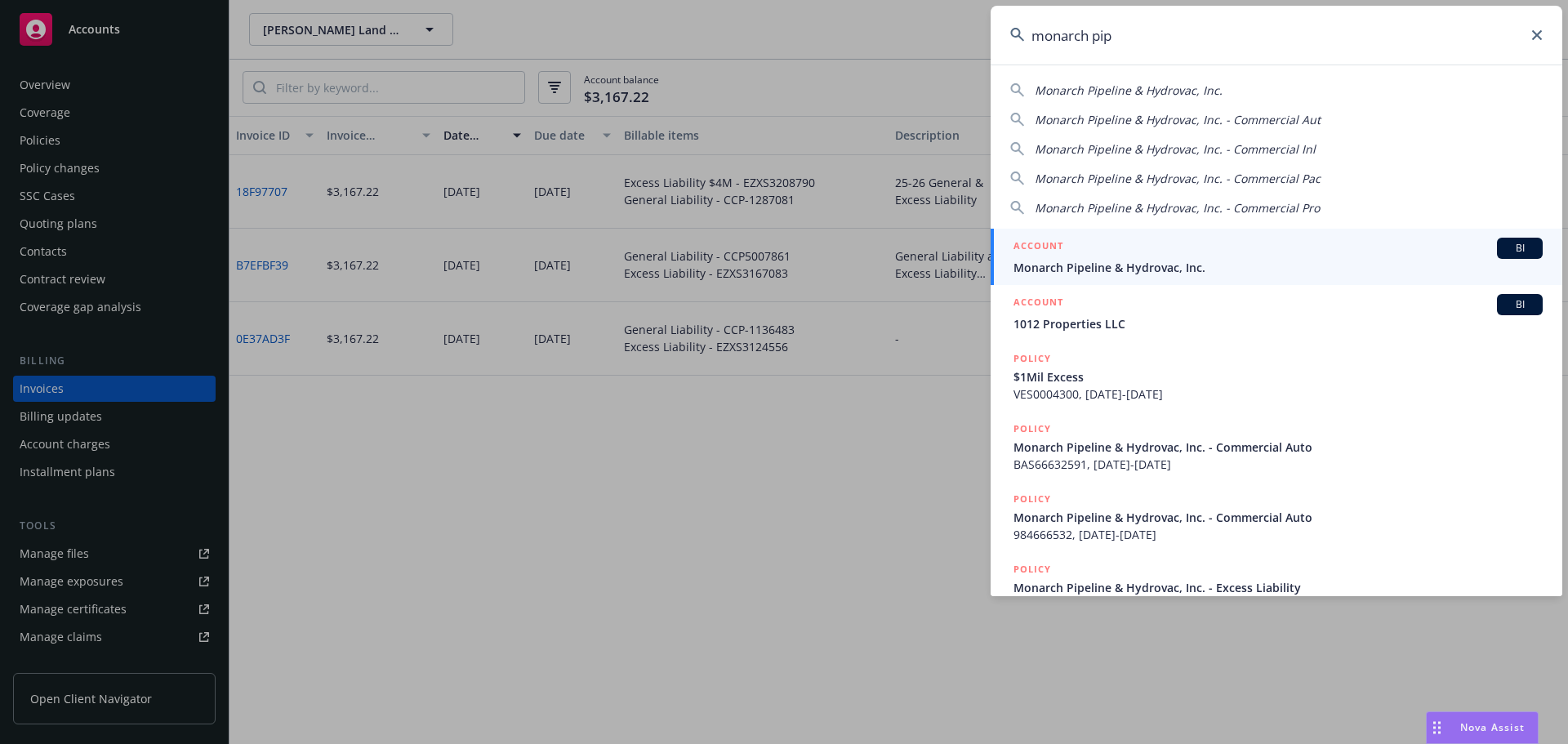
type input "monarch pip"
click at [1126, 278] on link "ACCOUNT BI Monarch Pipeline & Hydrovac, Inc." at bounding box center [1276, 257] width 571 height 56
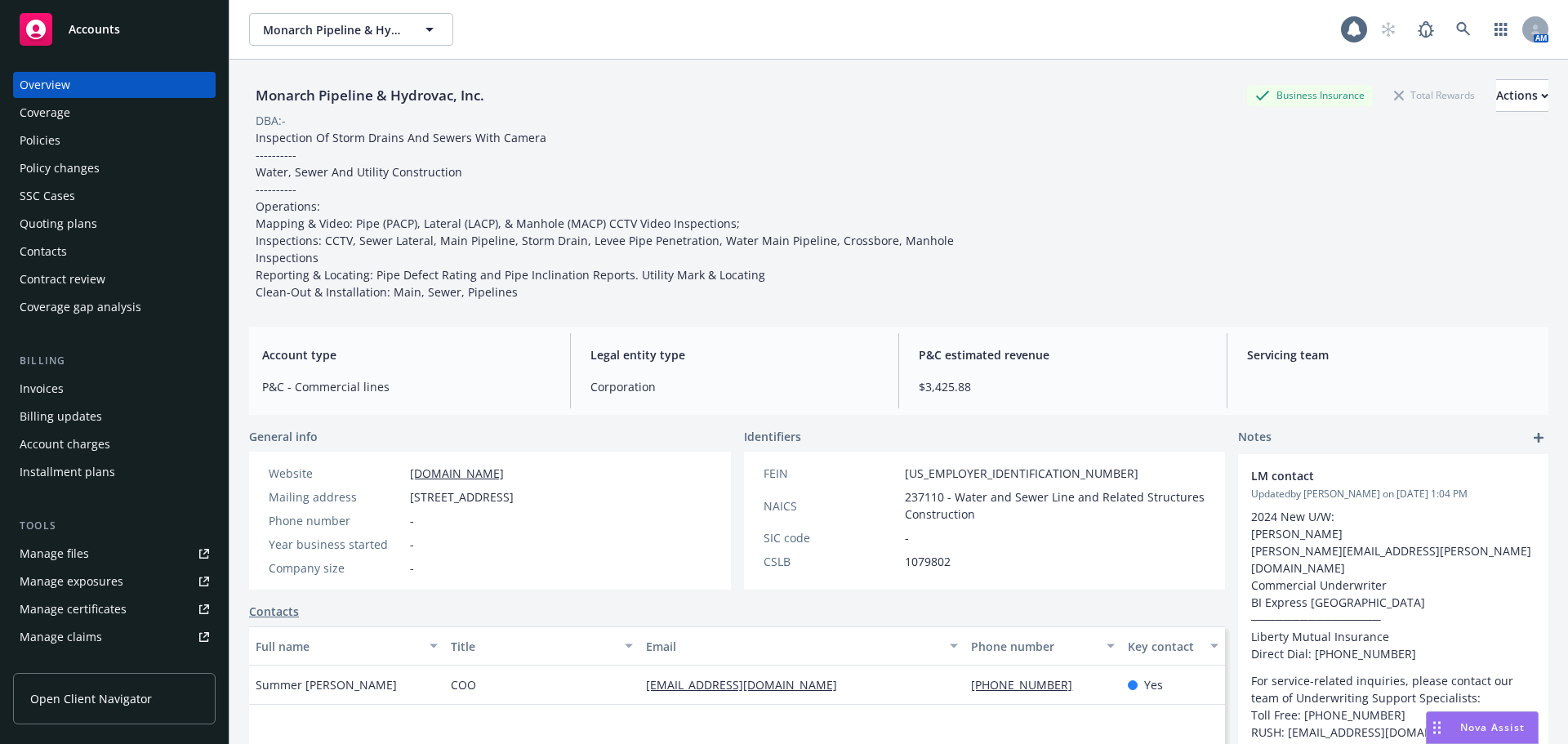
click at [95, 142] on div "Policies" at bounding box center [114, 141] width 190 height 27
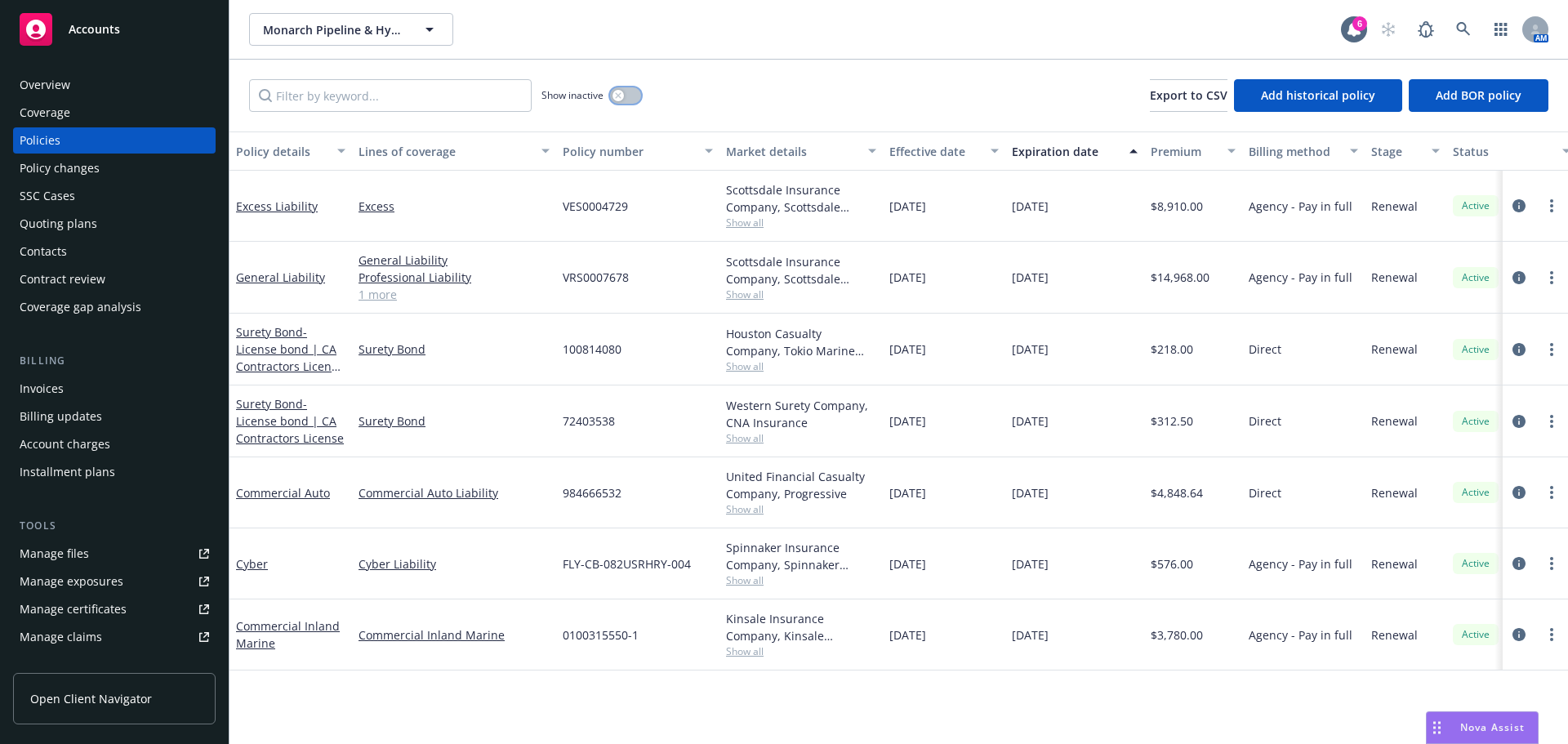
click at [610, 95] on button "button" at bounding box center [625, 95] width 31 height 17
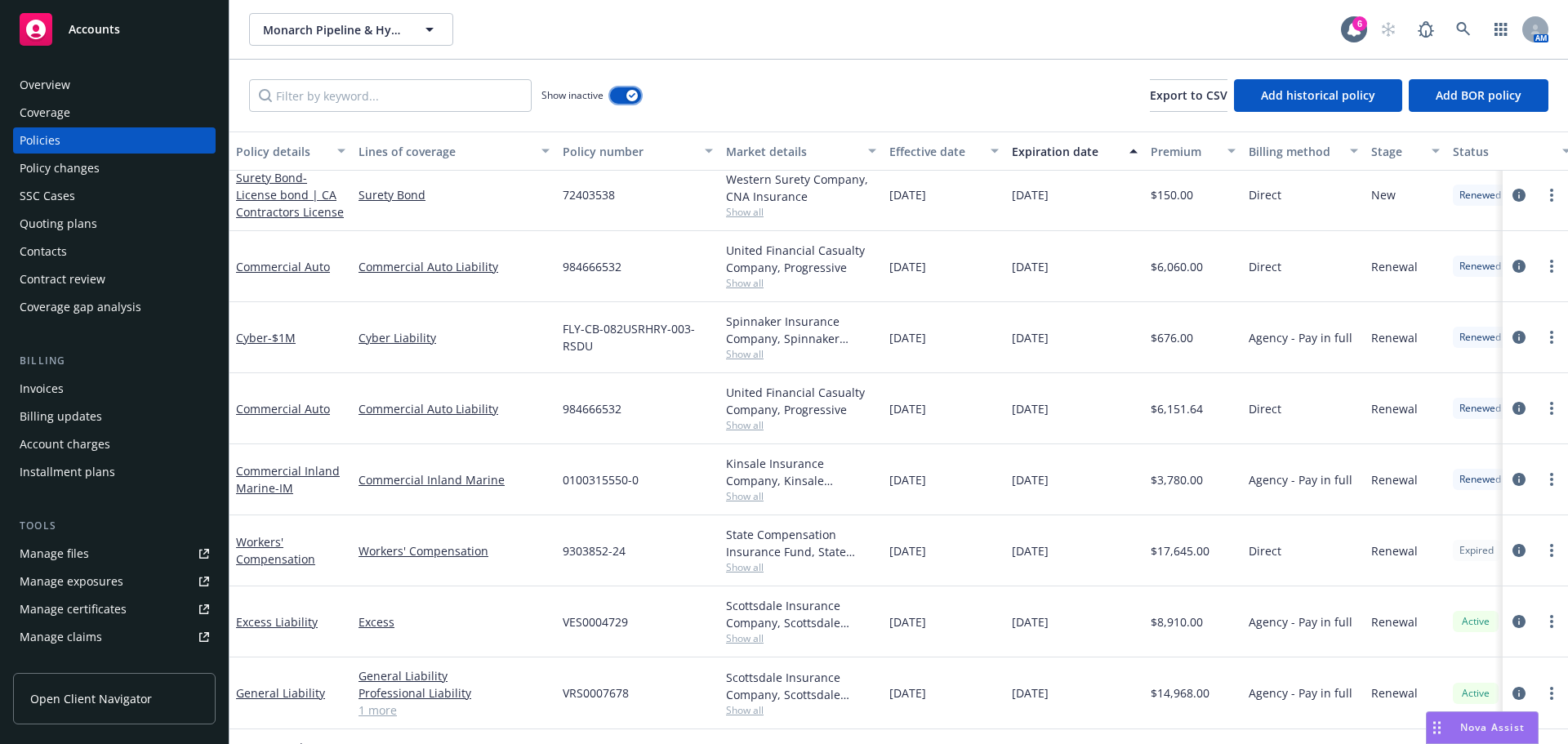
scroll to position [1128, 0]
click at [1550, 547] on circle "more" at bounding box center [1551, 547] width 3 height 3
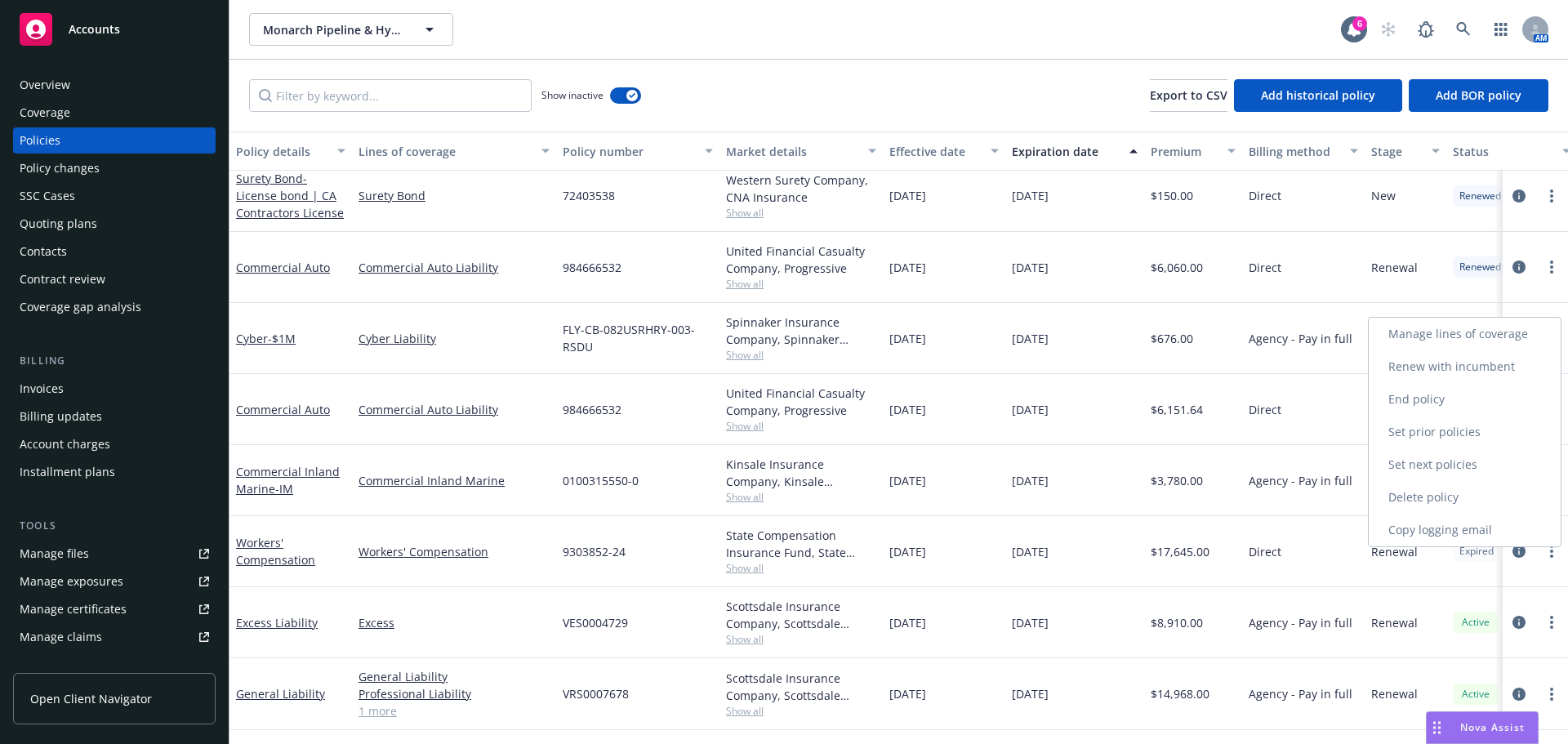
click at [1459, 362] on link "Renew with incumbent" at bounding box center [1464, 367] width 192 height 32
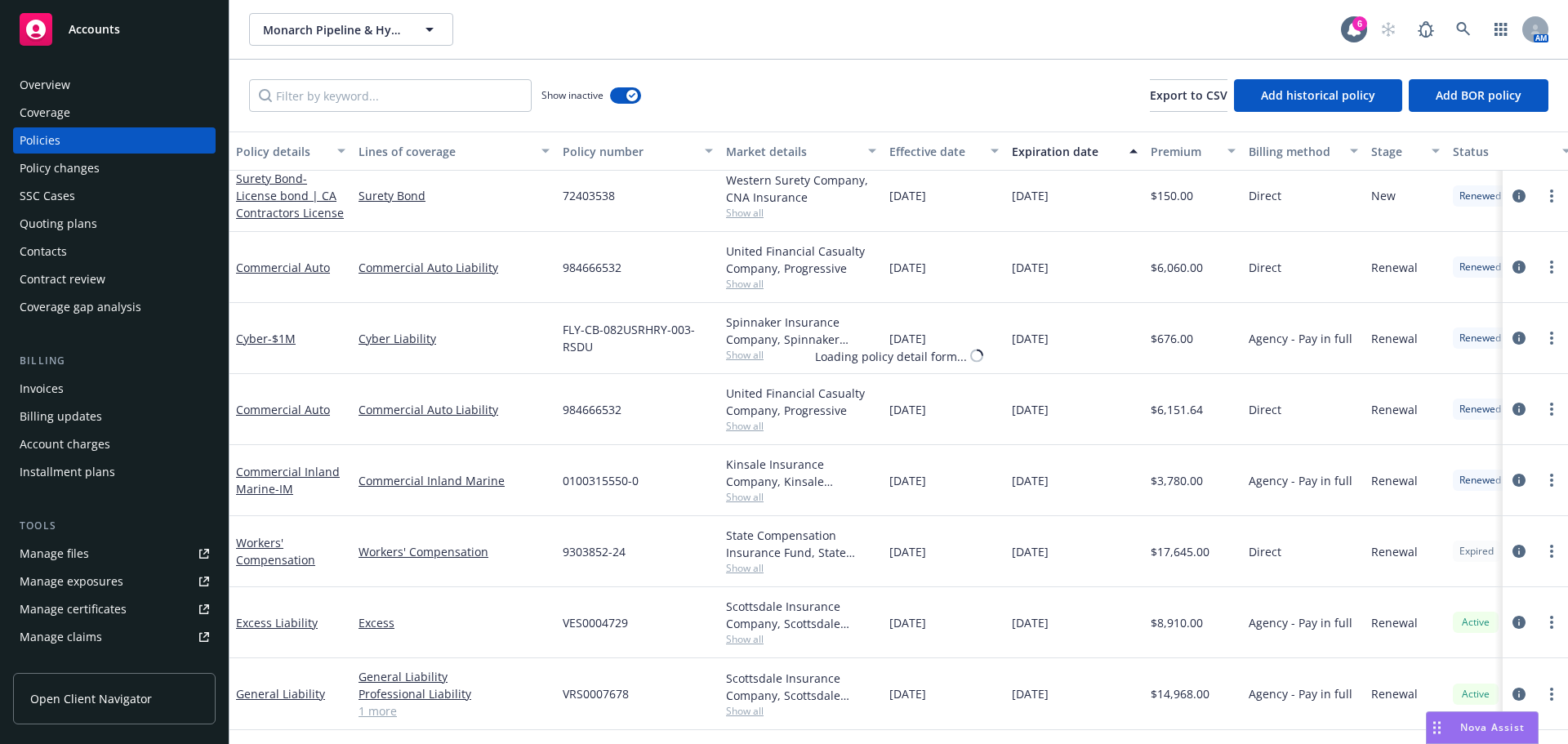
select select "12"
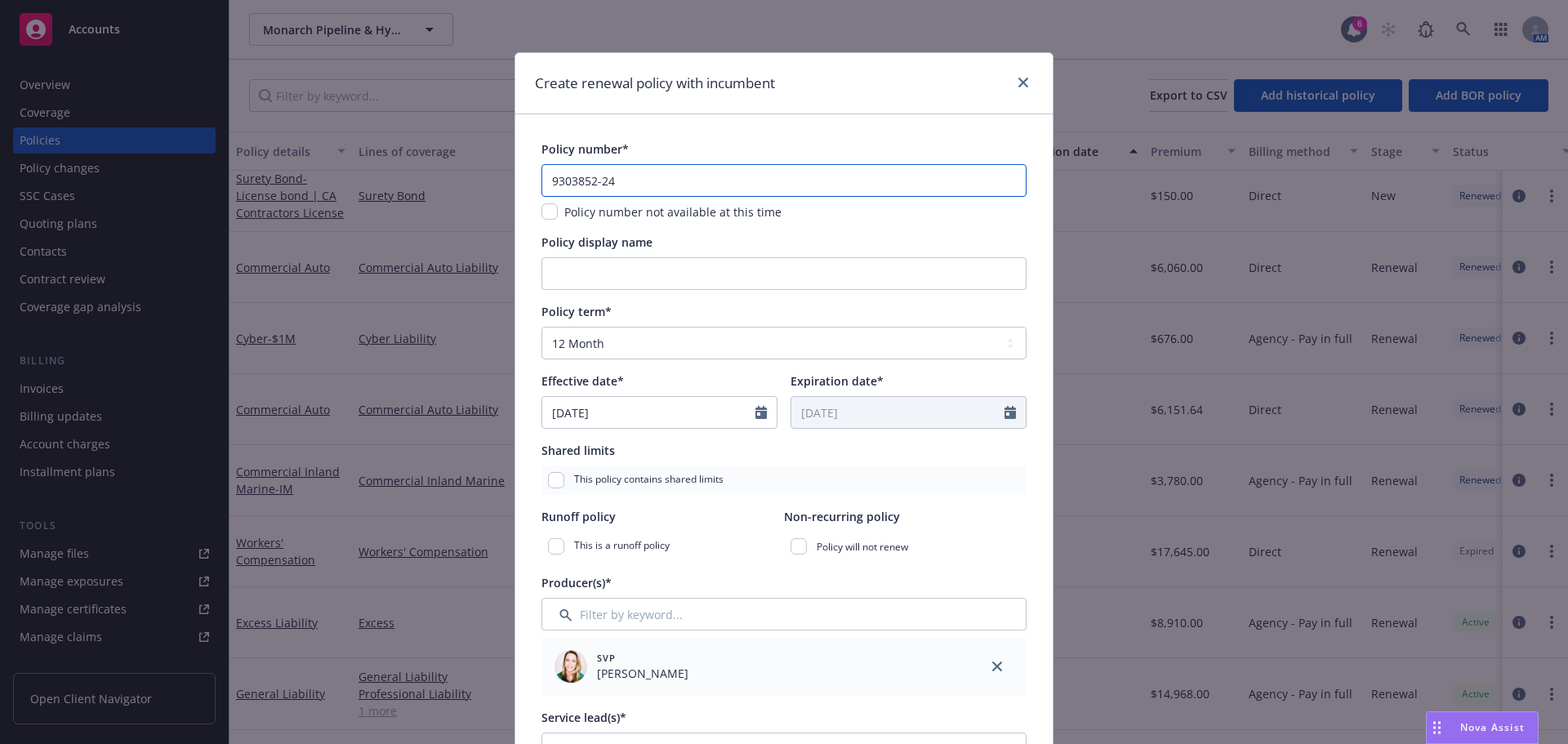
click at [621, 180] on input "9303852-24" at bounding box center [784, 180] width 485 height 32
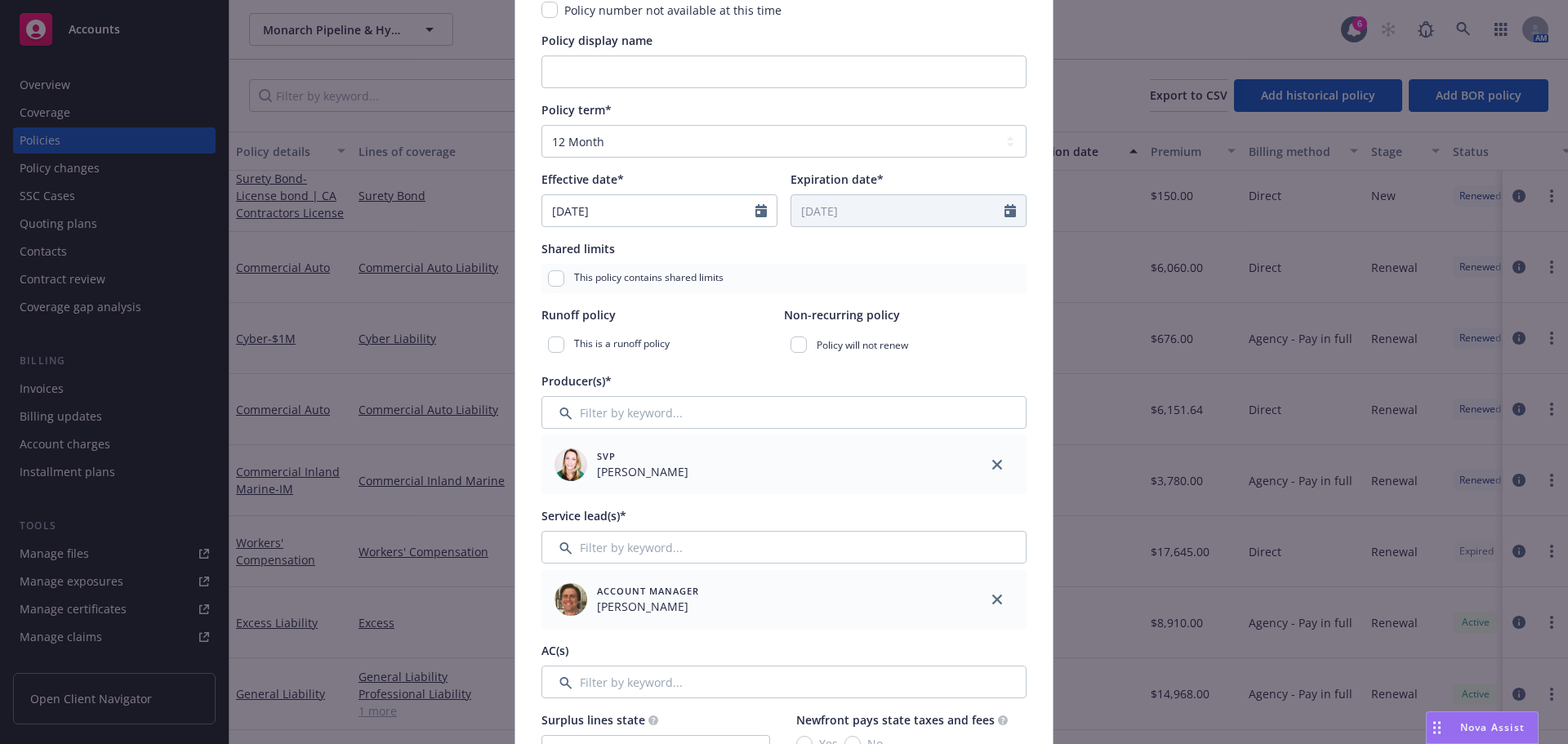
scroll to position [408, 0]
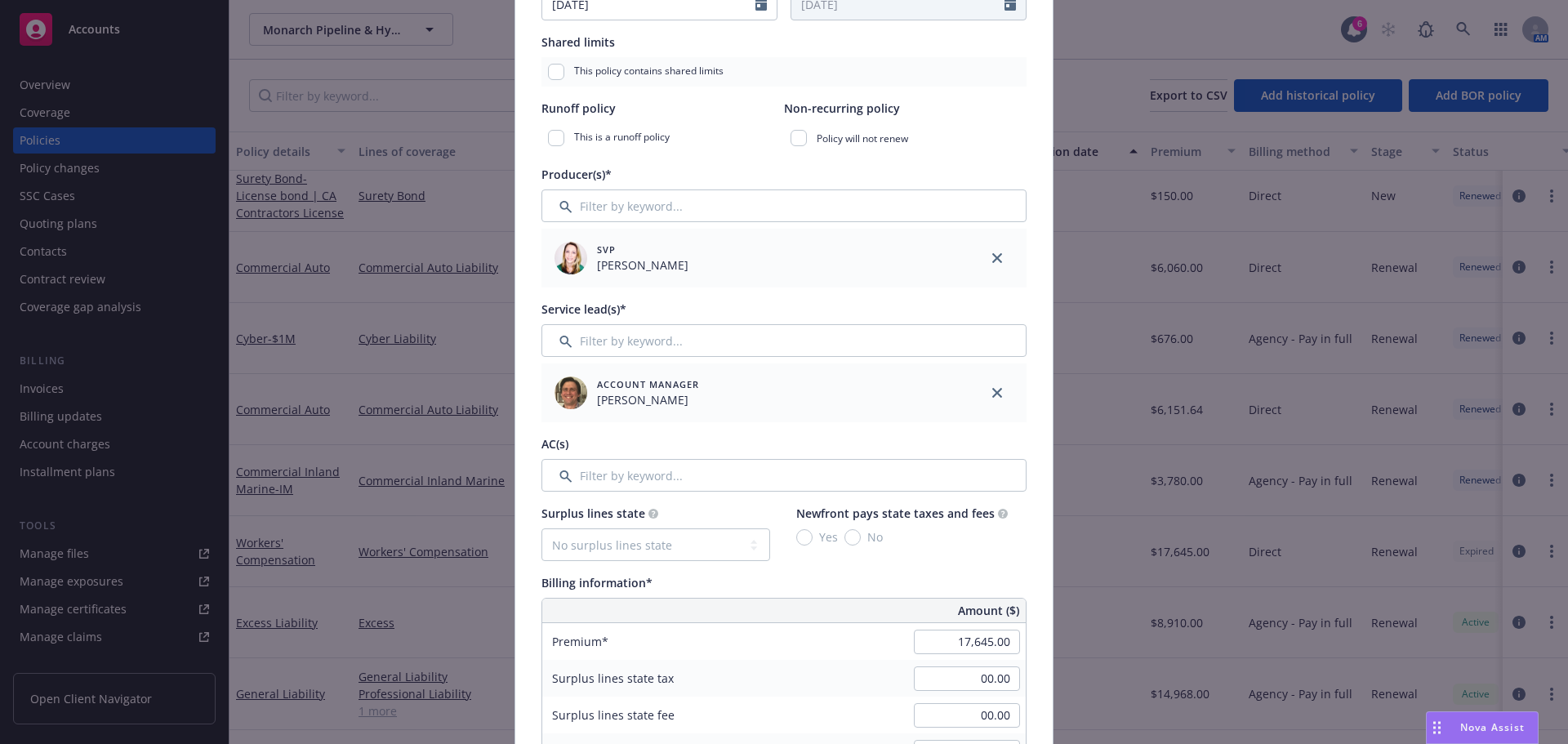
type input "9303852-25"
click at [940, 649] on input "17,645.00" at bounding box center [967, 642] width 106 height 25
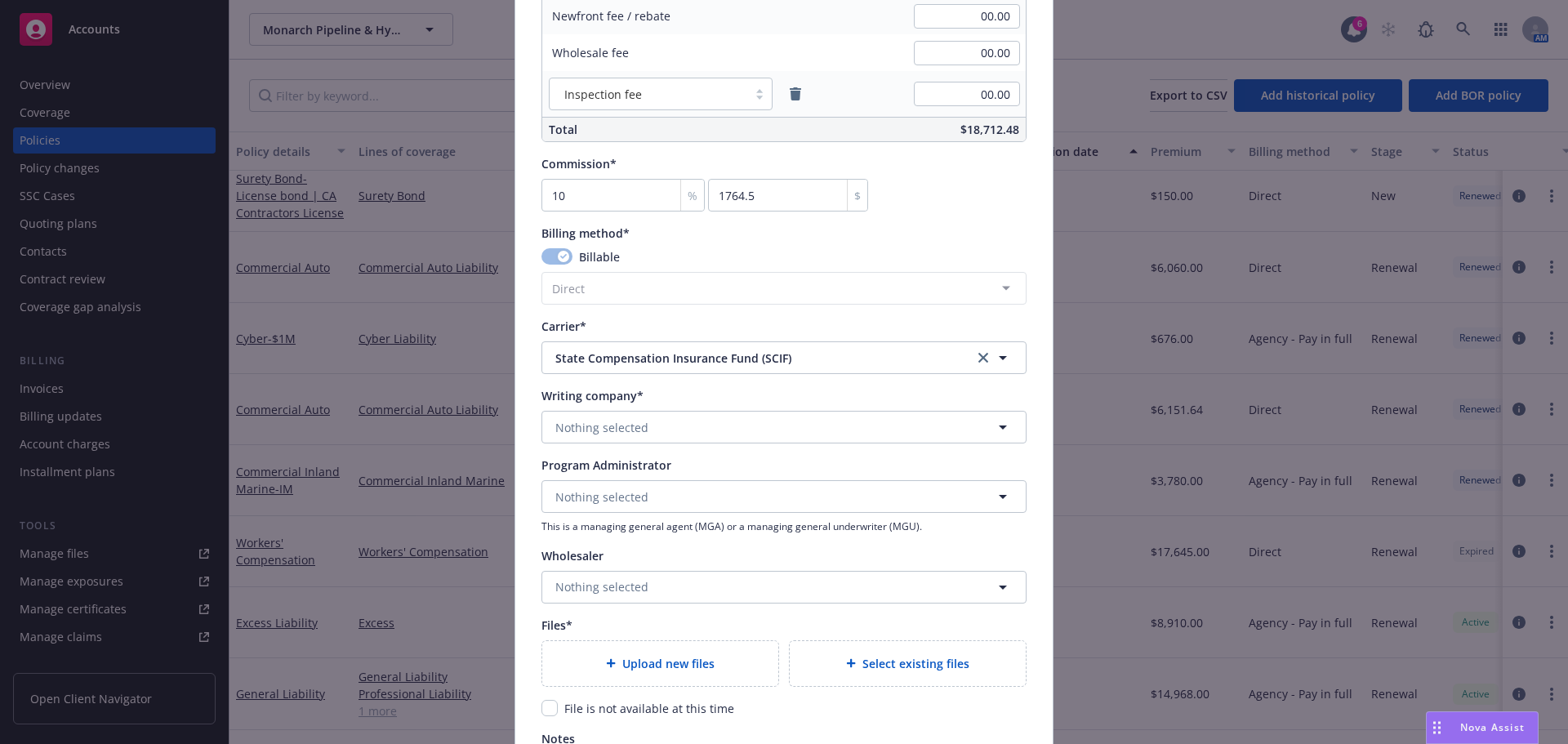
scroll to position [1225, 0]
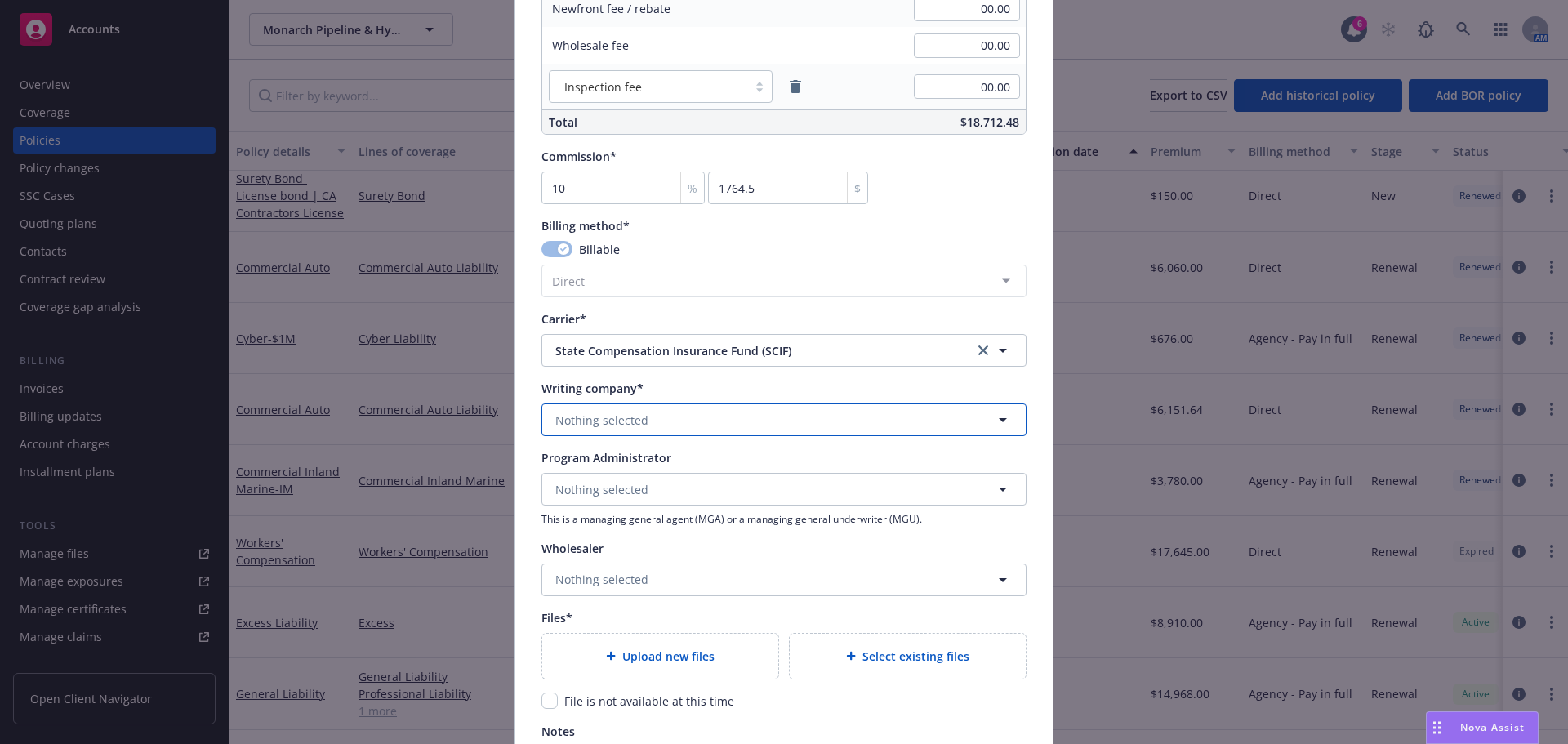
type input "4,262.00"
type input "426.2"
click at [679, 414] on button "Nothing selected" at bounding box center [784, 420] width 485 height 32
click at [651, 463] on strong "State Compensation Insurance Fund" at bounding box center [661, 466] width 203 height 16
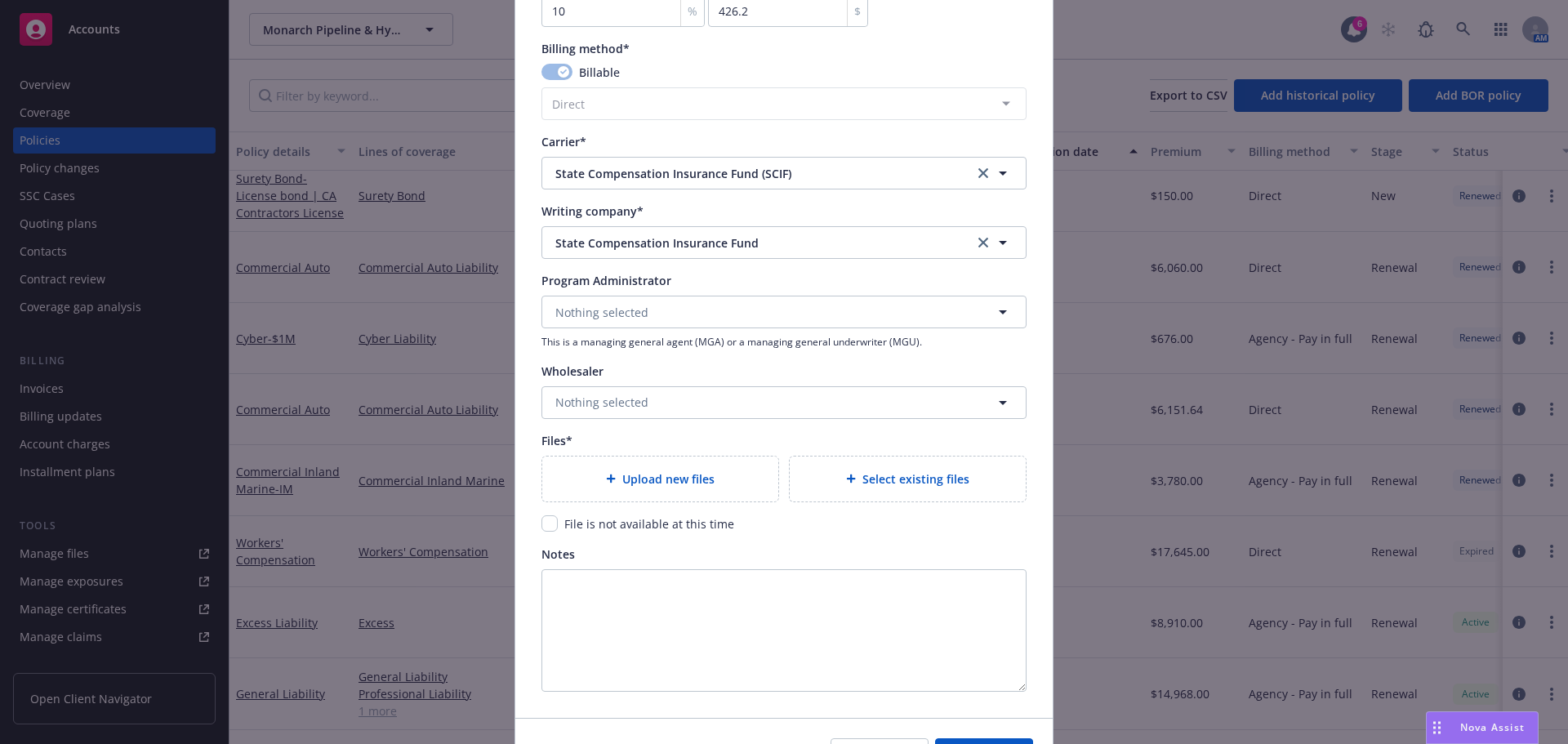
scroll to position [1502, 0]
